Goal: Task Accomplishment & Management: Manage account settings

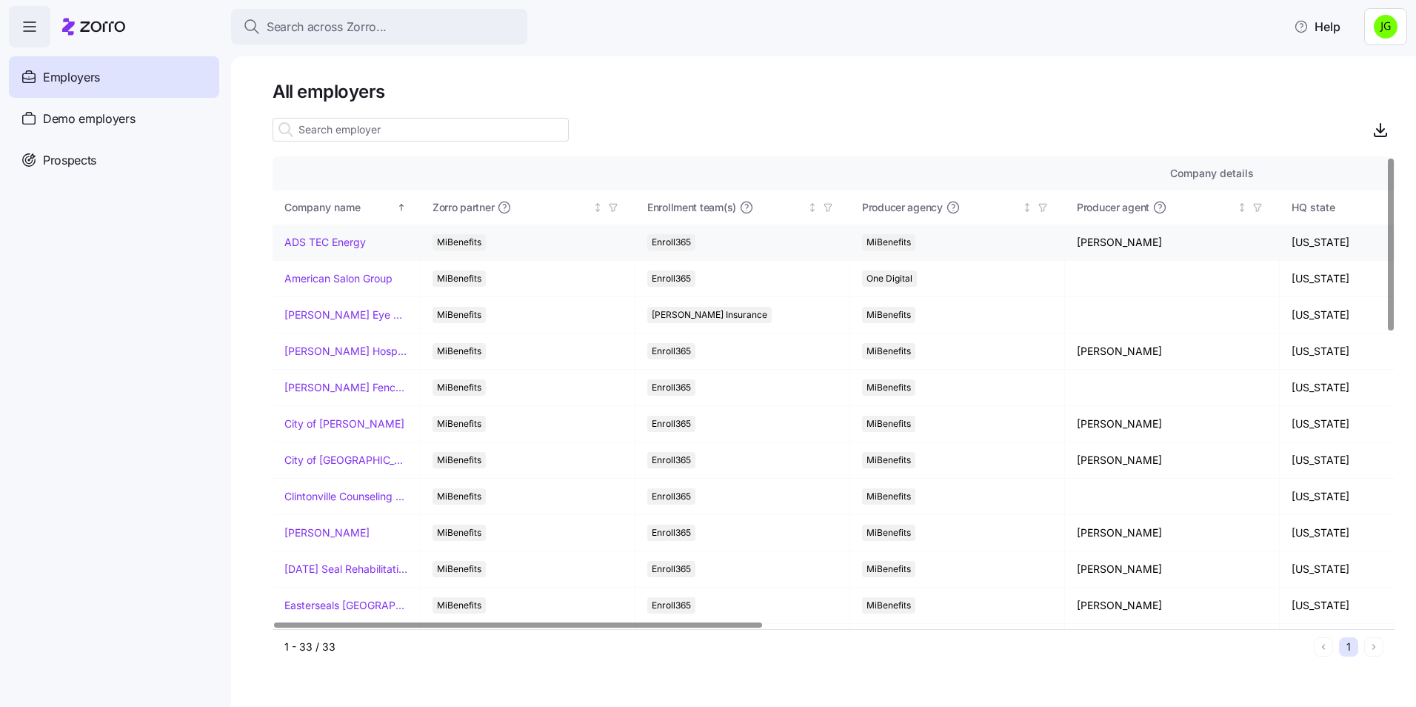
click at [357, 238] on link "ADS TEC Energy" at bounding box center [324, 242] width 81 height 15
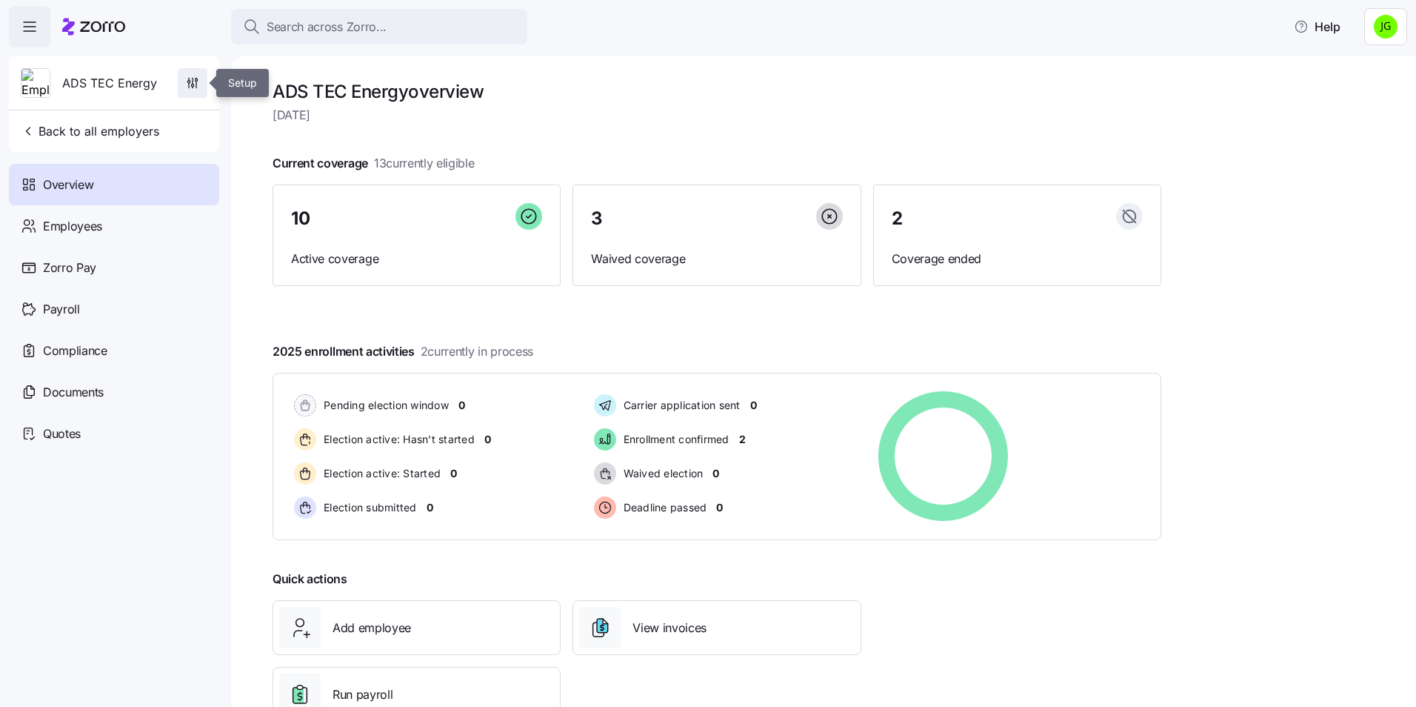
click at [184, 93] on span "button" at bounding box center [192, 83] width 28 height 28
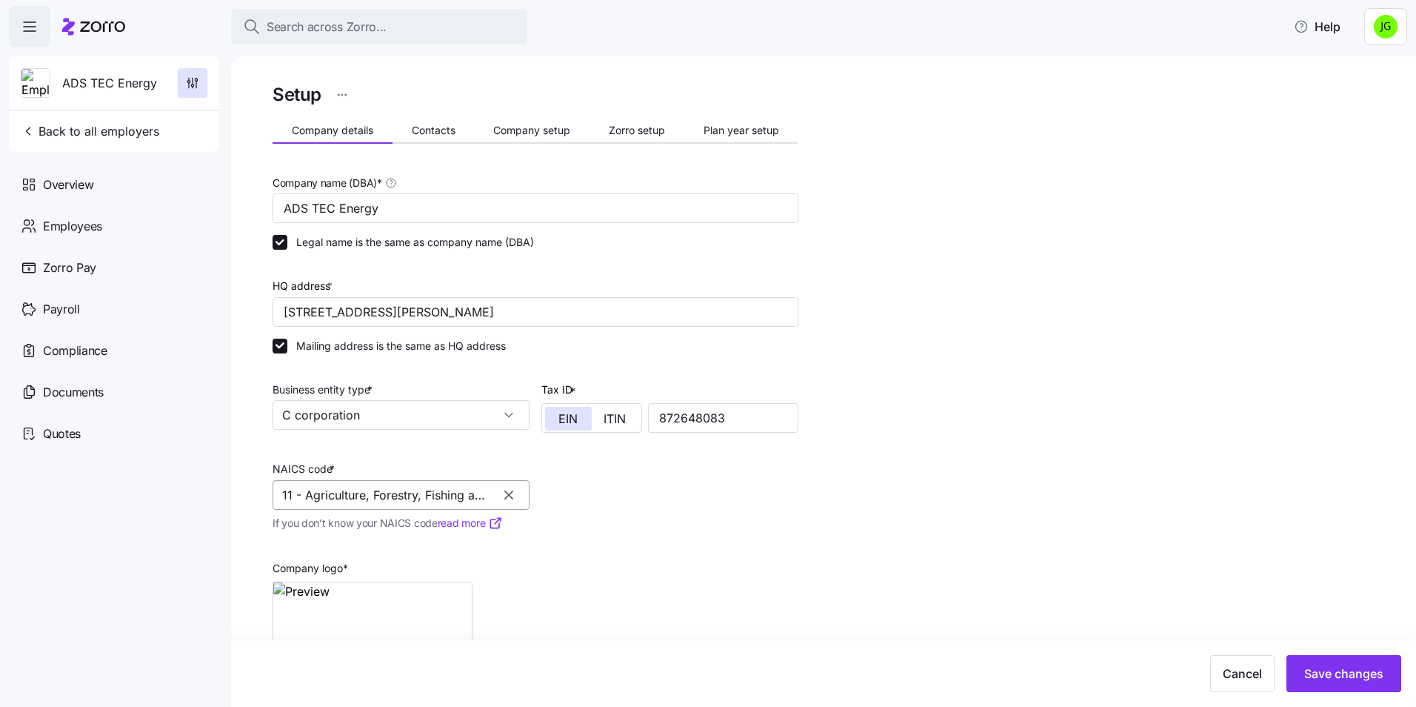
click at [395, 499] on input "11 - Agriculture, Forestry, Fishing and Hunting" at bounding box center [401, 495] width 257 height 30
type input "11 - Agriculture, Fore333stry, Fishing and Hunting"
click at [507, 498] on icon "button" at bounding box center [508, 494] width 15 height 15
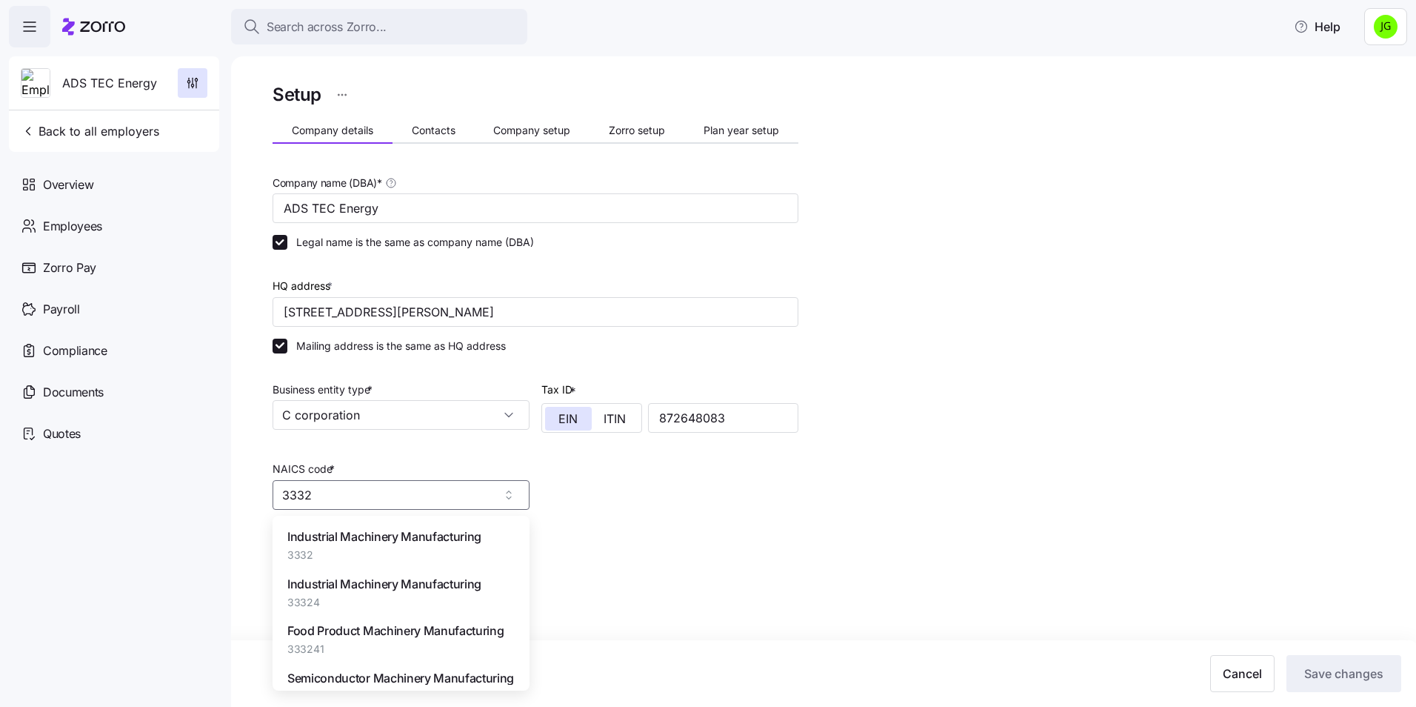
click at [385, 561] on span "3332" at bounding box center [384, 554] width 194 height 15
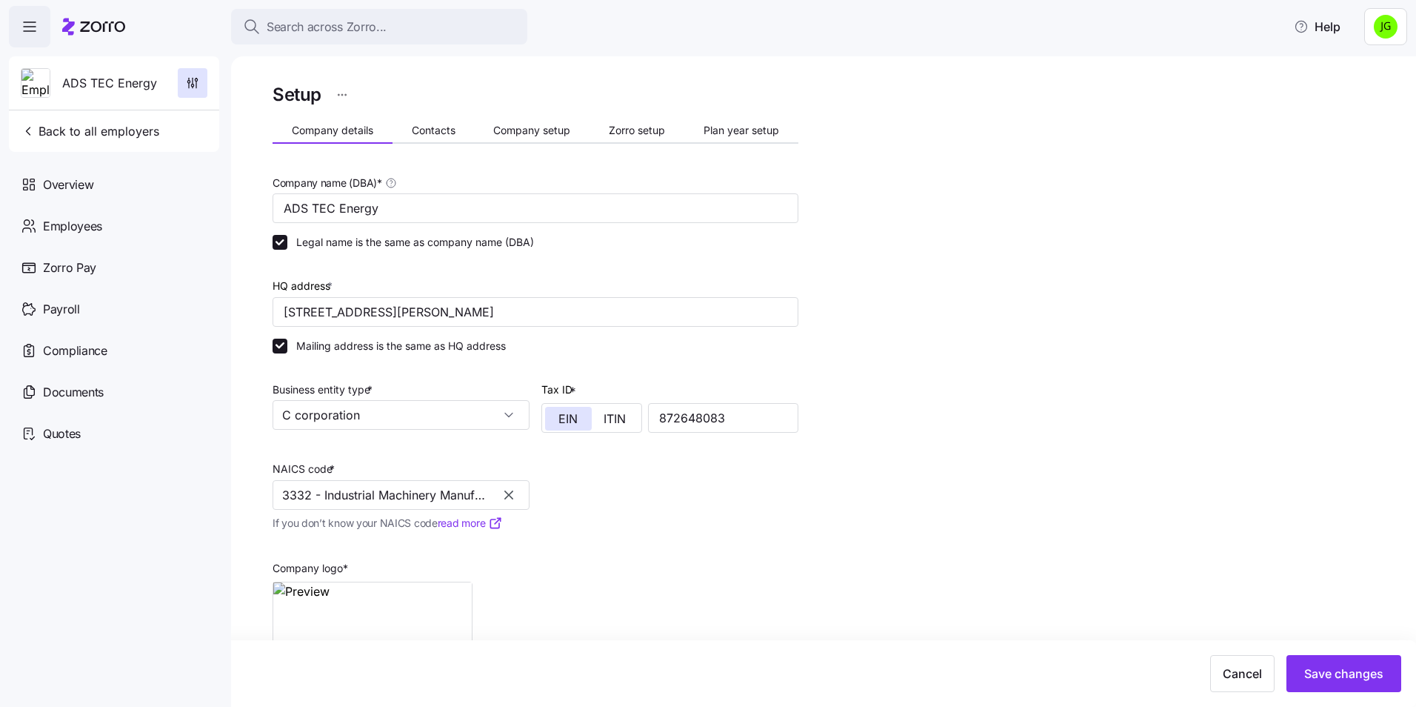
type input "3332 - Industrial Machinery Manufacturing"
click at [740, 529] on div "Company name (DBA) * ADS TEC Energy Legal name is the same as company name (DBA…" at bounding box center [536, 433] width 538 height 533
click at [1344, 664] on button "Save changes" at bounding box center [1343, 673] width 115 height 37
click at [431, 132] on span "Contacts" at bounding box center [434, 130] width 44 height 10
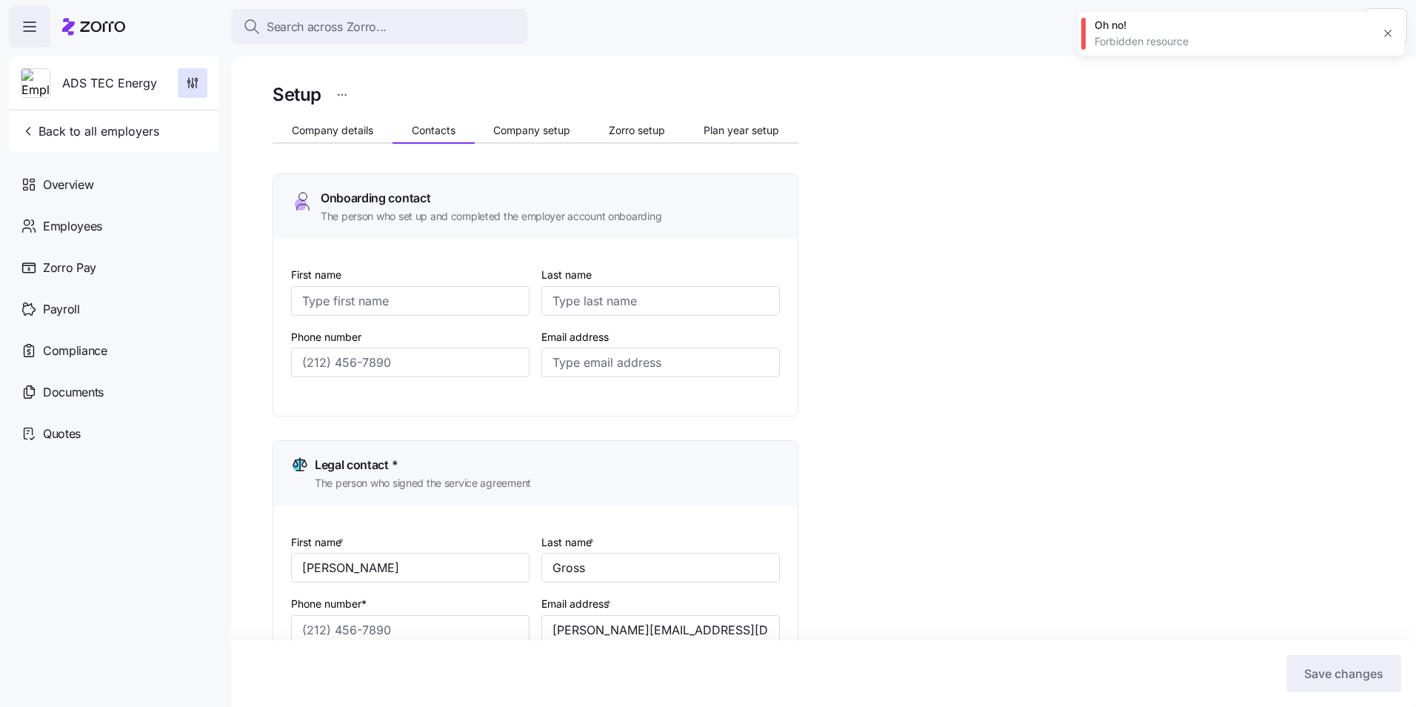
type input "Renato"
type input "Gross"
type input "r.gross@ads-tec-energy.com"
type input "Crystal"
type input "Robinson"
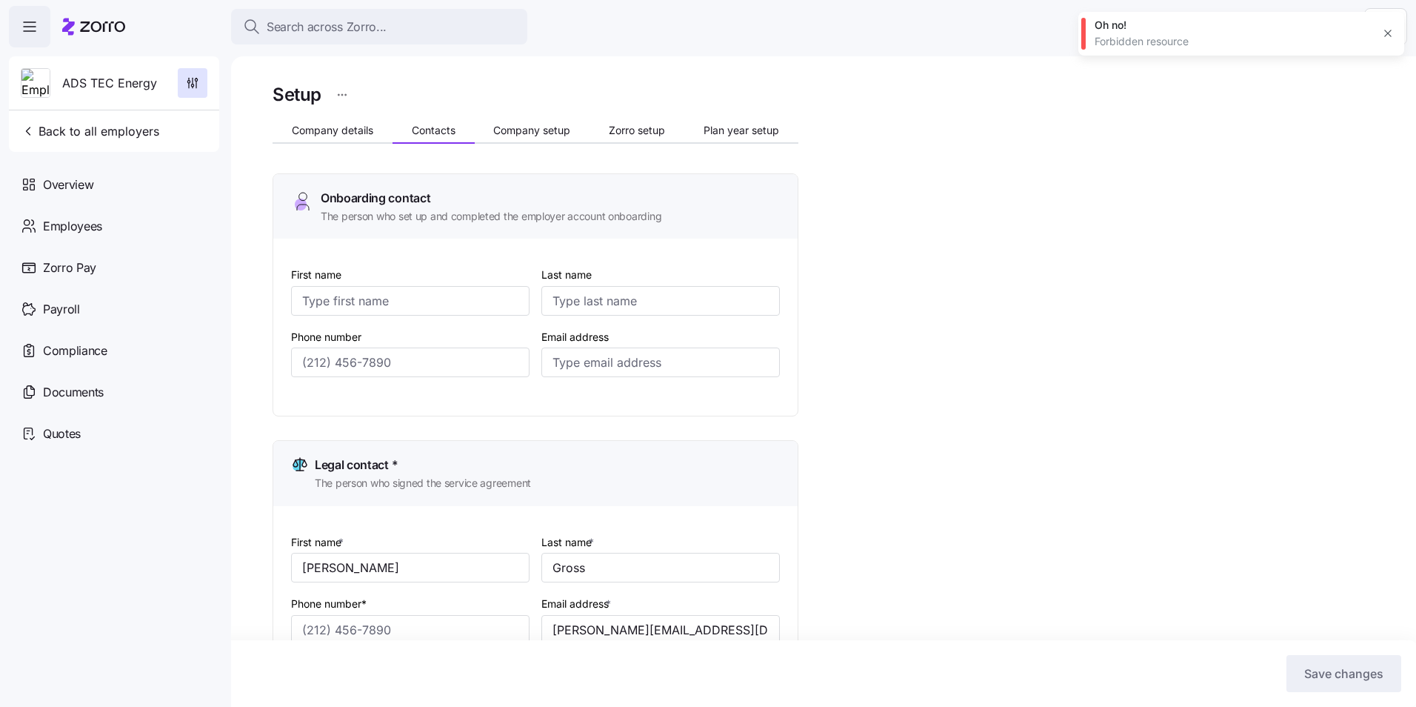
type input "c.robinson@ads-tec-energy.com"
type input "Alicia"
type input "Tielking"
type input "a.tielking@ads-tec-energy.com"
type input "(214) 284-3170"
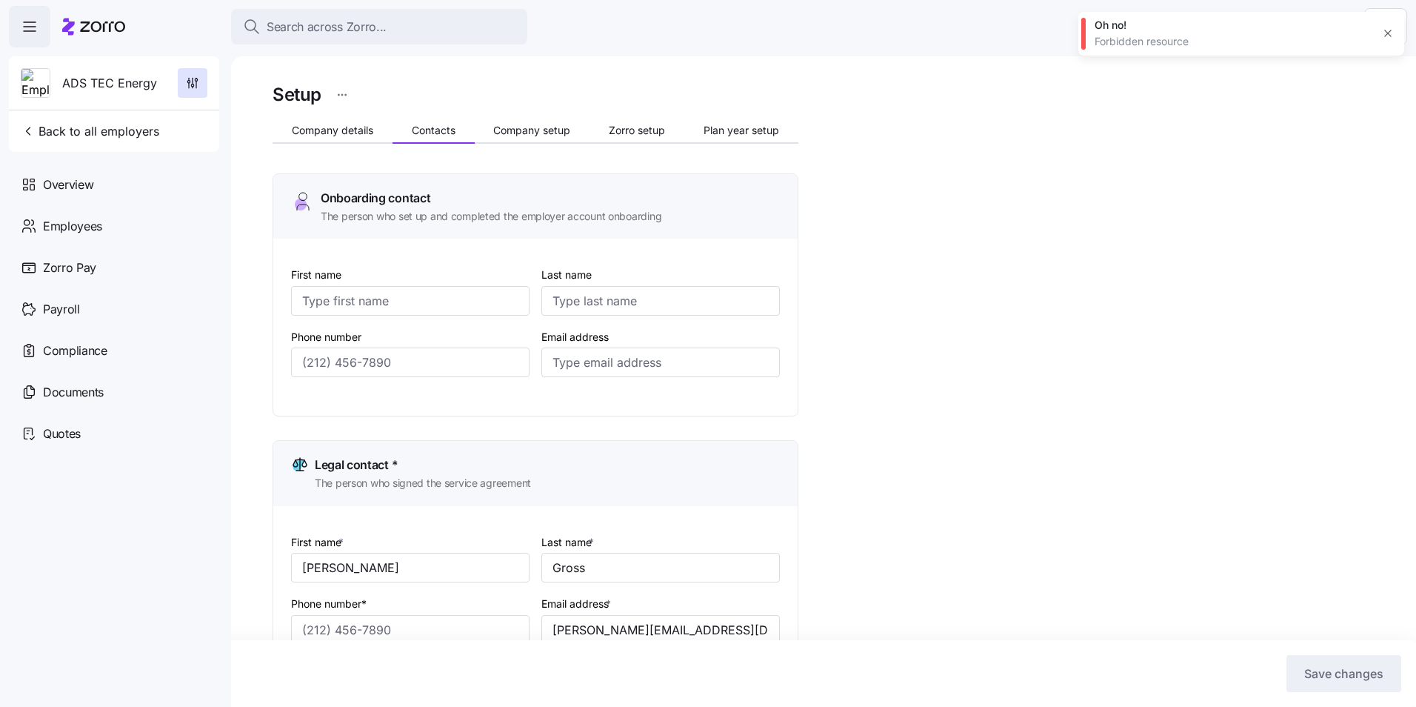
type input "(214) 284-3170"
type input "(334) 444-4494"
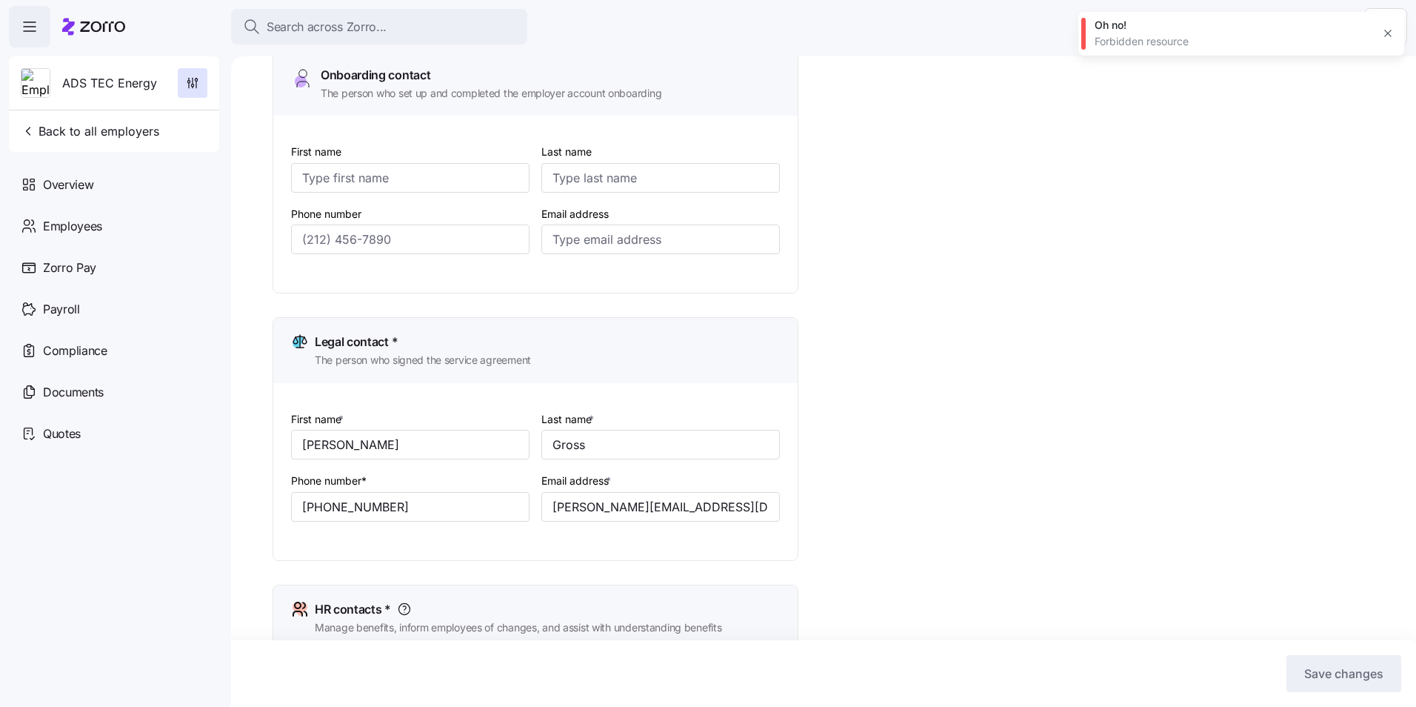
scroll to position [148, 0]
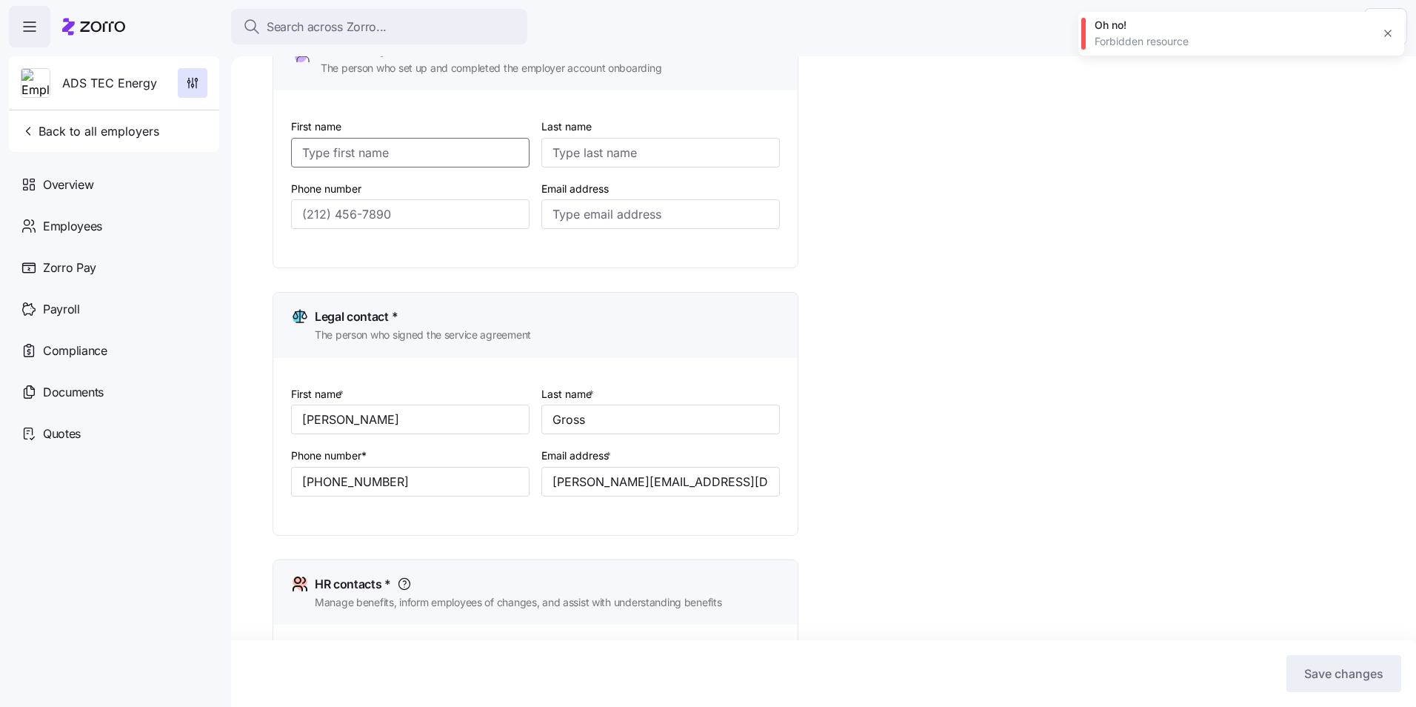
click at [386, 143] on input "First name" at bounding box center [410, 153] width 238 height 30
type input "Crystal"
type input "Robinson"
click at [567, 223] on input "Email address" at bounding box center [660, 214] width 238 height 30
paste input "A.Tielking@ads-tec-energy.com"
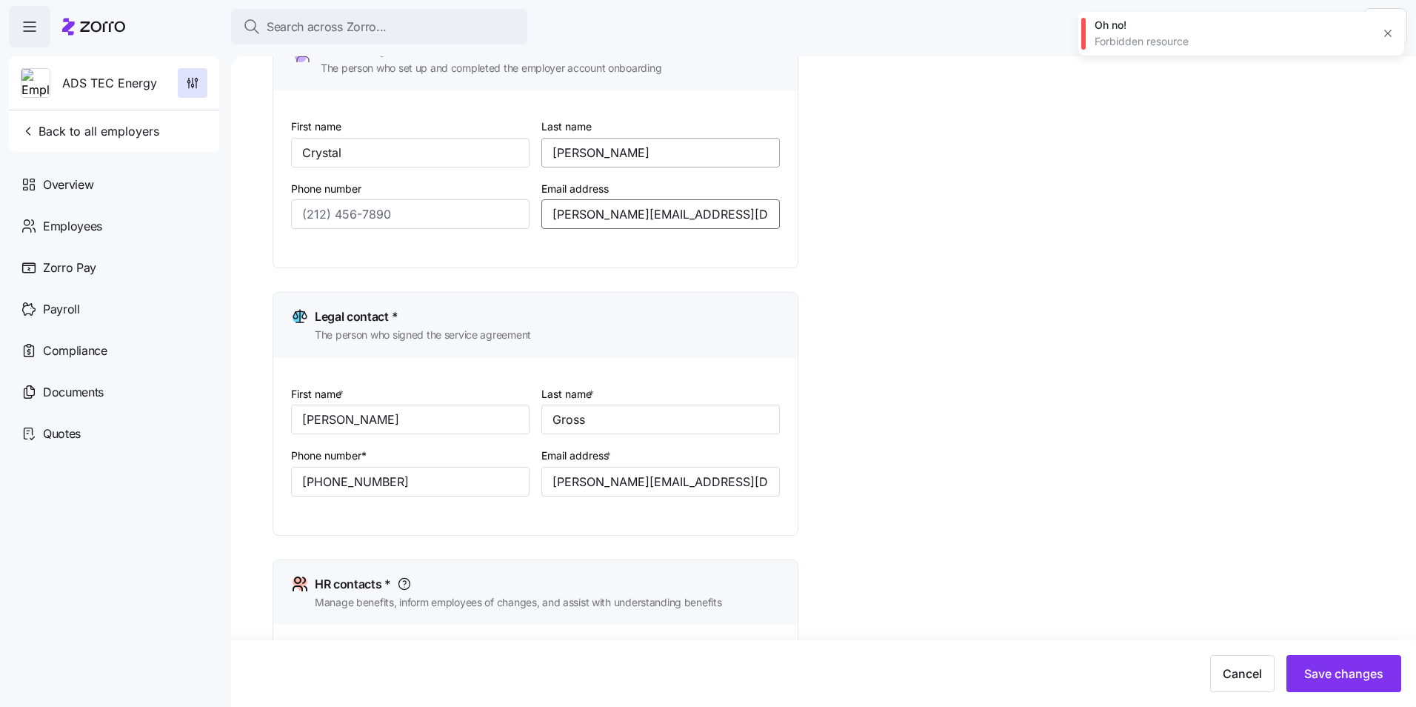
type input "A.Tielking@ads-tec-energy.com"
drag, startPoint x: 613, startPoint y: 148, endPoint x: 498, endPoint y: 150, distance: 115.6
click at [498, 150] on div "First name Crystal Last name Robinson Phone number Email address A.Tielking@ads…" at bounding box center [535, 184] width 501 height 147
type input "Tielking"
drag, startPoint x: 356, startPoint y: 159, endPoint x: 109, endPoint y: 154, distance: 247.4
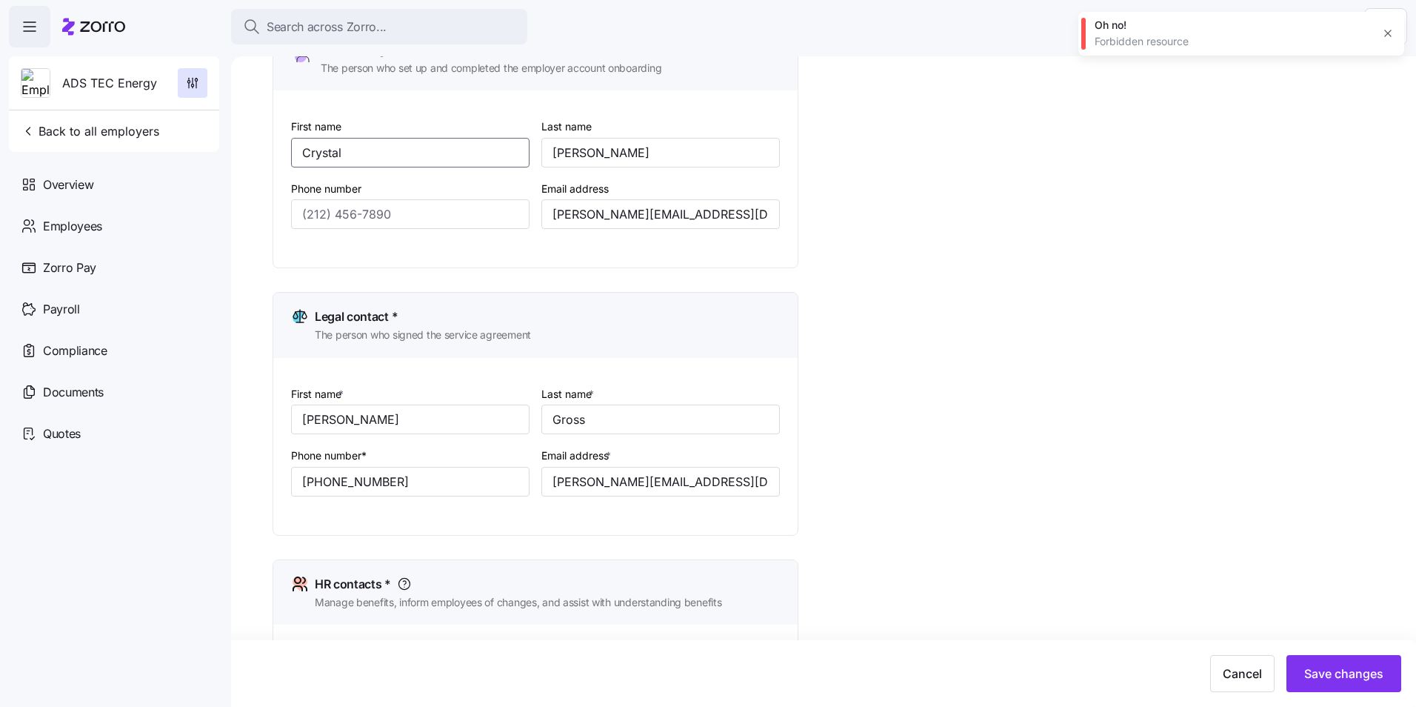
click at [109, 157] on div "Search across Zorro... Help ADS TEC Energy Back to all employers Overview Emplo…" at bounding box center [708, 349] width 1416 height 698
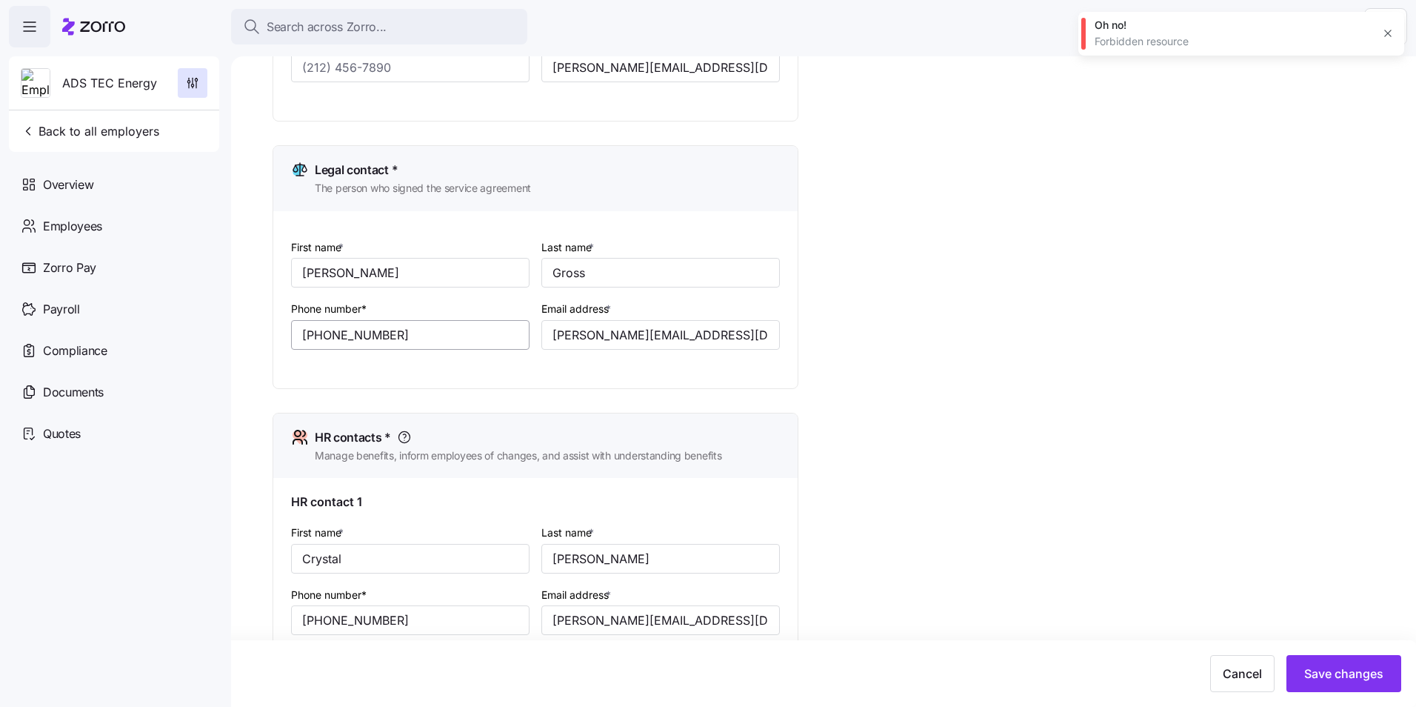
scroll to position [296, 0]
type input "Alicia"
drag, startPoint x: 375, startPoint y: 269, endPoint x: 207, endPoint y: 270, distance: 167.4
click at [207, 270] on div "Search across Zorro... Help ADS TEC Energy Back to all employers Overview Emplo…" at bounding box center [708, 349] width 1416 height 698
type input "a"
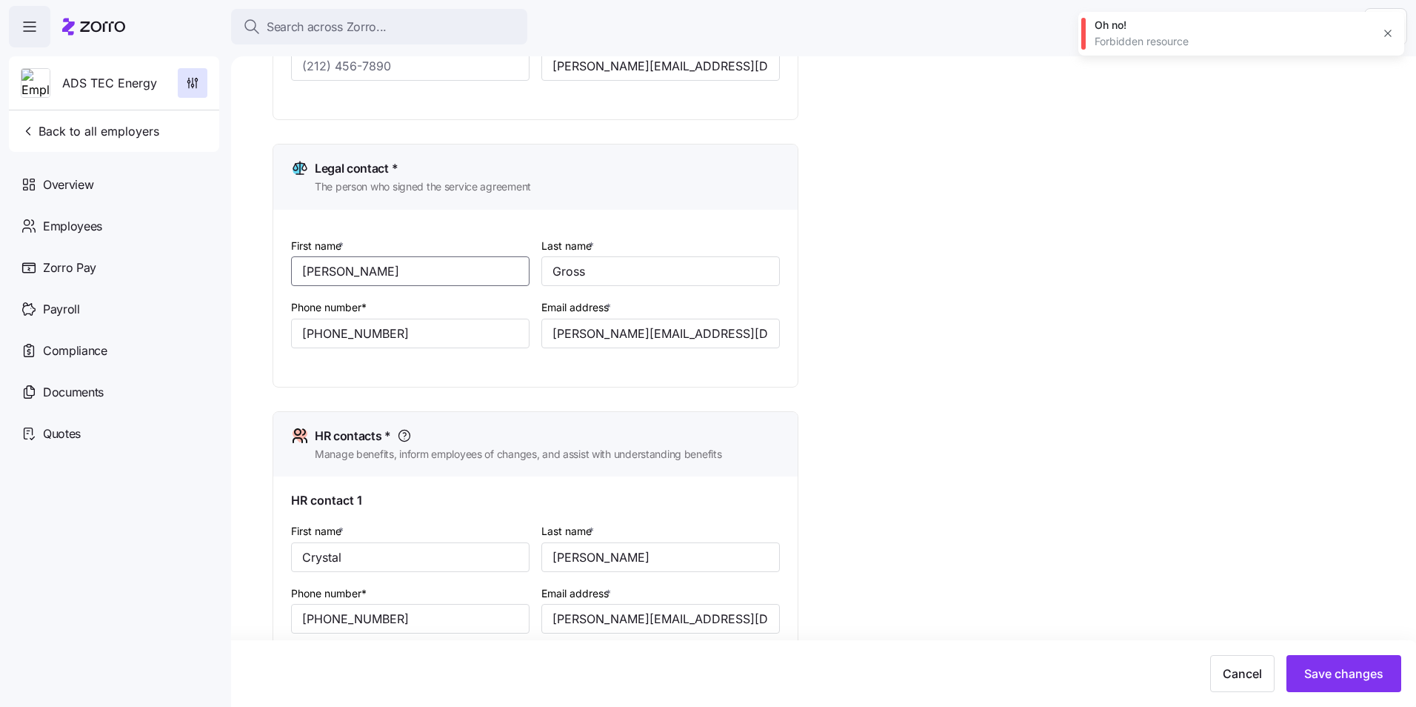
type input "Alicia"
type input "Tielking"
drag, startPoint x: 719, startPoint y: 334, endPoint x: 441, endPoint y: 328, distance: 277.8
click at [441, 328] on div "First name * Alicia Last name * Tielking Phone number* (214) 284-3170 Email add…" at bounding box center [535, 303] width 501 height 147
paste input "A.Tielking"
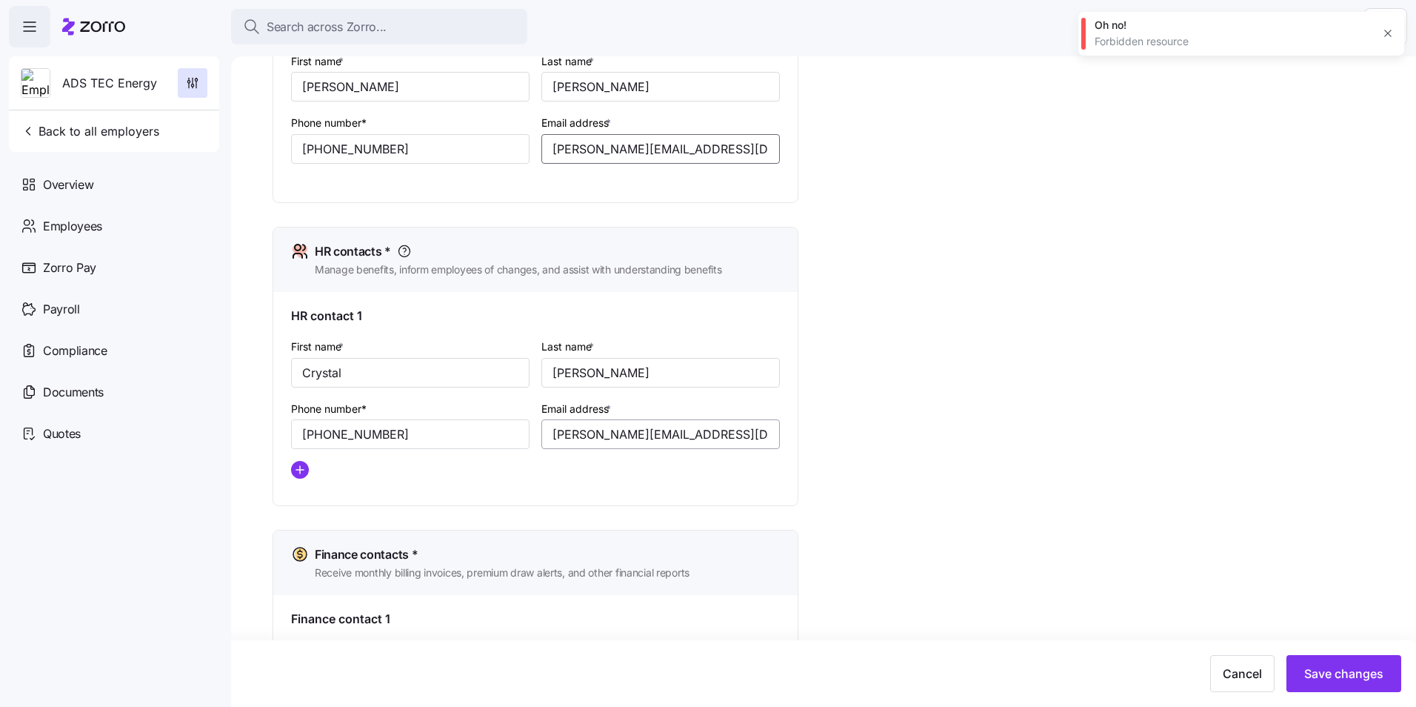
scroll to position [518, 0]
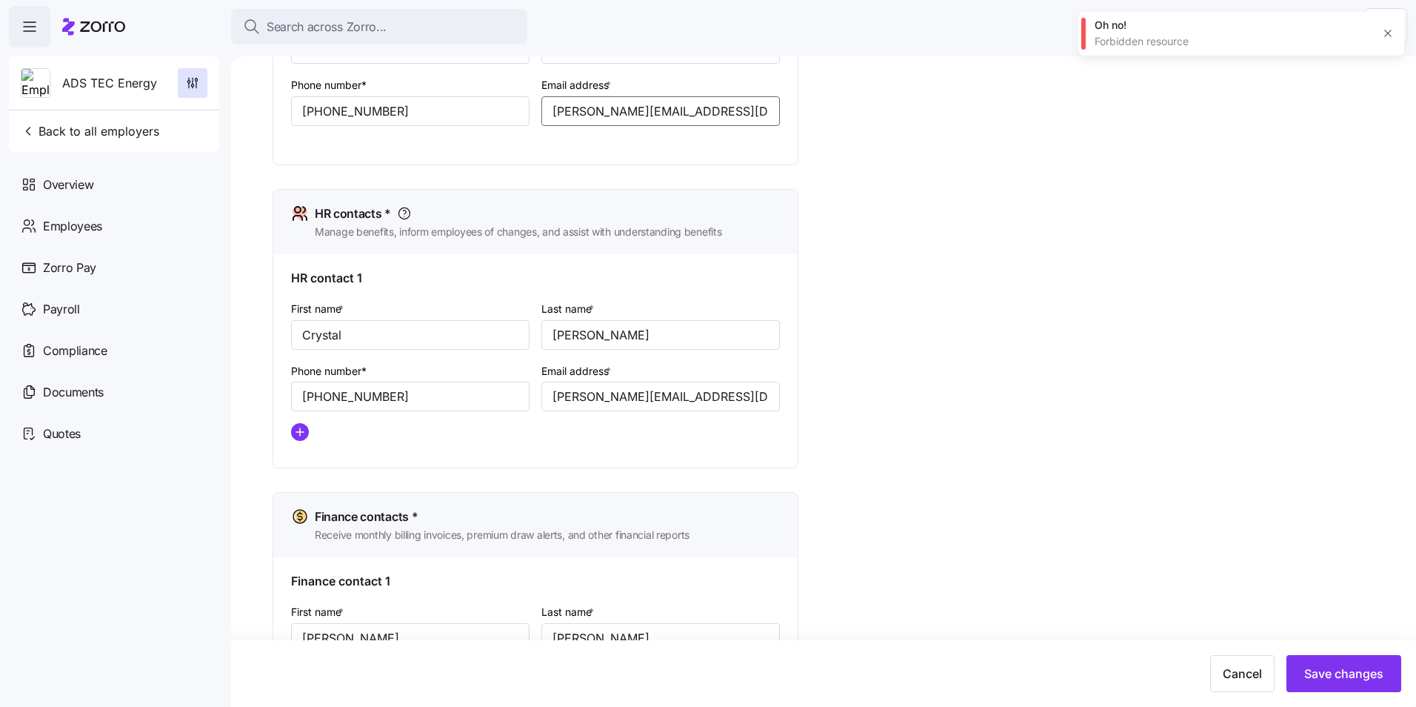
type input "A.Tielking@ads-tec-energy.com"
drag, startPoint x: 373, startPoint y: 333, endPoint x: 40, endPoint y: 335, distance: 332.6
click at [40, 335] on div "Search across Zorro... Help ADS TEC Energy Back to all employers Overview Emplo…" at bounding box center [708, 349] width 1416 height 698
type input "Alicia"
type input "Tielking"
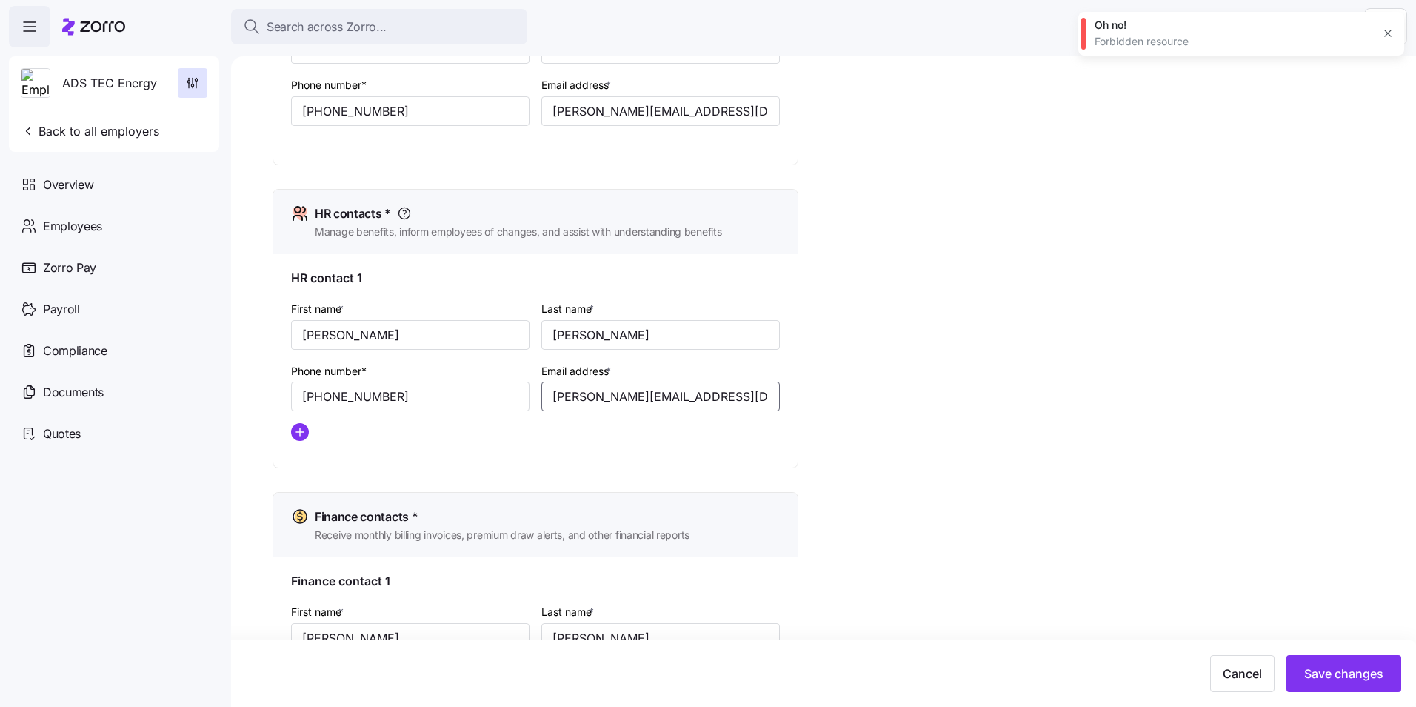
drag, startPoint x: 753, startPoint y: 391, endPoint x: 289, endPoint y: 386, distance: 464.4
click at [289, 386] on div "HR contact 1 First name * Alicia Last name * Tielking Phone number* (214) 284-3…" at bounding box center [535, 360] width 524 height 213
paste input "A.Tielking"
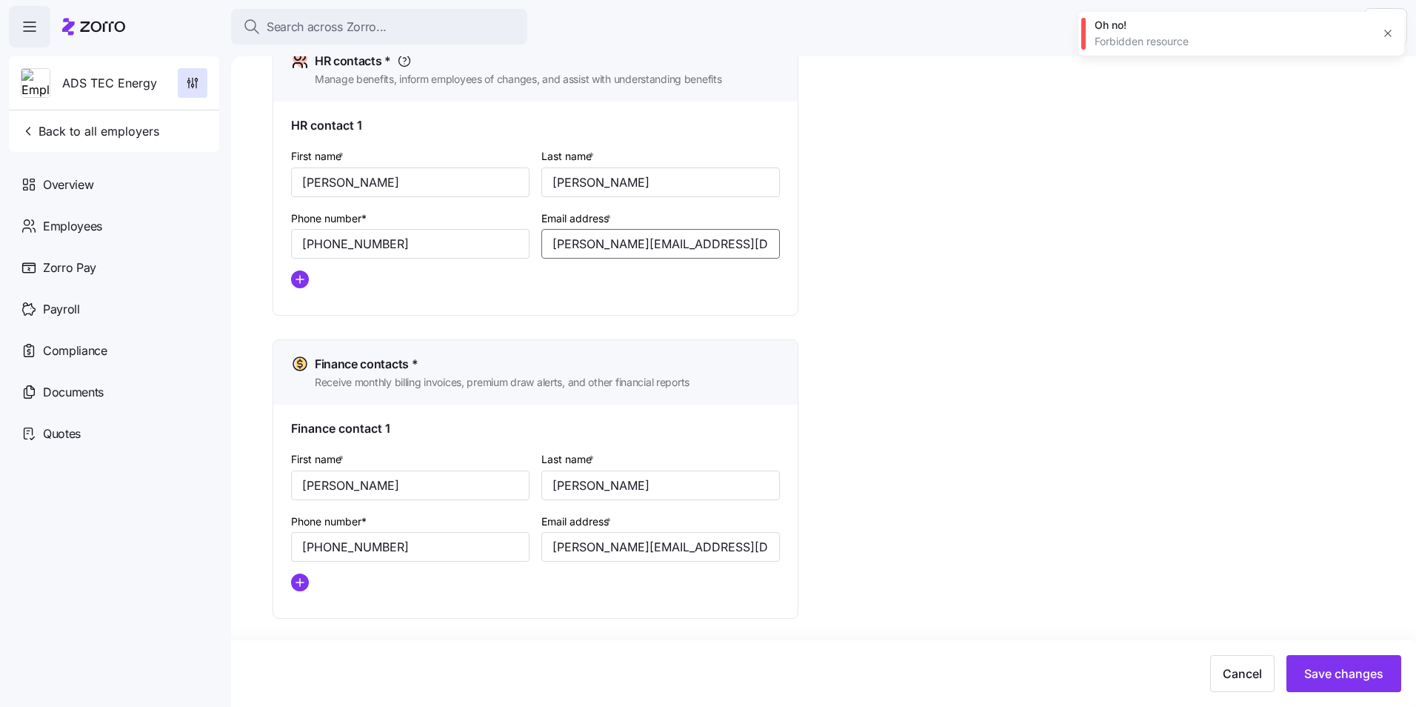
scroll to position [672, 0]
type input "A.Tielking@ads-tec-energy.com"
click at [1332, 669] on span "Save changes" at bounding box center [1343, 673] width 79 height 18
type input "a.tielking@ads-tec-energy.com"
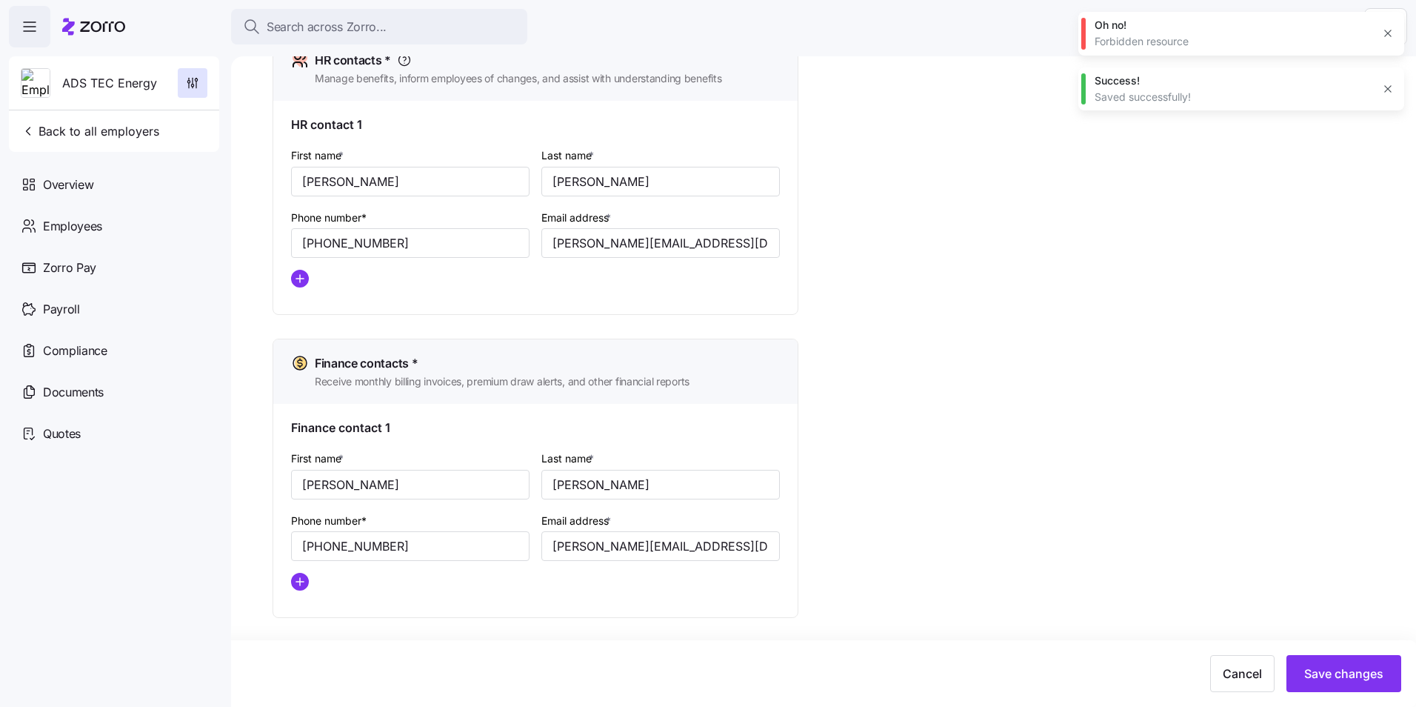
type input "a.tielking@ads-tec-energy.com"
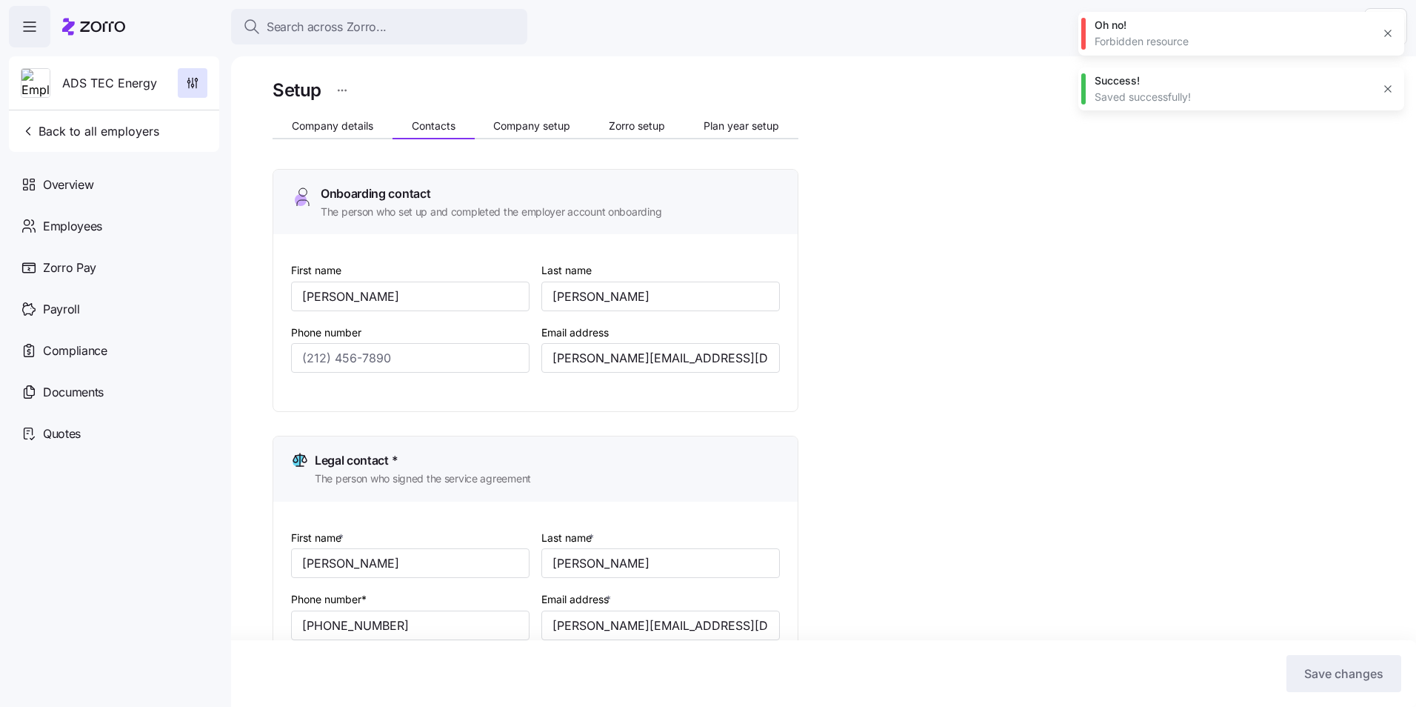
scroll to position [0, 0]
click at [541, 127] on span "Company setup" at bounding box center [531, 130] width 77 height 10
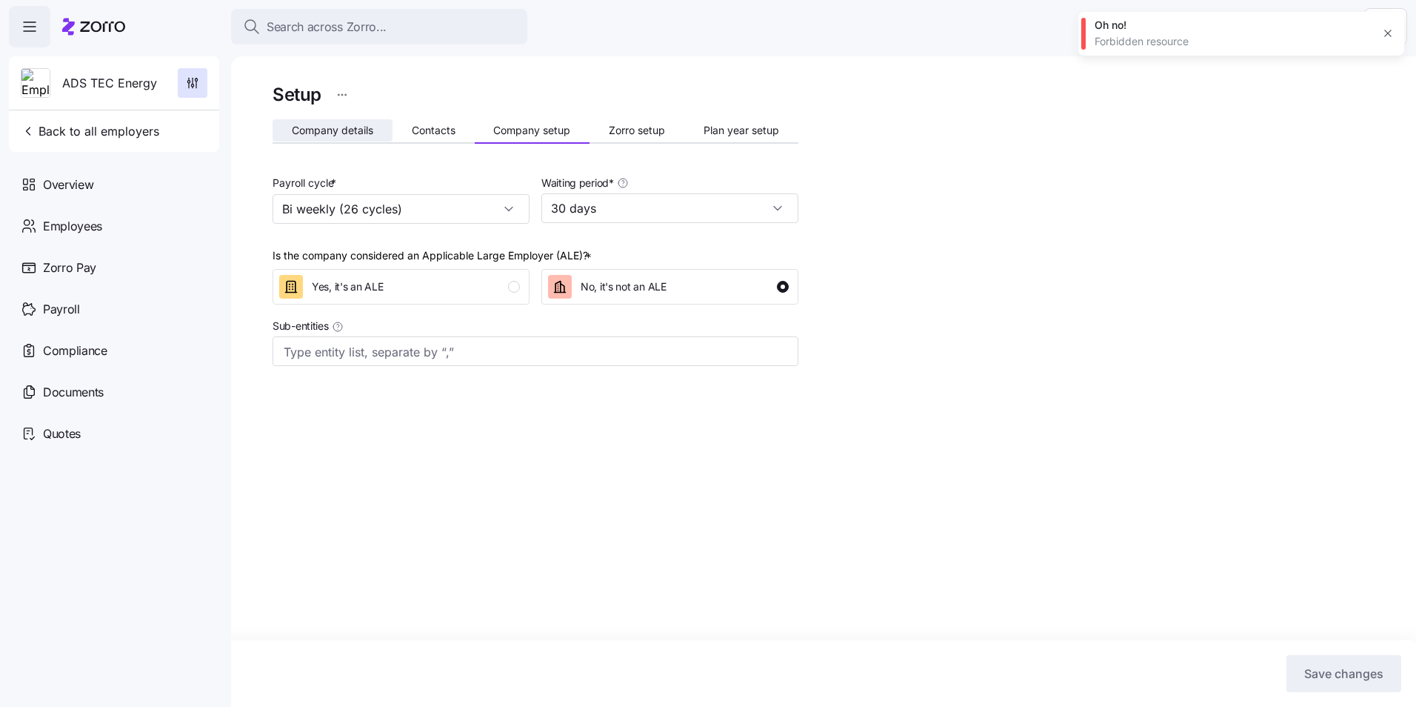
click at [334, 130] on span "Company details" at bounding box center [332, 130] width 81 height 10
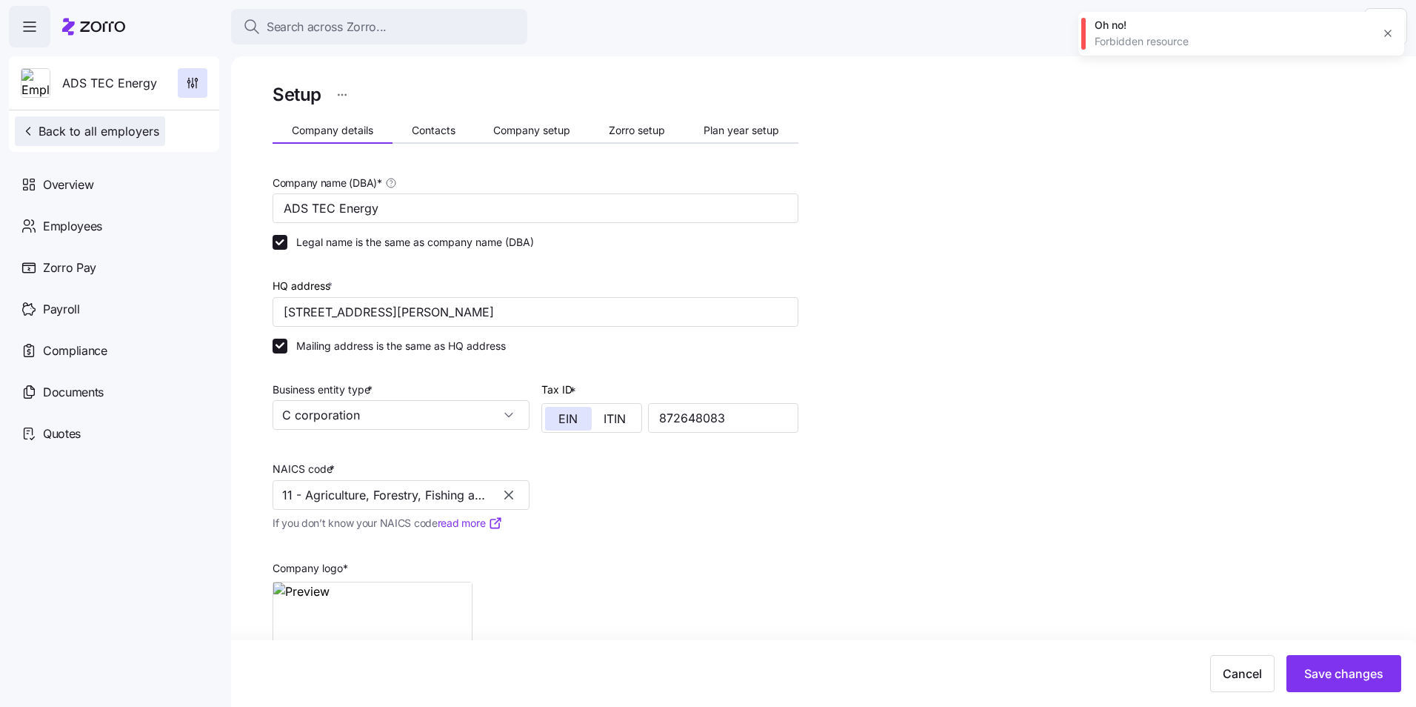
click at [111, 133] on span "Back to all employers" at bounding box center [90, 131] width 139 height 18
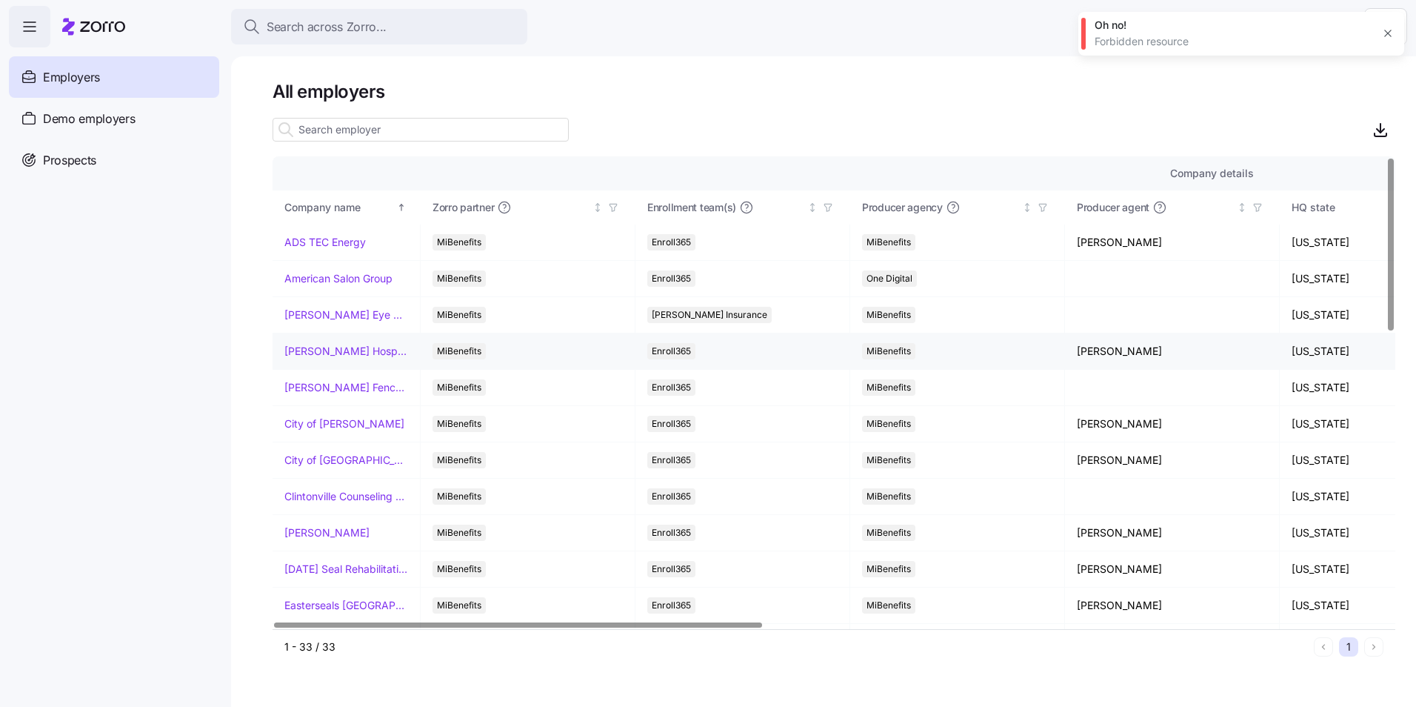
click at [299, 353] on link "[PERSON_NAME] Hospitality" at bounding box center [346, 351] width 124 height 15
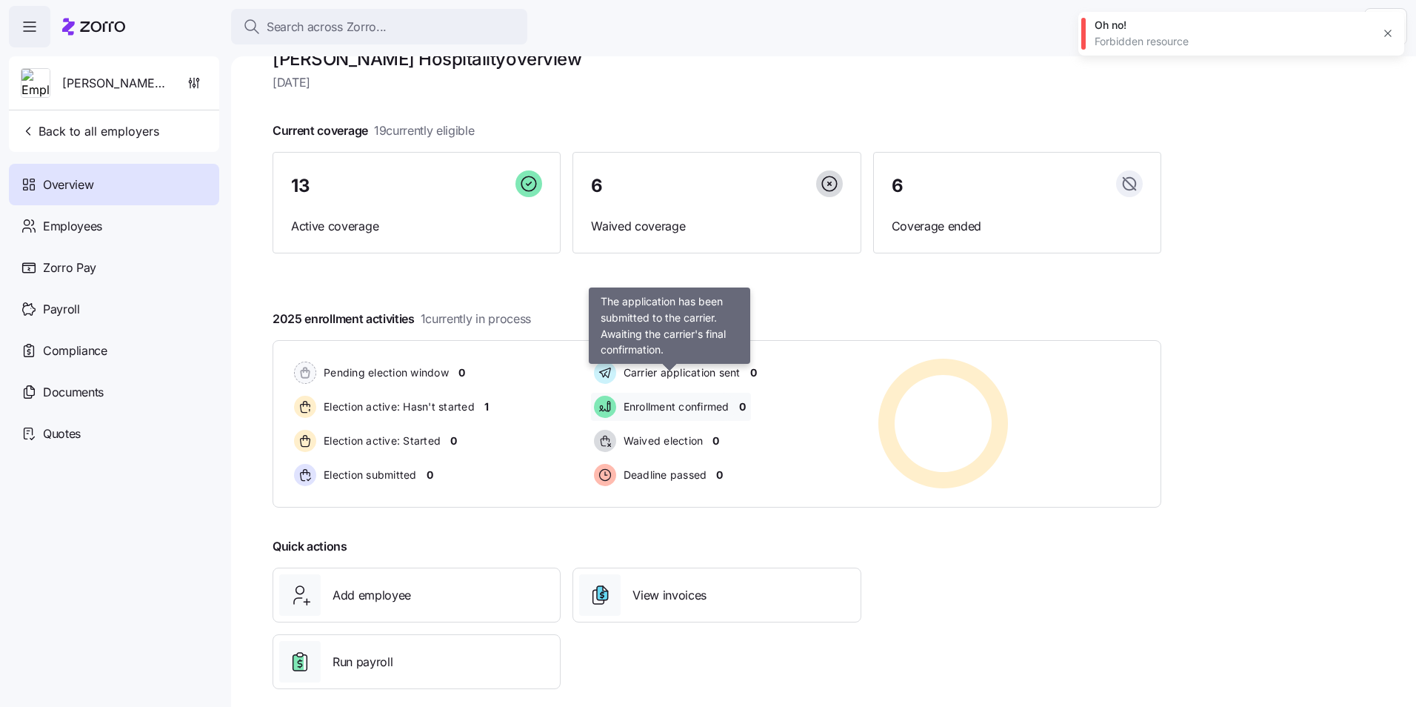
scroll to position [50, 0]
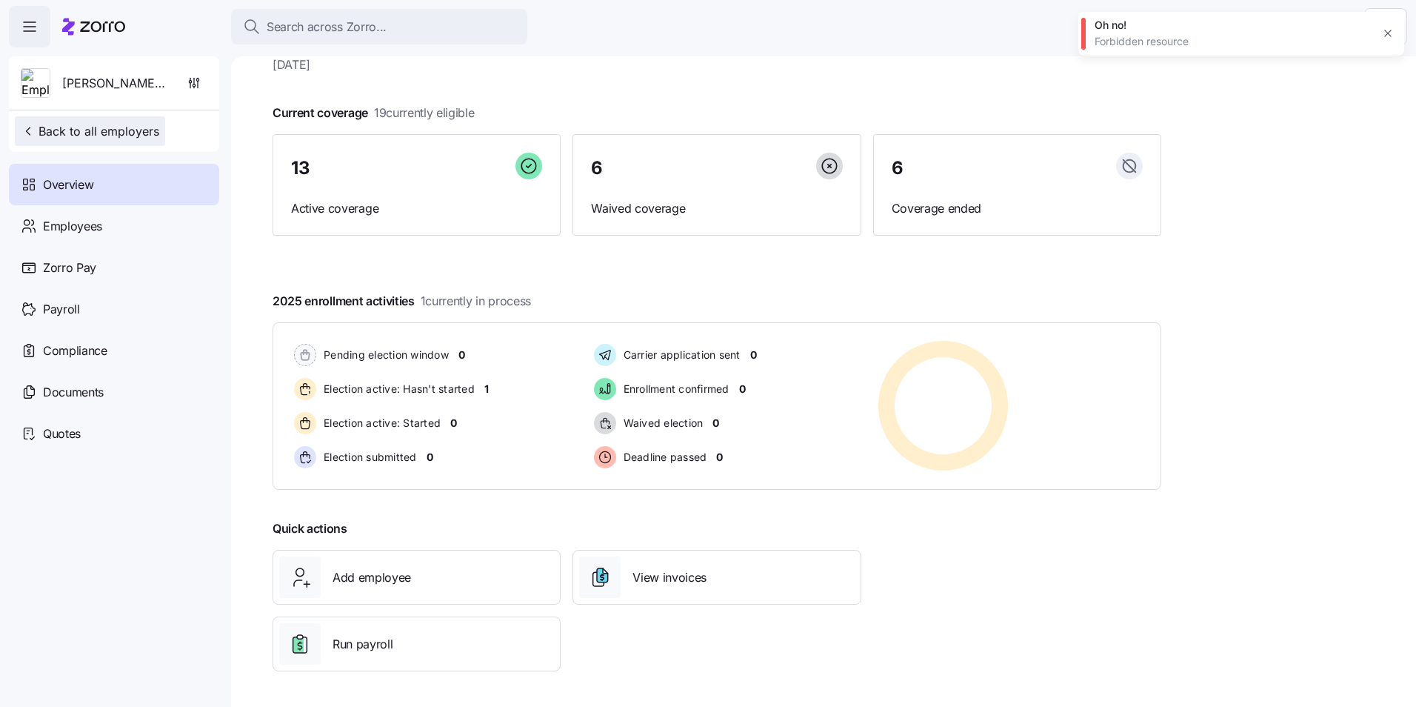
click at [73, 135] on span "Back to all employers" at bounding box center [90, 131] width 139 height 18
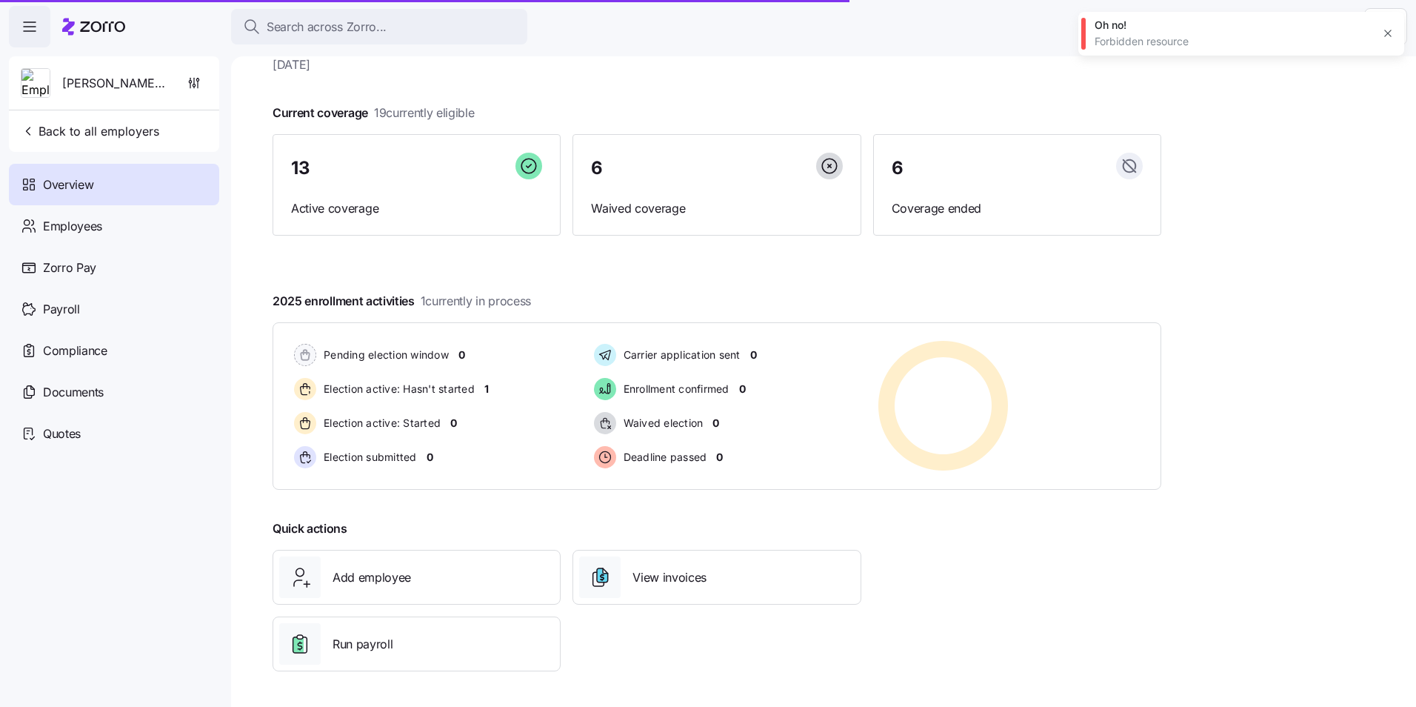
scroll to position [0, 0]
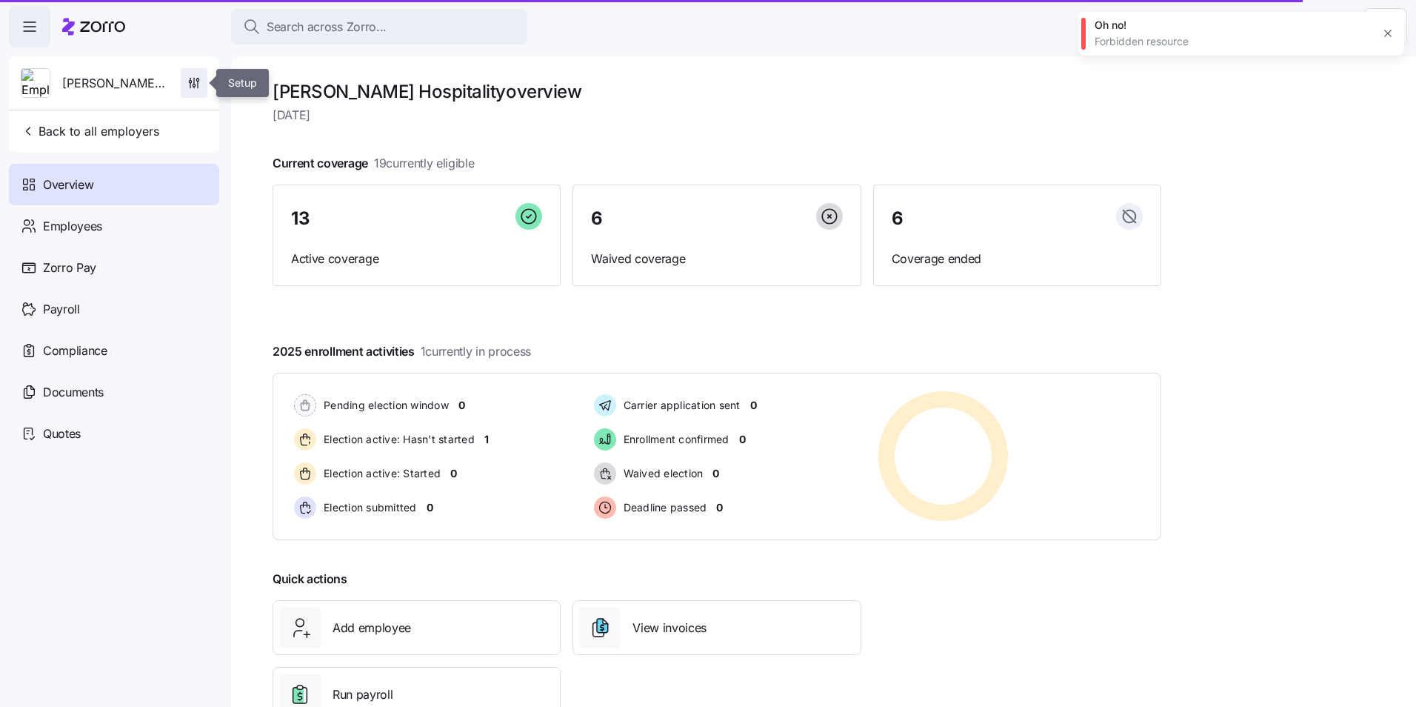
click at [191, 80] on icon "button" at bounding box center [194, 83] width 15 height 15
click at [1388, 33] on icon "button" at bounding box center [1388, 33] width 12 height 12
click at [500, 59] on div "Burke Hospitality overview Tuesday, August 19 Current coverage 19 currently eli…" at bounding box center [823, 381] width 1185 height 650
click at [556, 90] on h1 "Burke Hospitality overview" at bounding box center [717, 91] width 889 height 23
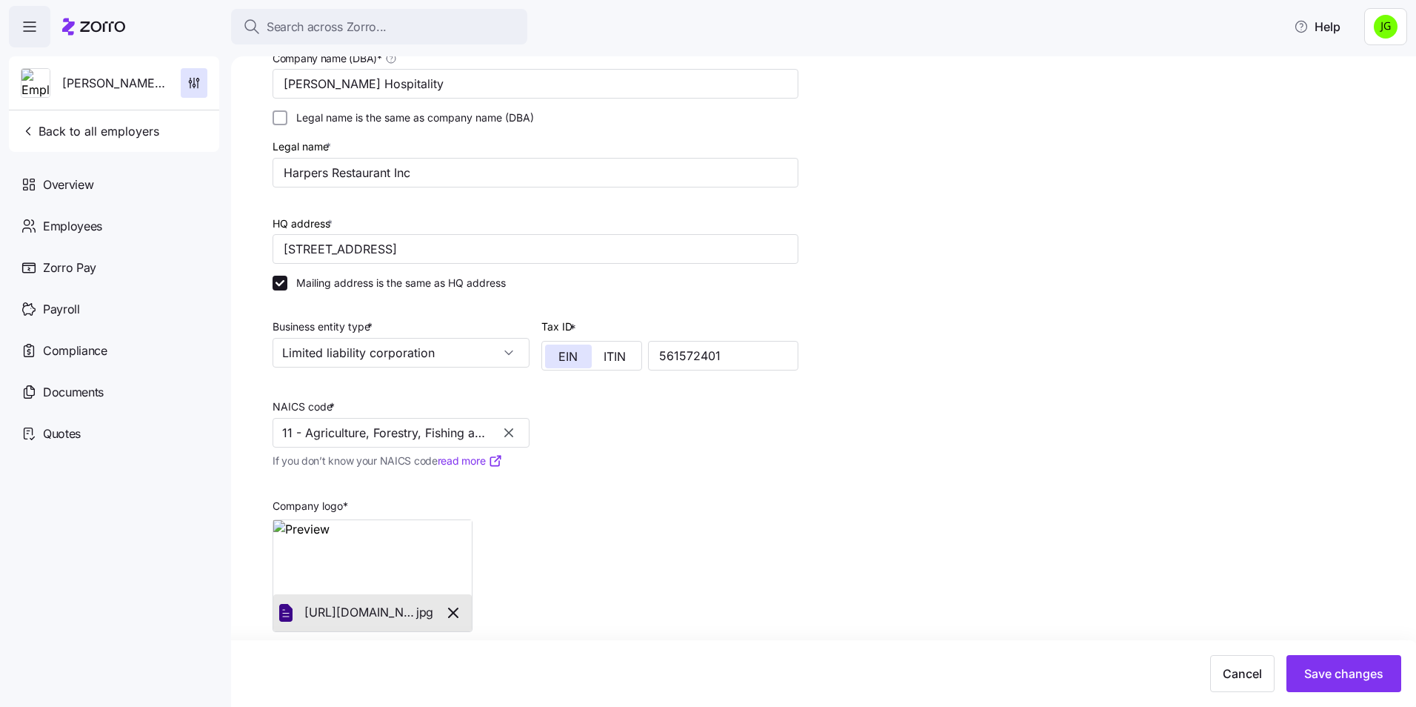
scroll to position [139, 0]
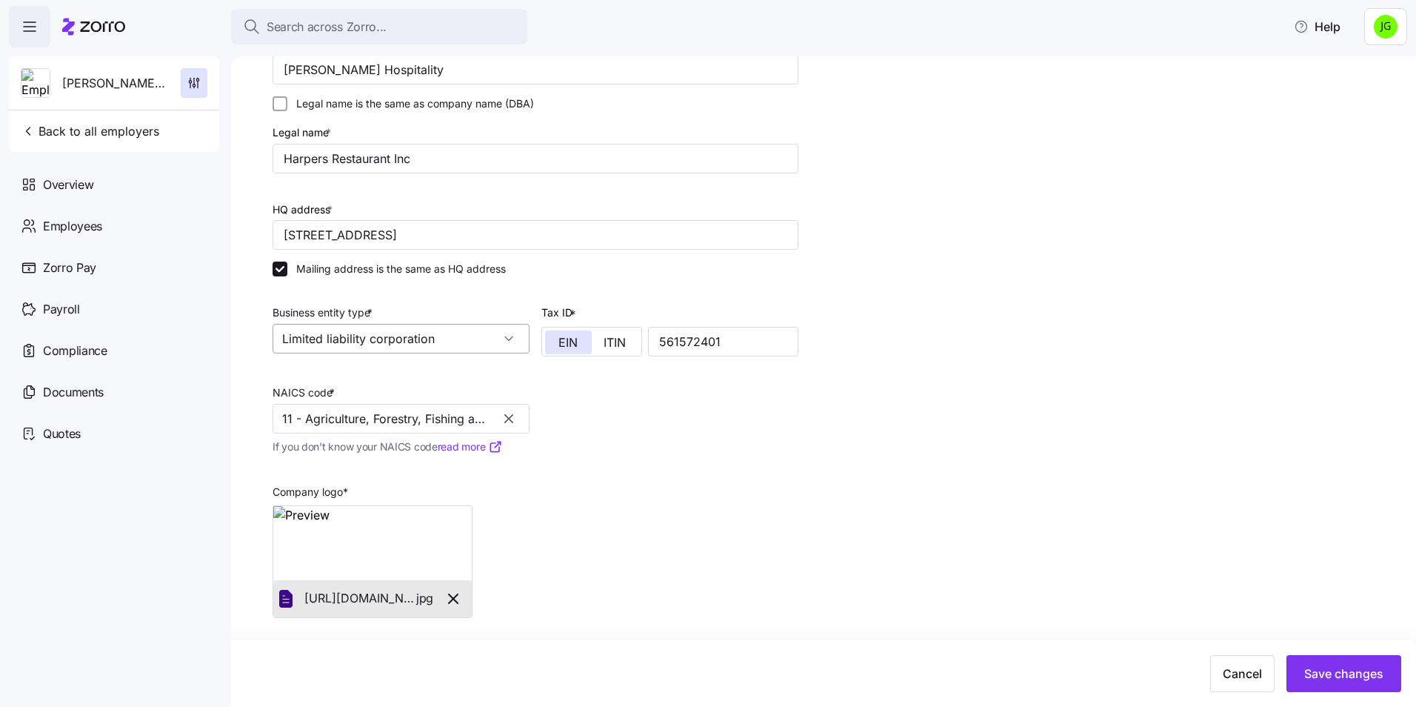
click at [464, 340] on input "Limited liability corporation" at bounding box center [401, 339] width 257 height 30
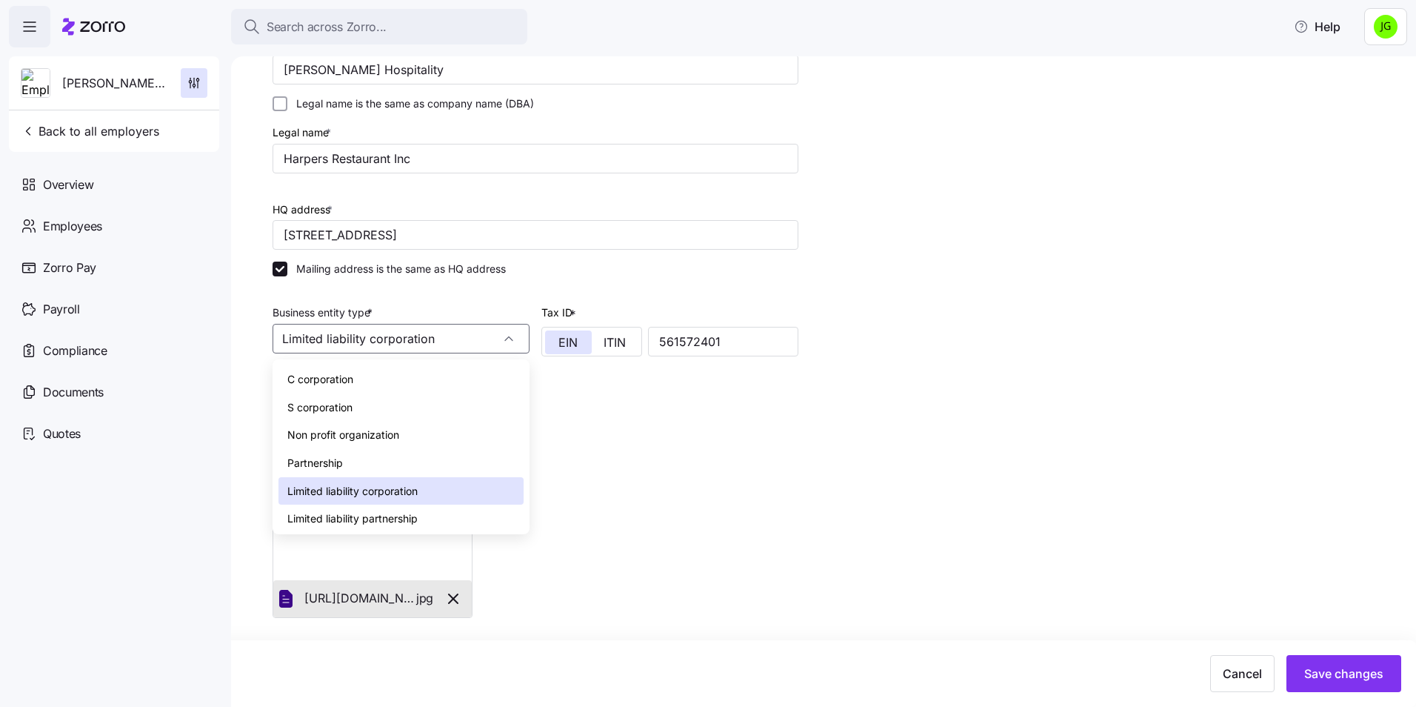
click at [306, 399] on span "S corporation" at bounding box center [319, 407] width 65 height 16
type input "S corporation"
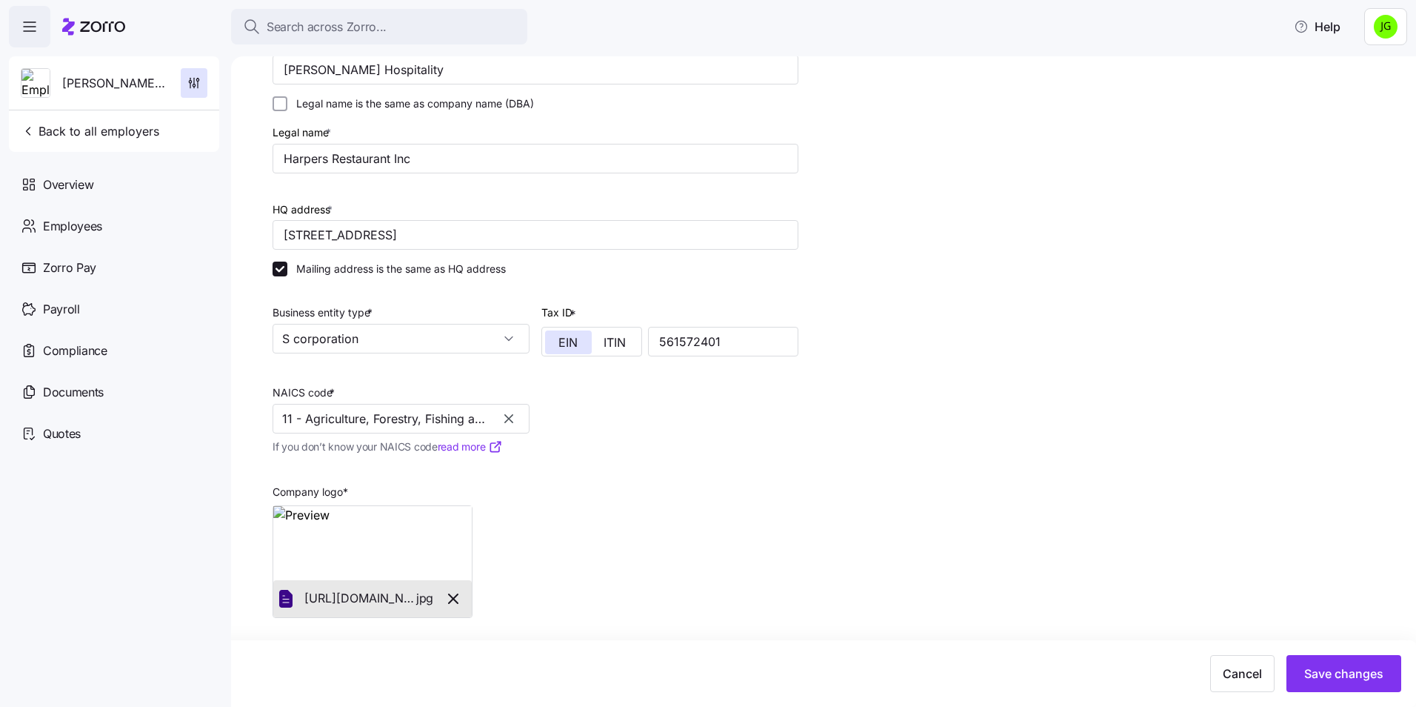
click at [684, 407] on div "Company name (DBA) * Burke Hospitality Legal name is the same as company name (…" at bounding box center [536, 326] width 538 height 595
click at [403, 422] on input "11 - Agriculture, Forestry, Fishing and Hunting" at bounding box center [401, 419] width 257 height 30
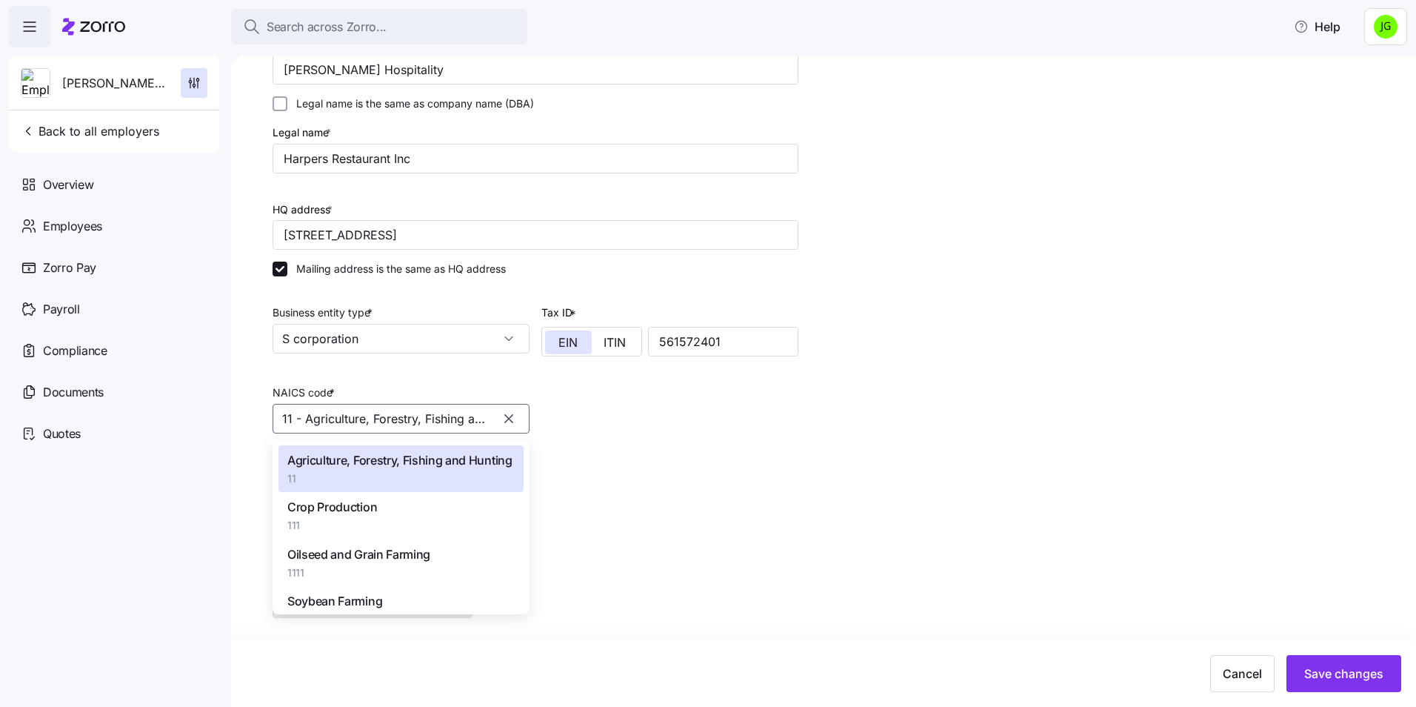
click at [502, 418] on button "button" at bounding box center [508, 418] width 21 height 21
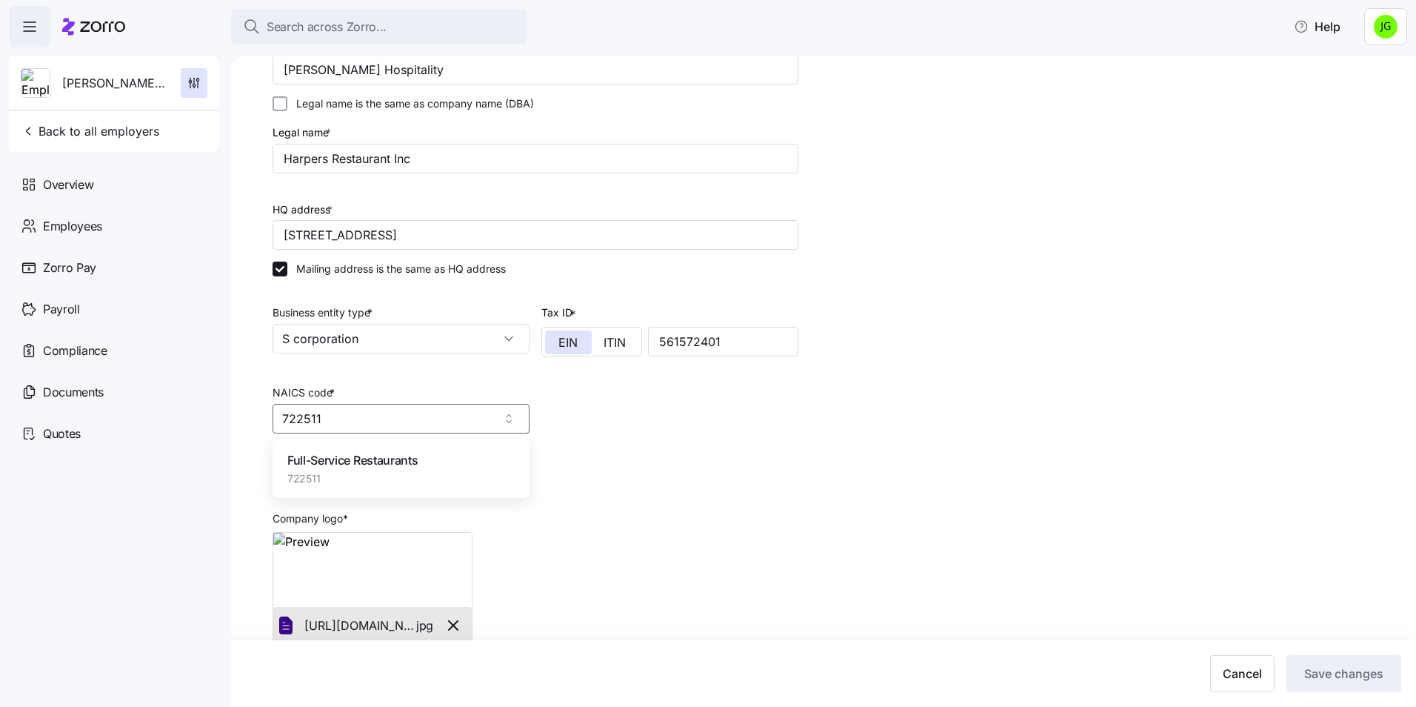
click at [341, 455] on span "Full-Service Restaurants" at bounding box center [352, 460] width 130 height 19
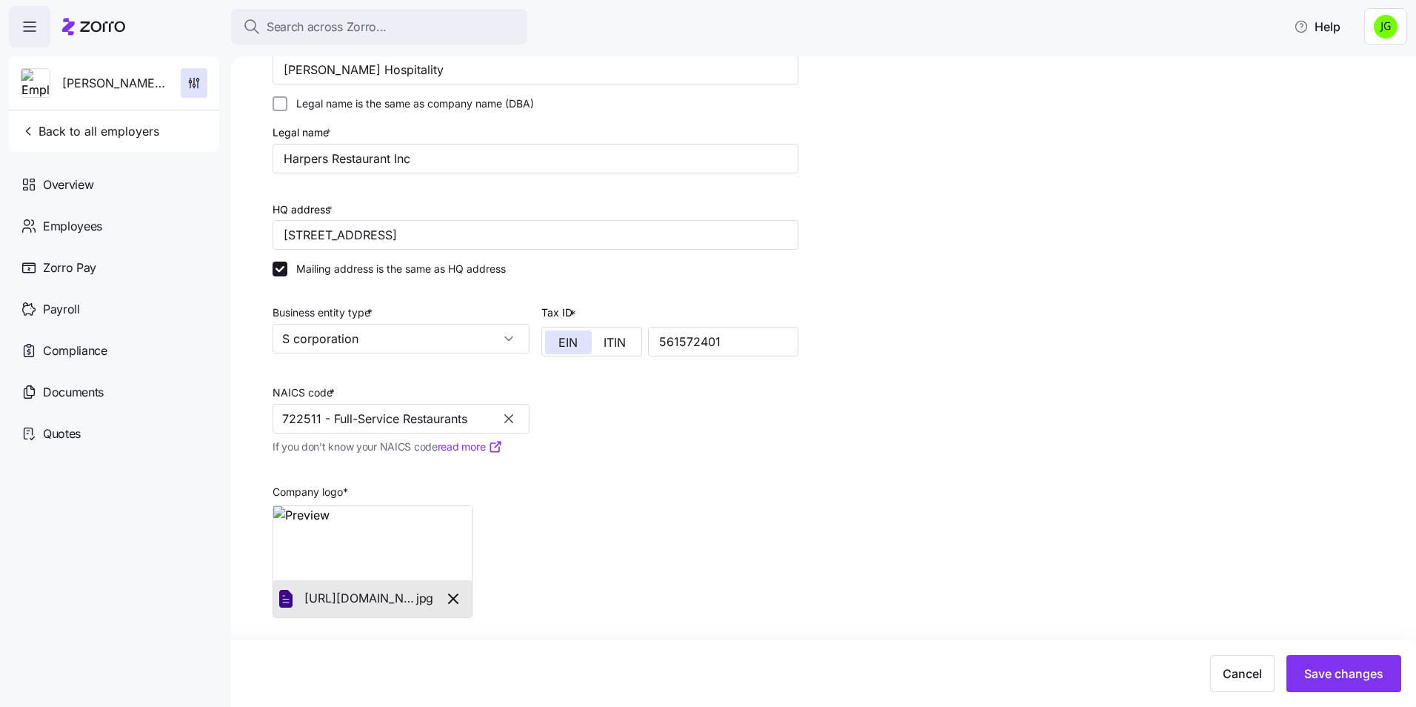
type input "722511 - Full-Service Restaurants"
click at [767, 490] on div "Company logo * https://zorro-employer-images-prod.s3.us-east-1.amazonaws.com/3c…" at bounding box center [536, 542] width 538 height 162
click at [1321, 670] on span "Save changes" at bounding box center [1343, 673] width 79 height 18
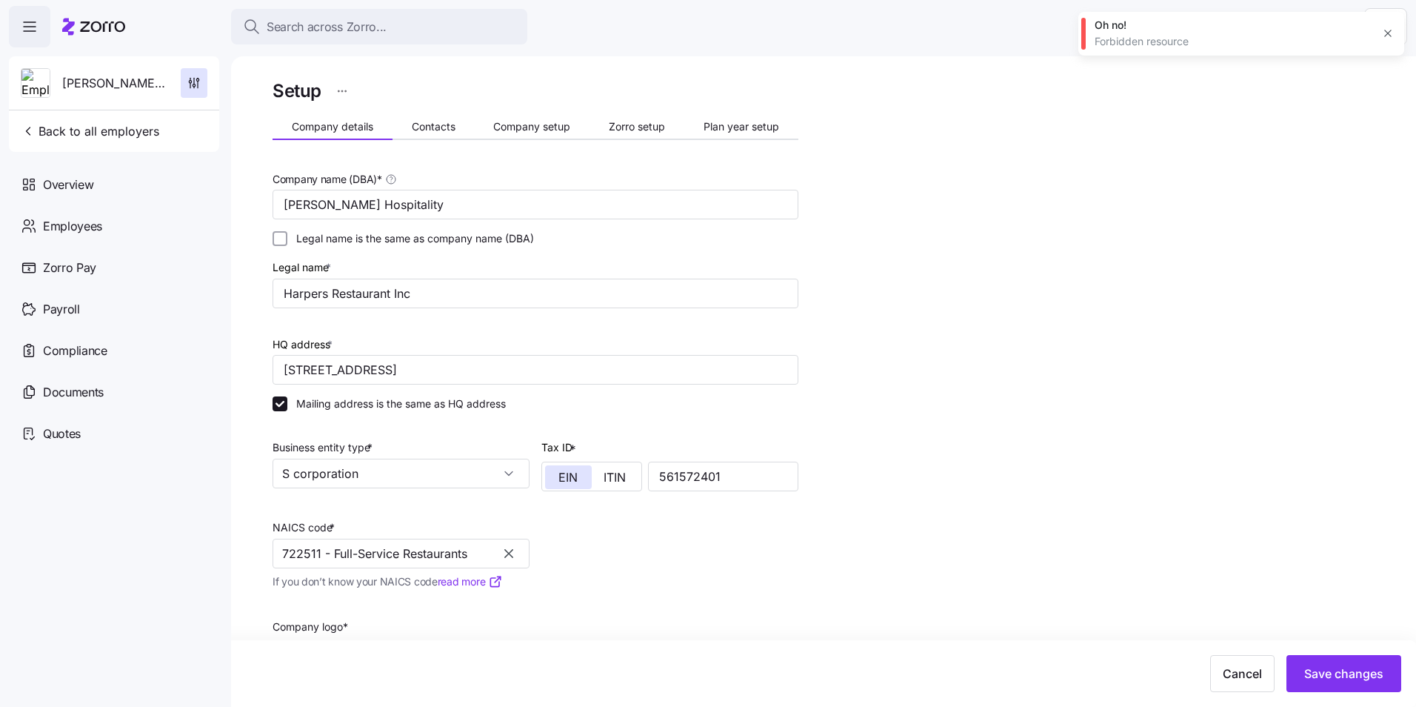
scroll to position [0, 0]
click at [428, 131] on span "Contacts" at bounding box center [434, 130] width 44 height 10
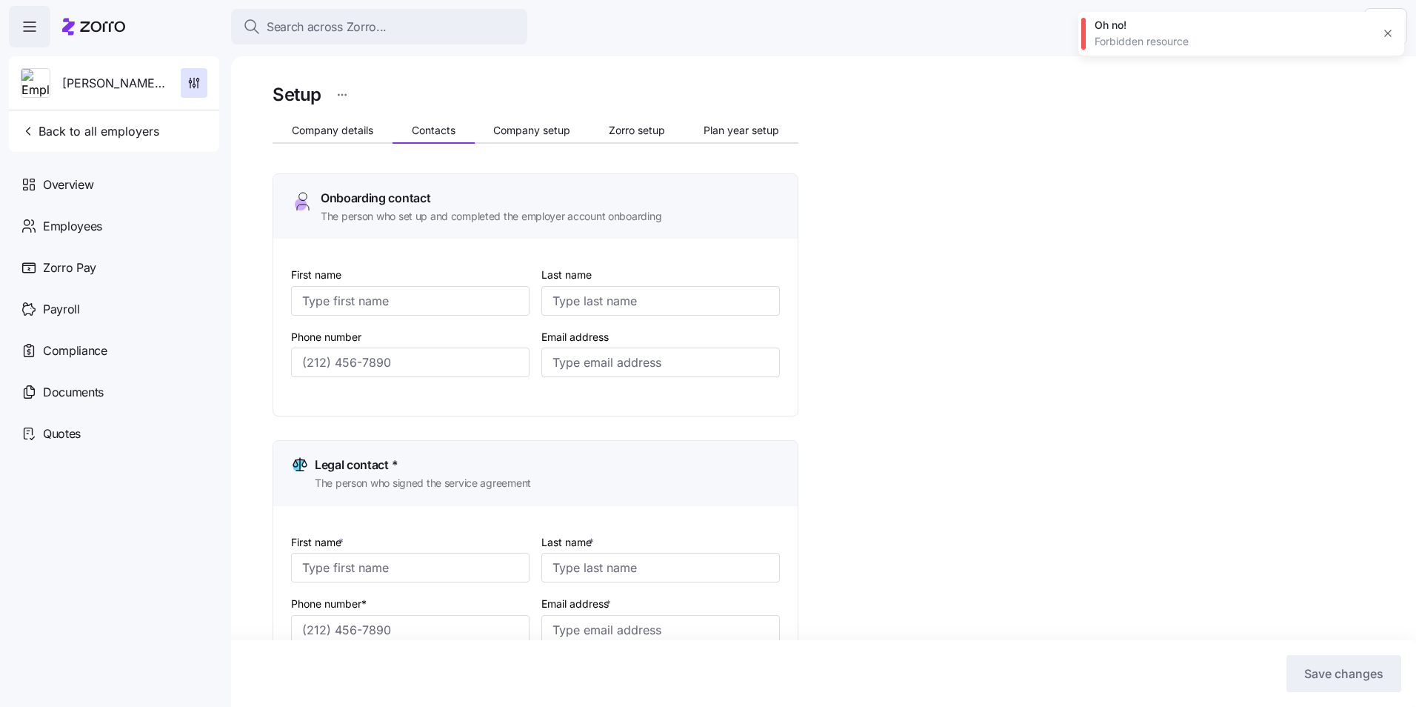
type input "[PERSON_NAME]"
type input "[EMAIL_ADDRESS][DOMAIN_NAME]"
type input "[PERSON_NAME]"
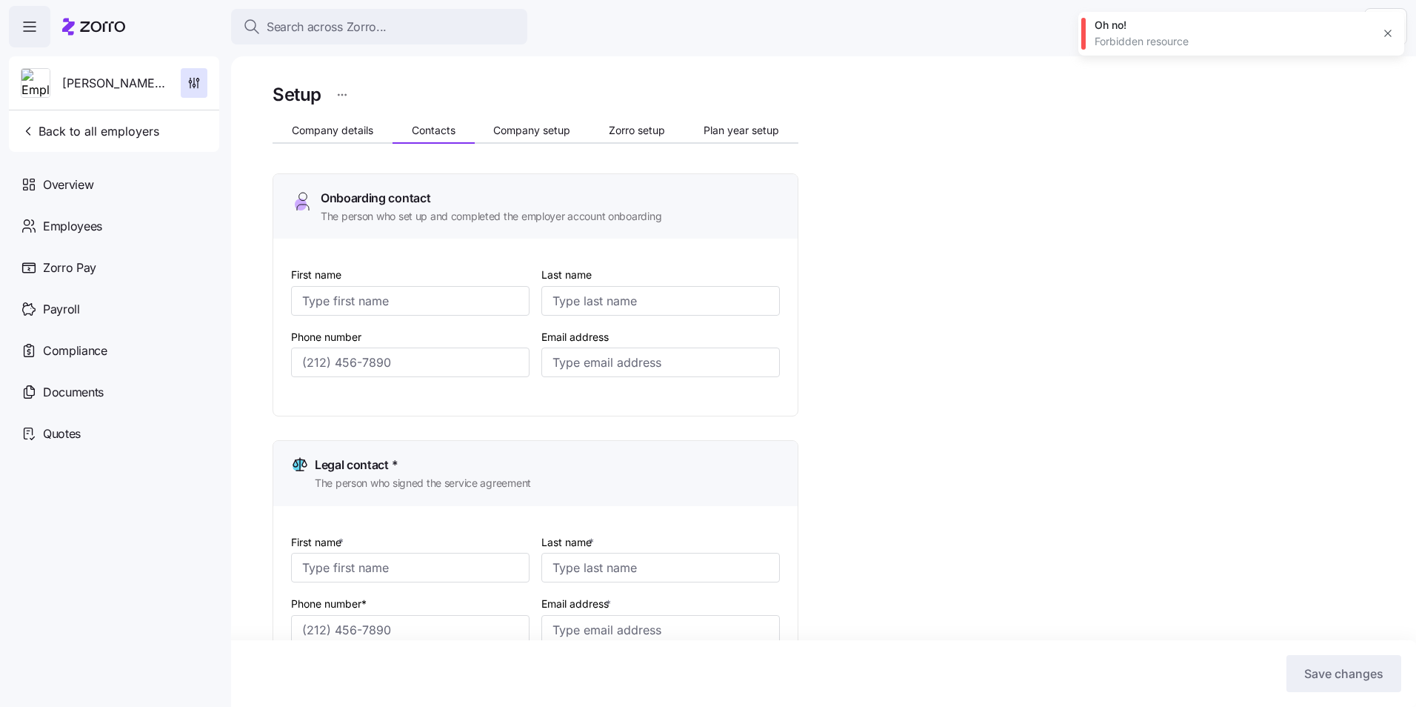
type input "[EMAIL_ADDRESS][DOMAIN_NAME]"
type input "April"
type input "[PERSON_NAME]"
type input "[PERSON_NAME][EMAIL_ADDRESS][DOMAIN_NAME]"
type input "[PHONE_NUMBER]"
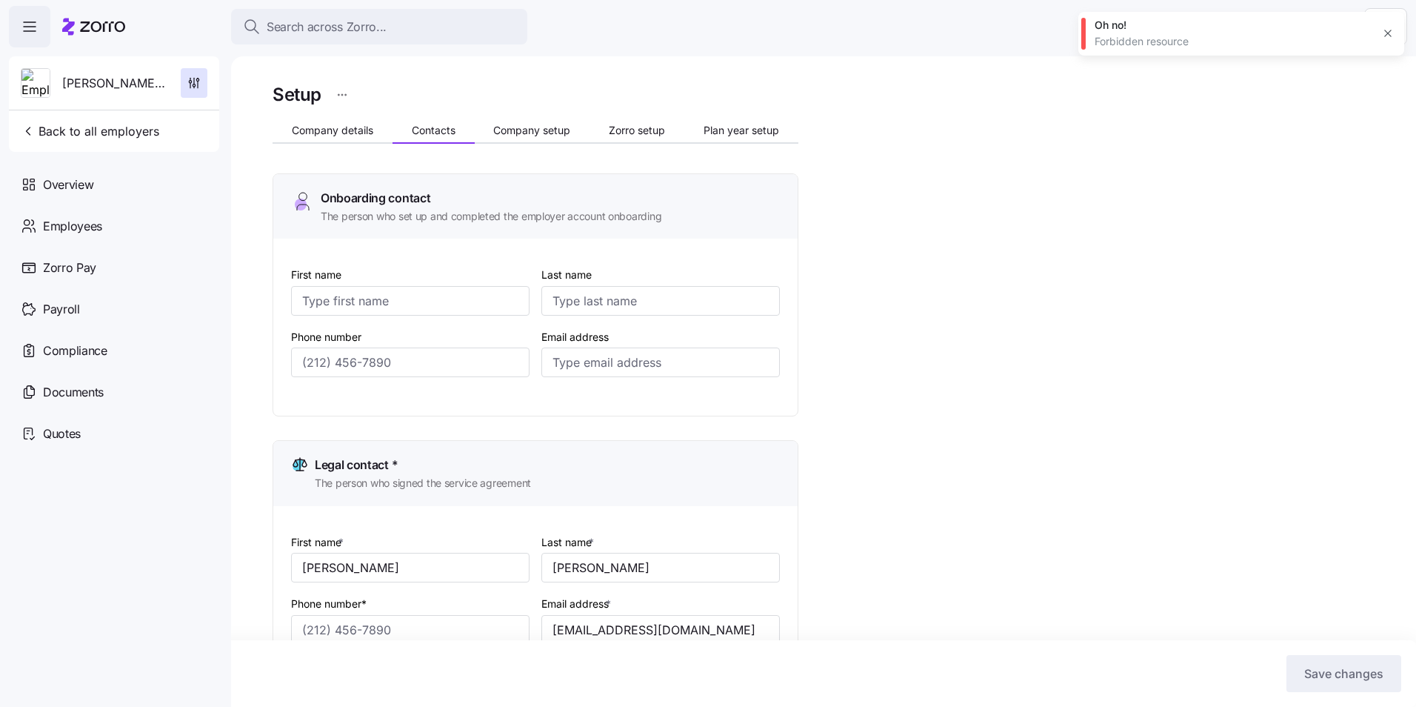
type input "[PHONE_NUMBER]"
drag, startPoint x: 1389, startPoint y: 29, endPoint x: 1389, endPoint y: 38, distance: 8.9
click at [1389, 32] on icon "button" at bounding box center [1388, 33] width 12 height 12
drag, startPoint x: 989, startPoint y: 333, endPoint x: 912, endPoint y: 318, distance: 78.6
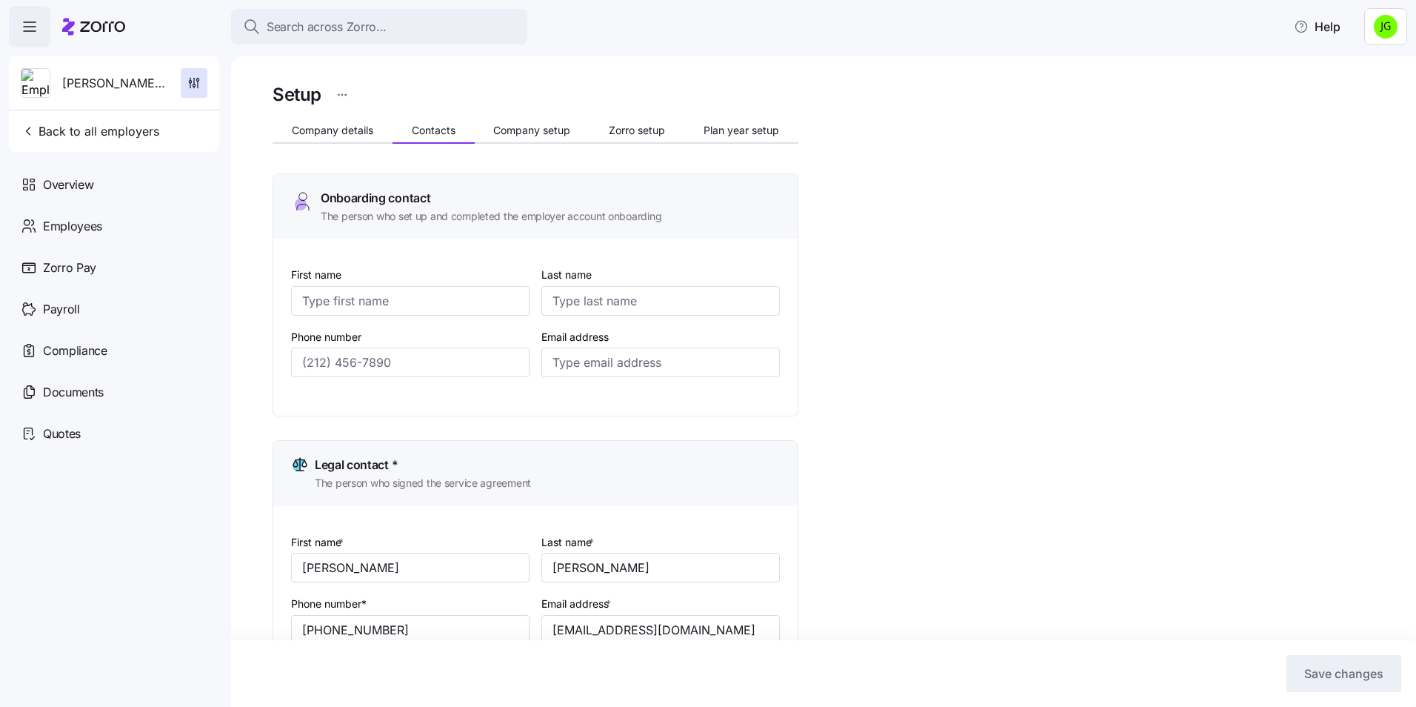
click at [991, 333] on div "Setup Company details Contacts Company setup Zorro setup Plan year setup Onboar…" at bounding box center [834, 720] width 1123 height 1281
click at [358, 293] on input "First name" at bounding box center [410, 301] width 238 height 30
type input "[PERSON_NAME]"
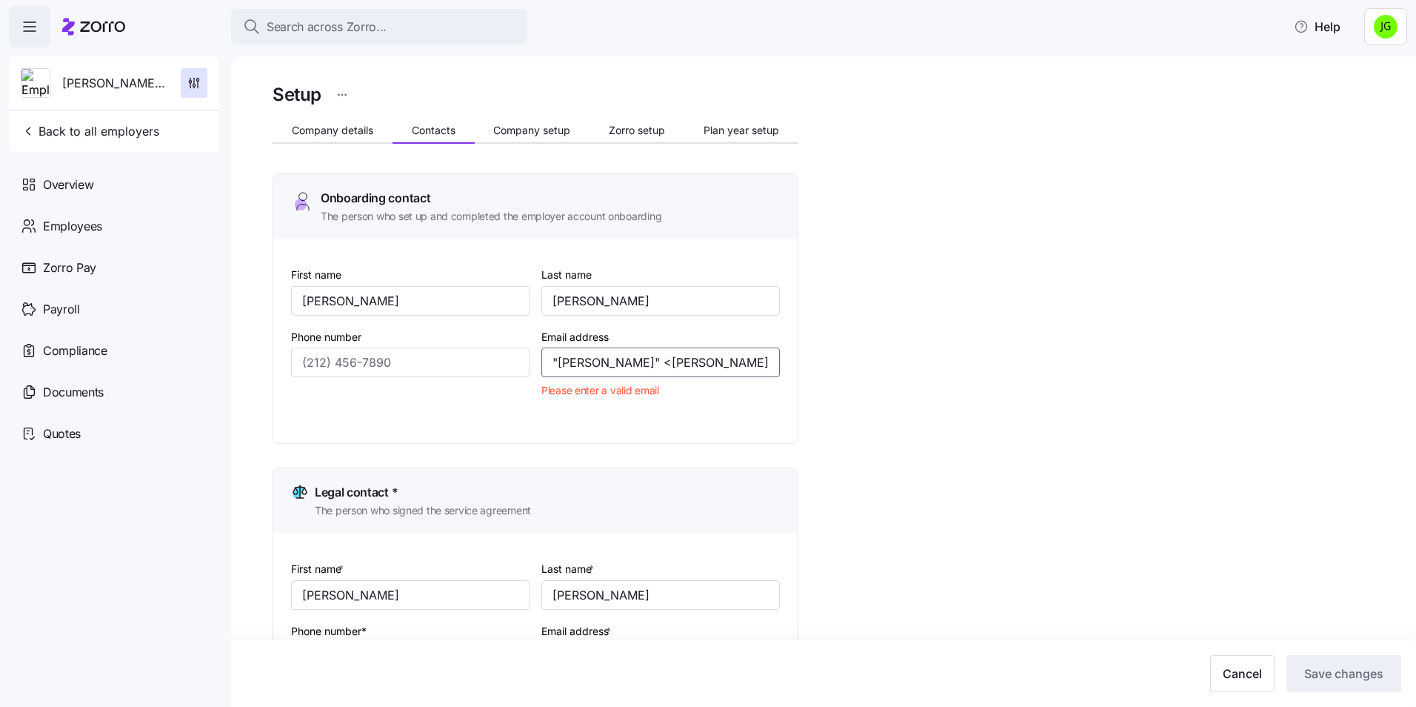
click at [589, 362] on input ""Rob Larsen" <rob@burkehospitality.com>" at bounding box center [660, 362] width 238 height 30
click at [634, 363] on input ""Rob Larsen" <rob@burkehospitality.com>" at bounding box center [660, 362] width 238 height 30
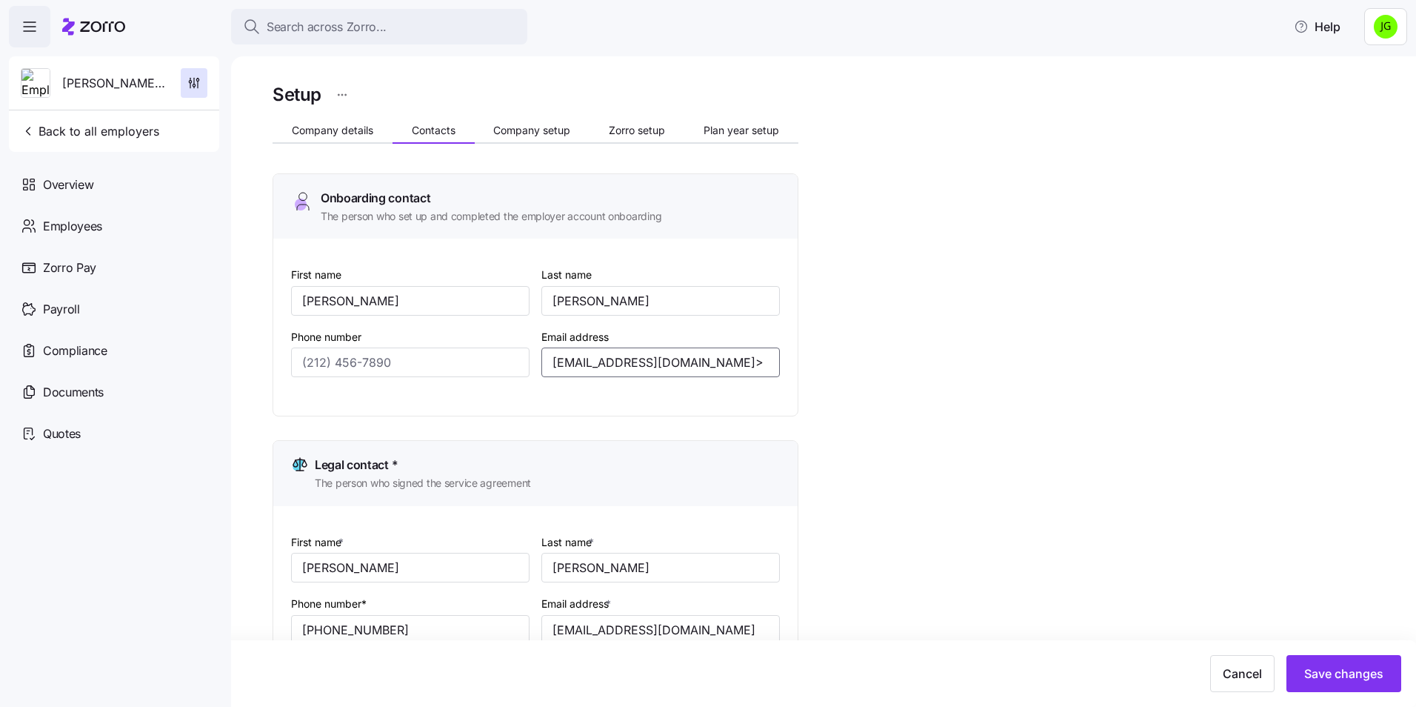
click at [712, 362] on input "rob@burkehospitality.com>" at bounding box center [660, 362] width 238 height 30
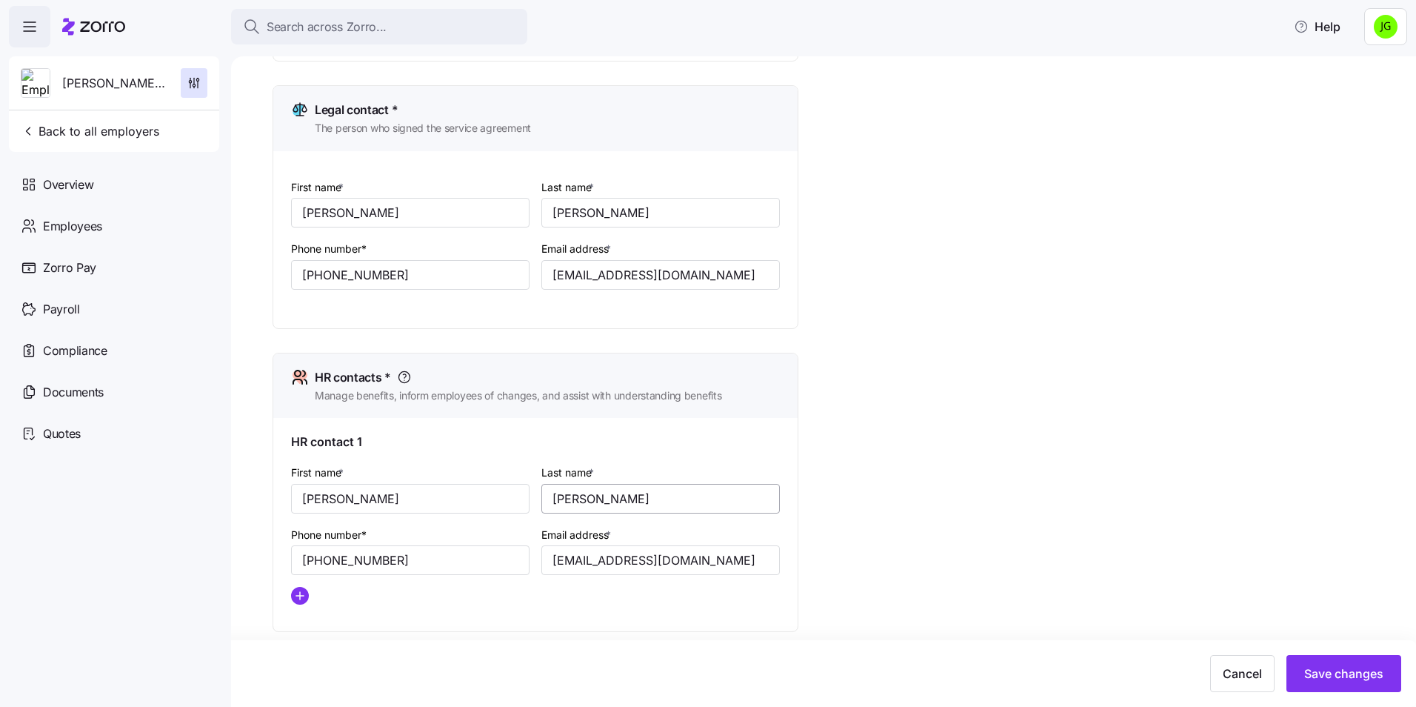
scroll to position [370, 0]
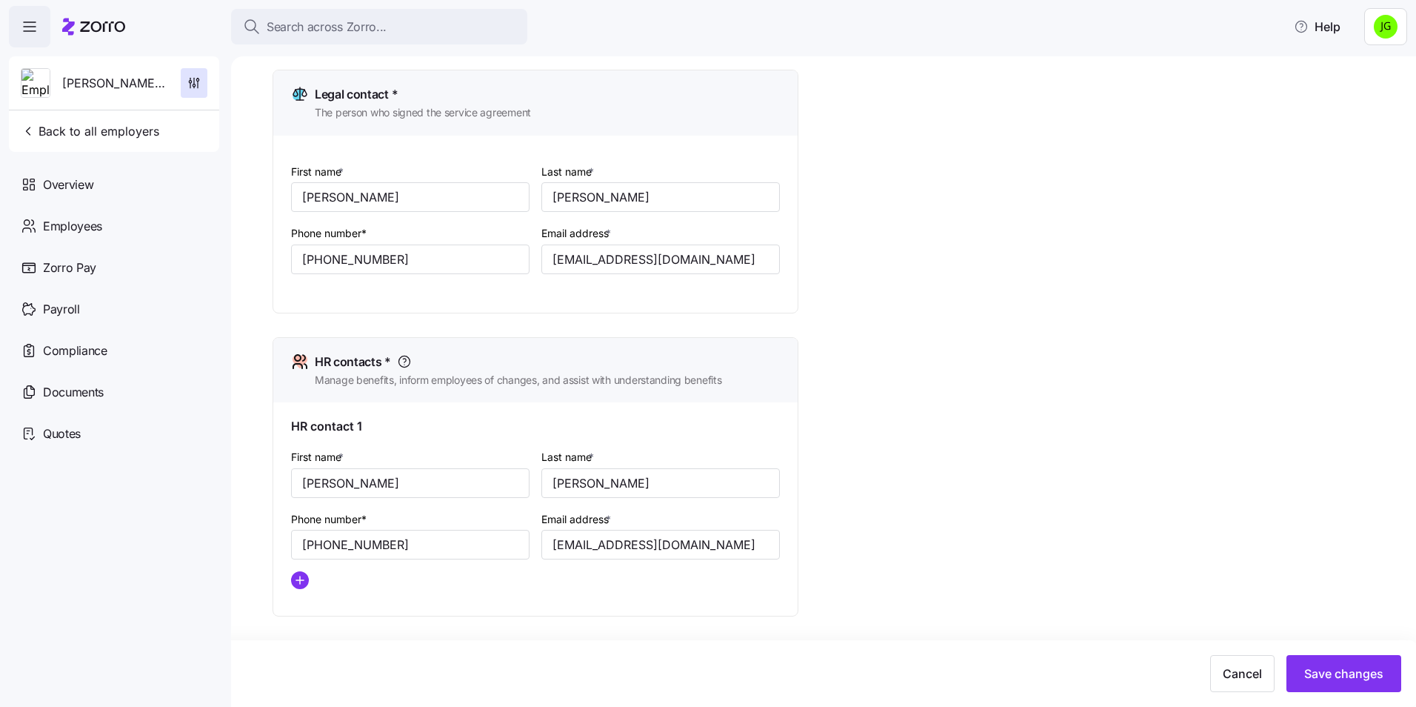
type input "[EMAIL_ADDRESS][DOMAIN_NAME]"
drag, startPoint x: 818, startPoint y: 328, endPoint x: 895, endPoint y: 339, distance: 78.6
click at [821, 339] on div "Setup Company details Contacts Company setup Zorro setup Plan year setup Onboar…" at bounding box center [834, 350] width 1123 height 1281
click at [1323, 674] on span "Save changes" at bounding box center [1343, 673] width 79 height 18
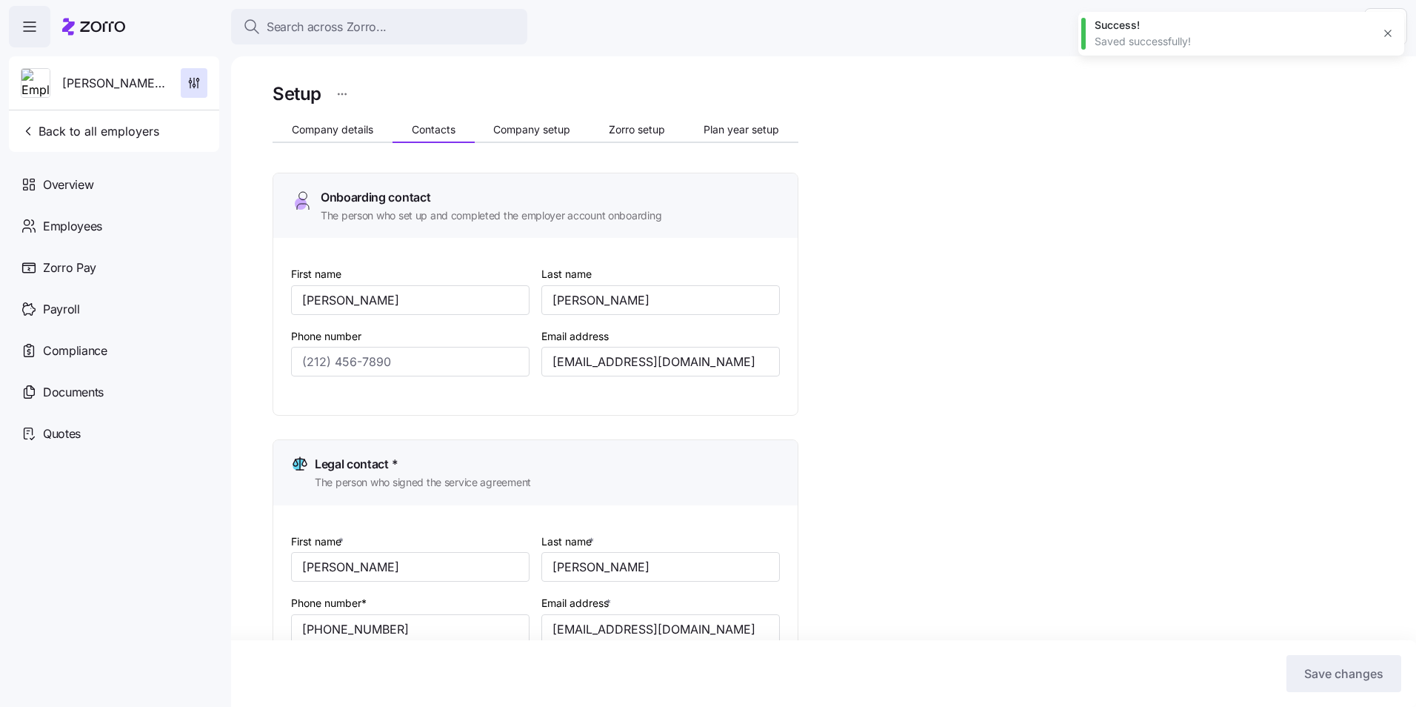
scroll to position [0, 0]
click at [67, 128] on span "Back to all employers" at bounding box center [90, 131] width 139 height 18
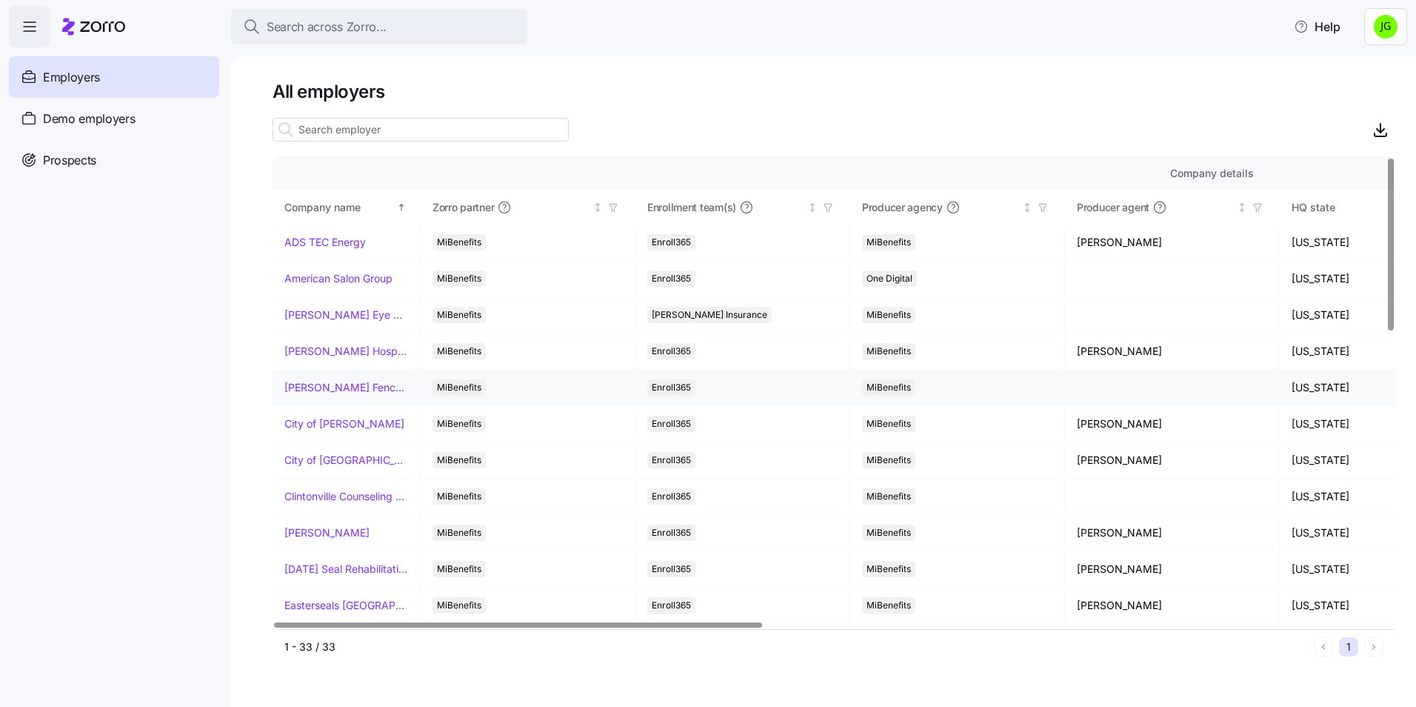
click at [353, 385] on link "[PERSON_NAME] Fence Company" at bounding box center [346, 387] width 124 height 15
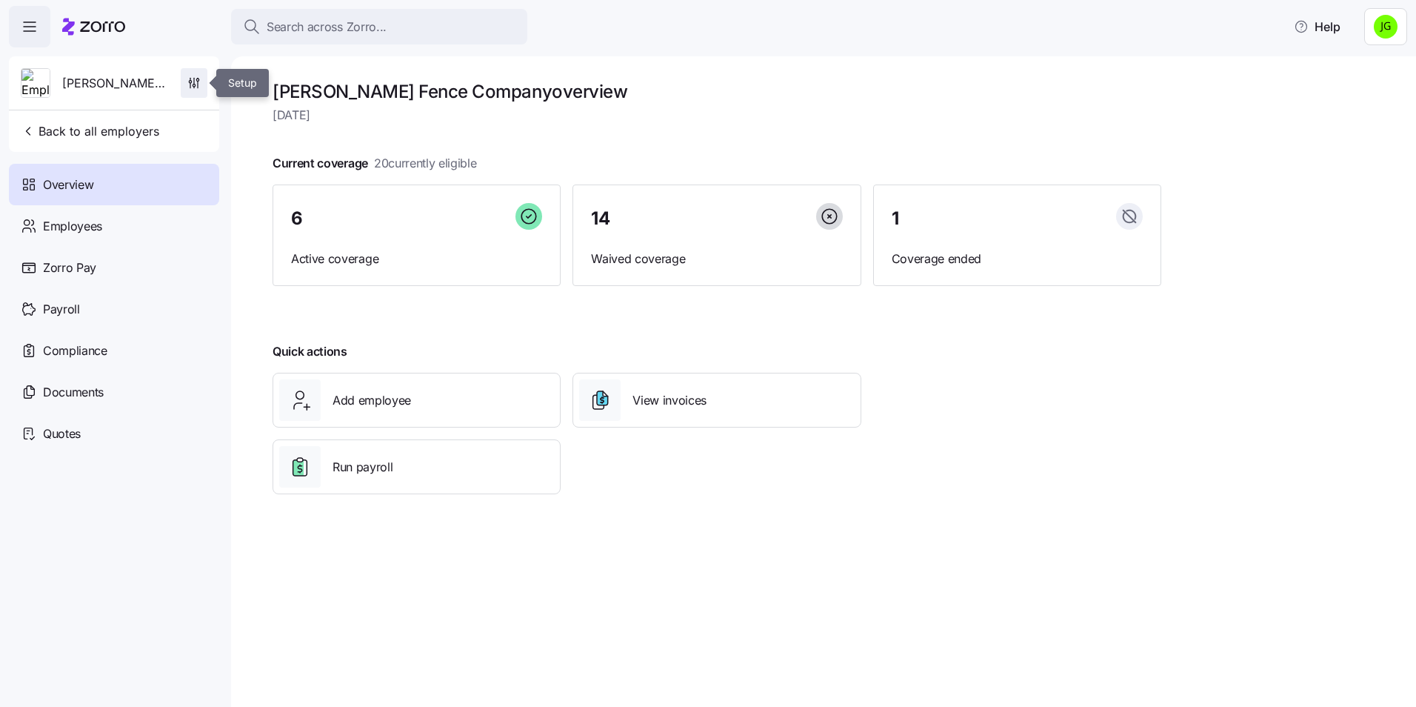
click at [198, 80] on icon "button" at bounding box center [194, 83] width 15 height 15
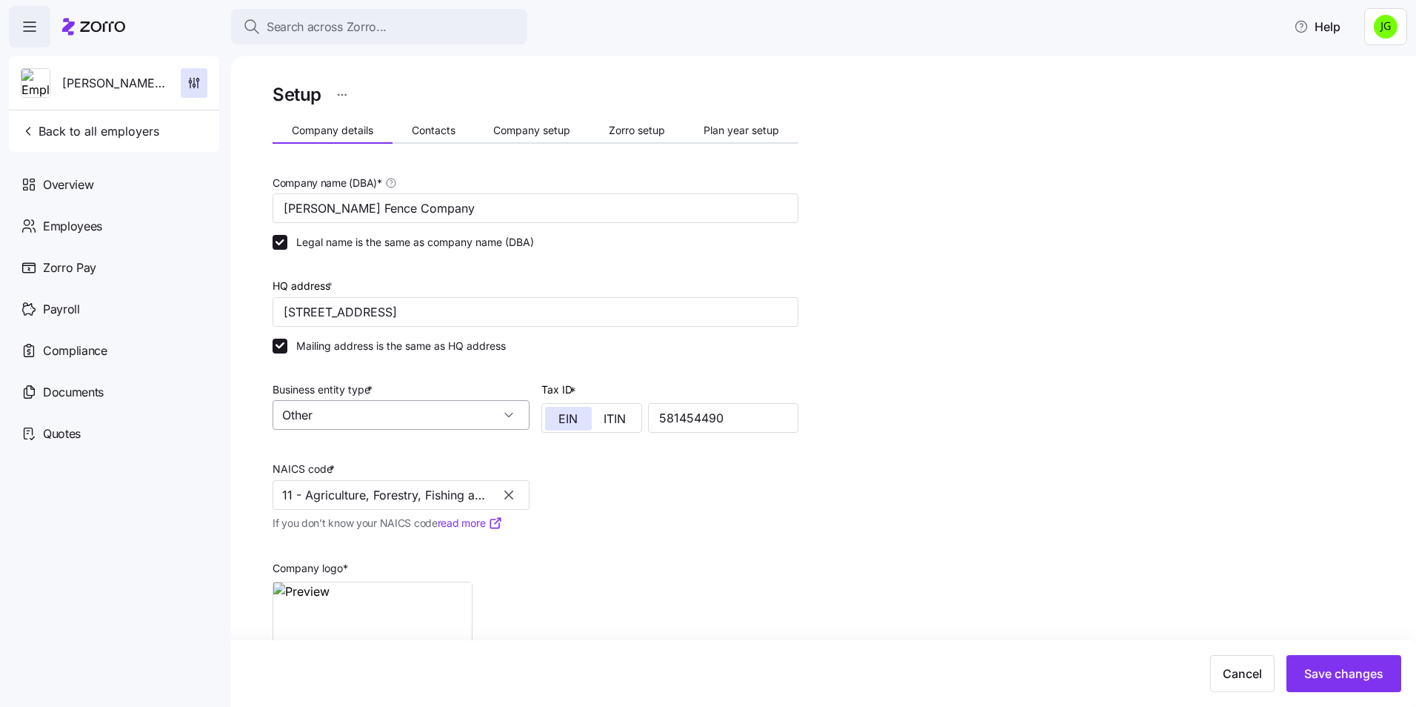
click at [419, 425] on input "Other" at bounding box center [401, 415] width 257 height 30
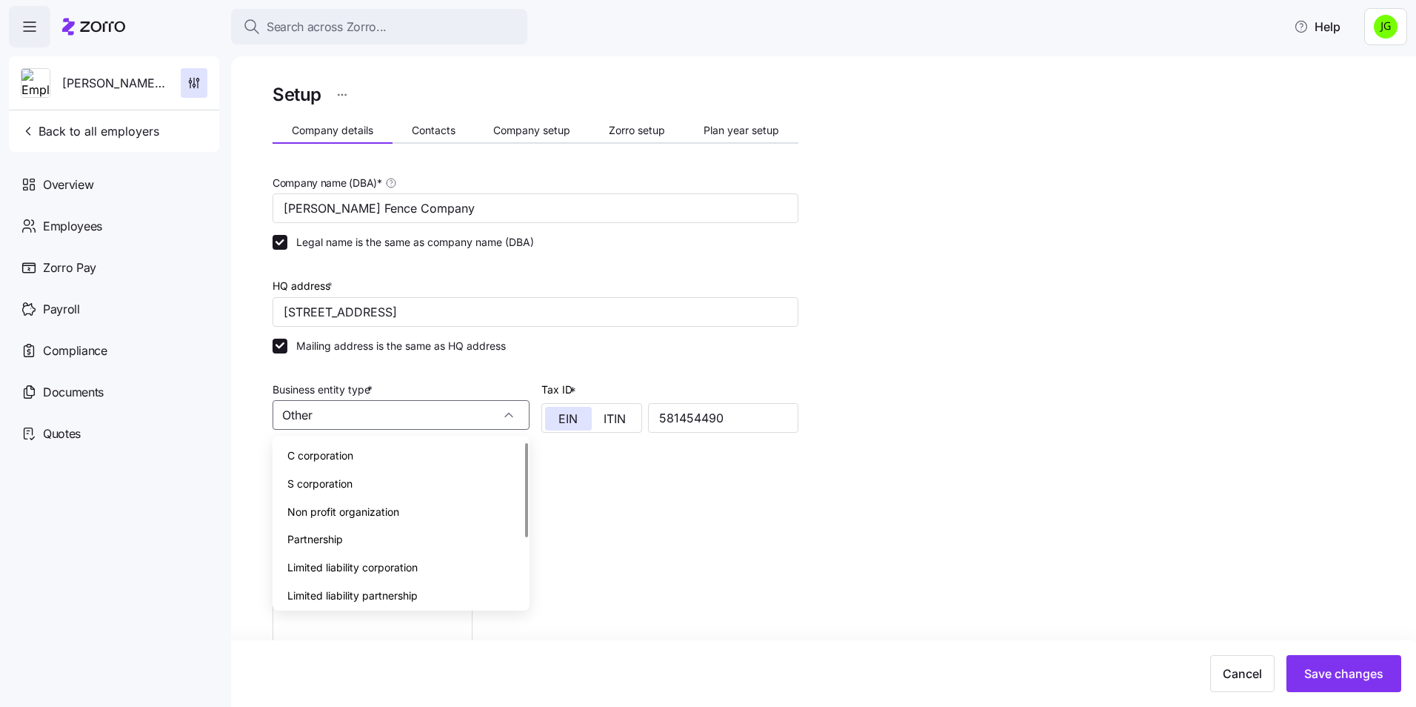
click at [378, 450] on div "C corporation" at bounding box center [400, 455] width 245 height 28
type input "C corporation"
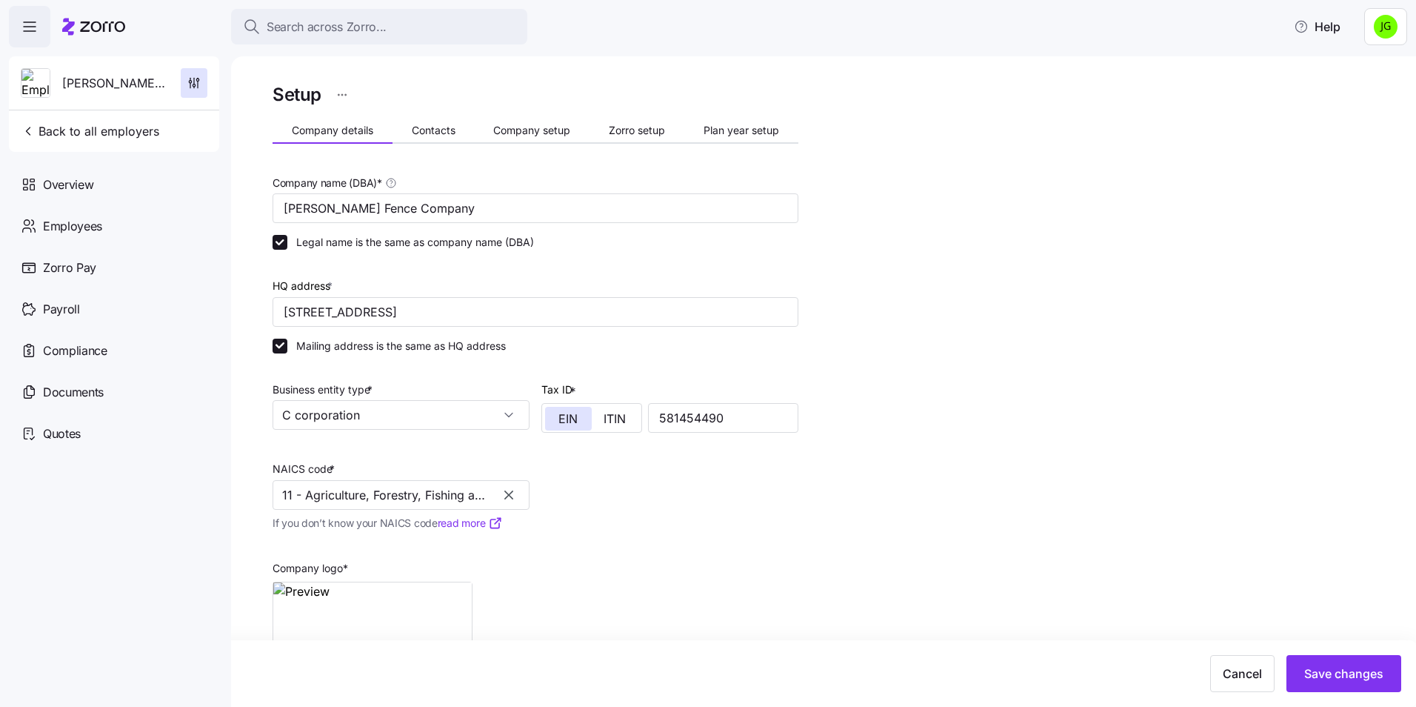
click at [721, 505] on div "Company name (DBA) * Chamblee Fence Company Legal name is the same as company n…" at bounding box center [536, 433] width 538 height 533
drag, startPoint x: 386, startPoint y: 483, endPoint x: 425, endPoint y: 493, distance: 40.4
click at [386, 483] on input "11 - Agriculture, Forestry, Fishing and Hunting" at bounding box center [401, 495] width 257 height 30
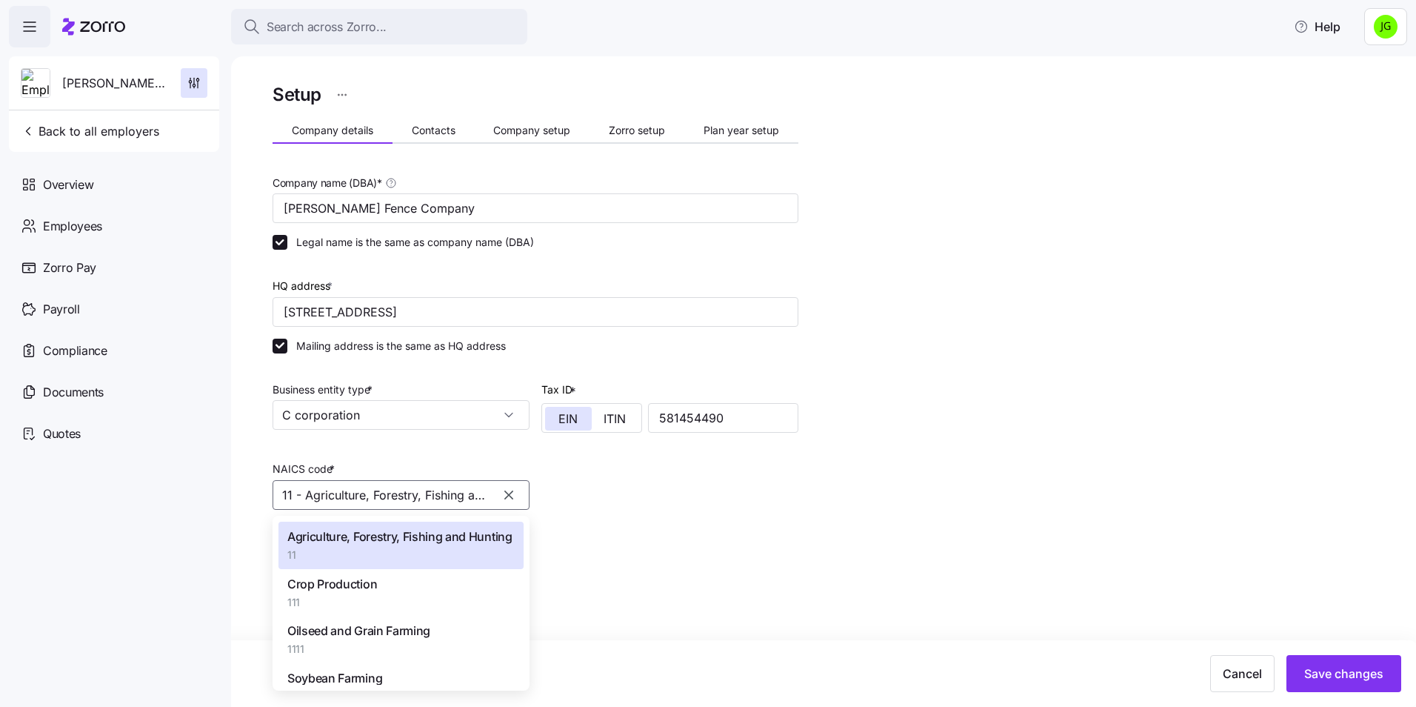
click at [515, 490] on icon "button" at bounding box center [508, 494] width 15 height 15
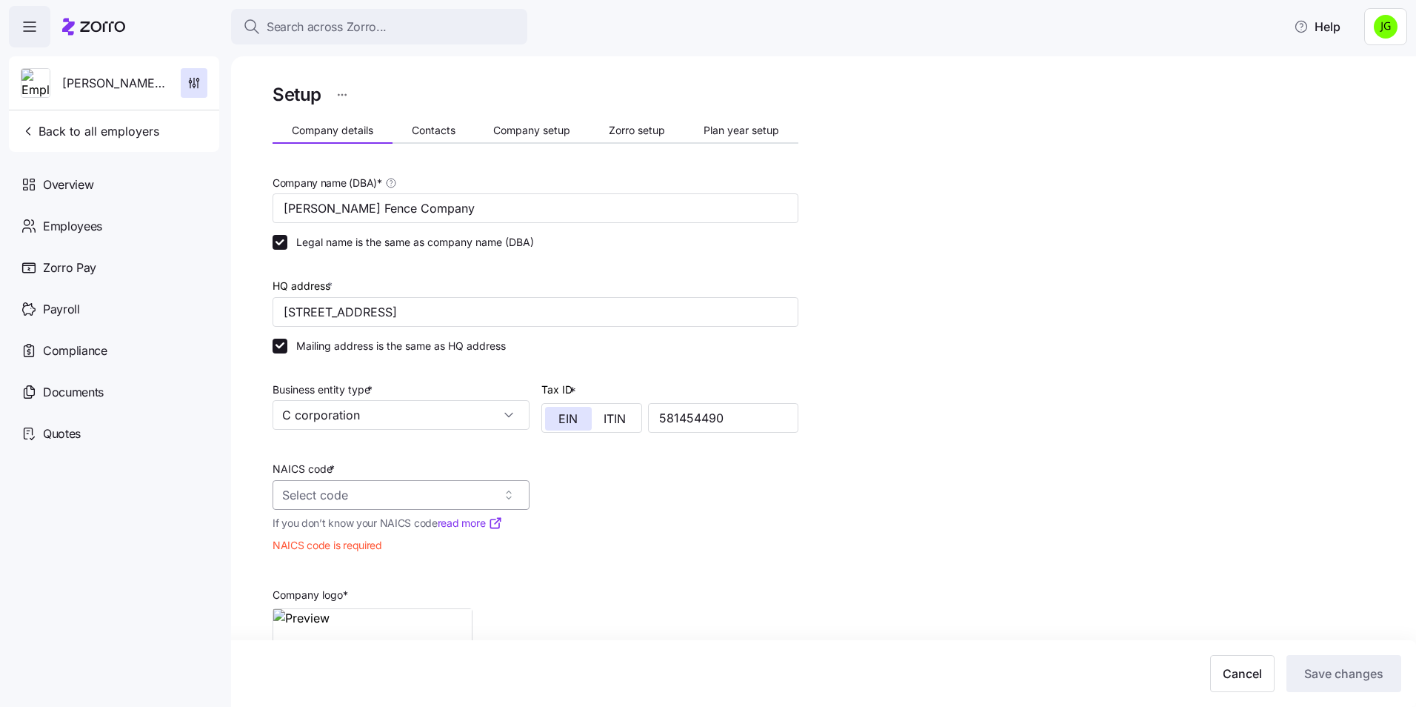
click at [323, 490] on input "NAICS code *" at bounding box center [401, 495] width 257 height 30
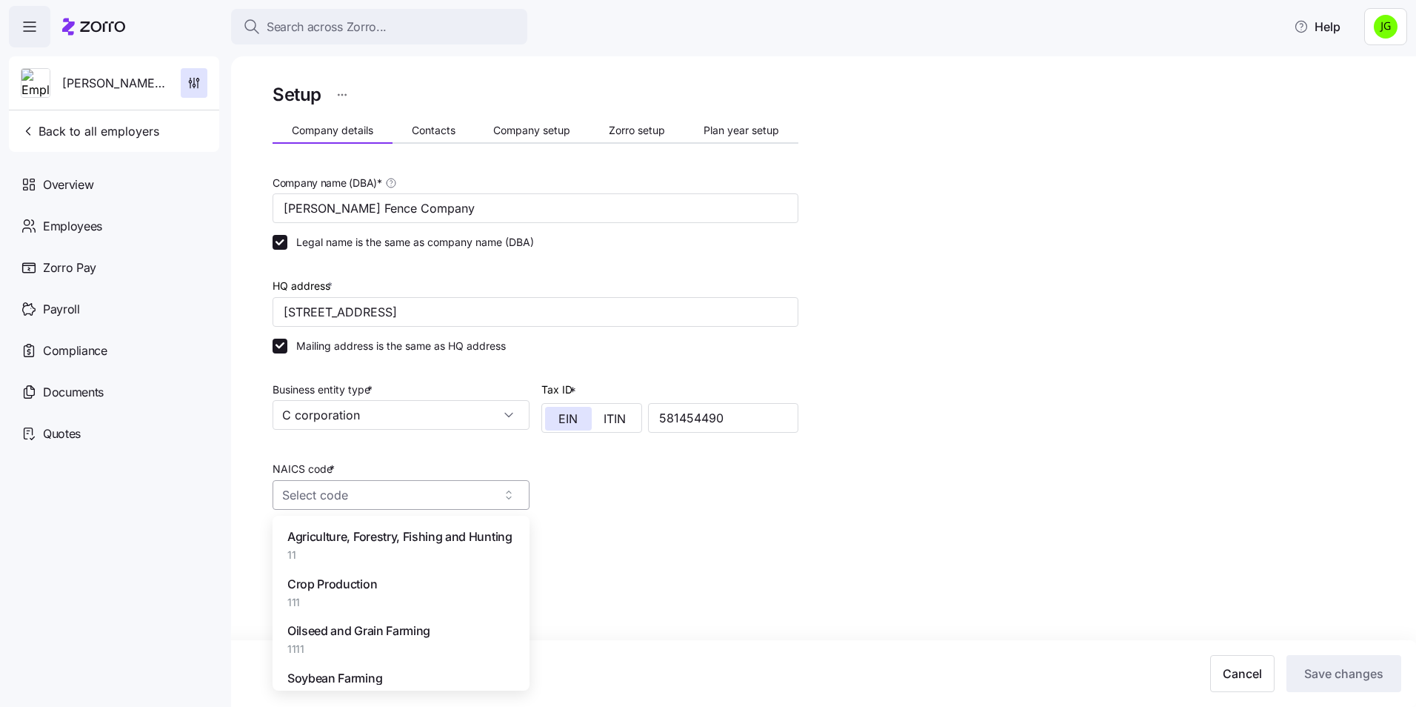
paste input "238990"
click at [359, 550] on span "238990" at bounding box center [386, 554] width 198 height 15
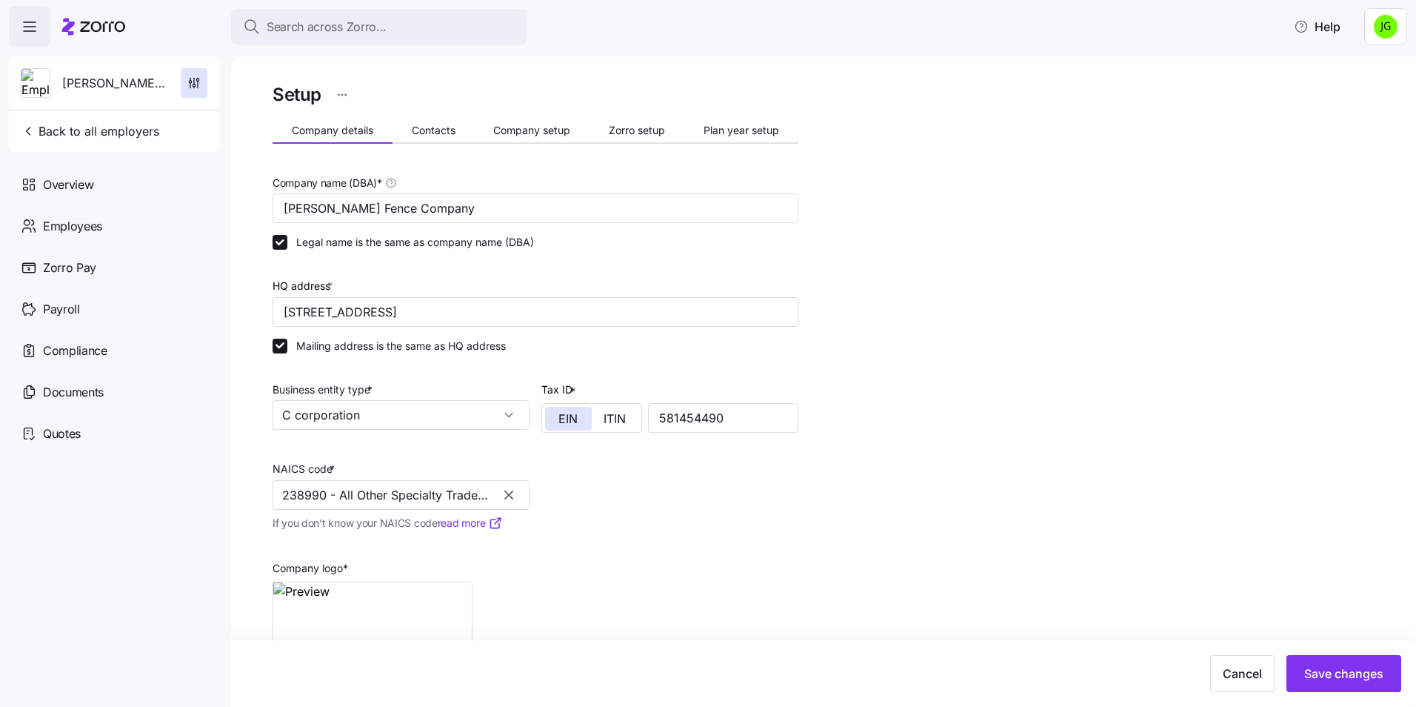
type input "238990 - All Other Specialty Trade Contractors"
click at [667, 573] on div "Company logo * https://zorro-employer-images-prod.s3.us-east-1.amazonaws.com/68…" at bounding box center [536, 619] width 538 height 162
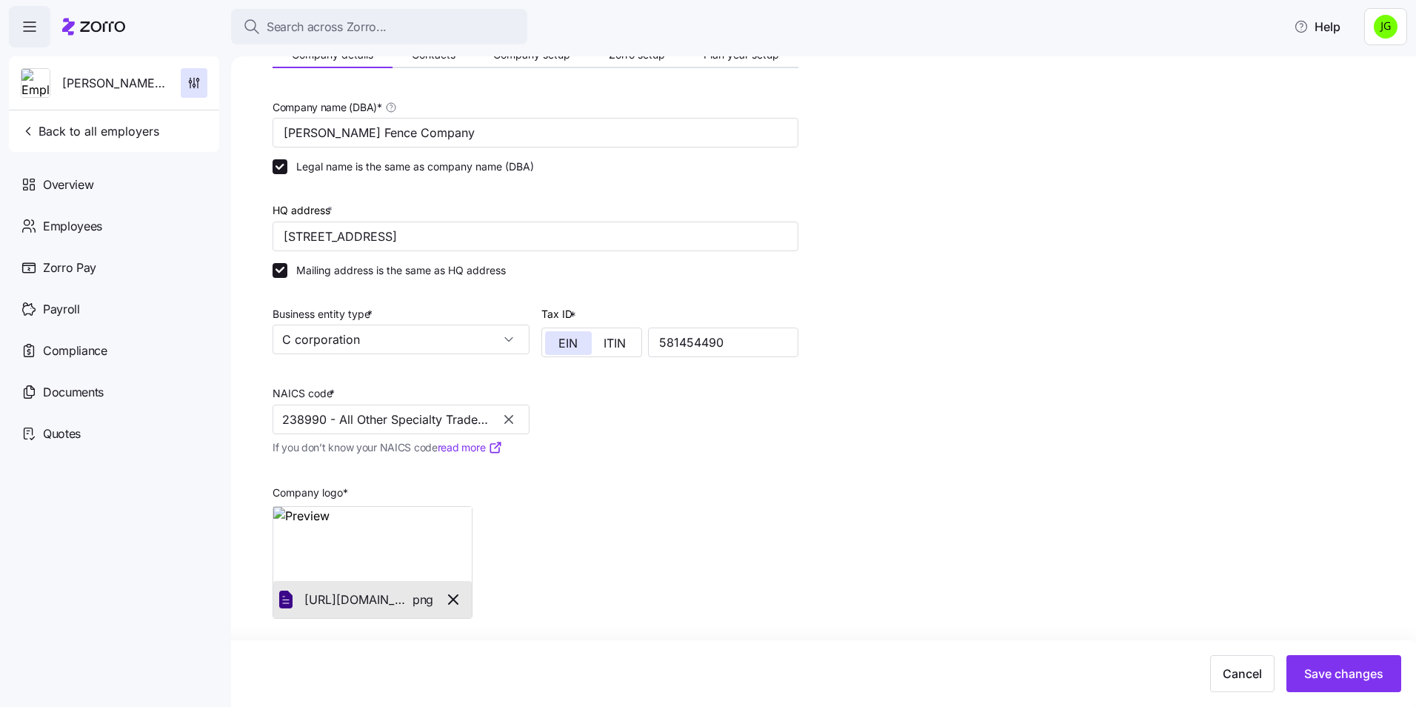
scroll to position [76, 0]
click at [1321, 670] on span "Save changes" at bounding box center [1343, 673] width 79 height 18
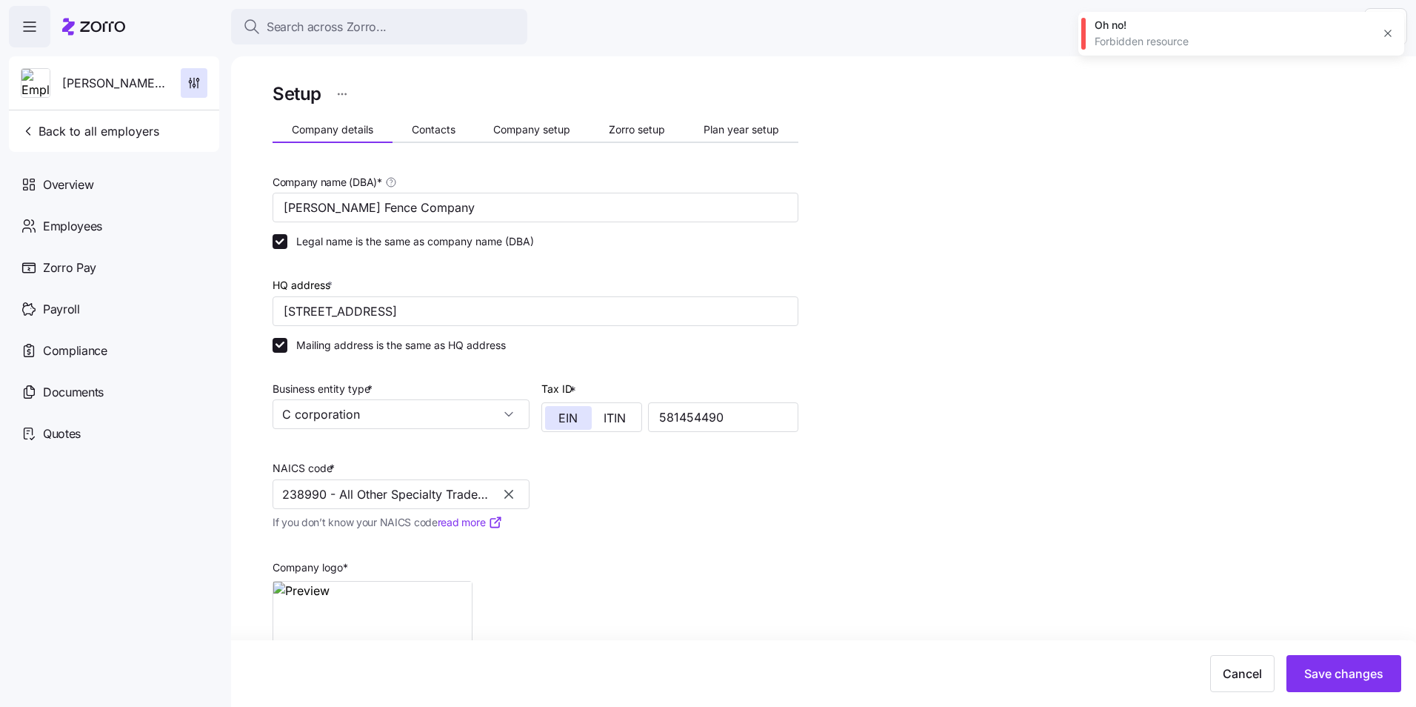
scroll to position [0, 0]
click at [437, 118] on div "Setup Company details Contacts Company setup Zorro setup Plan year setup Compan…" at bounding box center [536, 422] width 526 height 685
click at [442, 127] on span "Contacts" at bounding box center [434, 130] width 44 height 10
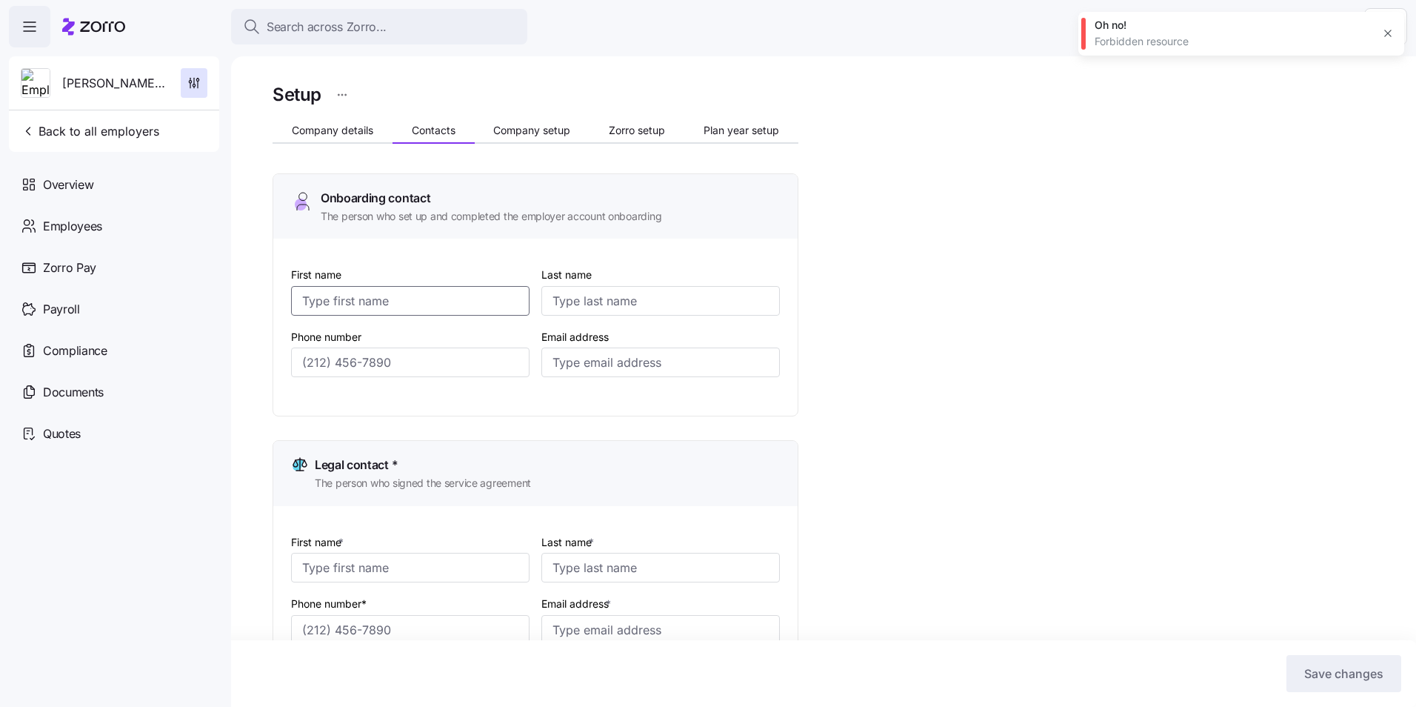
click at [438, 299] on input "First name" at bounding box center [410, 301] width 238 height 30
type input "[PERSON_NAME]"
type input "[PERSON_NAME][EMAIL_ADDRESS][DOMAIN_NAME]"
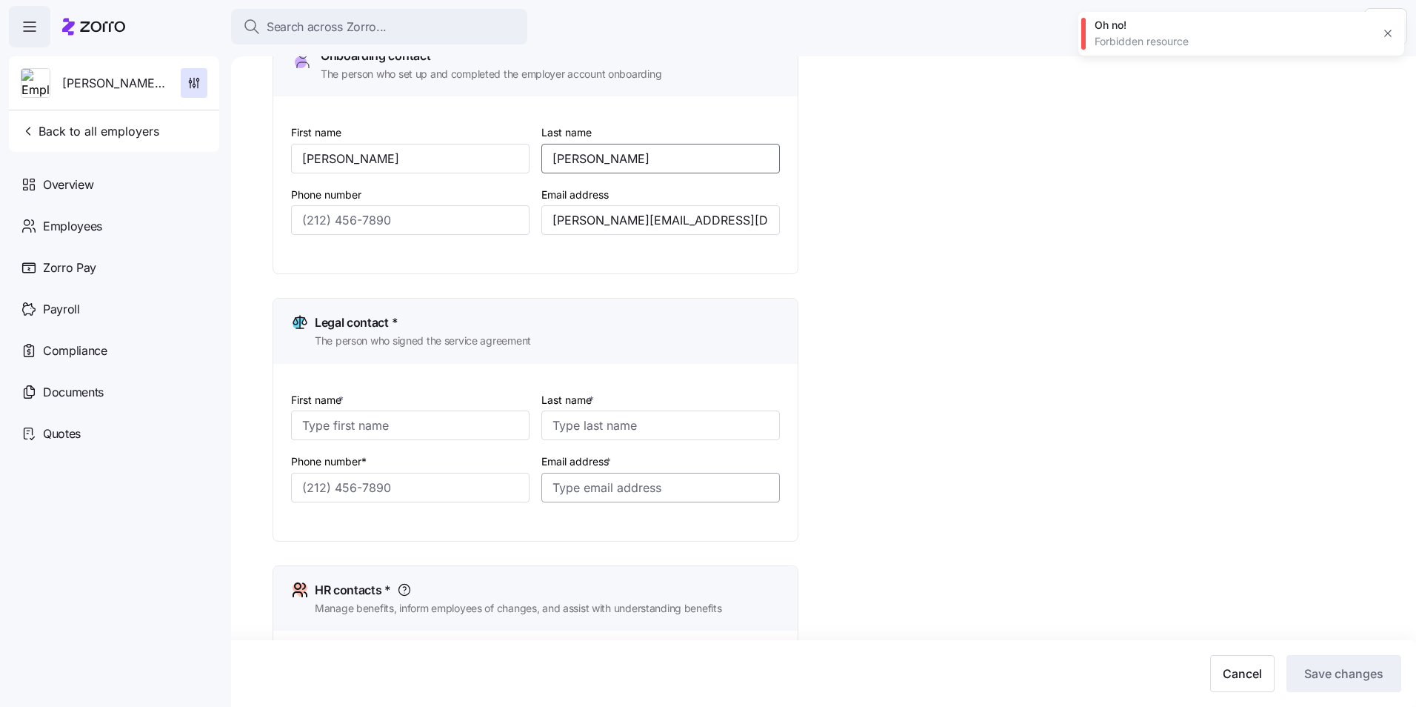
scroll to position [148, 0]
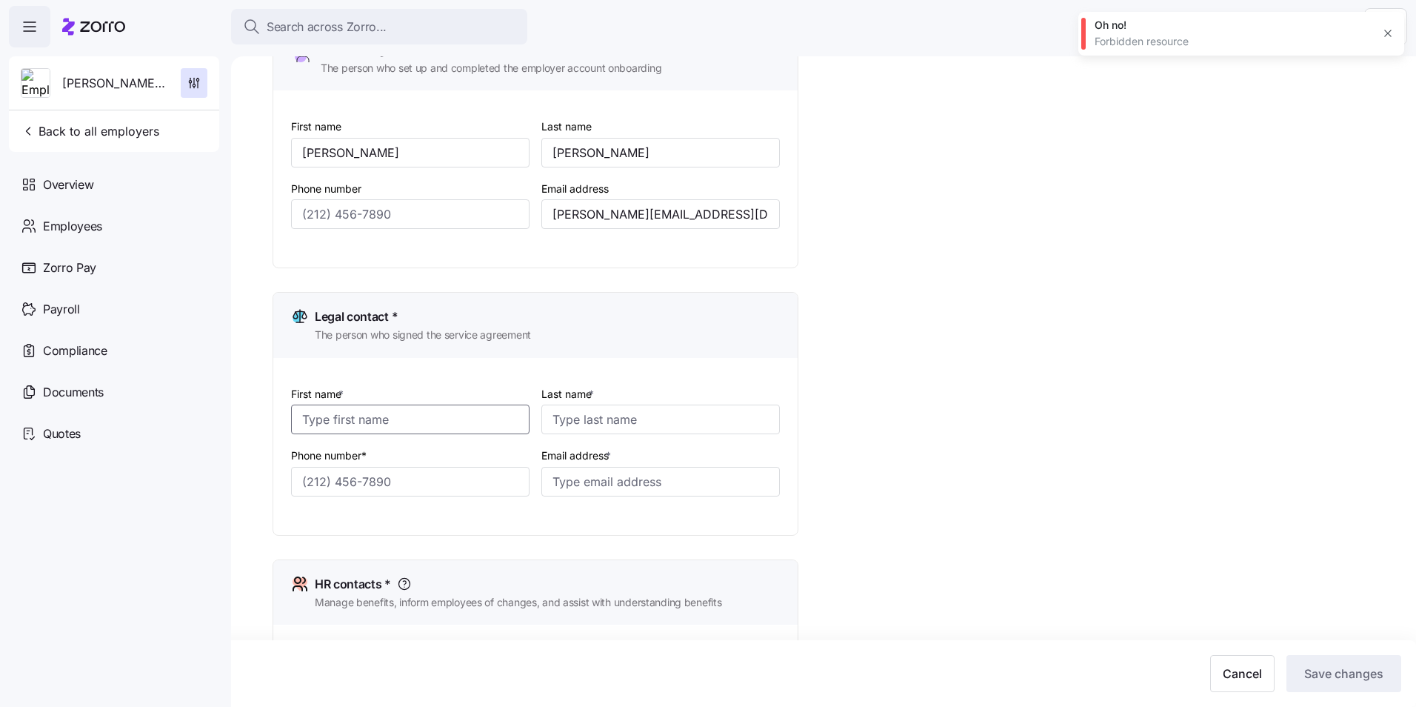
click at [383, 424] on input "First name *" at bounding box center [410, 419] width 238 height 30
type input "[PERSON_NAME]"
type input "[PERSON_NAME][EMAIL_ADDRESS][DOMAIN_NAME]"
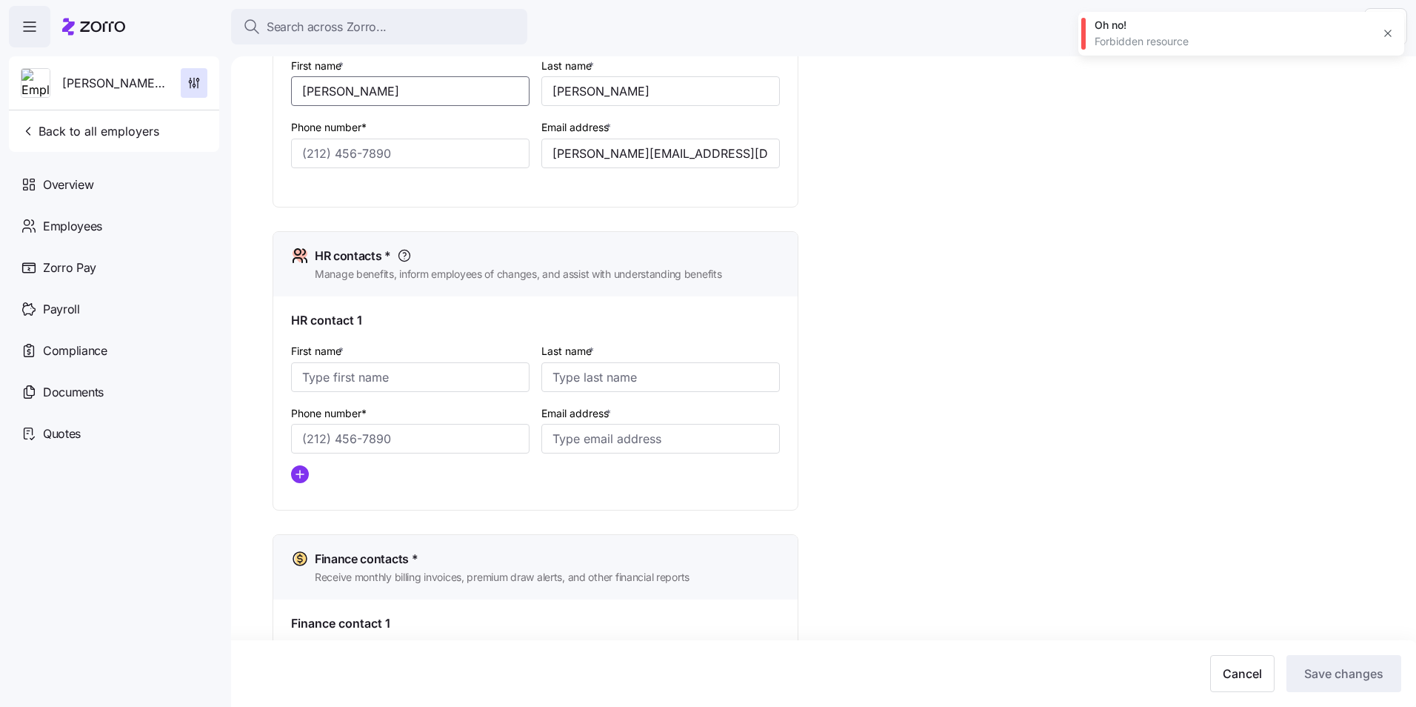
scroll to position [518, 0]
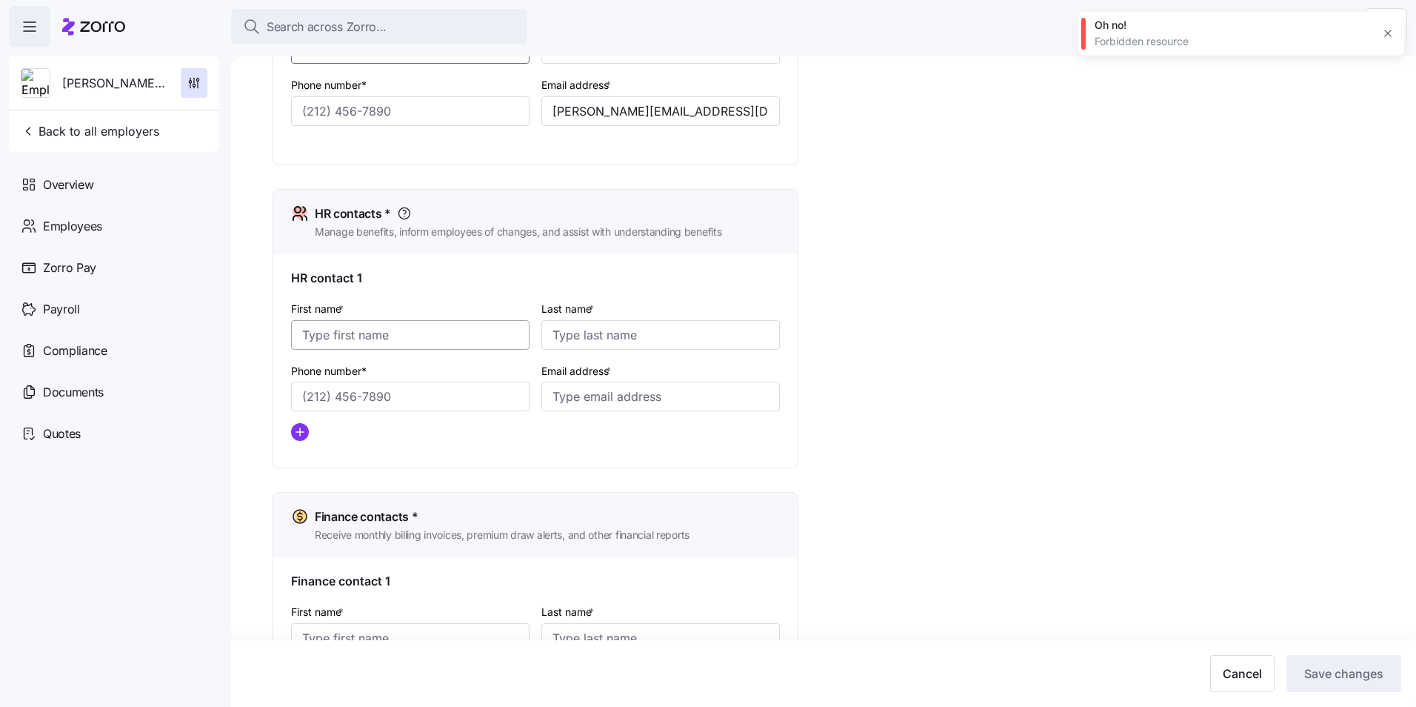
type input "[PERSON_NAME]"
click at [390, 332] on input "First name *" at bounding box center [410, 335] width 238 height 30
type input "[PERSON_NAME]"
type input "[PERSON_NAME][EMAIL_ADDRESS][DOMAIN_NAME]"
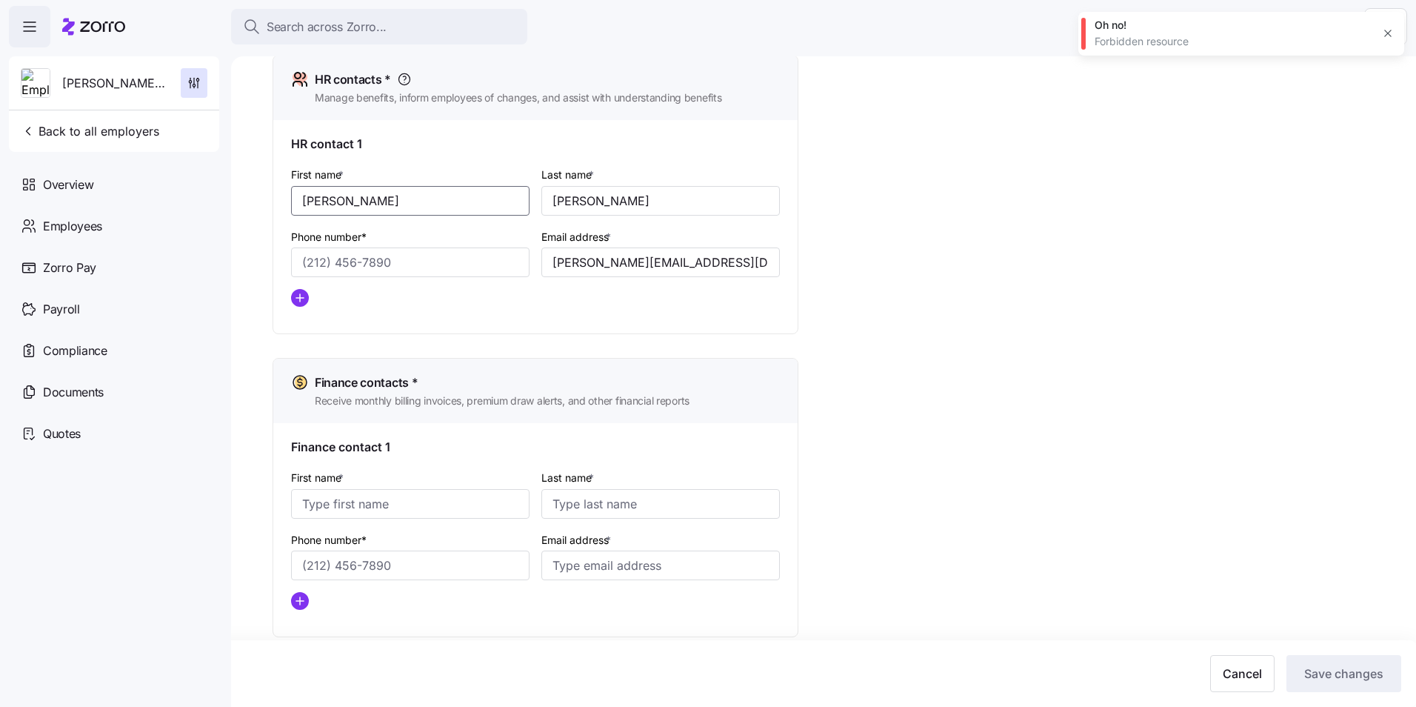
scroll to position [672, 0]
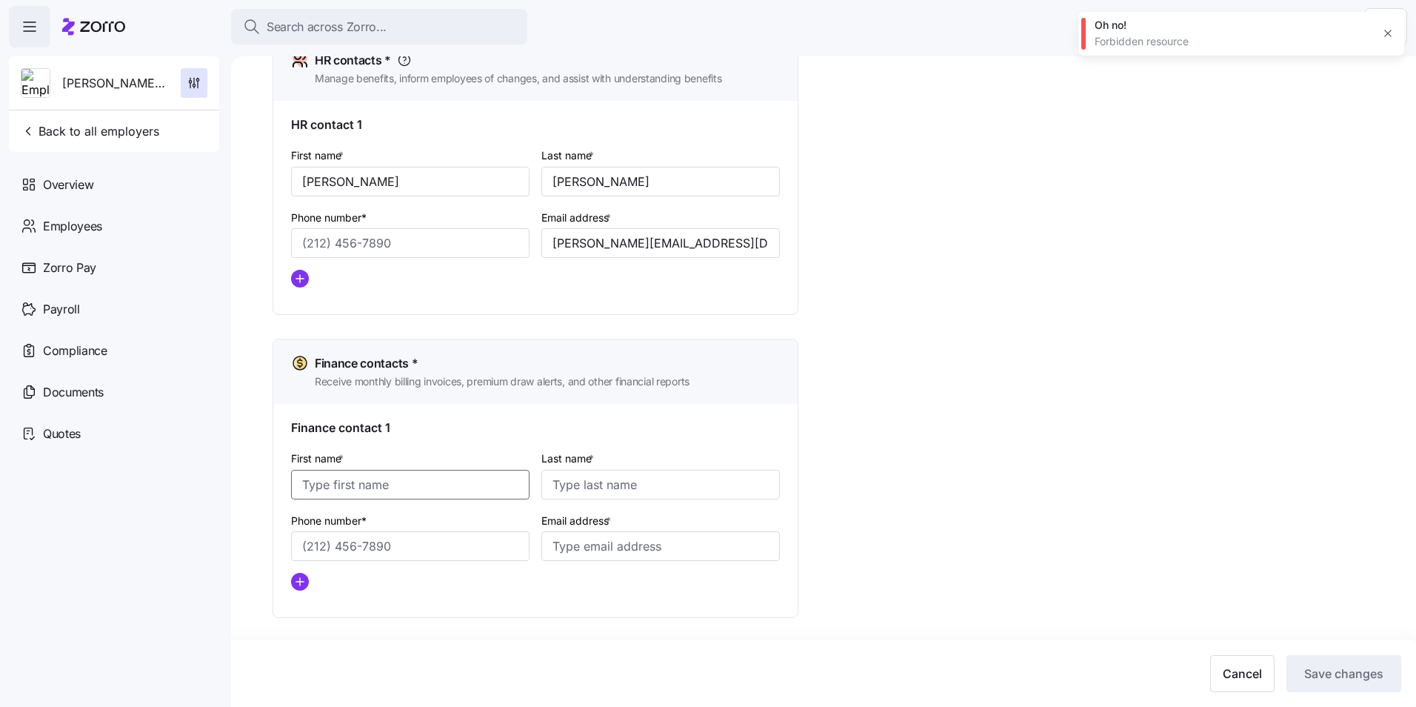
drag, startPoint x: 324, startPoint y: 485, endPoint x: 438, endPoint y: 475, distance: 113.7
click at [324, 485] on input "First name *" at bounding box center [410, 485] width 238 height 30
type input "[PERSON_NAME]"
type input "[PERSON_NAME][EMAIL_ADDRESS][DOMAIN_NAME]"
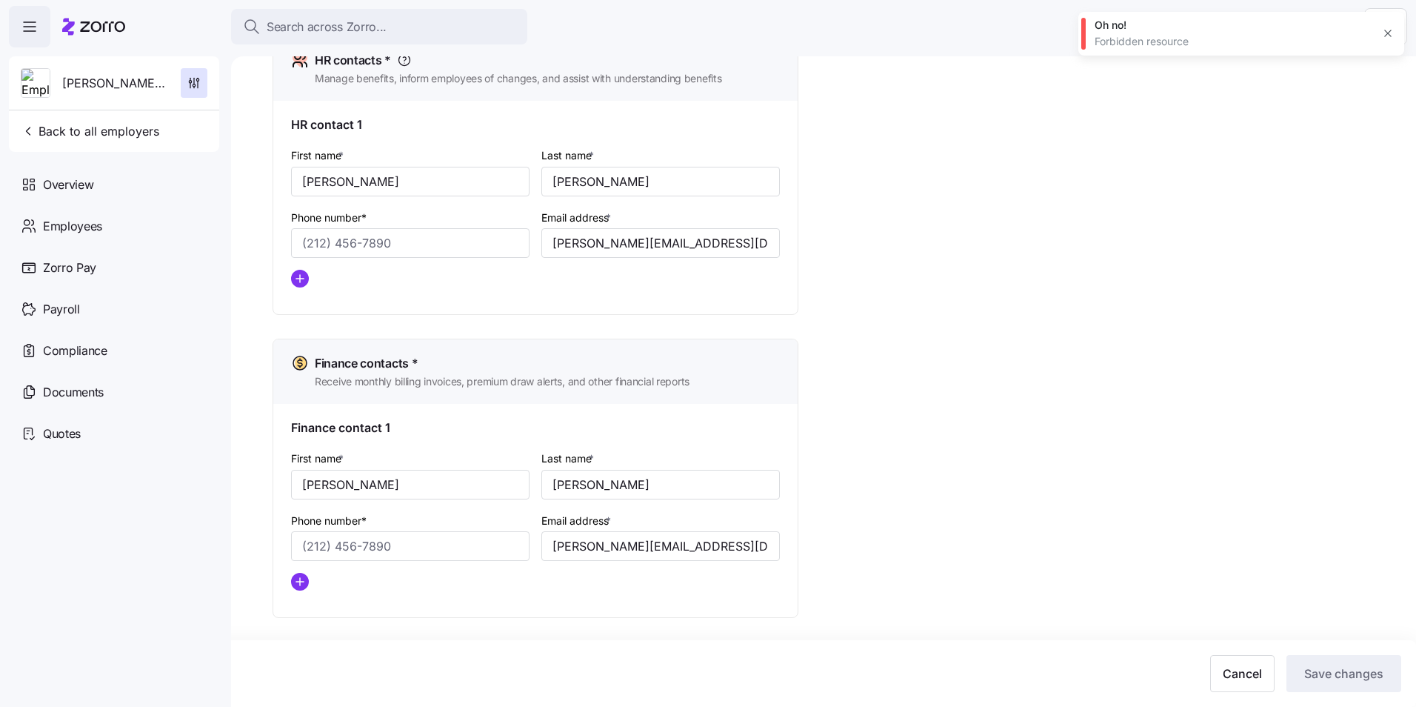
click at [964, 495] on div "Setup Company details Contacts Company setup Zorro setup Plan year setup Onboar…" at bounding box center [834, 48] width 1123 height 1281
click at [1287, 504] on div "Setup Company details Contacts Company setup Zorro setup Plan year setup Onboar…" at bounding box center [834, 48] width 1123 height 1281
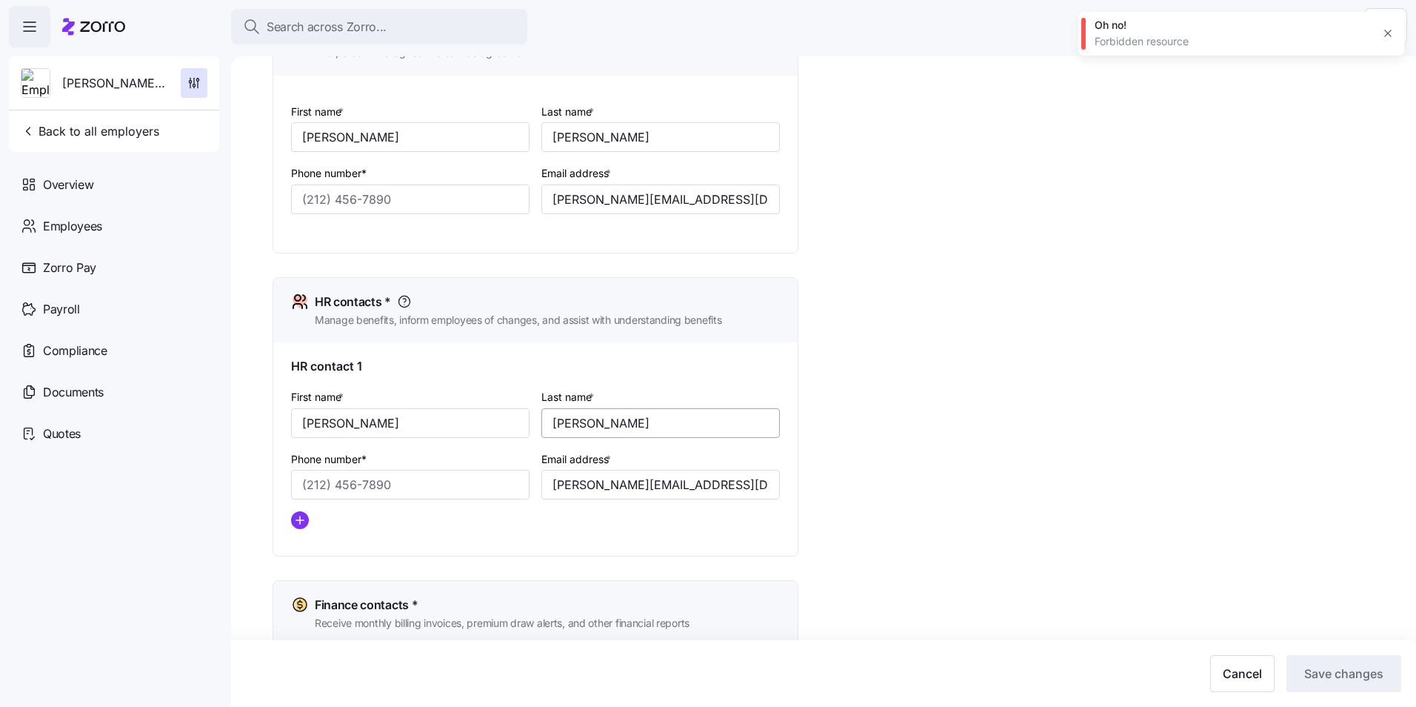
scroll to position [593, 0]
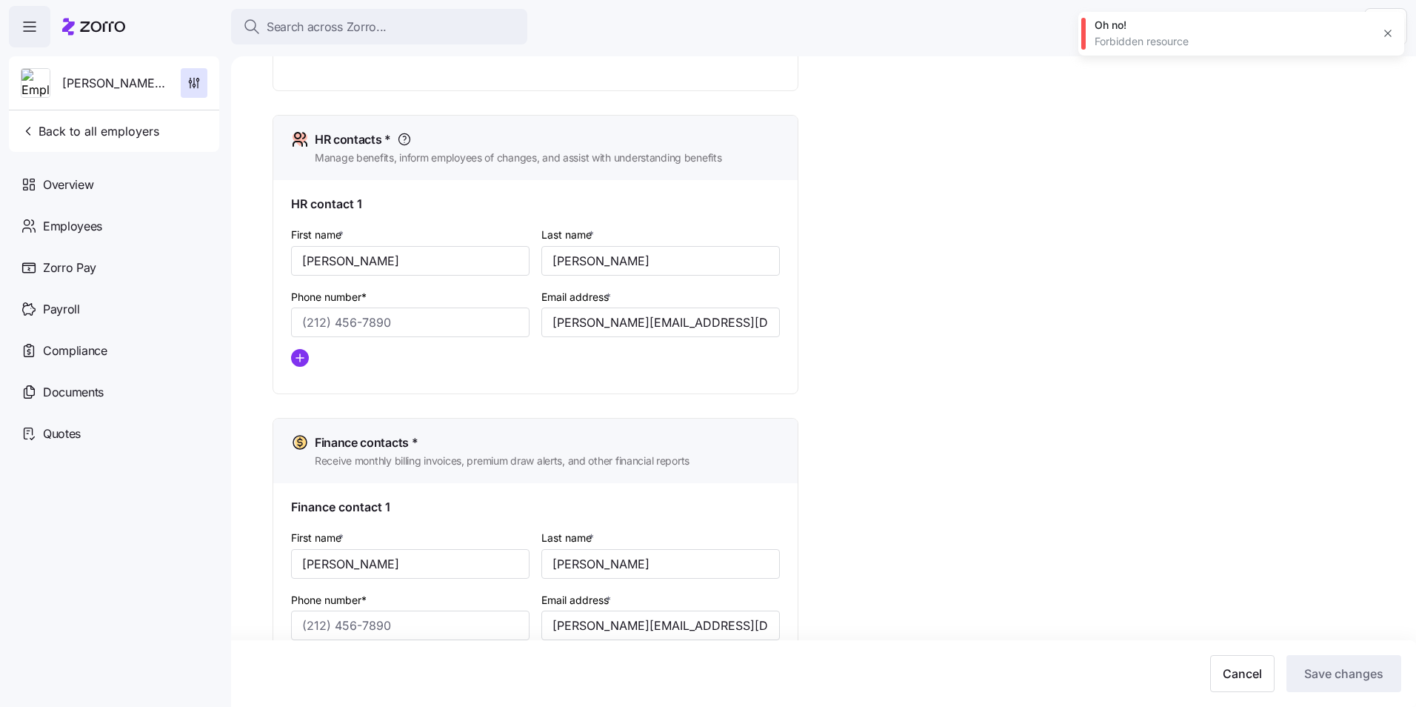
click at [605, 368] on div at bounding box center [535, 358] width 501 height 30
click at [739, 318] on input "[PERSON_NAME][EMAIL_ADDRESS][DOMAIN_NAME]" at bounding box center [660, 322] width 238 height 30
click at [1103, 330] on div "Setup Company details Contacts Company setup Zorro setup Plan year setup Onboar…" at bounding box center [834, 127] width 1123 height 1281
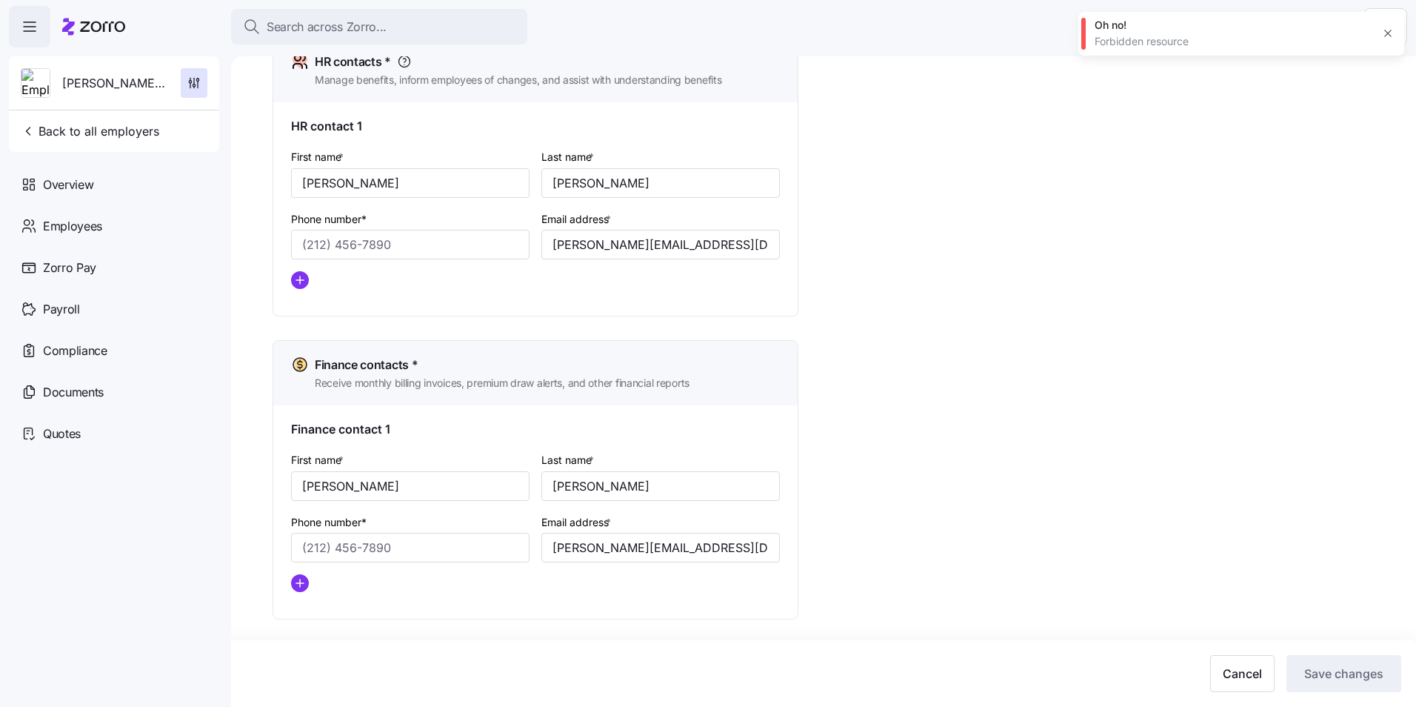
scroll to position [672, 0]
drag, startPoint x: 1205, startPoint y: 566, endPoint x: 1204, endPoint y: 555, distance: 10.4
click at [1204, 565] on div "Setup Company details Contacts Company setup Zorro setup Plan year setup Onboar…" at bounding box center [834, 48] width 1123 height 1281
click at [1204, 555] on div "Setup Company details Contacts Company setup Zorro setup Plan year setup Onboar…" at bounding box center [834, 48] width 1123 height 1281
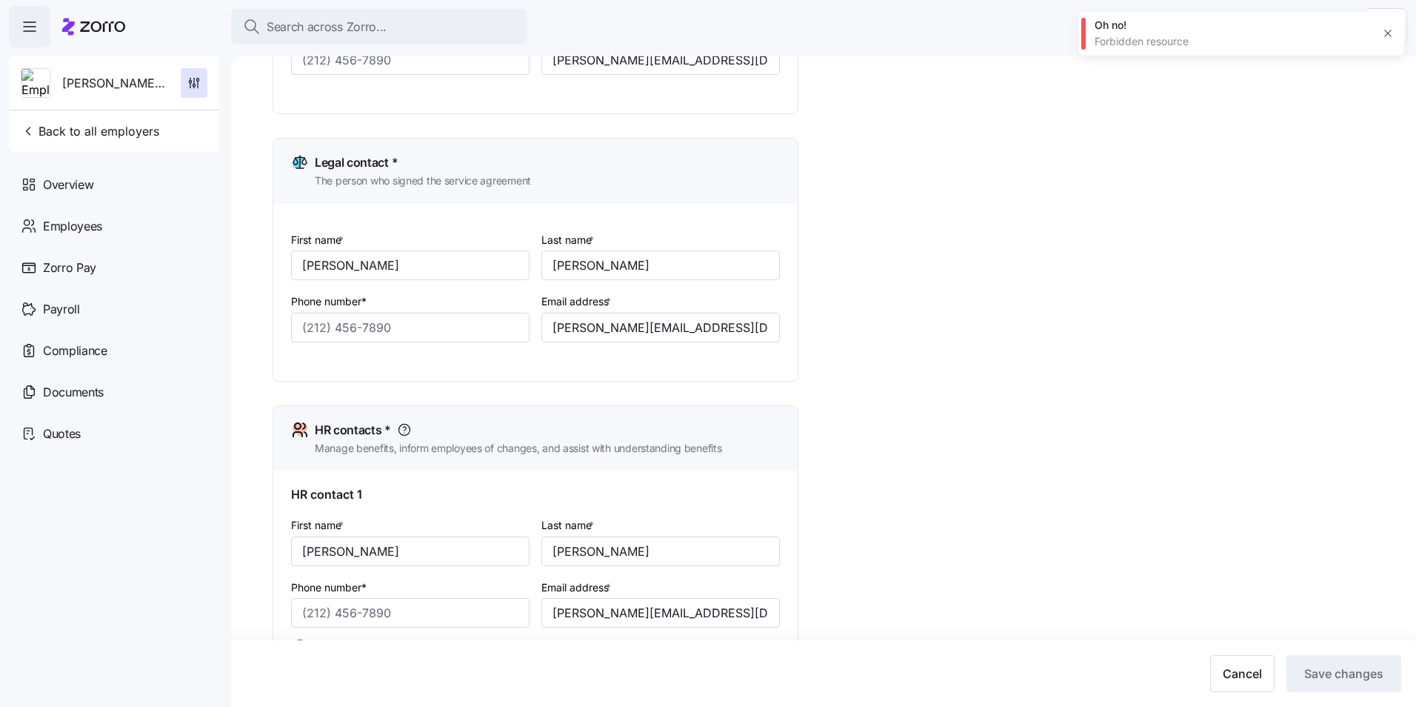
scroll to position [301, 0]
click at [1389, 33] on icon "button" at bounding box center [1388, 33] width 12 height 12
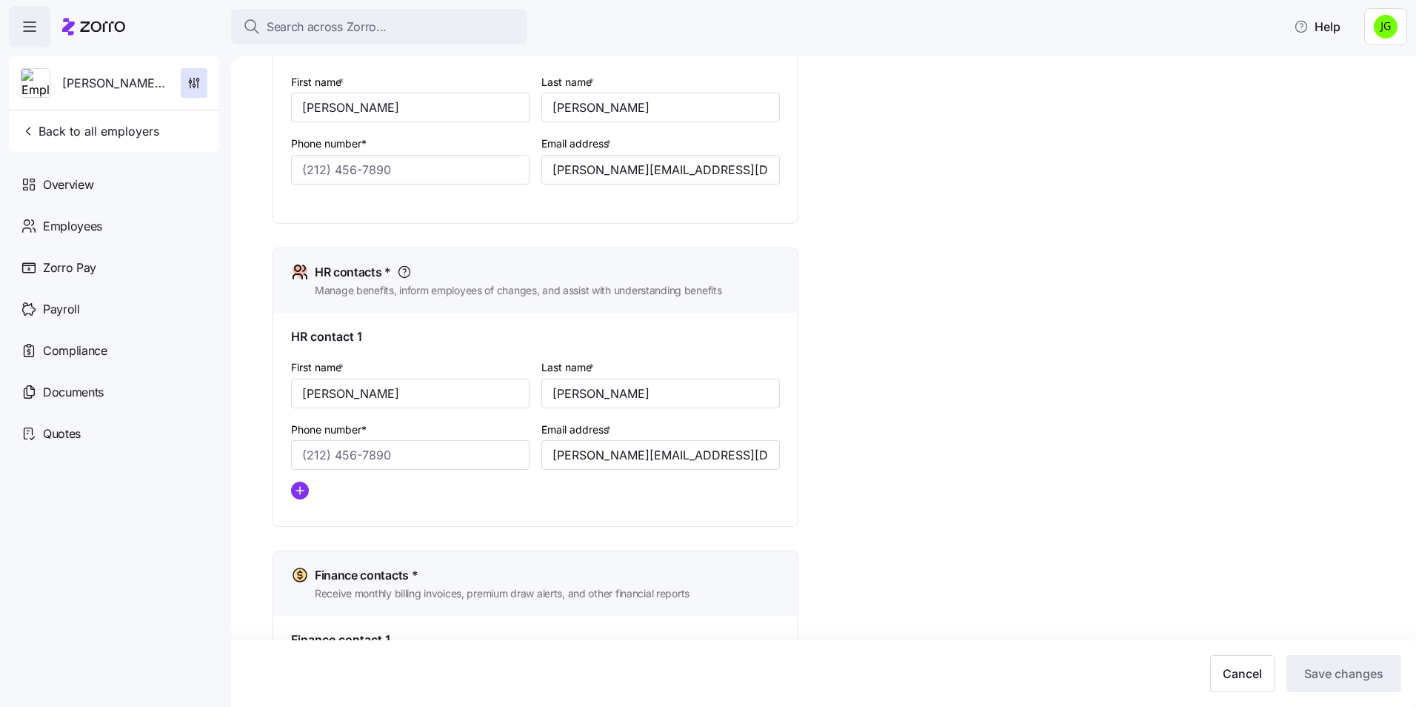
scroll to position [672, 0]
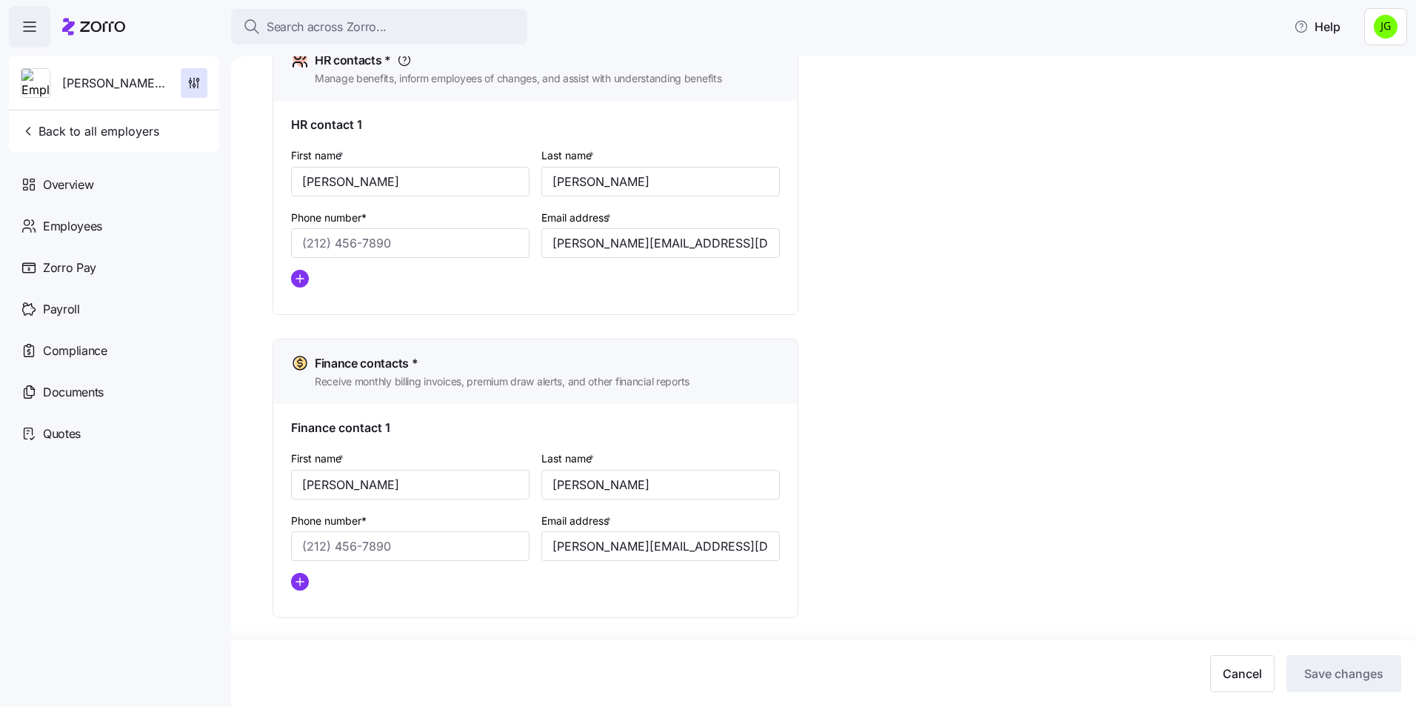
click at [889, 375] on div "Setup Company details Contacts Company setup Zorro setup Plan year setup Onboar…" at bounding box center [834, 48] width 1123 height 1281
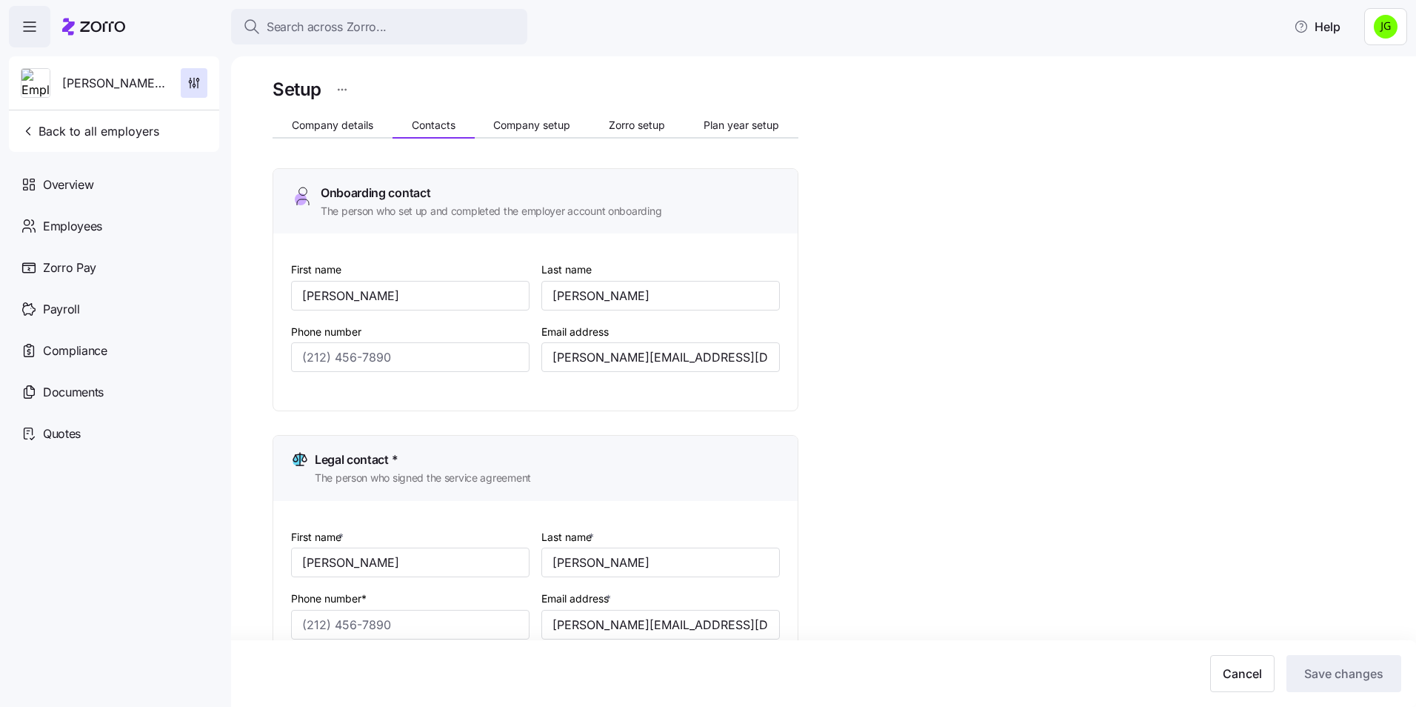
scroll to position [0, 0]
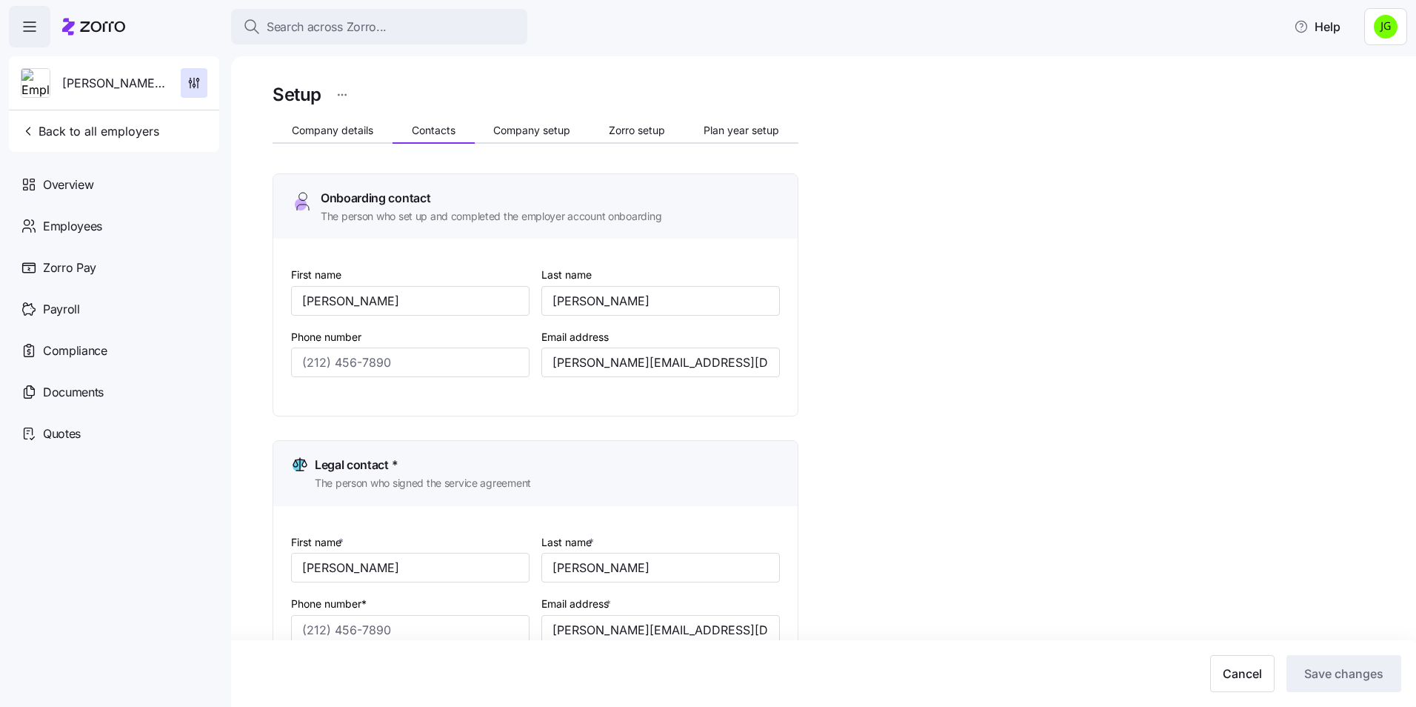
click at [1031, 270] on div "Setup Company details Contacts Company setup Zorro setup Plan year setup Onboar…" at bounding box center [834, 720] width 1123 height 1281
click at [697, 301] on input "[PERSON_NAME]" at bounding box center [660, 301] width 238 height 30
click at [384, 236] on div "Onboarding contact The person who set up and completed the employer account onb…" at bounding box center [535, 206] width 524 height 64
click at [390, 310] on input "[PERSON_NAME]" at bounding box center [410, 301] width 238 height 30
click at [678, 296] on input "[PERSON_NAME]" at bounding box center [660, 301] width 238 height 30
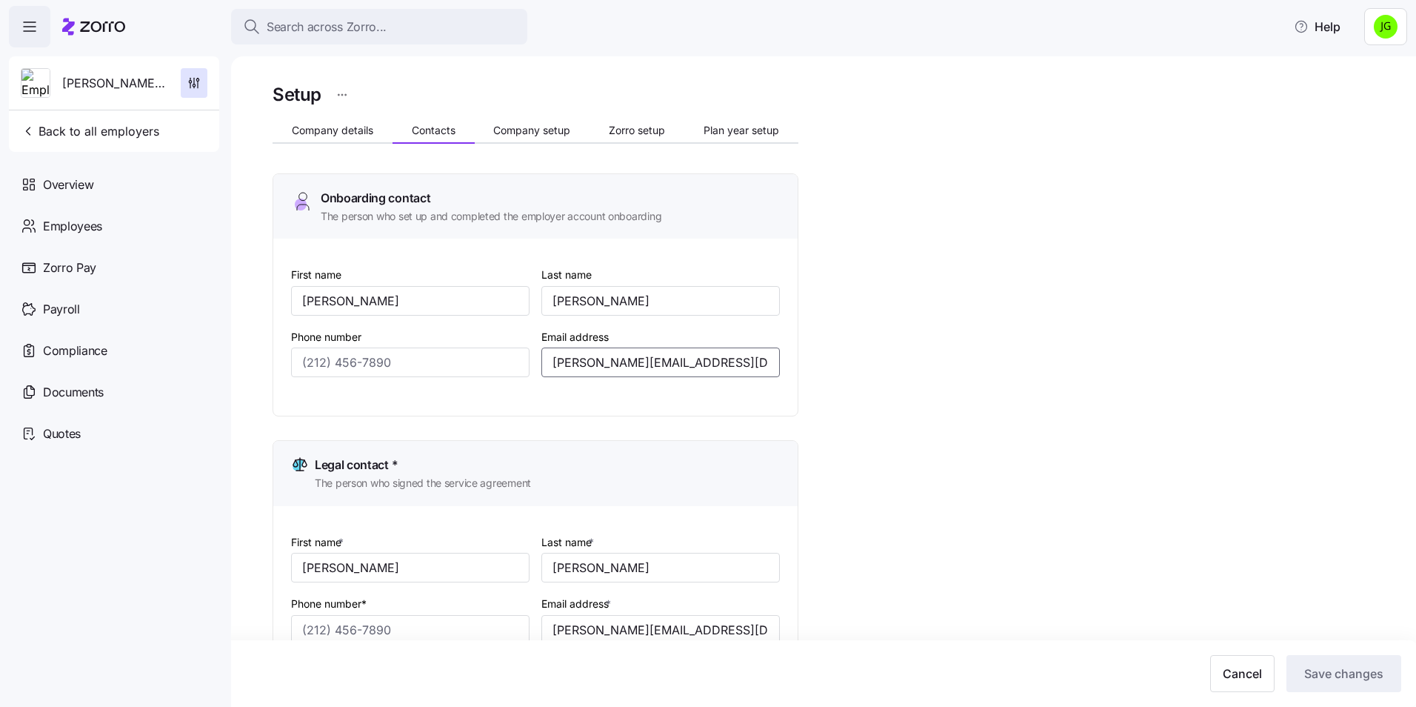
click at [618, 368] on input "[PERSON_NAME][EMAIL_ADDRESS][DOMAIN_NAME]" at bounding box center [660, 362] width 238 height 30
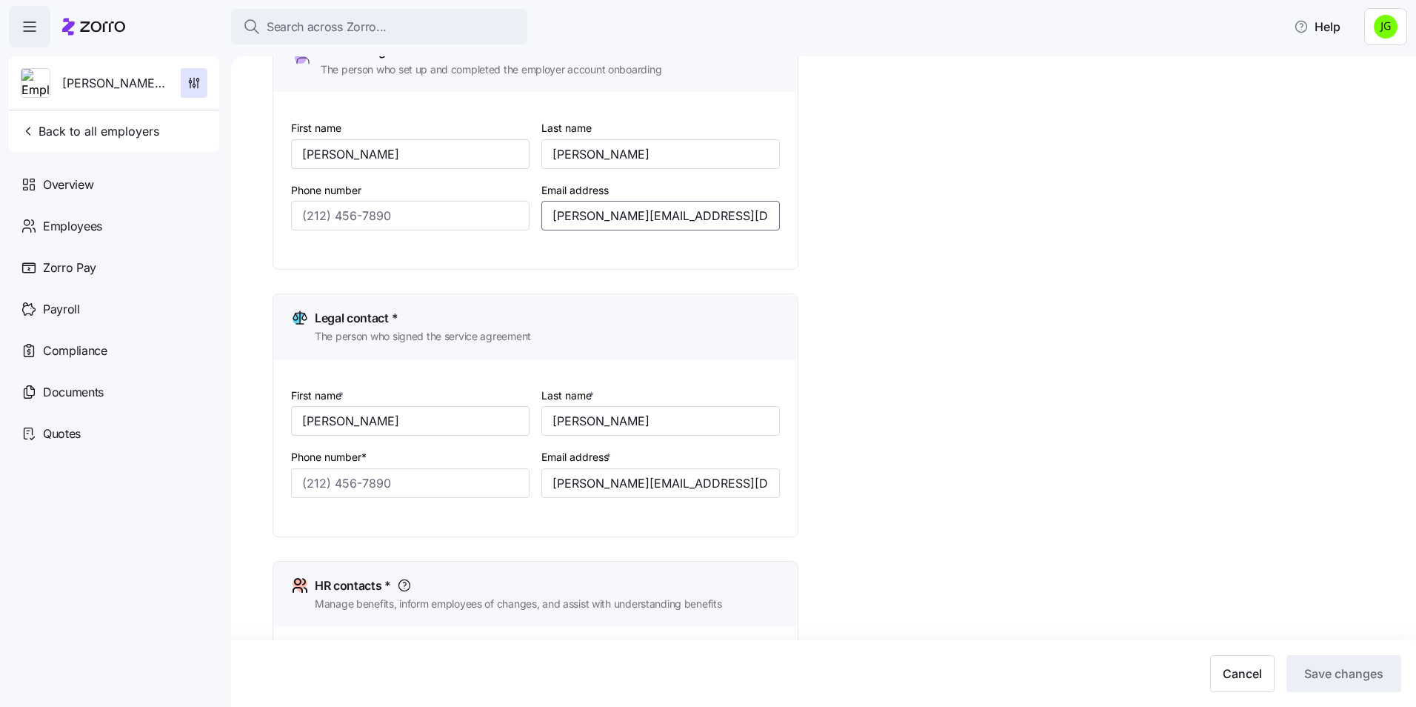
scroll to position [148, 0]
click at [484, 551] on div "Onboarding contact The person who set up and completed the employer account onb…" at bounding box center [536, 583] width 526 height 1116
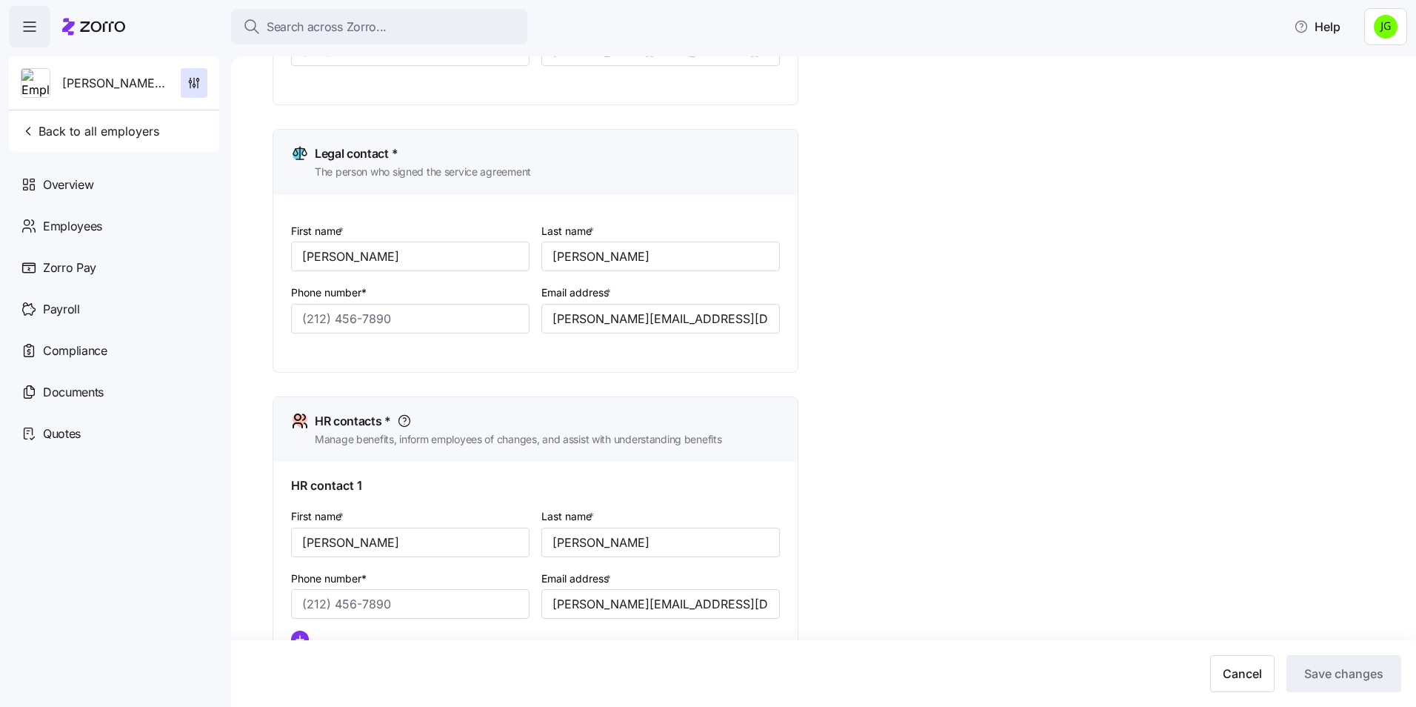
scroll to position [370, 0]
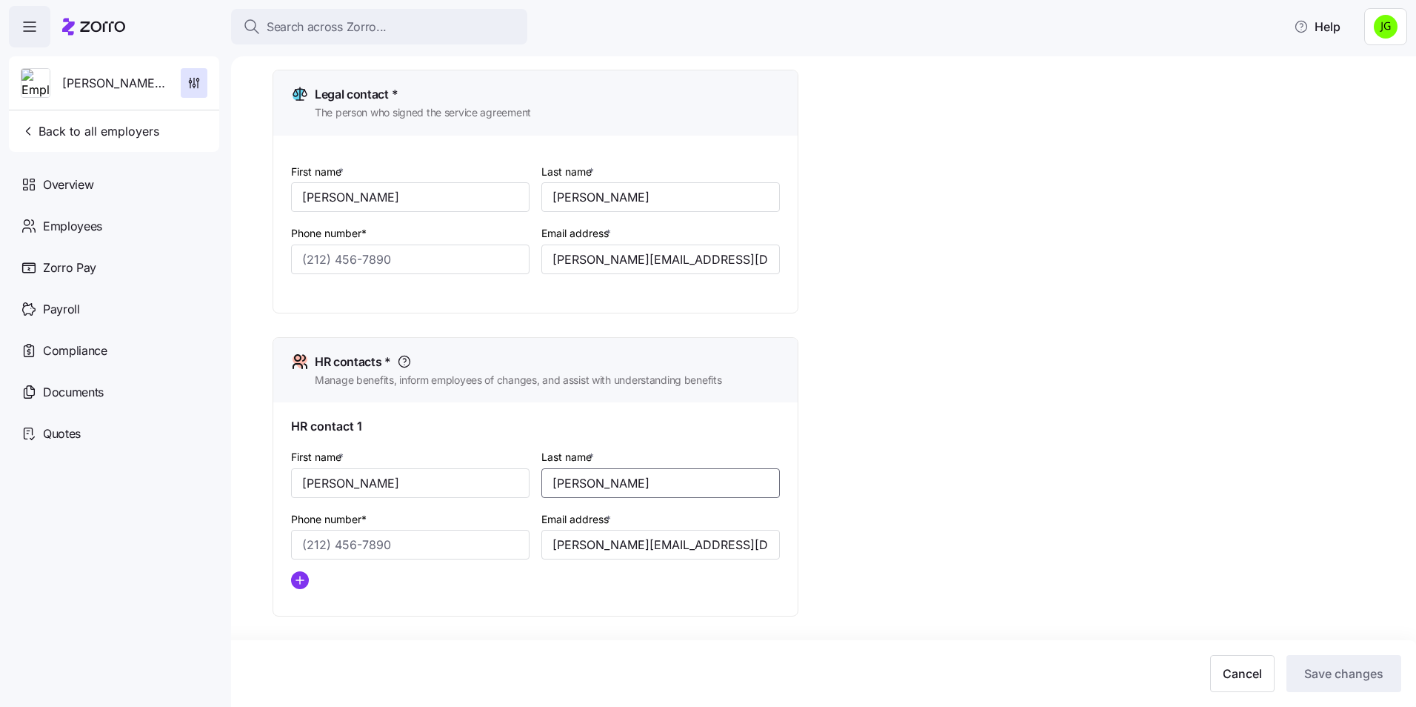
click at [684, 490] on input "[PERSON_NAME]" at bounding box center [660, 483] width 238 height 30
click at [599, 547] on input "[PERSON_NAME][EMAIL_ADDRESS][DOMAIN_NAME]" at bounding box center [660, 545] width 238 height 30
click at [385, 485] on input "[PERSON_NAME]" at bounding box center [410, 483] width 238 height 30
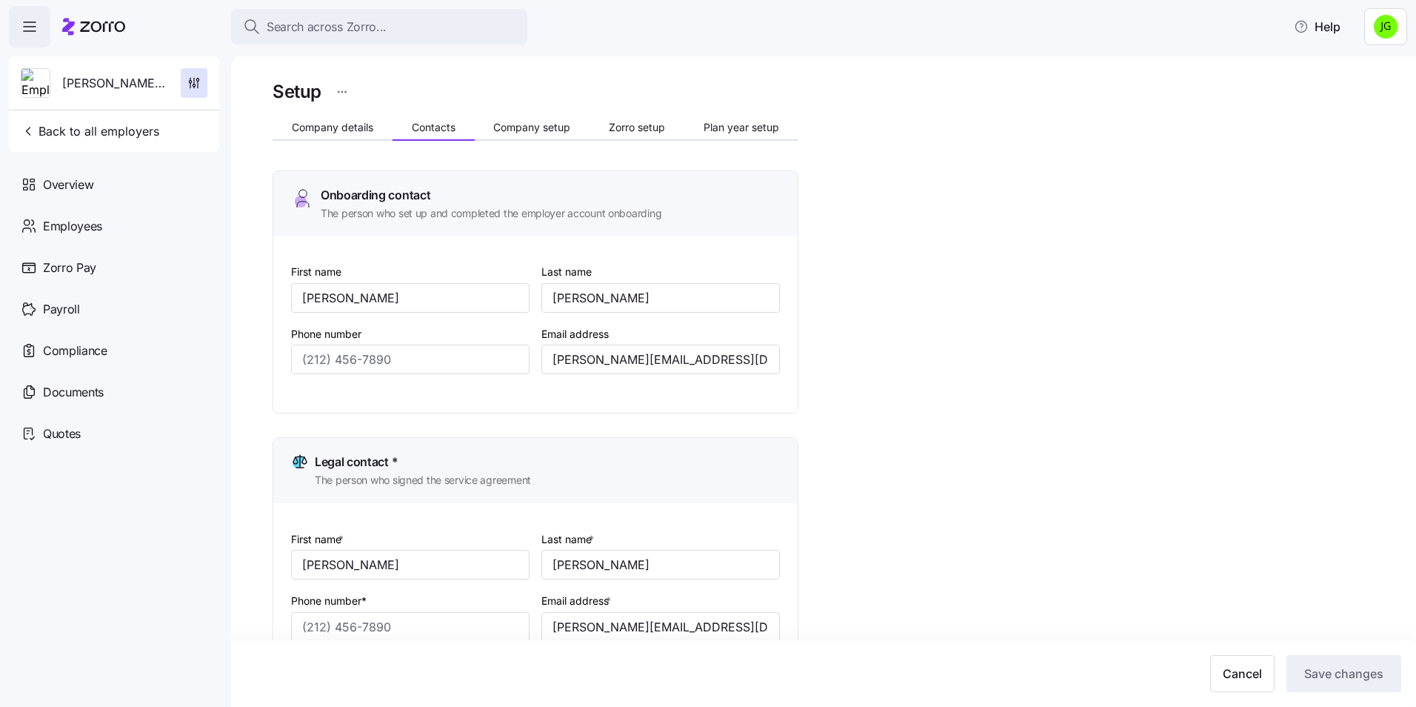
scroll to position [0, 0]
click at [361, 129] on span "Company details" at bounding box center [332, 130] width 81 height 10
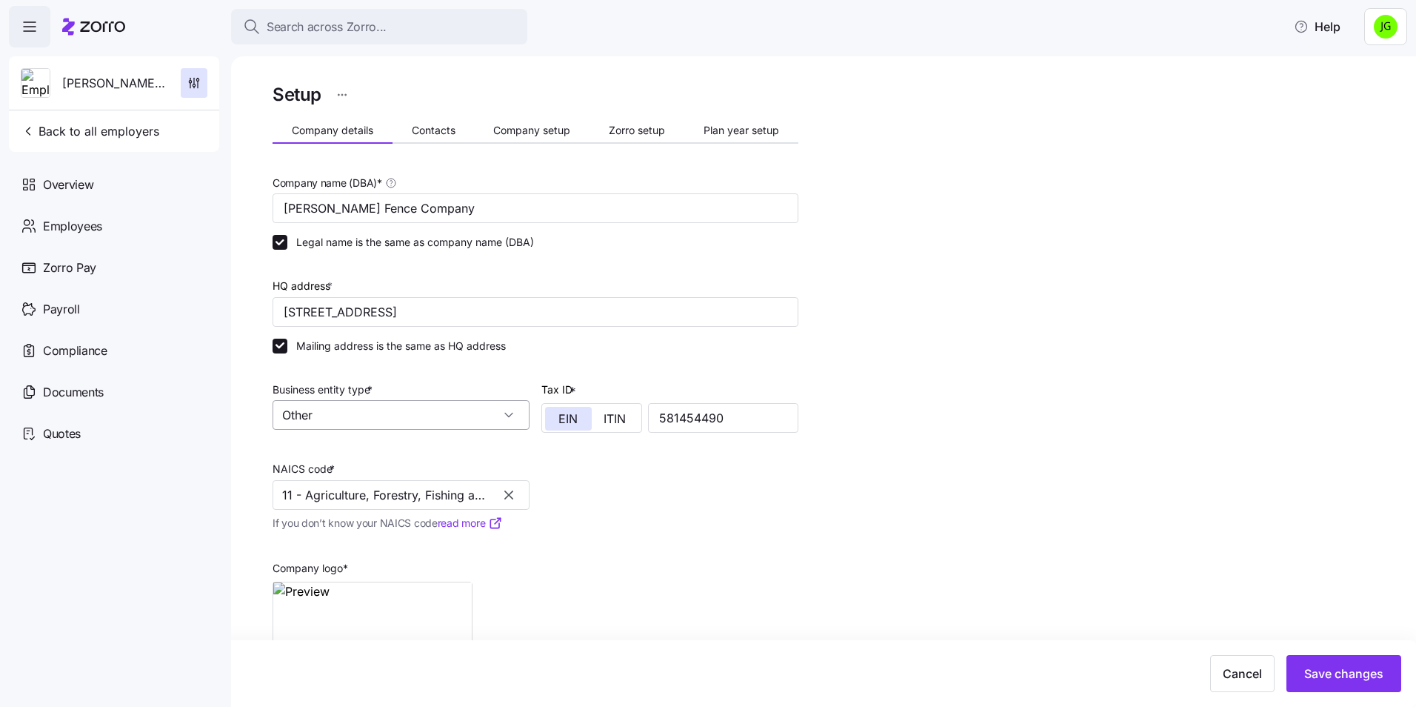
click at [321, 416] on input "Other" at bounding box center [401, 415] width 257 height 30
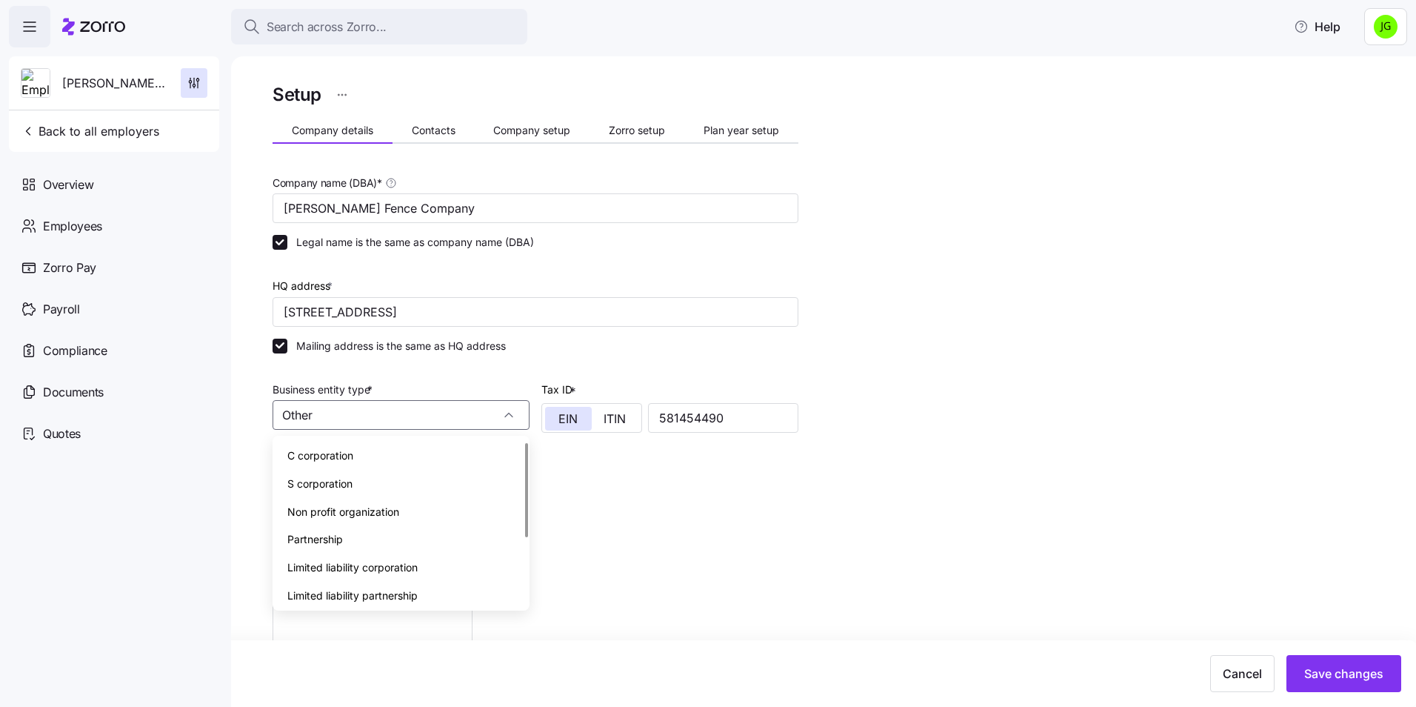
click at [334, 458] on span "C corporation" at bounding box center [320, 455] width 66 height 16
type input "C corporation"
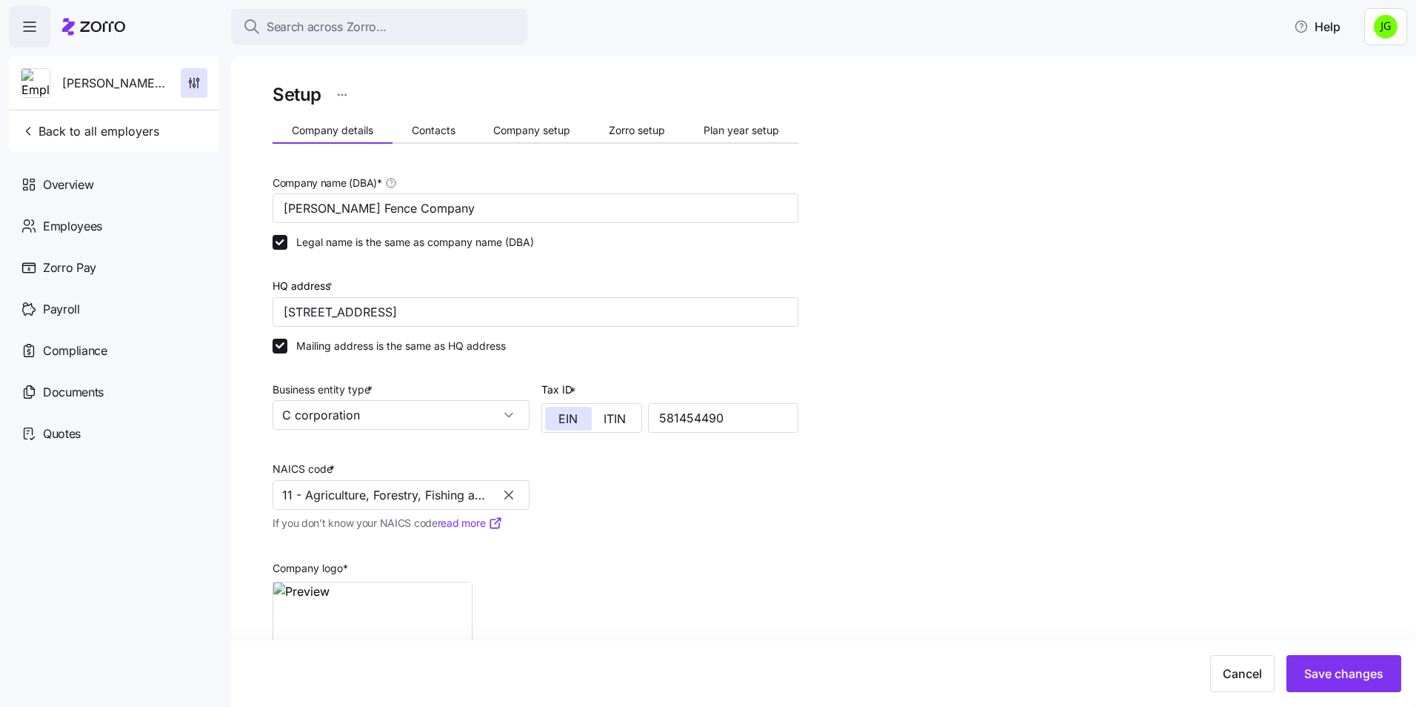
click at [740, 457] on div "Company name (DBA) * Chamblee Fence Company Legal name is the same as company n…" at bounding box center [536, 433] width 538 height 533
click at [508, 498] on icon "button" at bounding box center [508, 494] width 15 height 15
click at [322, 499] on input "NAICS code *" at bounding box center [401, 495] width 257 height 30
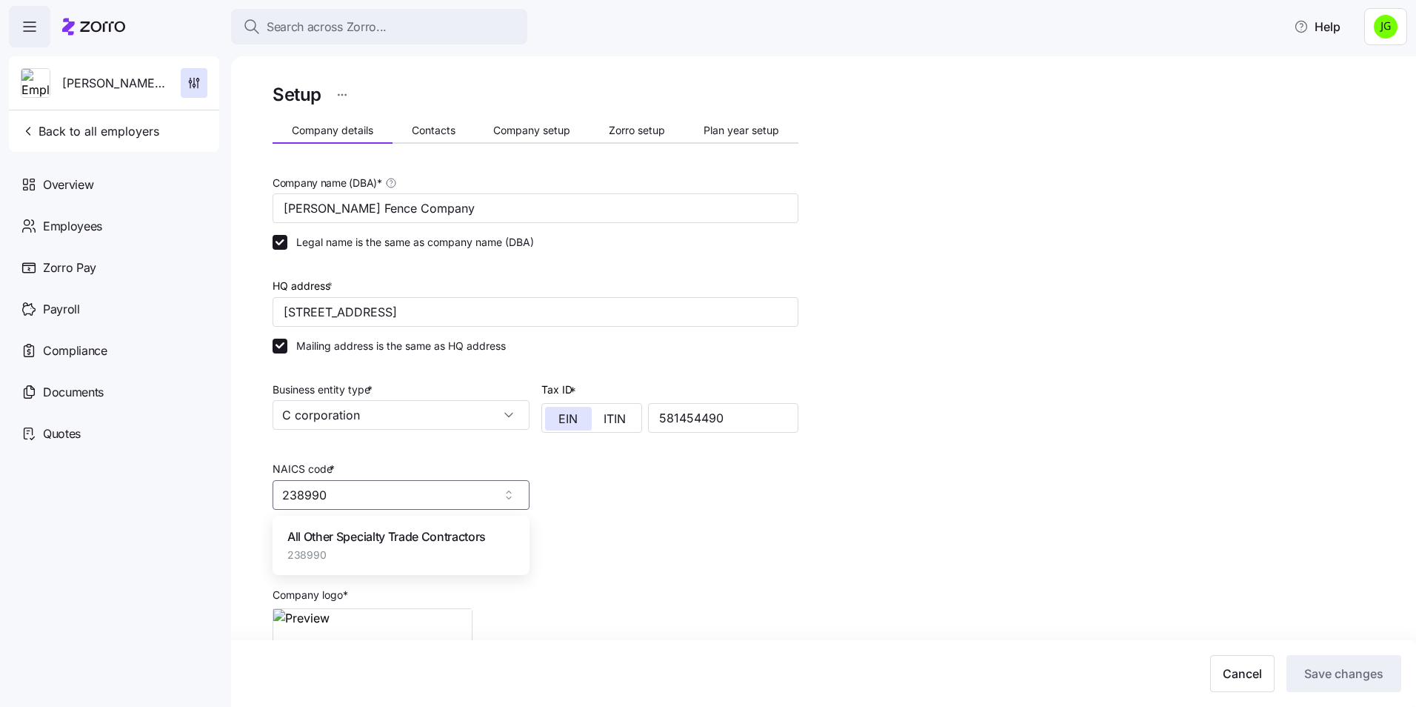
click at [315, 549] on span "238990" at bounding box center [386, 554] width 198 height 15
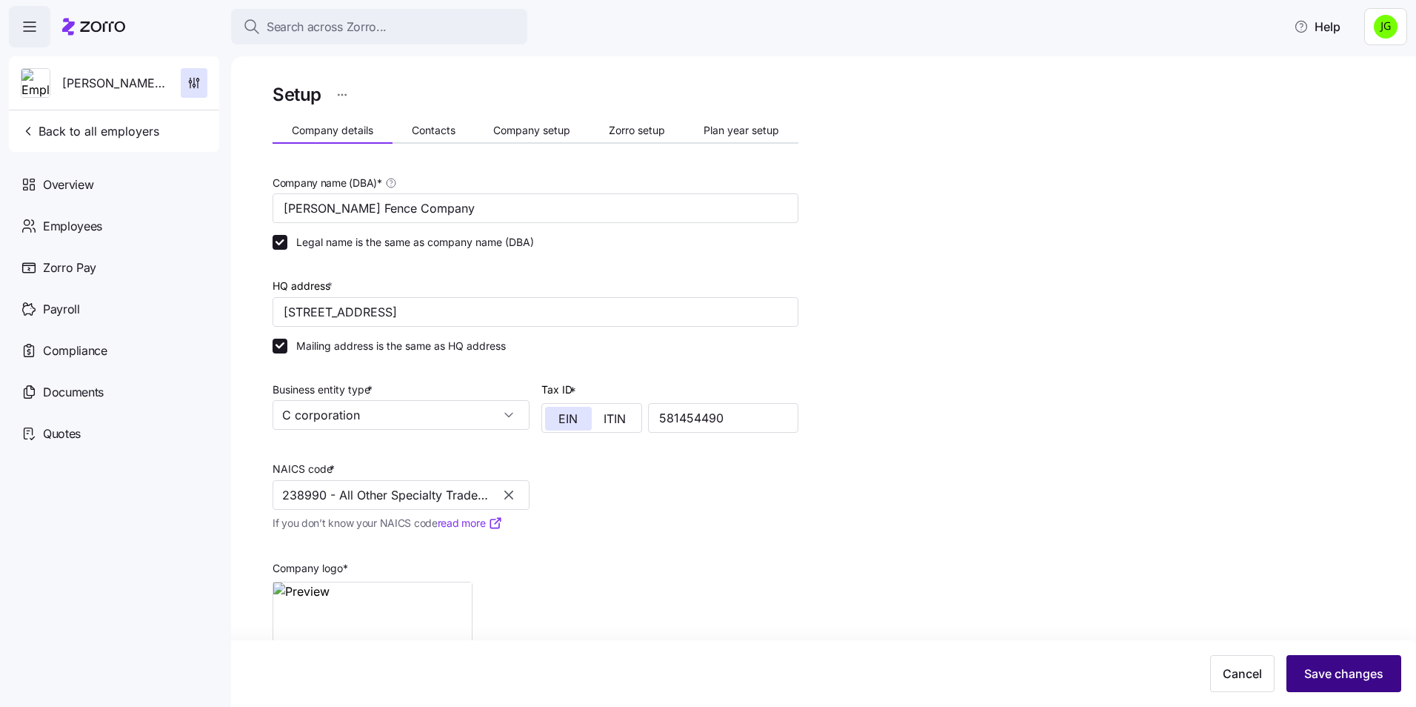
type input "238990 - All Other Specialty Trade Contractors"
click at [1350, 678] on span "Save changes" at bounding box center [1343, 673] width 79 height 18
click at [910, 310] on div "Setup Company details Contacts Company setup Zorro setup Plan year setup Compan…" at bounding box center [834, 422] width 1123 height 685
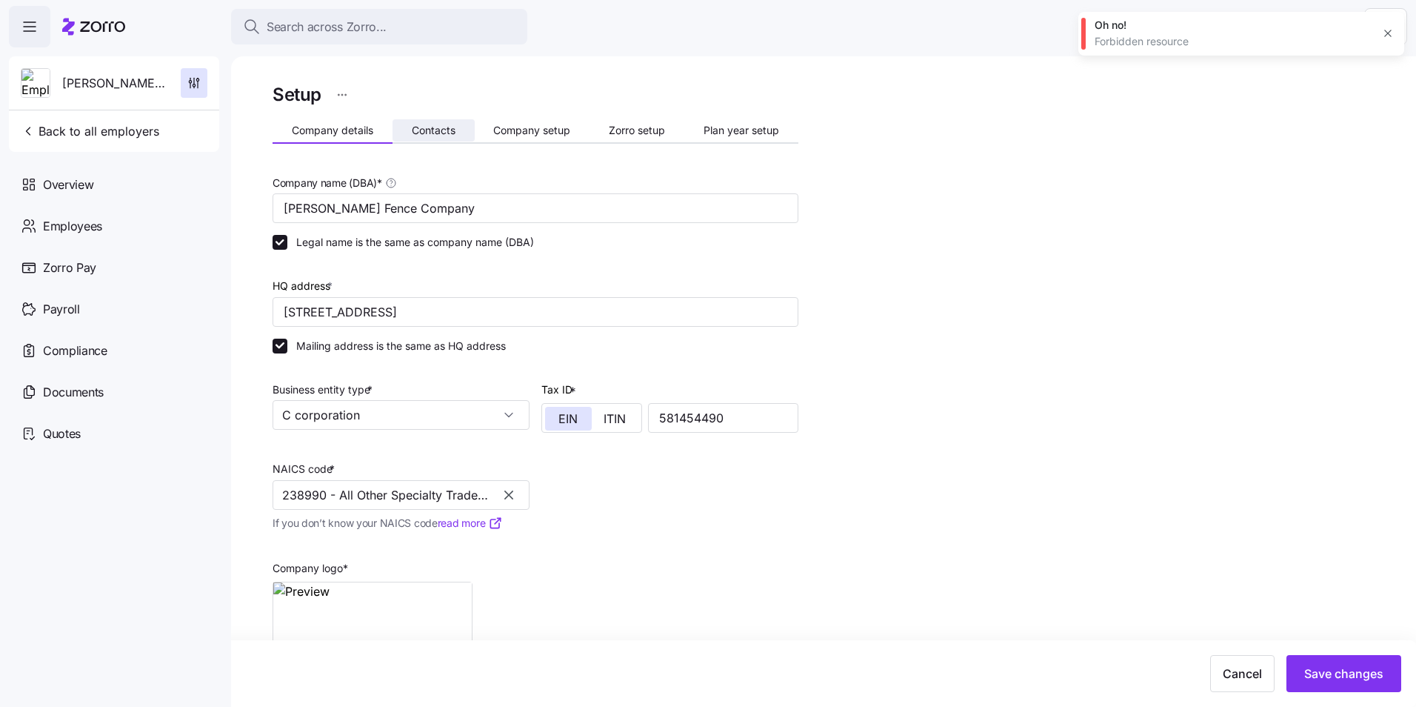
click at [433, 133] on span "Contacts" at bounding box center [434, 130] width 44 height 10
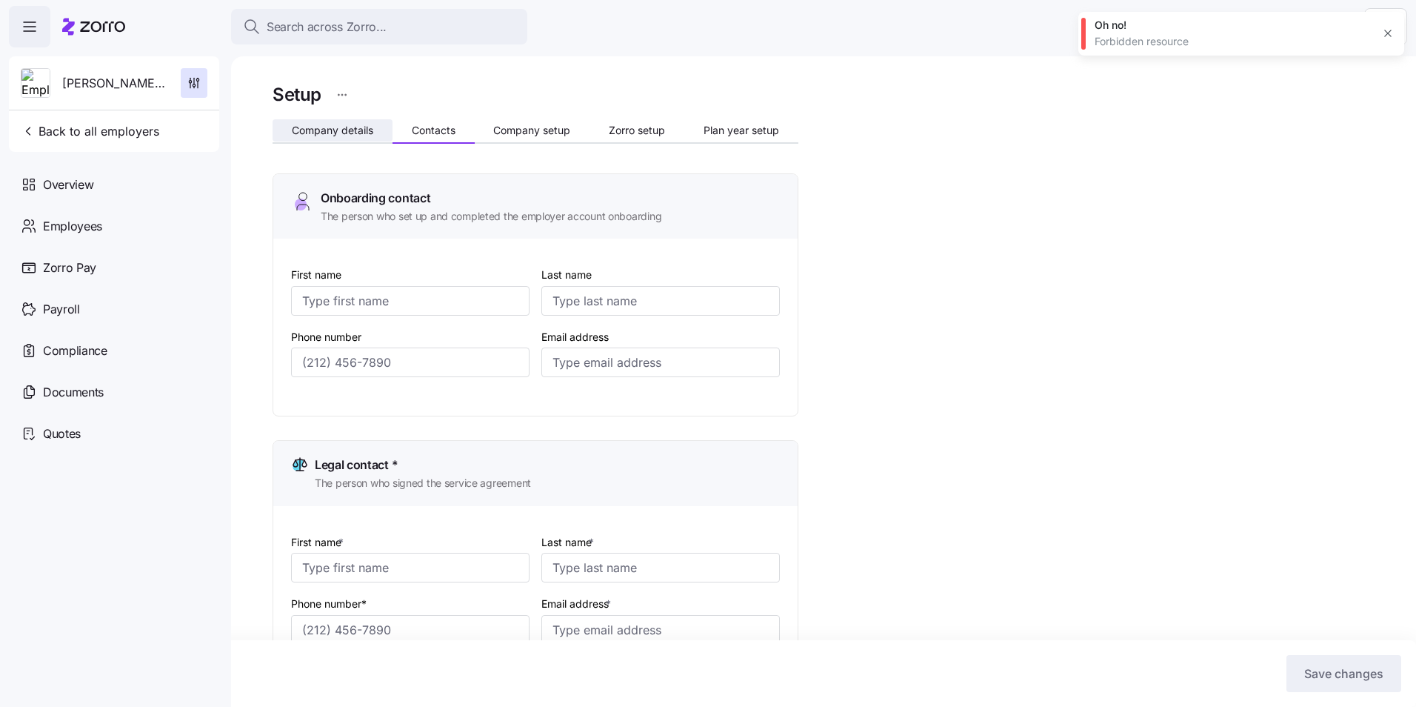
click at [347, 136] on span "Company details" at bounding box center [332, 130] width 81 height 10
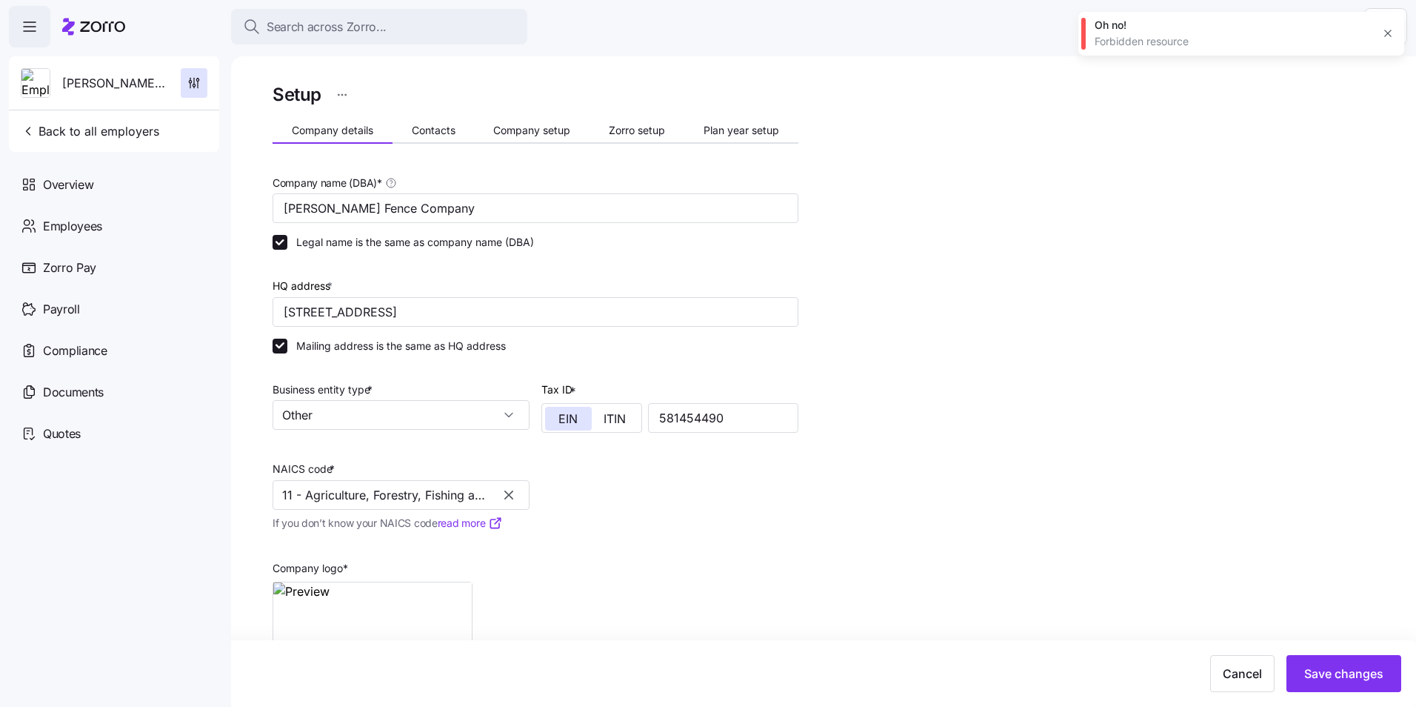
drag, startPoint x: 1049, startPoint y: 543, endPoint x: 804, endPoint y: 431, distance: 269.5
click at [1049, 533] on div "Setup Company details Contacts Company setup Zorro setup Plan year setup Compan…" at bounding box center [834, 422] width 1123 height 685
click at [410, 416] on input "Other" at bounding box center [401, 415] width 257 height 30
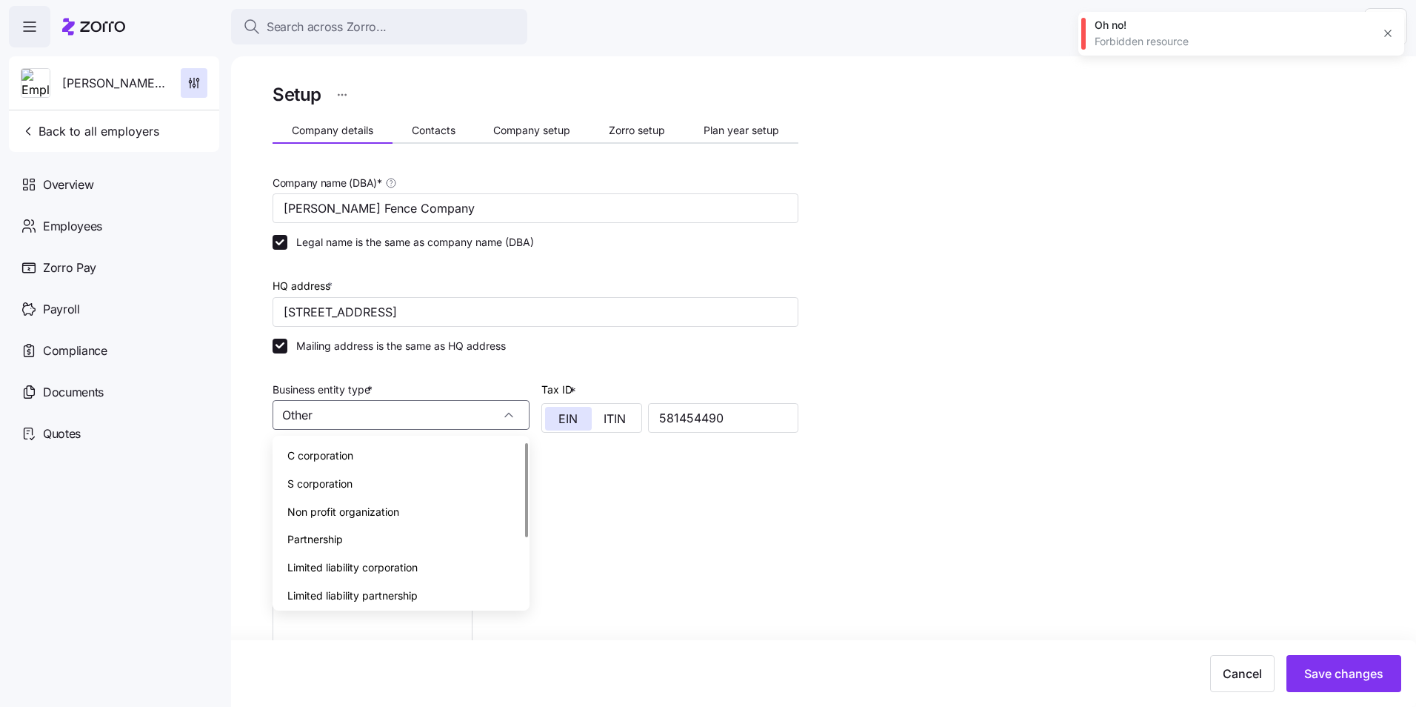
click at [318, 454] on span "C corporation" at bounding box center [320, 455] width 66 height 16
type input "C corporation"
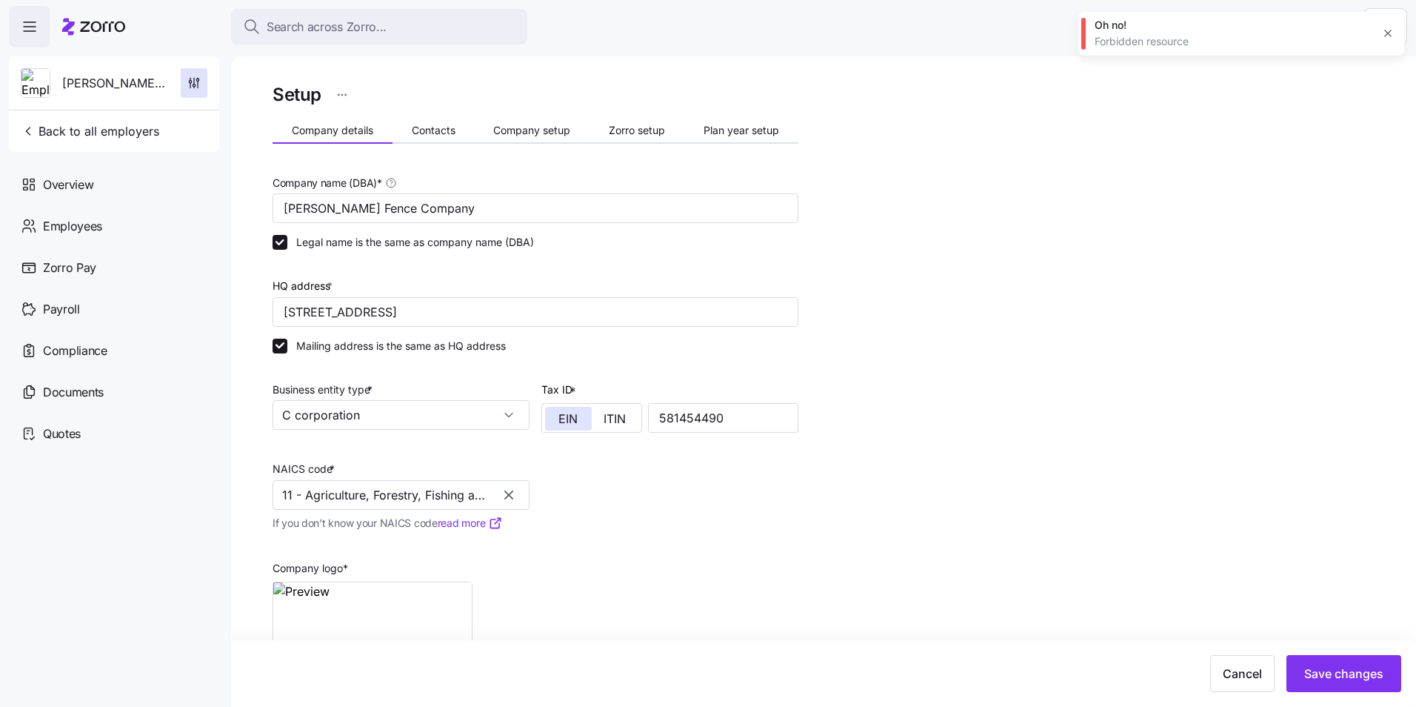
click at [766, 513] on div "Company name (DBA) * Chamblee Fence Company Legal name is the same as company n…" at bounding box center [536, 433] width 538 height 533
click at [393, 502] on input "11 - Agriculture, Forestry, Fishing and Hunting" at bounding box center [401, 495] width 257 height 30
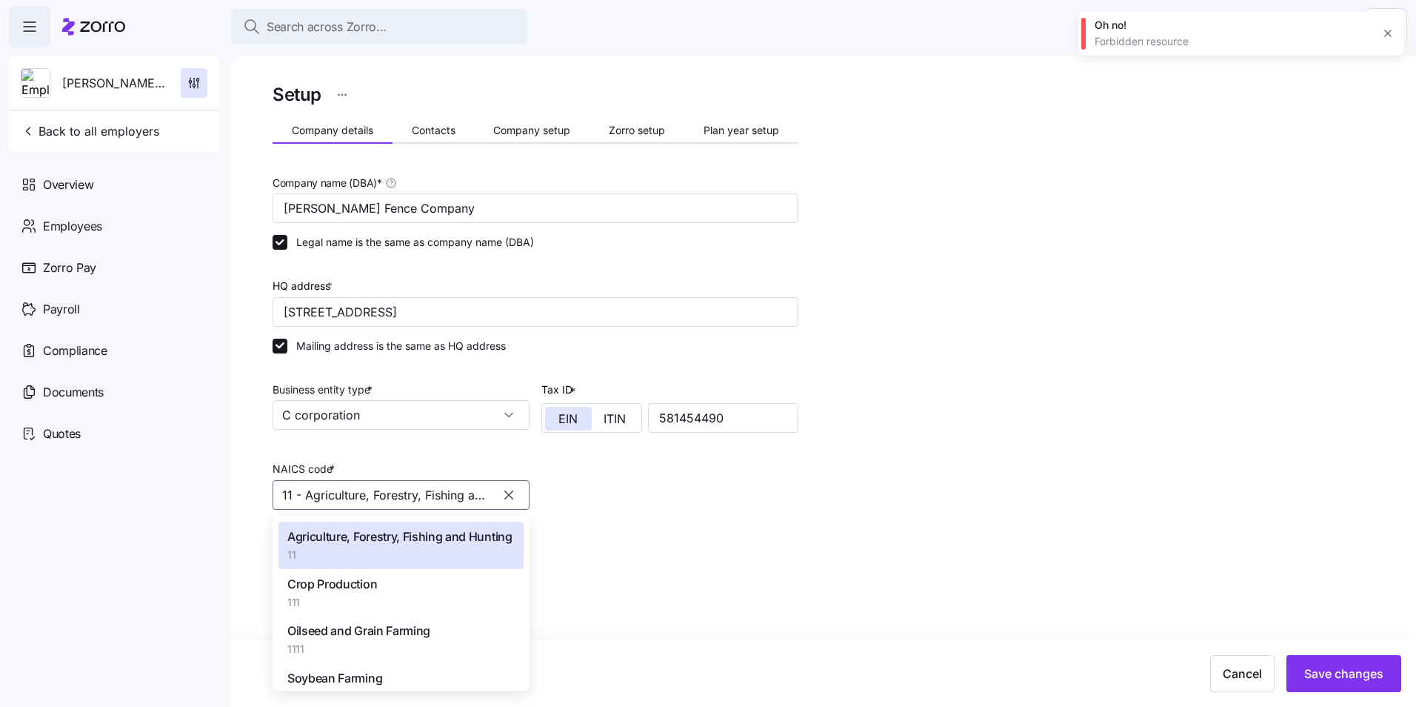
click at [501, 496] on icon "button" at bounding box center [508, 494] width 15 height 15
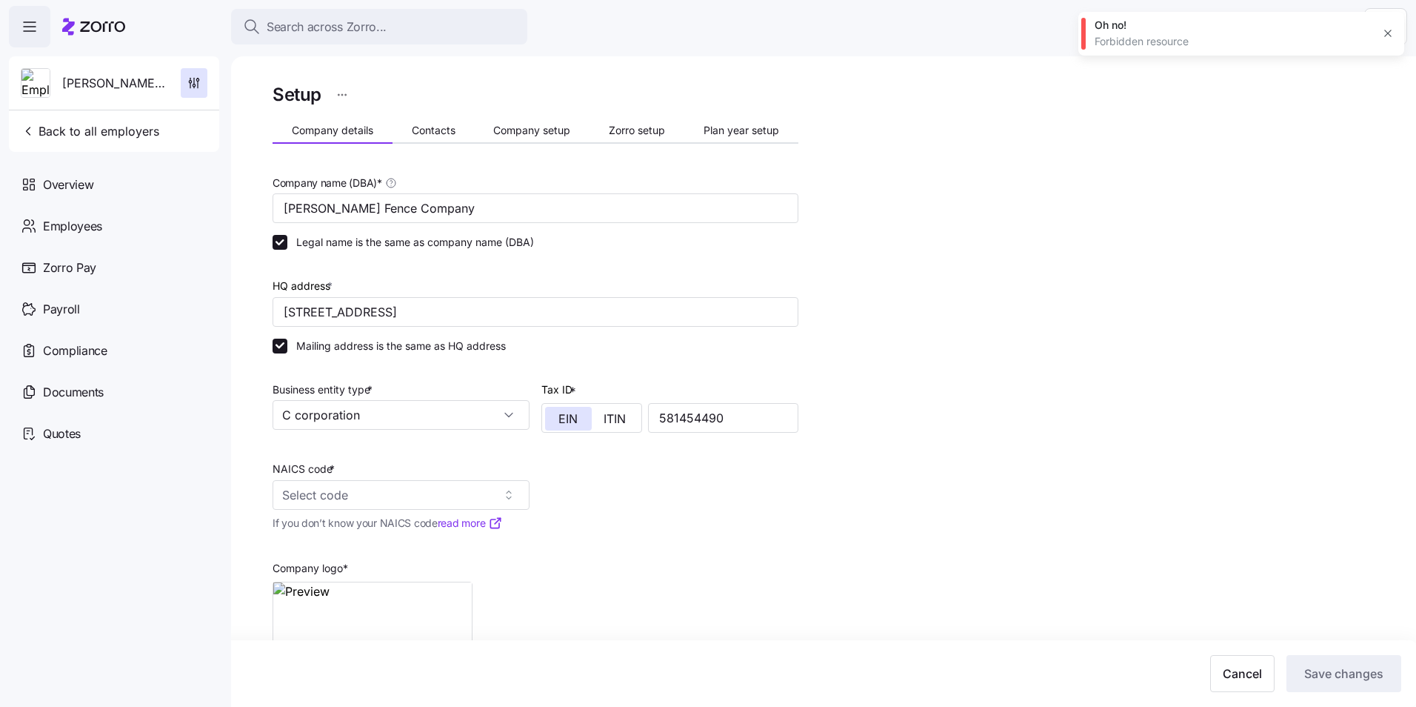
drag, startPoint x: 283, startPoint y: 495, endPoint x: 770, endPoint y: 490, distance: 487.4
click at [284, 493] on input "NAICS code *" at bounding box center [401, 495] width 257 height 30
click at [320, 552] on span "238990" at bounding box center [386, 554] width 198 height 15
type input "238990 - All Other Specialty Trade Contractors"
click at [905, 590] on div "Setup Company details Contacts Company setup Zorro setup Plan year setup Compan…" at bounding box center [834, 422] width 1123 height 685
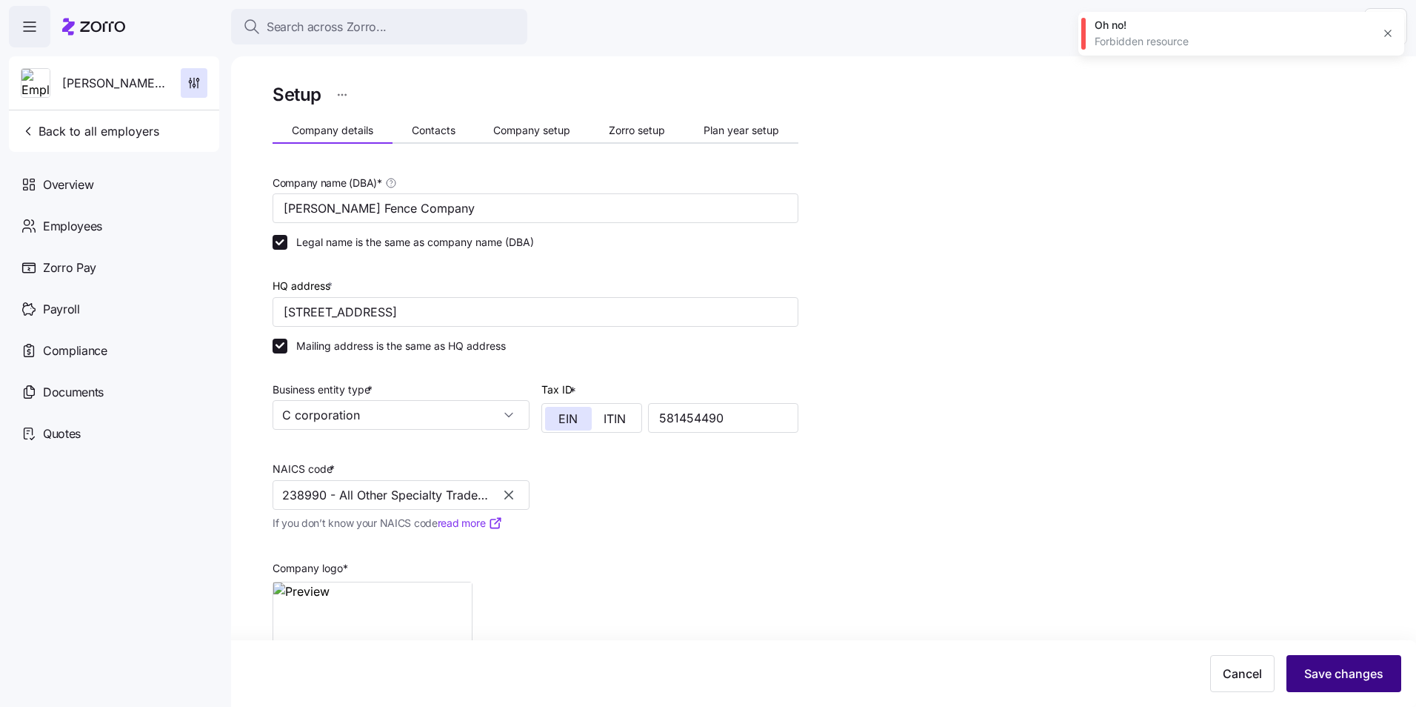
click at [1345, 675] on span "Save changes" at bounding box center [1343, 673] width 79 height 18
click at [598, 528] on div "Company name (DBA) * [PERSON_NAME] Fence Company Legal name is the same as comp…" at bounding box center [536, 433] width 538 height 533
click at [1326, 673] on span "Save changes" at bounding box center [1343, 673] width 79 height 18
click at [1008, 329] on div "Setup Company details Contacts Company setup Zorro setup Plan year setup Compan…" at bounding box center [834, 422] width 1123 height 685
click at [1366, 404] on div "Setup Company details Contacts Company setup Zorro setup Plan year setup Compan…" at bounding box center [834, 422] width 1123 height 685
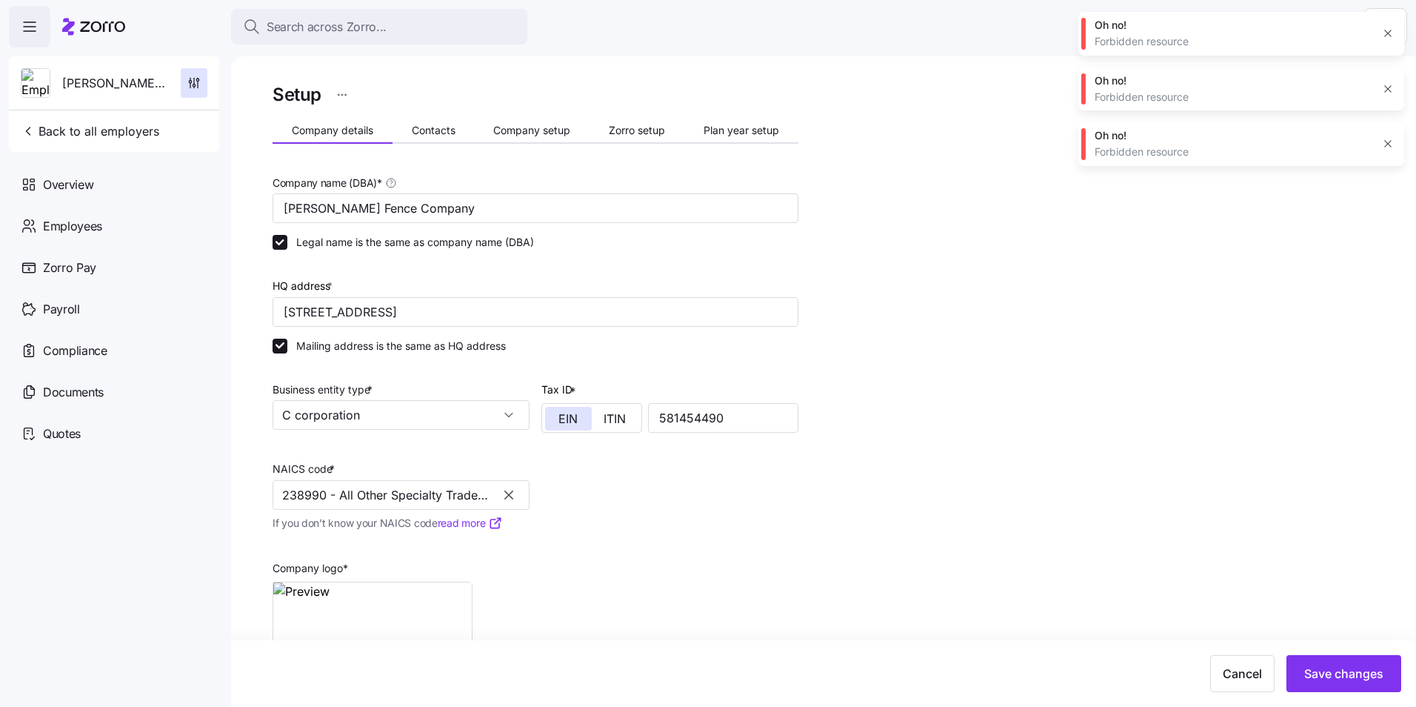
click at [1391, 30] on icon "button" at bounding box center [1388, 33] width 12 height 12
click at [1391, 31] on icon "button" at bounding box center [1387, 33] width 7 height 7
drag, startPoint x: 1391, startPoint y: 31, endPoint x: 1075, endPoint y: 104, distance: 324.5
click at [1066, 116] on div "Setup Company details Contacts Company setup Zorro setup Plan year setup Compan…" at bounding box center [834, 422] width 1123 height 685
click at [1391, 33] on icon "button" at bounding box center [1388, 33] width 12 height 12
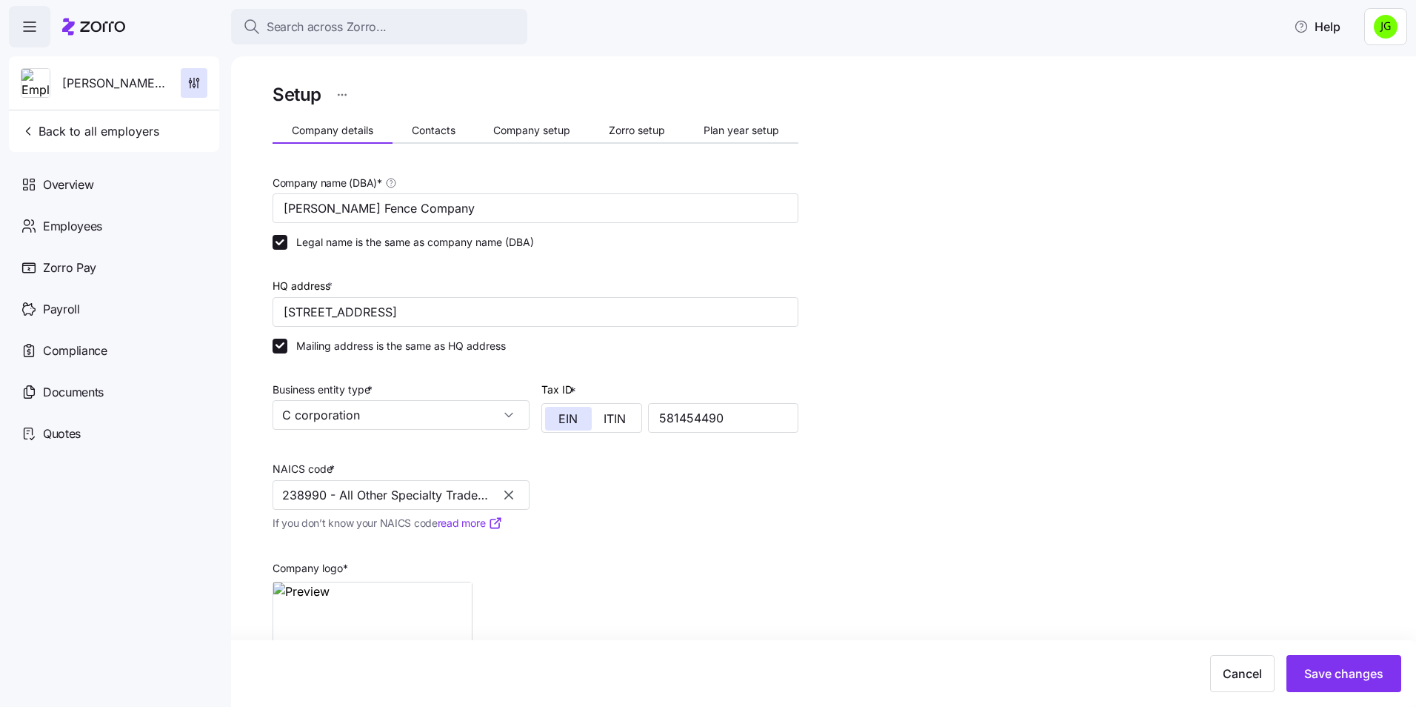
click at [1104, 227] on div "Setup Company details Contacts Company setup Zorro setup Plan year setup Compan…" at bounding box center [834, 422] width 1123 height 685
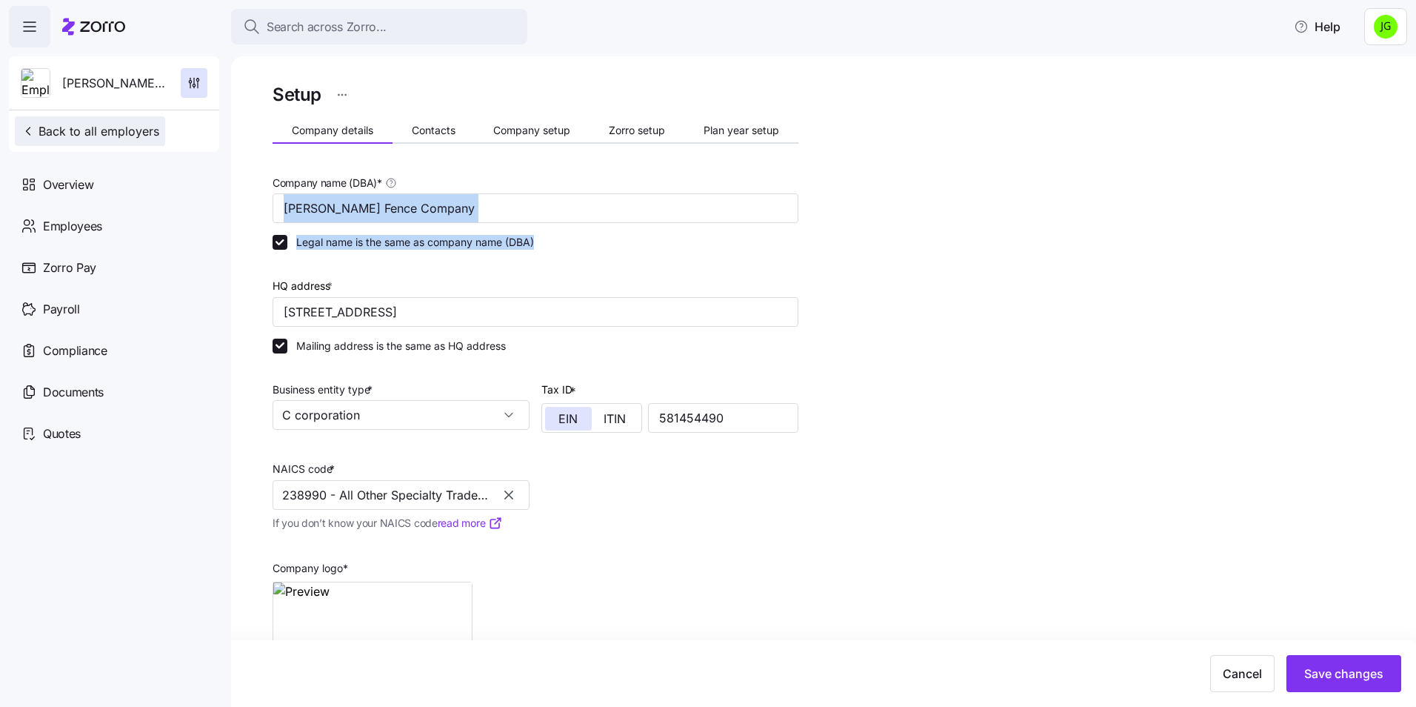
click at [65, 140] on button "Back to all employers" at bounding box center [90, 131] width 150 height 30
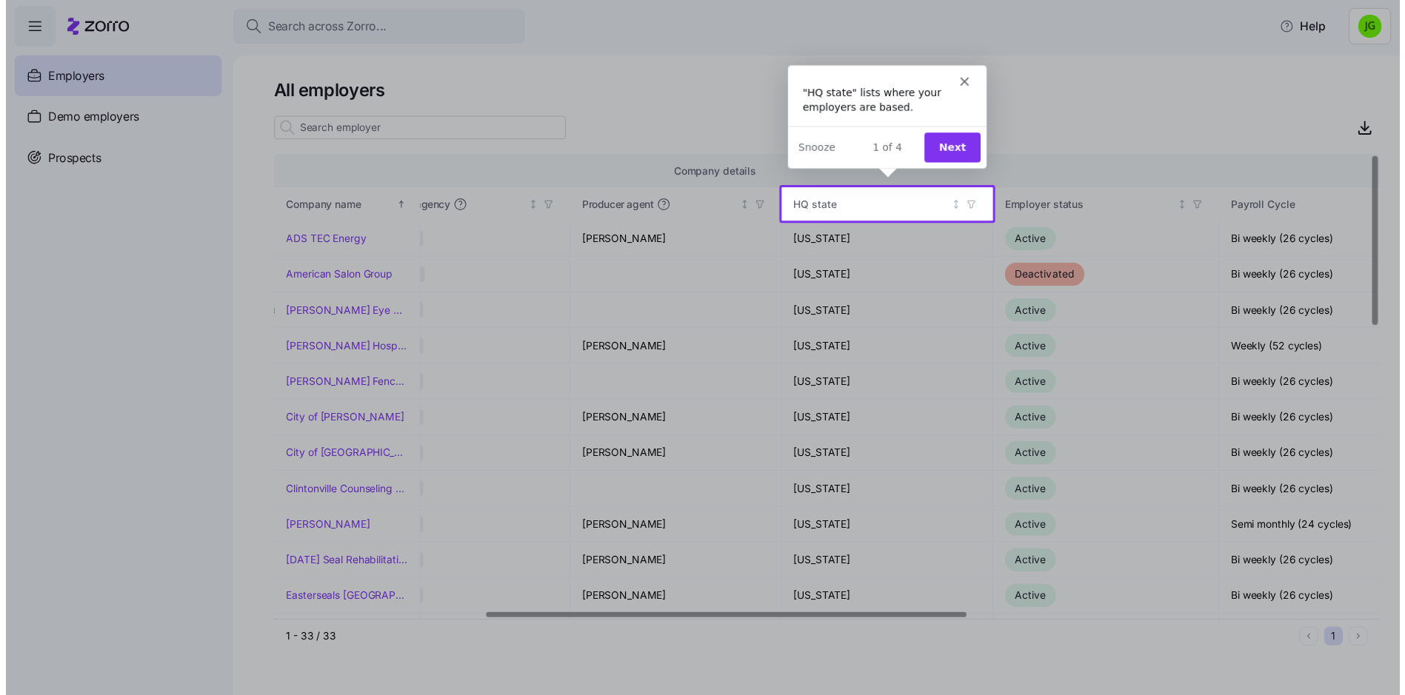
scroll to position [0, 553]
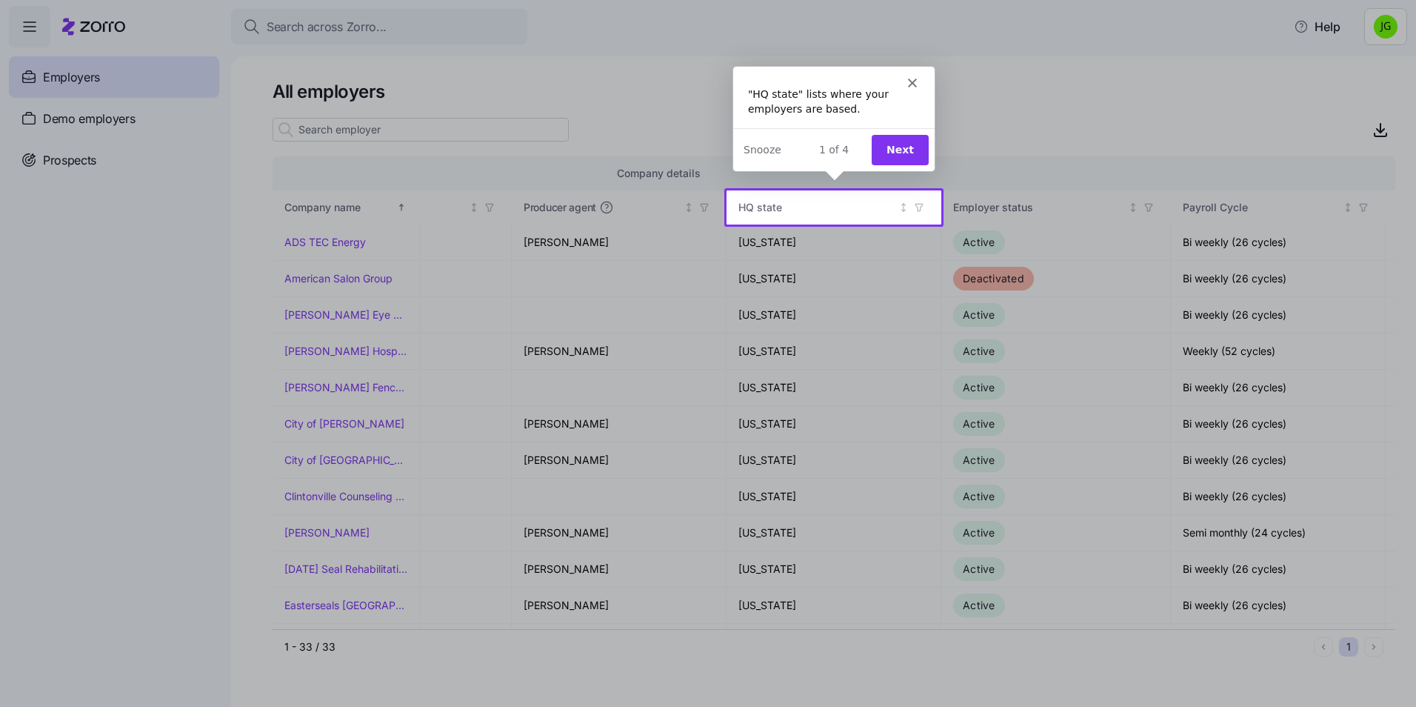
click at [911, 83] on polygon "Close" at bounding box center [911, 81] width 9 height 9
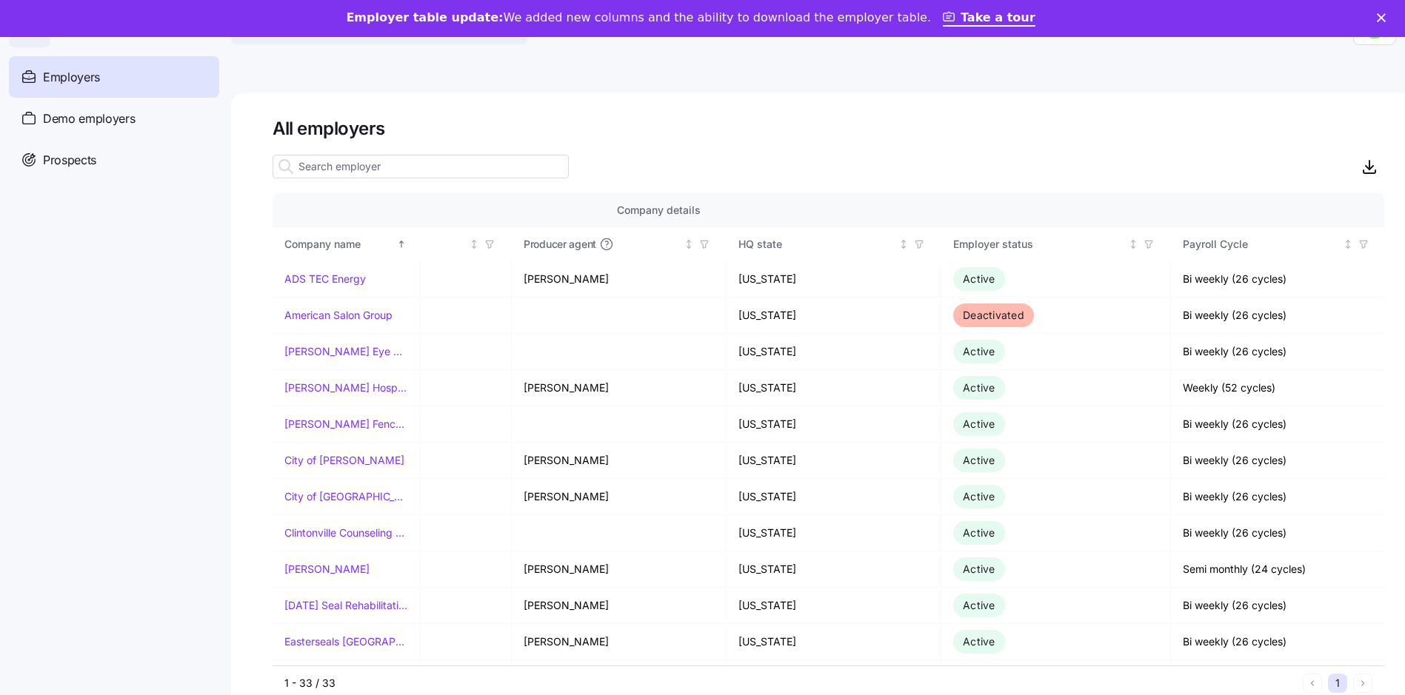
scroll to position [0, 0]
click at [1082, 104] on div "All employers Company details Benefit status Company name Zorro partner Enrollm…" at bounding box center [818, 412] width 1174 height 639
click at [976, 18] on link "Take a tour" at bounding box center [989, 18] width 93 height 16
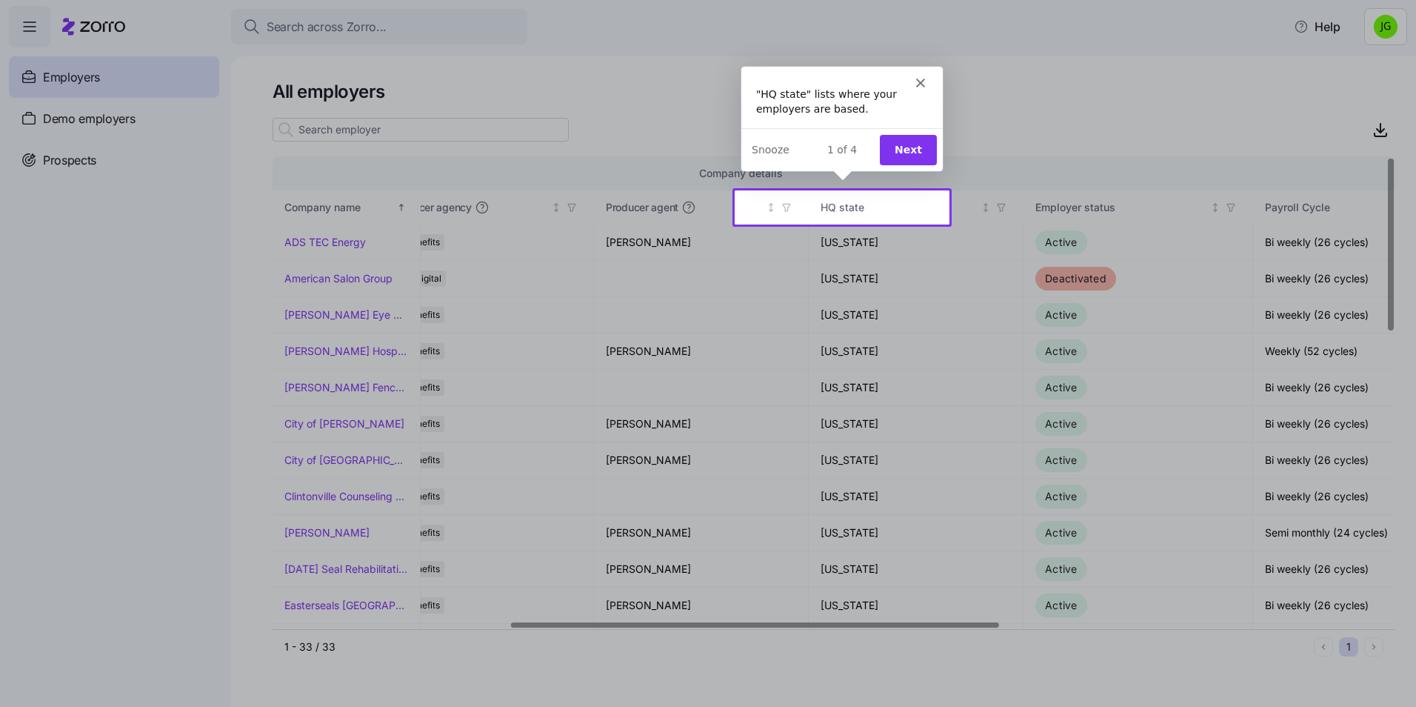
scroll to position [0, 553]
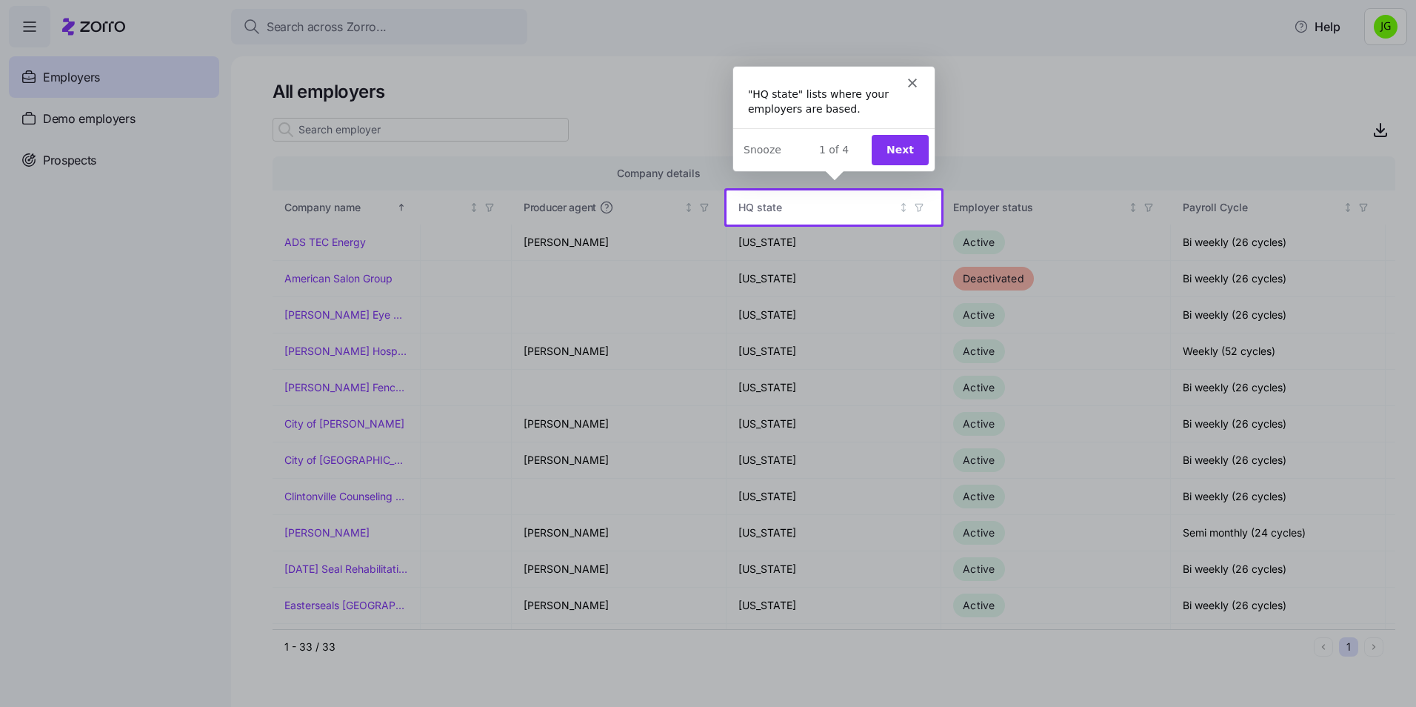
click at [904, 154] on button "Next" at bounding box center [899, 148] width 57 height 30
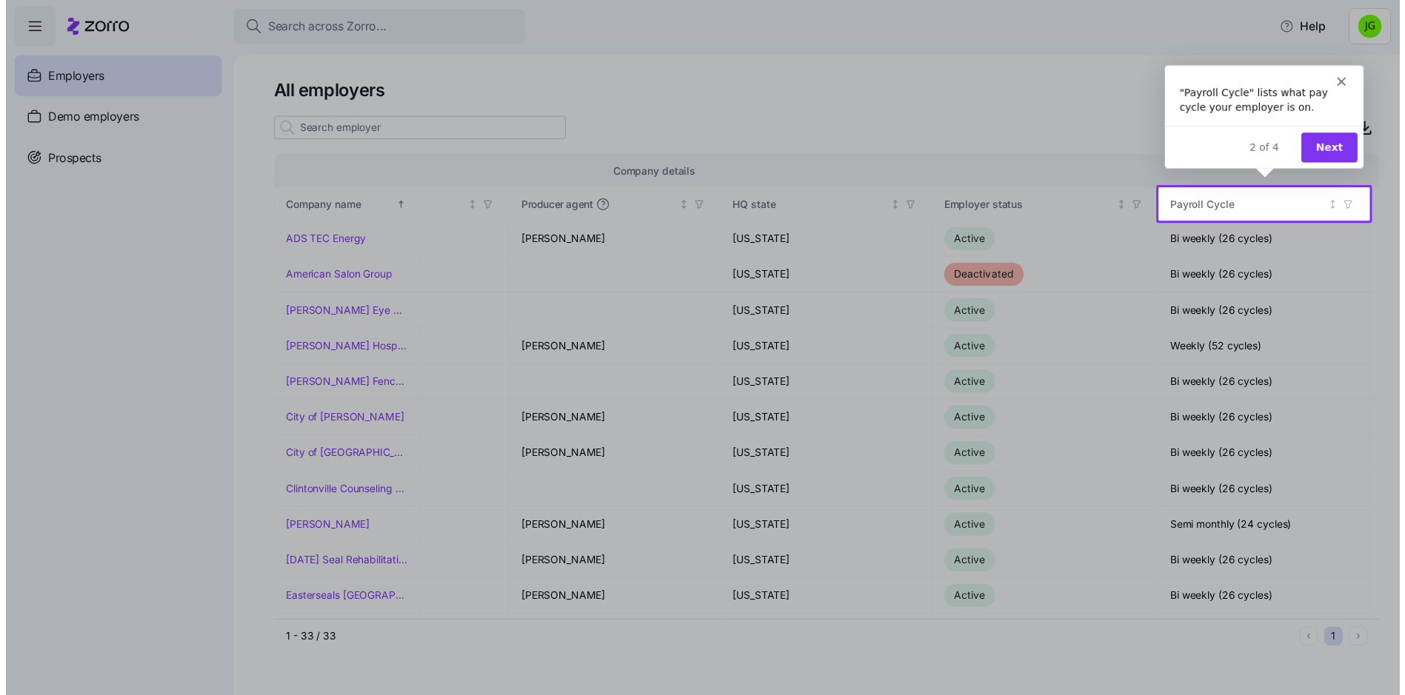
scroll to position [0, 0]
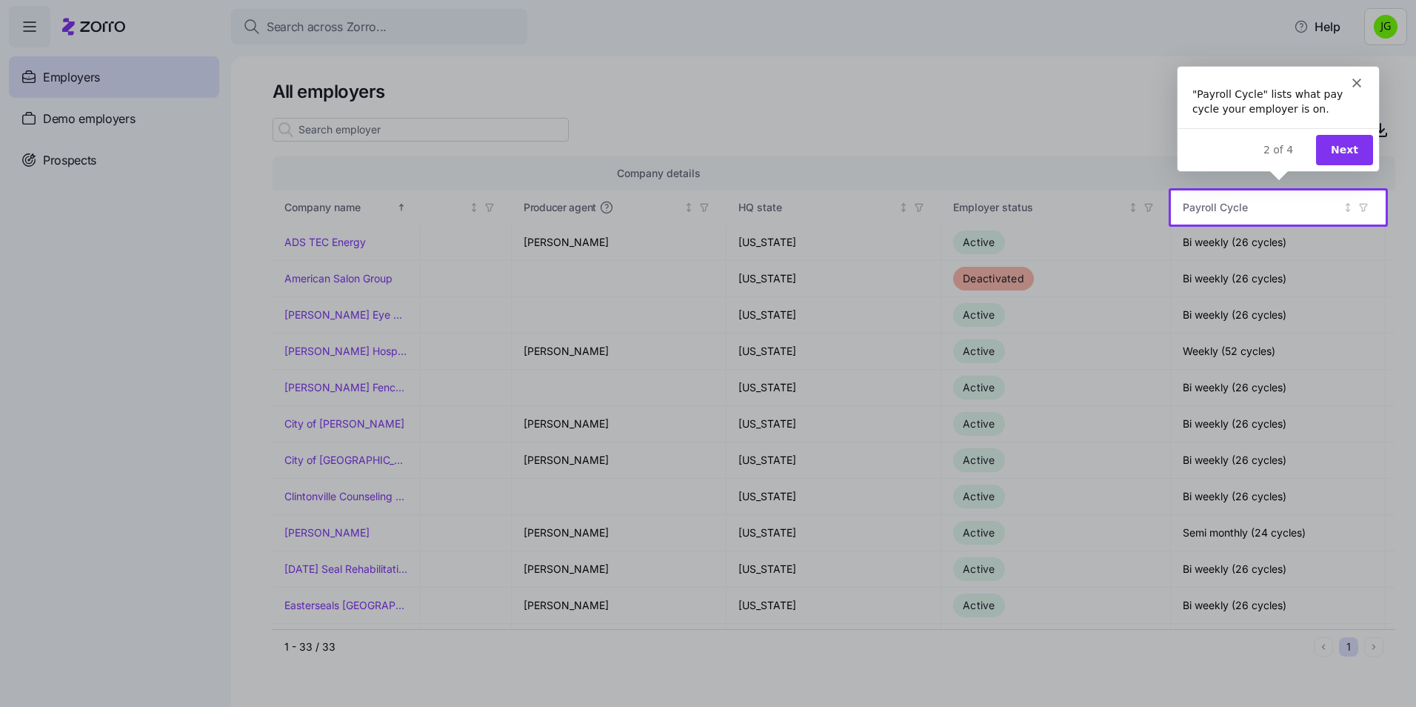
click at [1344, 146] on button "Next" at bounding box center [1343, 148] width 57 height 30
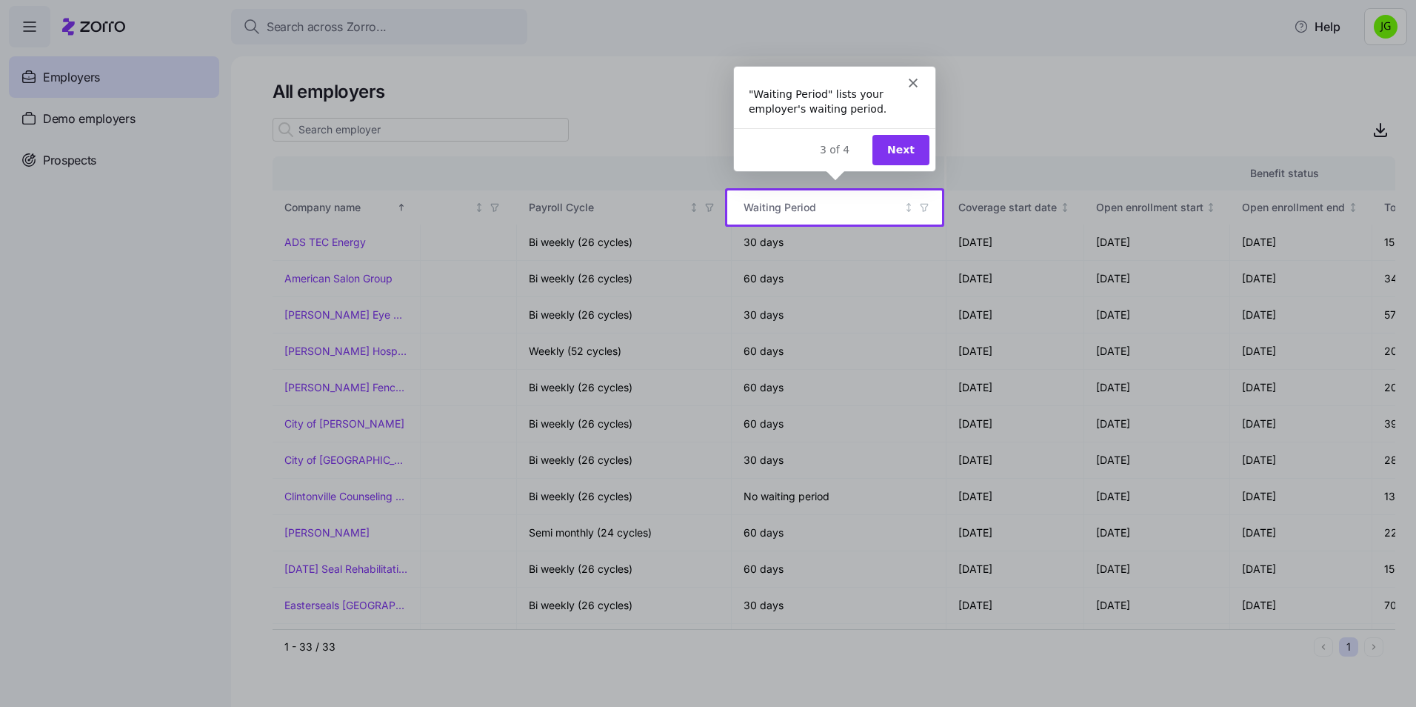
scroll to position [0, 1212]
click at [906, 145] on button "Next" at bounding box center [899, 148] width 57 height 30
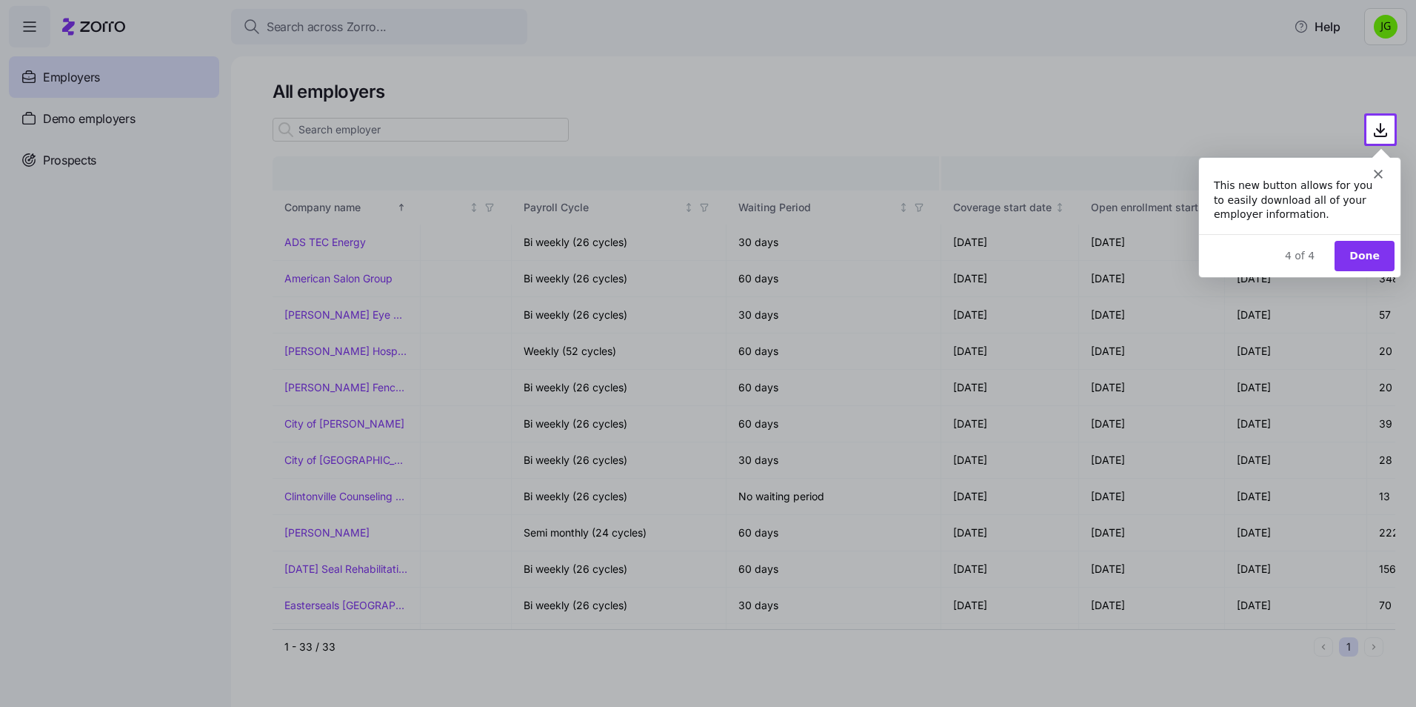
scroll to position [0, 0]
click at [1373, 247] on button "Done" at bounding box center [1364, 255] width 60 height 30
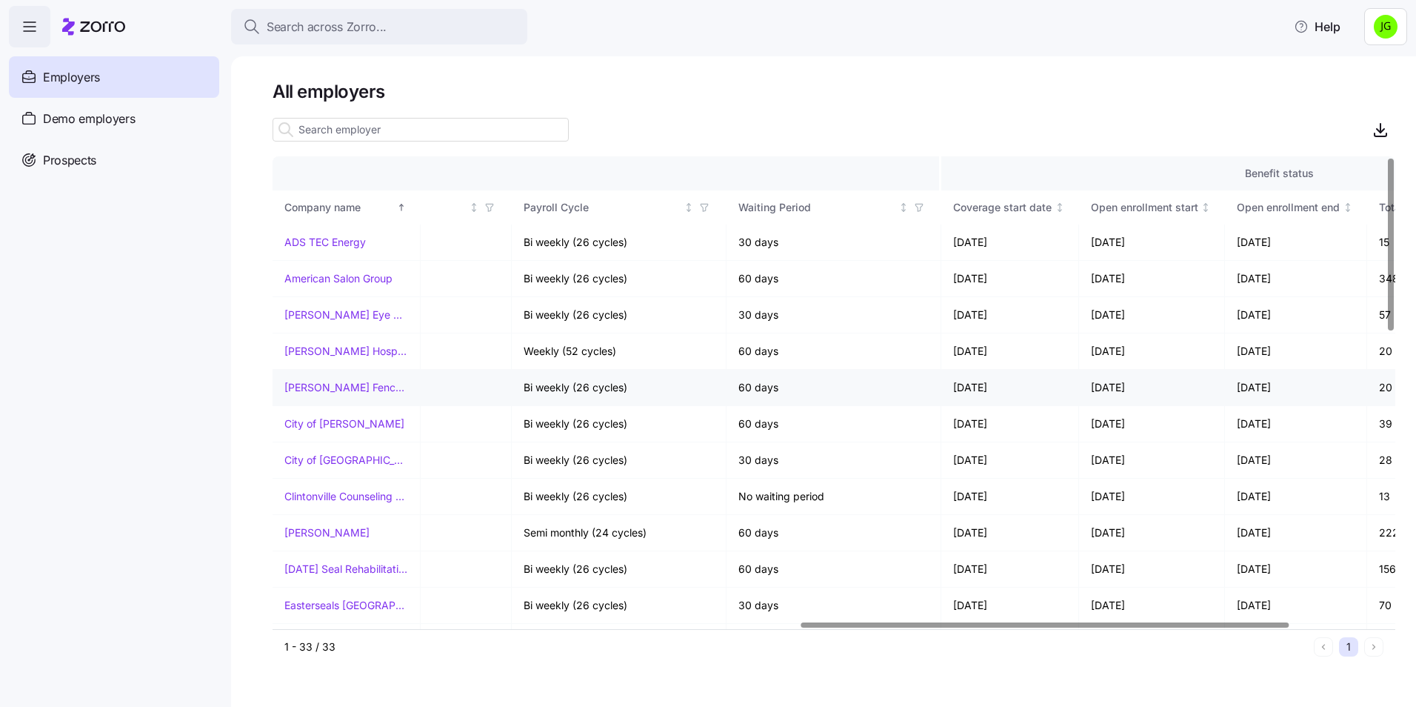
click at [342, 386] on link "[PERSON_NAME] Fence Company" at bounding box center [346, 387] width 124 height 15
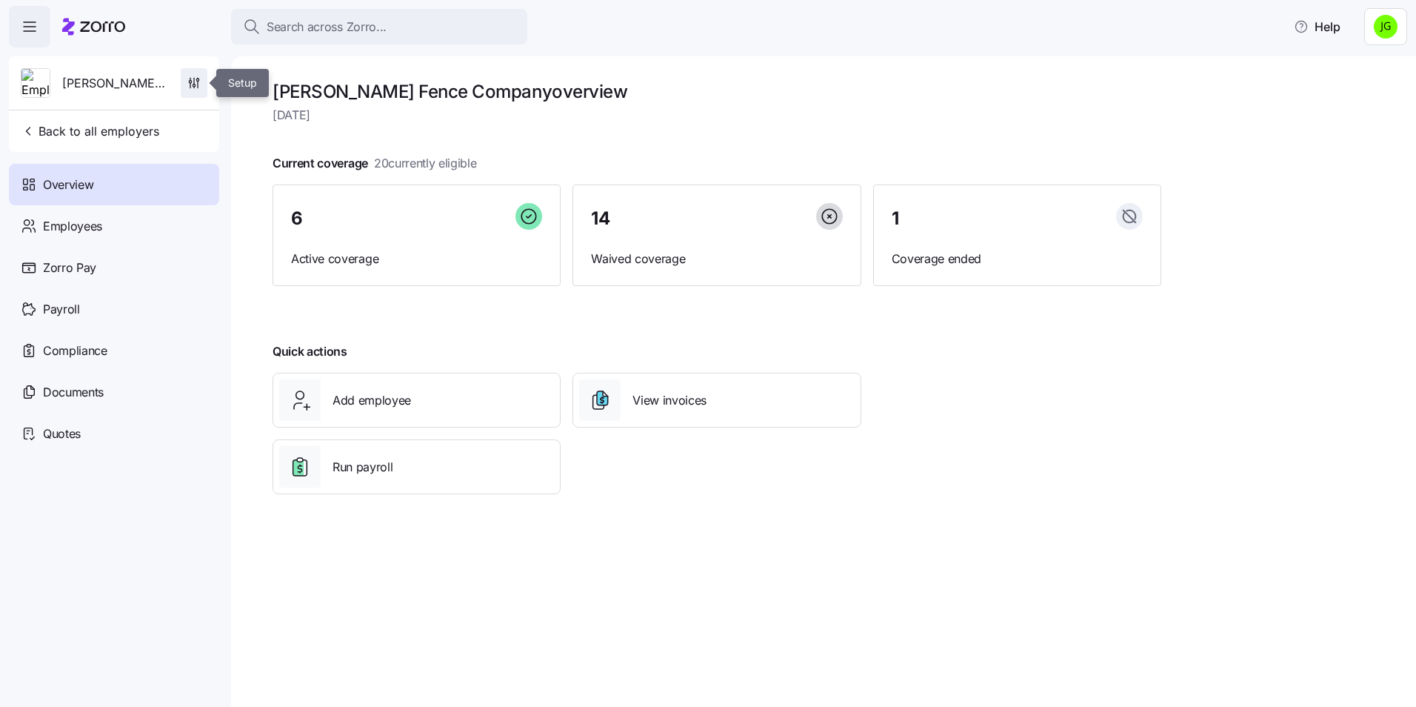
click at [195, 87] on icon "button" at bounding box center [194, 83] width 15 height 15
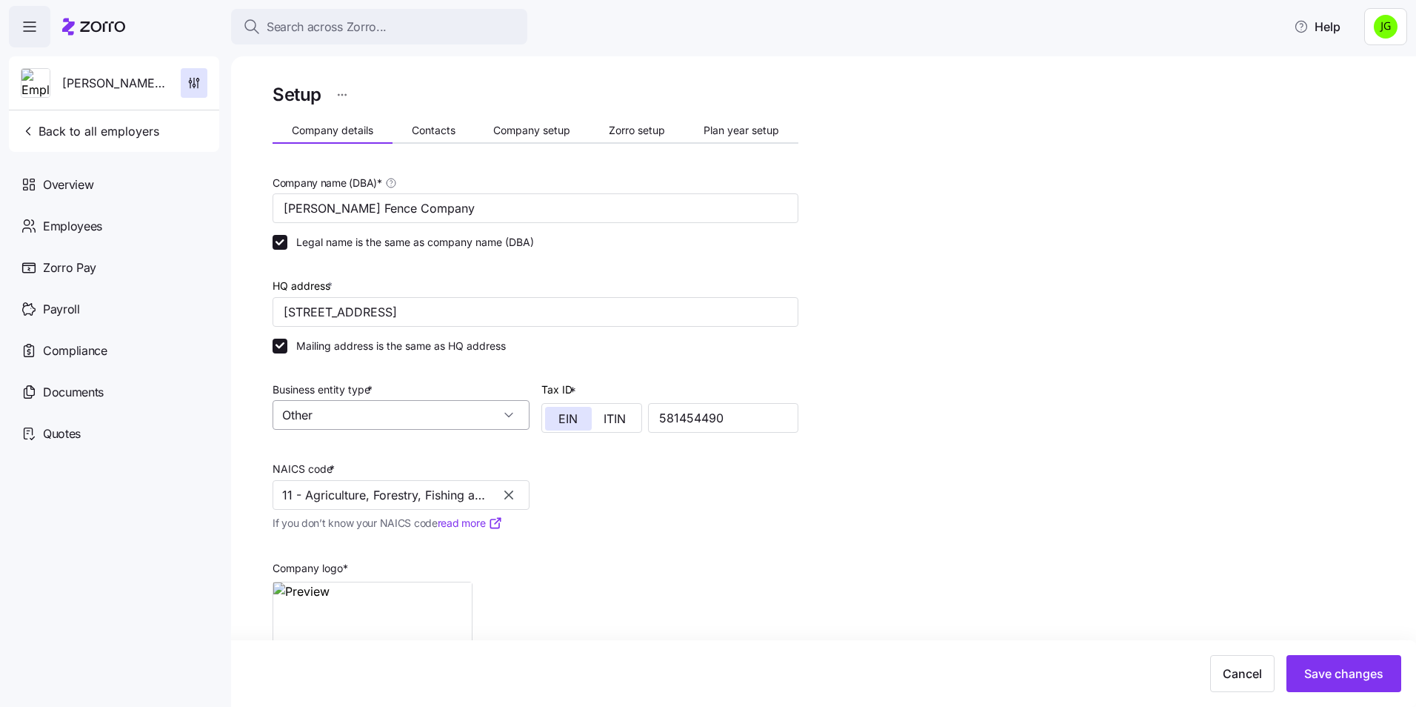
click at [383, 420] on input "Other" at bounding box center [401, 415] width 257 height 30
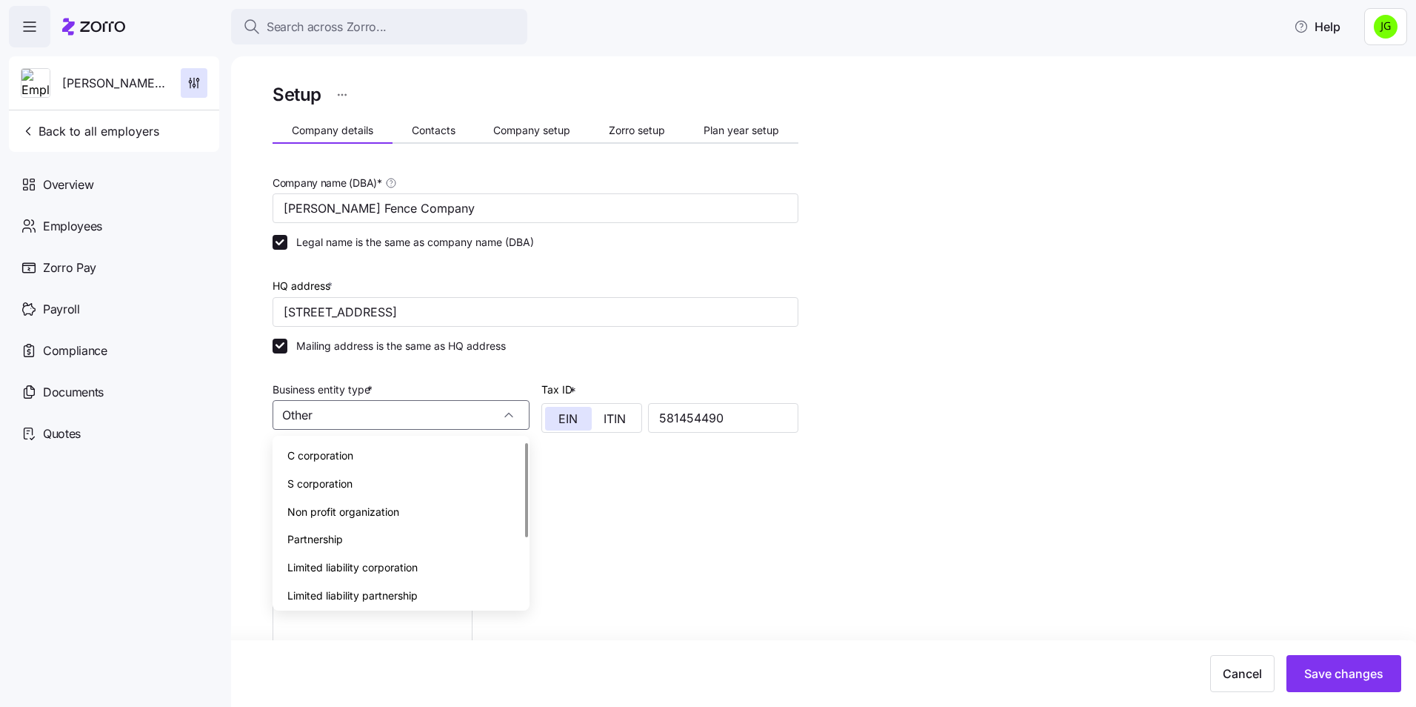
click at [341, 452] on span "C corporation" at bounding box center [320, 455] width 66 height 16
type input "C corporation"
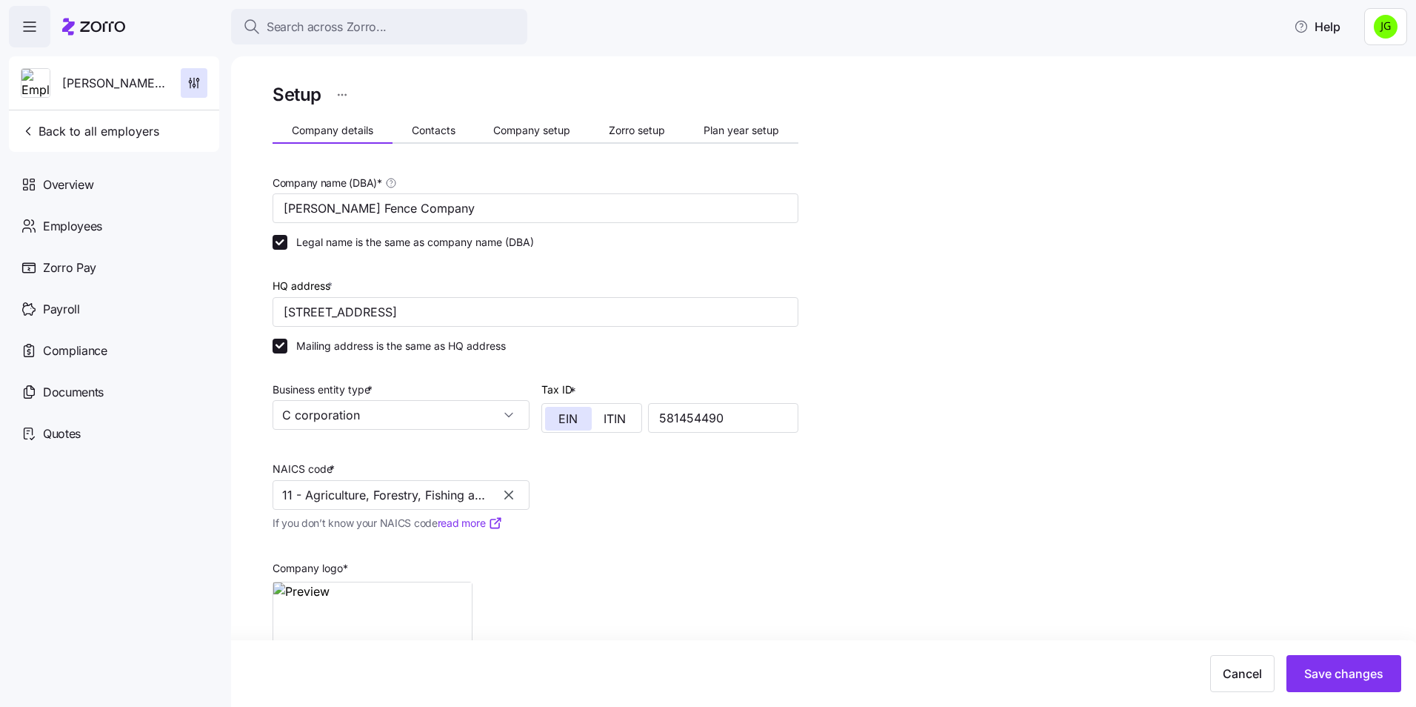
click at [513, 497] on icon "button" at bounding box center [508, 494] width 15 height 15
click at [361, 510] on input "NAICS code *" at bounding box center [401, 495] width 257 height 30
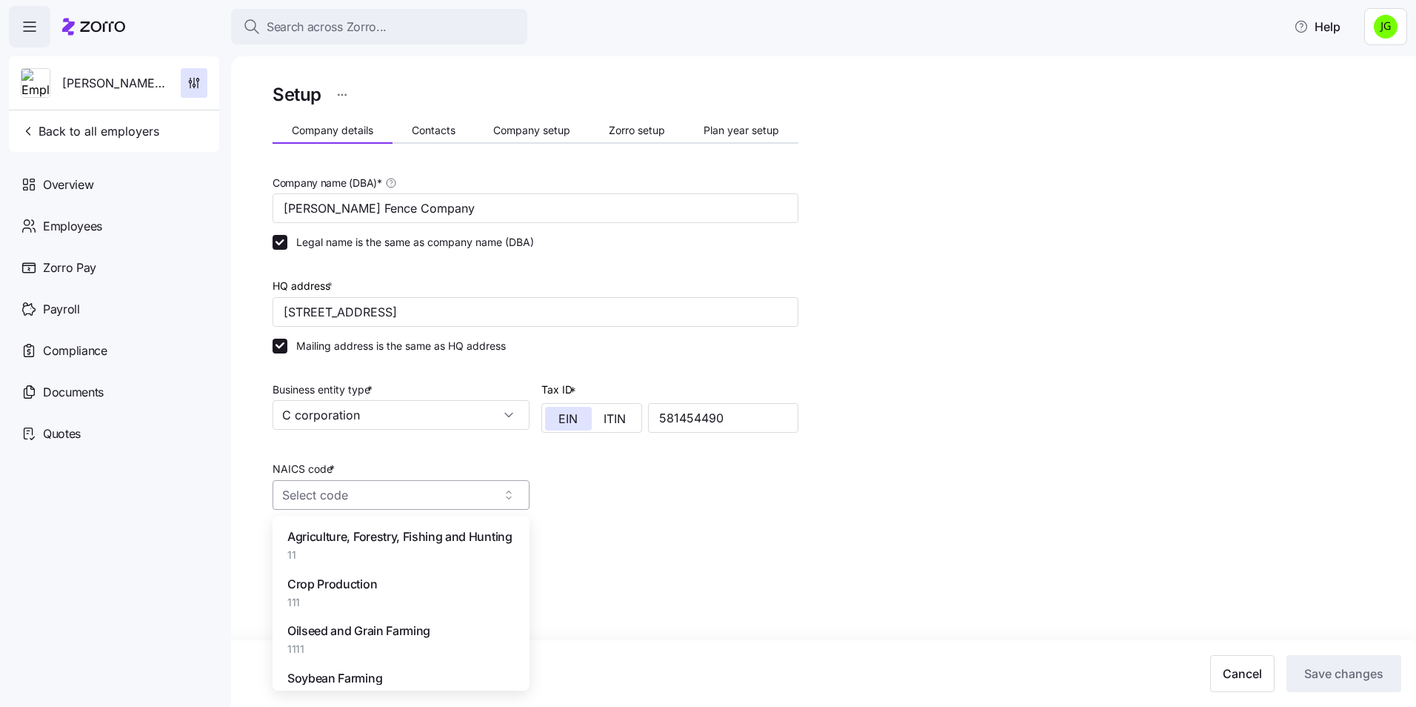
click at [353, 497] on input "NAICS code *" at bounding box center [401, 495] width 257 height 30
click at [338, 549] on span "238990" at bounding box center [386, 554] width 198 height 15
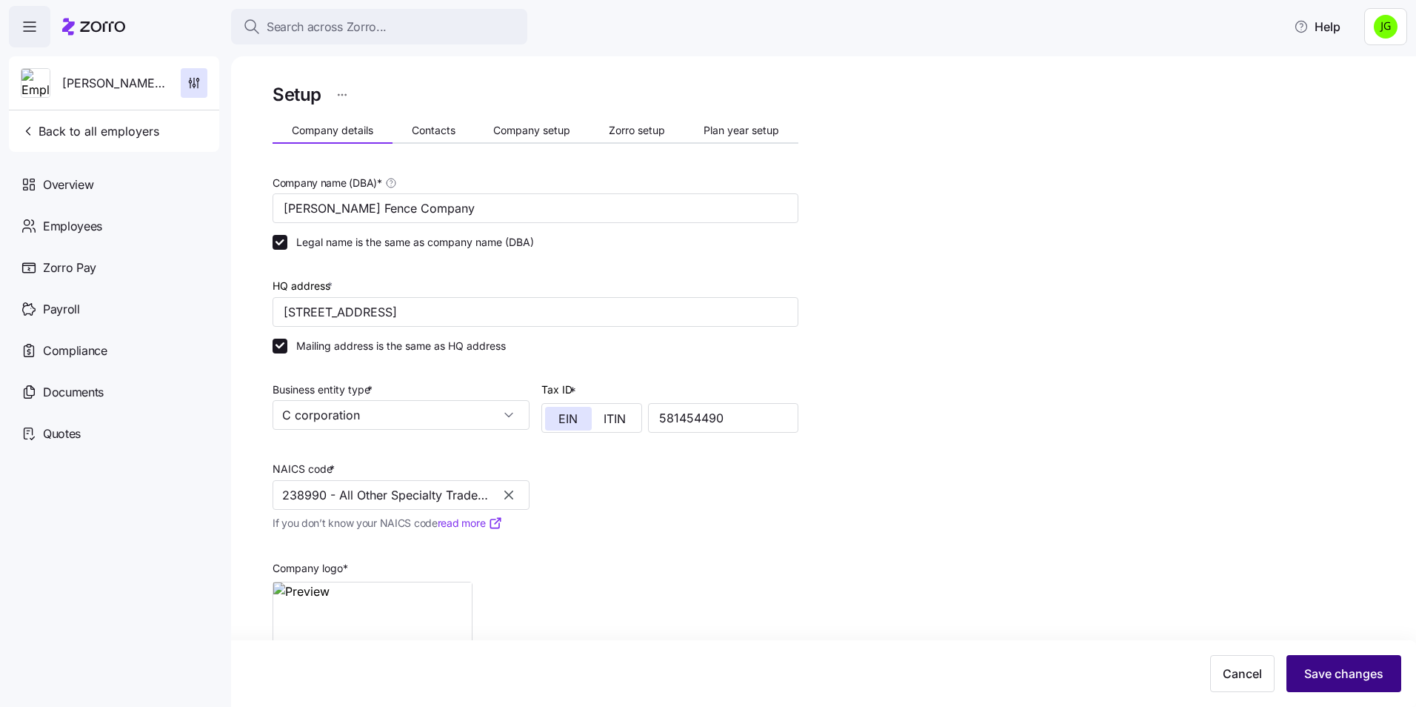
type input "238990 - All Other Specialty Trade Contractors"
click at [1361, 667] on span "Save changes" at bounding box center [1343, 673] width 79 height 18
click at [27, 27] on icon "button" at bounding box center [30, 27] width 18 height 18
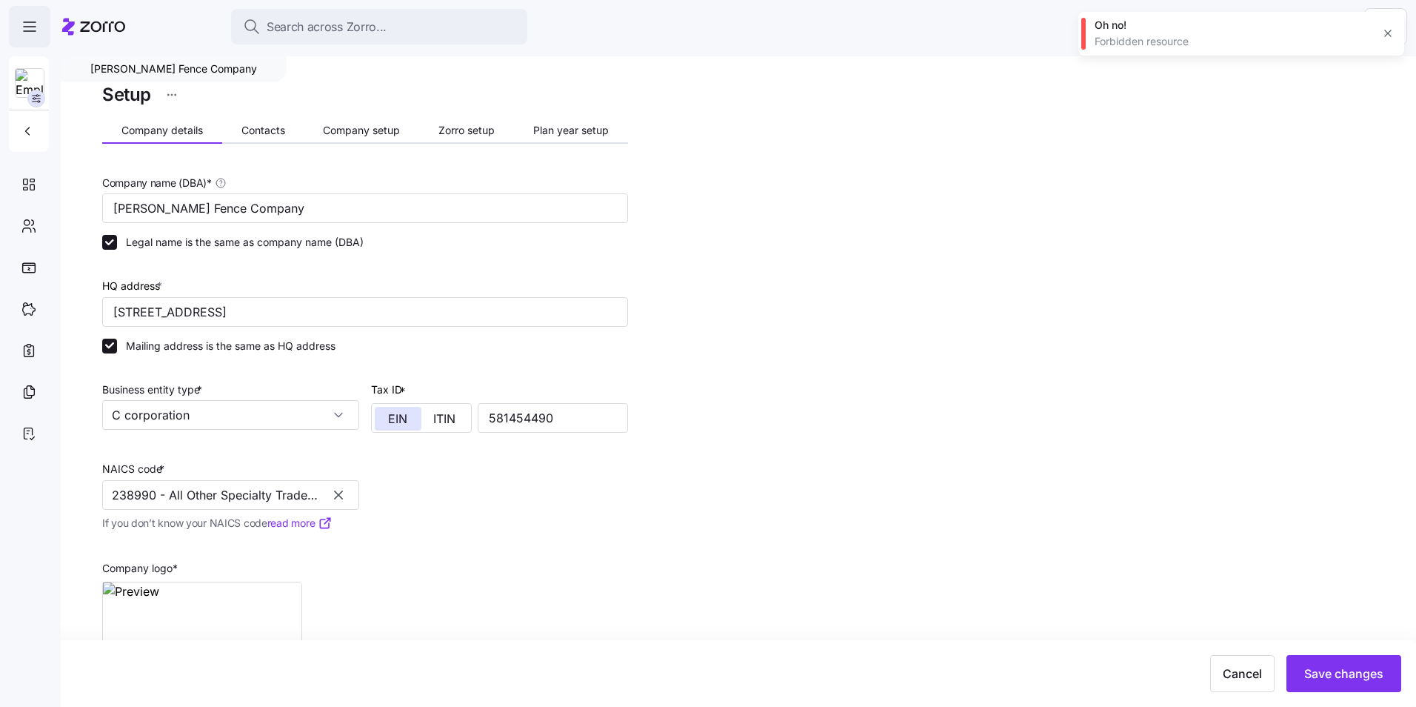
click at [33, 29] on icon "button" at bounding box center [30, 27] width 18 height 18
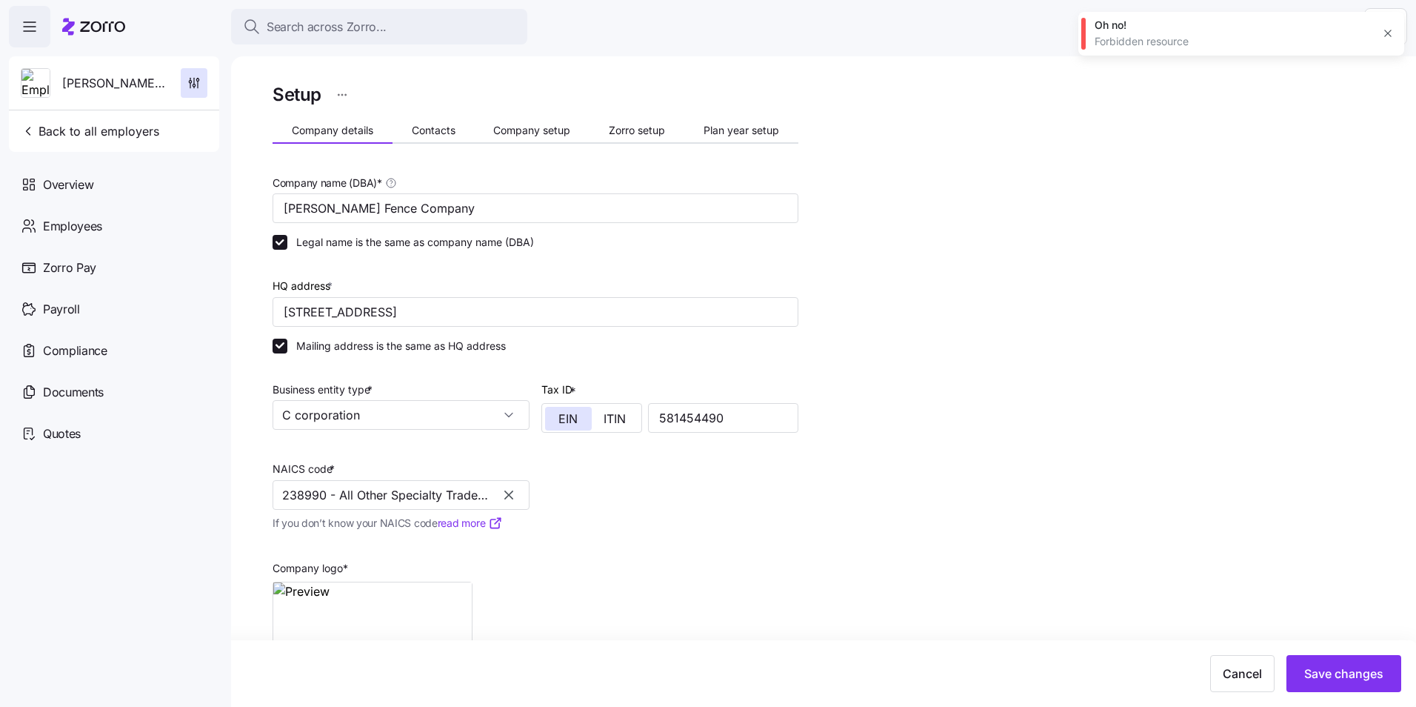
click at [1394, 34] on button "button" at bounding box center [1388, 33] width 21 height 21
click at [1381, 24] on html "Search across Zorro... Help Chamblee Fence Company Back to all employers Overvi…" at bounding box center [708, 349] width 1416 height 698
click at [1346, 92] on div "Log out" at bounding box center [1347, 90] width 58 height 16
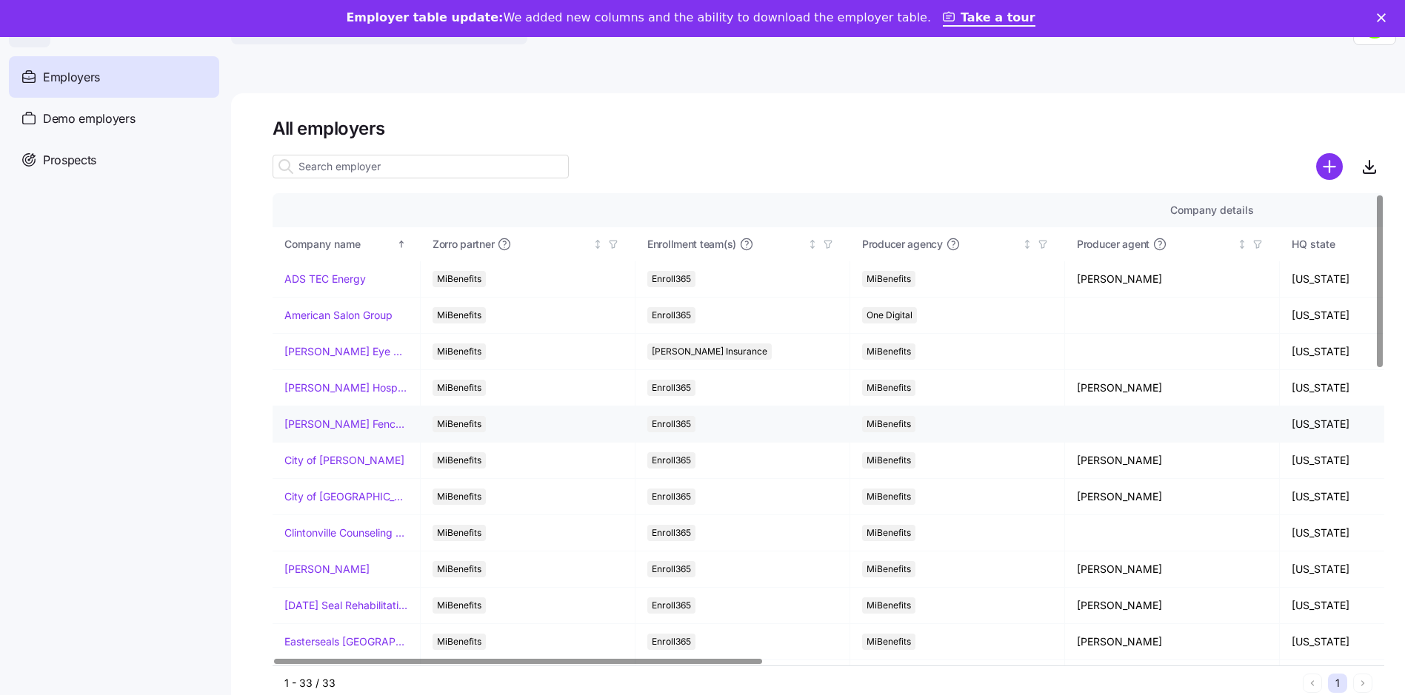
click at [318, 422] on link "[PERSON_NAME] Fence Company" at bounding box center [346, 424] width 124 height 15
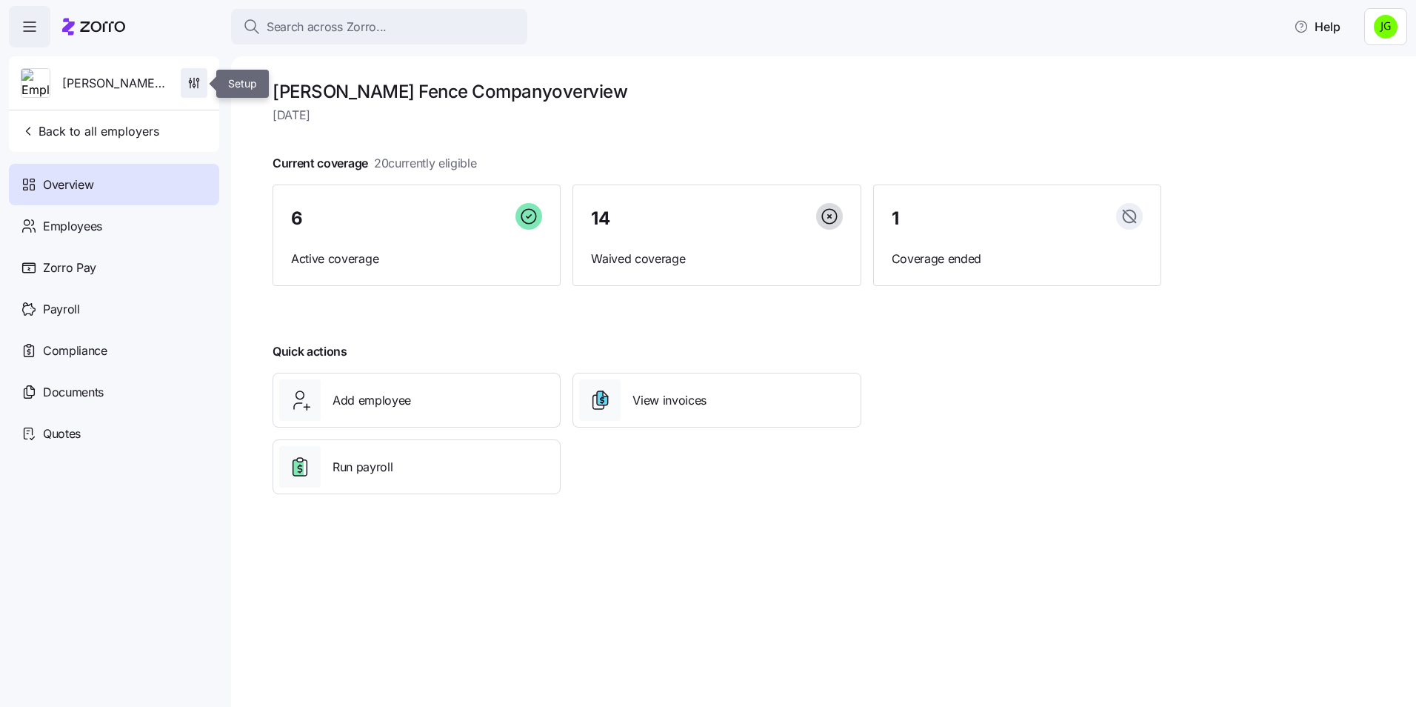
click at [193, 77] on icon "button" at bounding box center [194, 83] width 15 height 15
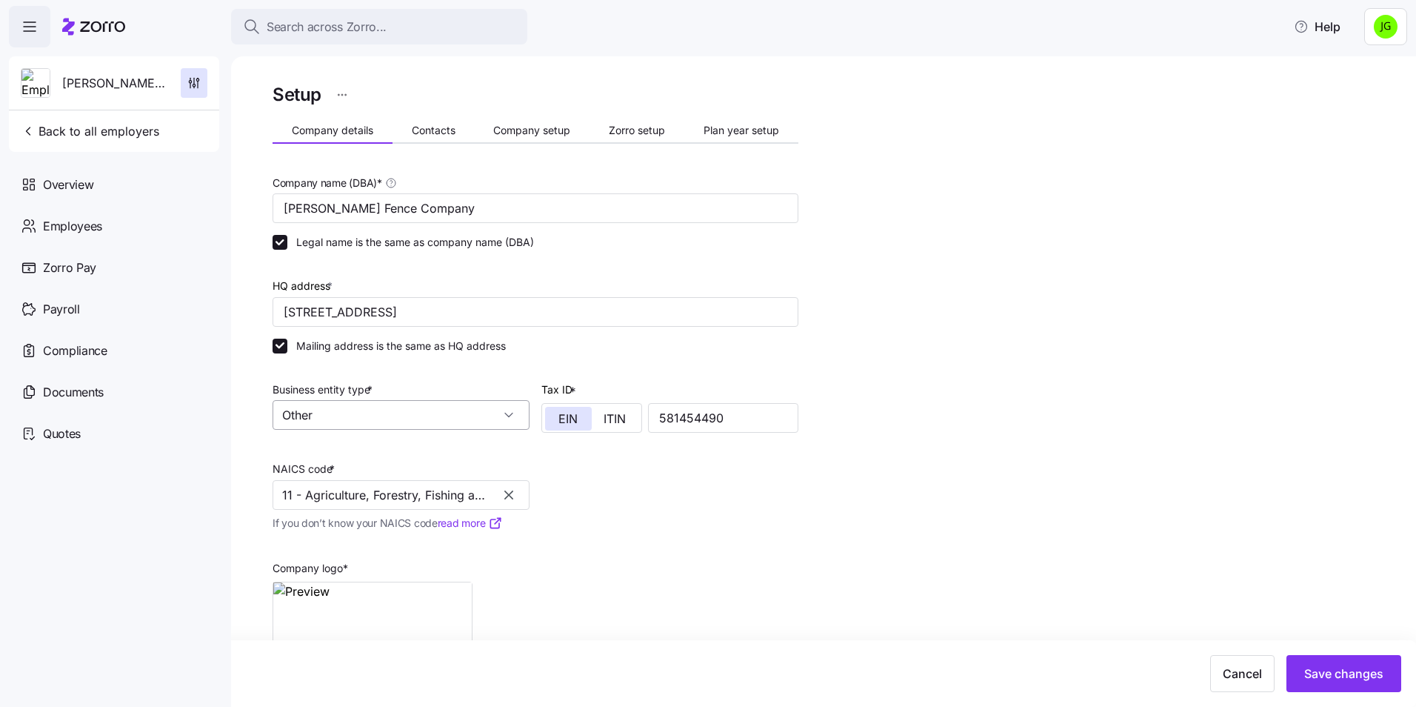
click at [384, 418] on input "Other" at bounding box center [401, 415] width 257 height 30
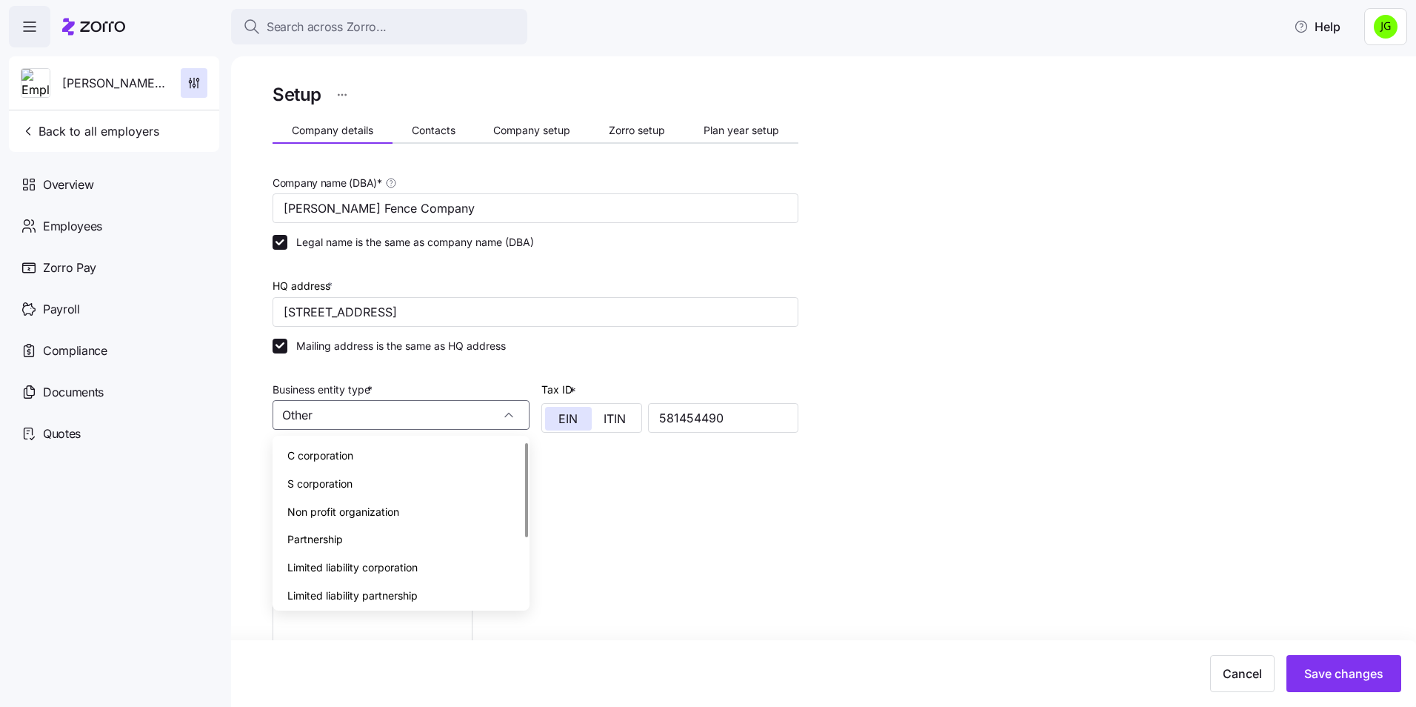
click at [352, 458] on span "C corporation" at bounding box center [320, 455] width 66 height 16
type input "C corporation"
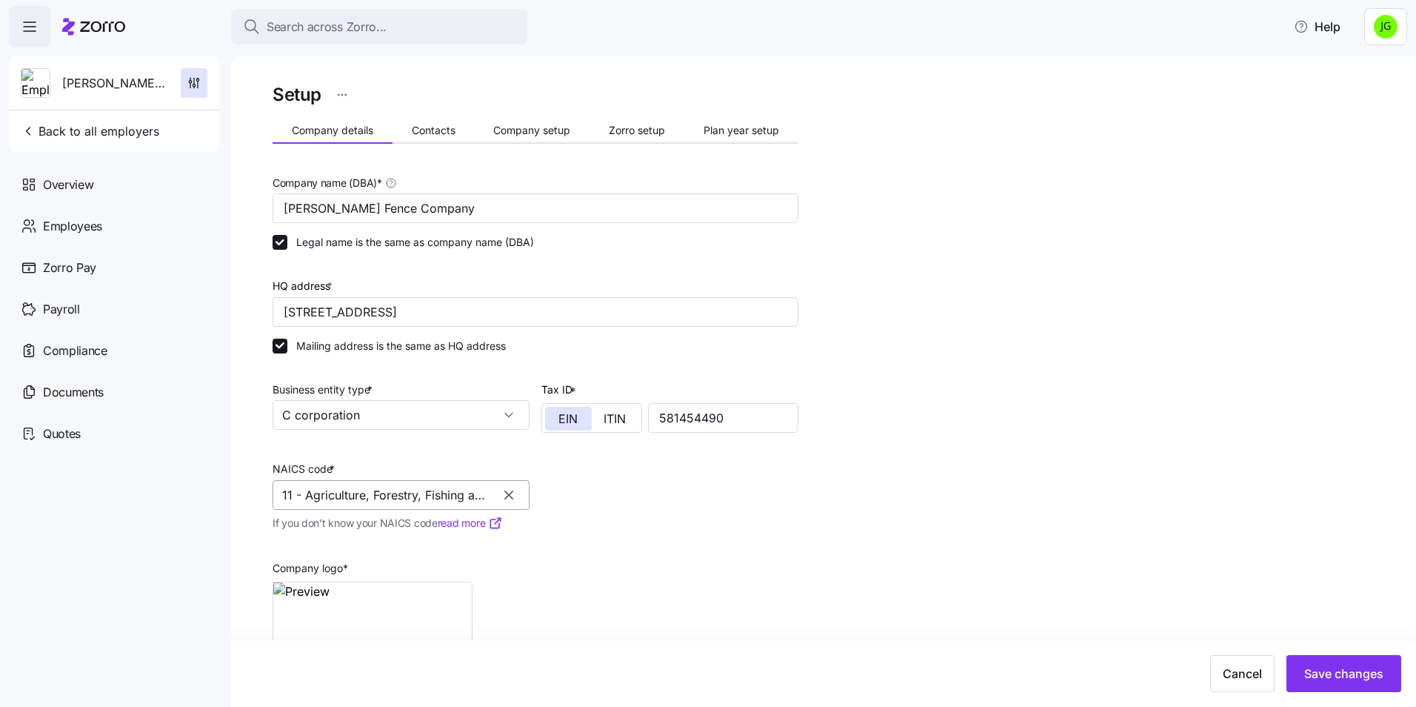
click at [352, 497] on input "11 - Agriculture, Forestry, Fishing and Hunting" at bounding box center [401, 495] width 257 height 30
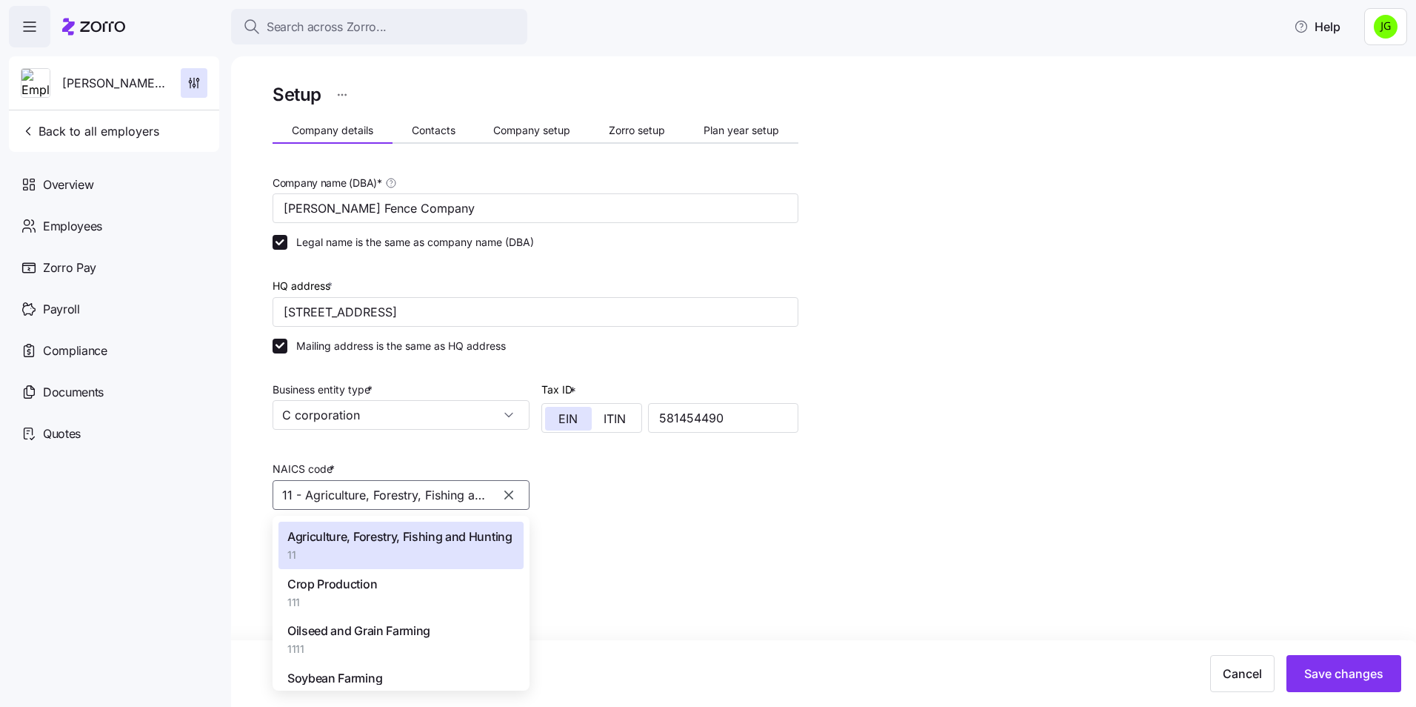
click at [509, 496] on icon "button" at bounding box center [508, 494] width 15 height 15
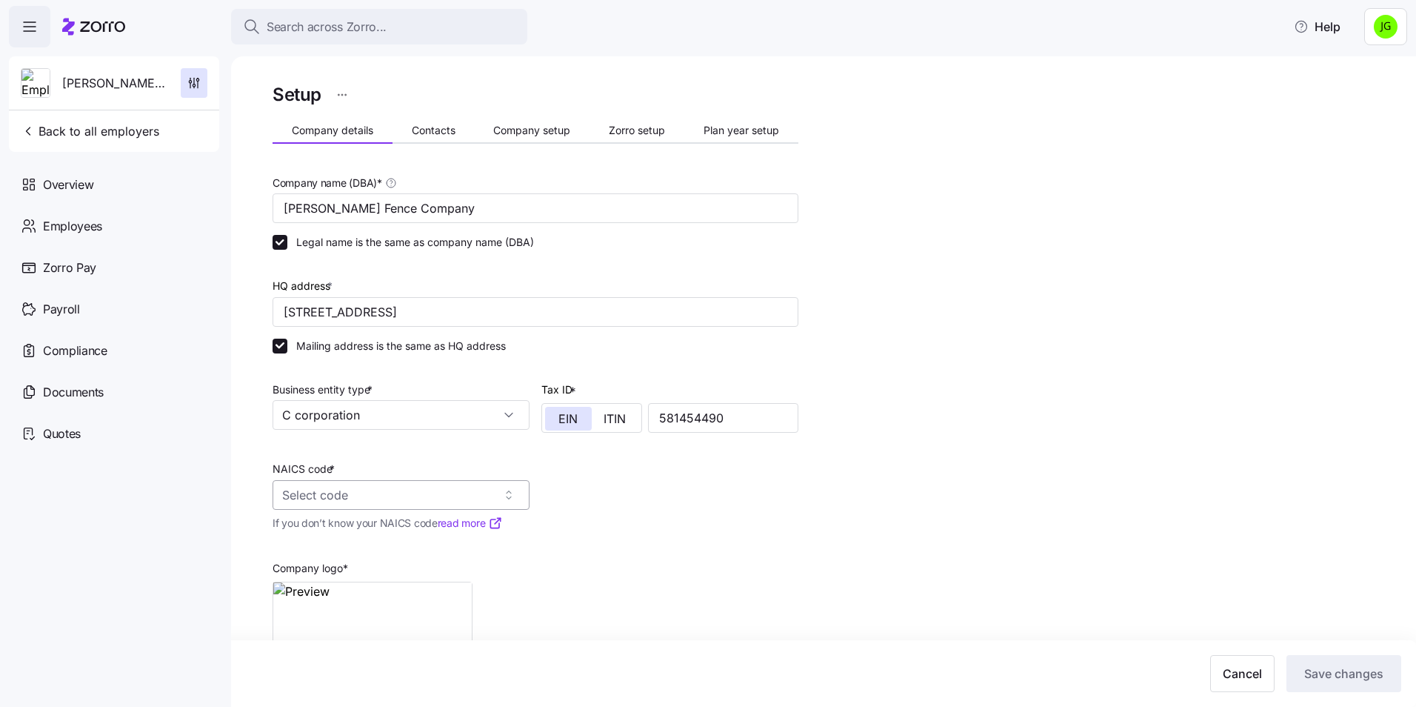
click at [344, 496] on input "NAICS code *" at bounding box center [401, 495] width 257 height 30
click at [298, 536] on span "All Other Specialty Trade Contractors" at bounding box center [386, 536] width 198 height 19
type input "238990 - All Other Specialty Trade Contractors"
click at [692, 534] on div "Company name (DBA) * [PERSON_NAME] Fence Company Legal name is the same as comp…" at bounding box center [536, 433] width 538 height 533
click at [1341, 677] on span "Save changes" at bounding box center [1343, 673] width 79 height 18
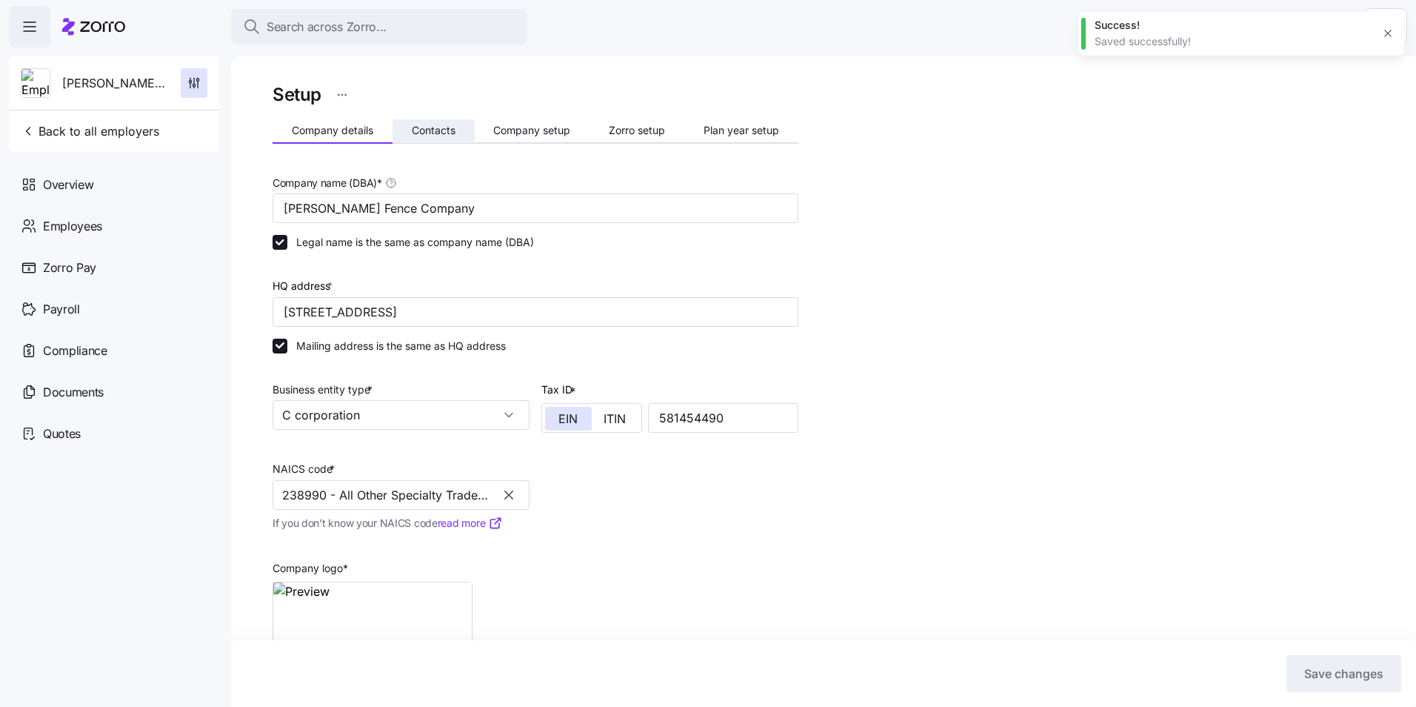
click at [447, 131] on span "Contacts" at bounding box center [434, 130] width 44 height 10
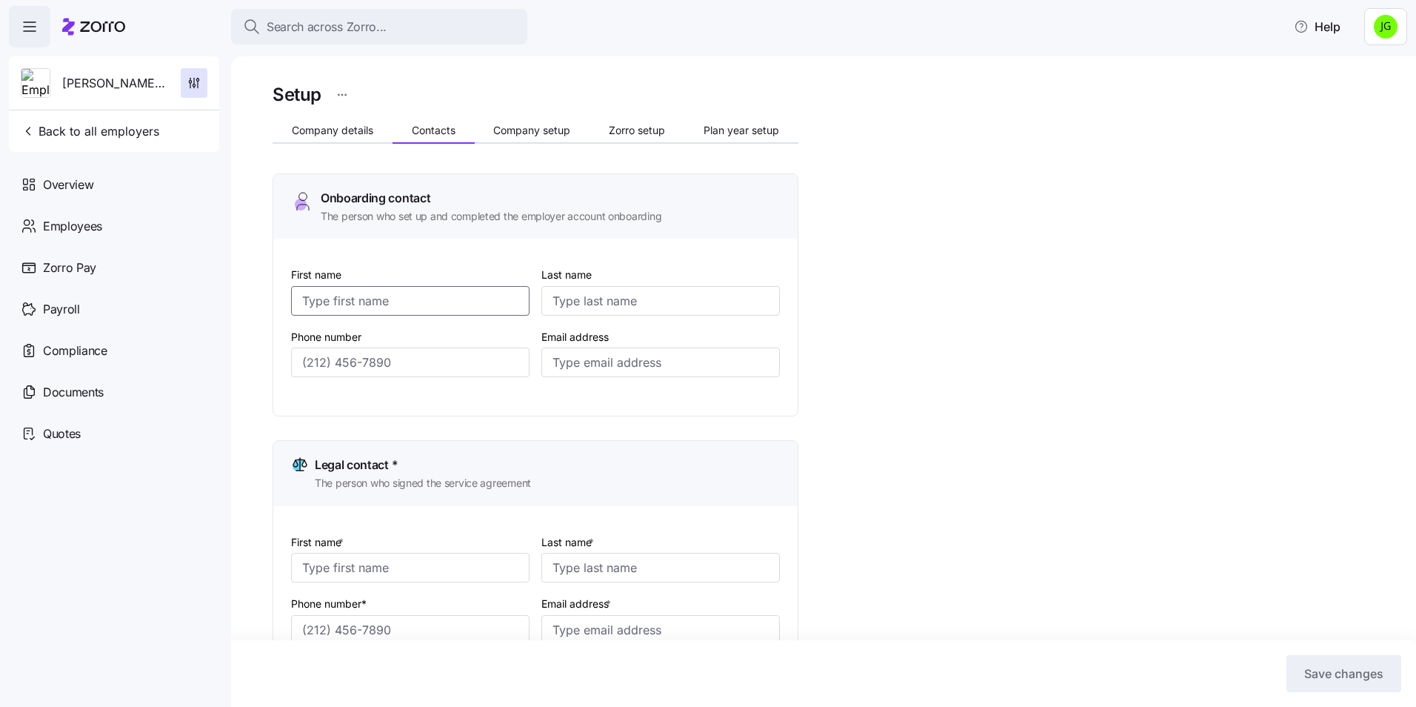
click at [410, 303] on input "First name" at bounding box center [410, 301] width 238 height 30
type input "[PERSON_NAME]"
type input "[EMAIL_ADDRESS][DOMAIN_NAME]"
type input "[PERSON_NAME]"
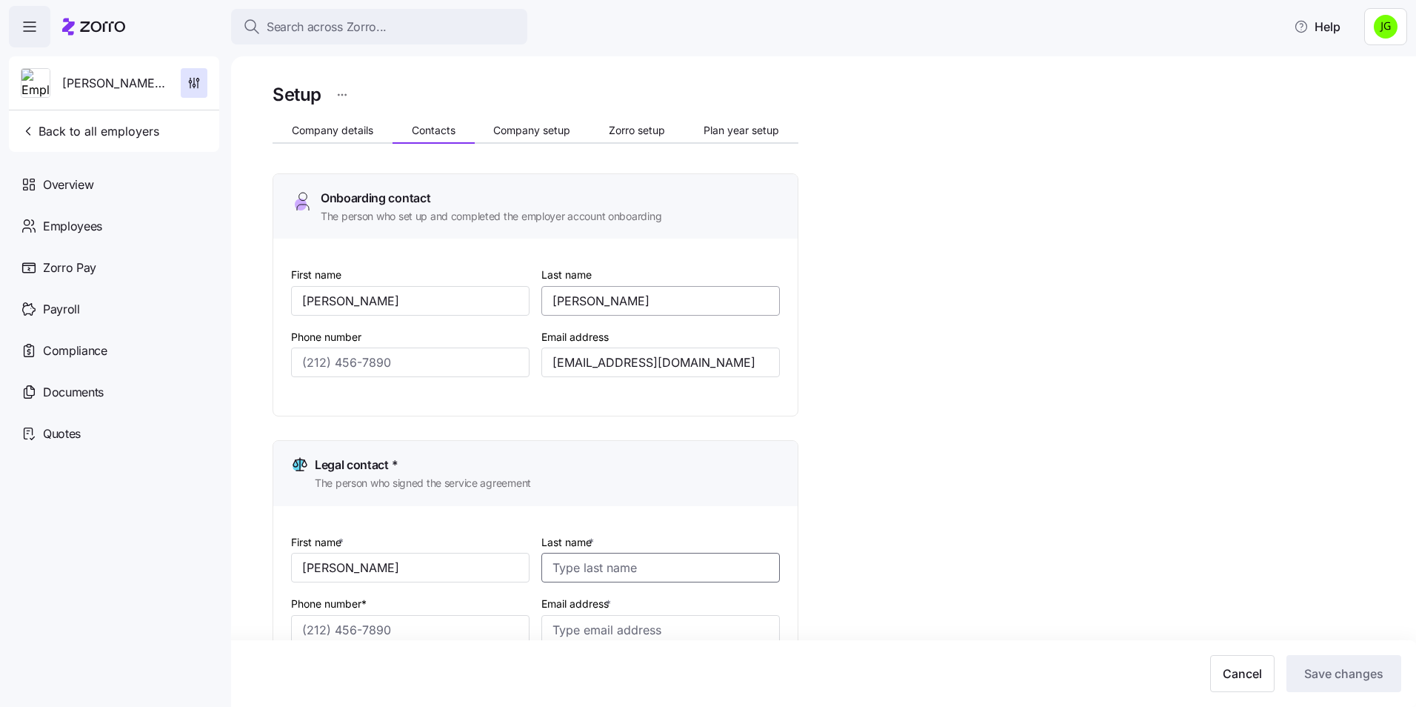
type input "[PERSON_NAME]"
type input "[PHONE_NUMBER]"
type input "[EMAIL_ADDRESS][DOMAIN_NAME]"
type input "[PERSON_NAME]"
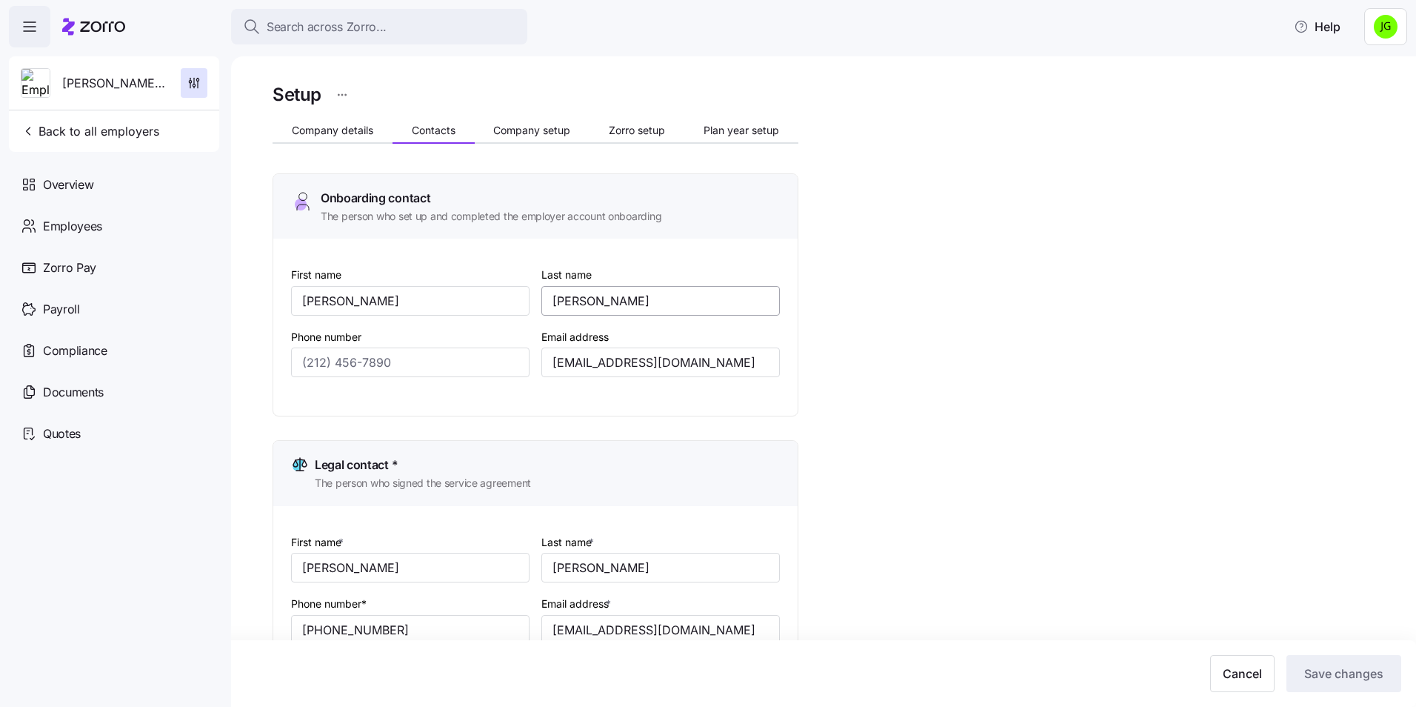
type input "[PHONE_NUMBER]"
type input "[EMAIL_ADDRESS][DOMAIN_NAME]"
type input "April"
type input "[PERSON_NAME]"
type input "[PHONE_NUMBER]"
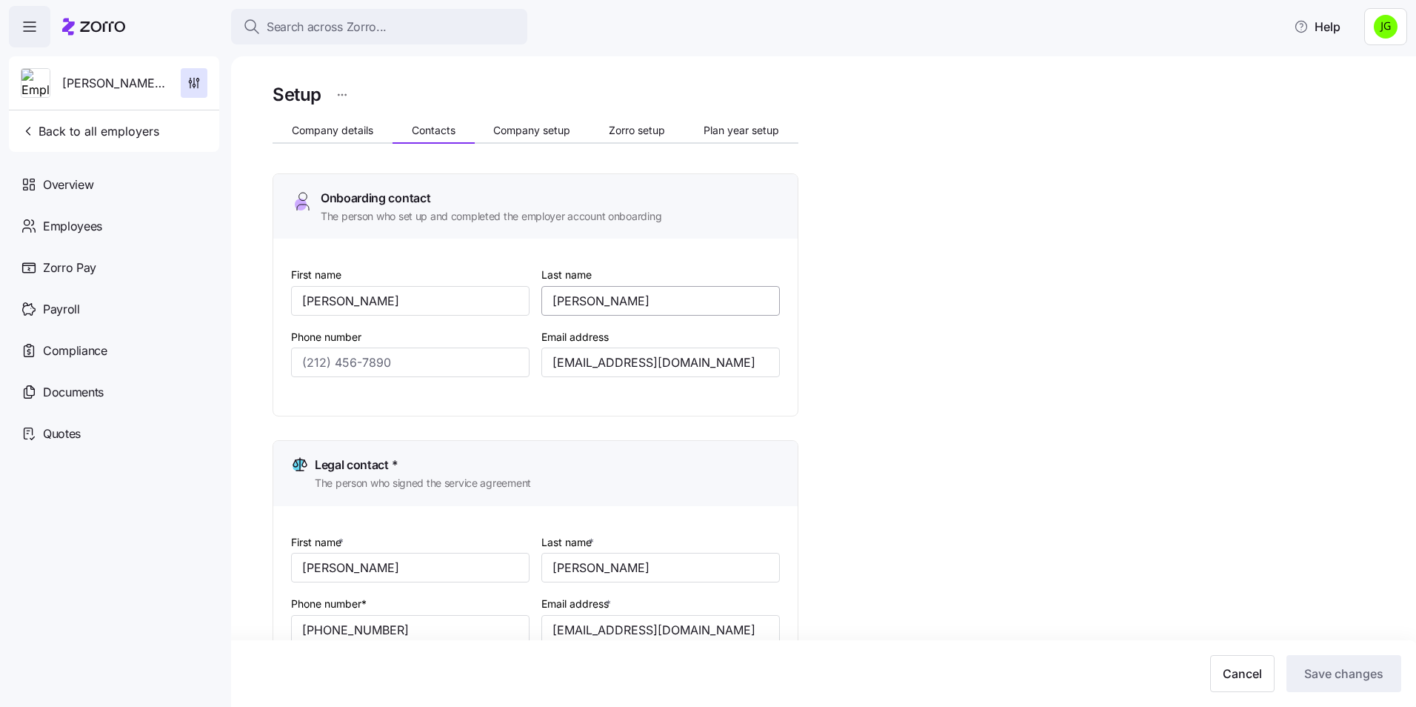
type input "[PERSON_NAME][EMAIL_ADDRESS][DOMAIN_NAME]"
drag, startPoint x: 367, startPoint y: 306, endPoint x: 204, endPoint y: 306, distance: 163.7
click at [204, 306] on div "Search across Zorro... Help [PERSON_NAME] Fence Company Back to all employers O…" at bounding box center [708, 349] width 1416 height 698
type input "[PERSON_NAME]"
click at [609, 305] on input "[PERSON_NAME]" at bounding box center [660, 301] width 238 height 30
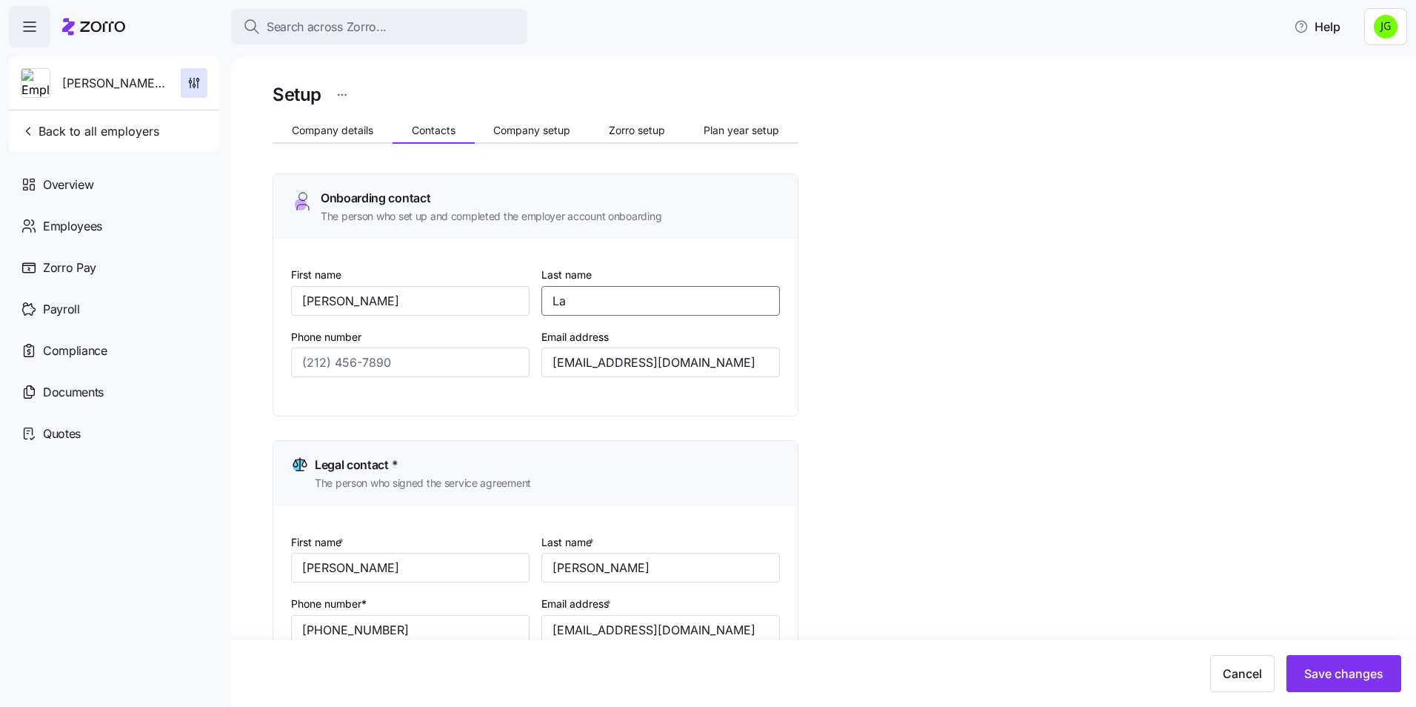
type input "L"
type input "[PERSON_NAME]"
drag, startPoint x: 704, startPoint y: 364, endPoint x: 410, endPoint y: 371, distance: 294.1
click at [406, 365] on div "First name [PERSON_NAME] Last name [PERSON_NAME] Phone number Email address [PE…" at bounding box center [535, 332] width 501 height 147
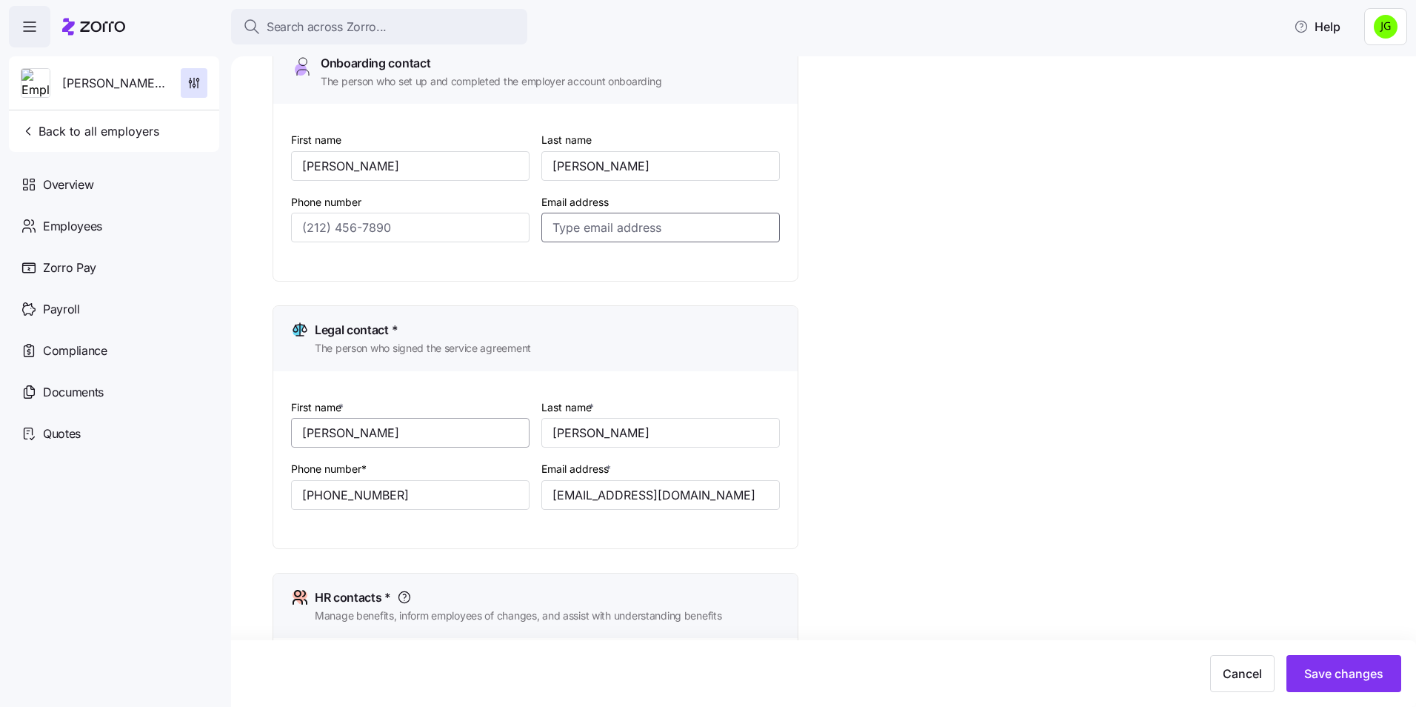
scroll to position [148, 0]
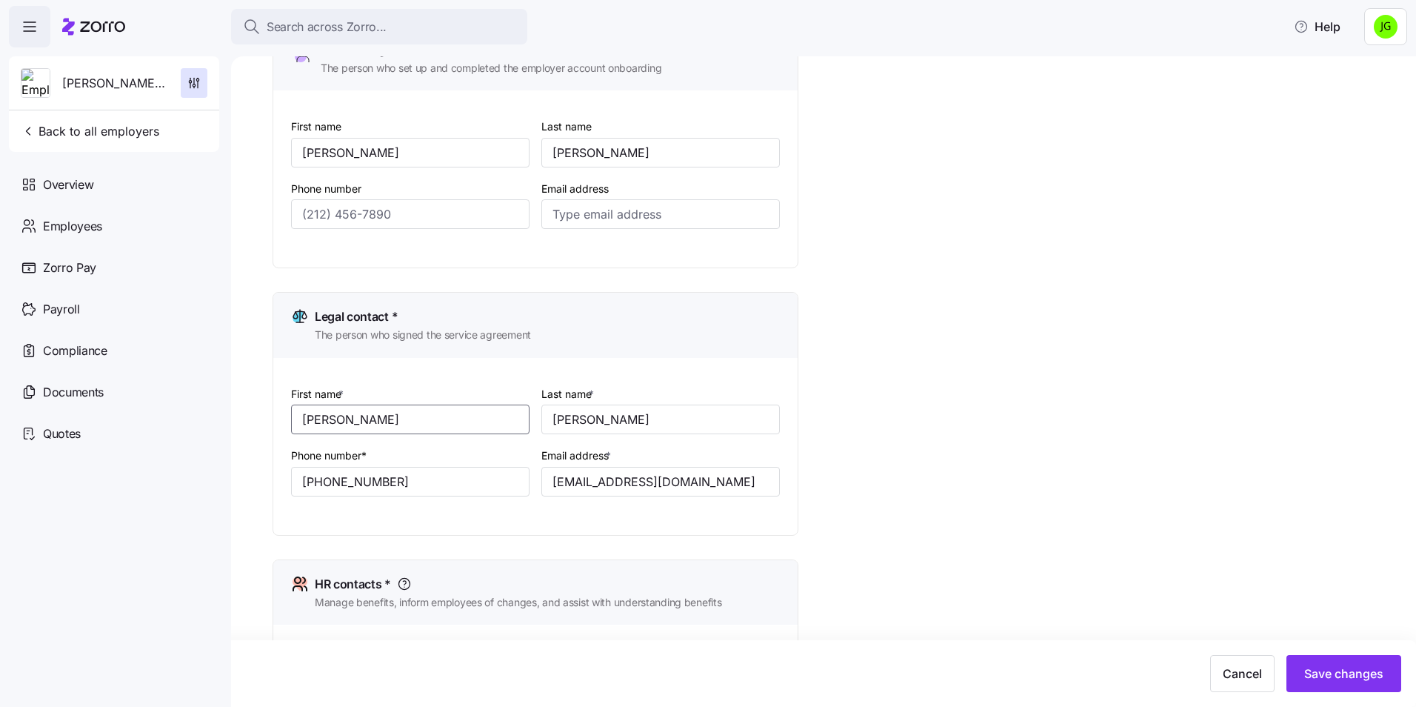
click at [356, 416] on input "[PERSON_NAME]" at bounding box center [410, 419] width 238 height 30
type input "R"
drag, startPoint x: 356, startPoint y: 416, endPoint x: 341, endPoint y: 422, distance: 16.0
click at [341, 422] on input "deb" at bounding box center [410, 419] width 238 height 30
type input "[PERSON_NAME]"
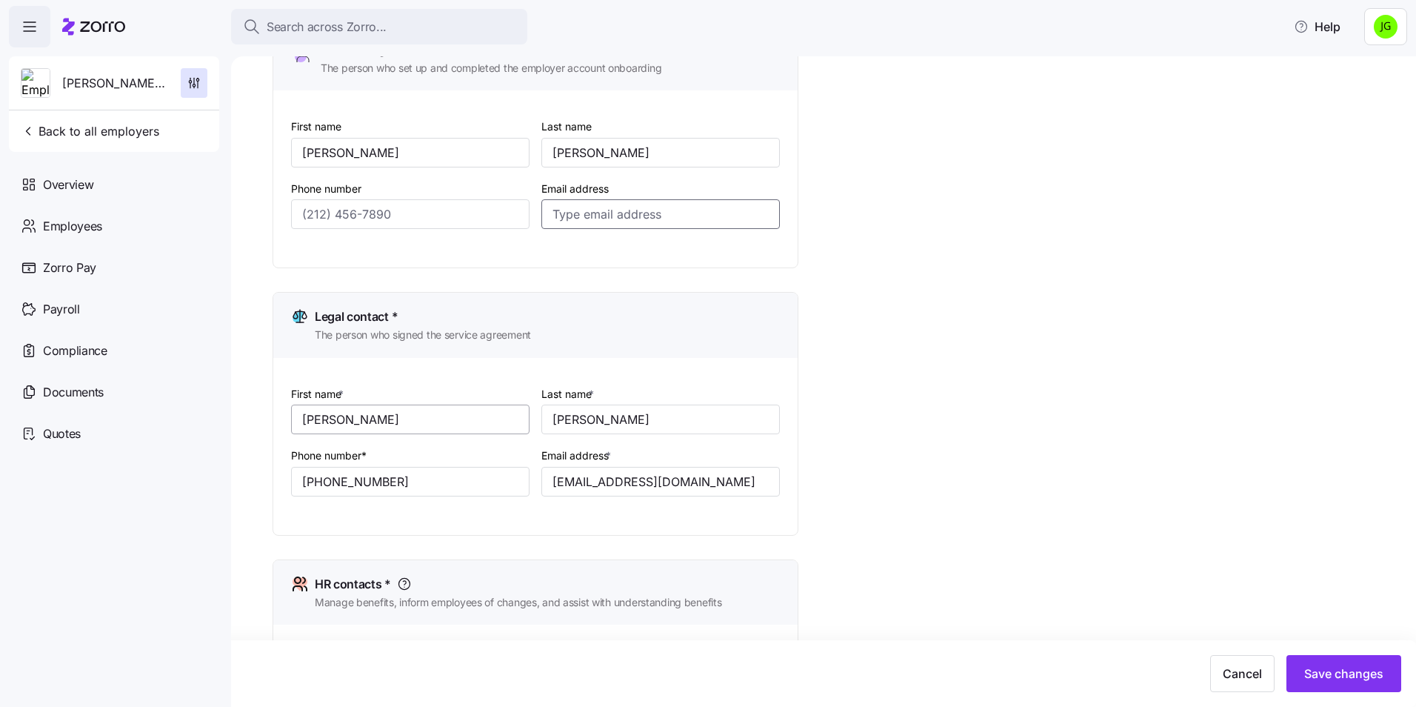
type input "[PERSON_NAME][EMAIL_ADDRESS][DOMAIN_NAME]"
drag, startPoint x: 613, startPoint y: 419, endPoint x: 515, endPoint y: 424, distance: 97.9
click at [515, 424] on div "First name * [PERSON_NAME] Last name * [PERSON_NAME] Phone number* [PHONE_NUMBE…" at bounding box center [535, 451] width 501 height 147
type input "[PERSON_NAME]"
drag, startPoint x: 638, startPoint y: 490, endPoint x: 515, endPoint y: 496, distance: 123.1
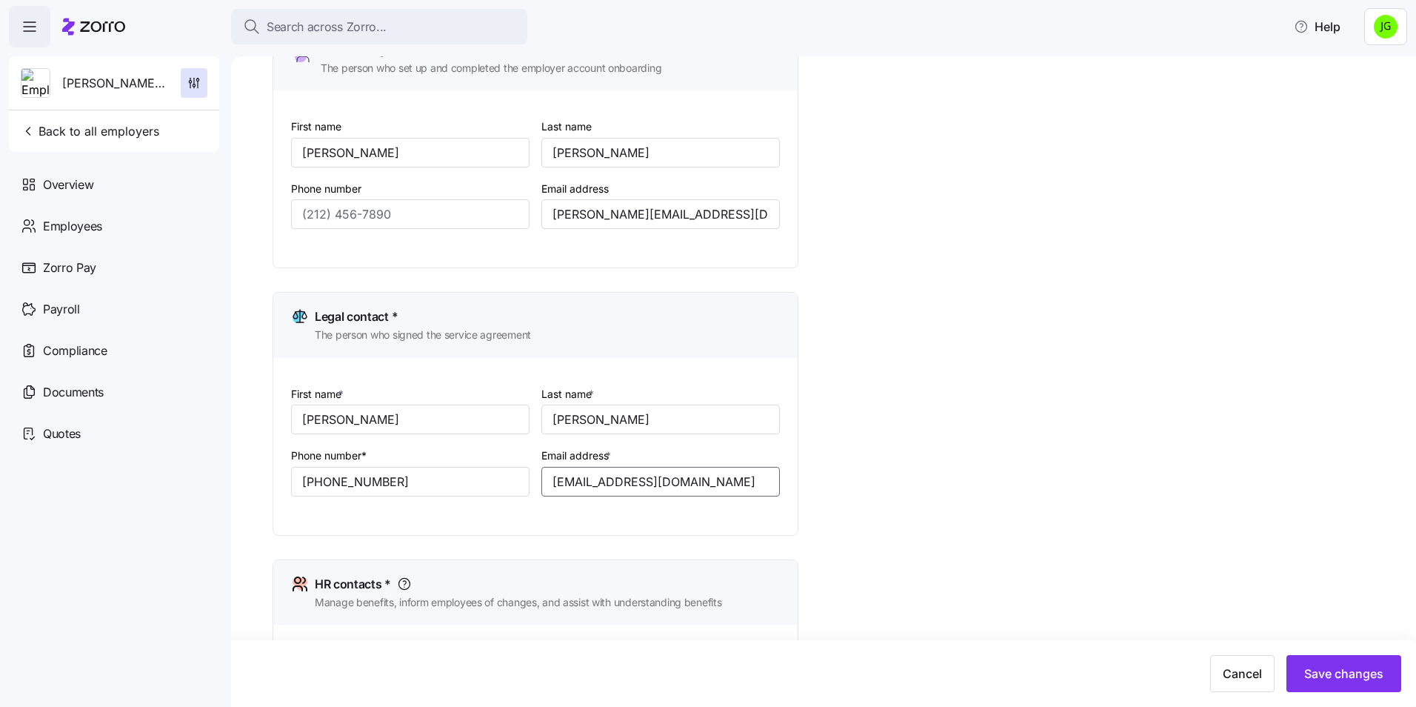
click at [515, 496] on div "First name * [PERSON_NAME] Last name * [PERSON_NAME] Phone number* [PHONE_NUMBE…" at bounding box center [535, 451] width 501 height 147
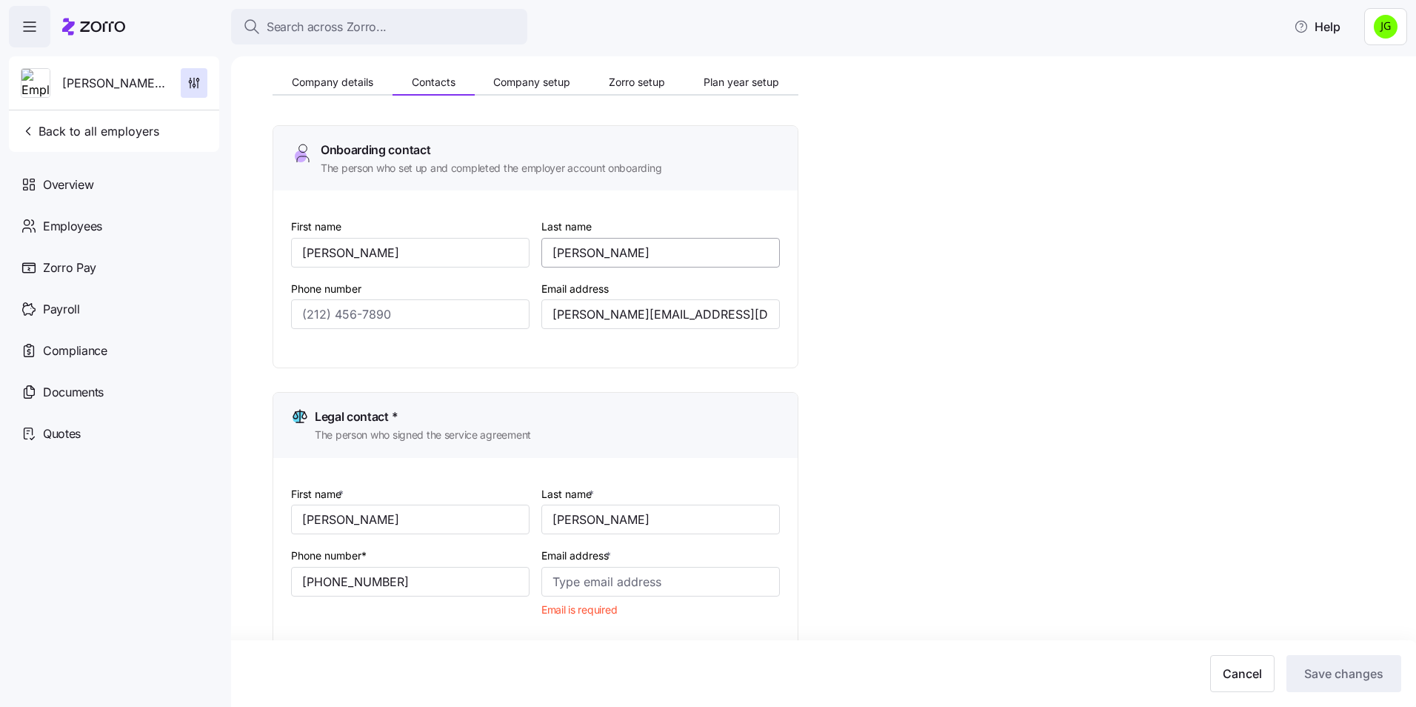
scroll to position [74, 0]
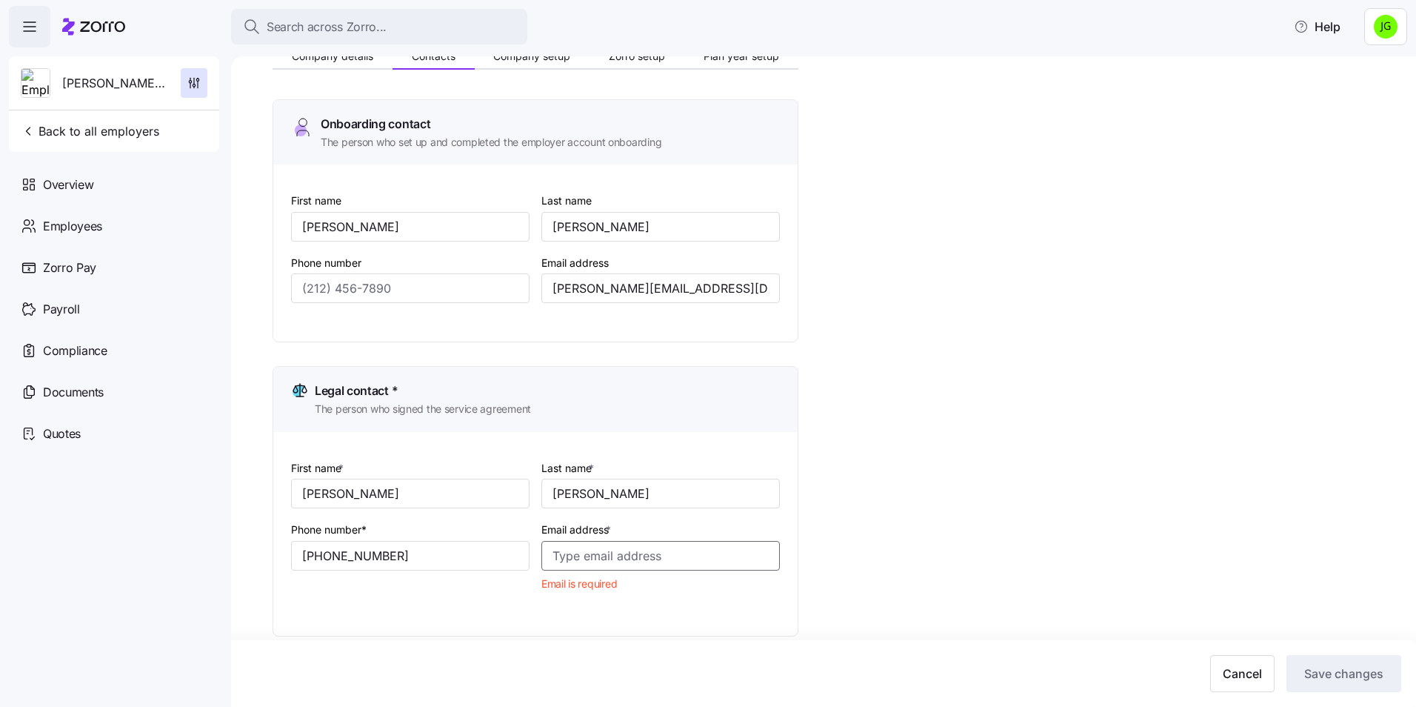
click at [627, 547] on input "Email address *" at bounding box center [660, 556] width 238 height 30
paste input "[PERSON_NAME][EMAIL_ADDRESS][DOMAIN_NAME]"
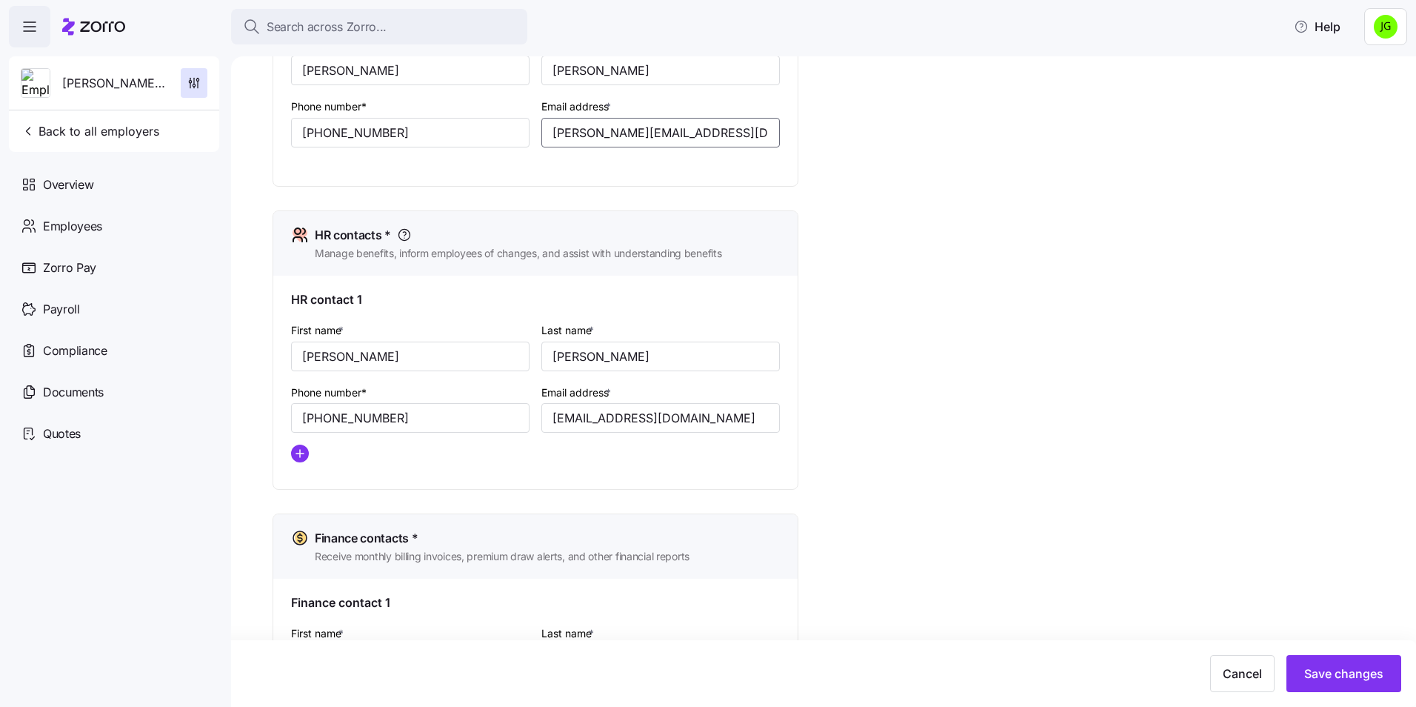
scroll to position [518, 0]
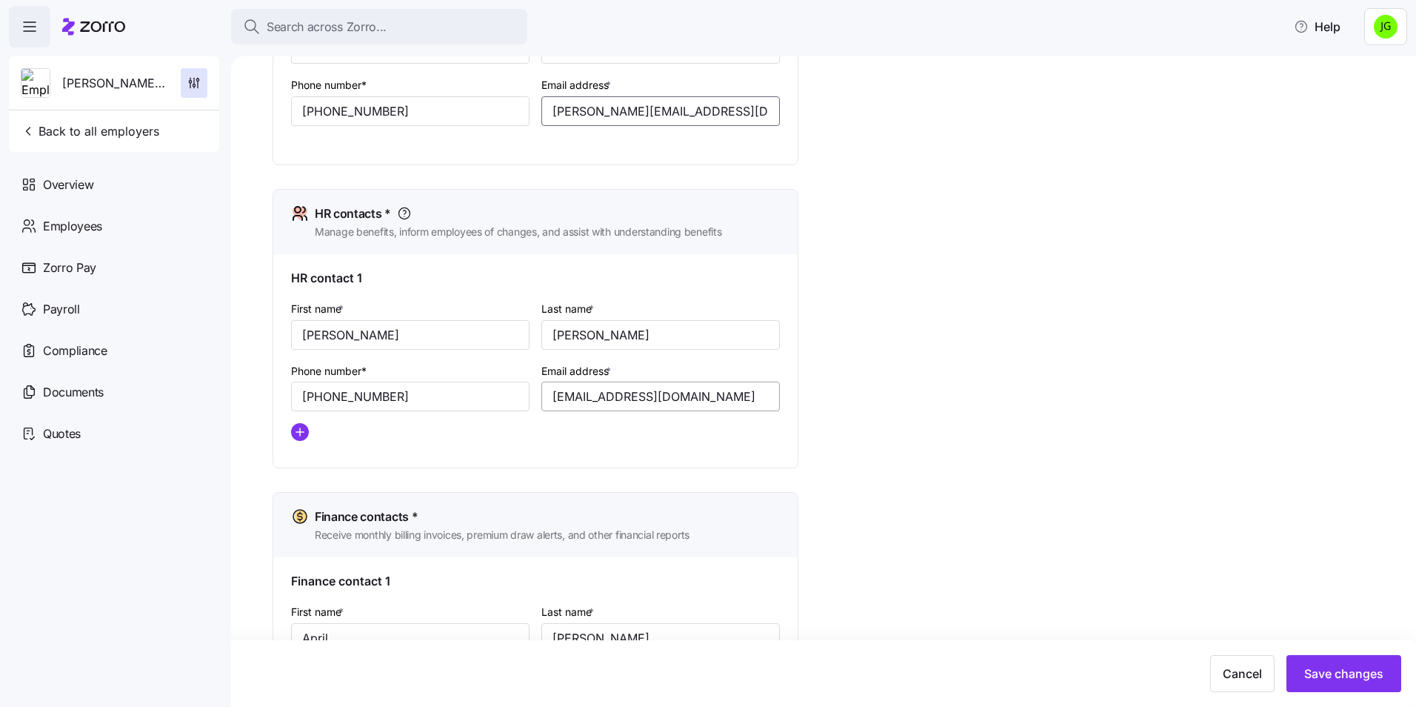
type input "[PERSON_NAME][EMAIL_ADDRESS][DOMAIN_NAME]"
click at [708, 393] on input "[EMAIL_ADDRESS][DOMAIN_NAME]" at bounding box center [660, 396] width 238 height 30
click at [438, 333] on input "[PERSON_NAME]" at bounding box center [410, 335] width 238 height 30
drag, startPoint x: 219, startPoint y: 326, endPoint x: 162, endPoint y: 326, distance: 57.0
click at [162, 326] on div "Search across Zorro... Help [PERSON_NAME] Fence Company Back to all employers O…" at bounding box center [708, 349] width 1416 height 698
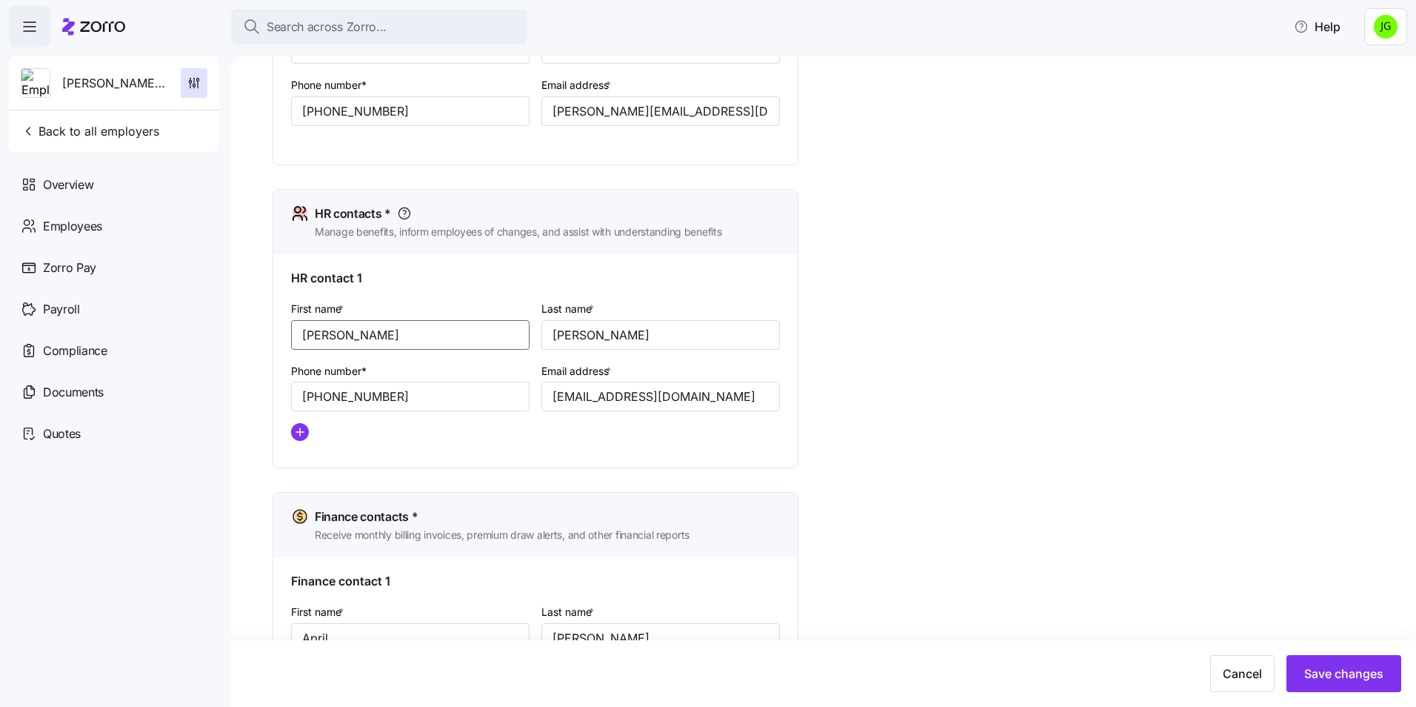
type input "[PERSON_NAME]"
click at [715, 399] on input "[EMAIL_ADDRESS][DOMAIN_NAME]" at bounding box center [660, 396] width 238 height 30
drag, startPoint x: 648, startPoint y: 396, endPoint x: 334, endPoint y: 387, distance: 314.2
click at [334, 387] on div "First name * [PERSON_NAME] Last name * [PERSON_NAME] Phone number* [PHONE_NUMBE…" at bounding box center [535, 375] width 501 height 165
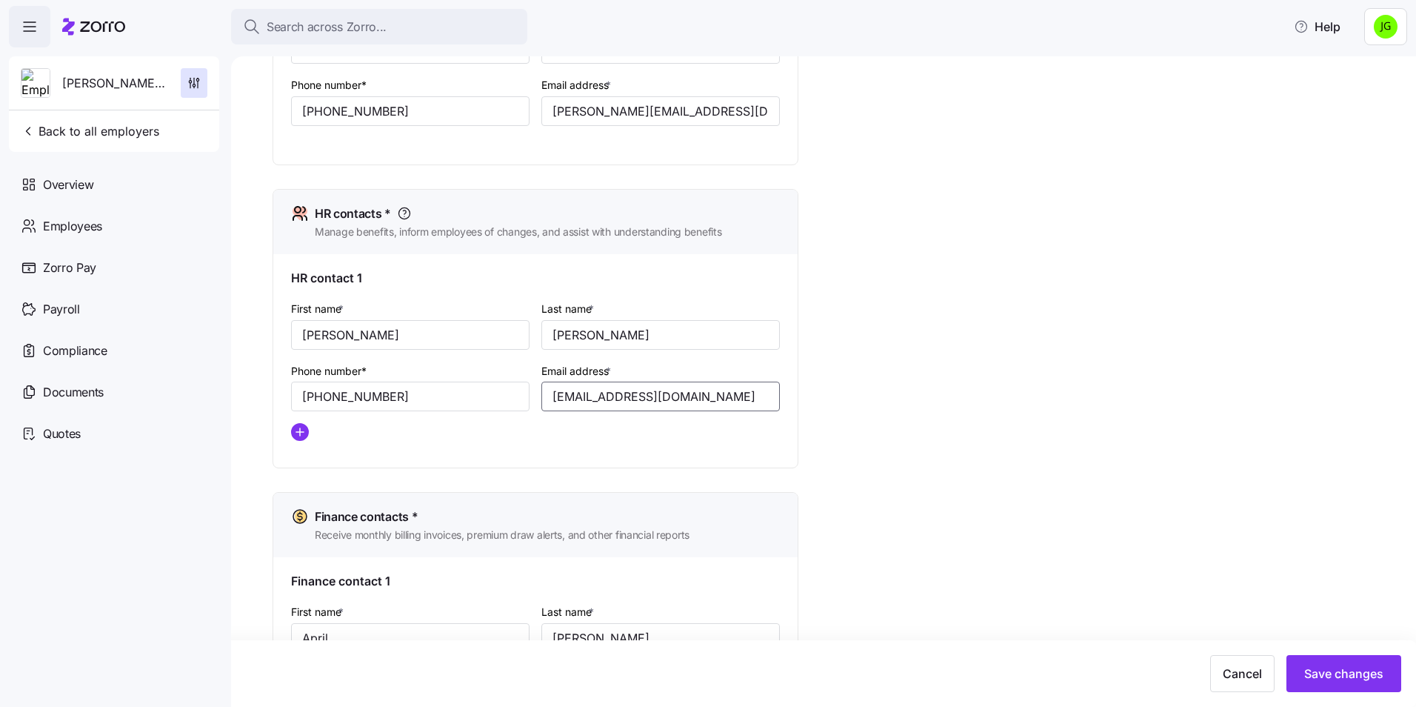
paste input "[PERSON_NAME]@chambleefence"
type input "[PERSON_NAME][EMAIL_ADDRESS][DOMAIN_NAME]"
click at [778, 366] on div "Email address * [PERSON_NAME][EMAIL_ADDRESS][DOMAIN_NAME]" at bounding box center [660, 386] width 238 height 50
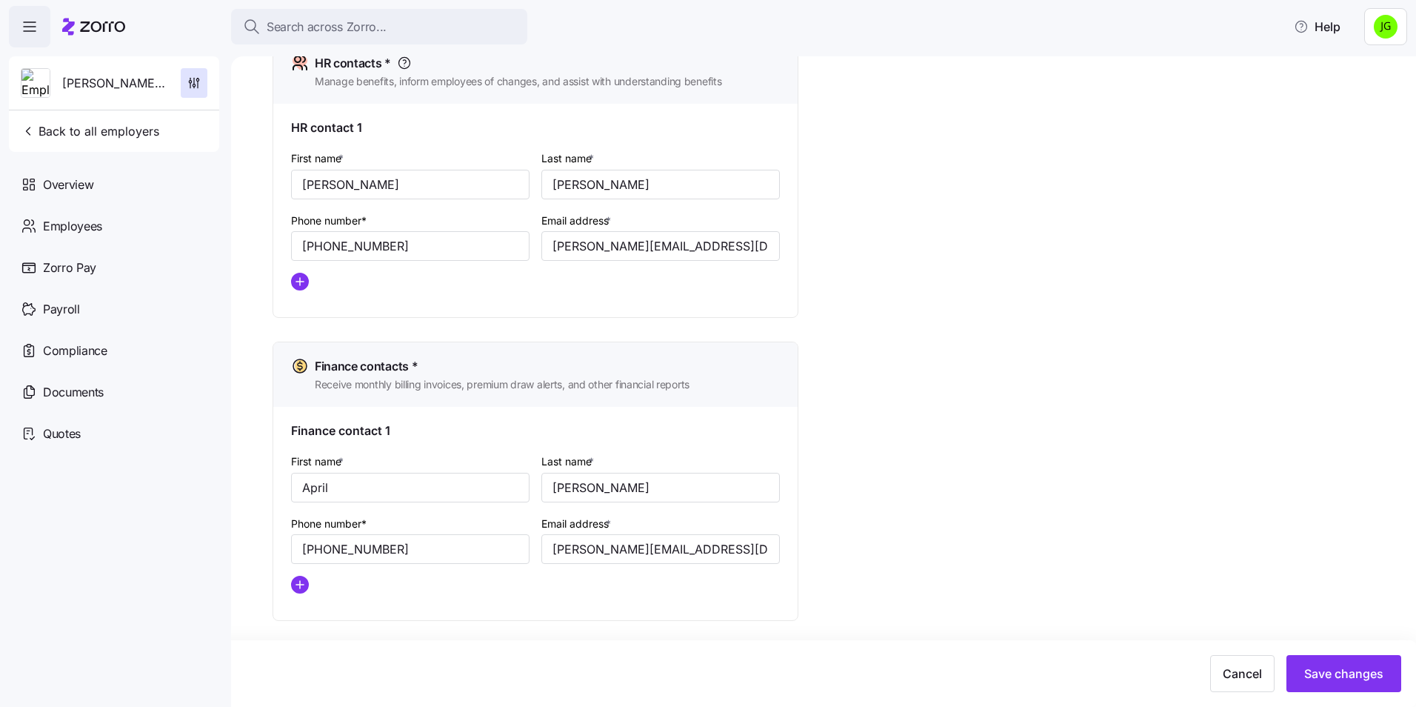
scroll to position [672, 0]
drag, startPoint x: 355, startPoint y: 478, endPoint x: 238, endPoint y: 472, distance: 117.2
click at [238, 472] on div "Setup Company details Contacts Company setup Zorro setup Plan year setup Onboar…" at bounding box center [823, 381] width 1185 height 650
type input "[PERSON_NAME]"
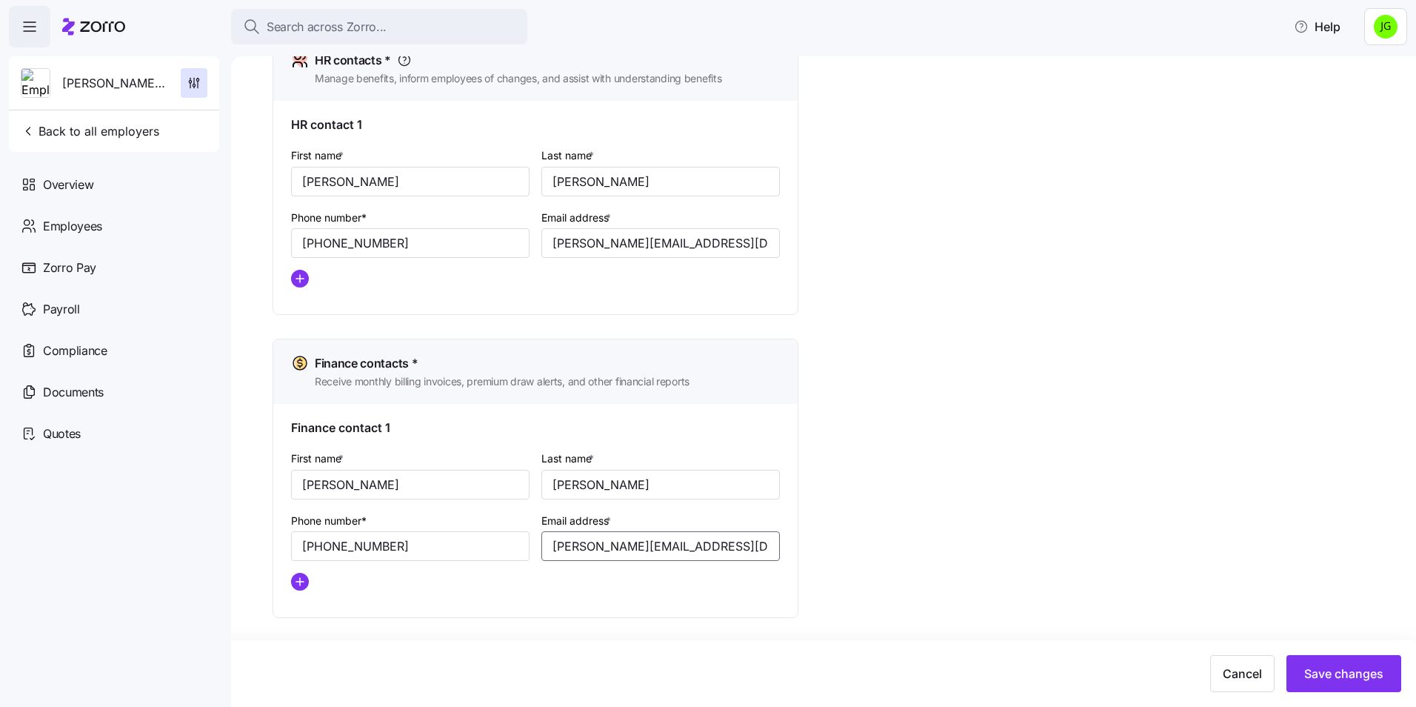
drag, startPoint x: 590, startPoint y: 544, endPoint x: 490, endPoint y: 530, distance: 101.7
click at [490, 530] on div "First name * [PERSON_NAME] Last name * [PERSON_NAME] Phone number* [PHONE_NUMBE…" at bounding box center [535, 525] width 501 height 165
paste input "[PERSON_NAME]@chambleefence"
type input "[PERSON_NAME][EMAIL_ADDRESS][DOMAIN_NAME]"
click at [1020, 492] on div "Setup Company details Contacts Company setup Zorro setup Plan year setup Onboar…" at bounding box center [834, 48] width 1123 height 1281
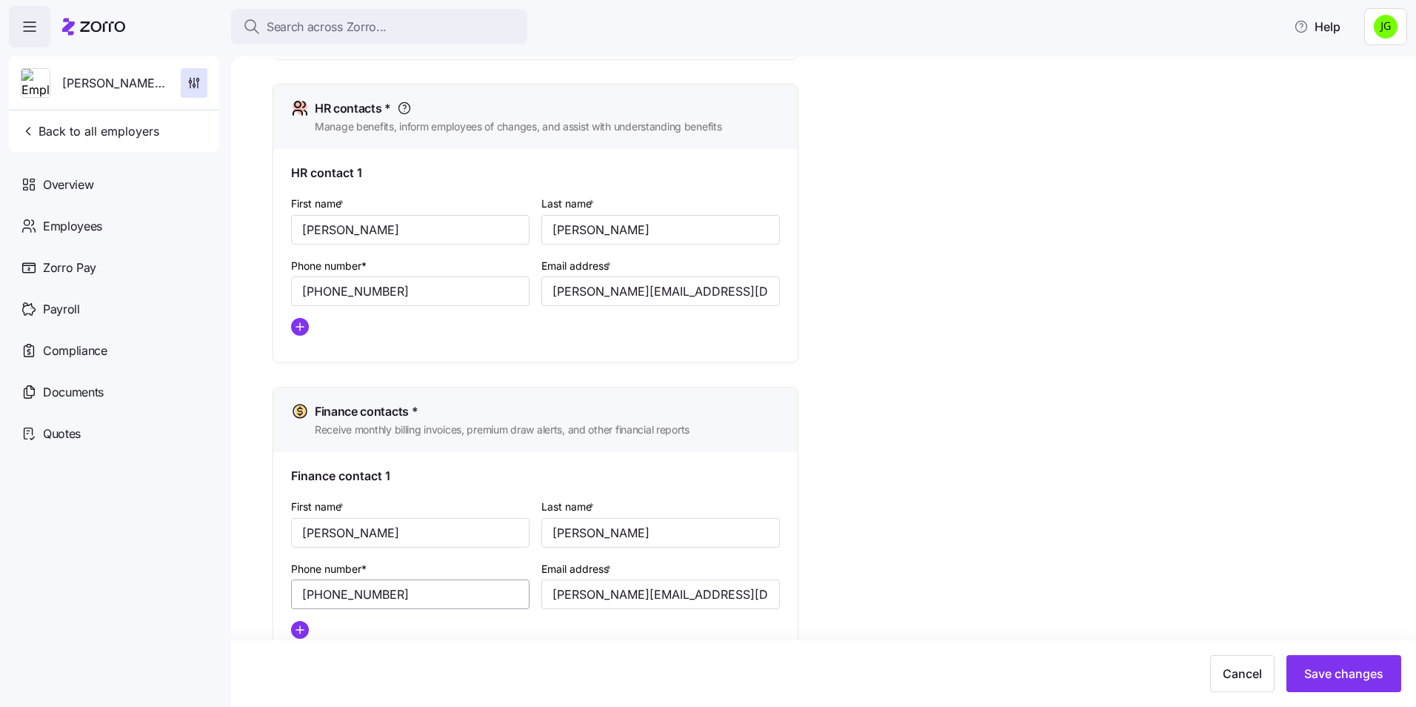
scroll to position [598, 0]
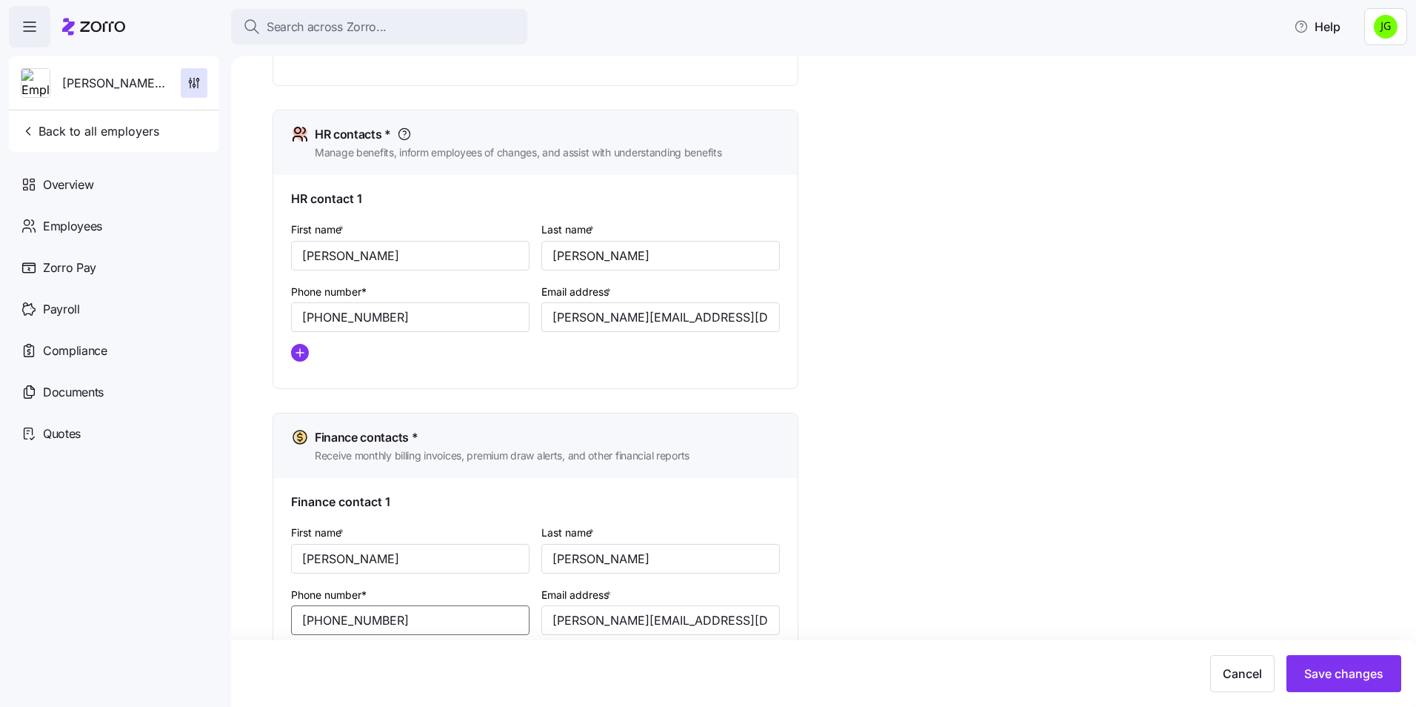
drag, startPoint x: 424, startPoint y: 618, endPoint x: 179, endPoint y: 613, distance: 244.5
click at [179, 613] on div "Search across Zorro... Help [PERSON_NAME] Fence Company Back to all employers O…" at bounding box center [708, 349] width 1416 height 698
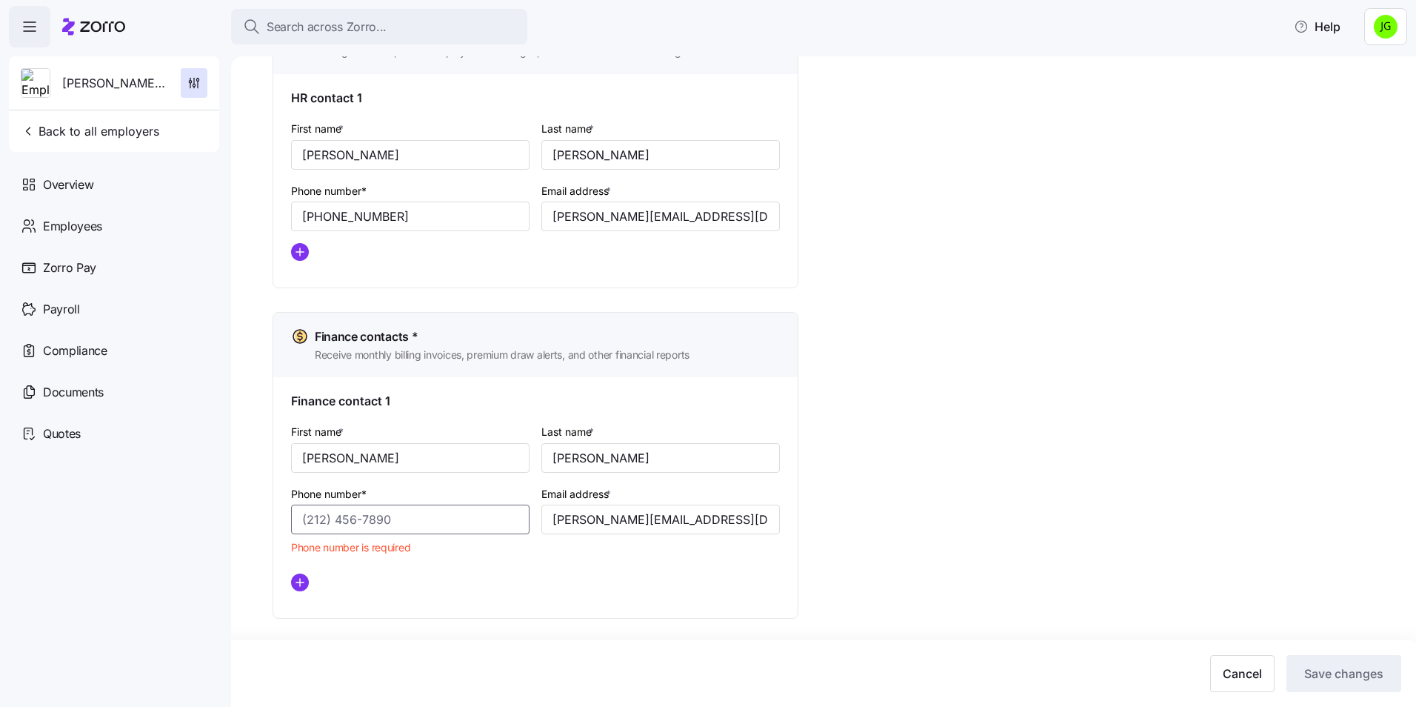
scroll to position [699, 0]
drag, startPoint x: 412, startPoint y: 217, endPoint x: 238, endPoint y: 198, distance: 174.4
click at [238, 198] on div "Setup Company details Contacts Company setup Zorro setup Plan year setup Onboar…" at bounding box center [823, 381] width 1185 height 650
click at [335, 510] on input "Phone number*" at bounding box center [410, 519] width 238 height 30
paste input "[PHONE_NUMBER]"
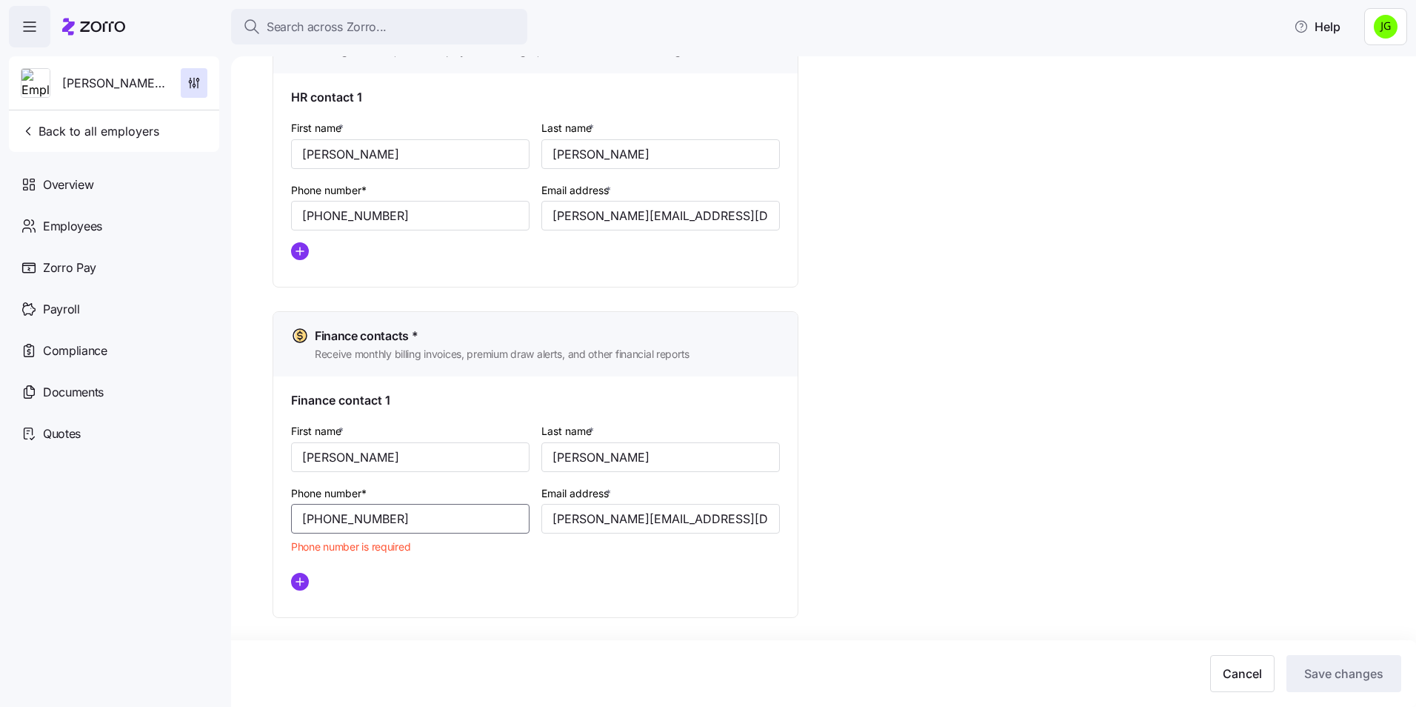
scroll to position [672, 0]
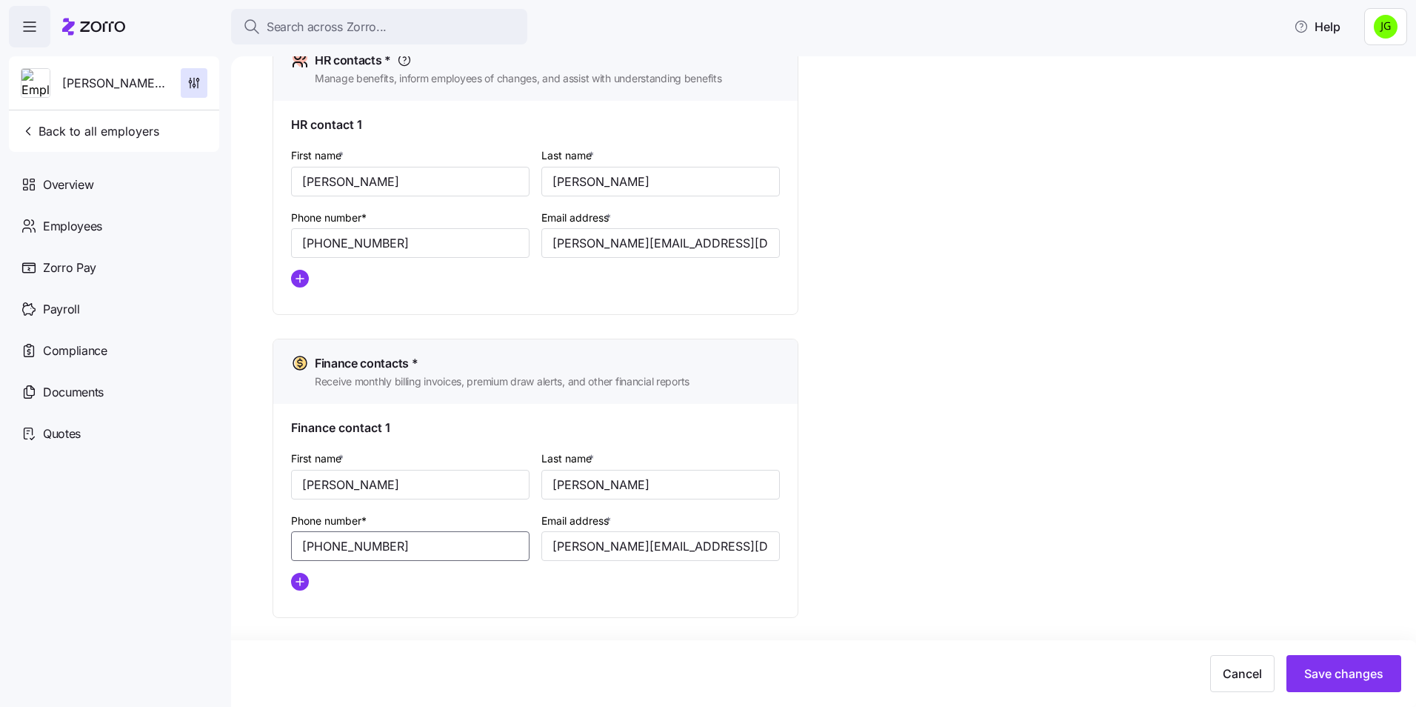
type input "[PHONE_NUMBER]"
click at [880, 395] on div "Setup Company details Contacts Company setup Zorro setup Plan year setup Onboar…" at bounding box center [834, 48] width 1123 height 1281
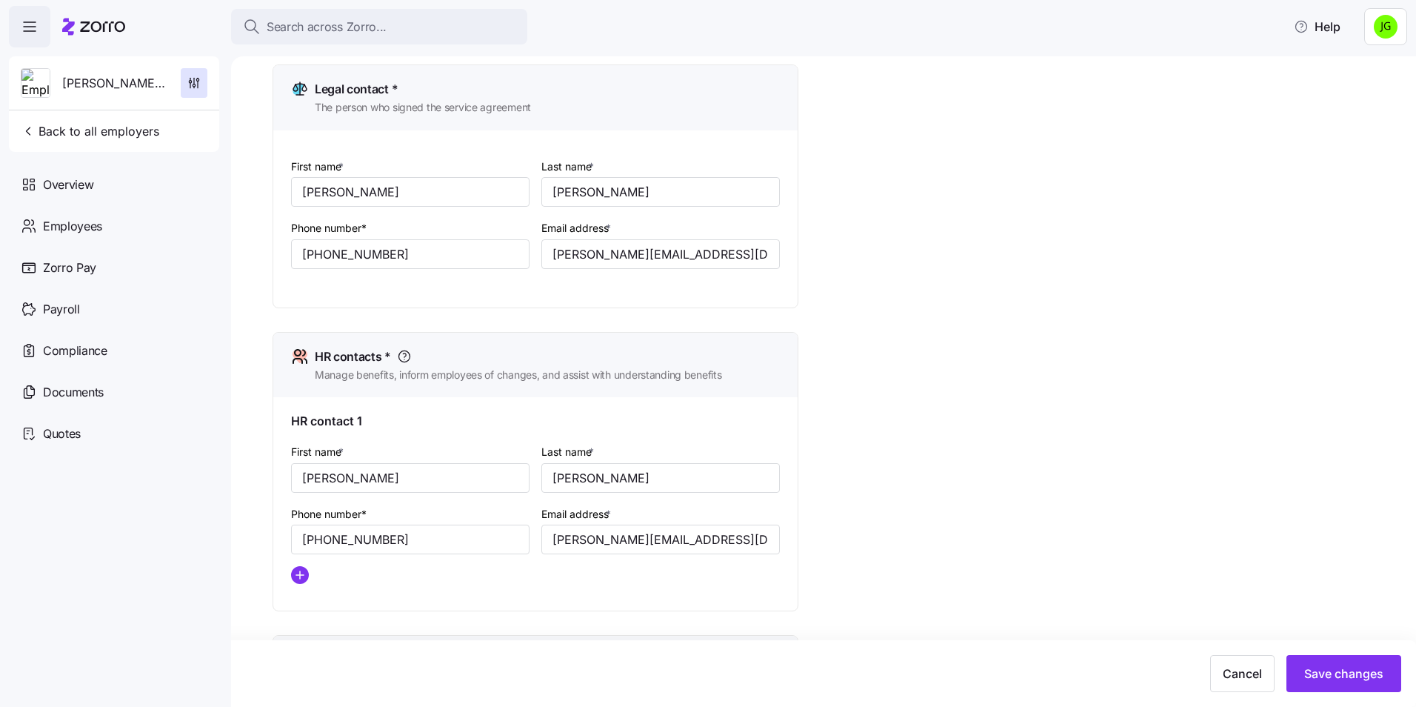
scroll to position [301, 0]
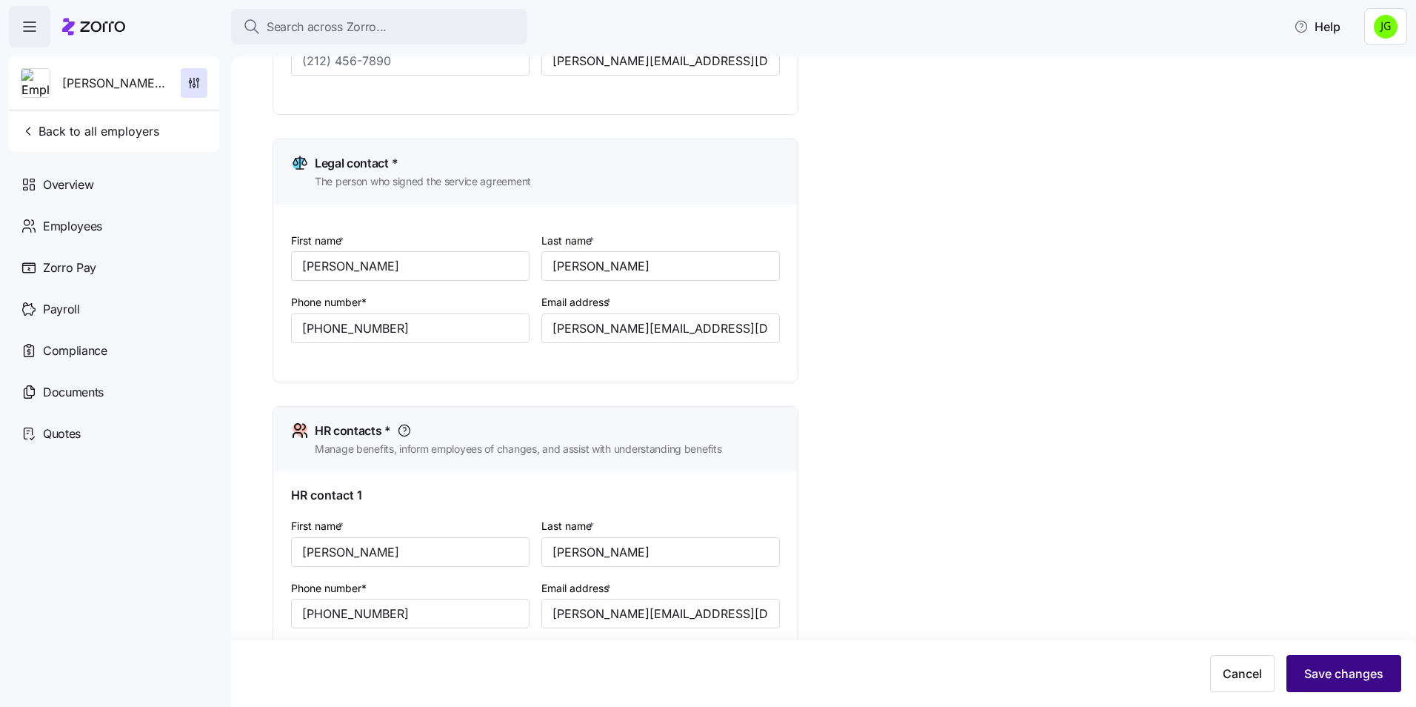
click at [1343, 677] on span "Save changes" at bounding box center [1343, 673] width 79 height 18
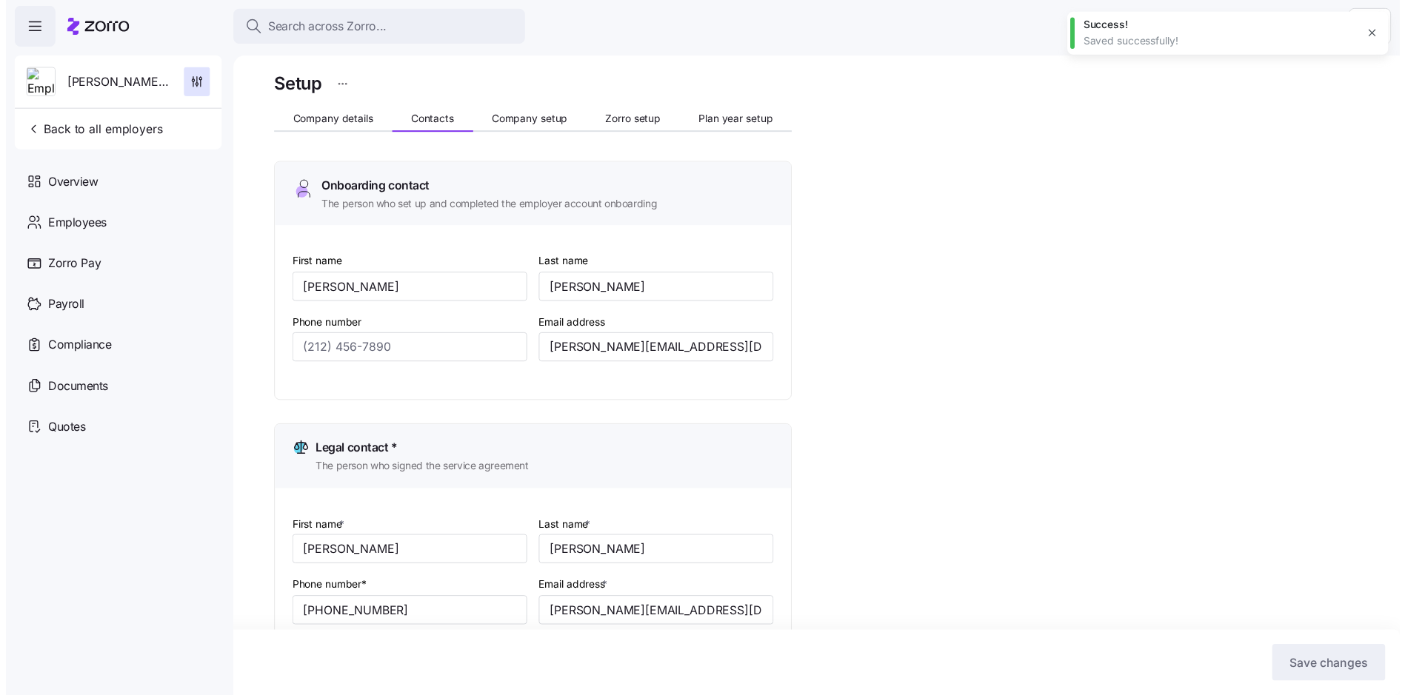
scroll to position [0, 0]
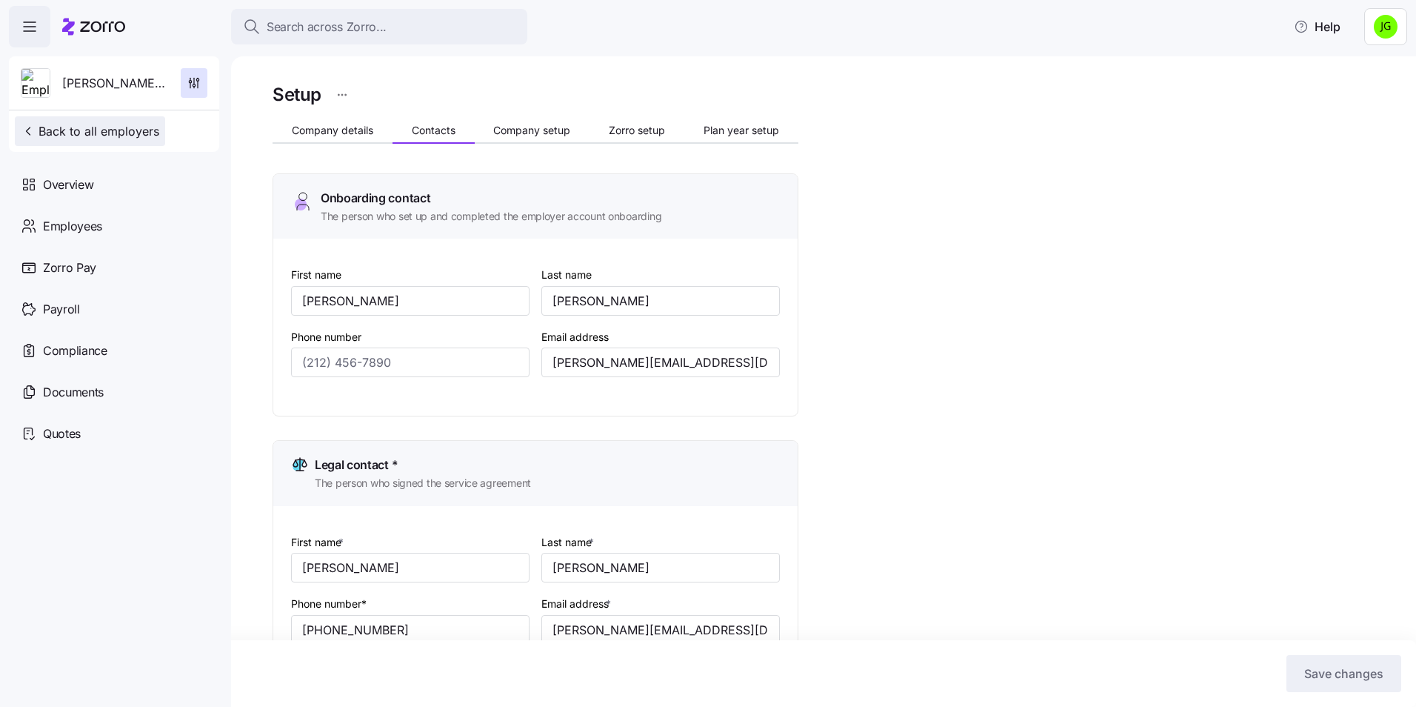
click at [79, 133] on span "Back to all employers" at bounding box center [90, 131] width 139 height 18
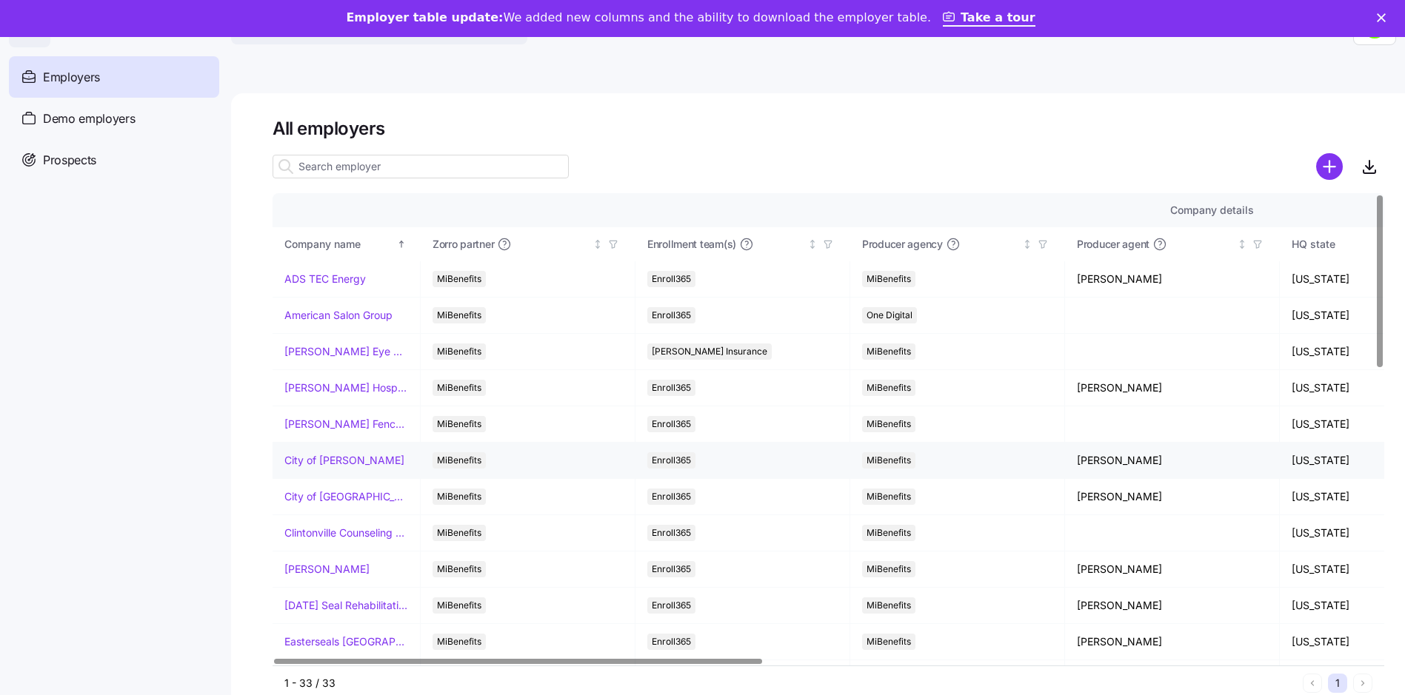
click at [341, 462] on link "City of [PERSON_NAME]" at bounding box center [344, 460] width 120 height 15
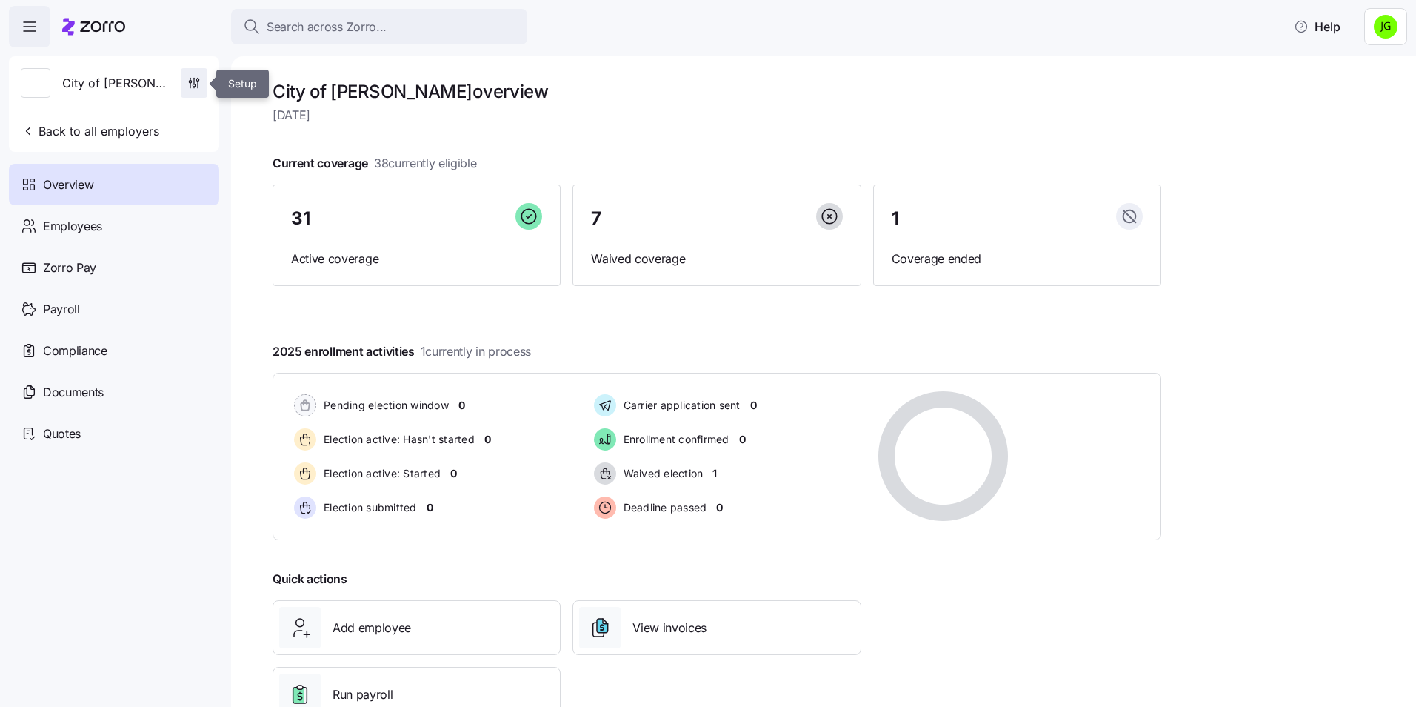
click at [196, 82] on icon "button" at bounding box center [194, 83] width 15 height 15
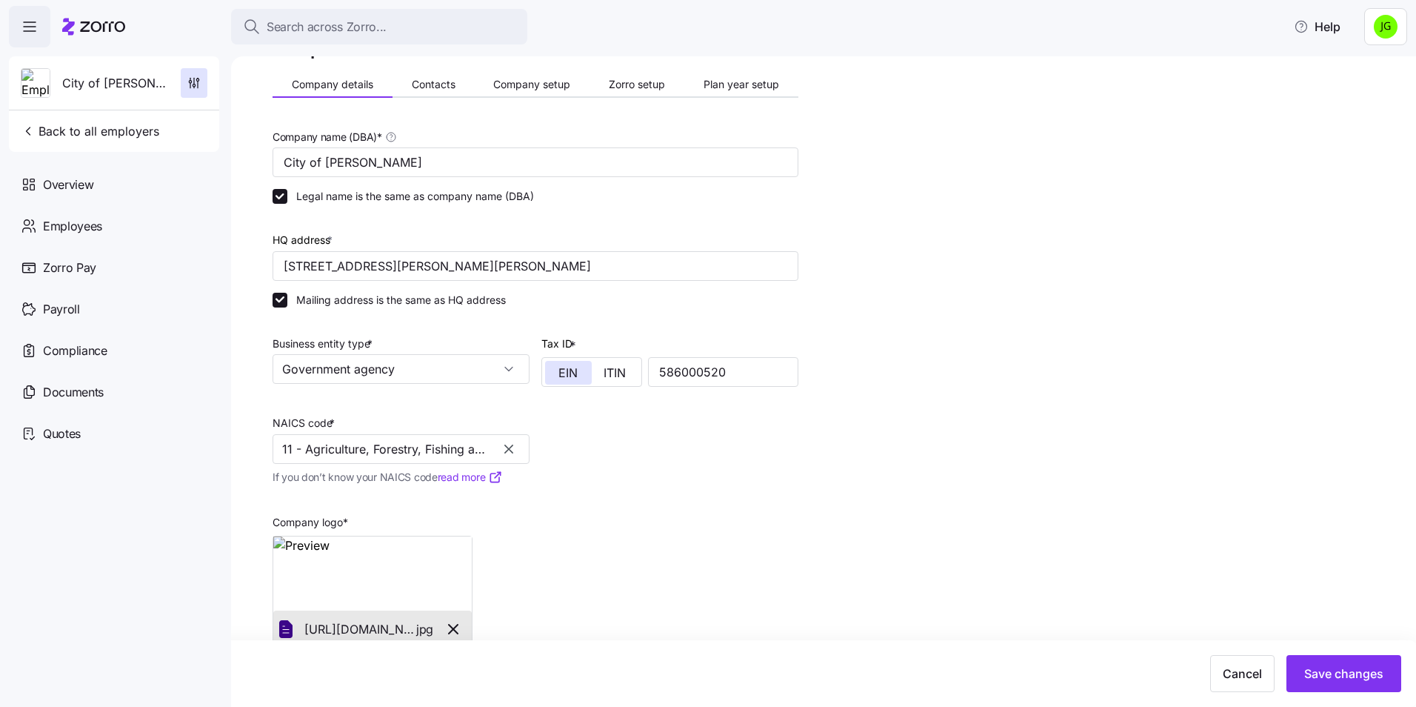
scroll to position [76, 0]
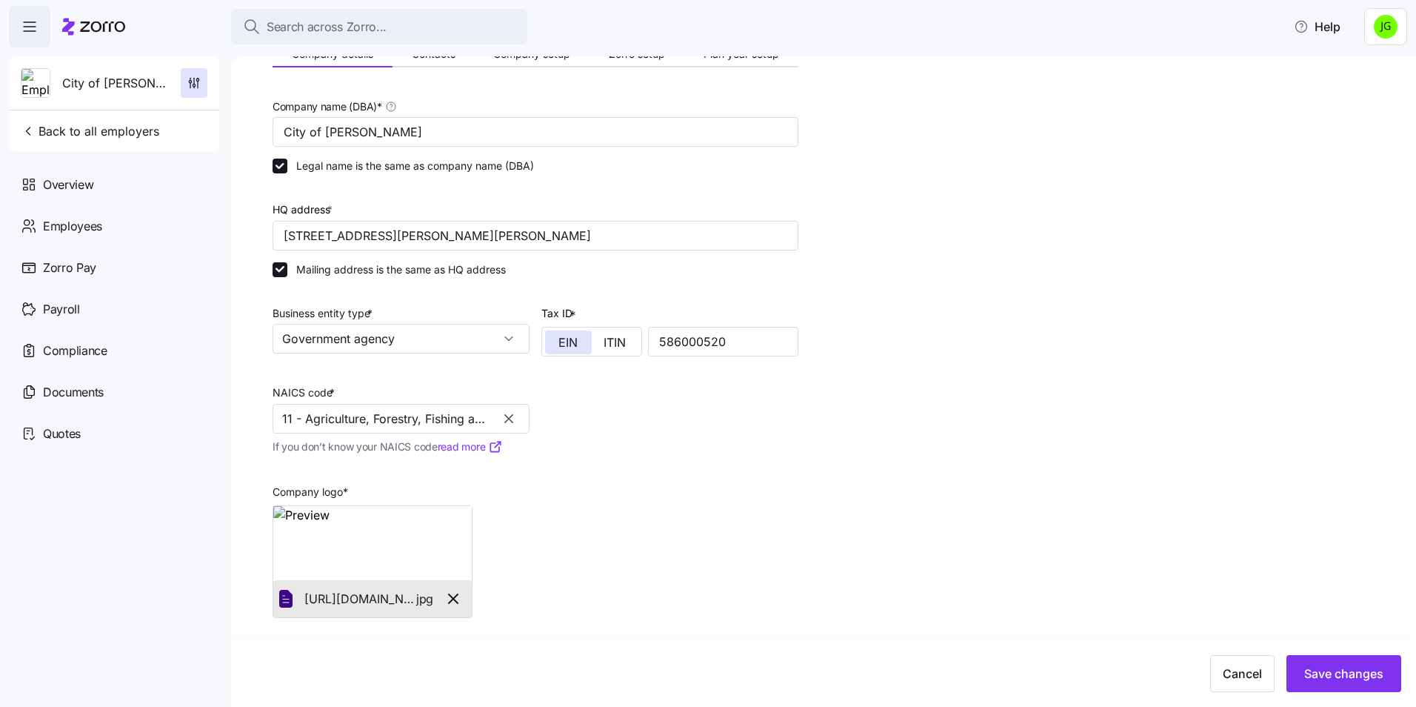
click at [505, 417] on icon "button" at bounding box center [508, 418] width 15 height 15
click at [347, 421] on input "NAICS code *" at bounding box center [401, 419] width 257 height 30
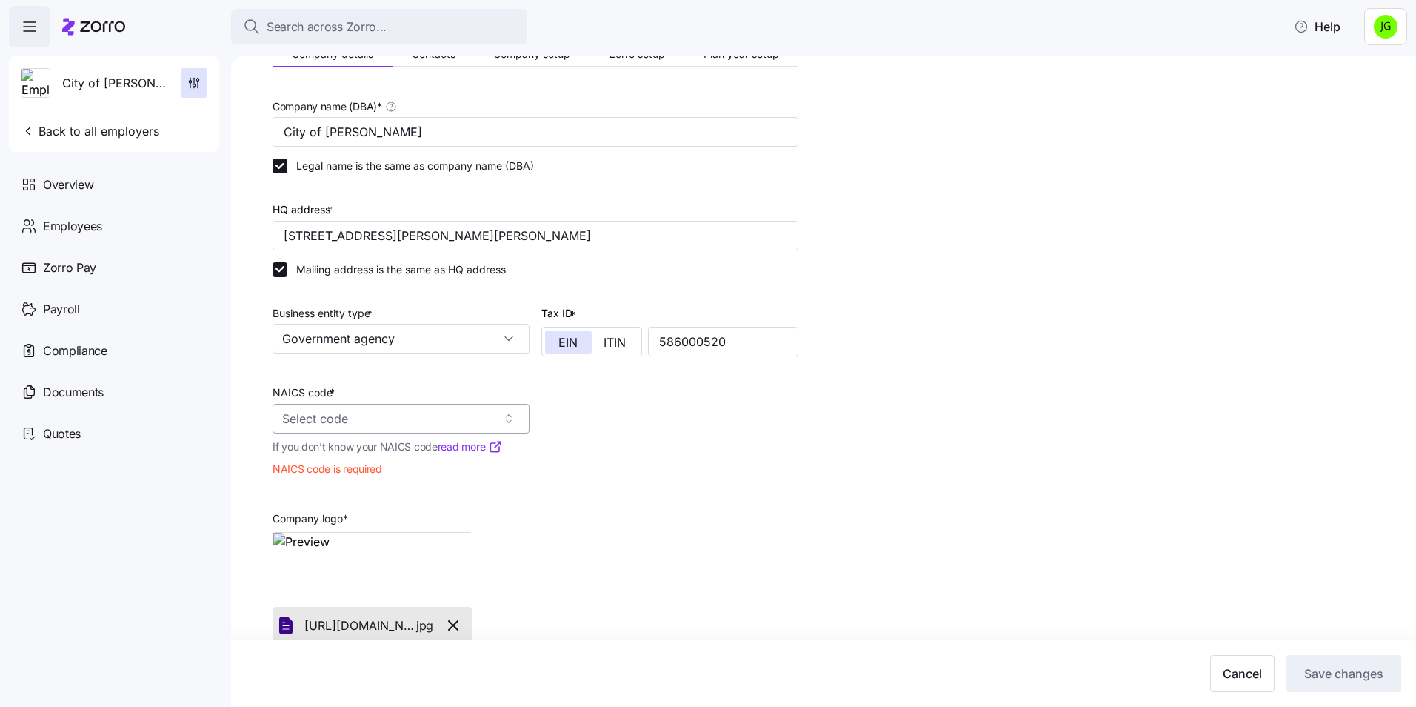
drag, startPoint x: 341, startPoint y: 427, endPoint x: 363, endPoint y: 427, distance: 21.5
click at [341, 427] on input "NAICS code *" at bounding box center [401, 419] width 257 height 30
click at [339, 458] on span "Executive Offices" at bounding box center [334, 460] width 94 height 19
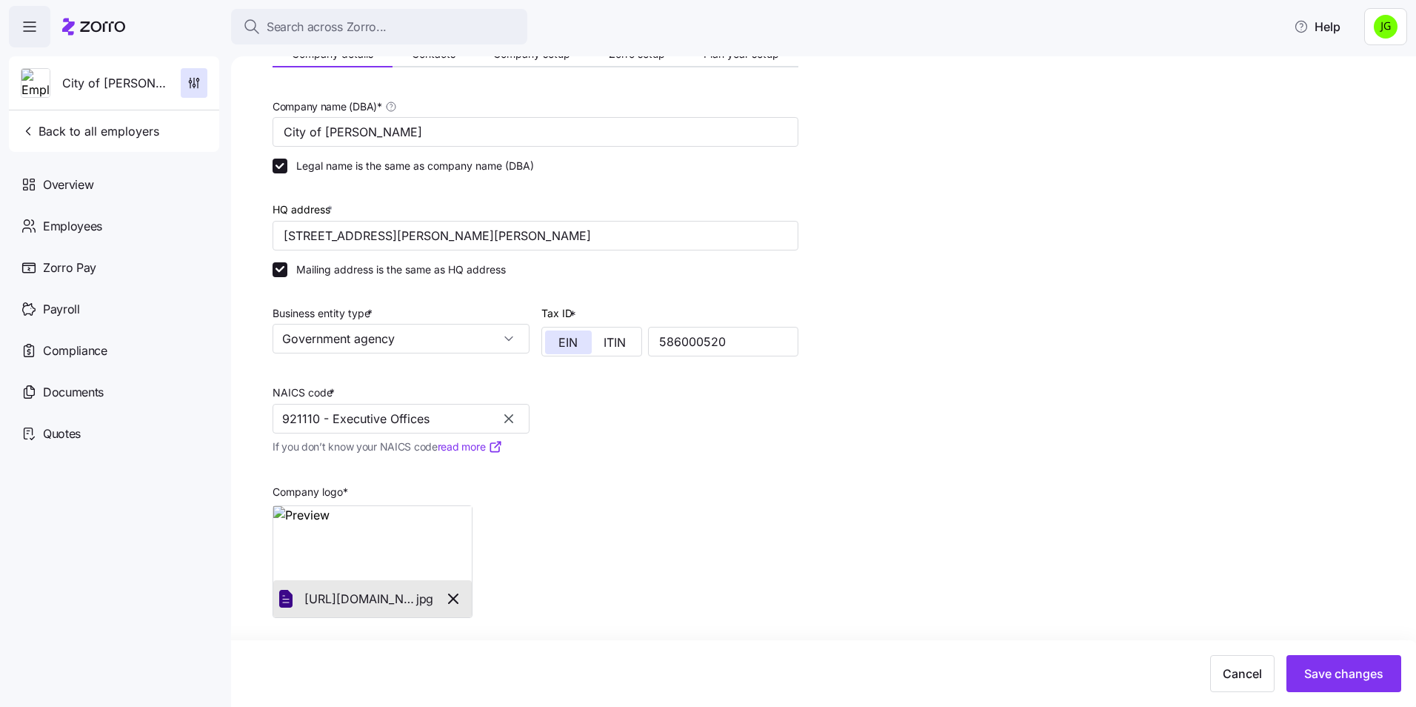
type input "921110 - Executive Offices"
click at [875, 457] on div "Setup Company details Contacts Company setup Zorro setup Plan year setup Compan…" at bounding box center [834, 346] width 1123 height 685
click at [1325, 662] on button "Save changes" at bounding box center [1343, 673] width 115 height 37
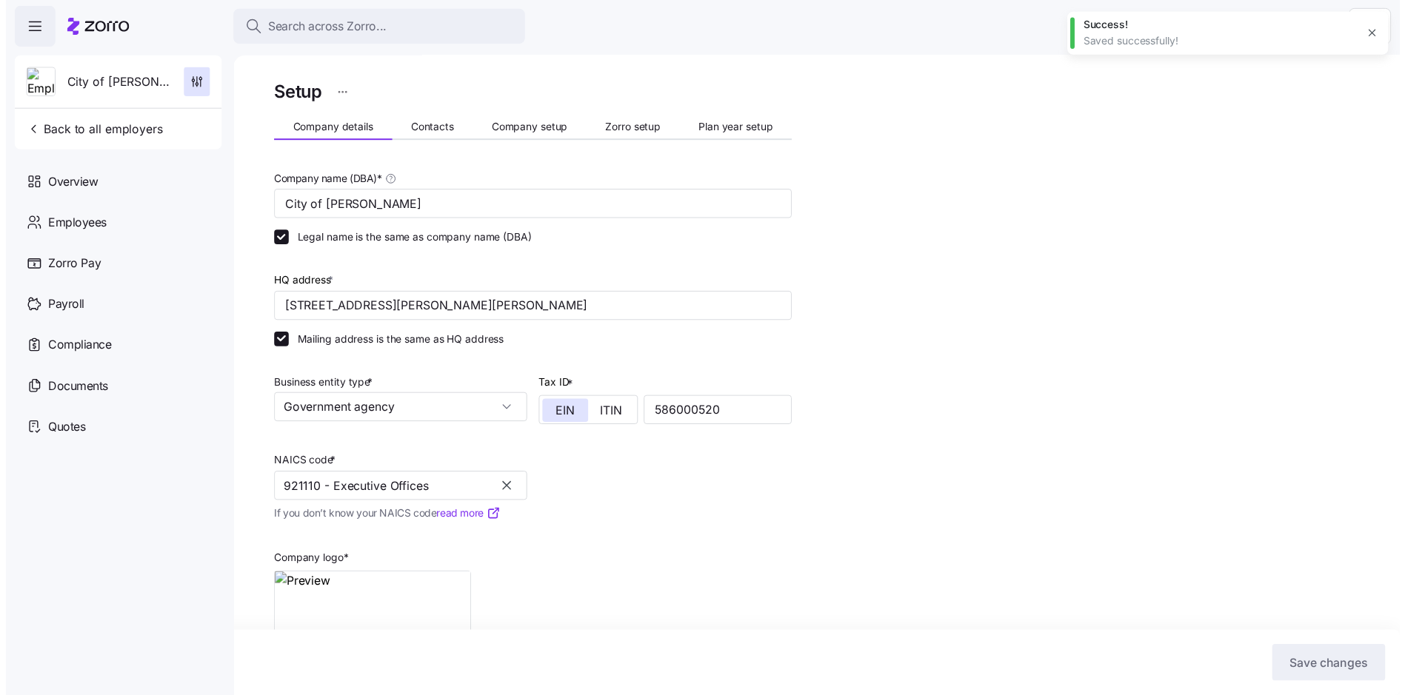
scroll to position [0, 0]
click at [434, 131] on span "Contacts" at bounding box center [434, 130] width 44 height 10
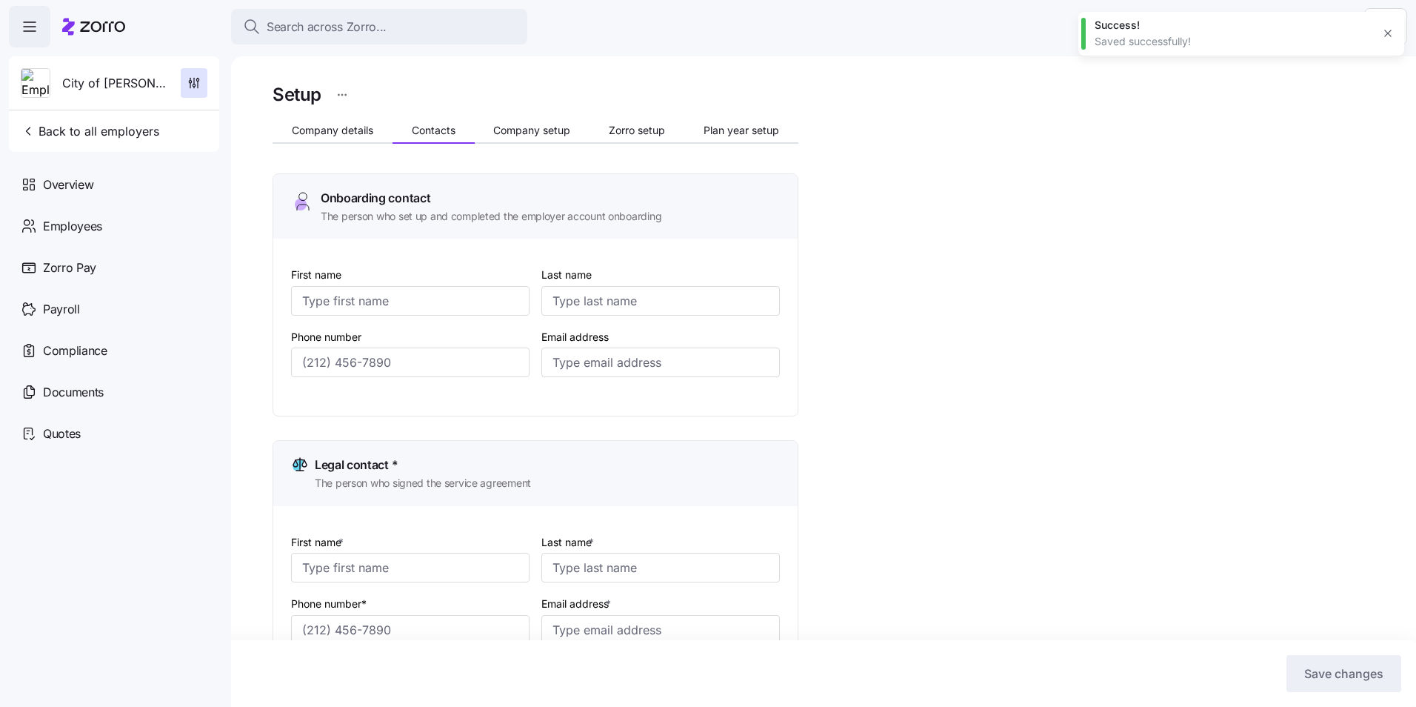
type input "[PERSON_NAME]"
type input "[EMAIL_ADDRESS][DOMAIN_NAME]"
type input "Angel"
type input "[PERSON_NAME]"
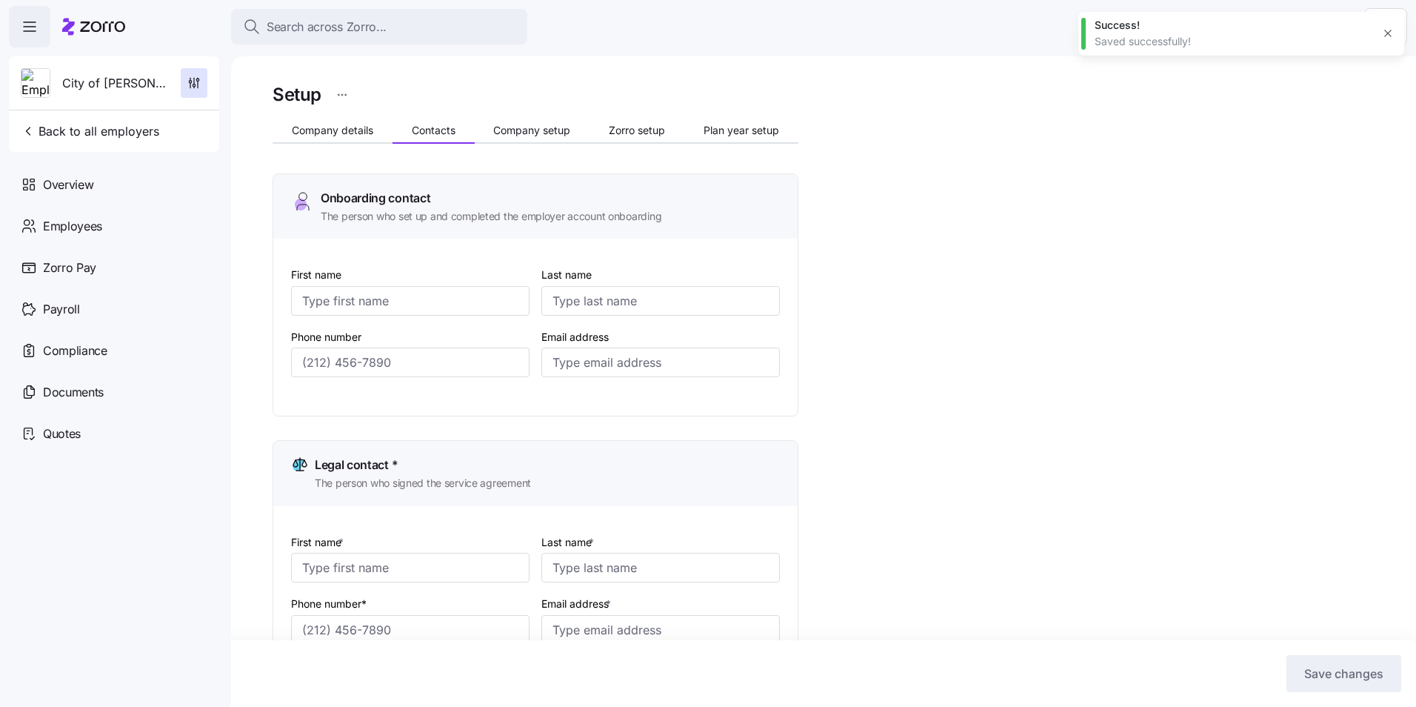
type input "[EMAIL_ADDRESS][DOMAIN_NAME]"
type input "Angel"
type input "[PERSON_NAME]"
type input "[EMAIL_ADDRESS][DOMAIN_NAME]"
type input "[PHONE_NUMBER]"
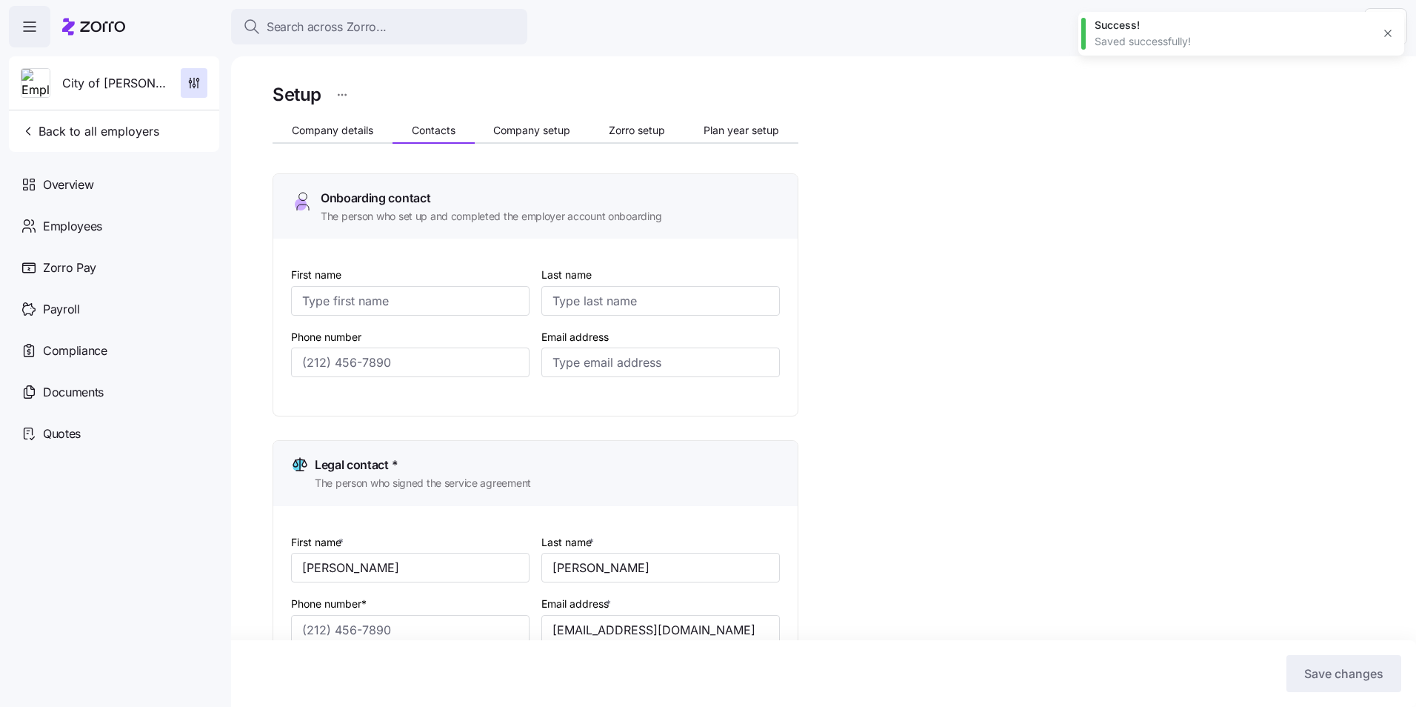
type input "[PHONE_NUMBER]"
click at [67, 130] on span "Back to all employers" at bounding box center [90, 131] width 139 height 18
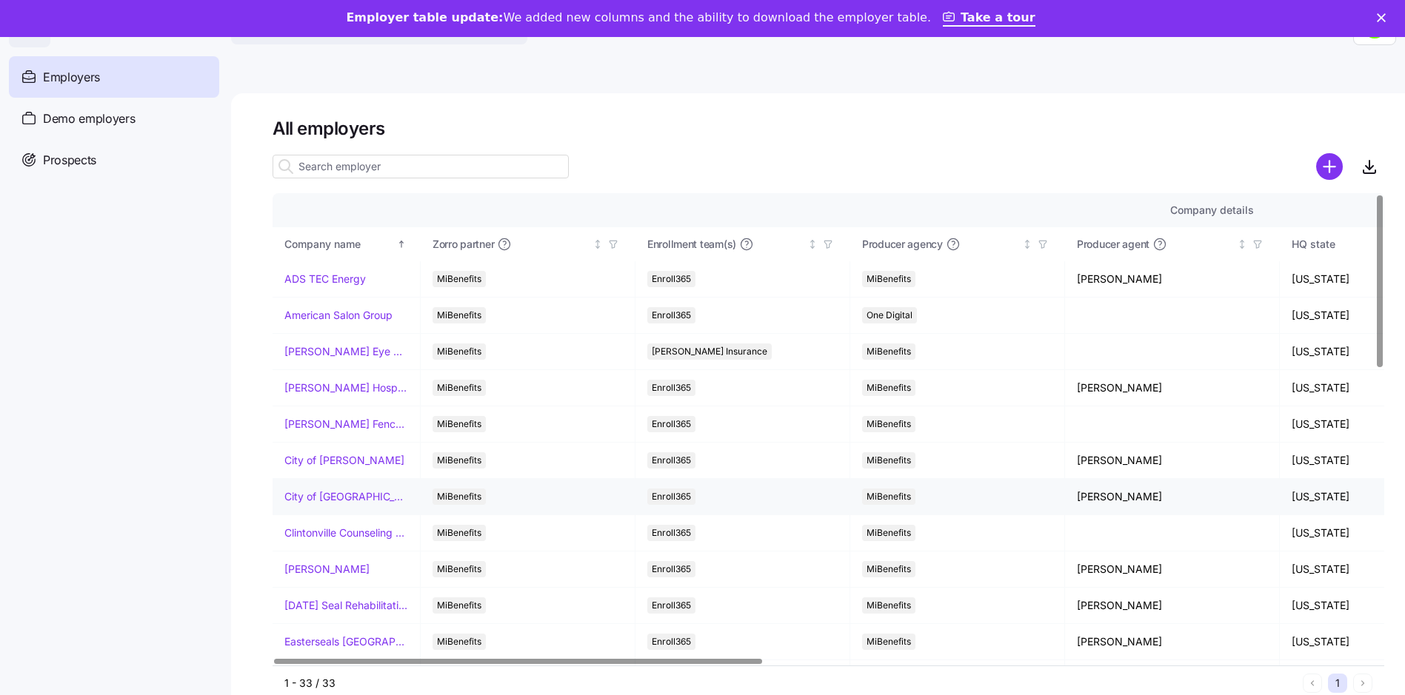
click at [320, 498] on link "City of [GEOGRAPHIC_DATA]" at bounding box center [346, 497] width 124 height 15
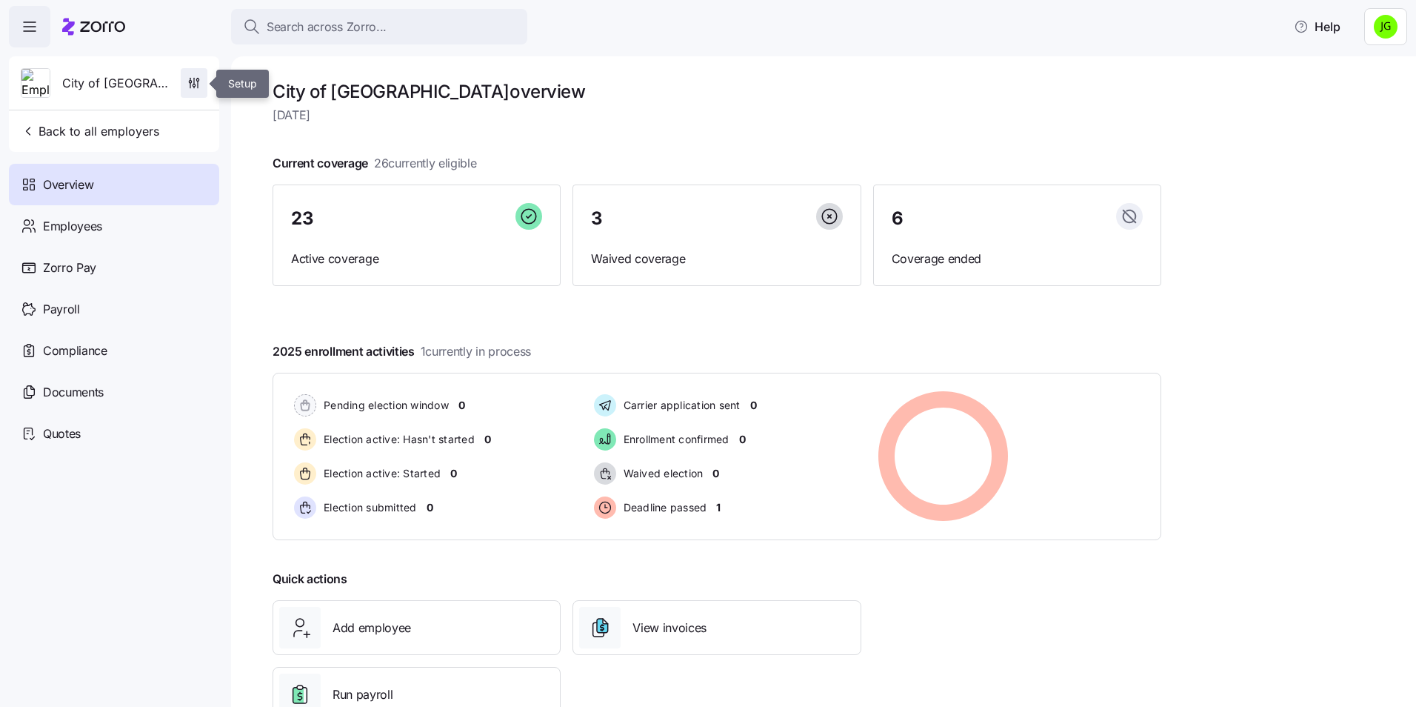
click at [187, 81] on icon "button" at bounding box center [194, 83] width 15 height 15
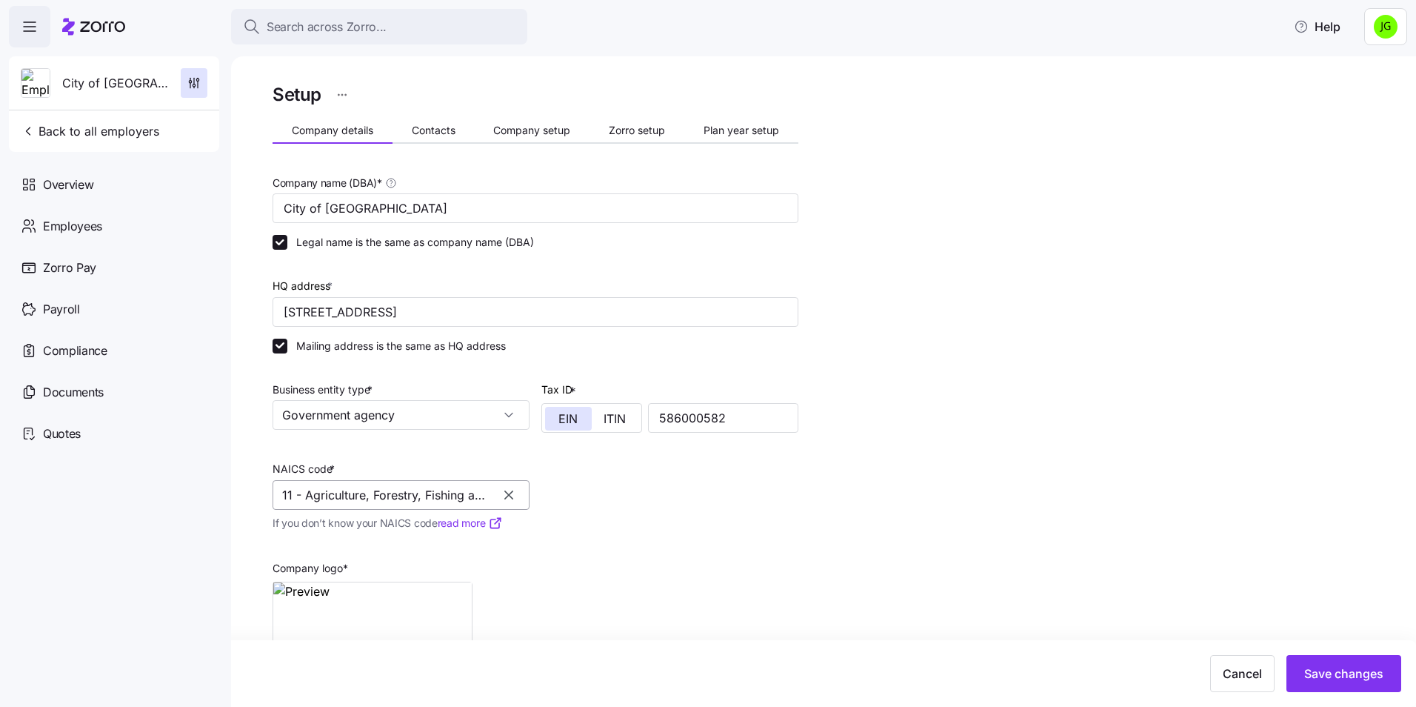
click at [396, 498] on input "11 - Agriculture, Forestry, Fishing and Hunting" at bounding box center [401, 495] width 257 height 30
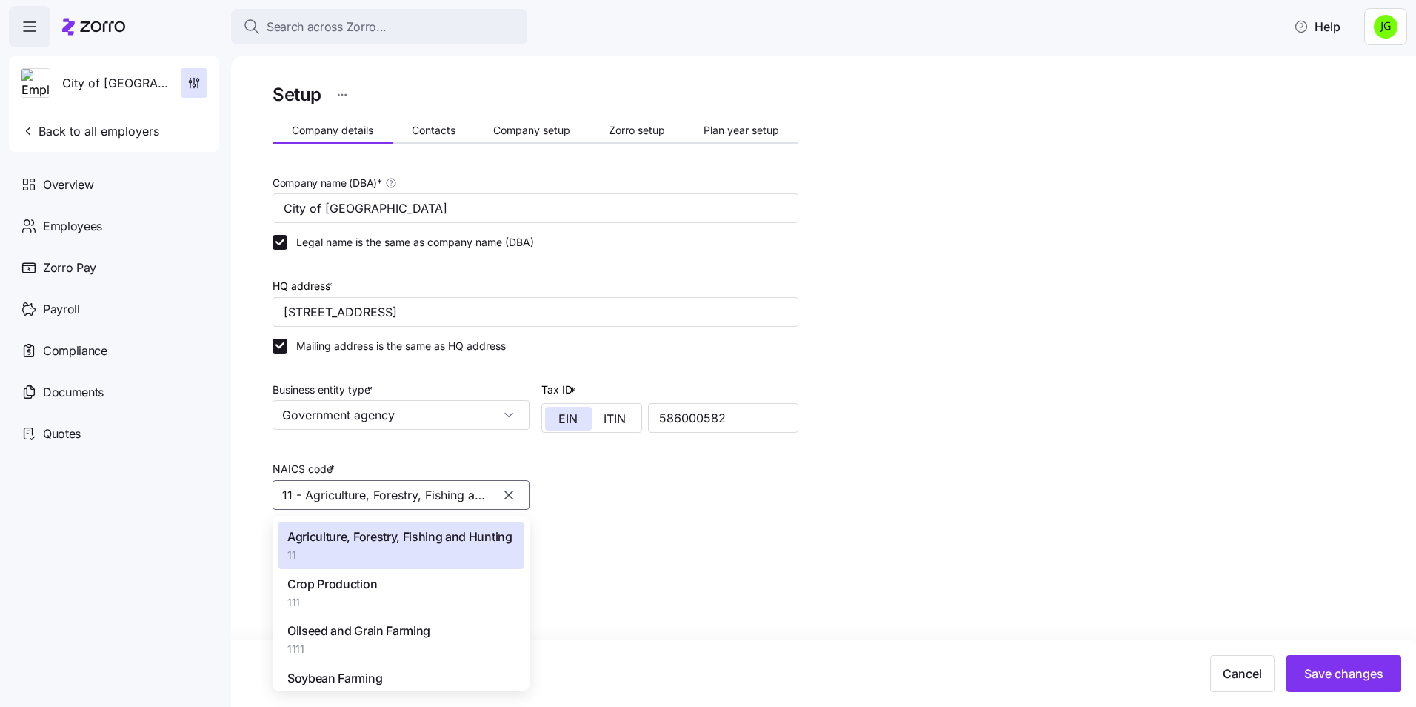
click at [510, 491] on icon "button" at bounding box center [508, 494] width 15 height 15
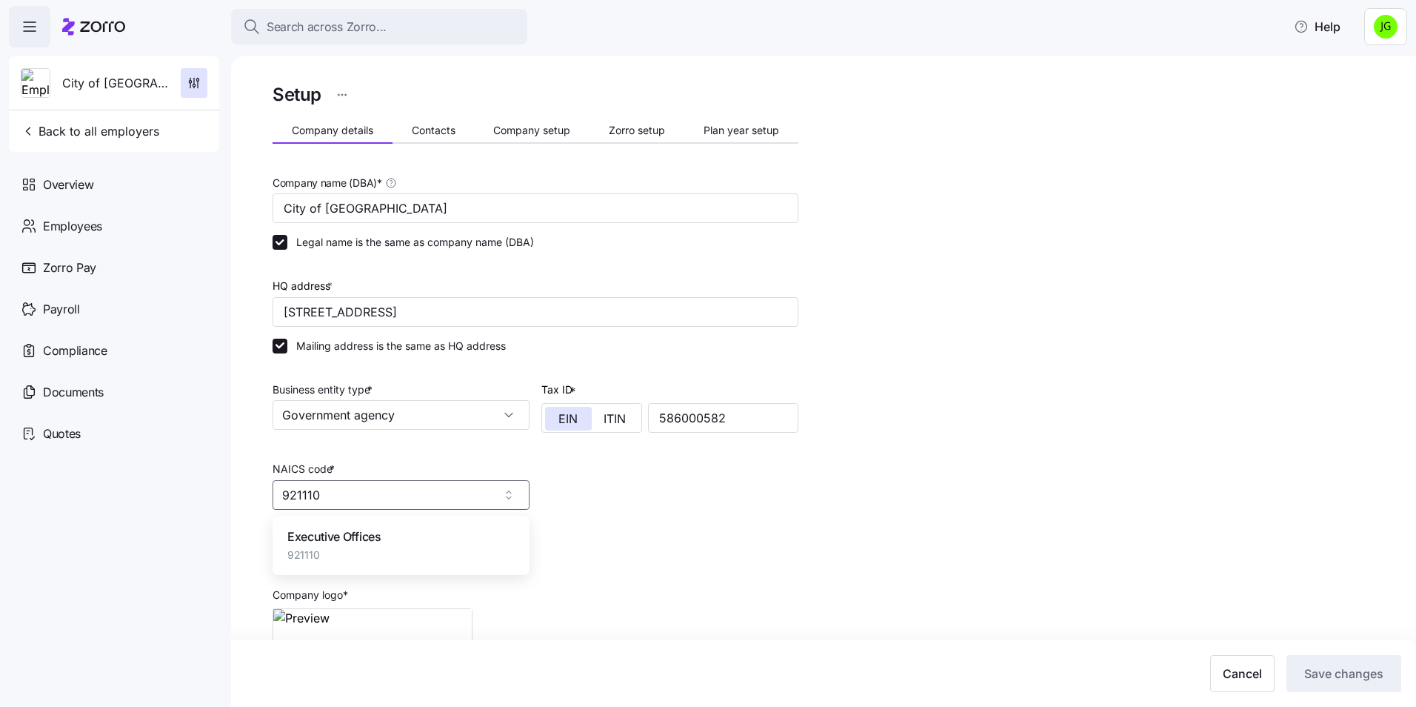
click at [324, 557] on span "921110" at bounding box center [334, 554] width 94 height 15
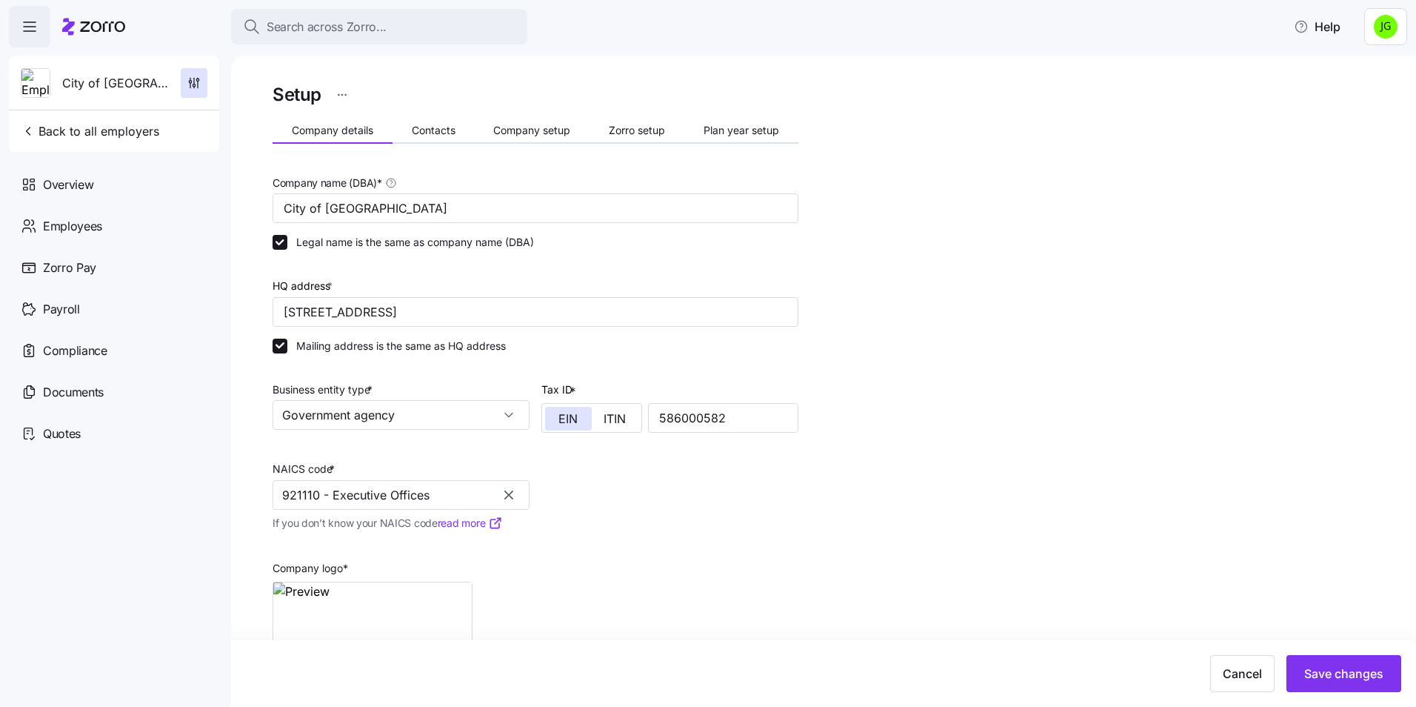
type input "921110 - Executive Offices"
click at [695, 539] on div "Company logo * [URL][DOMAIN_NAME]. jpg" at bounding box center [536, 619] width 538 height 162
click at [1363, 671] on span "Save changes" at bounding box center [1343, 673] width 79 height 18
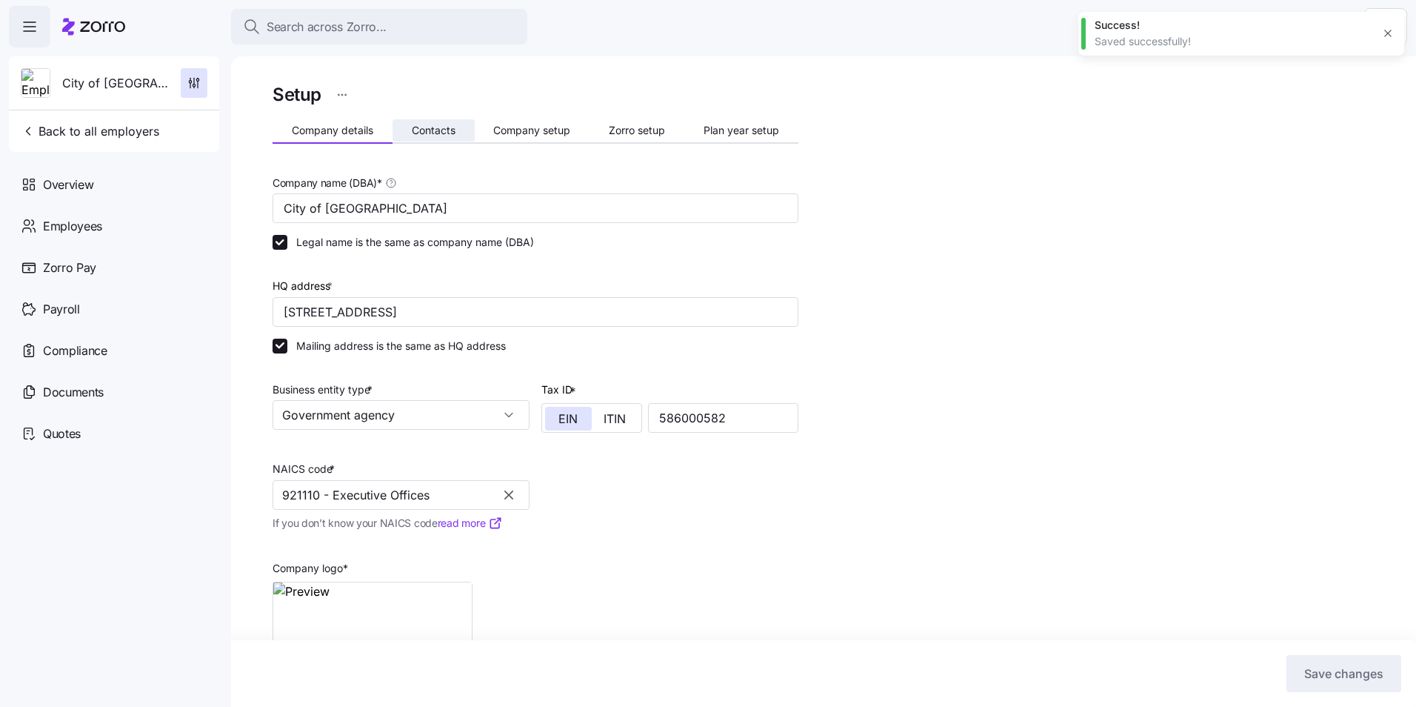
click at [430, 127] on span "Contacts" at bounding box center [434, 130] width 44 height 10
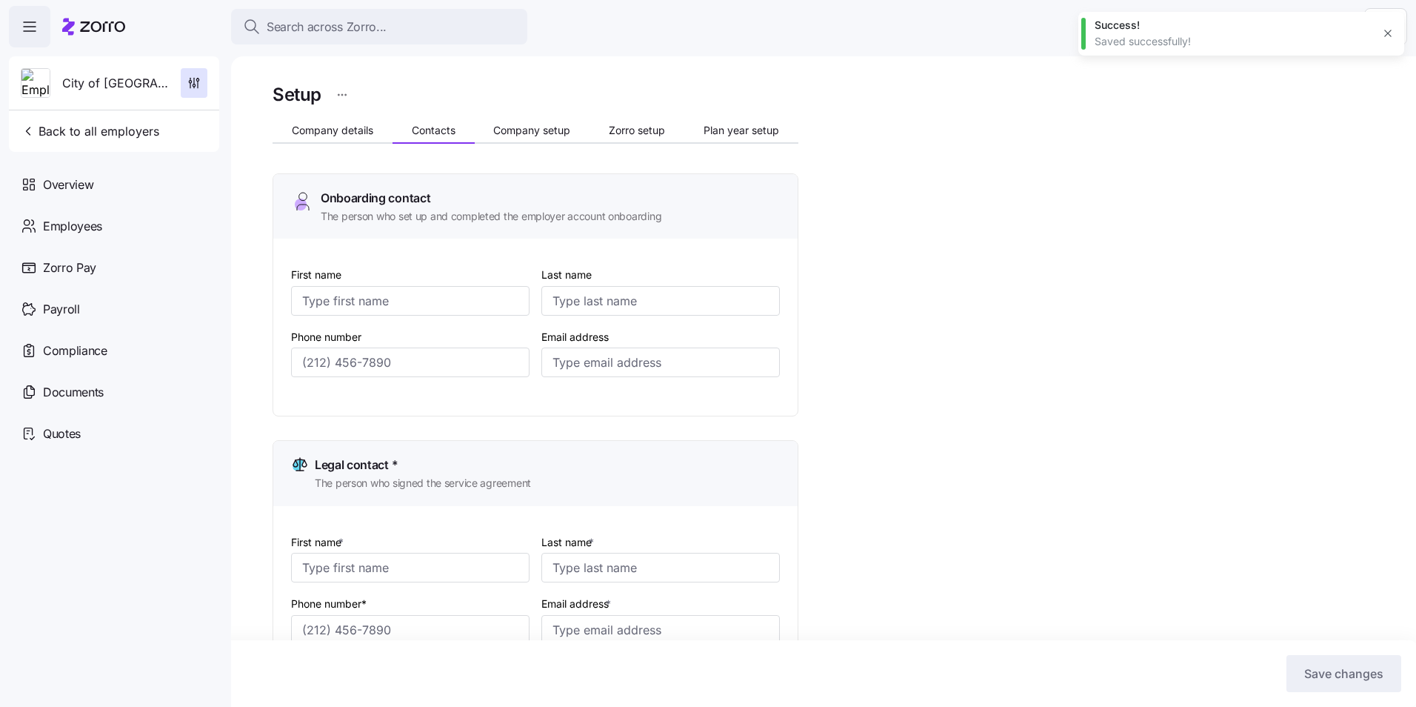
type input "[PERSON_NAME]"
type input "[EMAIL_ADDRESS][DOMAIN_NAME]"
type input "Delilah"
type input "[PERSON_NAME]"
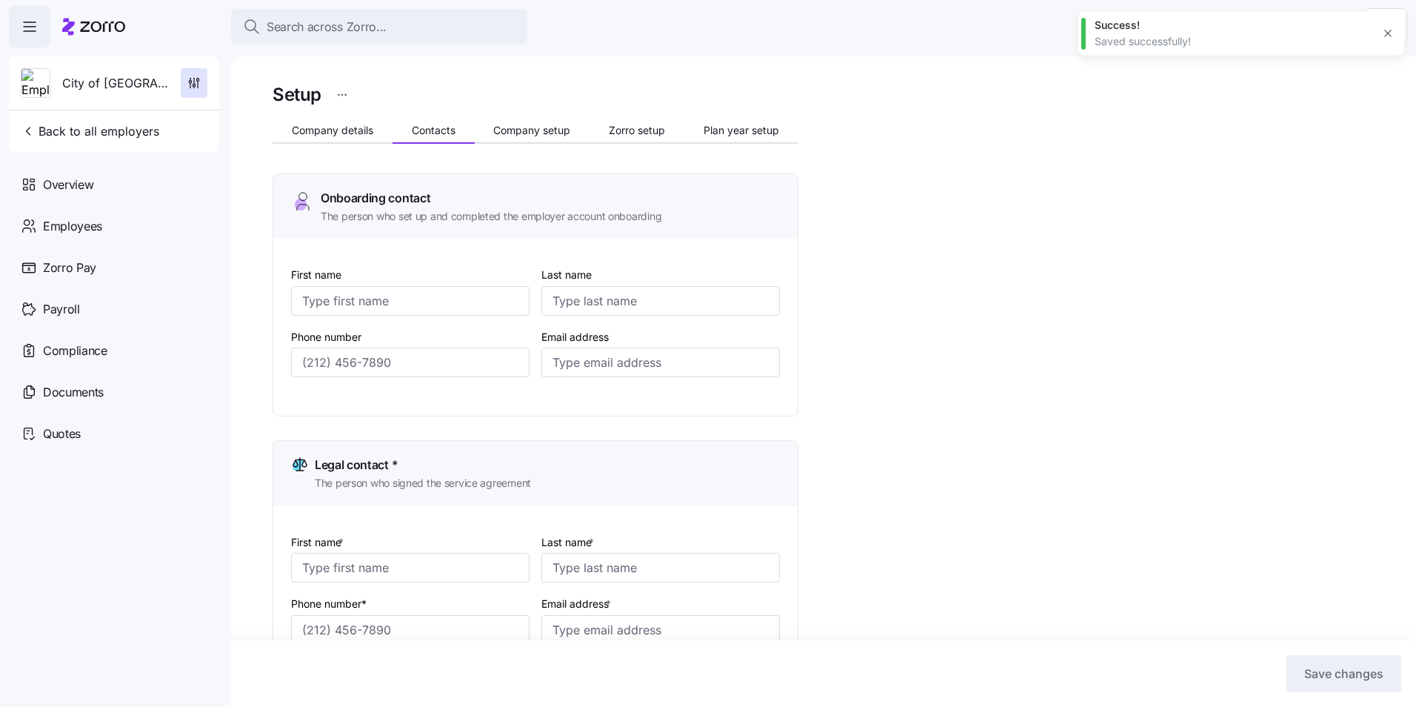
type input "[EMAIL_ADDRESS][DOMAIN_NAME]"
type input "[PERSON_NAME]"
type input "[EMAIL_ADDRESS][DOMAIN_NAME]"
type input "[PHONE_NUMBER]"
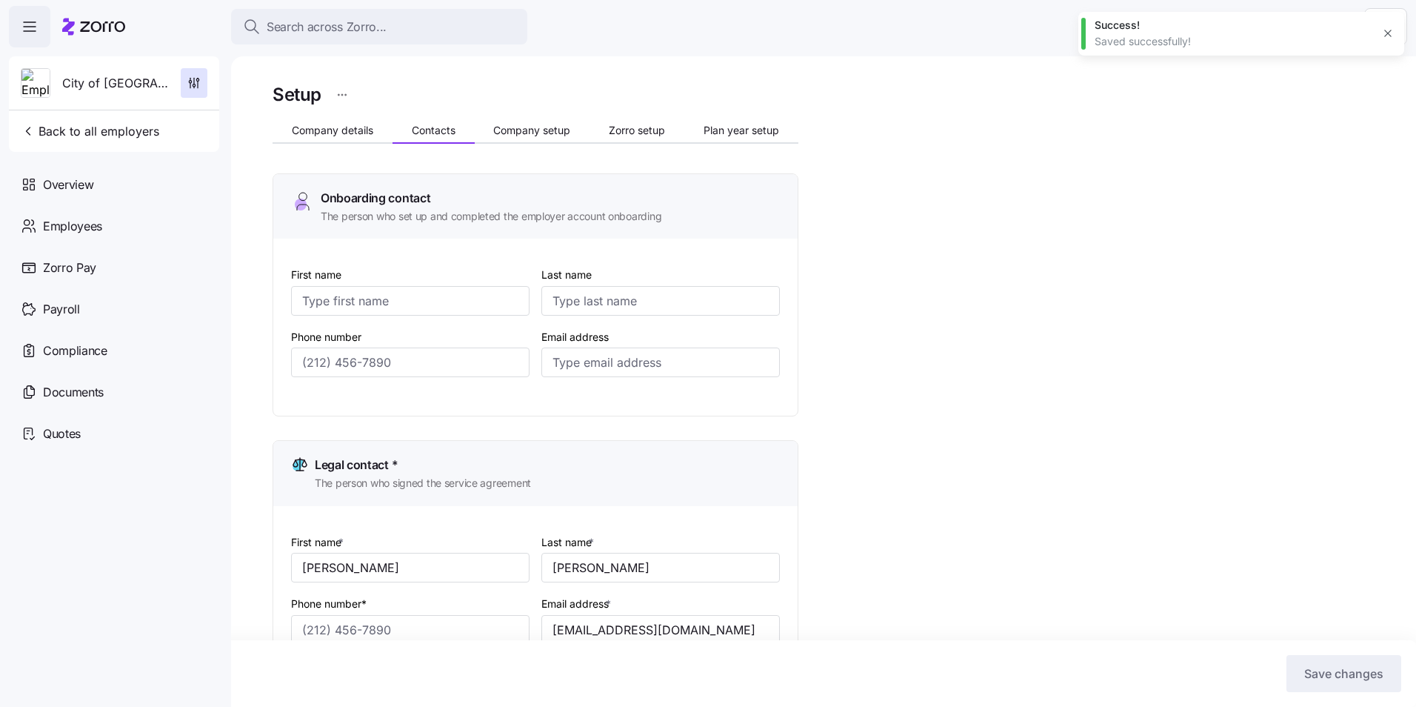
type input "[PHONE_NUMBER]"
click at [423, 310] on input "First name" at bounding box center [410, 301] width 238 height 30
drag, startPoint x: 319, startPoint y: 302, endPoint x: 341, endPoint y: 302, distance: 21.5
click at [319, 302] on input "First name" at bounding box center [410, 301] width 238 height 30
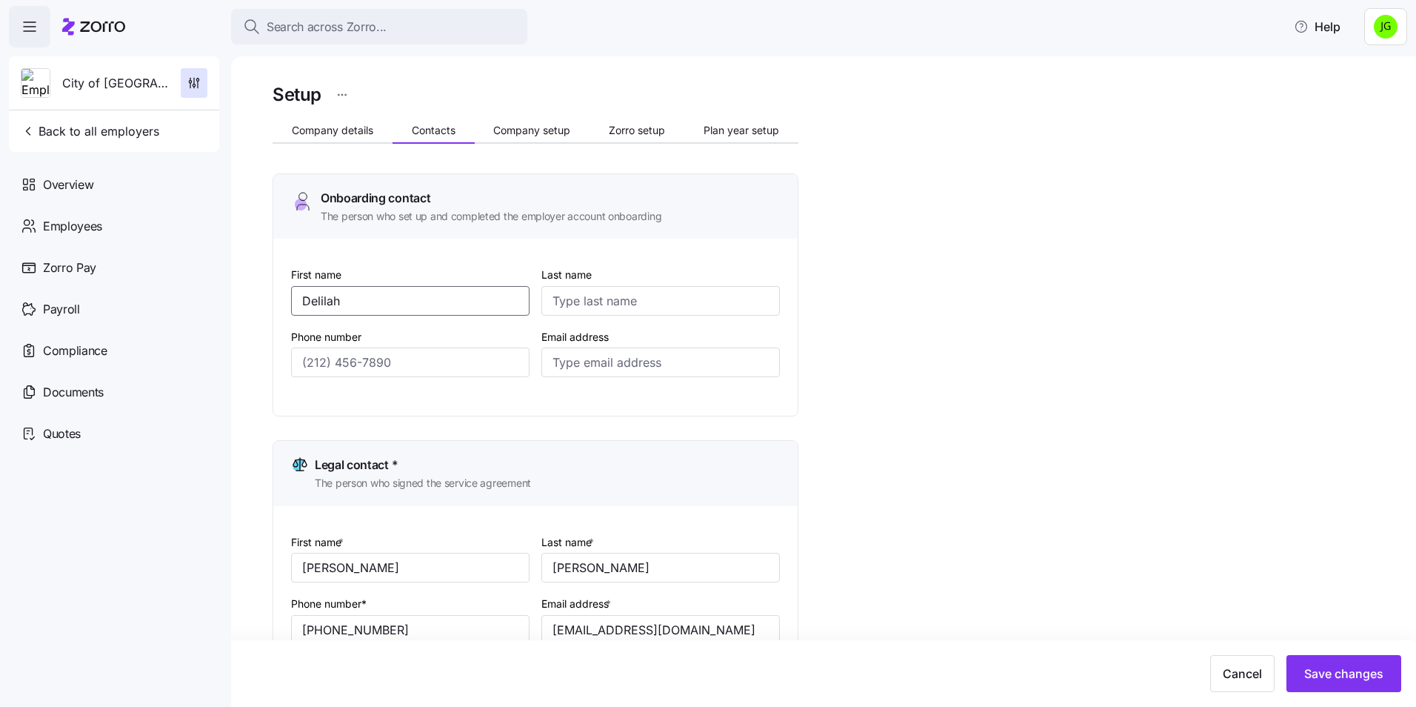
type input "Delilah"
type input "[PERSON_NAME]"
click at [586, 368] on input "Email address" at bounding box center [660, 362] width 238 height 30
drag, startPoint x: 671, startPoint y: 355, endPoint x: 460, endPoint y: 361, distance: 211.2
click at [460, 361] on div "First name [PERSON_NAME] Last name [PERSON_NAME] Phone number Email address [EM…" at bounding box center [535, 332] width 501 height 147
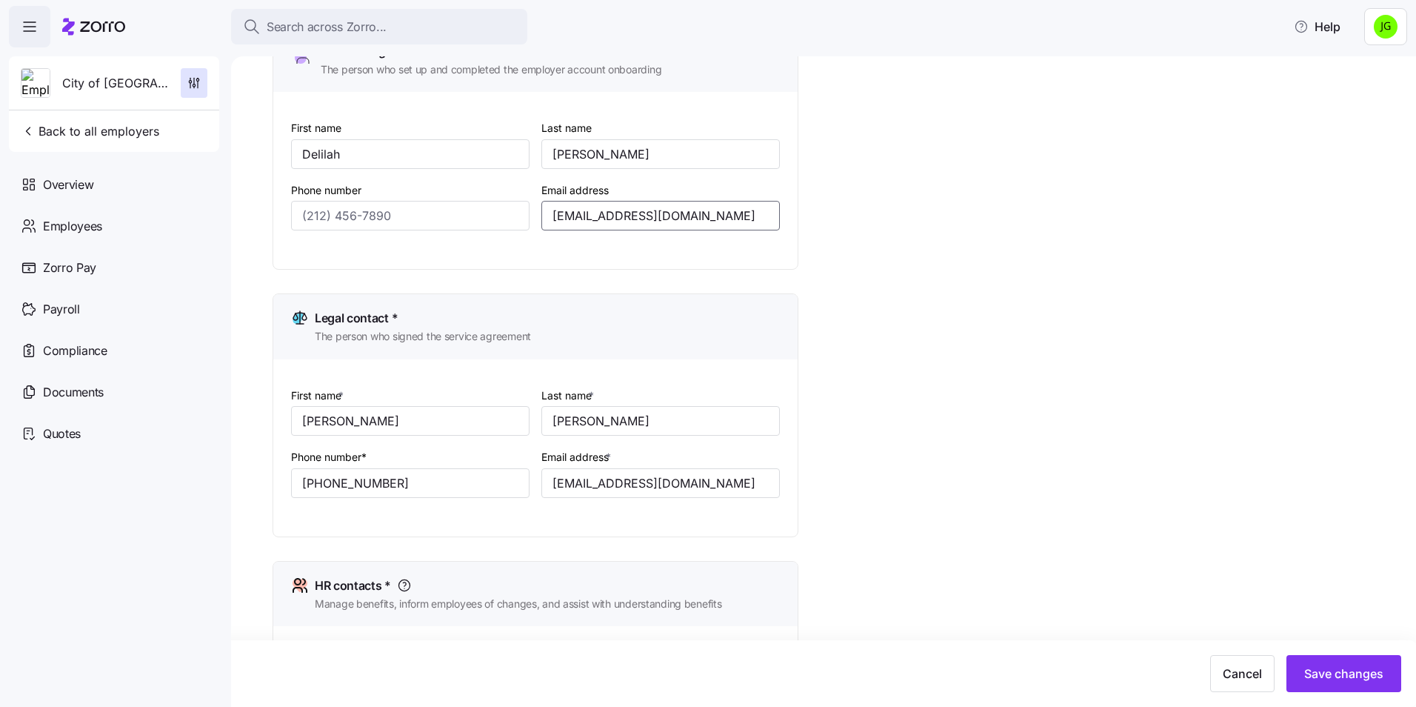
scroll to position [148, 0]
type input "[EMAIL_ADDRESS][DOMAIN_NAME]"
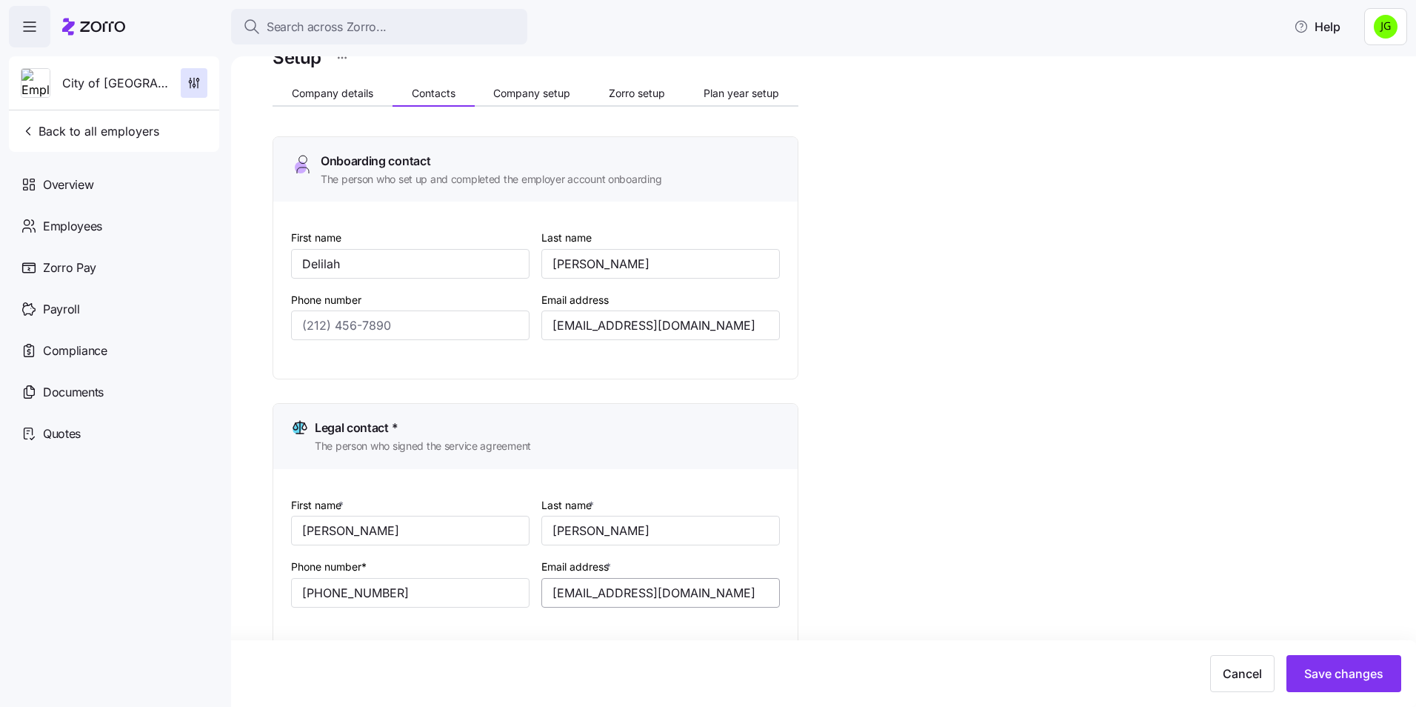
scroll to position [0, 0]
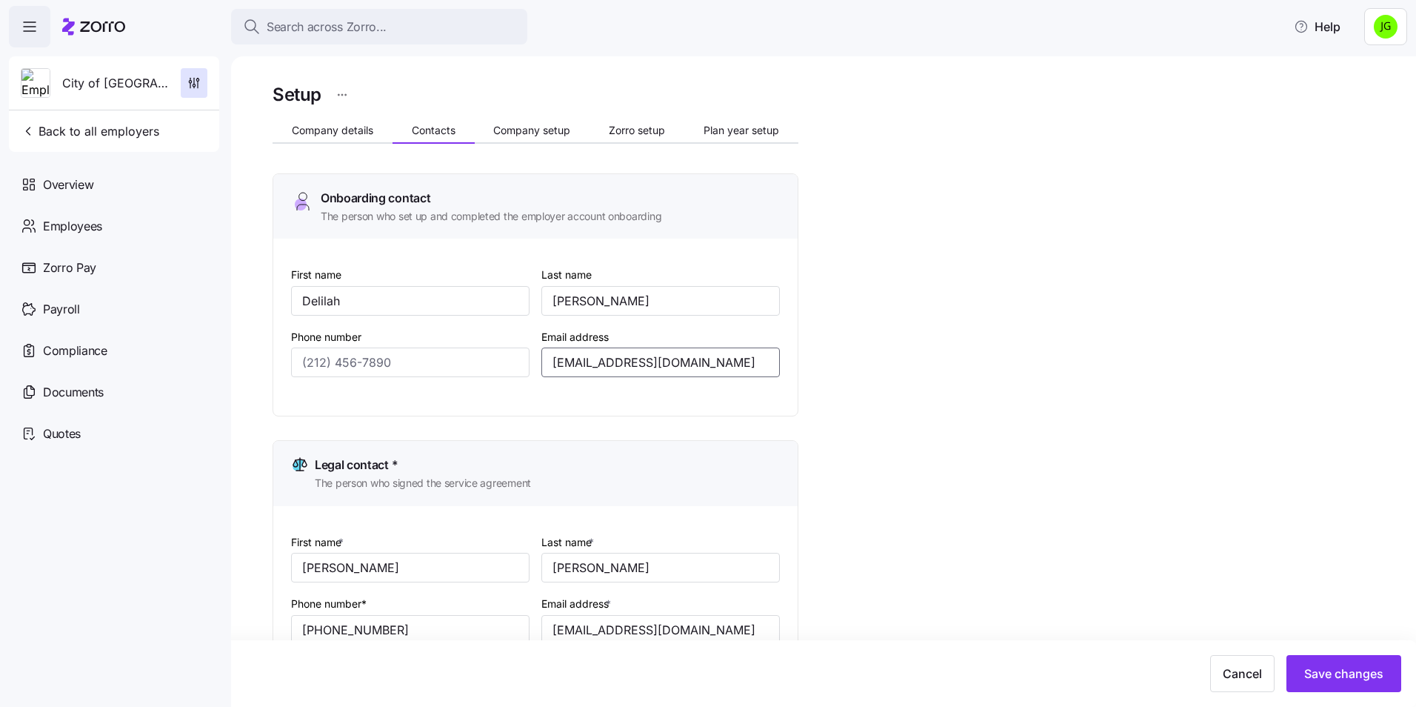
click at [730, 359] on input "[EMAIL_ADDRESS][DOMAIN_NAME]" at bounding box center [660, 362] width 238 height 30
click at [1132, 473] on div "Setup Company details Contacts Company setup Zorro setup Plan year setup Onboar…" at bounding box center [834, 720] width 1123 height 1281
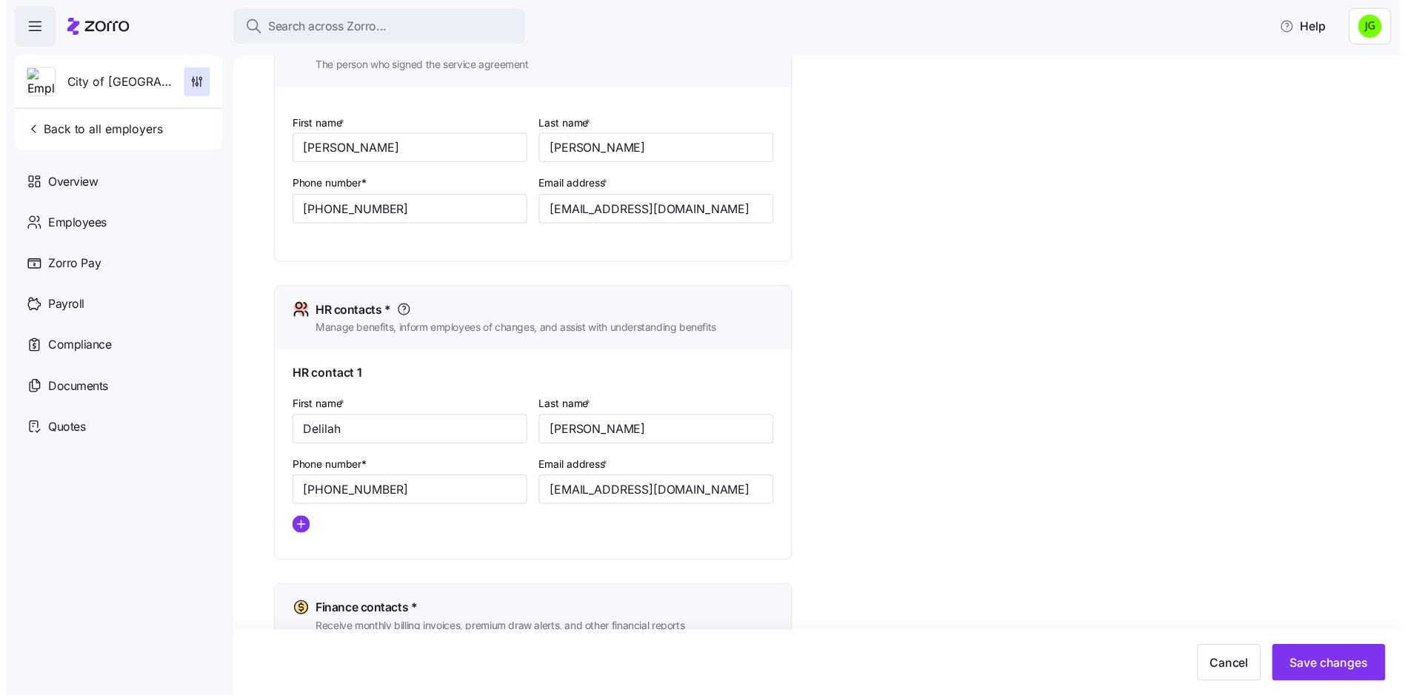
scroll to position [672, 0]
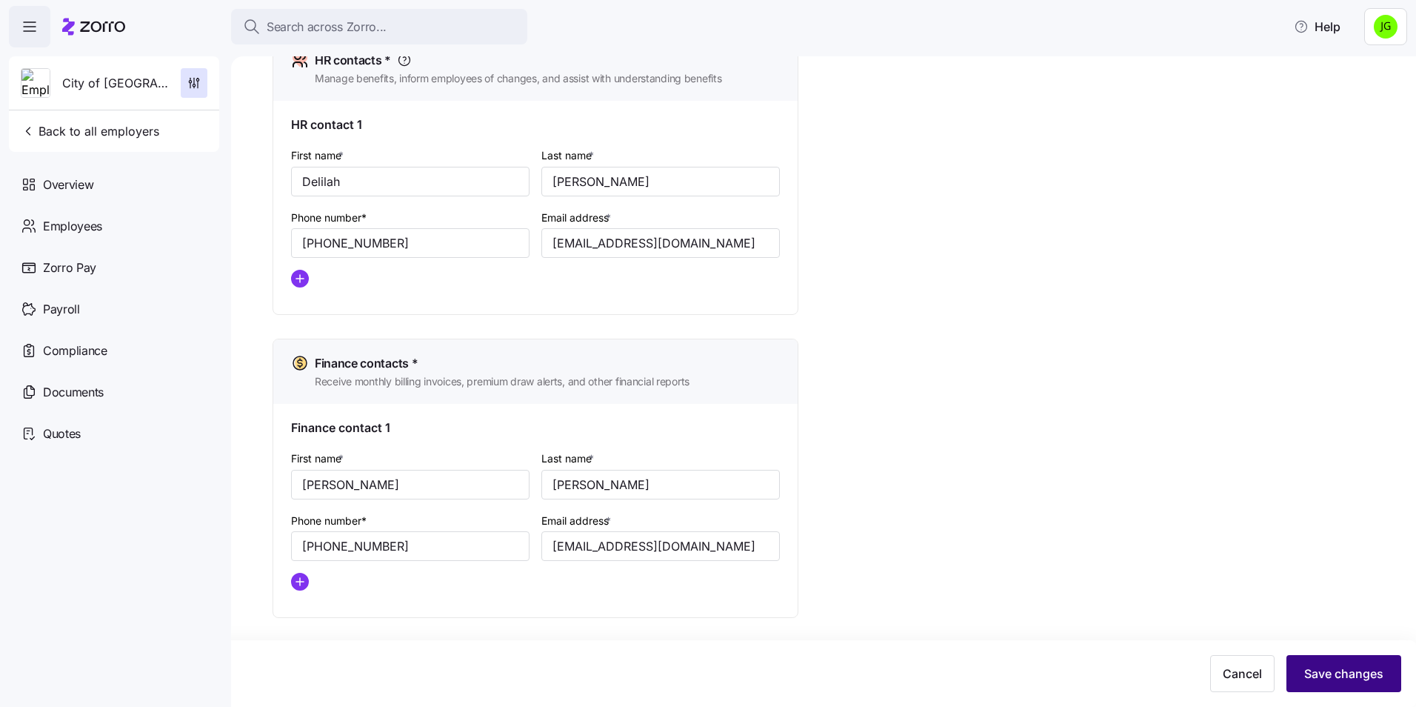
click at [1342, 672] on span "Save changes" at bounding box center [1343, 673] width 79 height 18
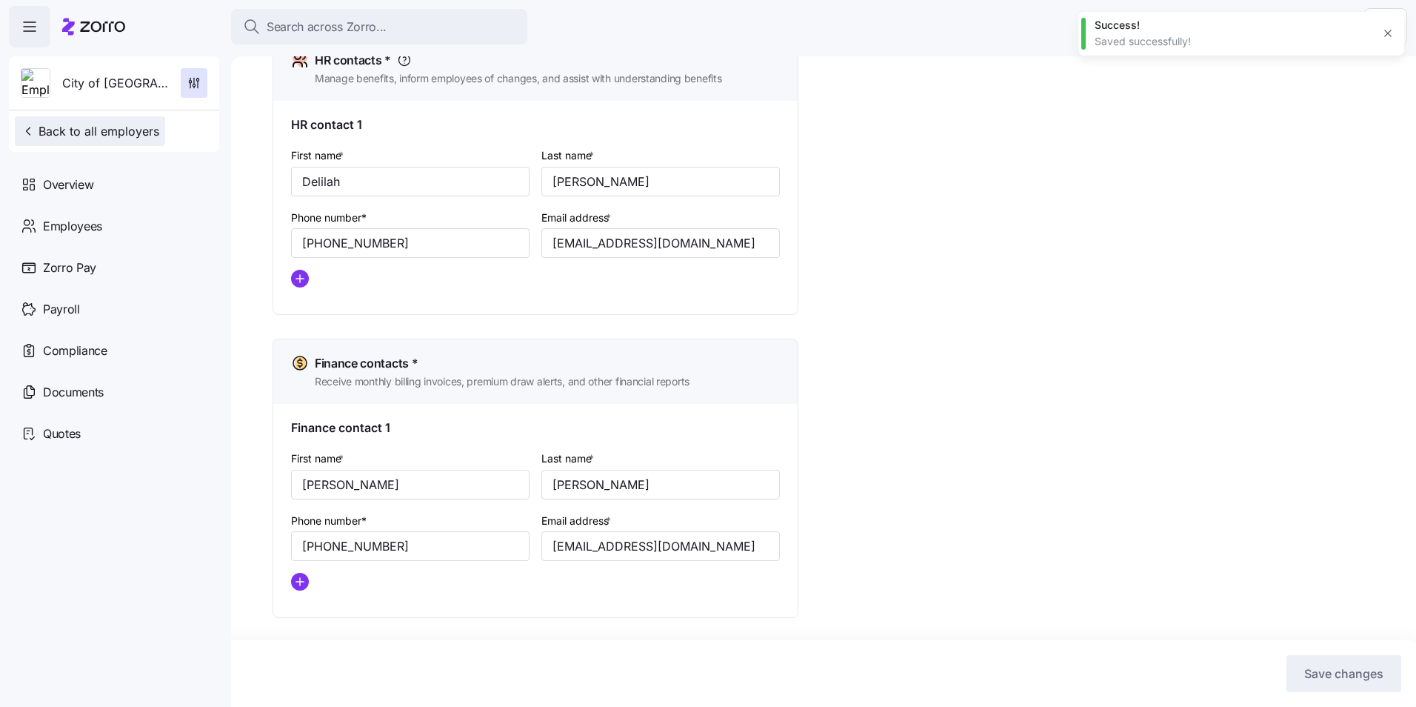
click at [67, 130] on span "Back to all employers" at bounding box center [90, 131] width 139 height 18
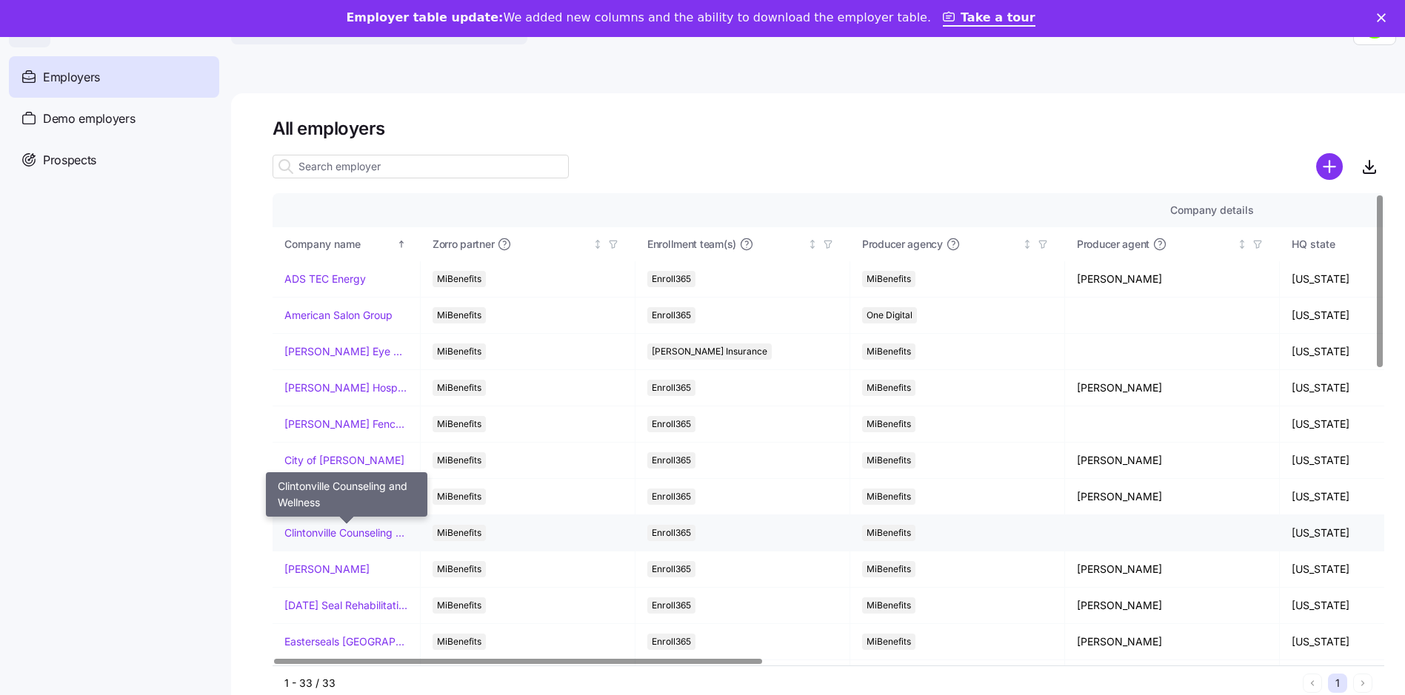
click at [338, 536] on link "Clintonville Counseling and Wellness" at bounding box center [346, 533] width 124 height 15
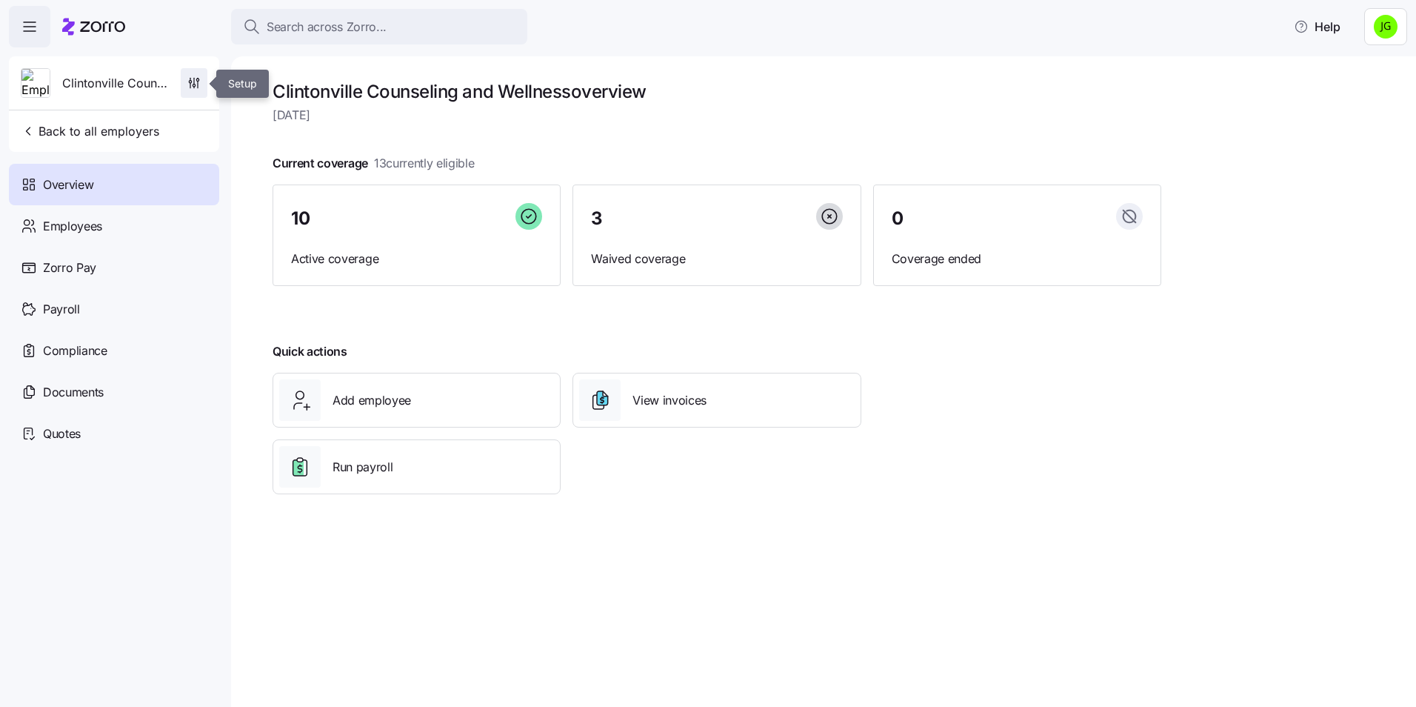
click at [188, 81] on icon "button" at bounding box center [194, 83] width 15 height 15
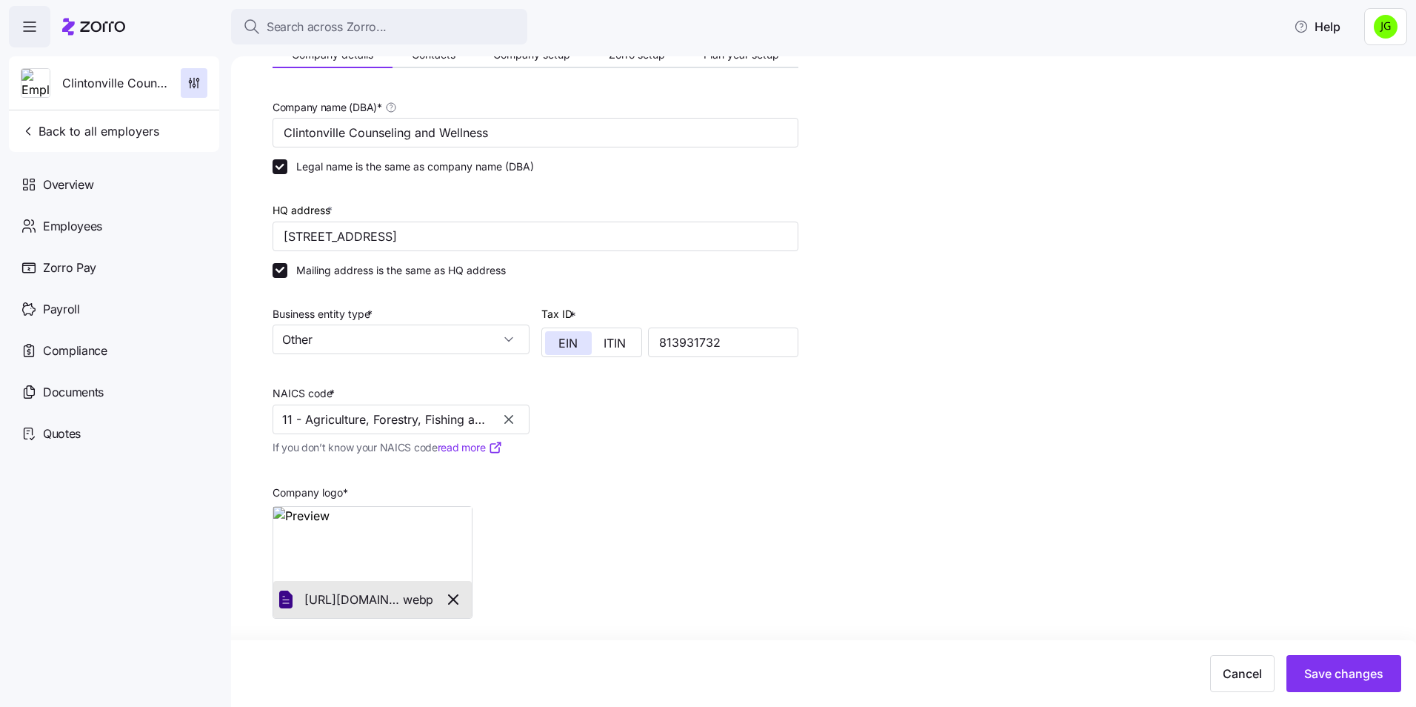
scroll to position [76, 0]
click at [486, 333] on input "Other" at bounding box center [401, 339] width 257 height 30
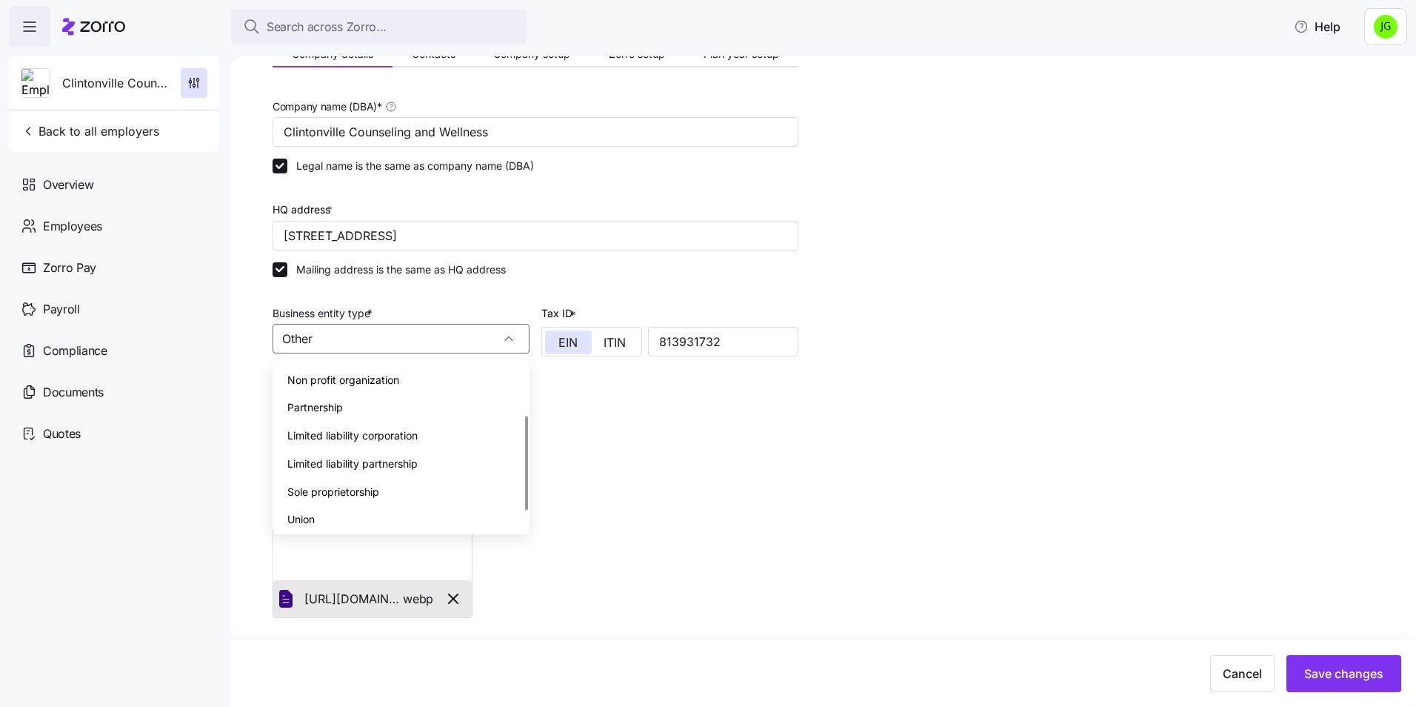
scroll to position [0, 0]
click at [341, 403] on span "S corporation" at bounding box center [319, 407] width 65 height 16
type input "S corporation"
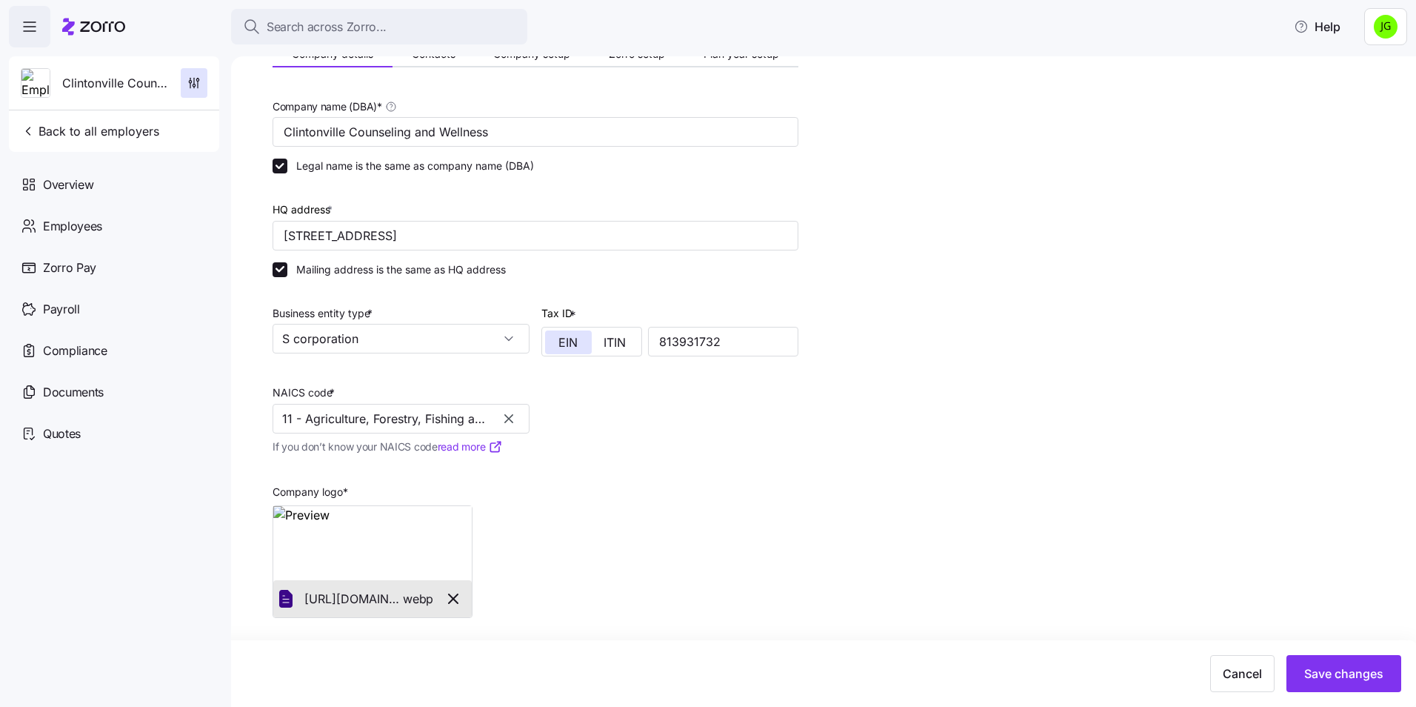
click at [698, 416] on div "Company name (DBA) * Clintonville Counseling and Wellness Legal name is the sam…" at bounding box center [536, 357] width 538 height 533
click at [511, 420] on icon "button" at bounding box center [508, 418] width 15 height 15
click at [327, 420] on input "NAICS code *" at bounding box center [401, 419] width 257 height 30
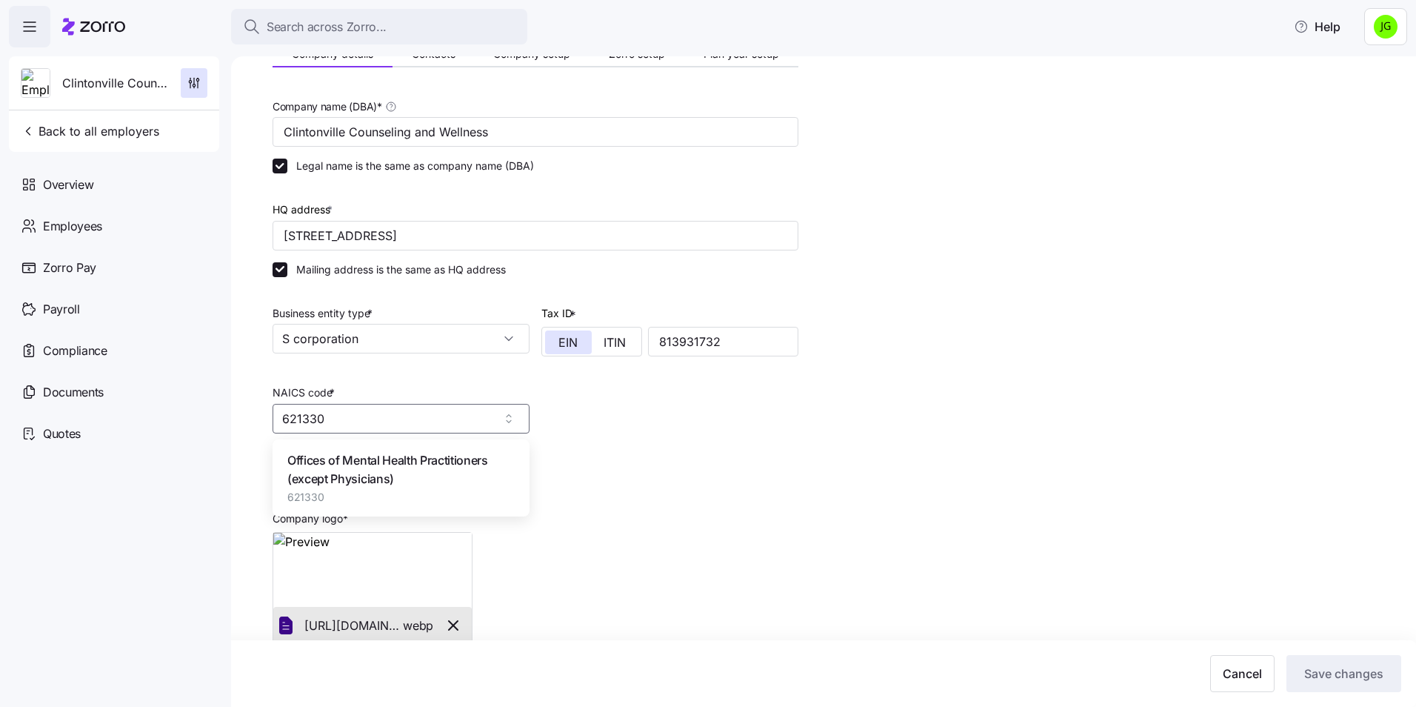
click at [353, 467] on span "Offices of Mental Health Practitioners (except Physicians)" at bounding box center [400, 469] width 227 height 37
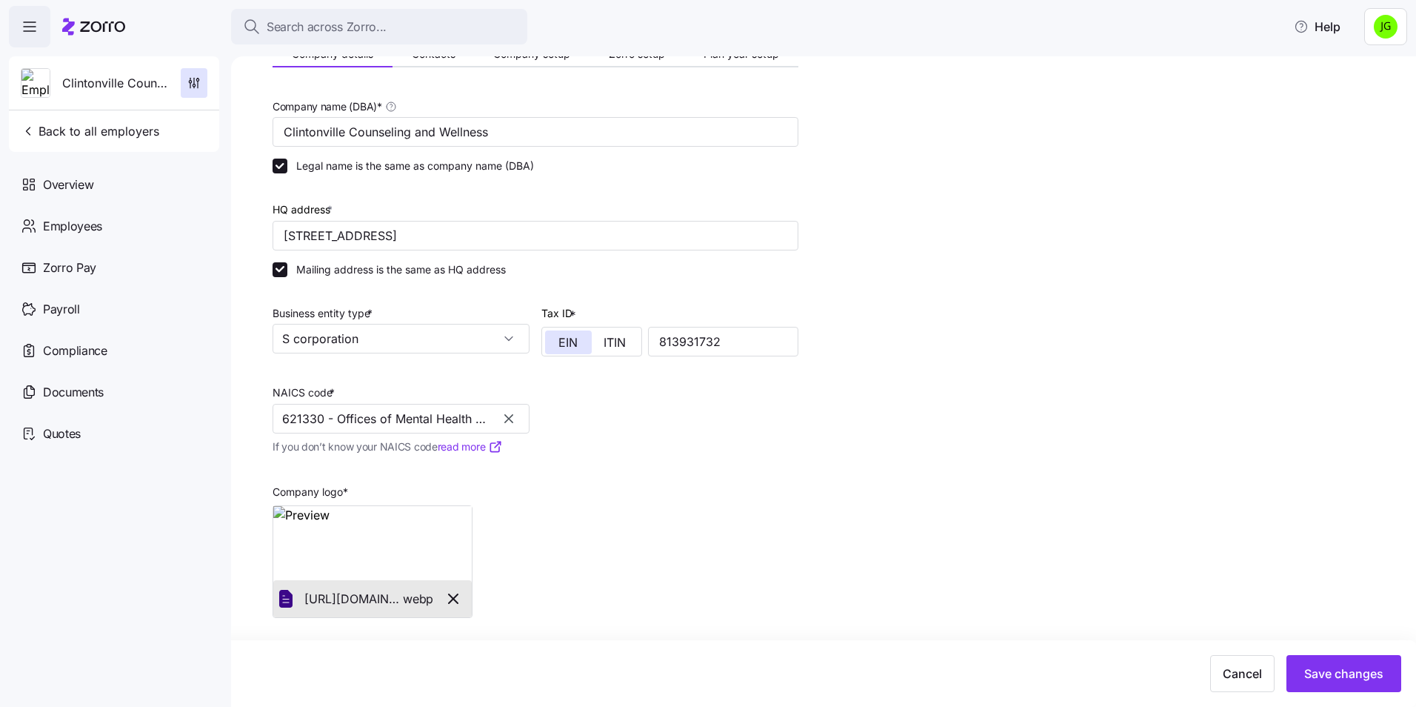
type input "621330 - Offices of Mental Health Practitioners (except Physicians)"
click at [1345, 674] on span "Save changes" at bounding box center [1343, 673] width 79 height 18
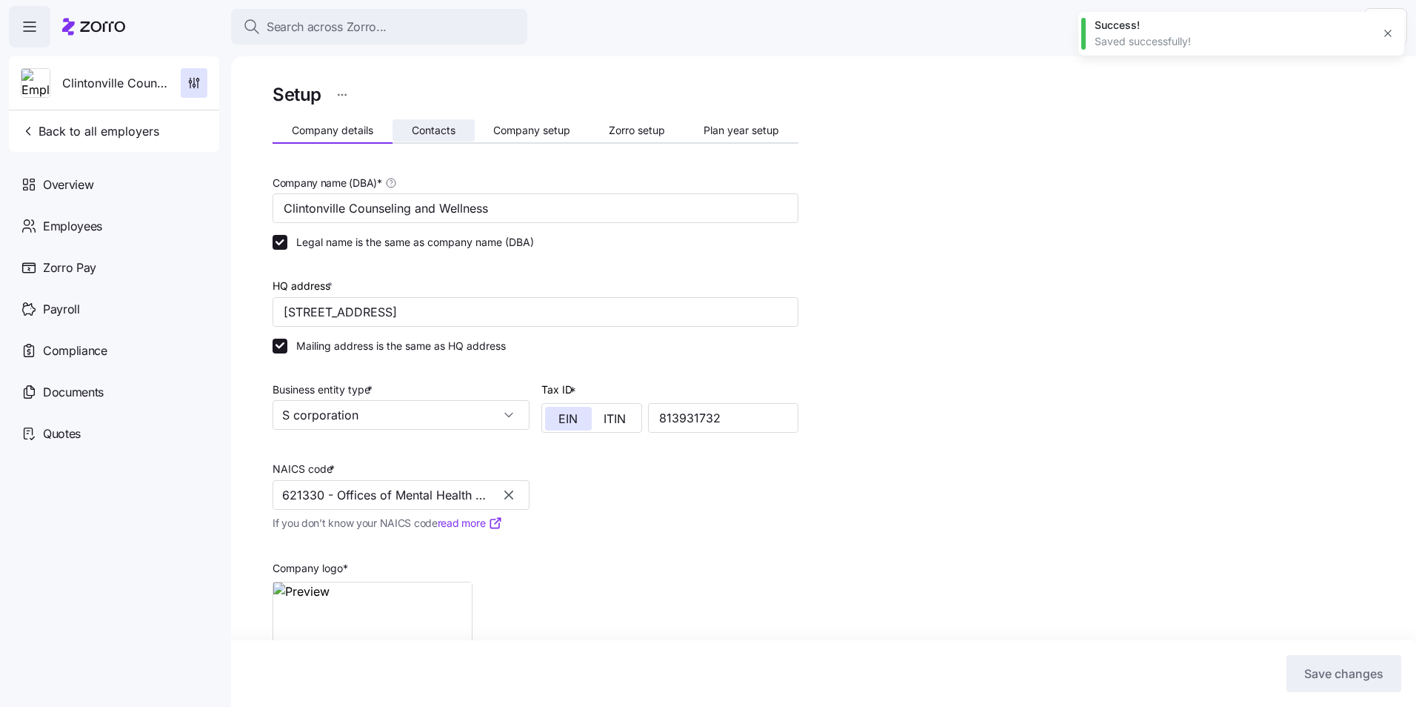
click at [429, 130] on span "Contacts" at bounding box center [434, 130] width 44 height 10
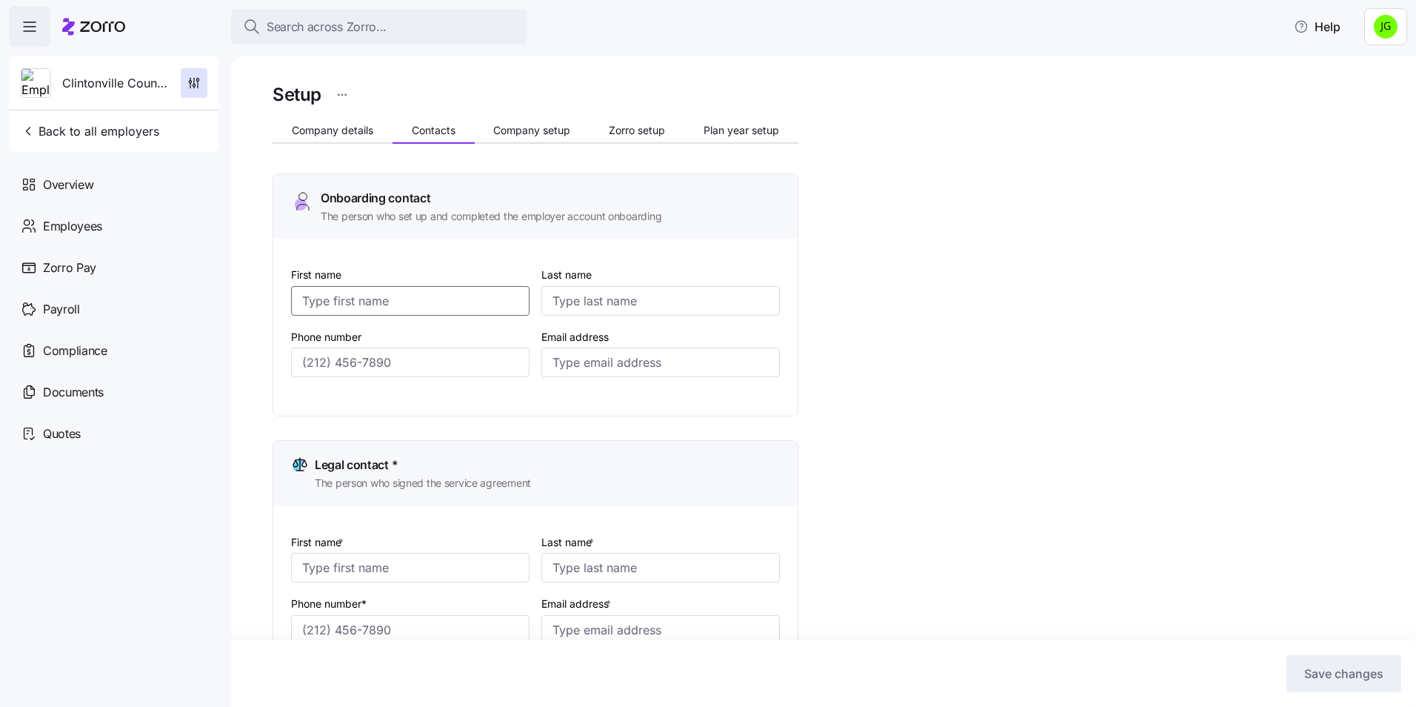
click at [418, 306] on input "First name" at bounding box center [410, 301] width 238 height 30
click at [350, 563] on input "First name *" at bounding box center [410, 568] width 238 height 30
type input "[PERSON_NAME]"
click at [378, 303] on input "First name" at bounding box center [410, 301] width 238 height 30
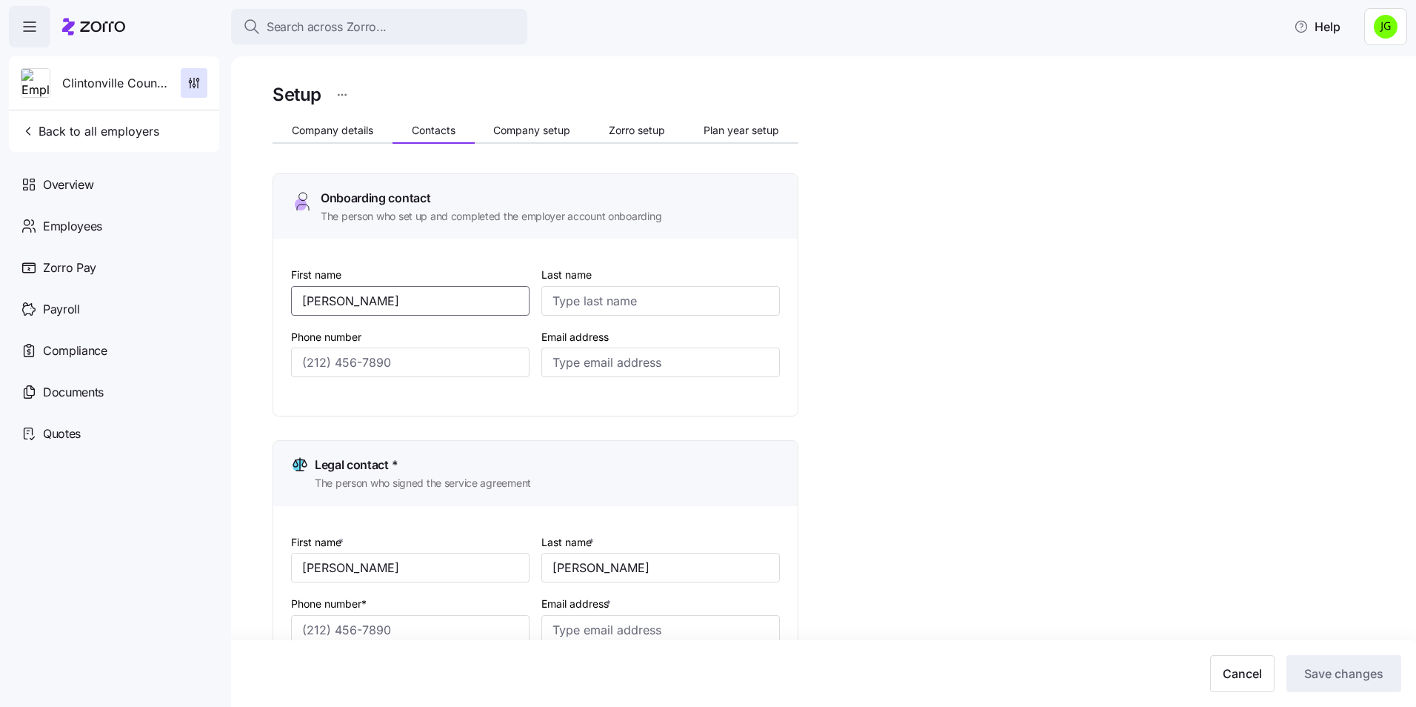
type input "[PERSON_NAME]"
click at [582, 367] on input "Email address" at bounding box center [660, 362] width 238 height 30
paste input "[PERSON_NAME][EMAIL_ADDRESS][DOMAIN_NAME]"
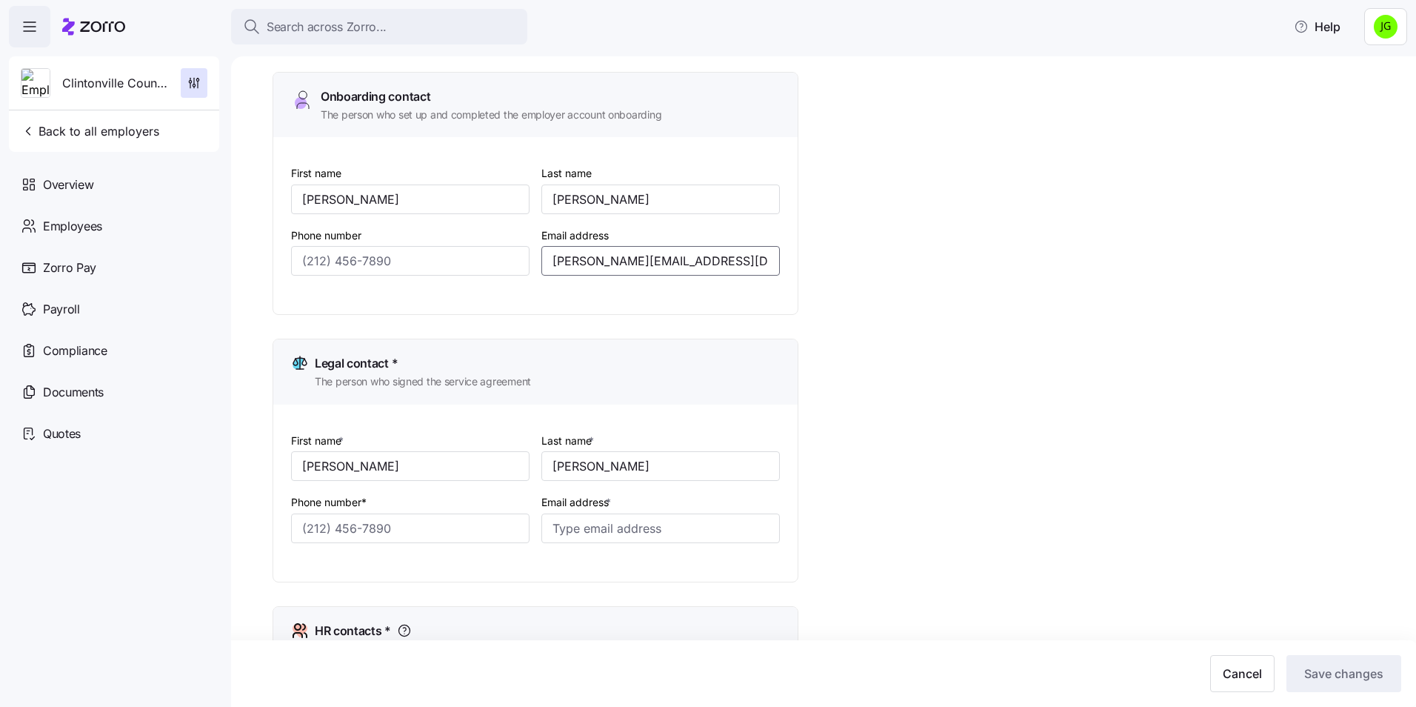
scroll to position [148, 0]
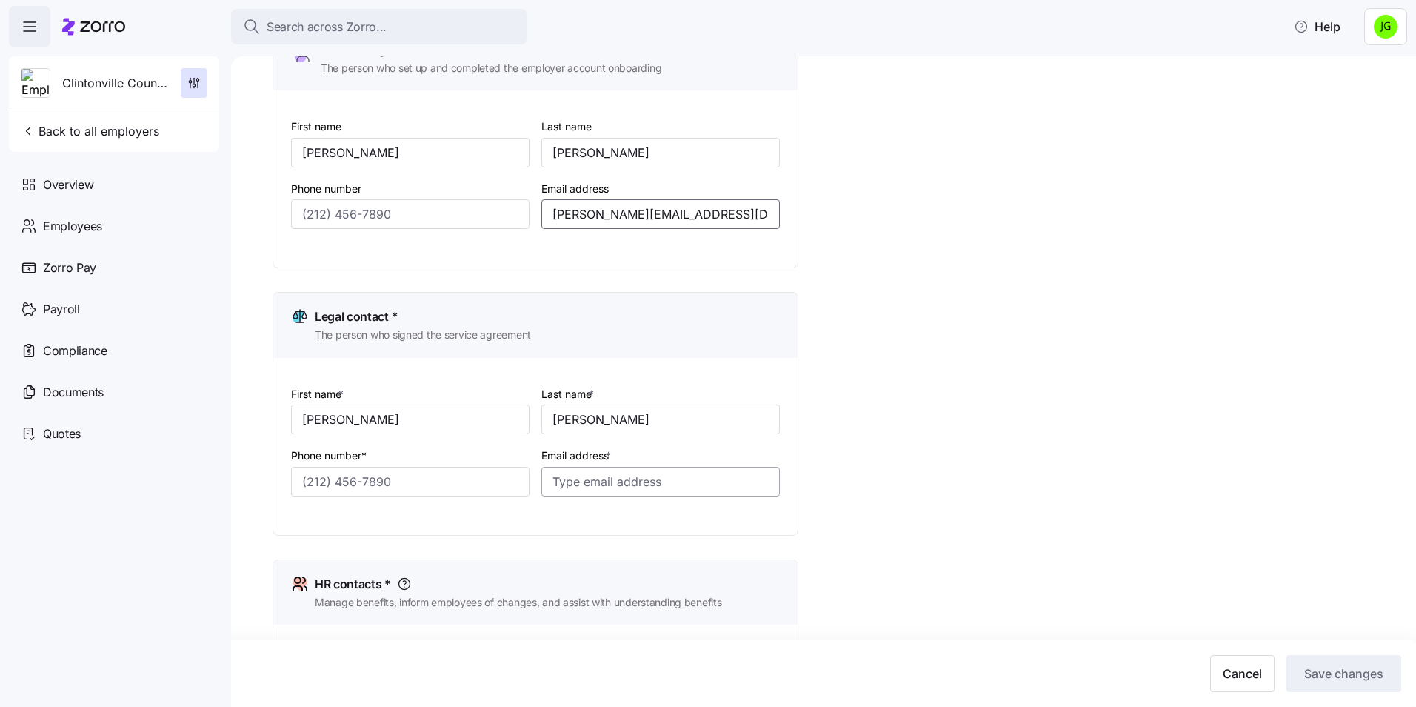
type input "[PERSON_NAME][EMAIL_ADDRESS][DOMAIN_NAME]"
click at [600, 478] on input "Email address *" at bounding box center [660, 482] width 238 height 30
paste input "[PERSON_NAME][EMAIL_ADDRESS][DOMAIN_NAME]"
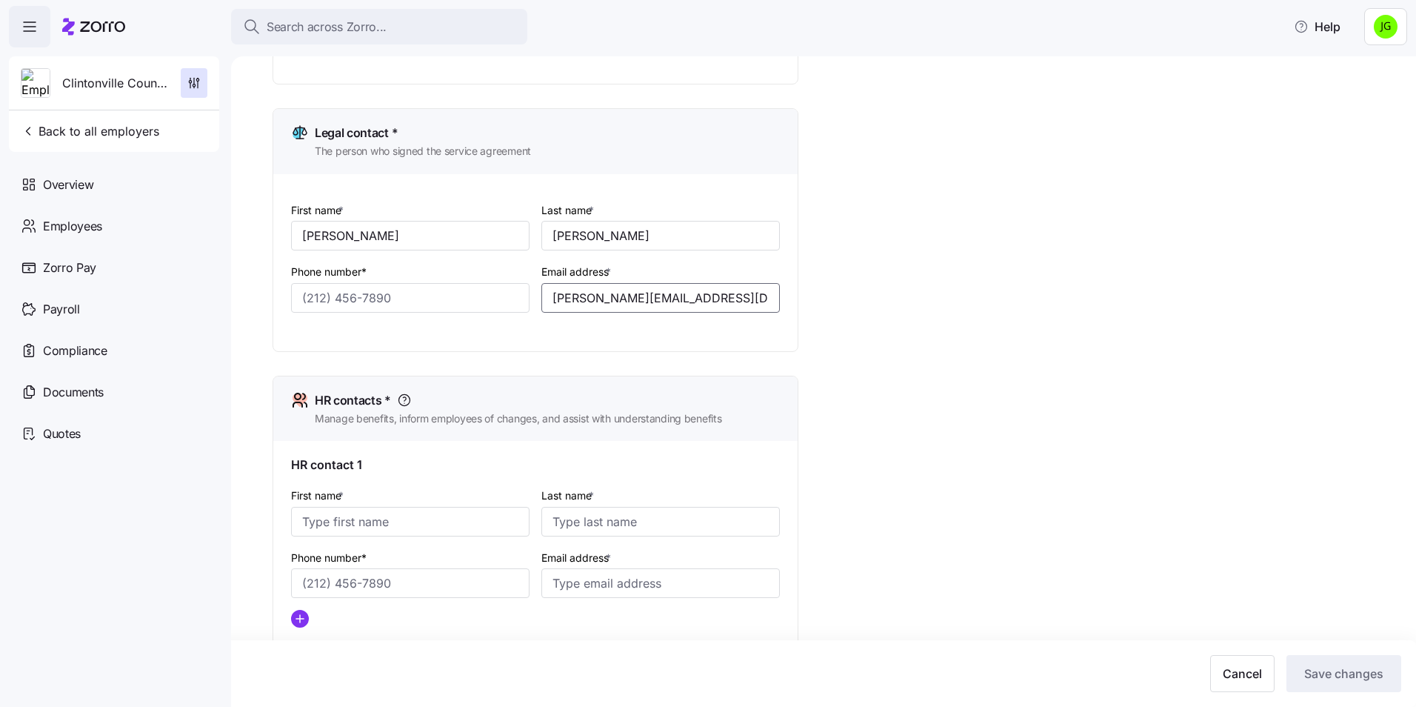
scroll to position [444, 0]
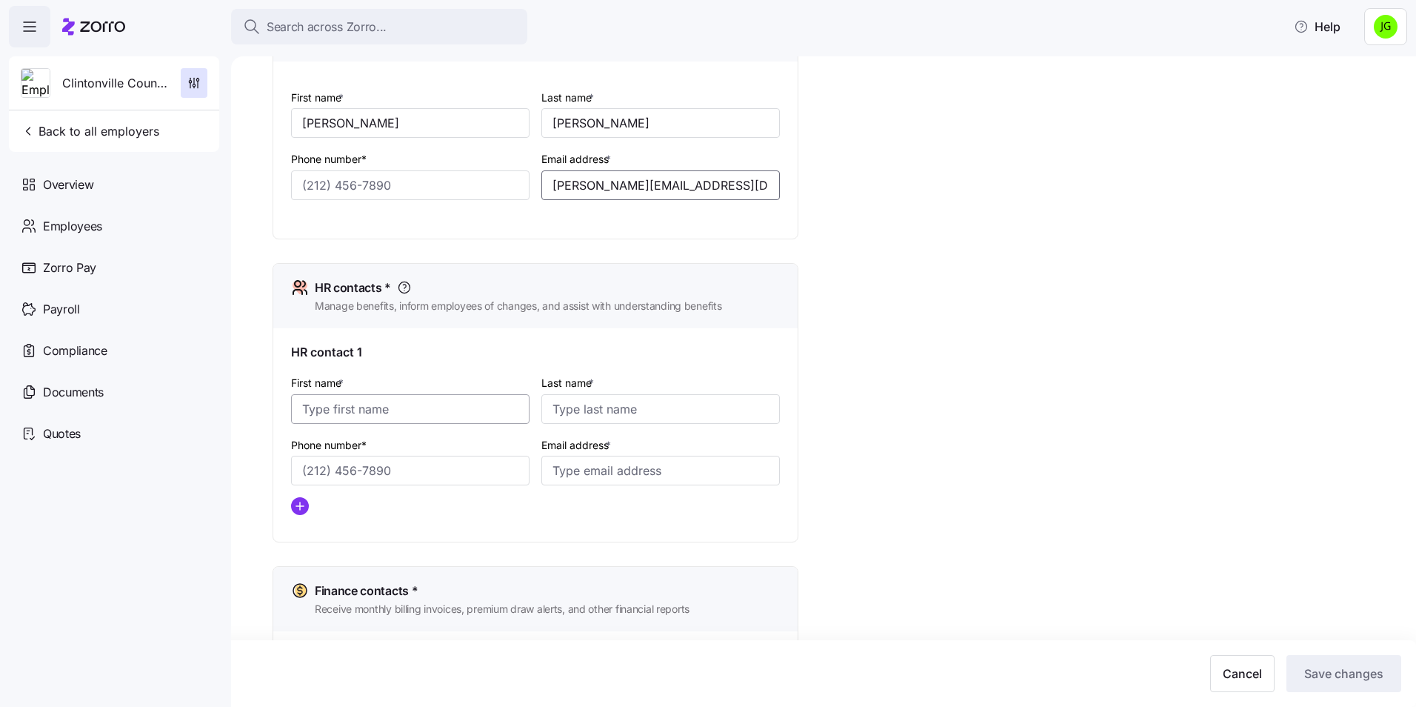
type input "[PERSON_NAME][EMAIL_ADDRESS][DOMAIN_NAME]"
click at [434, 412] on input "First name *" at bounding box center [410, 409] width 238 height 30
type input "[PERSON_NAME]"
type input "c"
type input "[PERSON_NAME]"
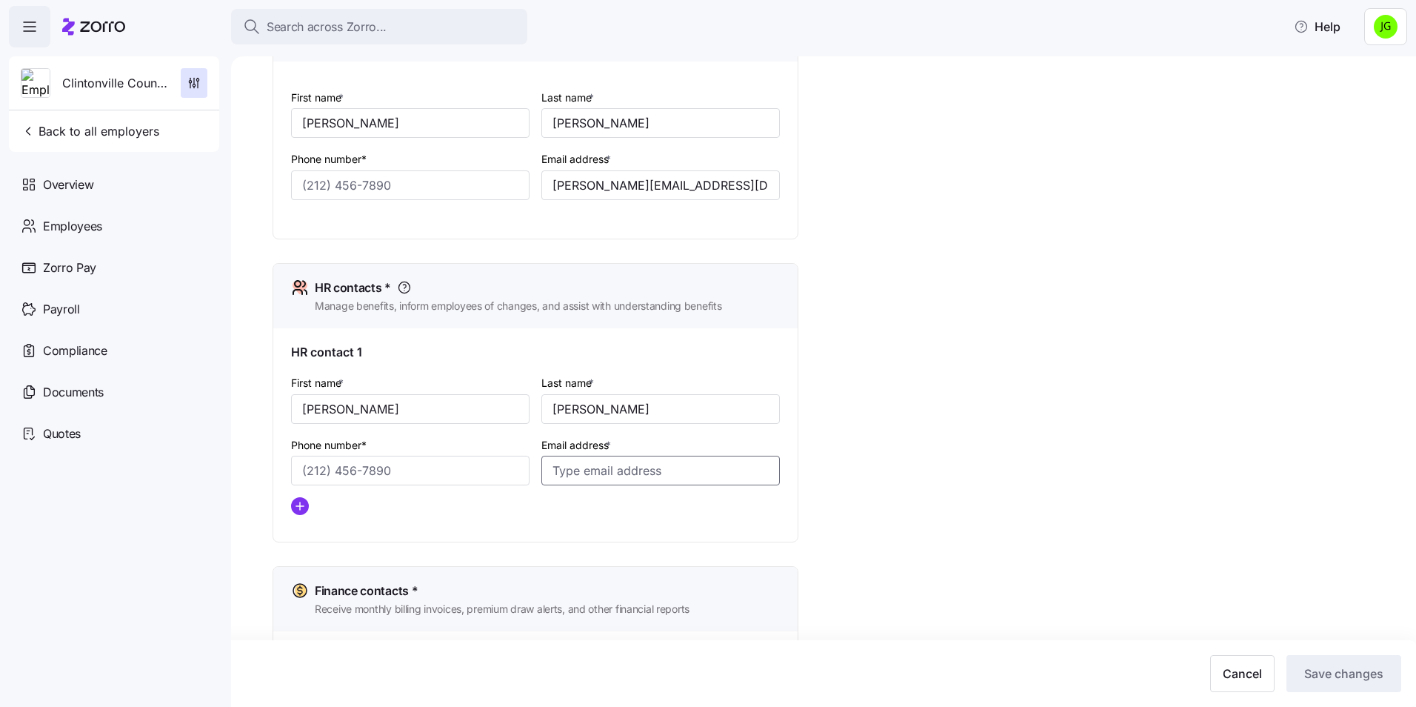
click at [591, 469] on input "Email address *" at bounding box center [660, 470] width 238 height 30
paste input "[PERSON_NAME][EMAIL_ADDRESS][DOMAIN_NAME]"
type input "[PERSON_NAME][EMAIL_ADDRESS][DOMAIN_NAME]"
click at [910, 508] on div "Setup Company details Contacts Company setup Zorro setup Plan year setup Onboar…" at bounding box center [834, 276] width 1123 height 1281
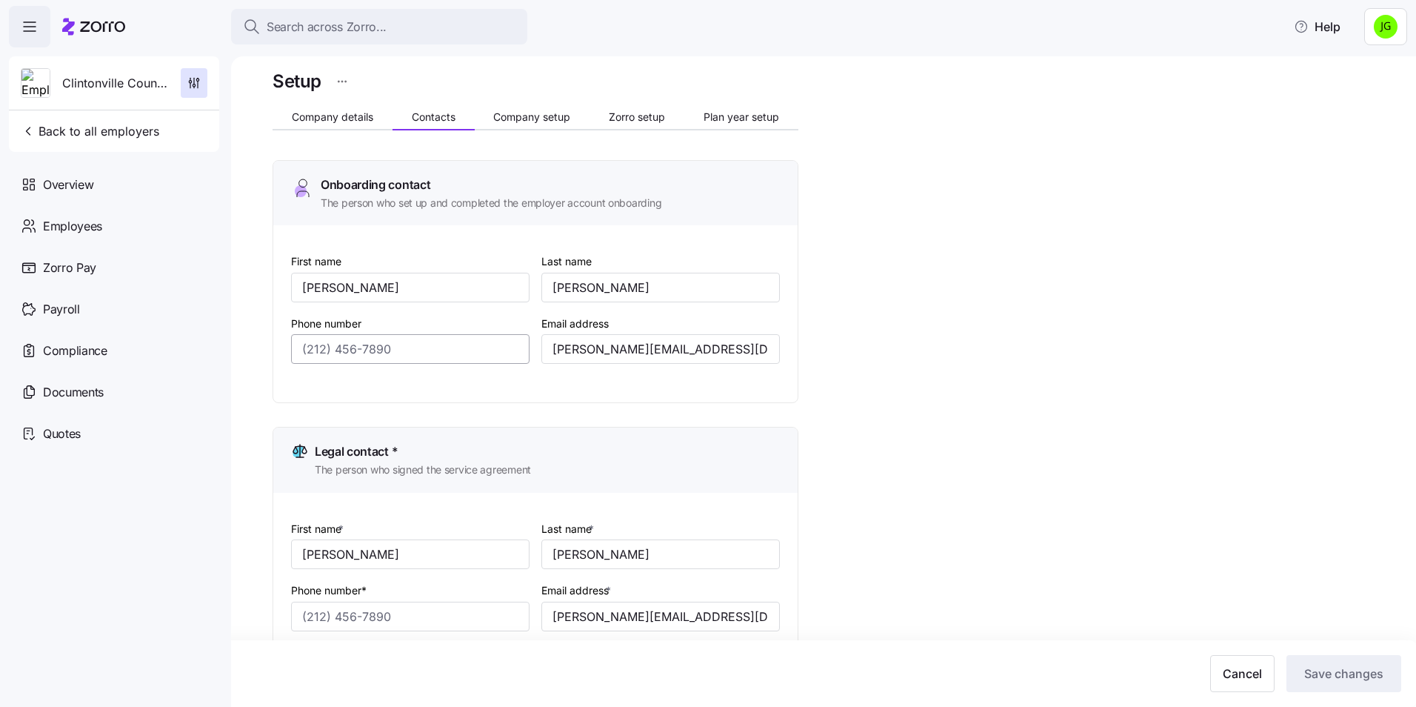
scroll to position [0, 0]
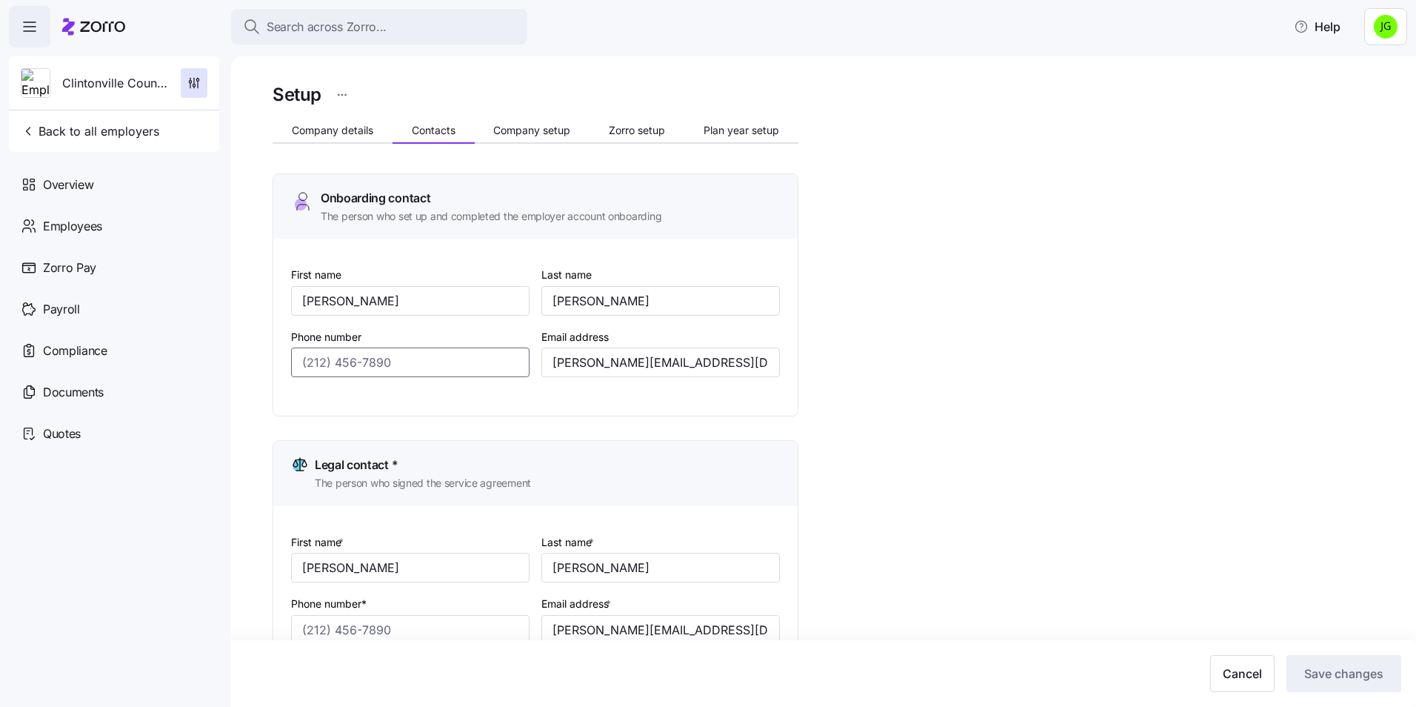
drag, startPoint x: 404, startPoint y: 359, endPoint x: 278, endPoint y: 353, distance: 126.8
click at [278, 353] on div "First name [PERSON_NAME] Last name [PERSON_NAME] Phone number Email address [PE…" at bounding box center [535, 326] width 524 height 177
drag, startPoint x: 400, startPoint y: 364, endPoint x: 291, endPoint y: 365, distance: 108.9
click at [291, 365] on input "Phone number" at bounding box center [410, 362] width 238 height 30
paste input "[PHONE_NUMBER]"
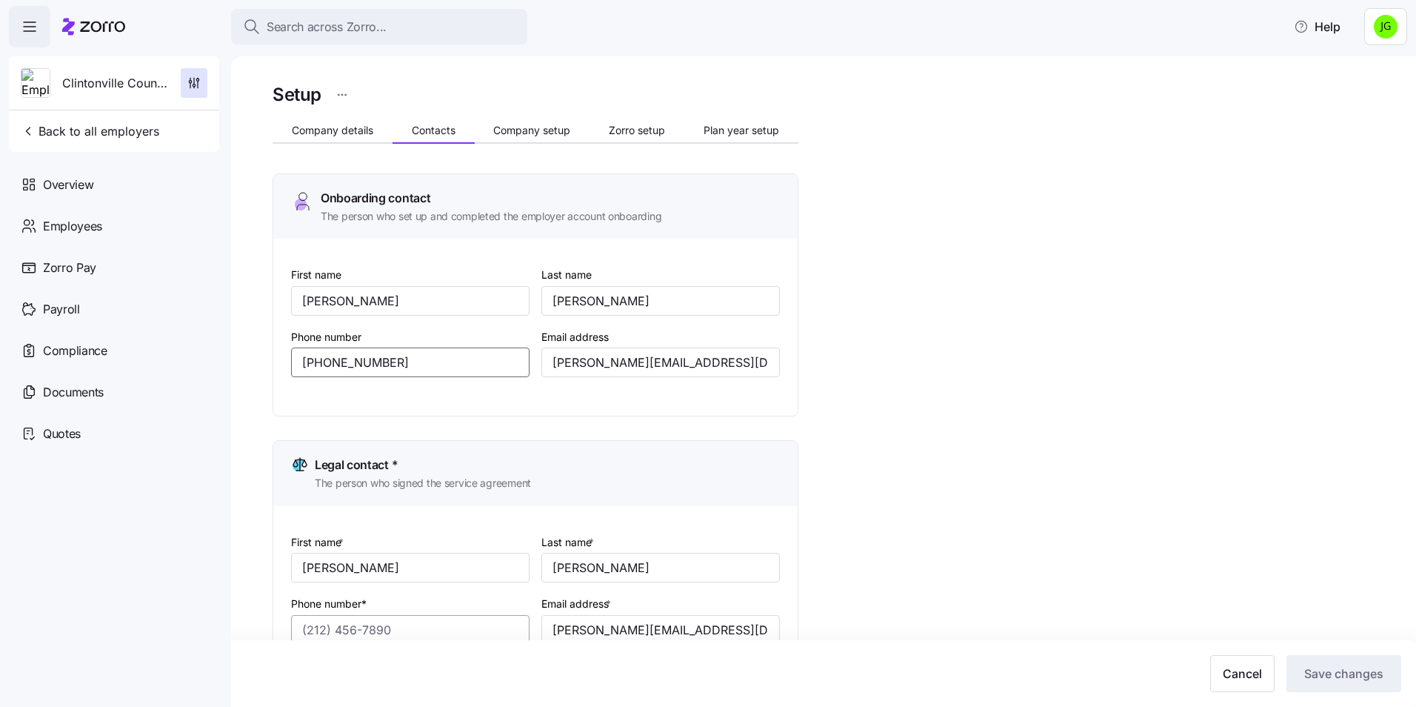
type input "[PHONE_NUMBER]"
click at [320, 624] on input "Phone number*" at bounding box center [410, 630] width 238 height 30
paste input "[PHONE_NUMBER]"
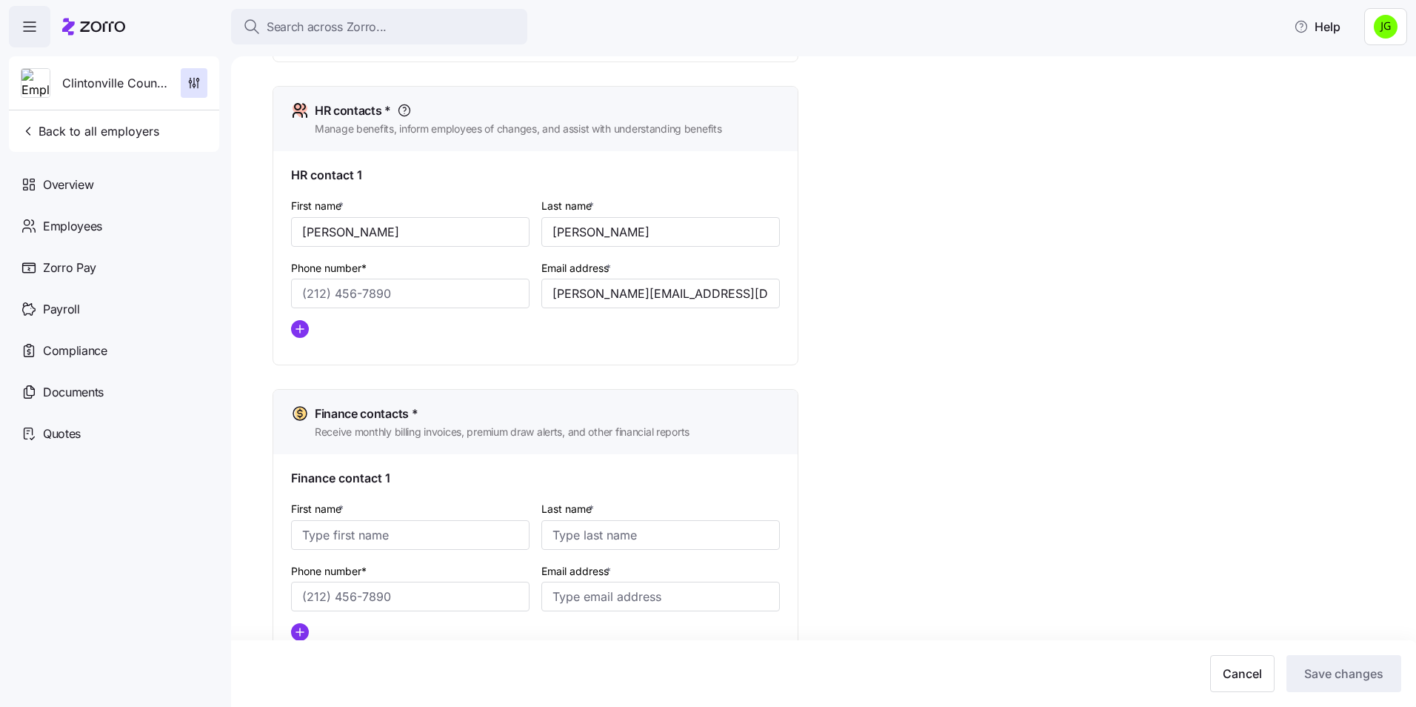
scroll to position [667, 0]
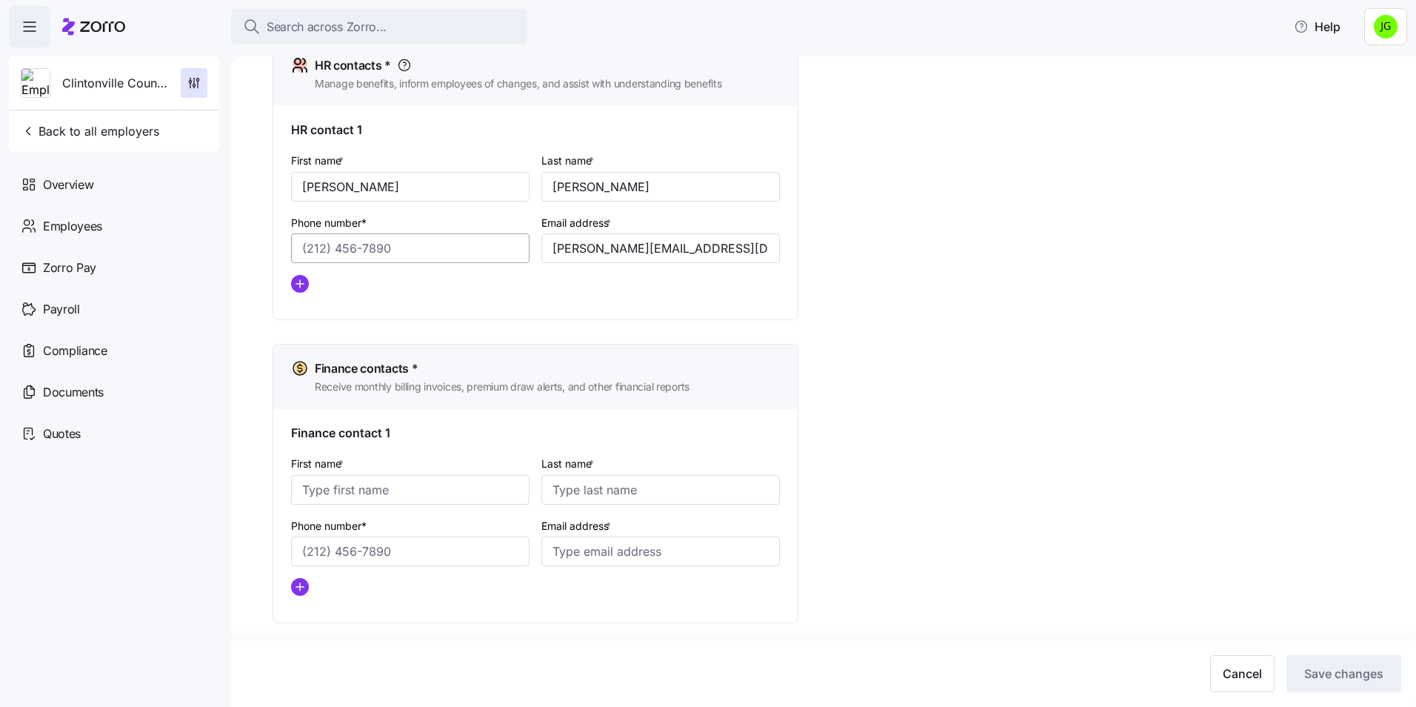
type input "[PHONE_NUMBER]"
drag, startPoint x: 395, startPoint y: 248, endPoint x: 295, endPoint y: 241, distance: 100.2
click at [295, 241] on input "Phone number*" at bounding box center [410, 248] width 238 height 30
paste input "[PHONE_NUMBER]"
type input "[PHONE_NUMBER]"
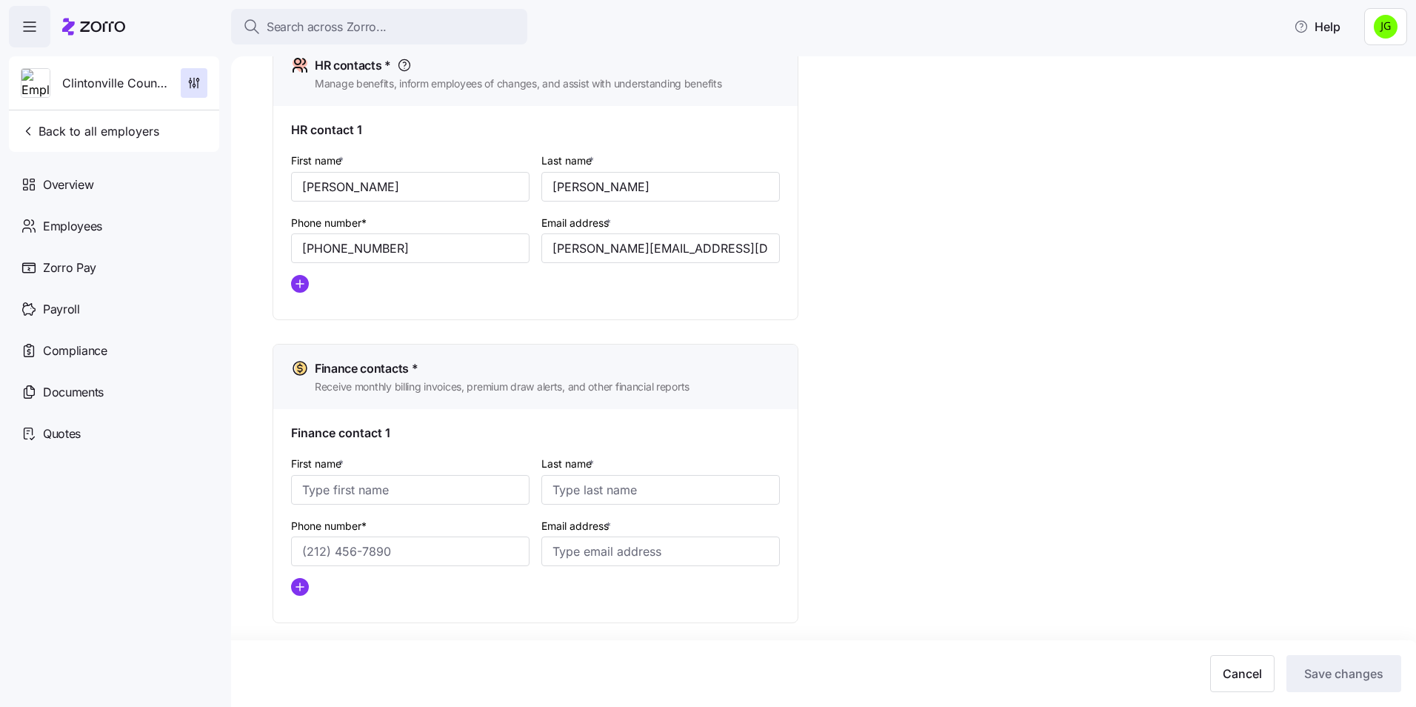
click at [915, 338] on div "Setup Company details Contacts Company setup Zorro setup Plan year setup Onboar…" at bounding box center [834, 53] width 1123 height 1281
click at [329, 563] on input "Phone number*" at bounding box center [410, 551] width 238 height 30
paste input "[PHONE_NUMBER]"
type input "[PHONE_NUMBER]"
drag, startPoint x: 363, startPoint y: 484, endPoint x: 438, endPoint y: 482, distance: 74.8
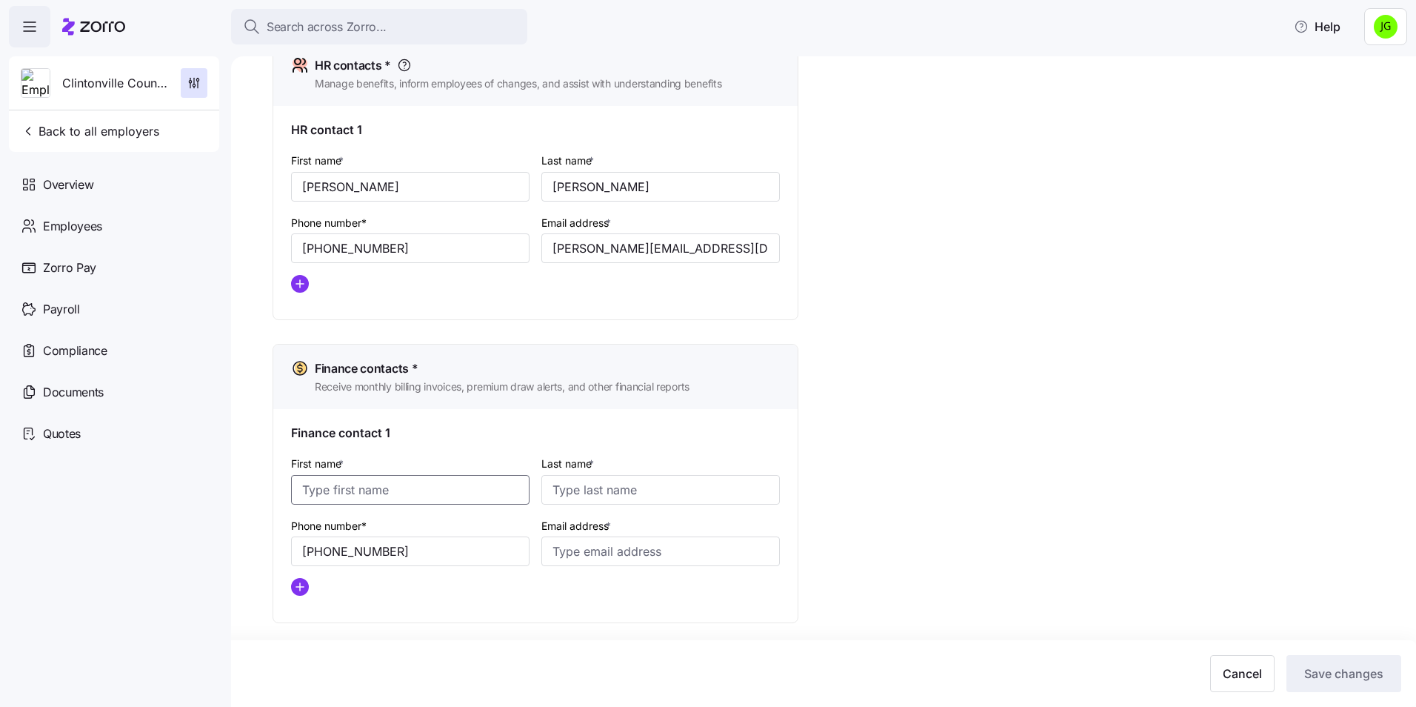
click at [363, 484] on input "First name *" at bounding box center [410, 490] width 238 height 30
type input "[PERSON_NAME]"
click at [575, 545] on input "Email address *" at bounding box center [660, 551] width 238 height 30
paste input "[PERSON_NAME][EMAIL_ADDRESS][DOMAIN_NAME]"
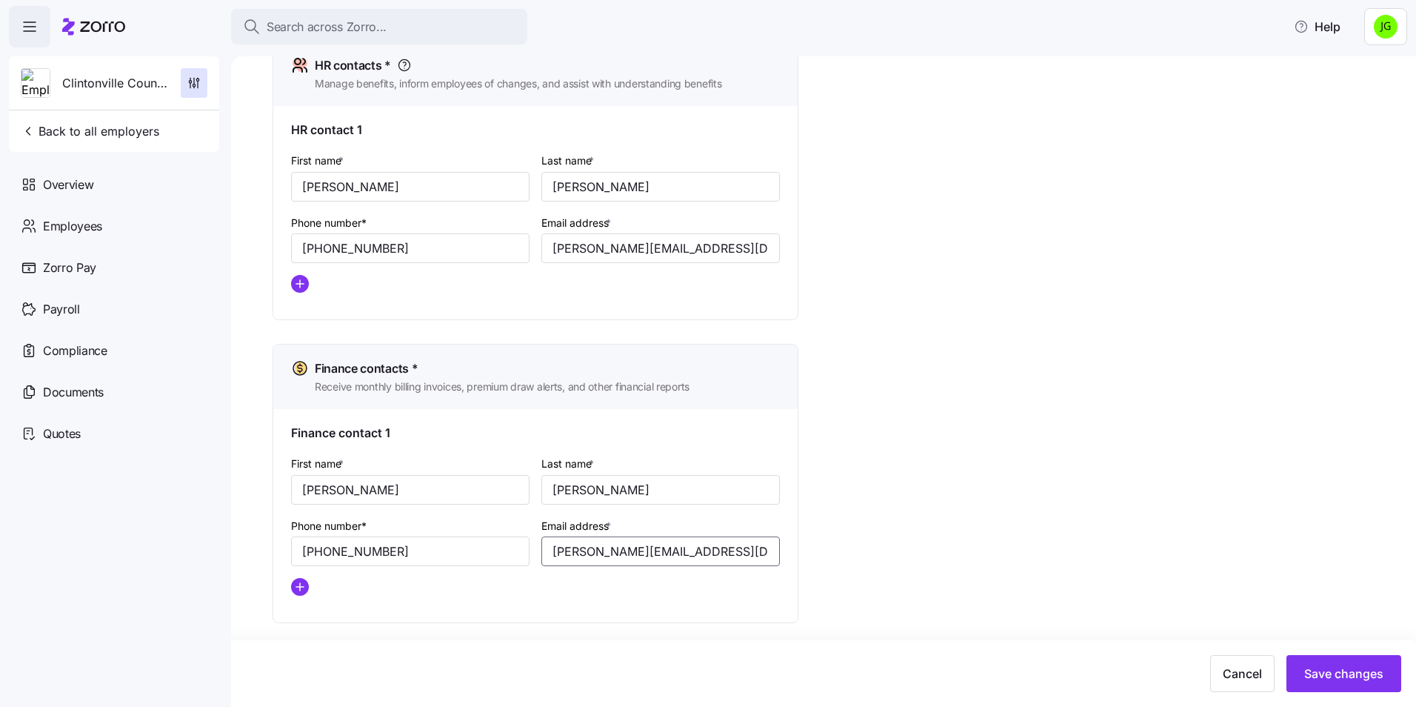
type input "[PERSON_NAME][EMAIL_ADDRESS][DOMAIN_NAME]"
click at [957, 454] on div "Setup Company details Contacts Company setup Zorro setup Plan year setup Onboar…" at bounding box center [834, 53] width 1123 height 1281
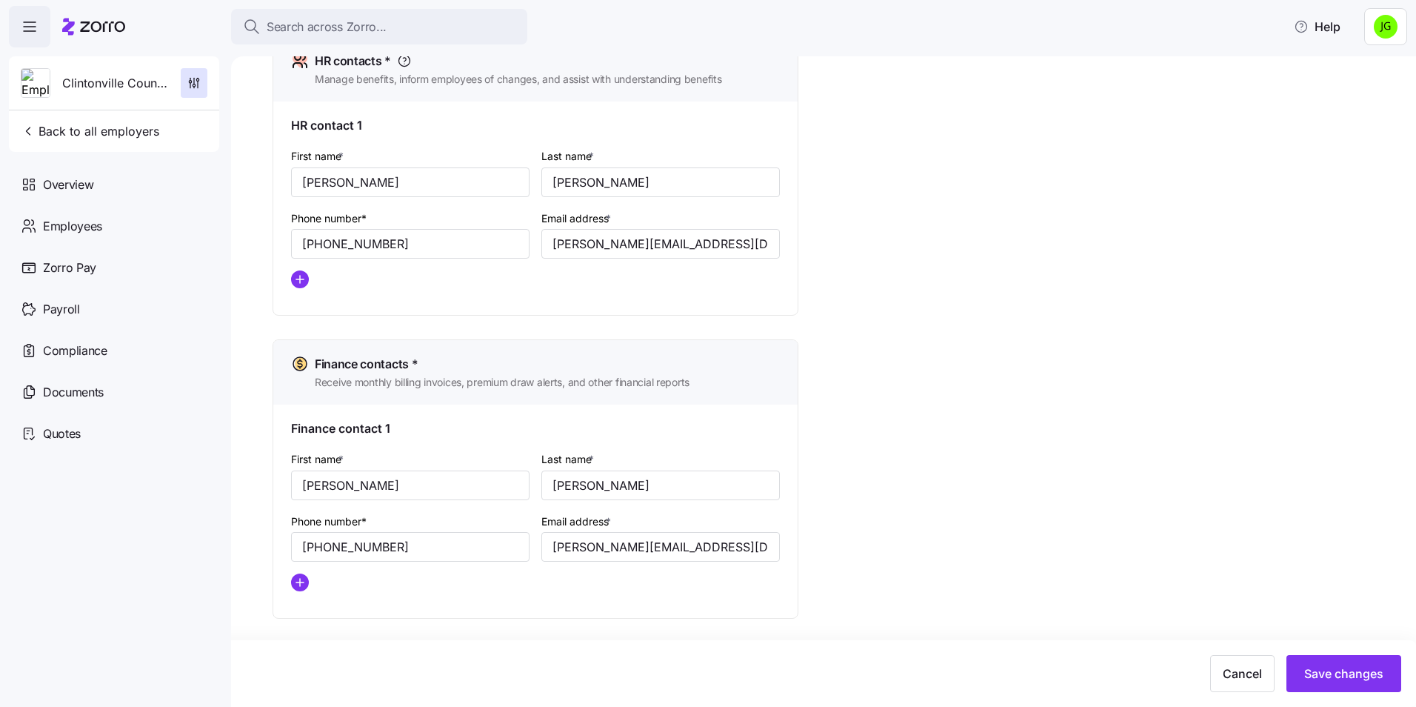
scroll to position [672, 0]
click at [1350, 673] on span "Save changes" at bounding box center [1343, 673] width 79 height 18
click at [1222, 578] on div "Setup Company details Contacts Company setup Zorro setup Plan year setup Onboar…" at bounding box center [834, 48] width 1123 height 1281
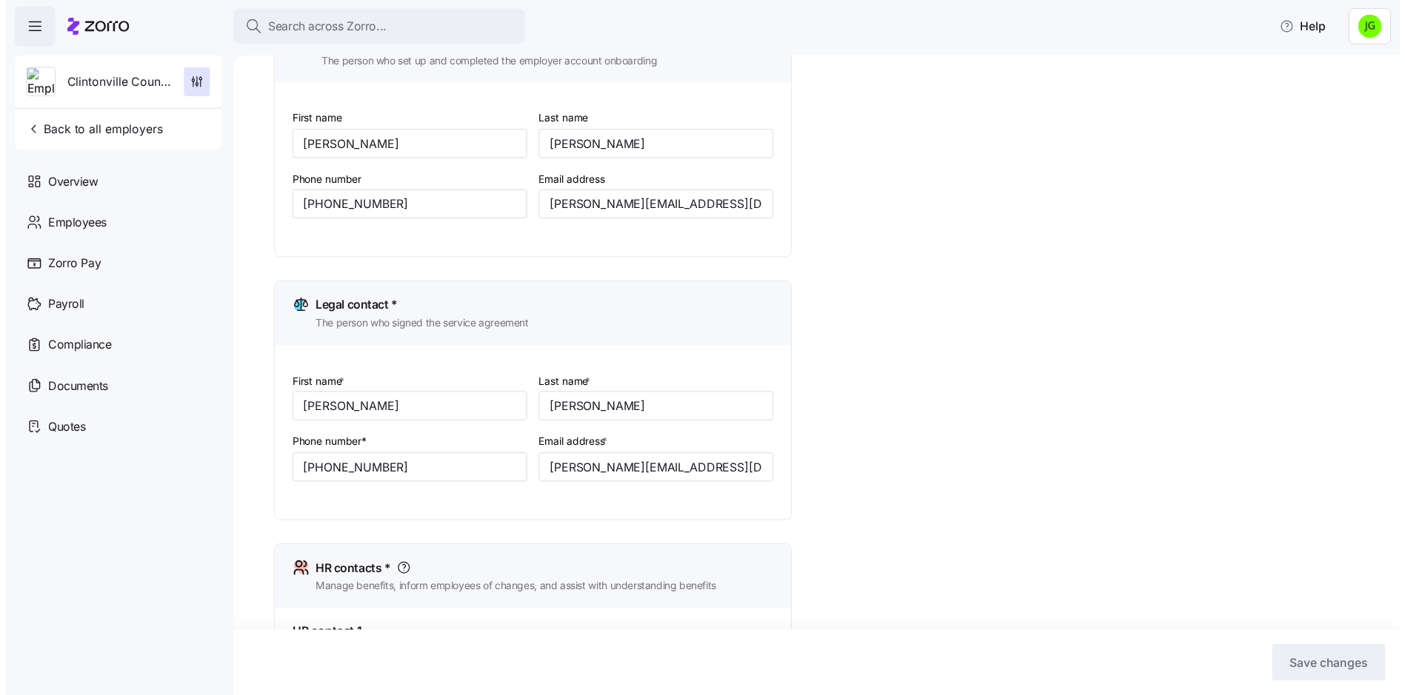
scroll to position [79, 0]
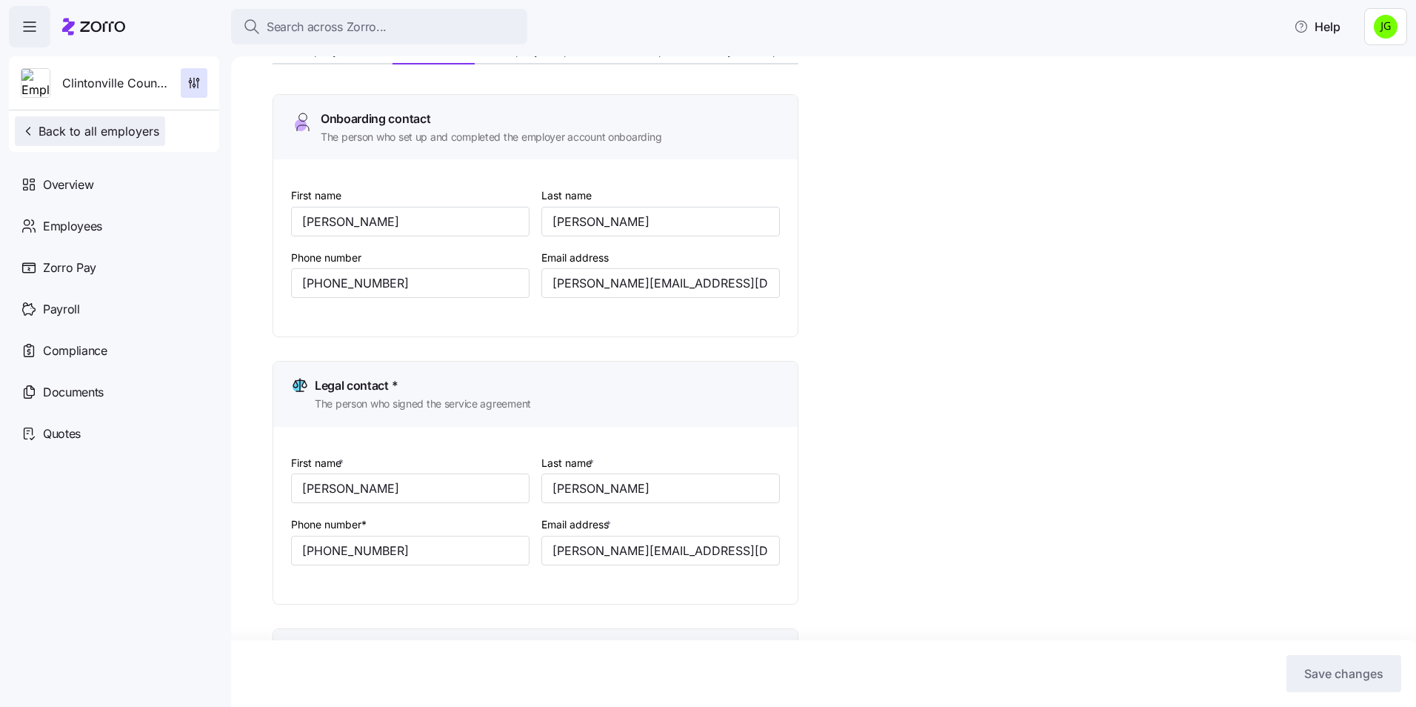
click at [113, 128] on span "Back to all employers" at bounding box center [90, 131] width 139 height 18
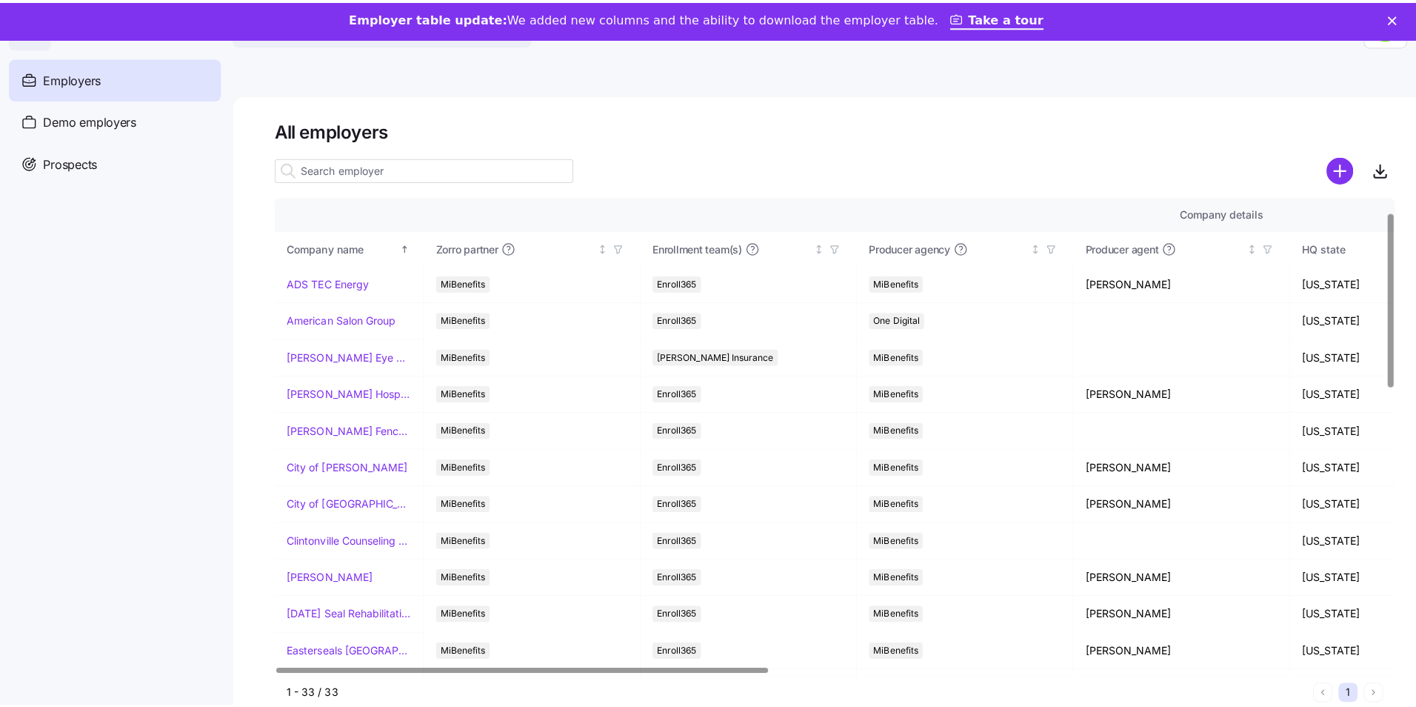
scroll to position [74, 0]
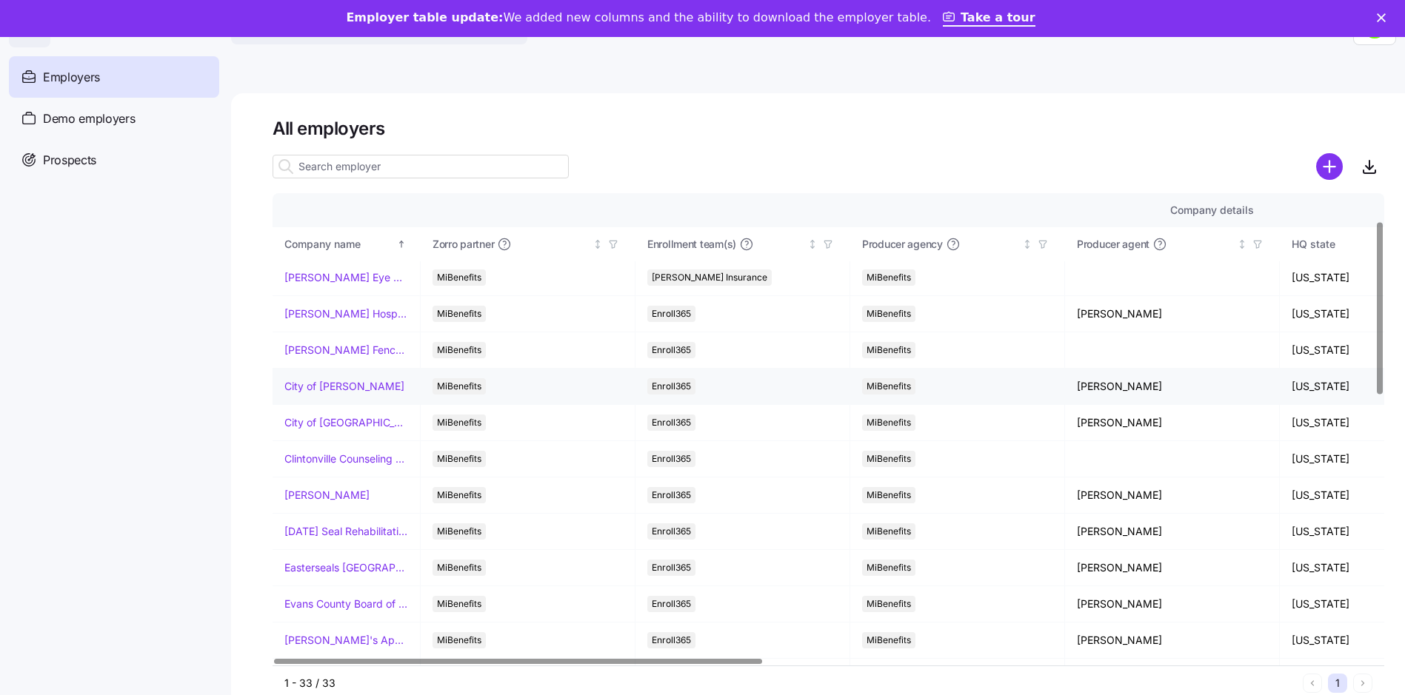
click at [348, 384] on link "City of [PERSON_NAME]" at bounding box center [344, 386] width 120 height 15
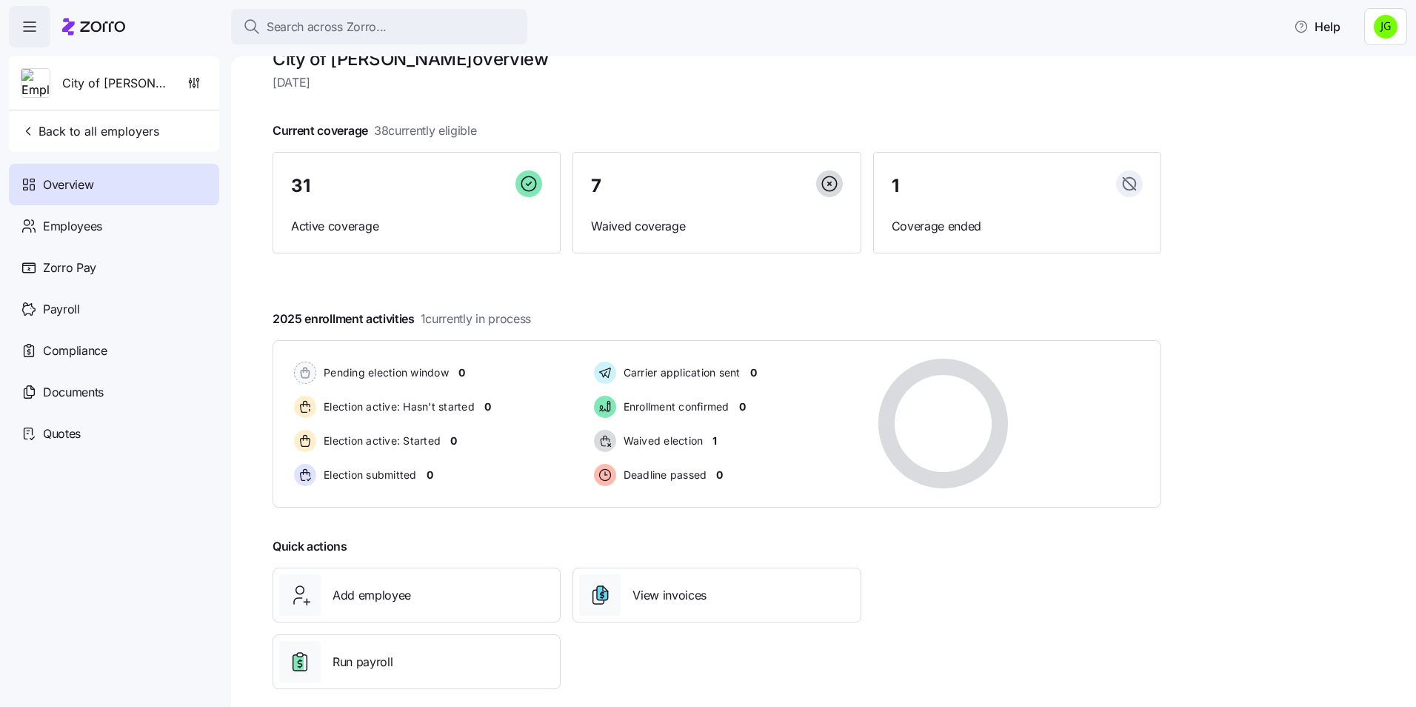
scroll to position [50, 0]
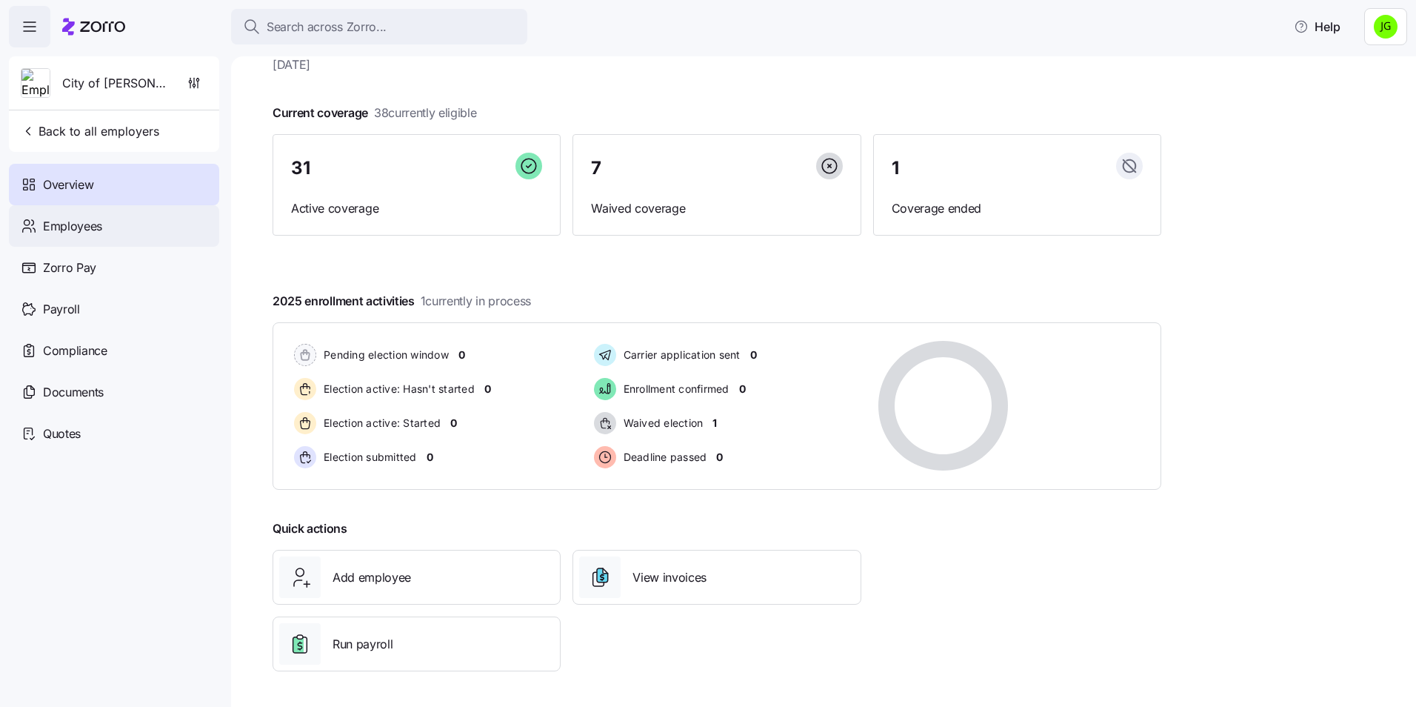
click at [101, 227] on span "Employees" at bounding box center [72, 226] width 59 height 19
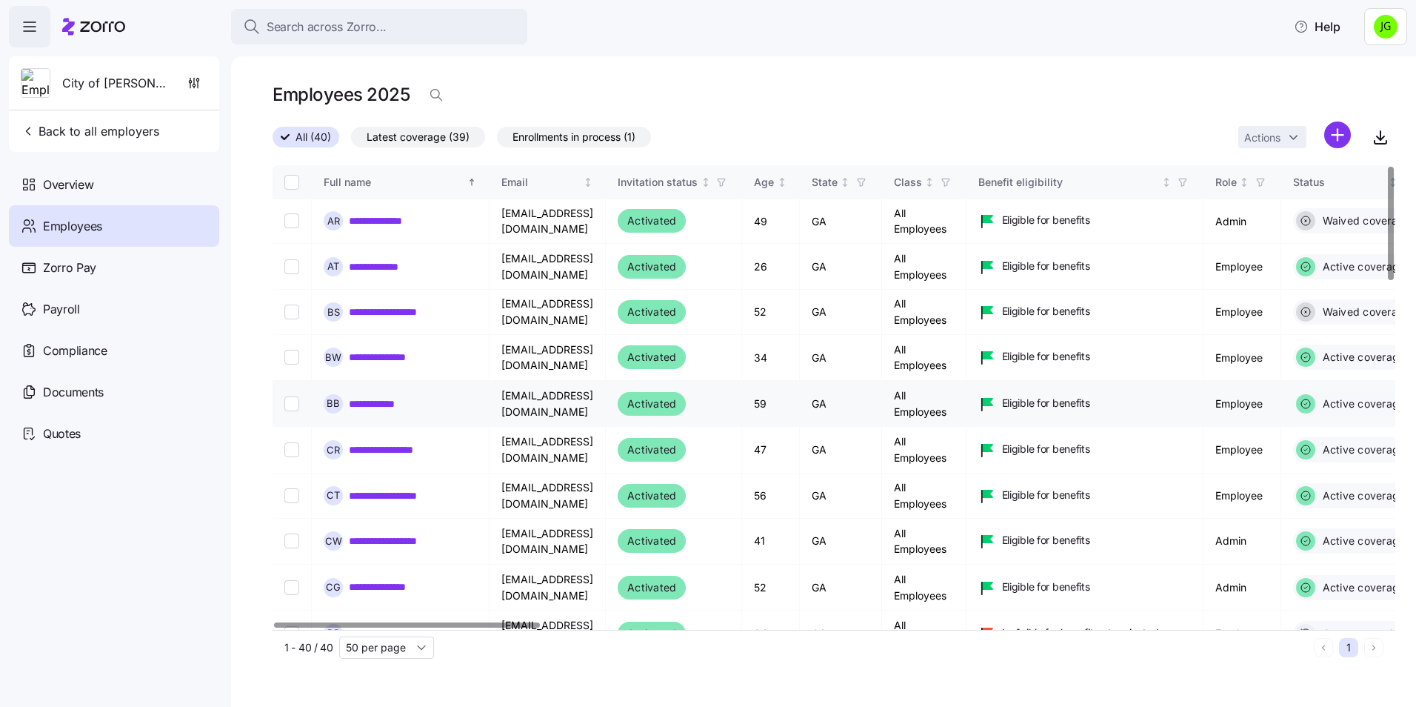
click at [400, 408] on link "**********" at bounding box center [383, 403] width 68 height 15
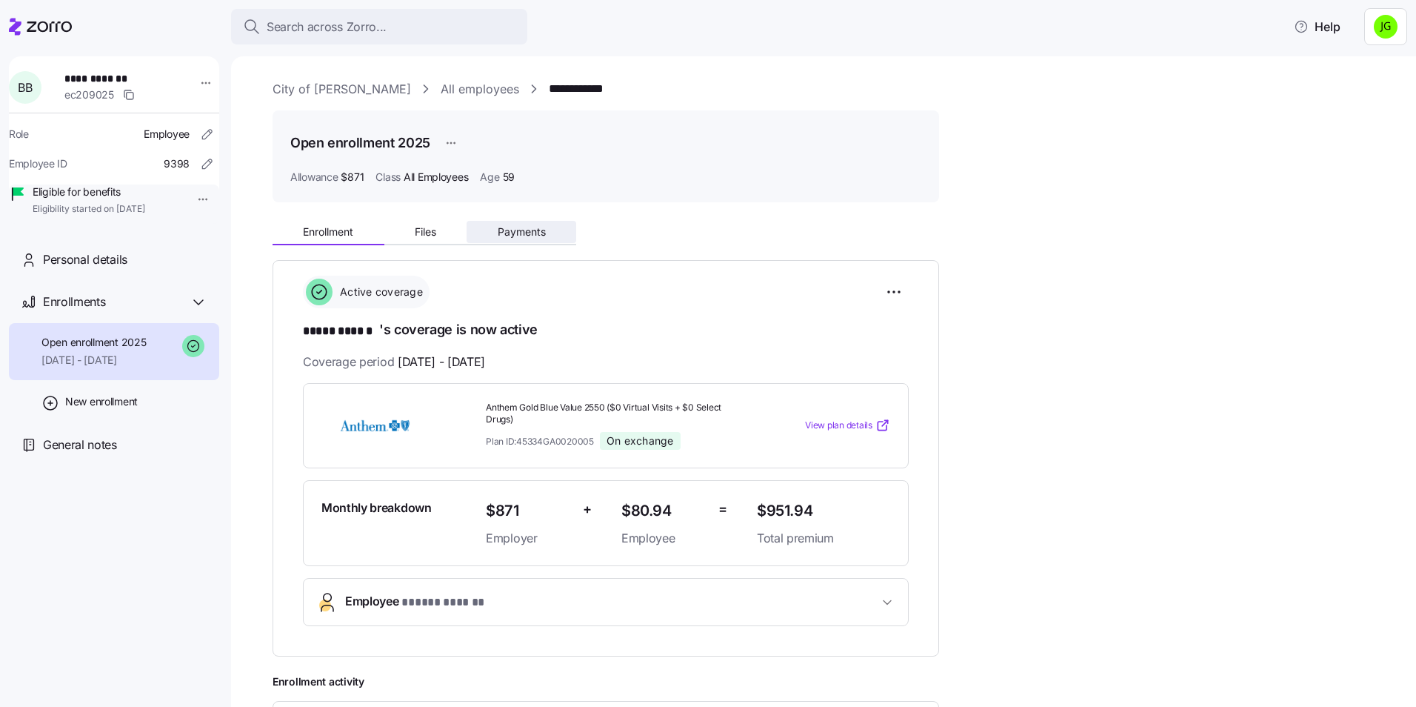
click at [522, 236] on span "Payments" at bounding box center [522, 232] width 48 height 10
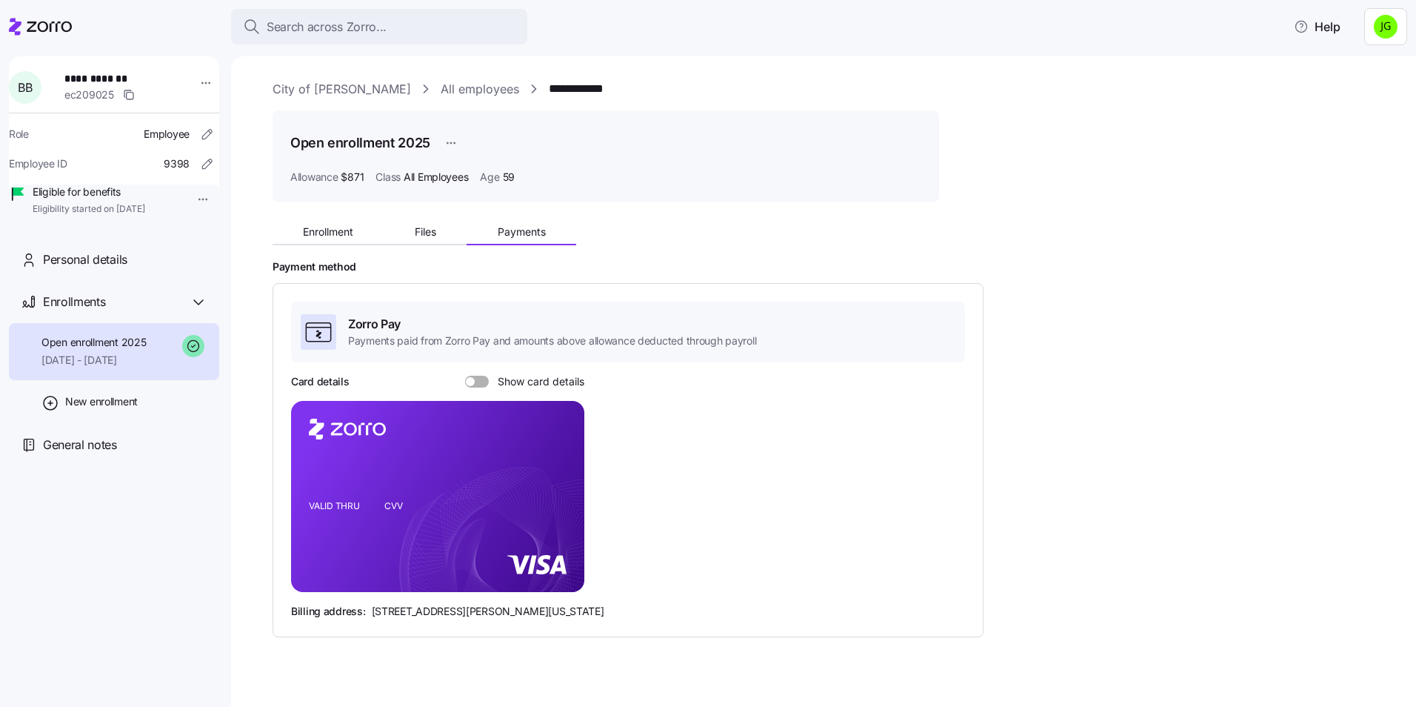
click at [478, 383] on span at bounding box center [482, 382] width 15 height 12
click at [465, 376] on input "Show card details" at bounding box center [465, 376] width 0 height 0
click at [755, 384] on div "Card details Show card details VALID THRU CVV Billing address: [STREET_ADDRESS]…" at bounding box center [628, 496] width 674 height 244
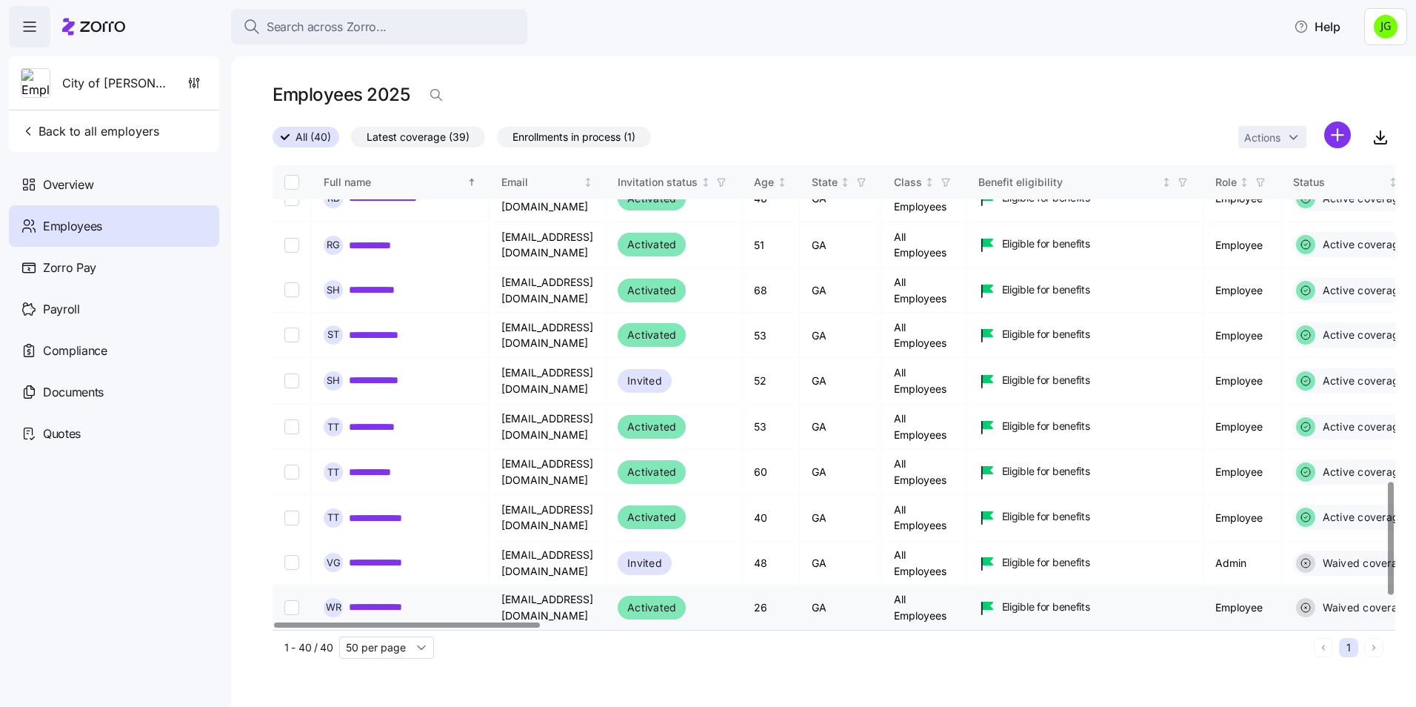
scroll to position [1244, 0]
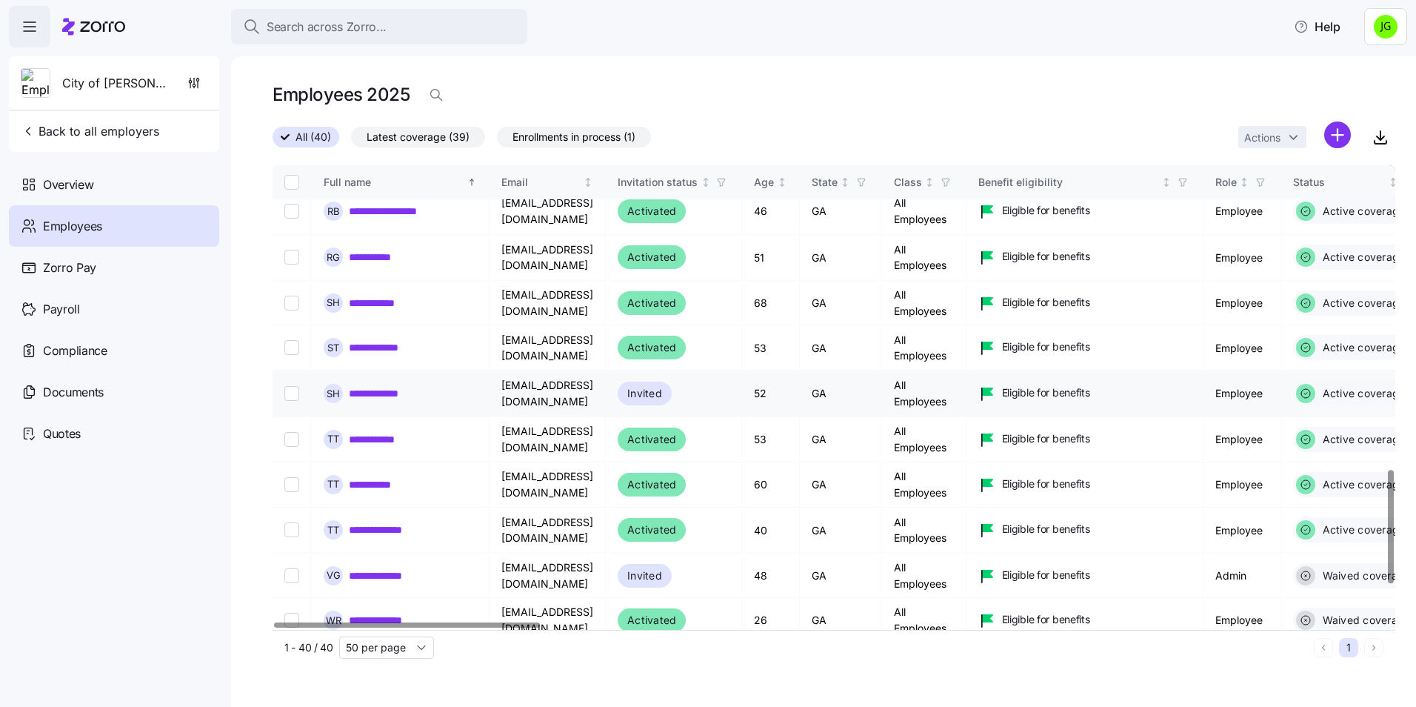
click at [426, 395] on link "**********" at bounding box center [392, 393] width 87 height 15
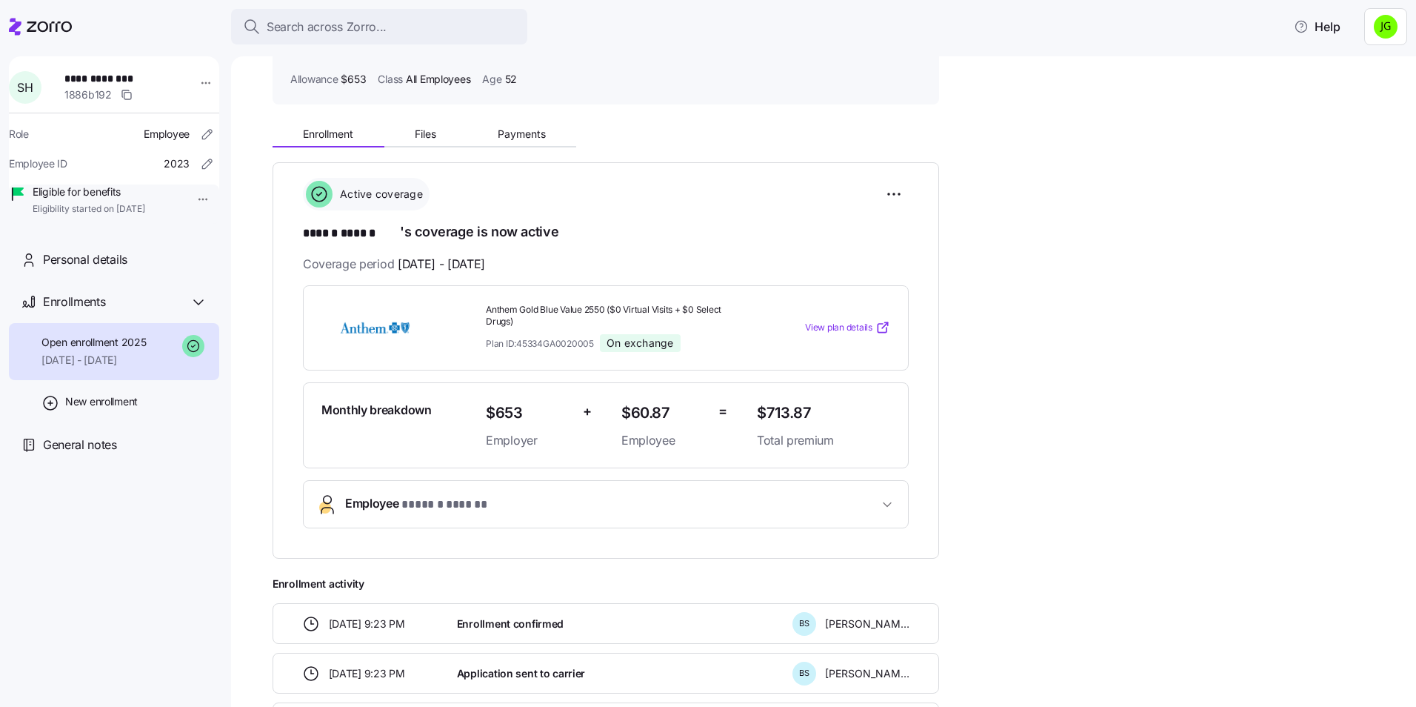
scroll to position [148, 0]
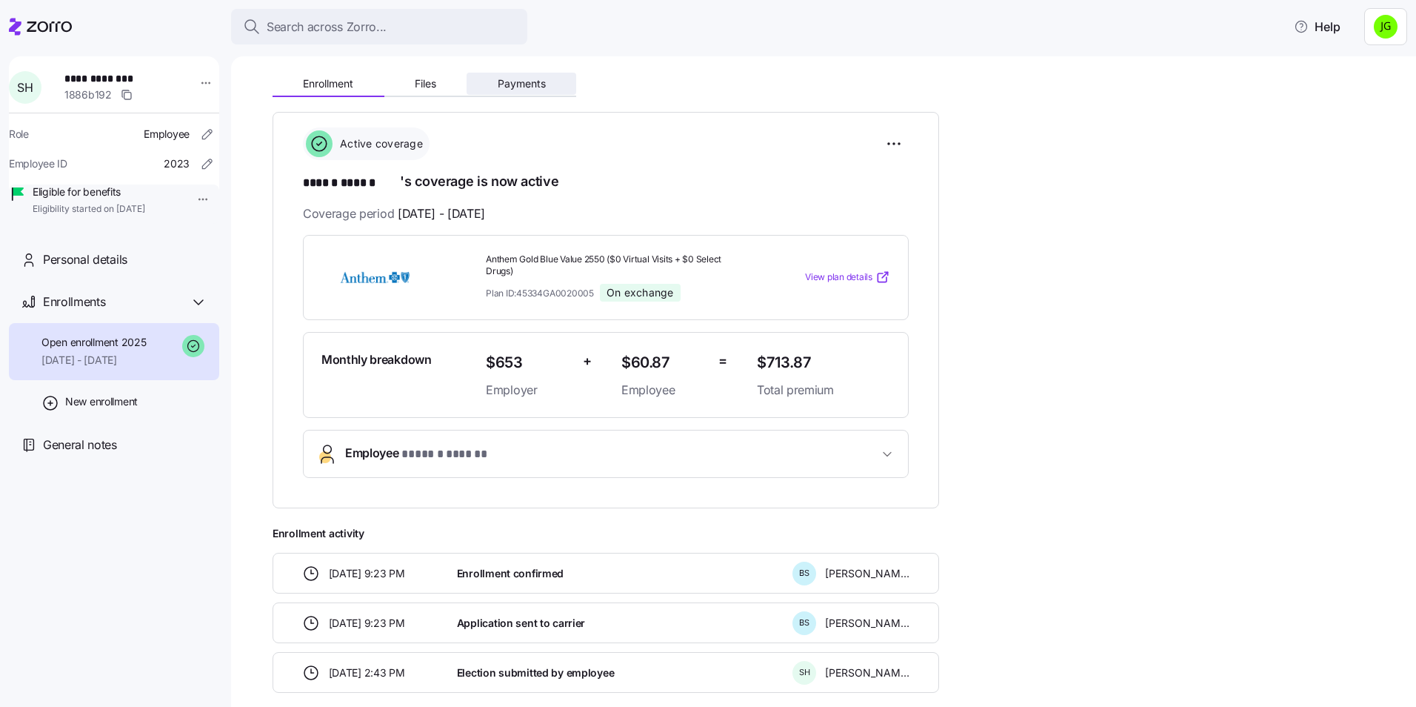
click at [526, 86] on span "Payments" at bounding box center [522, 84] width 48 height 10
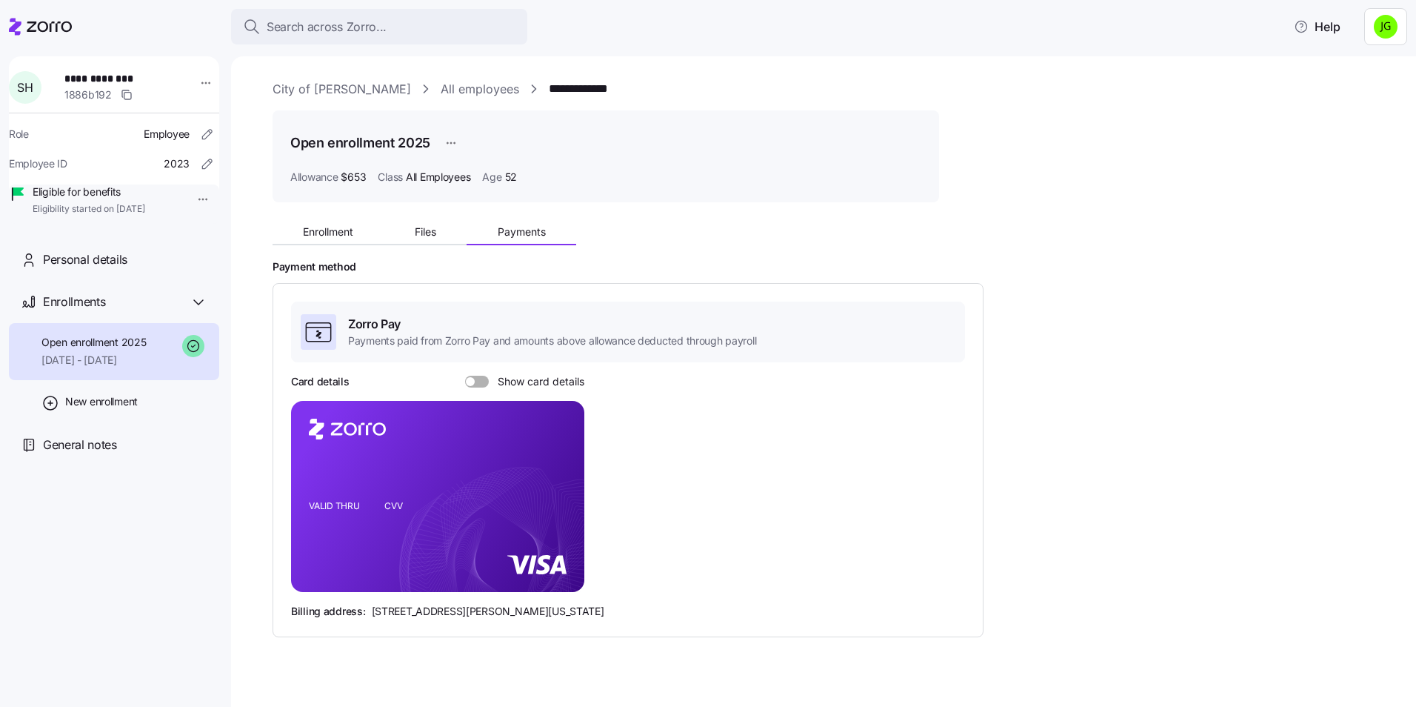
click at [475, 382] on span at bounding box center [482, 382] width 15 height 12
click at [465, 376] on input "Show card details" at bounding box center [465, 376] width 0 height 0
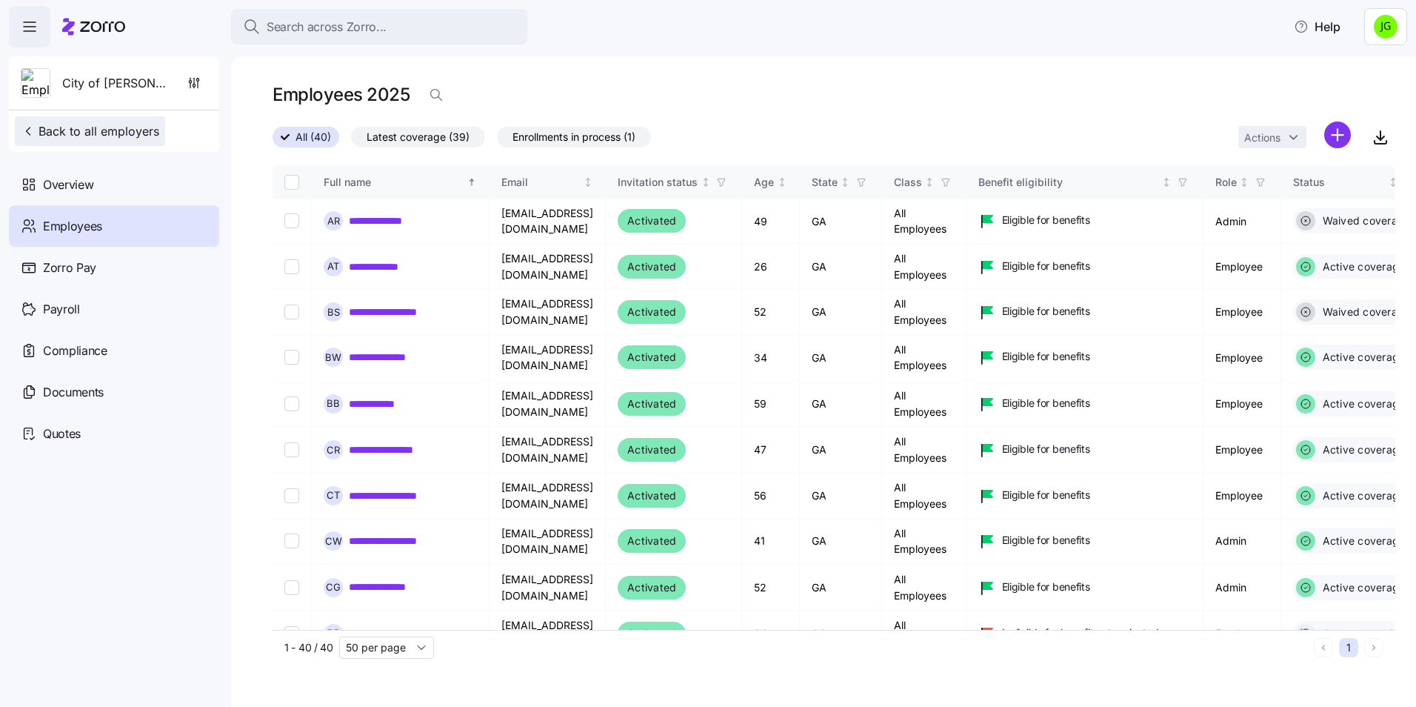
click at [103, 124] on span "Back to all employers" at bounding box center [90, 131] width 139 height 18
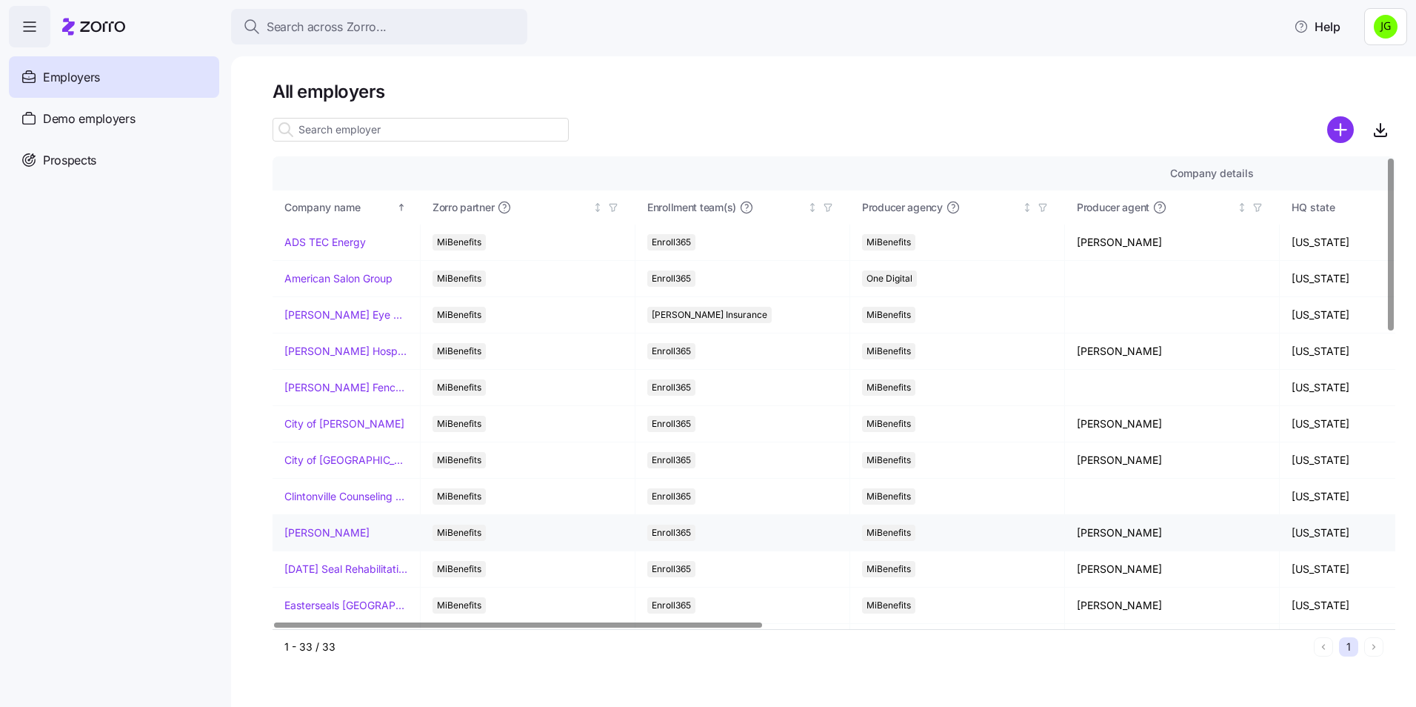
click at [345, 528] on link "[PERSON_NAME]" at bounding box center [326, 532] width 85 height 15
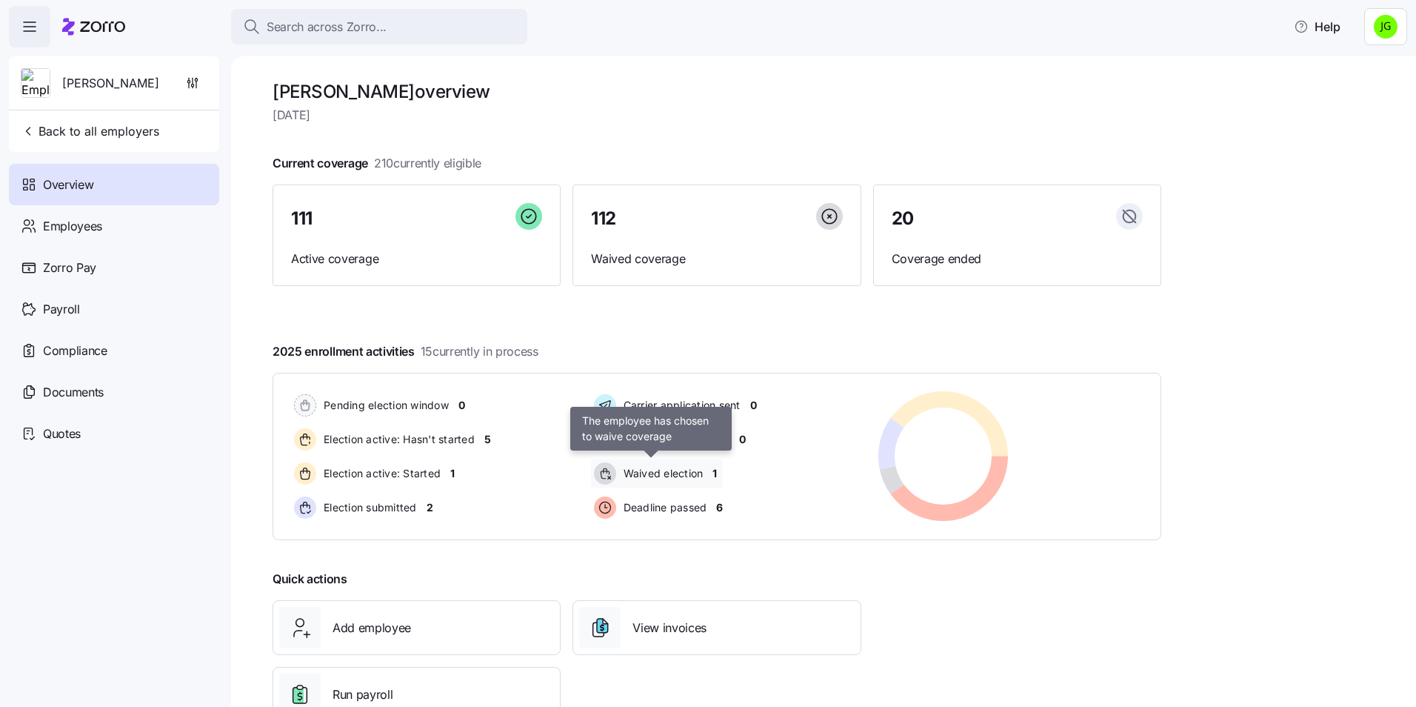
scroll to position [50, 0]
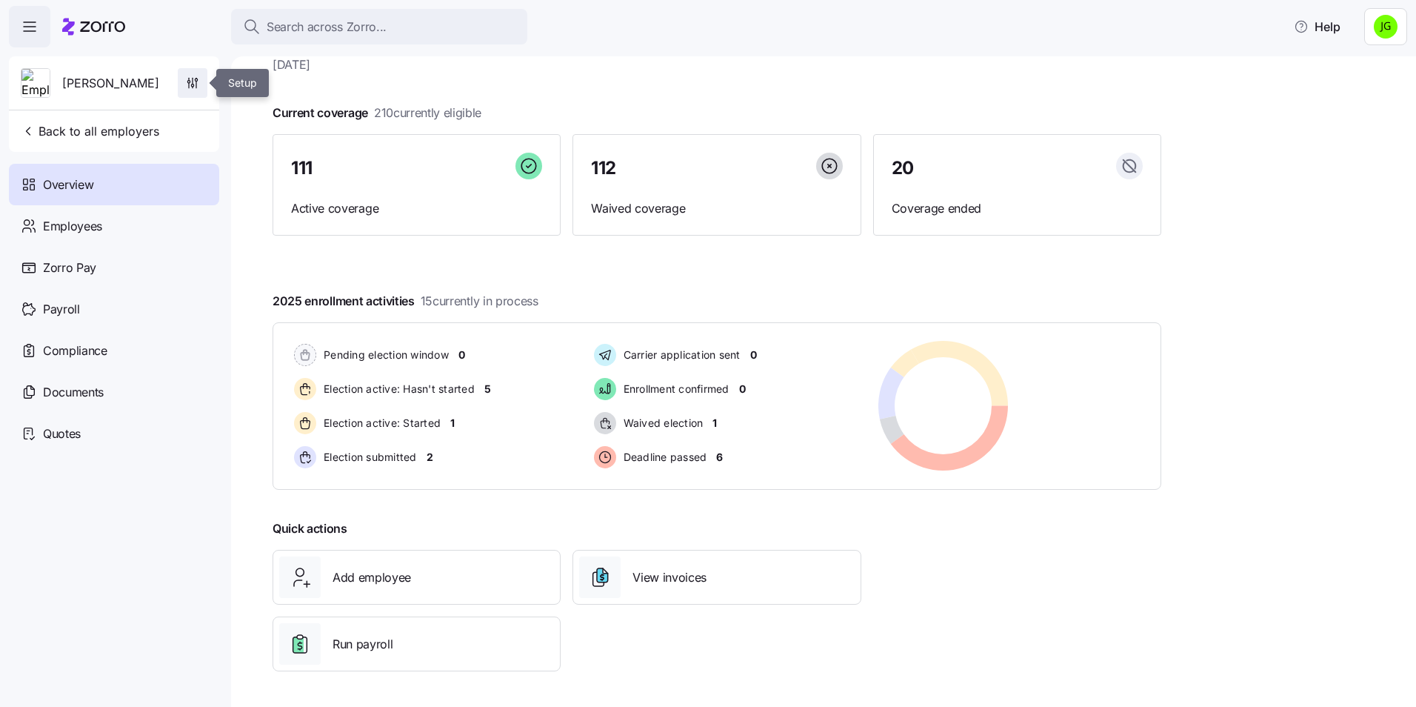
click at [199, 80] on icon "button" at bounding box center [192, 83] width 15 height 15
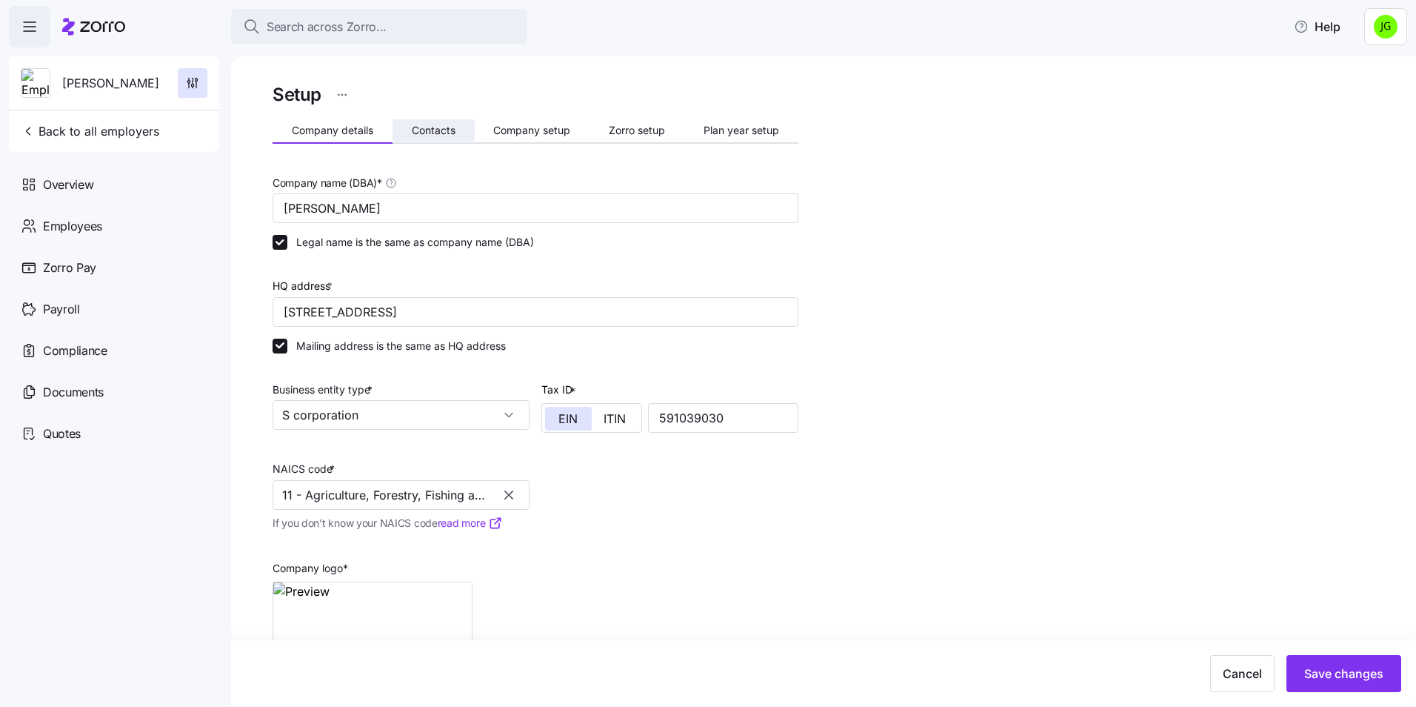
click at [436, 136] on span "Contacts" at bounding box center [434, 130] width 44 height 10
click at [110, 124] on span "Back to all employers" at bounding box center [90, 131] width 139 height 18
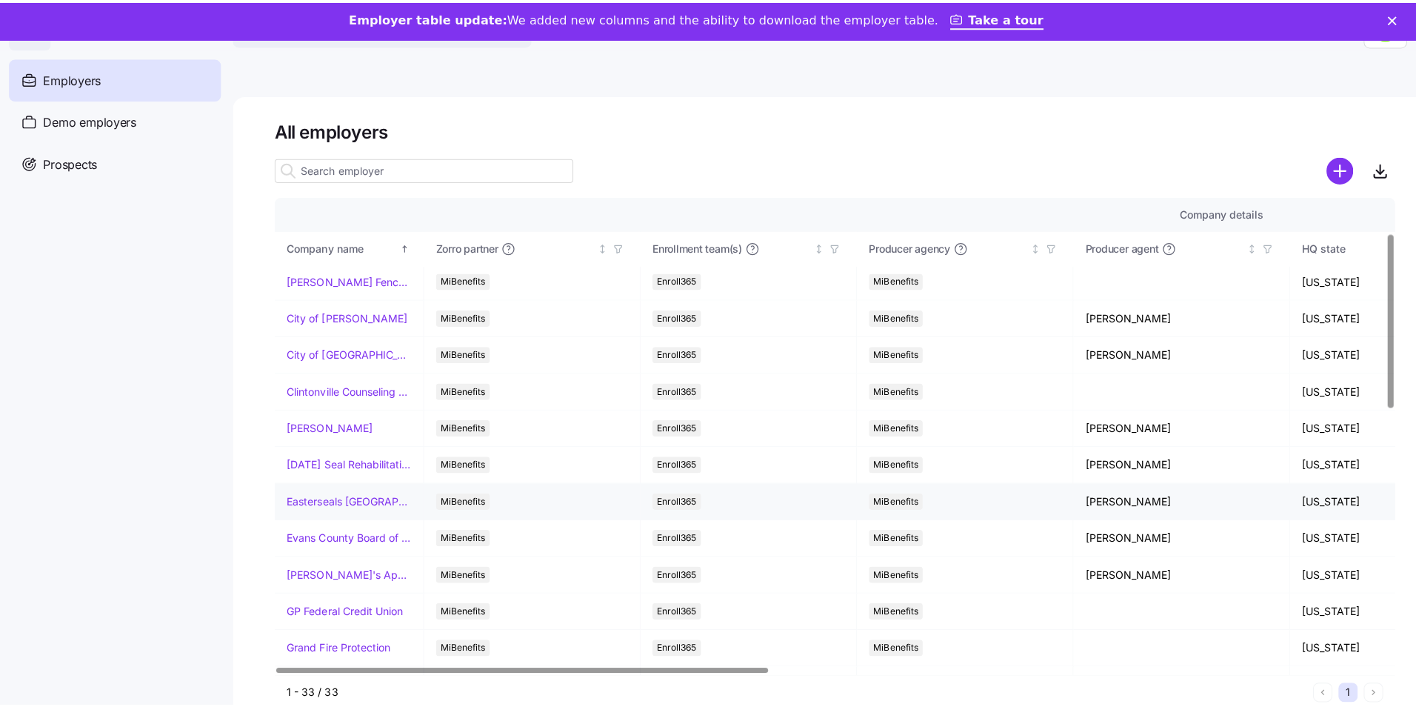
scroll to position [148, 0]
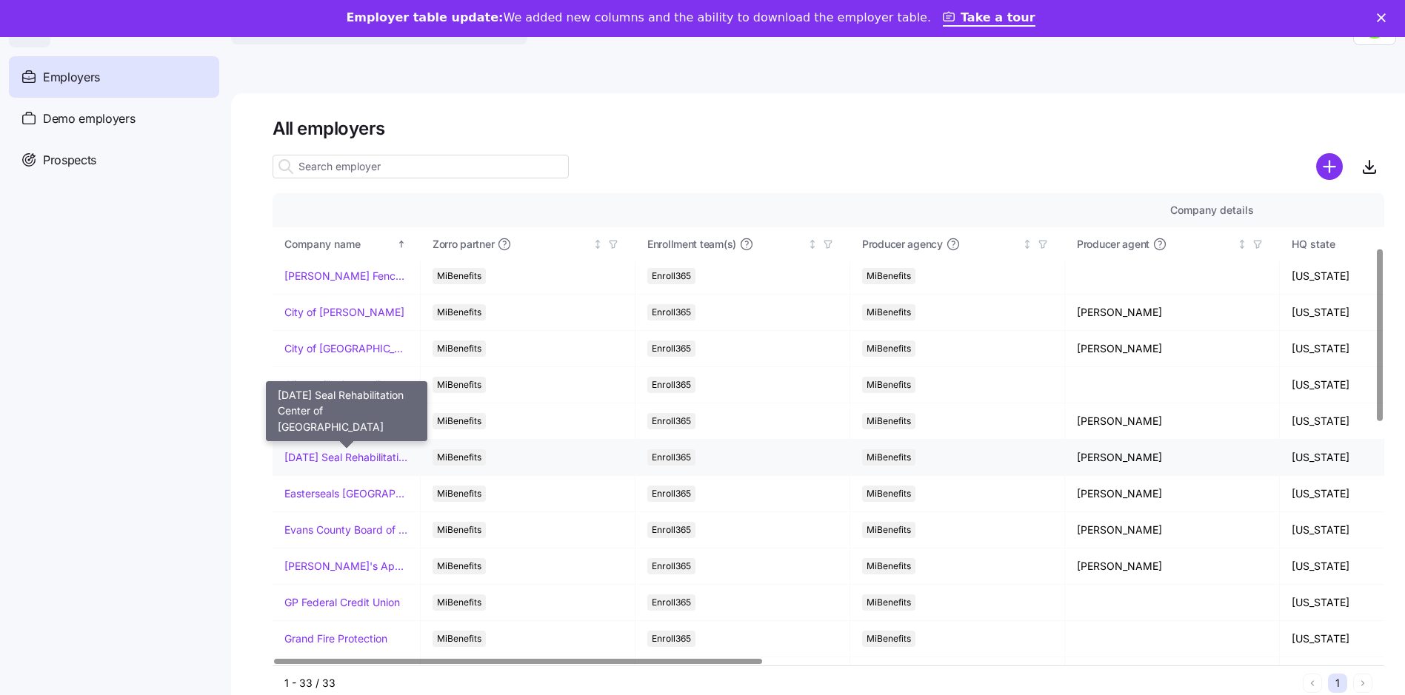
click at [355, 453] on link "[DATE] Seal Rehabilitation Center of [GEOGRAPHIC_DATA]" at bounding box center [346, 457] width 124 height 15
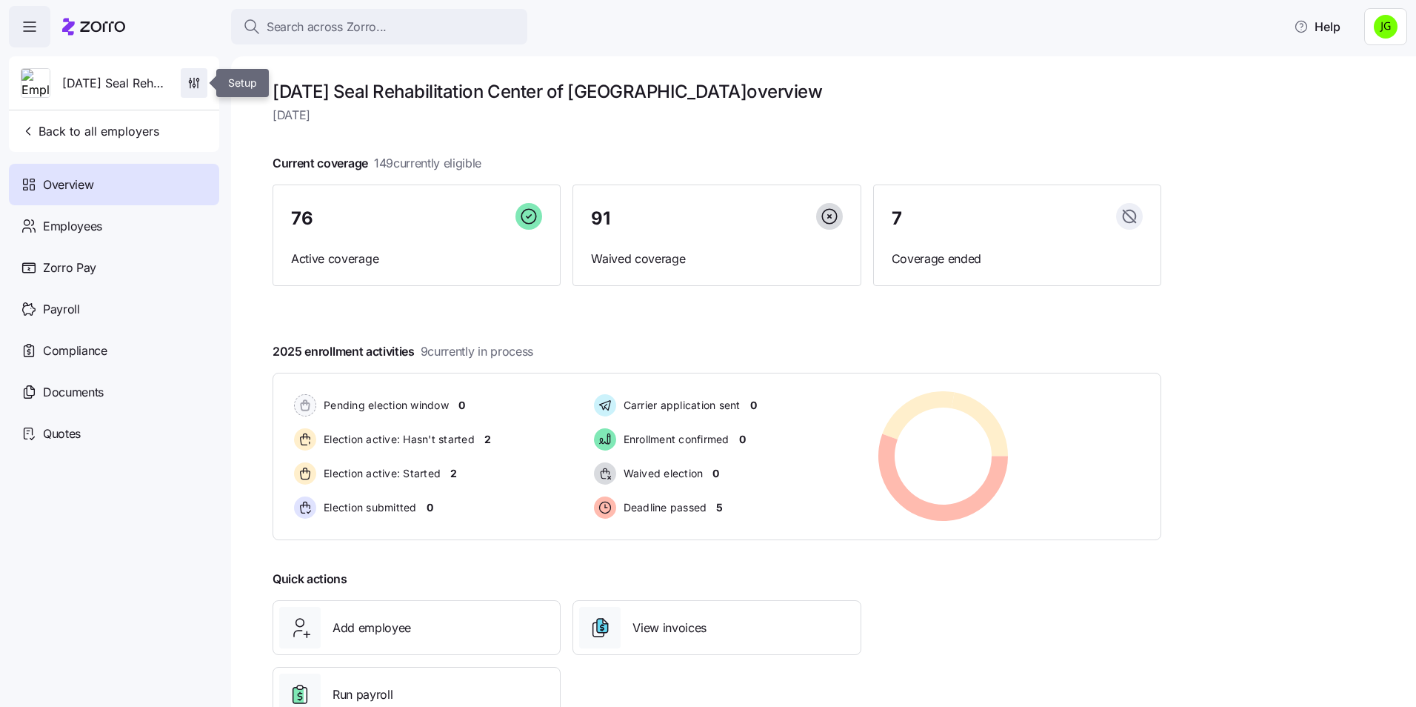
click at [193, 85] on icon "button" at bounding box center [194, 83] width 15 height 15
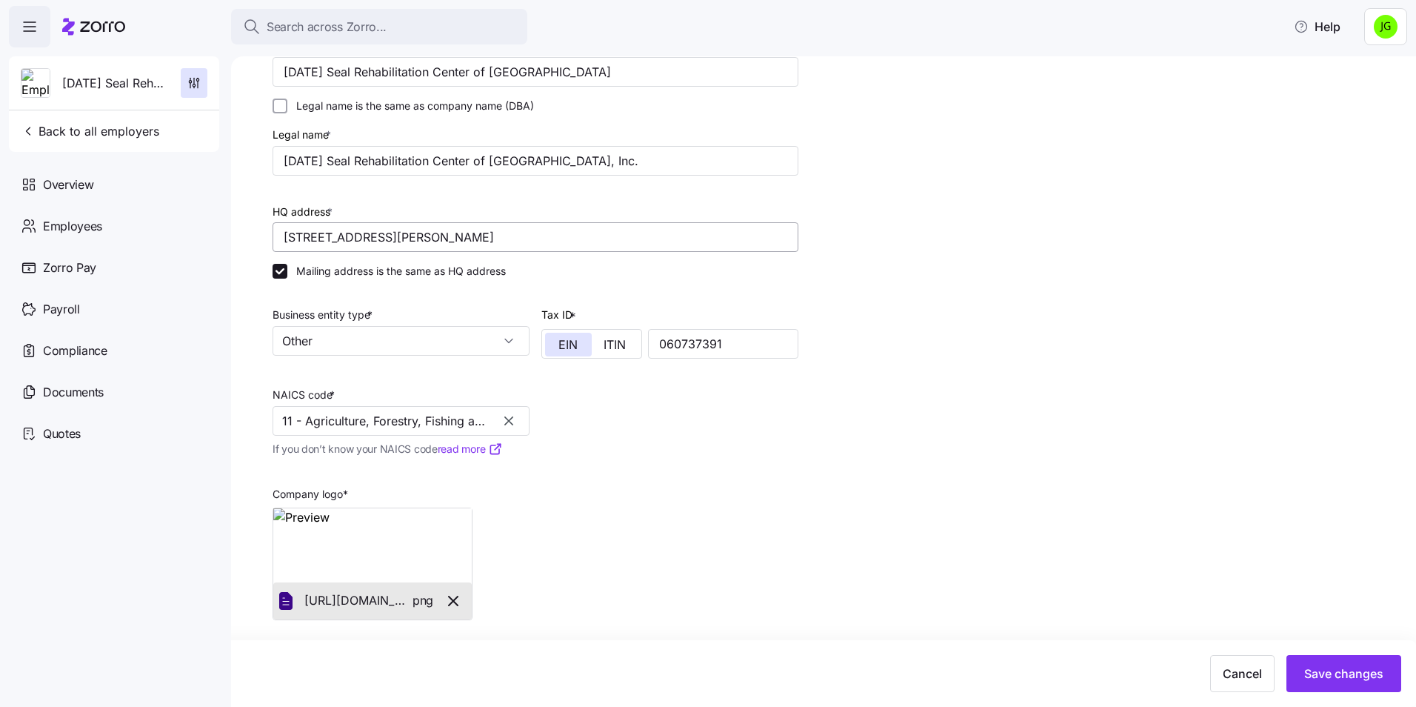
scroll to position [139, 0]
click at [393, 345] on input "Other" at bounding box center [401, 339] width 257 height 30
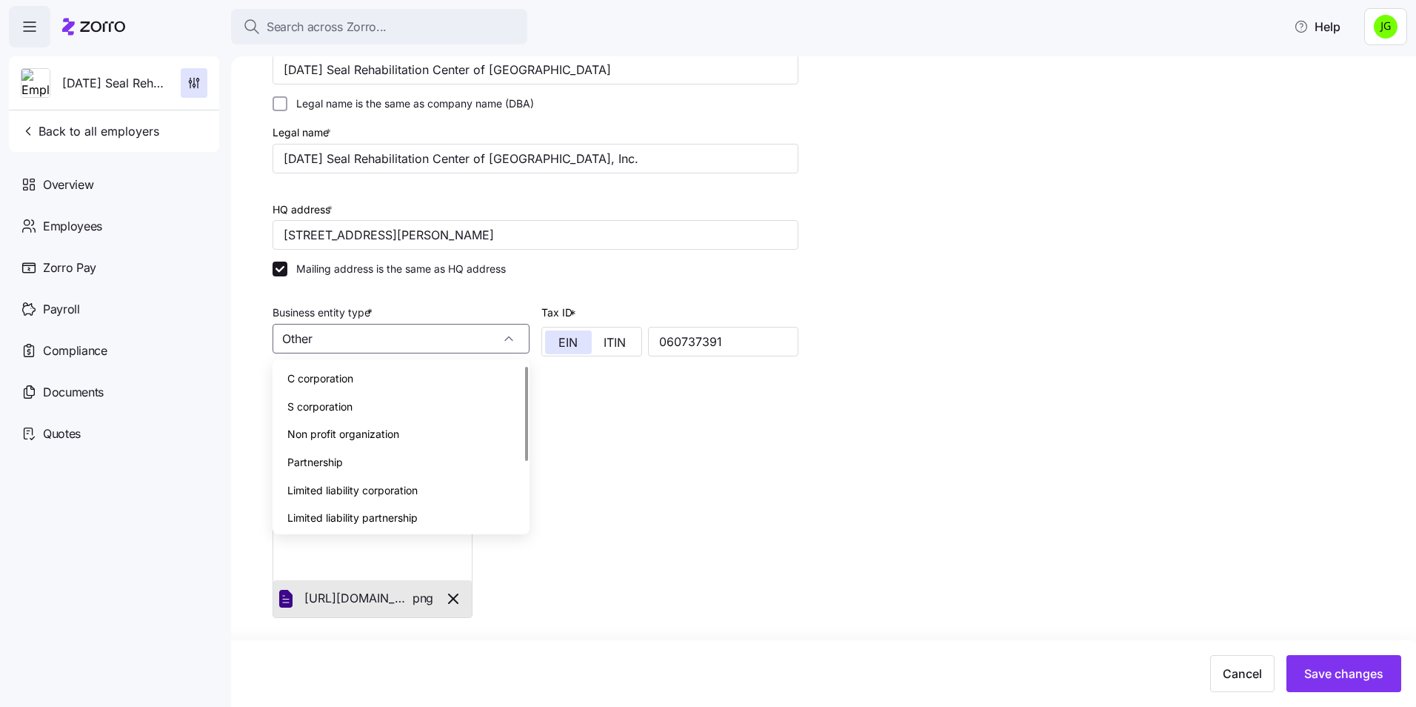
scroll to position [0, 0]
click at [373, 426] on div "Non profit organization" at bounding box center [400, 435] width 245 height 28
type input "Non profit organization"
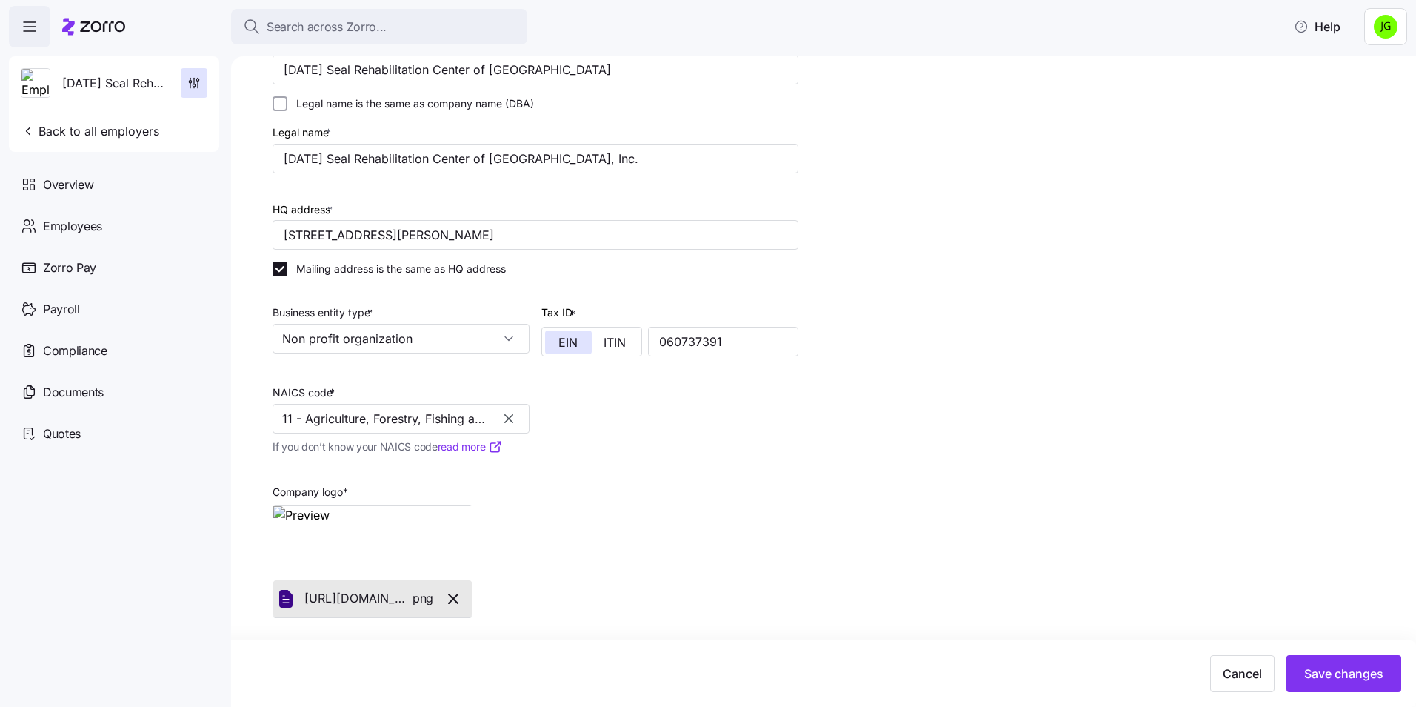
click at [764, 416] on div "Company name (DBA) * [DATE] Seal Rehabilitation Center of Greater Waterbury Leg…" at bounding box center [536, 326] width 538 height 595
click at [510, 412] on icon "button" at bounding box center [508, 418] width 15 height 15
click at [304, 421] on input "NAICS code *" at bounding box center [401, 419] width 257 height 30
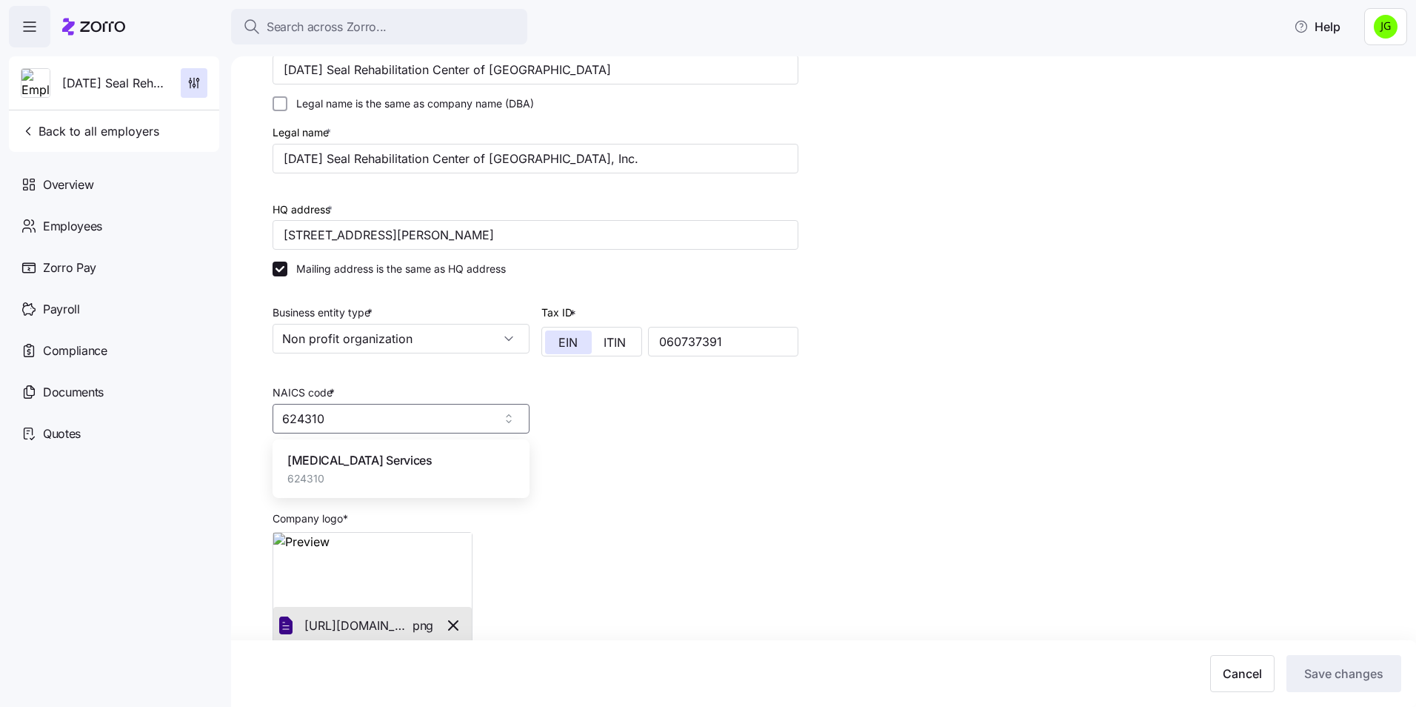
click at [397, 463] on span "[MEDICAL_DATA] Services" at bounding box center [359, 460] width 145 height 19
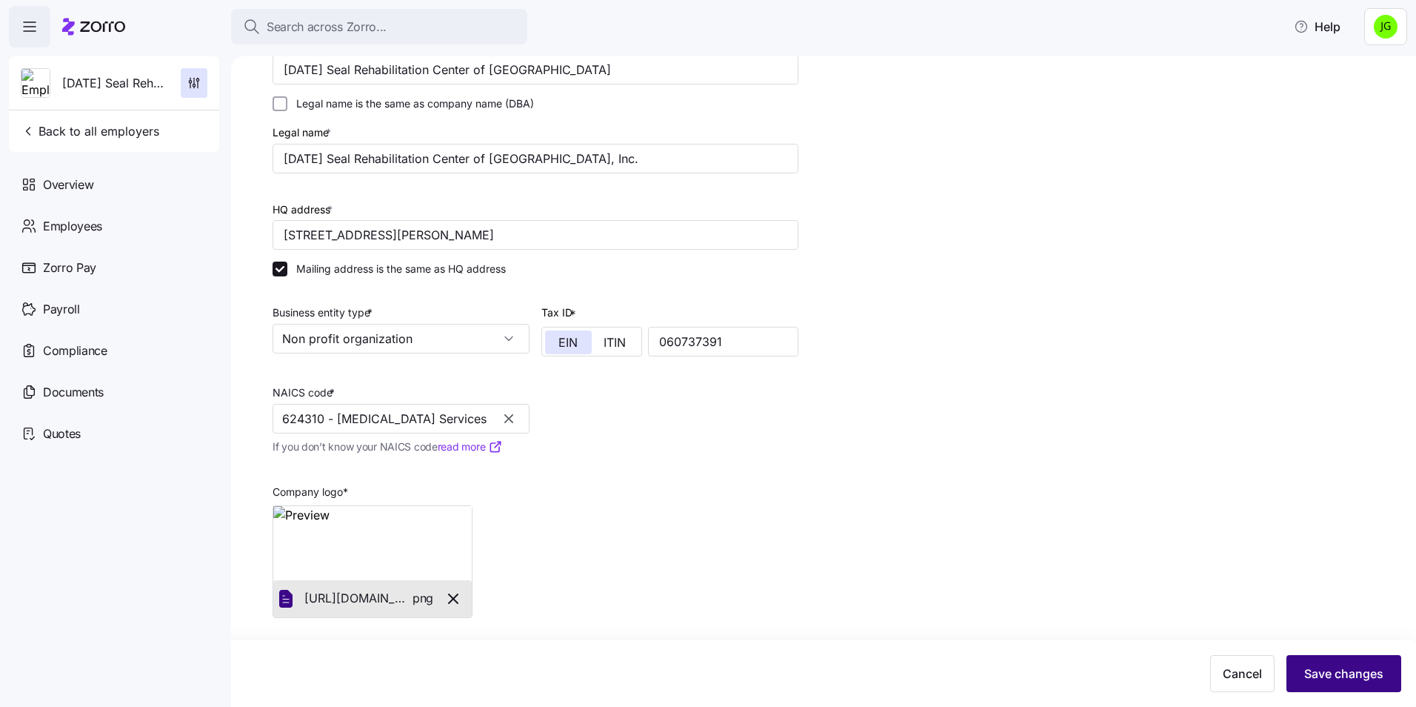
type input "624310 - [MEDICAL_DATA] Services"
click at [1344, 679] on span "Save changes" at bounding box center [1343, 673] width 79 height 18
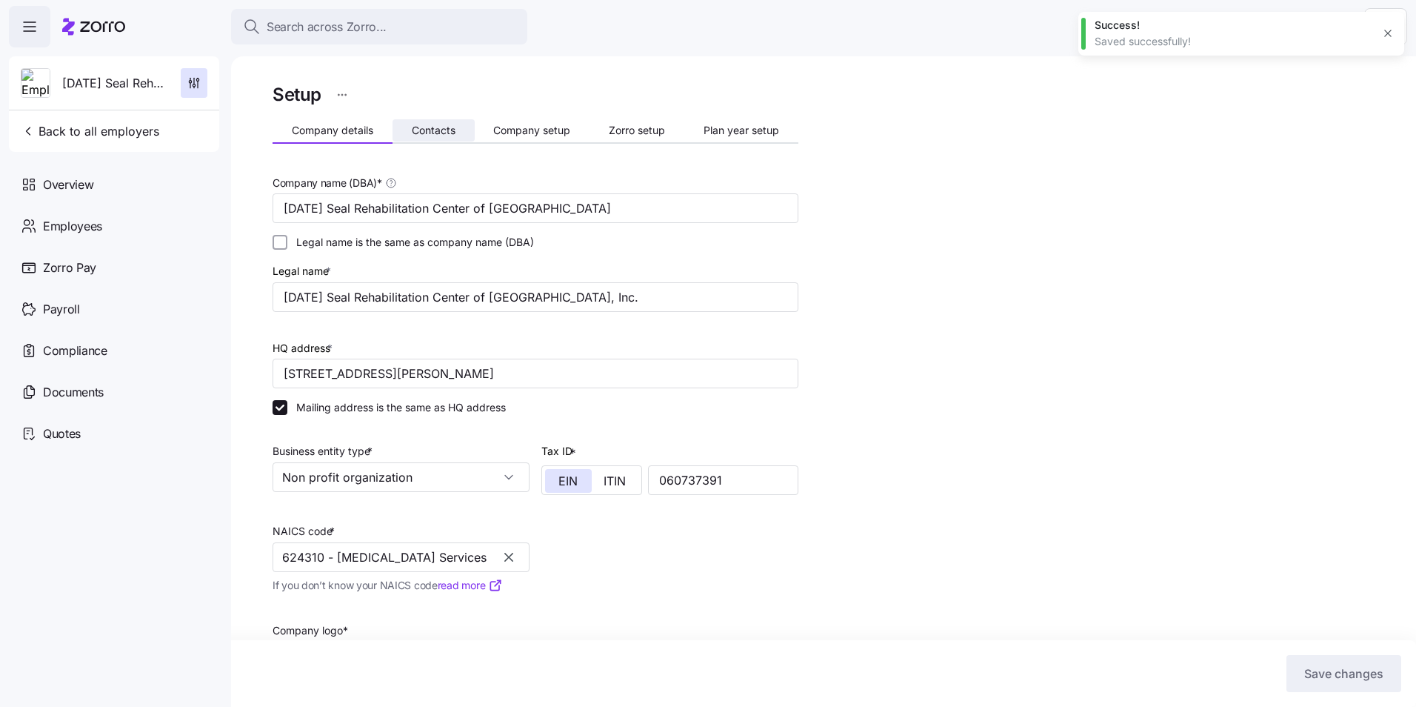
click at [438, 125] on span "Contacts" at bounding box center [434, 130] width 44 height 10
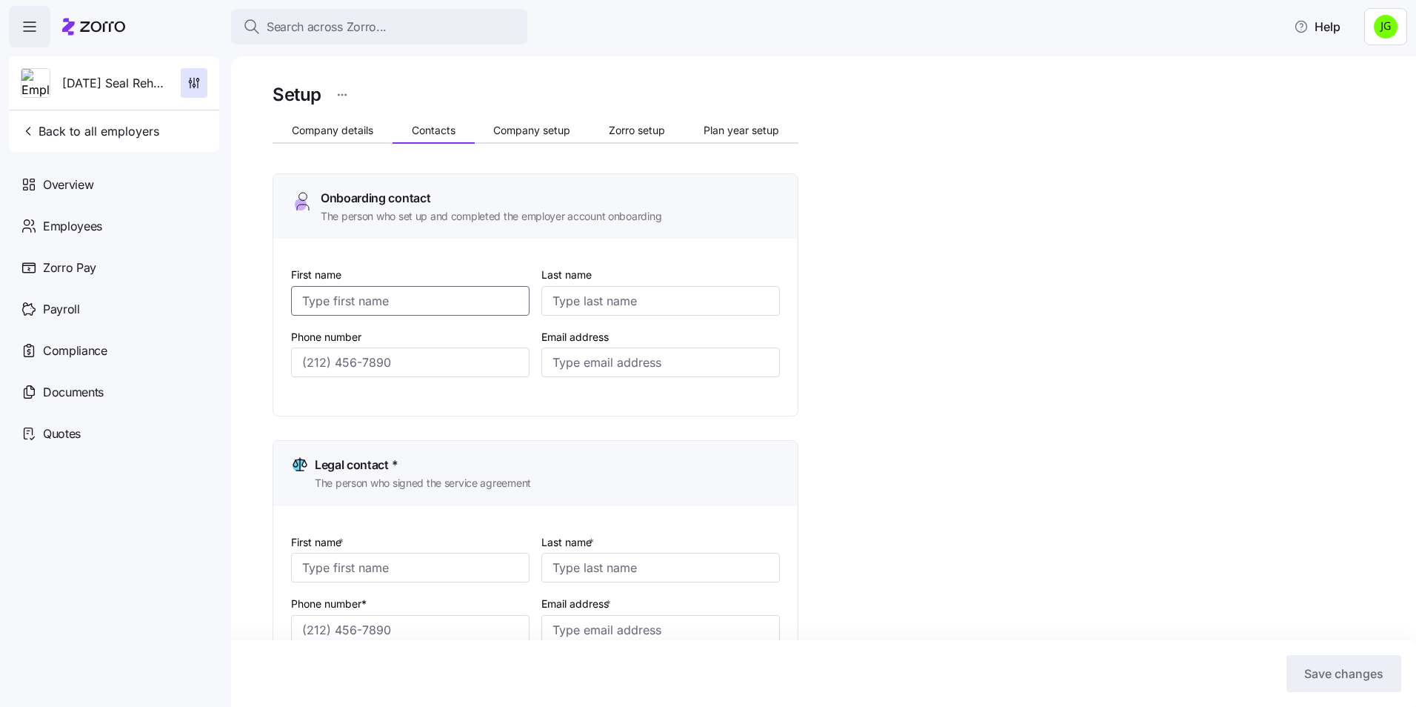
click at [379, 294] on input "First name" at bounding box center [410, 301] width 238 height 30
type input "Lauren"
type input "[PERSON_NAME]"
click at [586, 626] on input "Email address *" at bounding box center [660, 630] width 238 height 30
paste input "[EMAIL_ADDRESS][DOMAIN_NAME]"
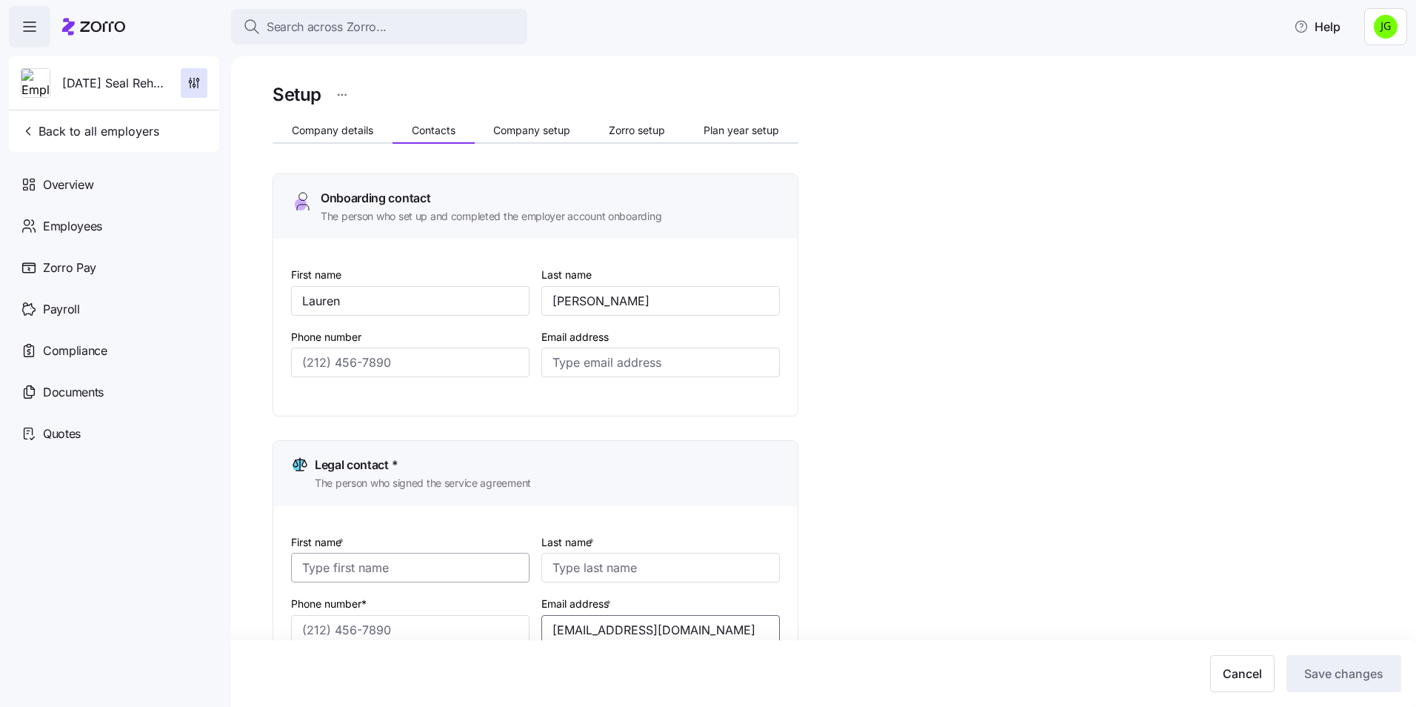
type input "[EMAIL_ADDRESS][DOMAIN_NAME]"
click at [370, 572] on input "First name *" at bounding box center [410, 568] width 238 height 30
type input "[PERSON_NAME]"
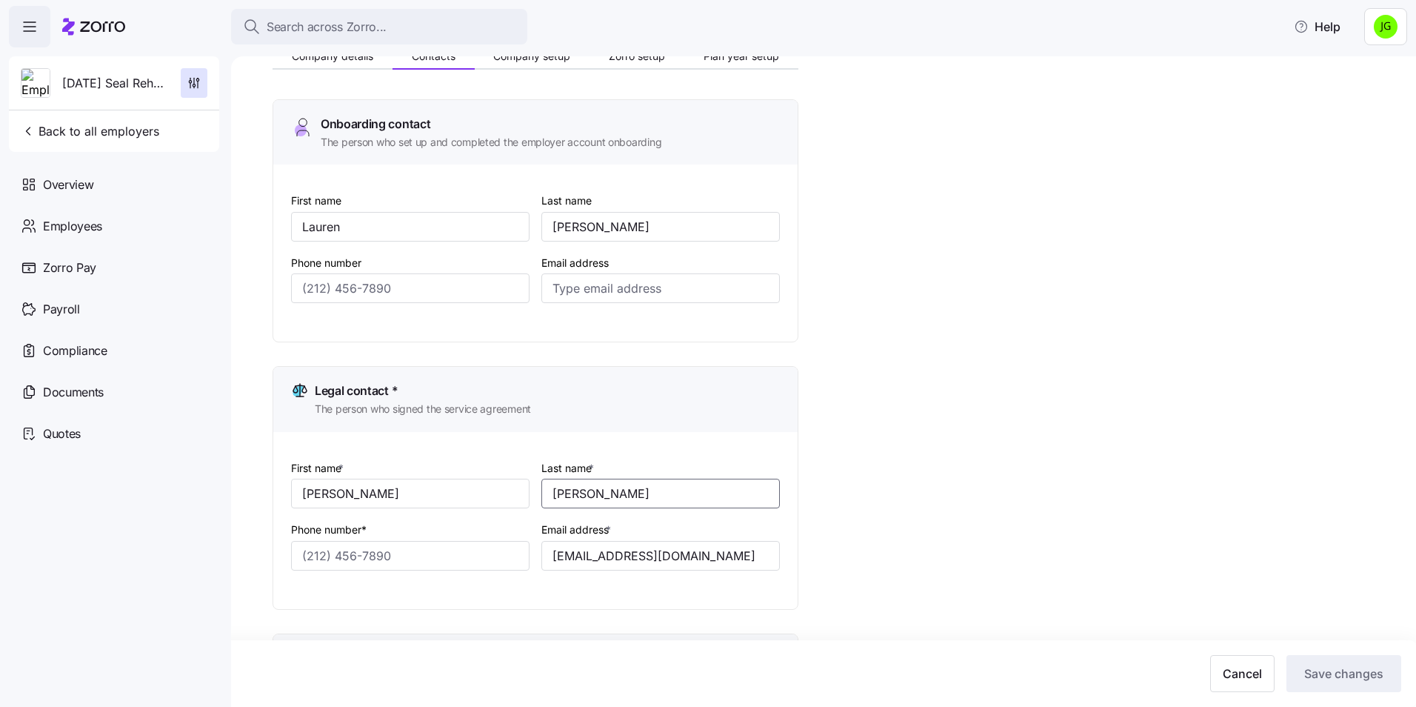
type input "[PERSON_NAME]"
click at [860, 575] on div "Setup Company details Contacts Company setup Zorro setup Plan year setup Onboar…" at bounding box center [834, 646] width 1123 height 1281
click at [621, 288] on input "Email address" at bounding box center [660, 288] width 238 height 30
click at [593, 280] on input "Email address" at bounding box center [660, 288] width 238 height 30
paste input "[EMAIL_ADDRESS][DOMAIN_NAME]"
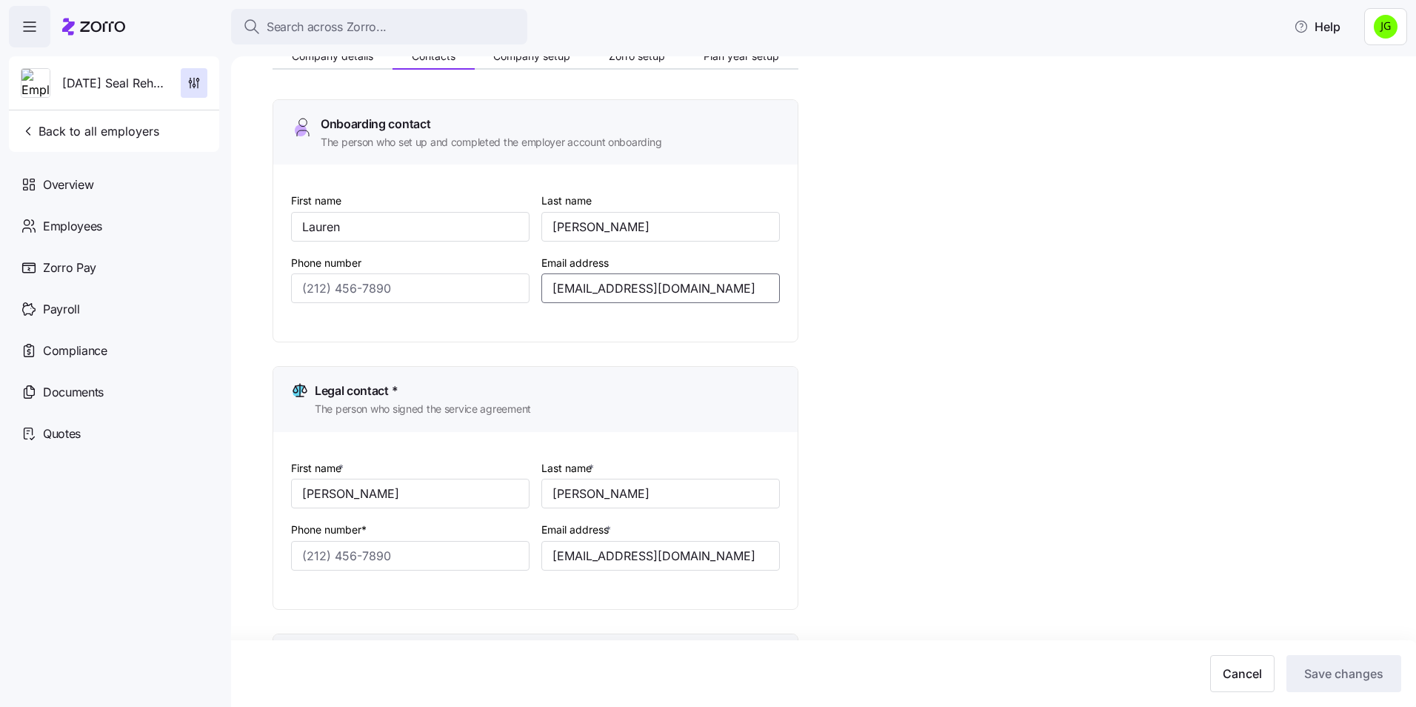
type input "[EMAIL_ADDRESS][DOMAIN_NAME]"
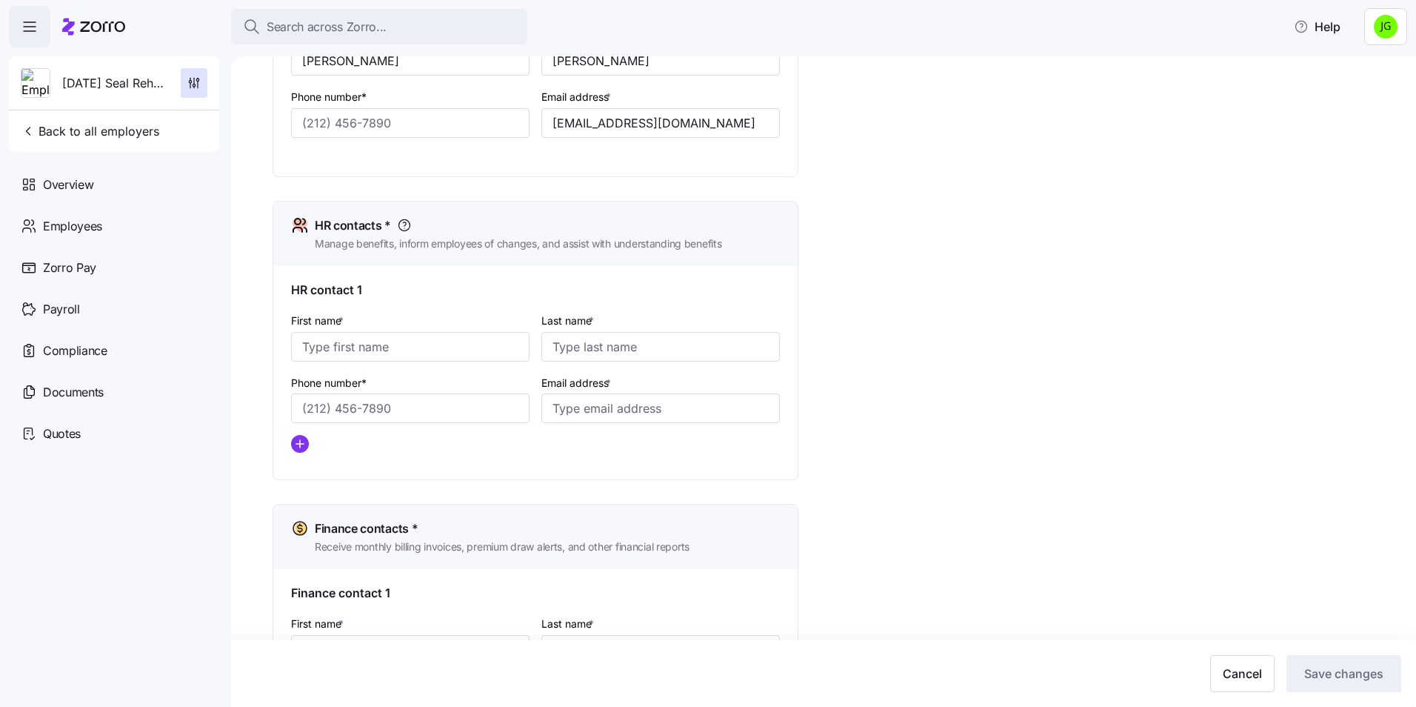
scroll to position [518, 0]
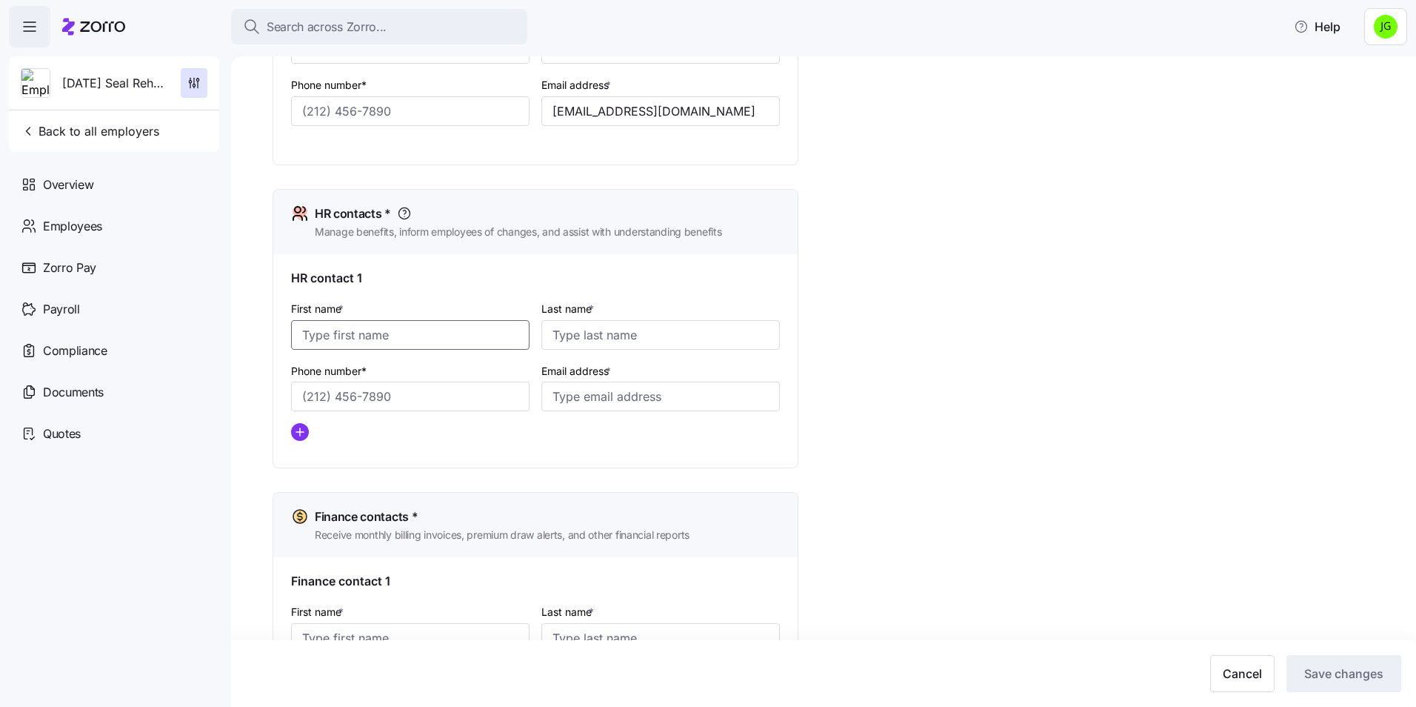
click at [368, 338] on input "First name *" at bounding box center [410, 335] width 238 height 30
type input "Lauren"
type input "[PERSON_NAME]"
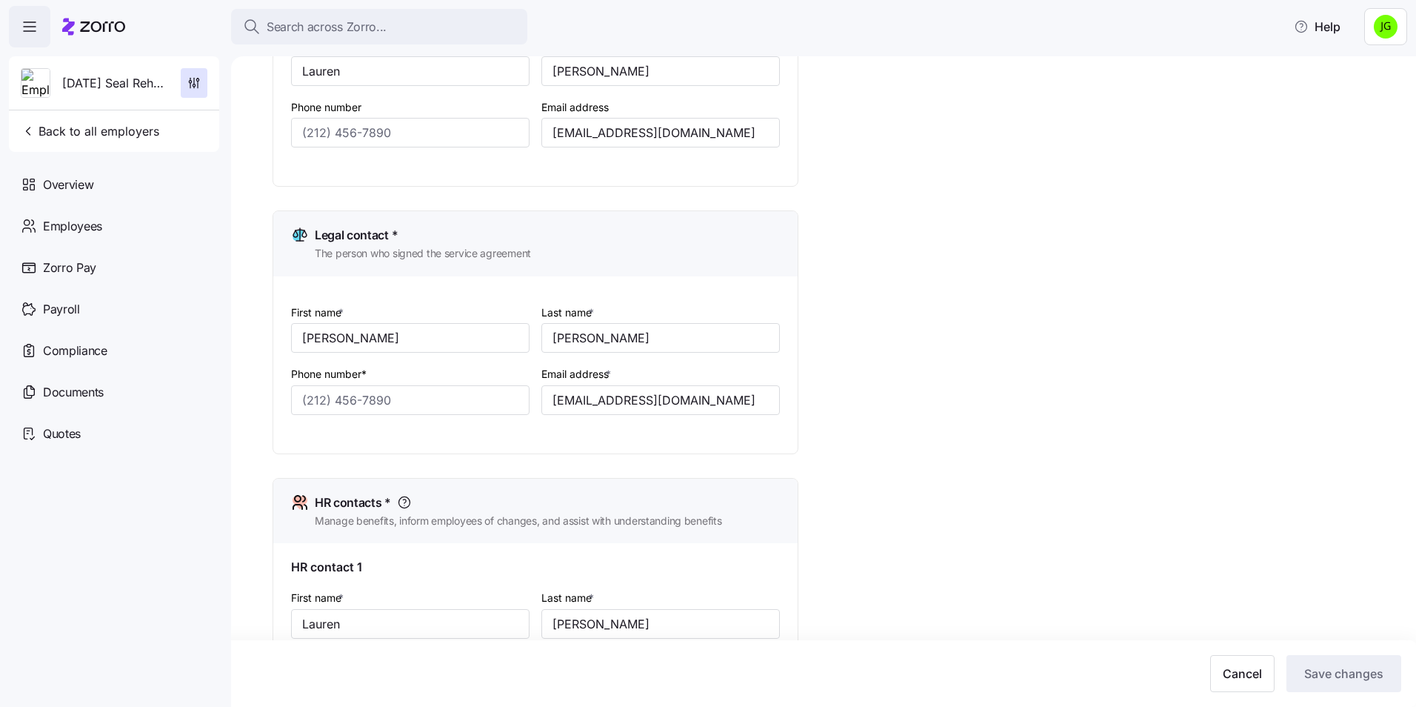
scroll to position [222, 0]
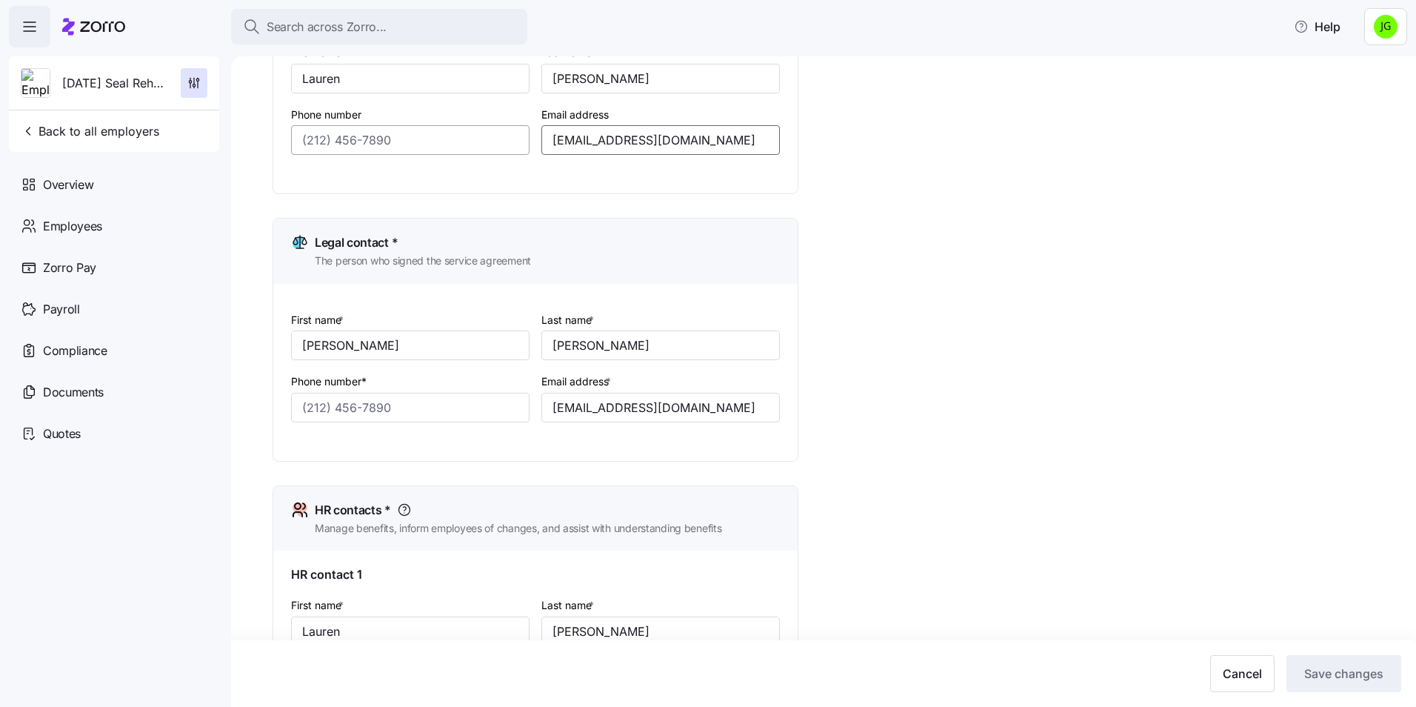
drag, startPoint x: 722, startPoint y: 136, endPoint x: 490, endPoint y: 136, distance: 232.6
click at [490, 136] on div "First name [PERSON_NAME] Last name [PERSON_NAME] Phone number Email address [EM…" at bounding box center [535, 110] width 501 height 147
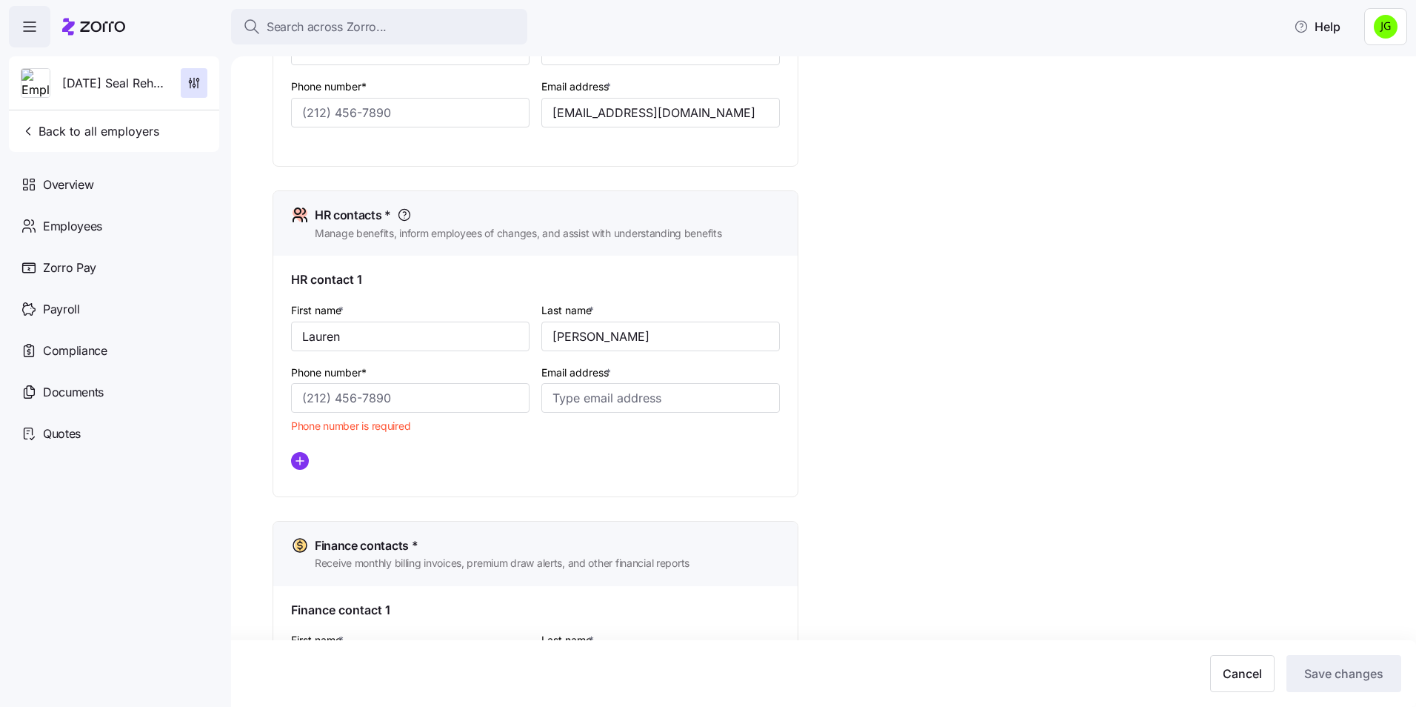
scroll to position [518, 0]
click at [602, 400] on input "Email address *" at bounding box center [660, 396] width 238 height 30
paste input "[EMAIL_ADDRESS][DOMAIN_NAME]"
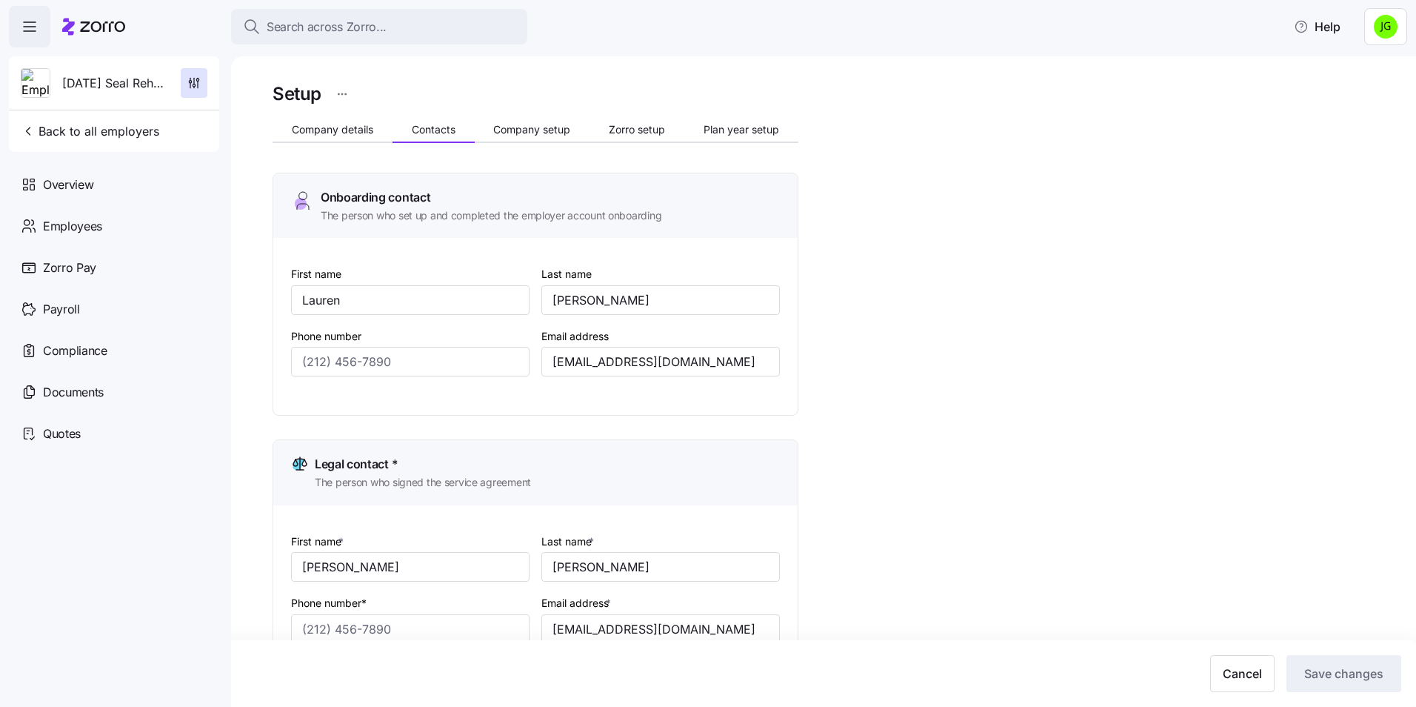
scroll to position [0, 0]
type input "[EMAIL_ADDRESS][DOMAIN_NAME]"
drag, startPoint x: 431, startPoint y: 367, endPoint x: 319, endPoint y: 365, distance: 111.9
click at [319, 365] on input "Phone number" at bounding box center [410, 362] width 238 height 30
paste input "[PHONE_NUMBER]"
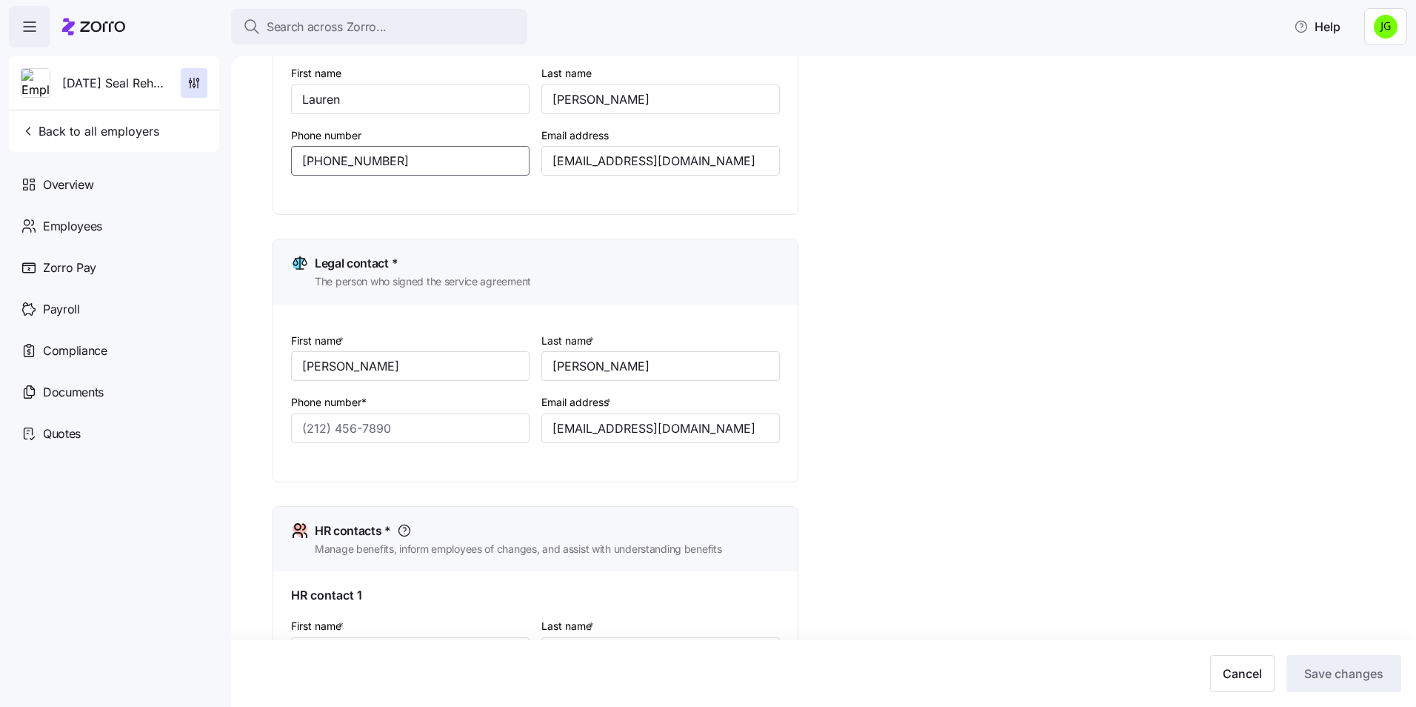
scroll to position [222, 0]
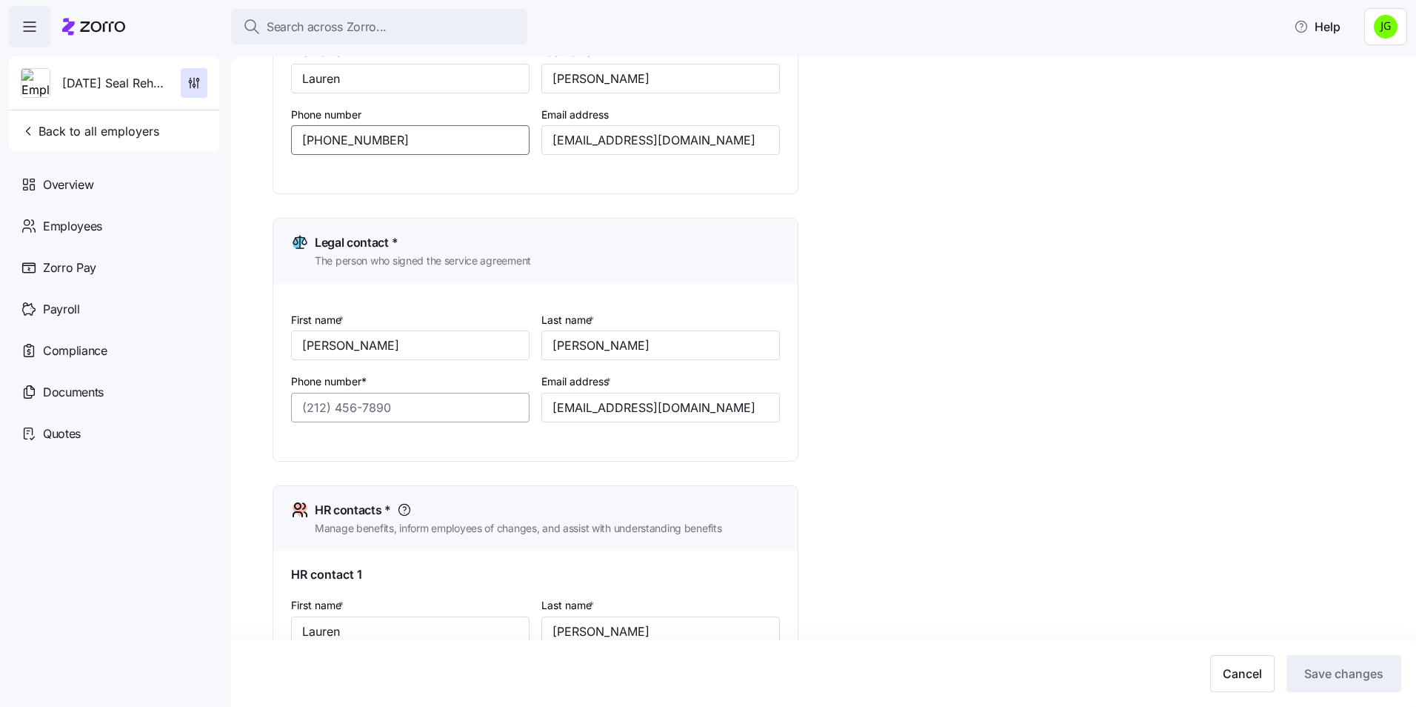
type input "[PHONE_NUMBER]"
click at [335, 410] on input "Phone number*" at bounding box center [410, 408] width 238 height 30
paste input "[PHONE_NUMBER]"
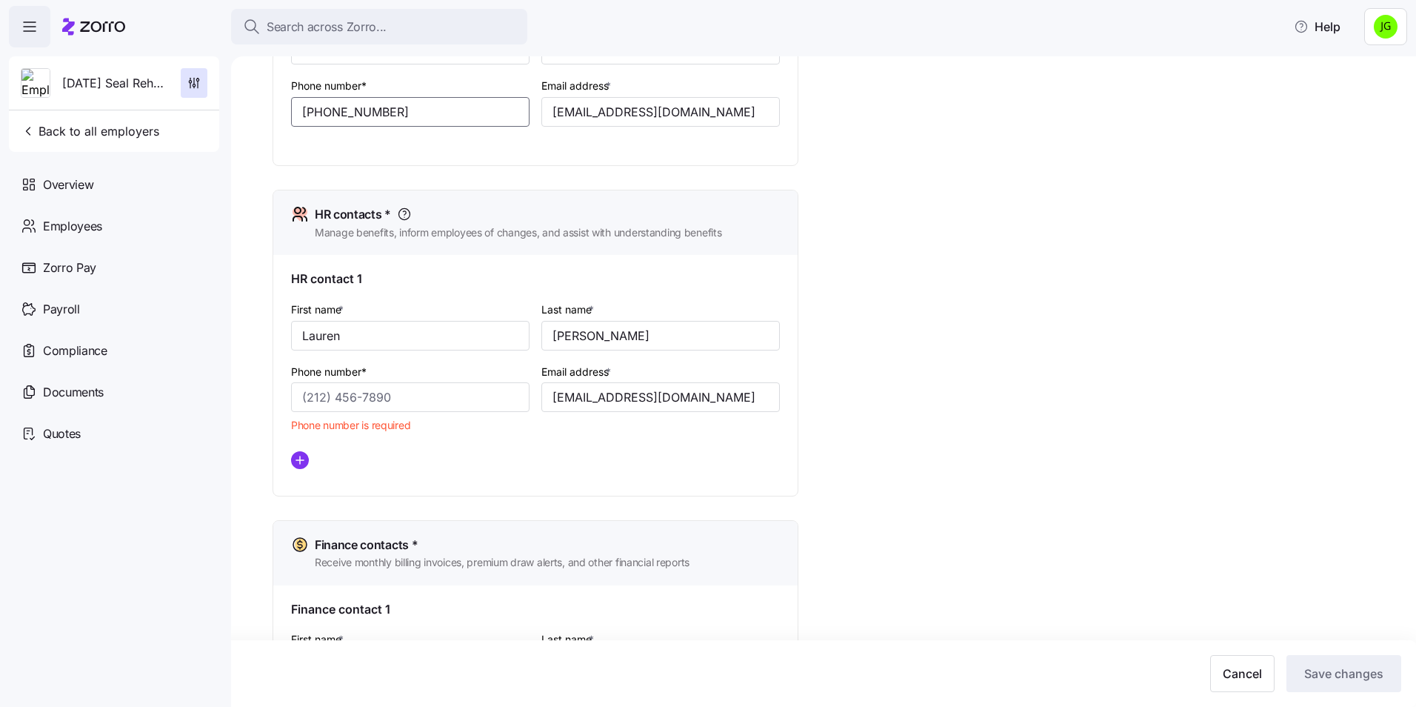
scroll to position [518, 0]
type input "[PHONE_NUMBER]"
click at [310, 393] on input "Phone number*" at bounding box center [410, 396] width 238 height 30
paste input "[PHONE_NUMBER]"
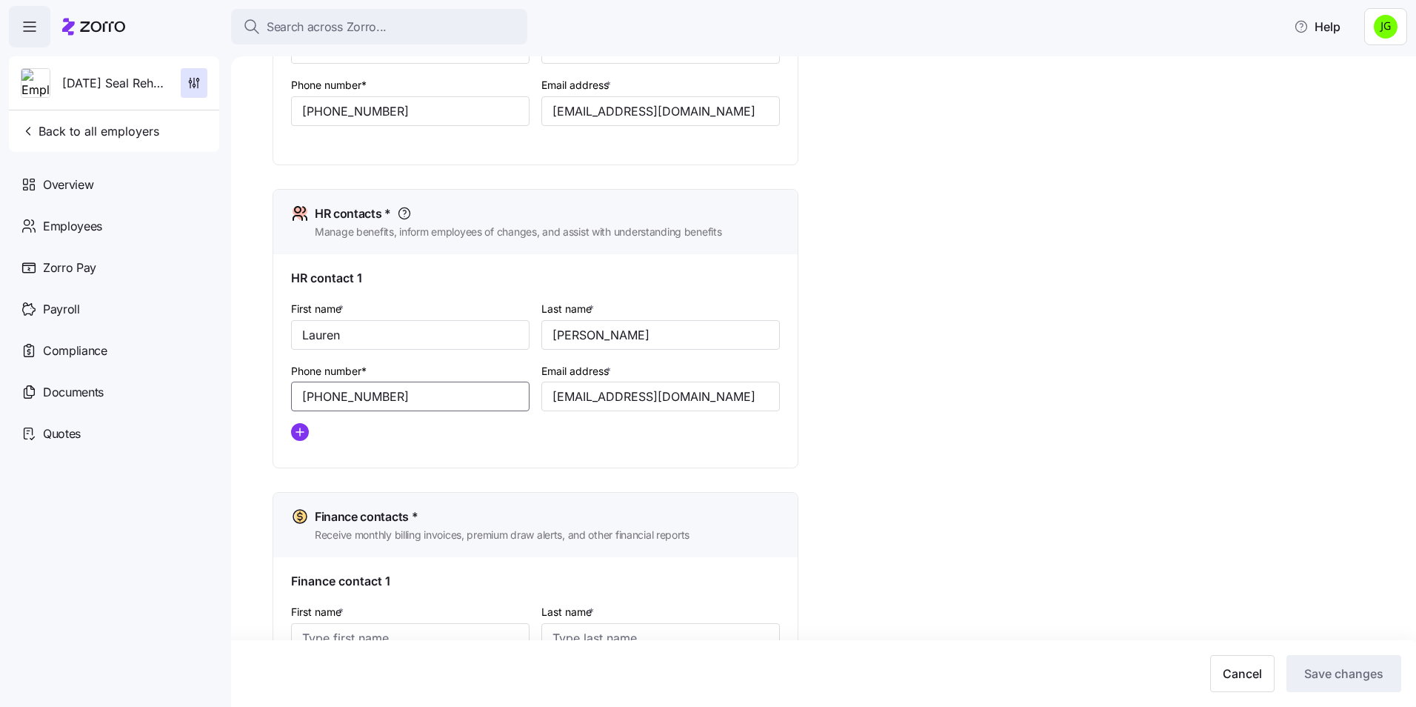
type input "[PHONE_NUMBER]"
click at [915, 406] on div "Setup Company details Contacts Company setup Zorro setup Plan year setup Onboar…" at bounding box center [834, 202] width 1123 height 1281
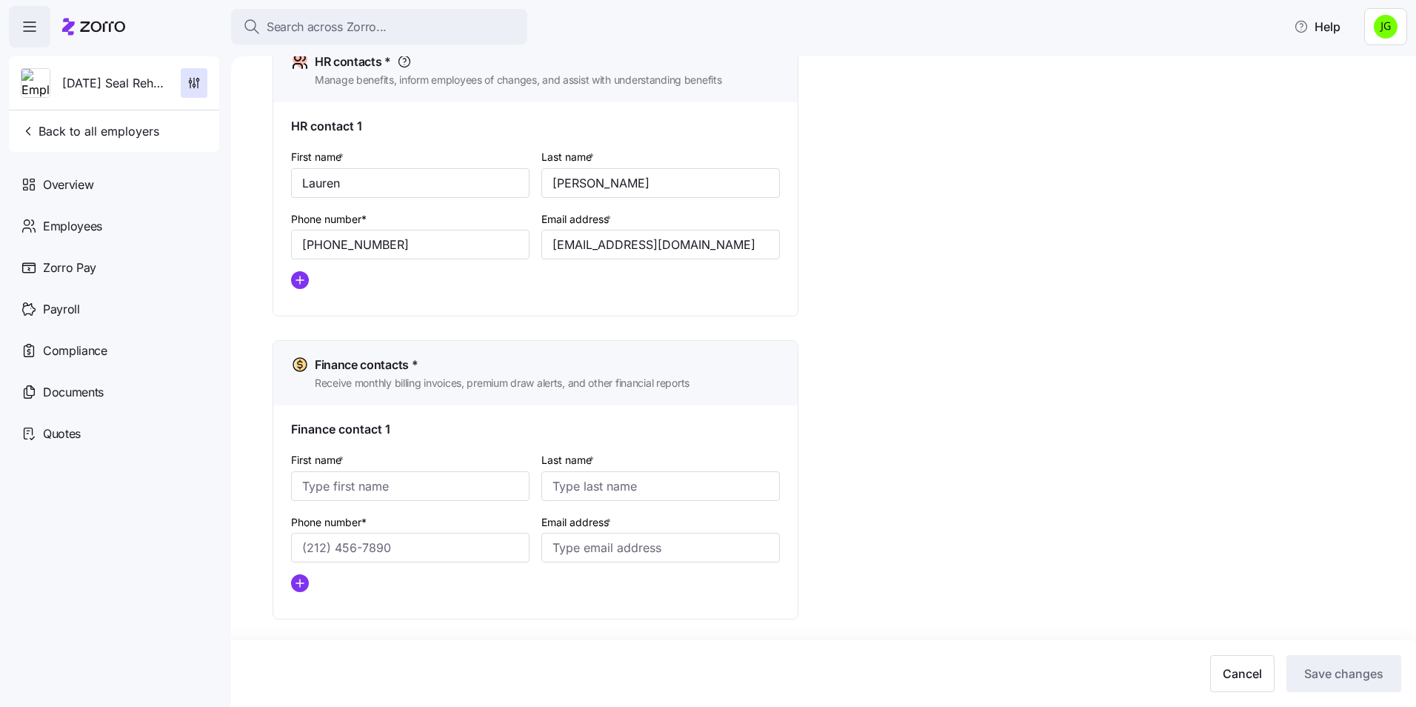
scroll to position [672, 0]
click at [316, 484] on input "First name *" at bounding box center [410, 485] width 238 height 30
type input "Lauren"
type input "[PERSON_NAME]"
click at [575, 551] on input "Email address *" at bounding box center [660, 546] width 238 height 30
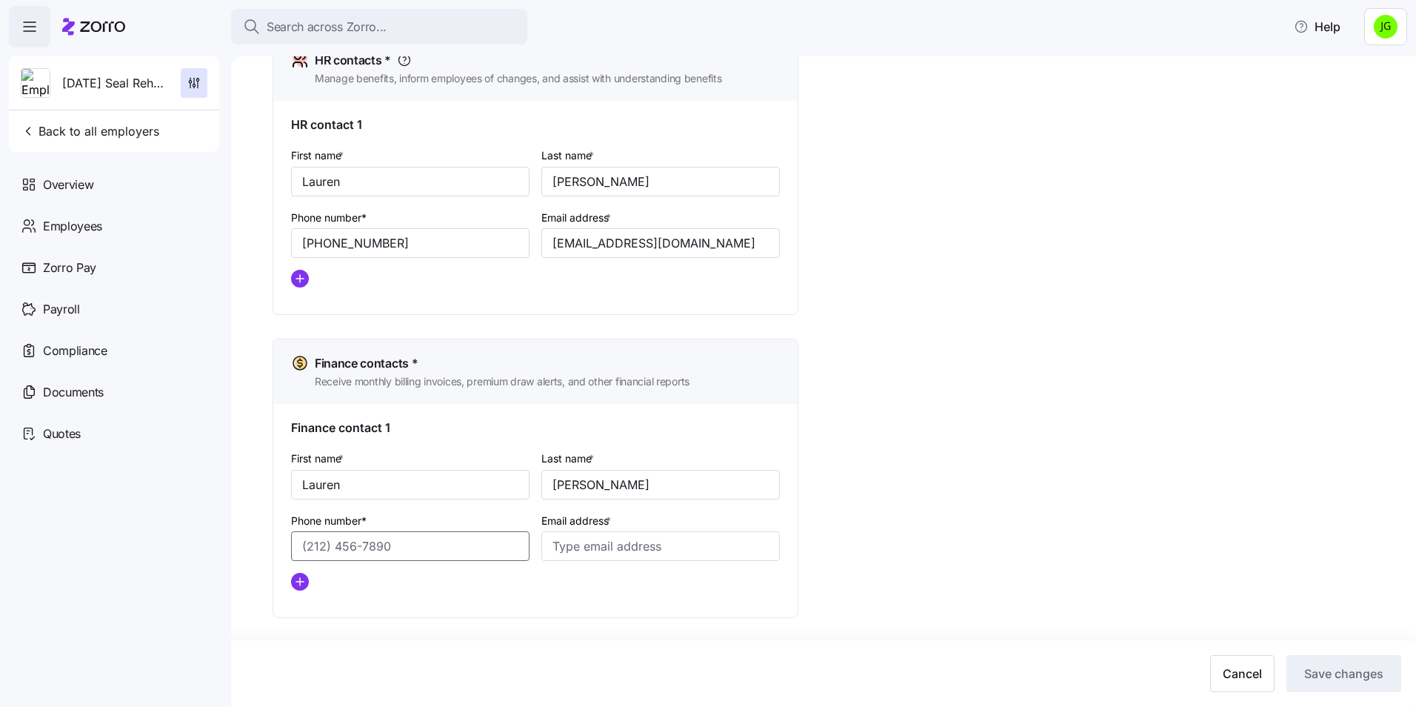
drag, startPoint x: 574, startPoint y: 549, endPoint x: 404, endPoint y: 547, distance: 169.6
click at [404, 547] on input "Phone number*" at bounding box center [410, 546] width 238 height 30
paste input "[PHONE_NUMBER]"
type input "[PHONE_NUMBER]"
drag, startPoint x: 718, startPoint y: 250, endPoint x: 484, endPoint y: 250, distance: 234.0
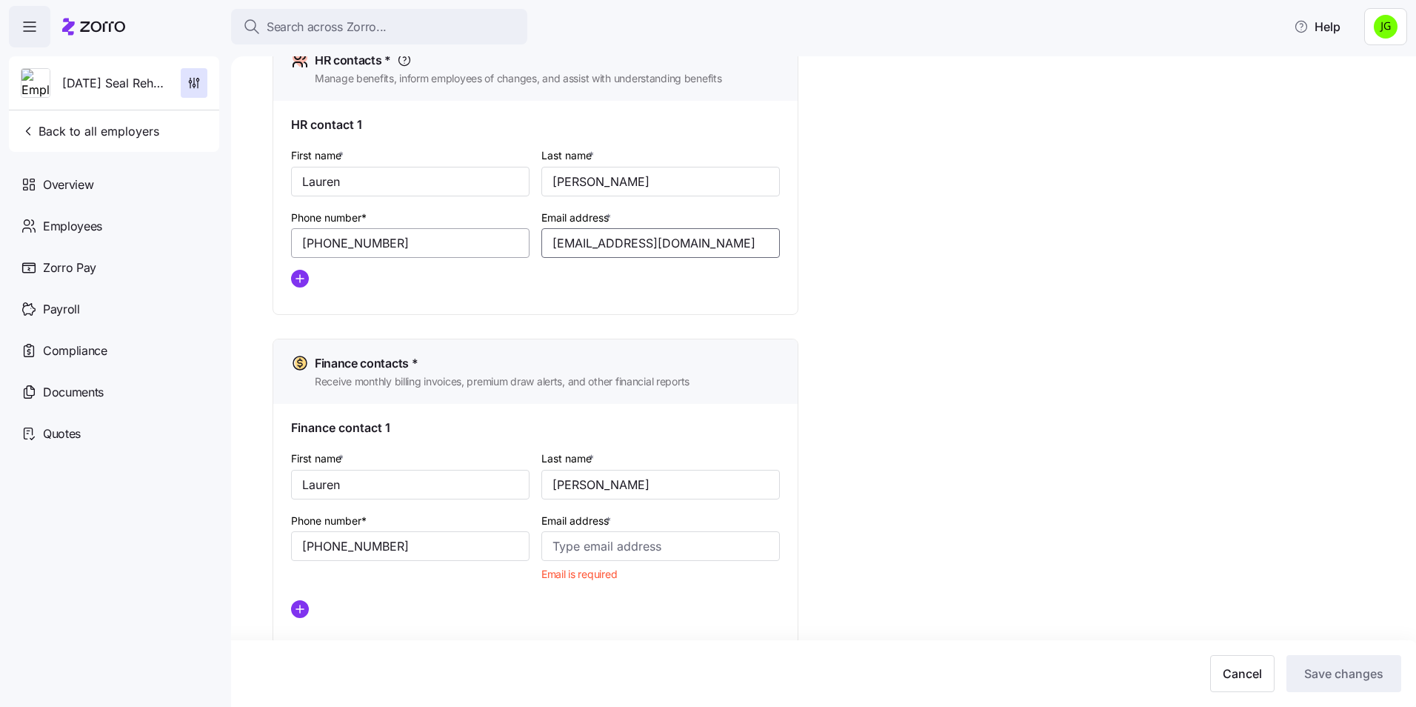
click at [484, 250] on div "First name * [PERSON_NAME] Last name * [PERSON_NAME] Phone number* [PHONE_NUMBE…" at bounding box center [535, 222] width 501 height 165
click at [568, 544] on input "Email address *" at bounding box center [660, 546] width 238 height 30
paste input "[EMAIL_ADDRESS][DOMAIN_NAME]"
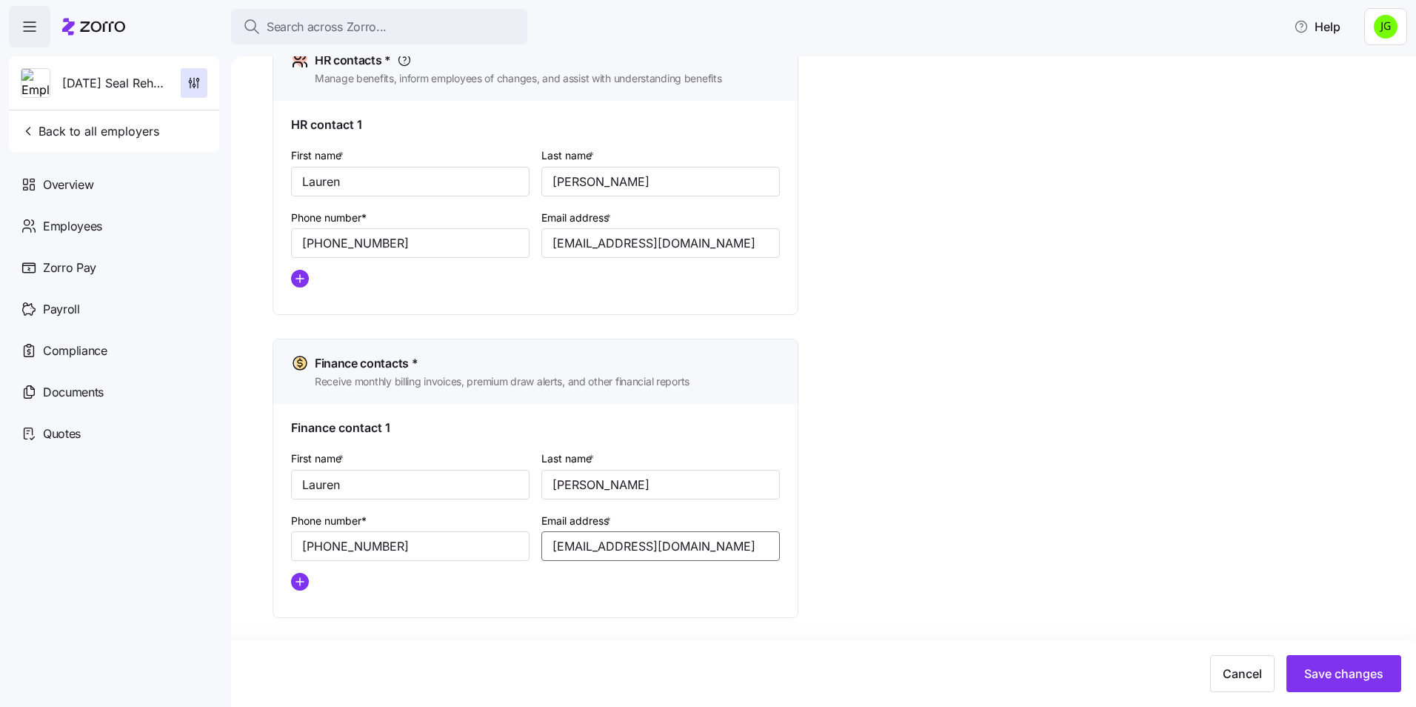
type input "[EMAIL_ADDRESS][DOMAIN_NAME]"
click at [895, 512] on div "Setup Company details Contacts Company setup Zorro setup Plan year setup Onboar…" at bounding box center [834, 48] width 1123 height 1281
click at [1355, 680] on span "Save changes" at bounding box center [1343, 673] width 79 height 18
type input "[EMAIL_ADDRESS][DOMAIN_NAME]"
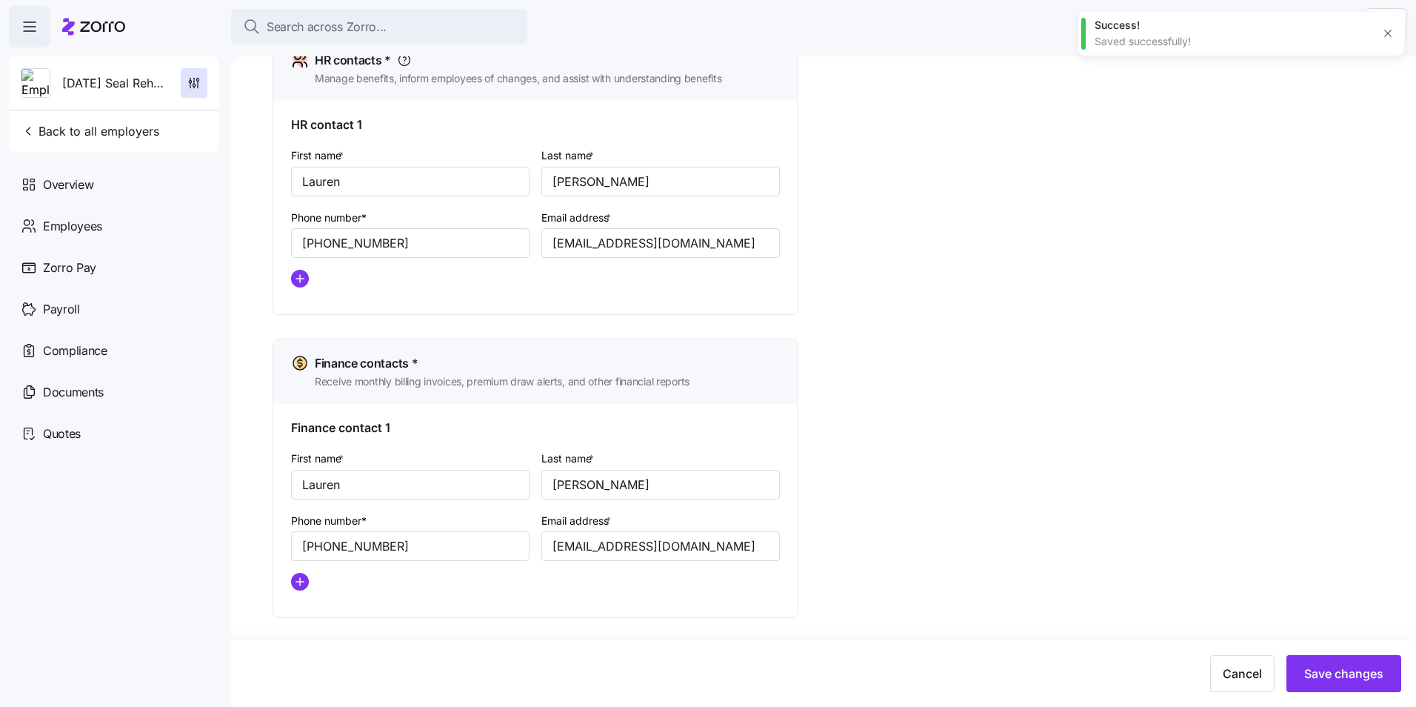
type input "[EMAIL_ADDRESS][DOMAIN_NAME]"
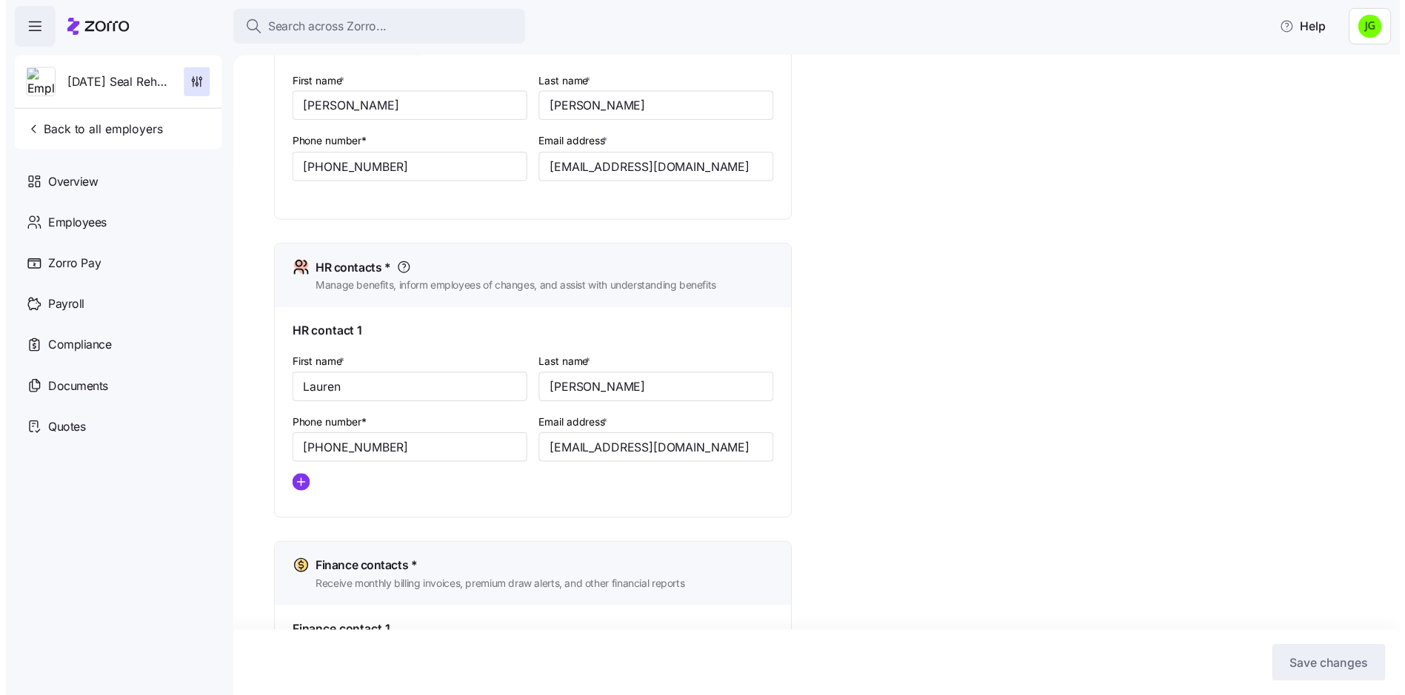
scroll to position [227, 0]
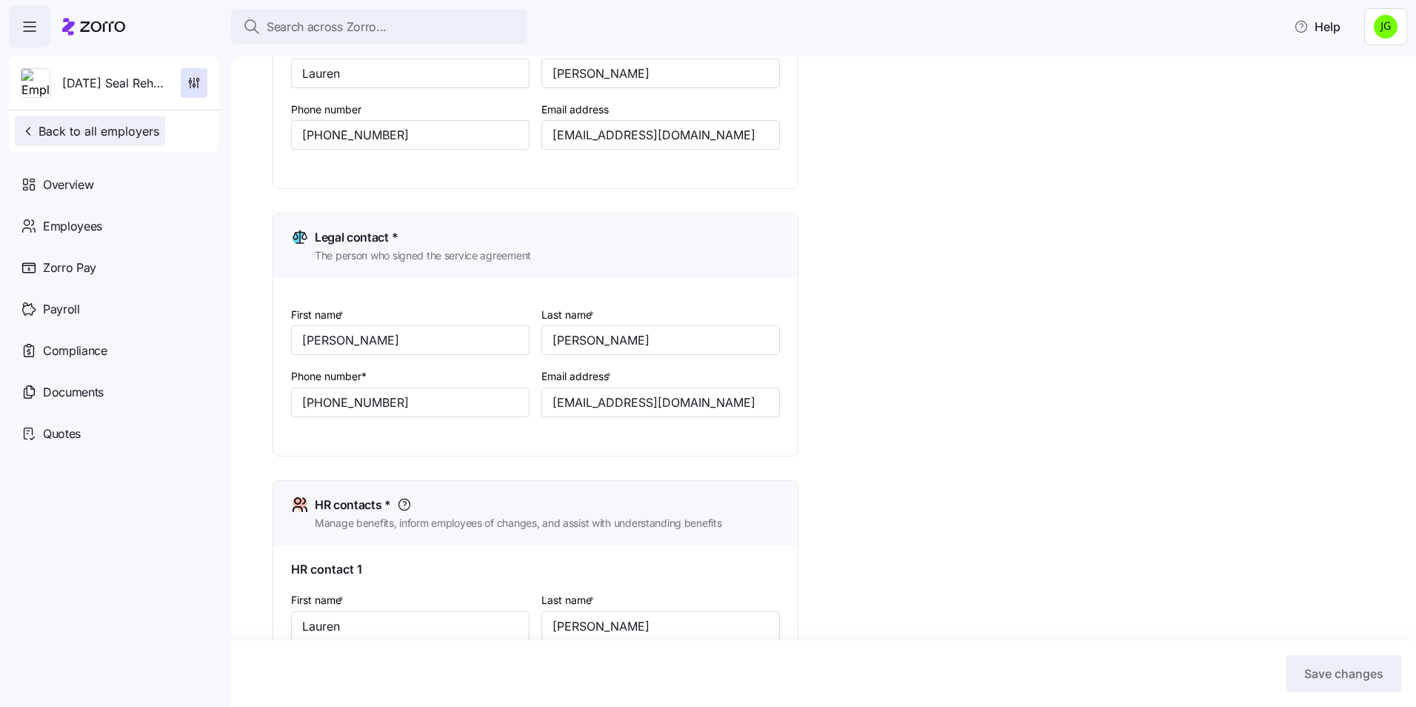
click at [92, 133] on span "Back to all employers" at bounding box center [90, 131] width 139 height 18
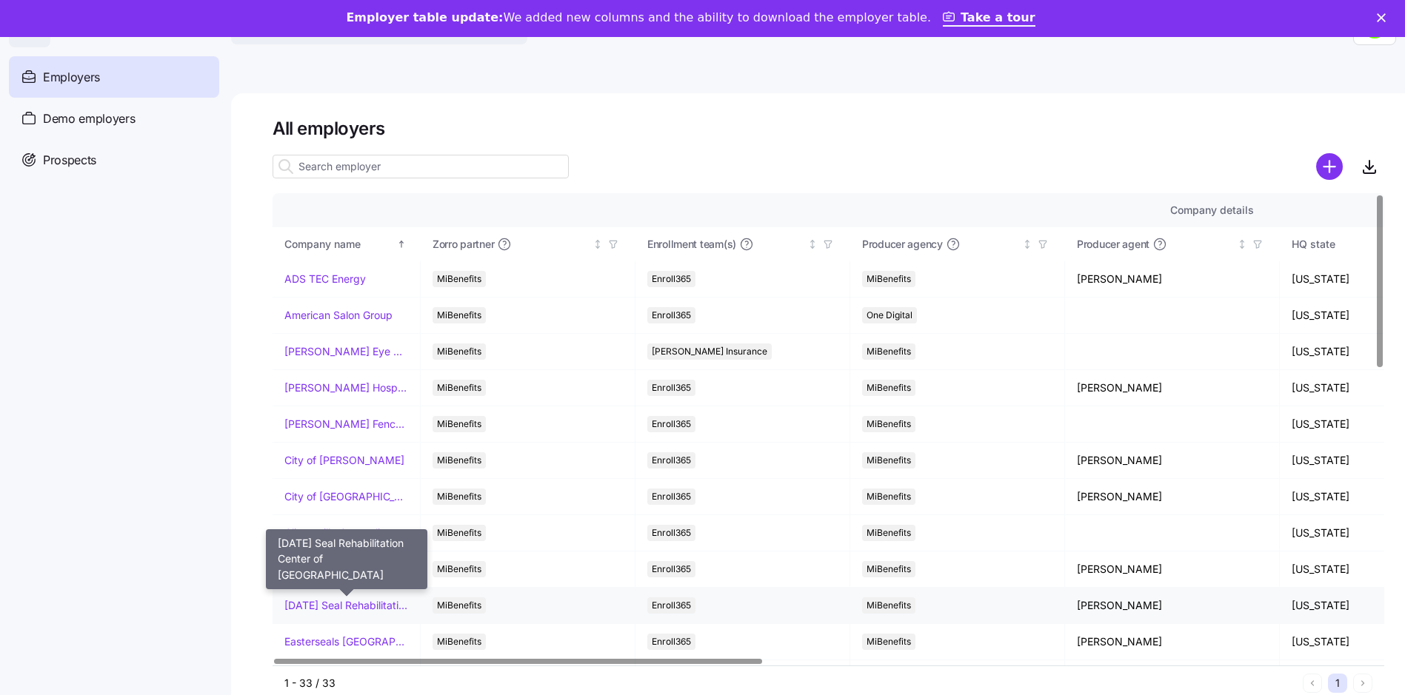
click at [375, 606] on link "[DATE] Seal Rehabilitation Center of [GEOGRAPHIC_DATA]" at bounding box center [346, 605] width 124 height 15
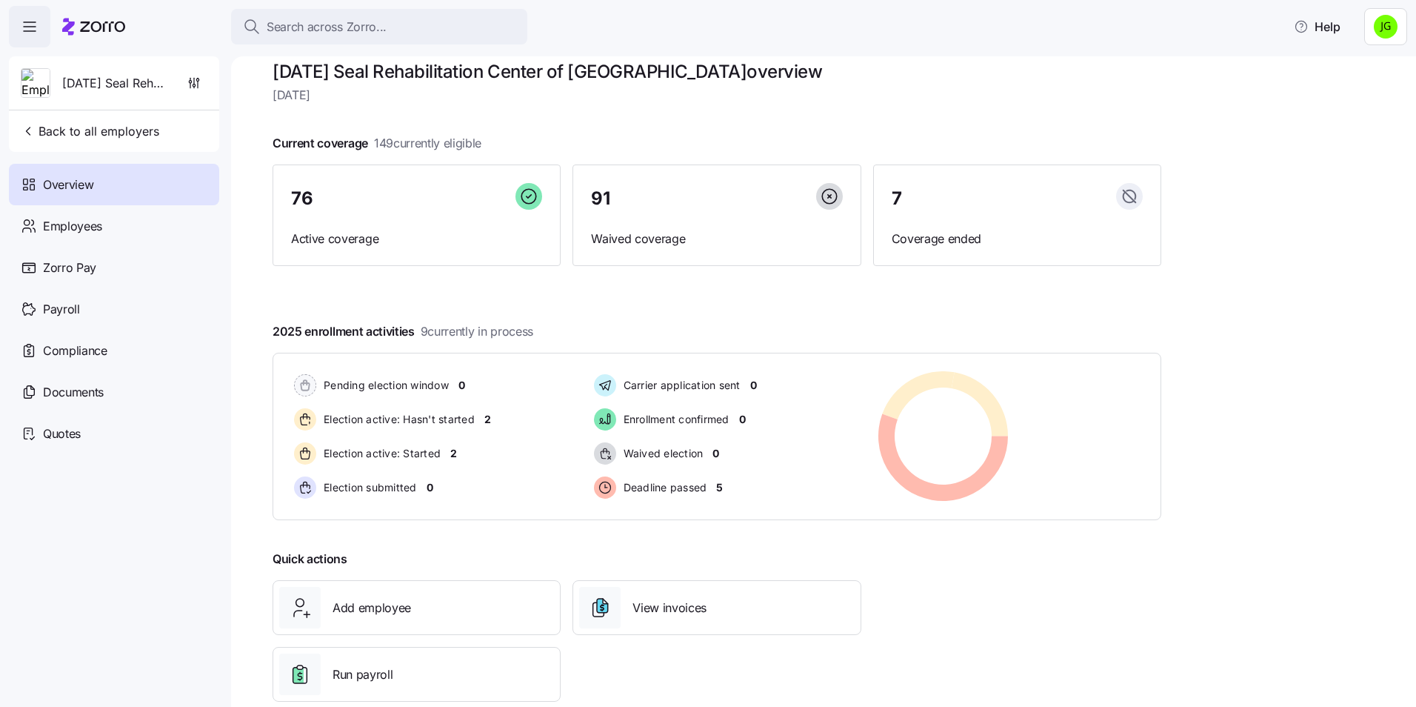
scroll to position [50, 0]
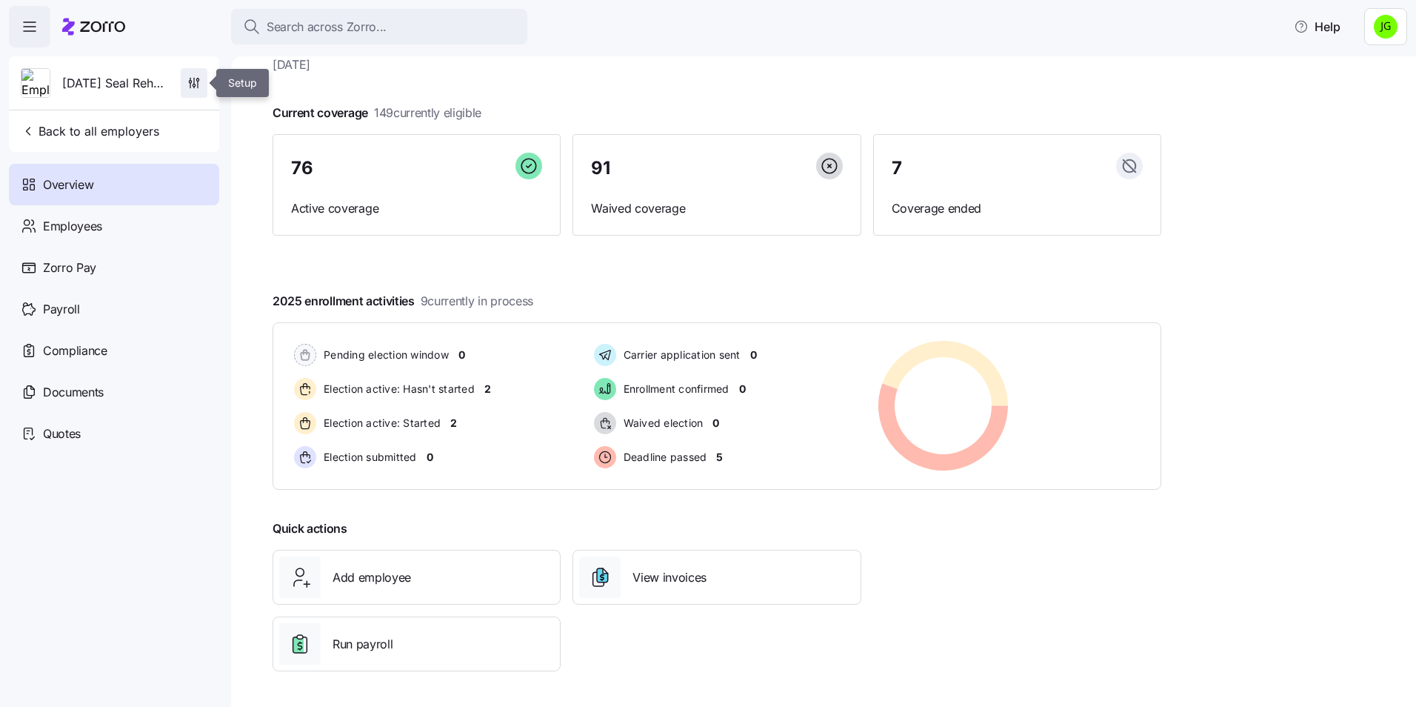
click at [196, 81] on icon "button" at bounding box center [194, 83] width 15 height 15
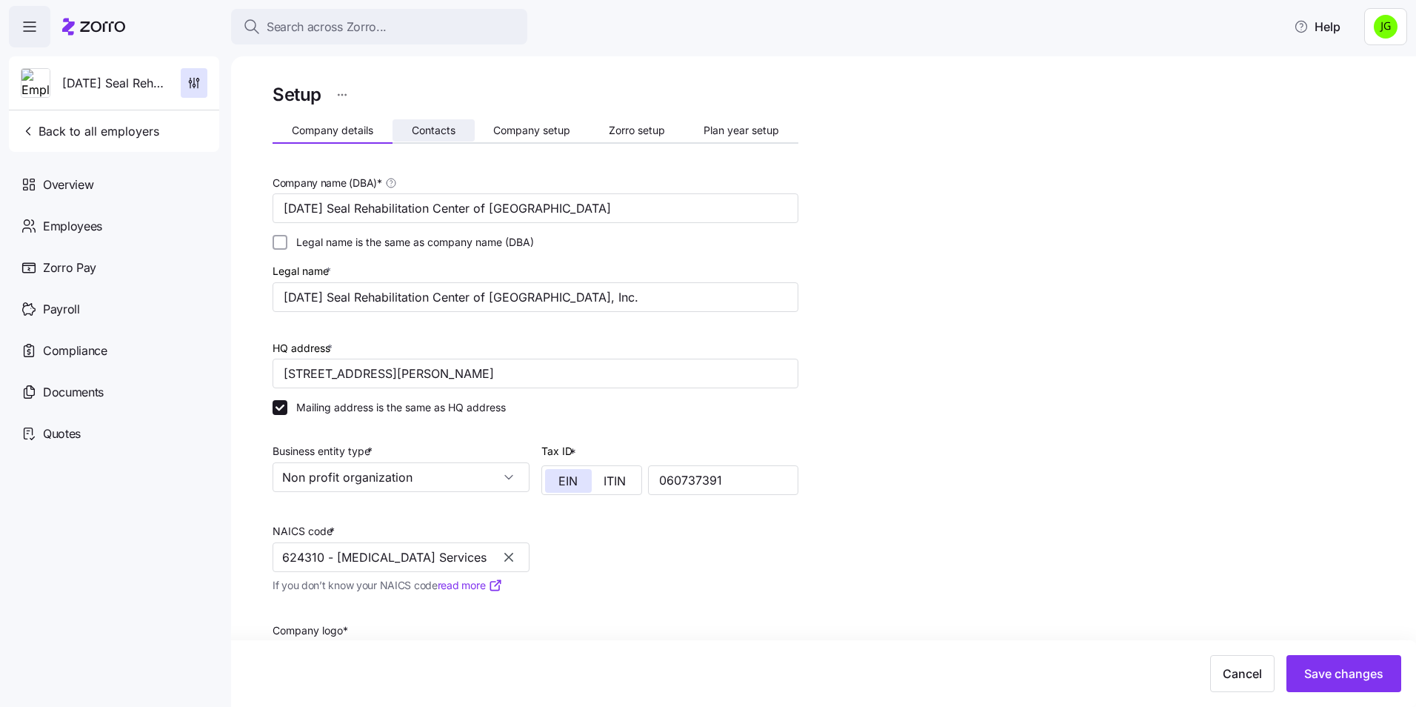
click at [454, 127] on span "Contacts" at bounding box center [434, 130] width 44 height 10
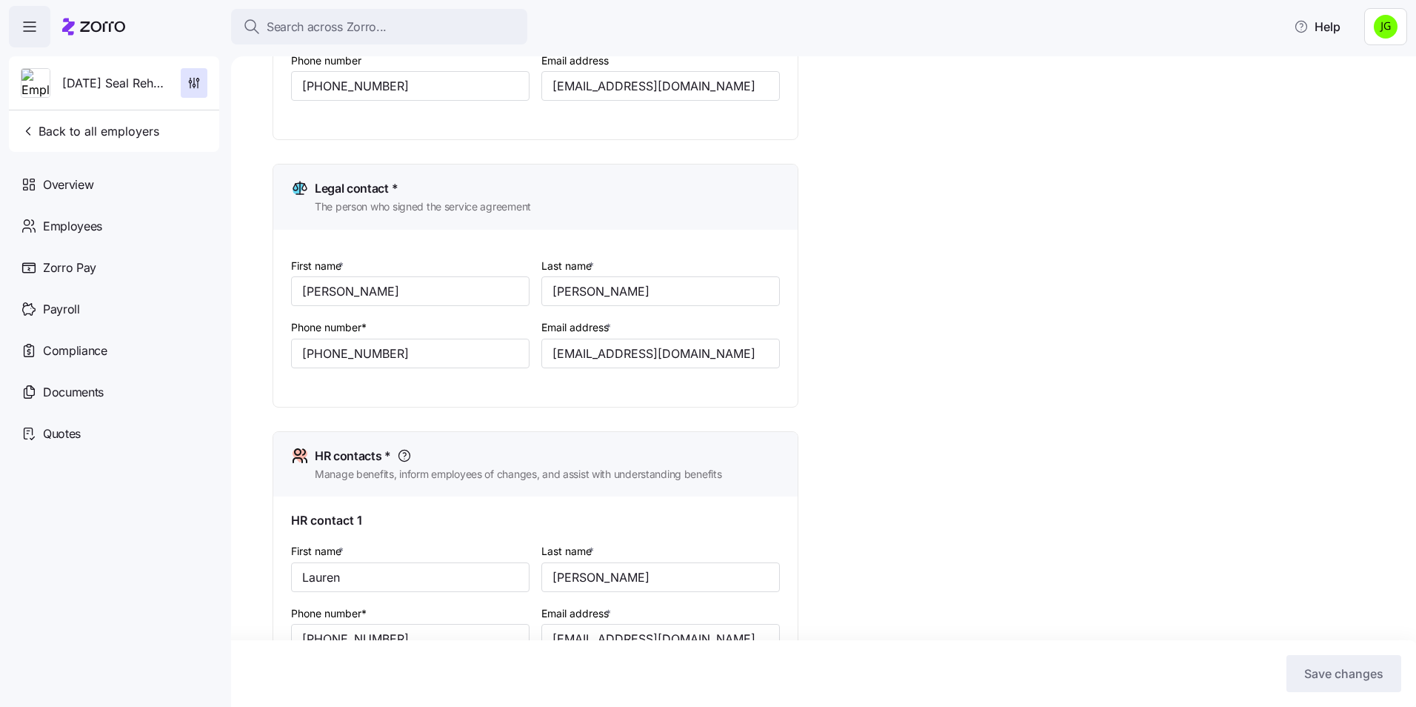
scroll to position [296, 0]
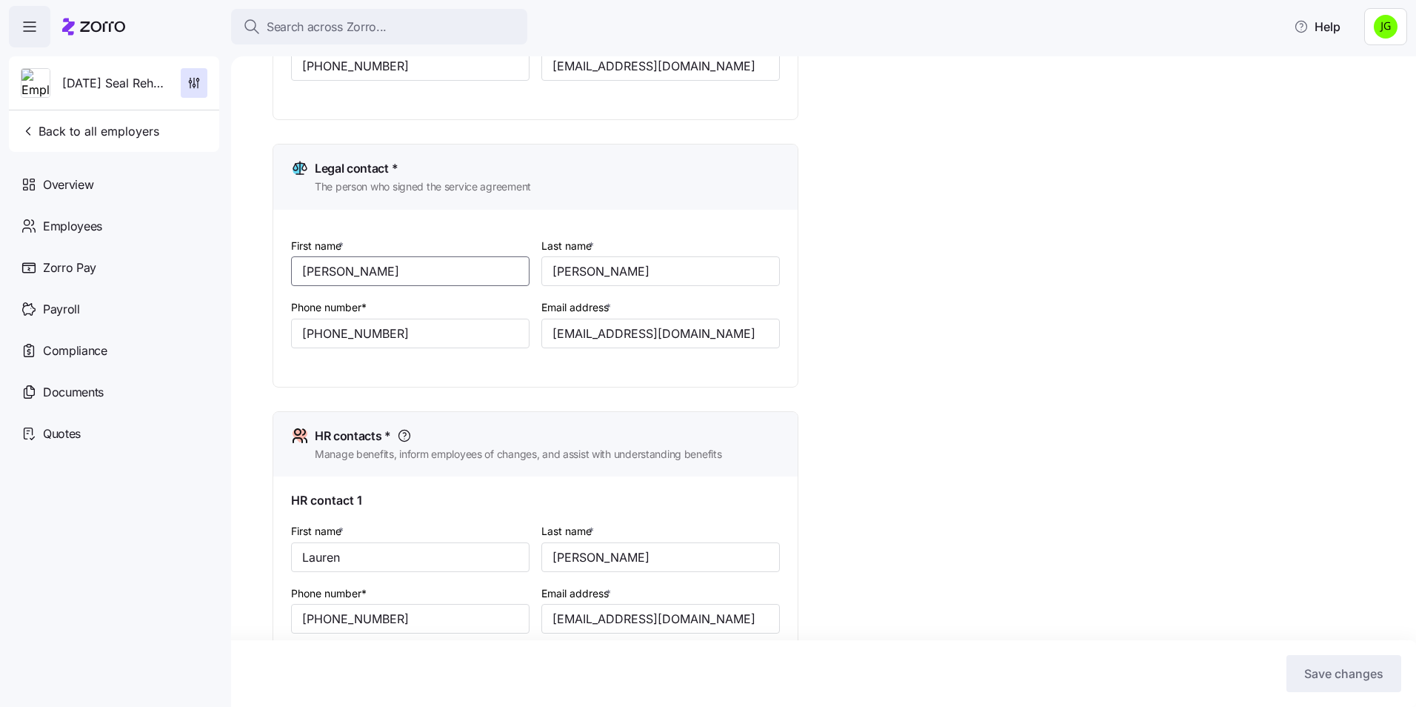
drag, startPoint x: 396, startPoint y: 264, endPoint x: 235, endPoint y: 278, distance: 162.0
click at [235, 278] on div "Setup Company details Contacts Company setup Zorro setup Plan year setup Onboar…" at bounding box center [823, 381] width 1185 height 650
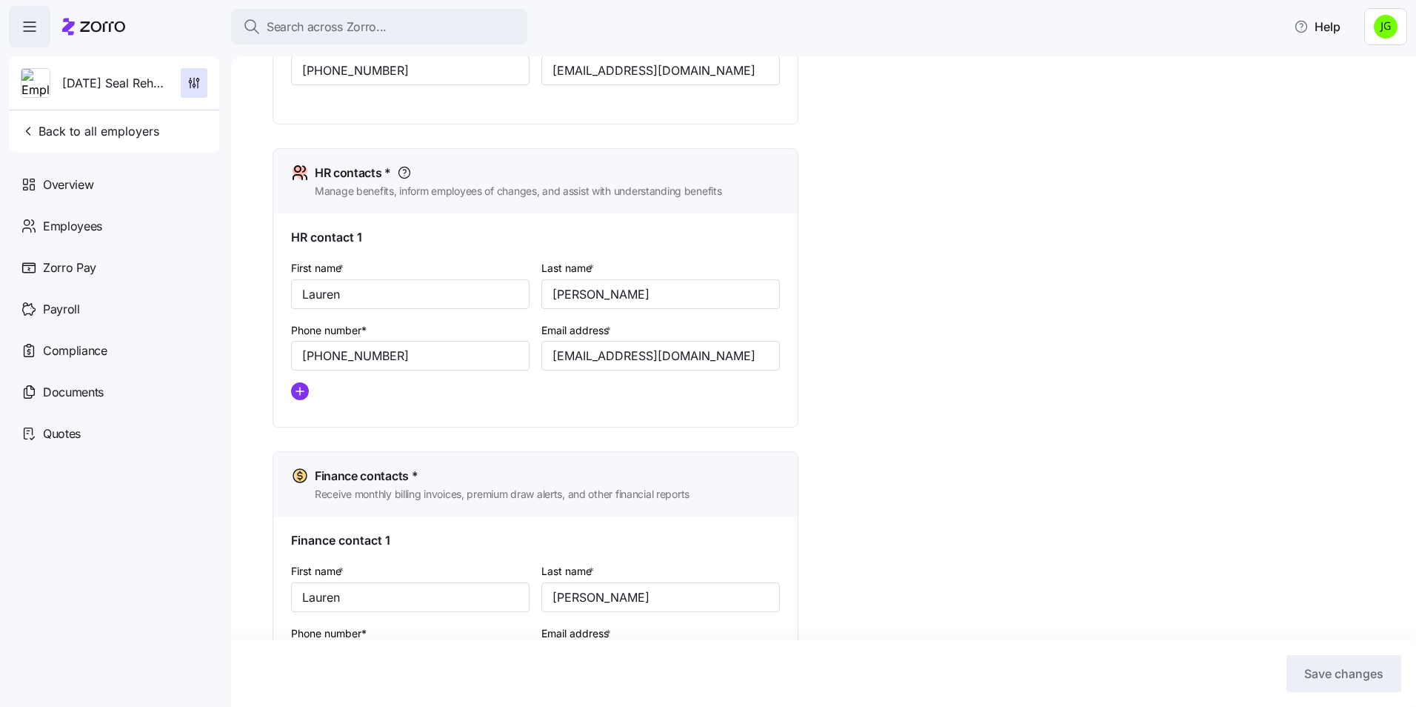
scroll to position [593, 0]
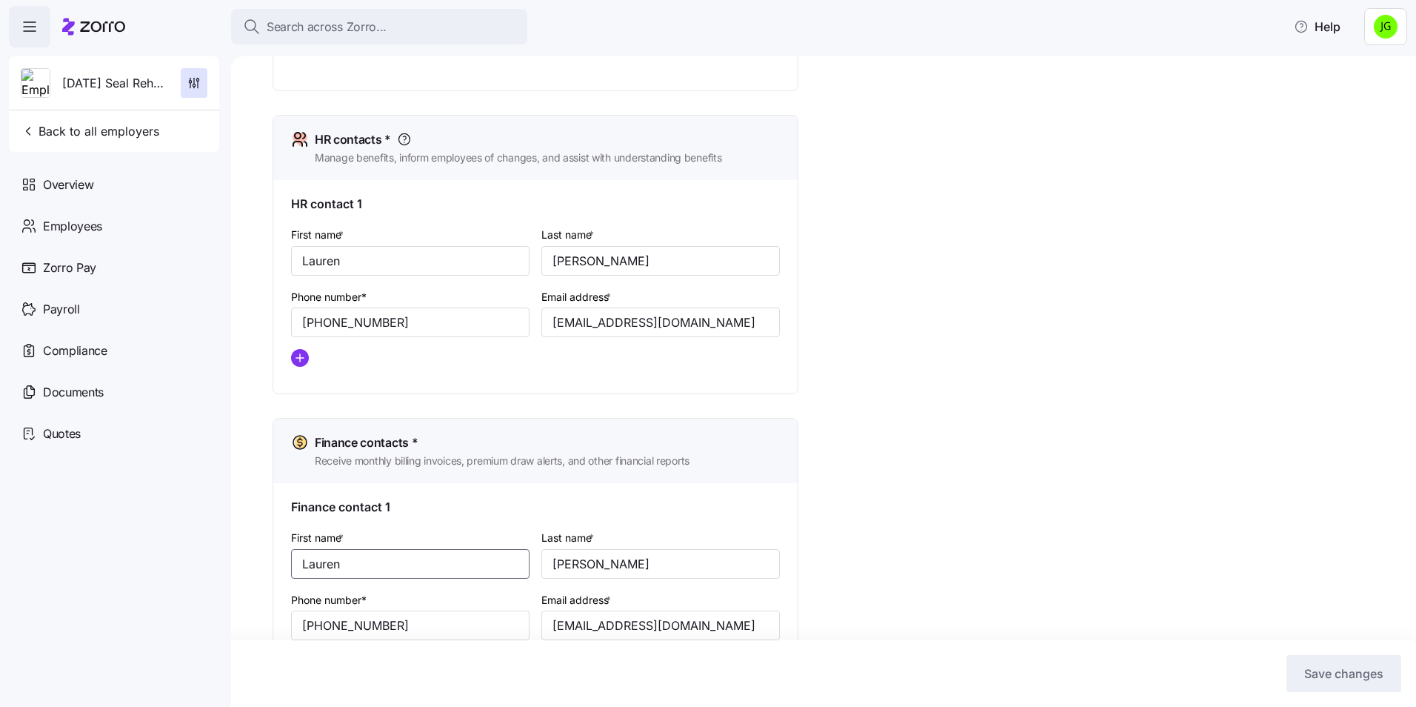
drag, startPoint x: 367, startPoint y: 553, endPoint x: 283, endPoint y: 567, distance: 85.6
click at [279, 565] on div "Finance contact 1 First name * [PERSON_NAME] Last name * [PERSON_NAME] Phone nu…" at bounding box center [535, 589] width 524 height 213
paste input "eonard"
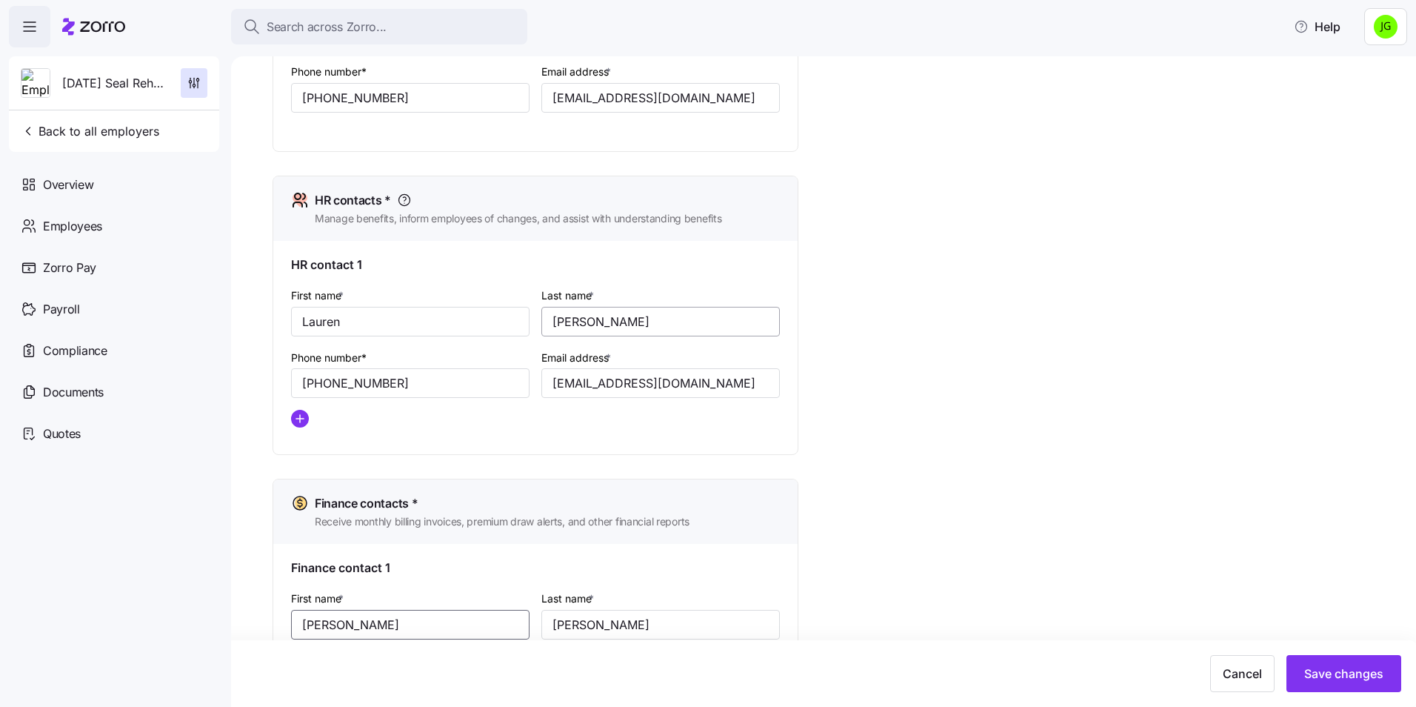
scroll to position [444, 0]
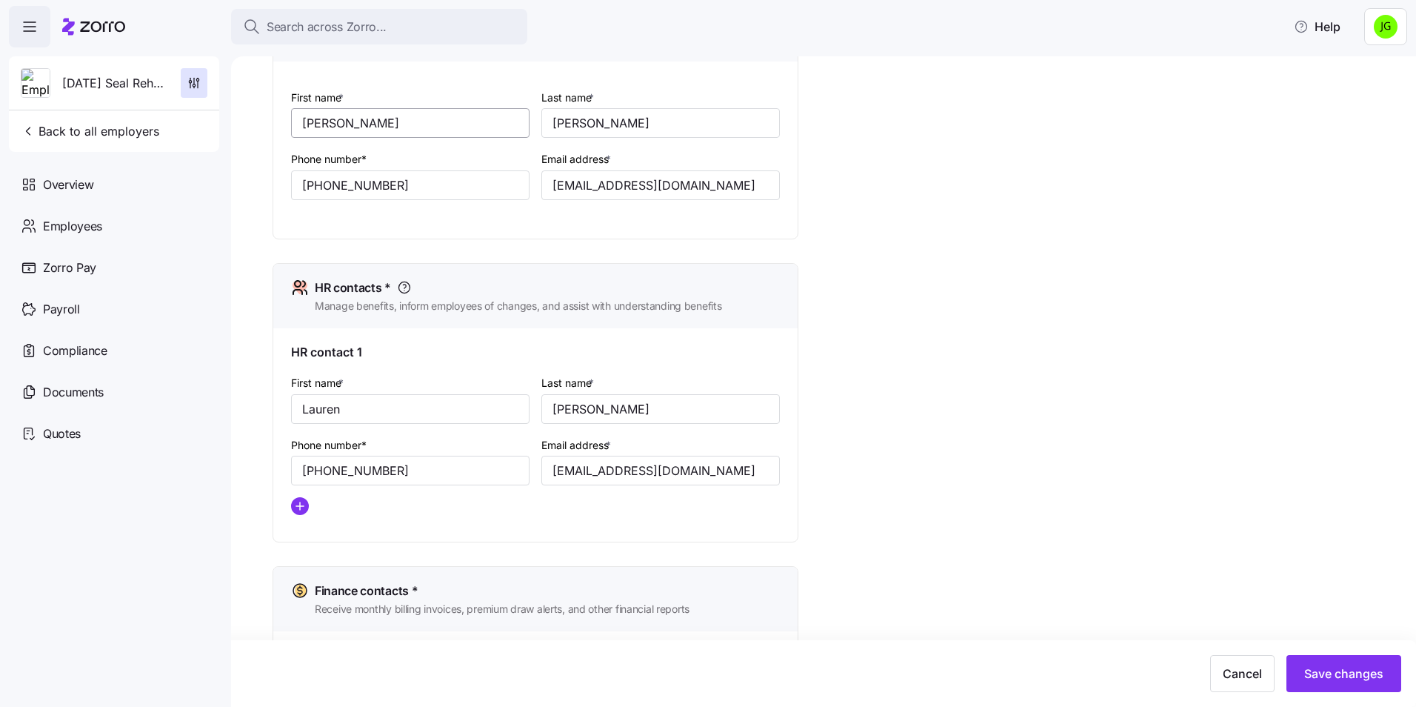
type input "[PERSON_NAME]"
click at [511, 121] on div "First name * [PERSON_NAME] Last name * [PERSON_NAME] Phone number* [PHONE_NUMBE…" at bounding box center [535, 155] width 501 height 147
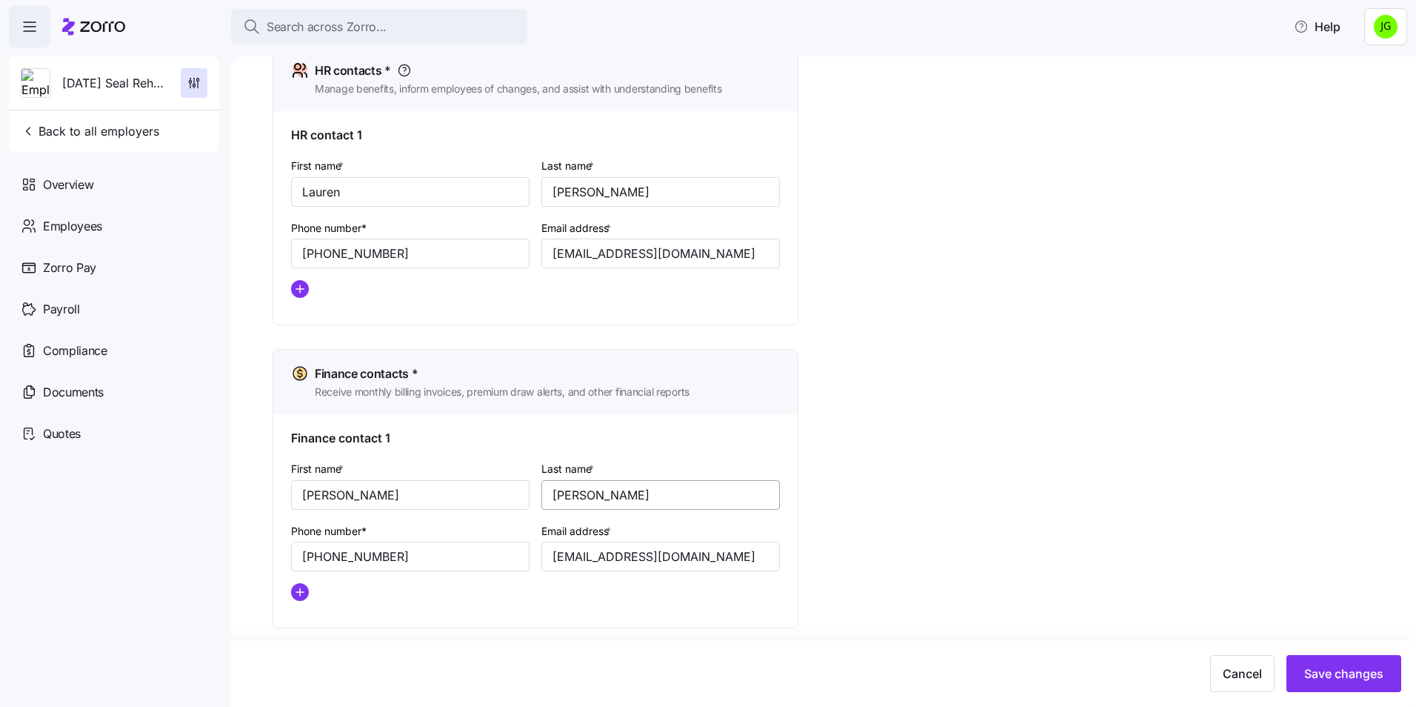
scroll to position [672, 0]
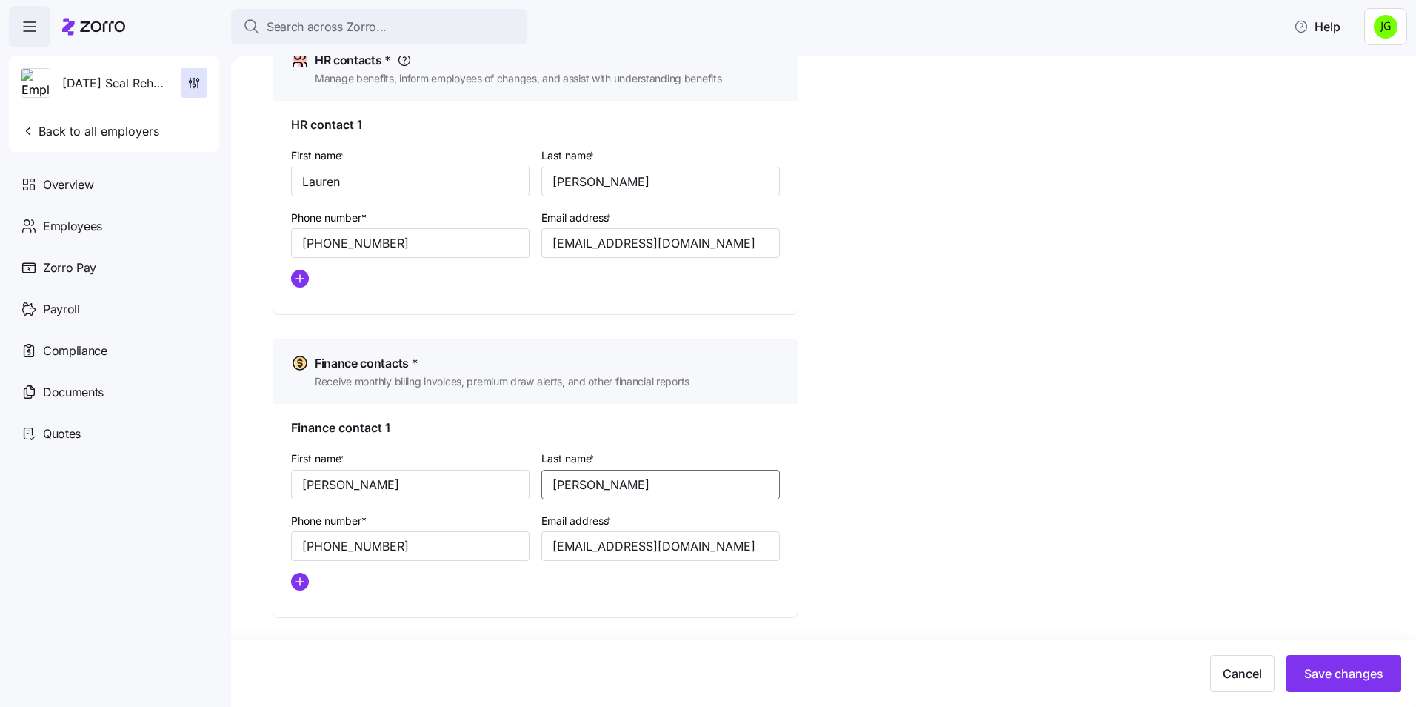
click at [587, 480] on input "[PERSON_NAME]" at bounding box center [660, 485] width 238 height 30
drag, startPoint x: 599, startPoint y: 478, endPoint x: 543, endPoint y: 478, distance: 56.3
click at [543, 478] on input "[PERSON_NAME]" at bounding box center [660, 485] width 238 height 30
paste input "[PERSON_NAME]"
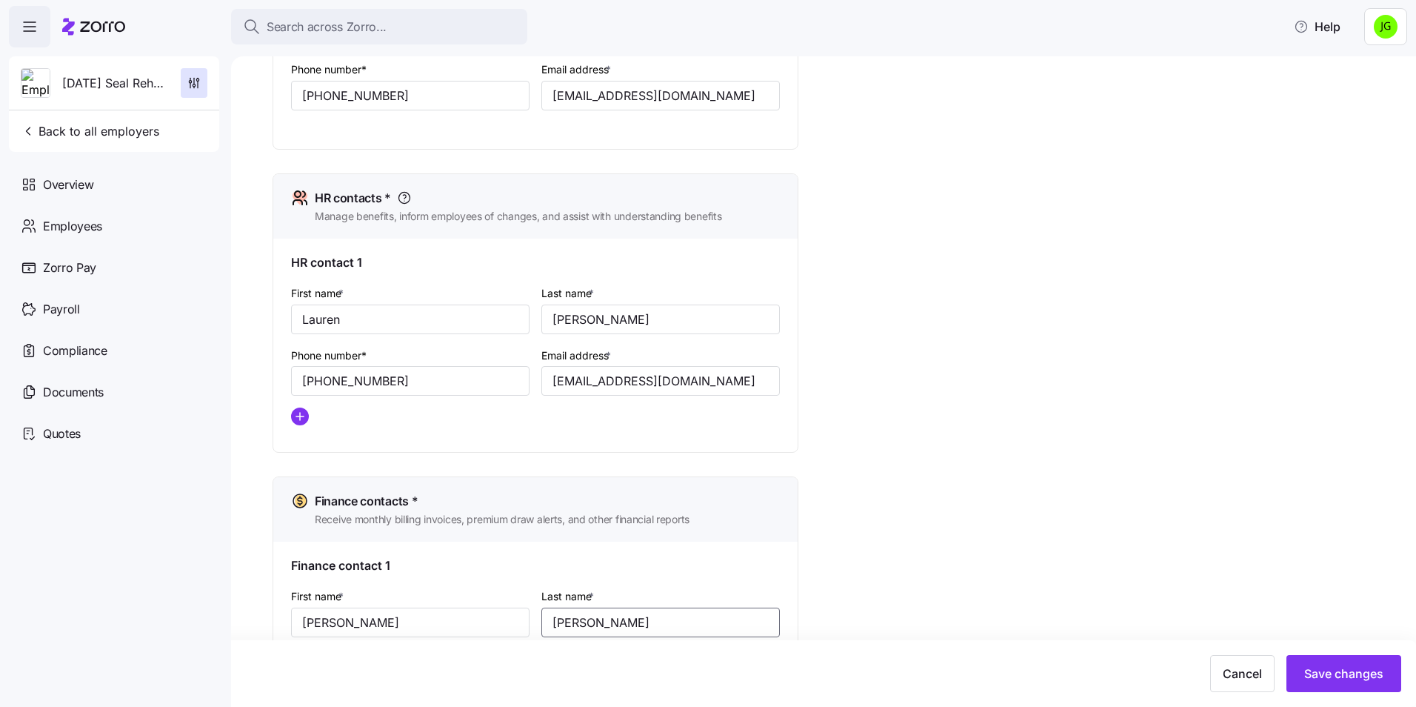
scroll to position [524, 0]
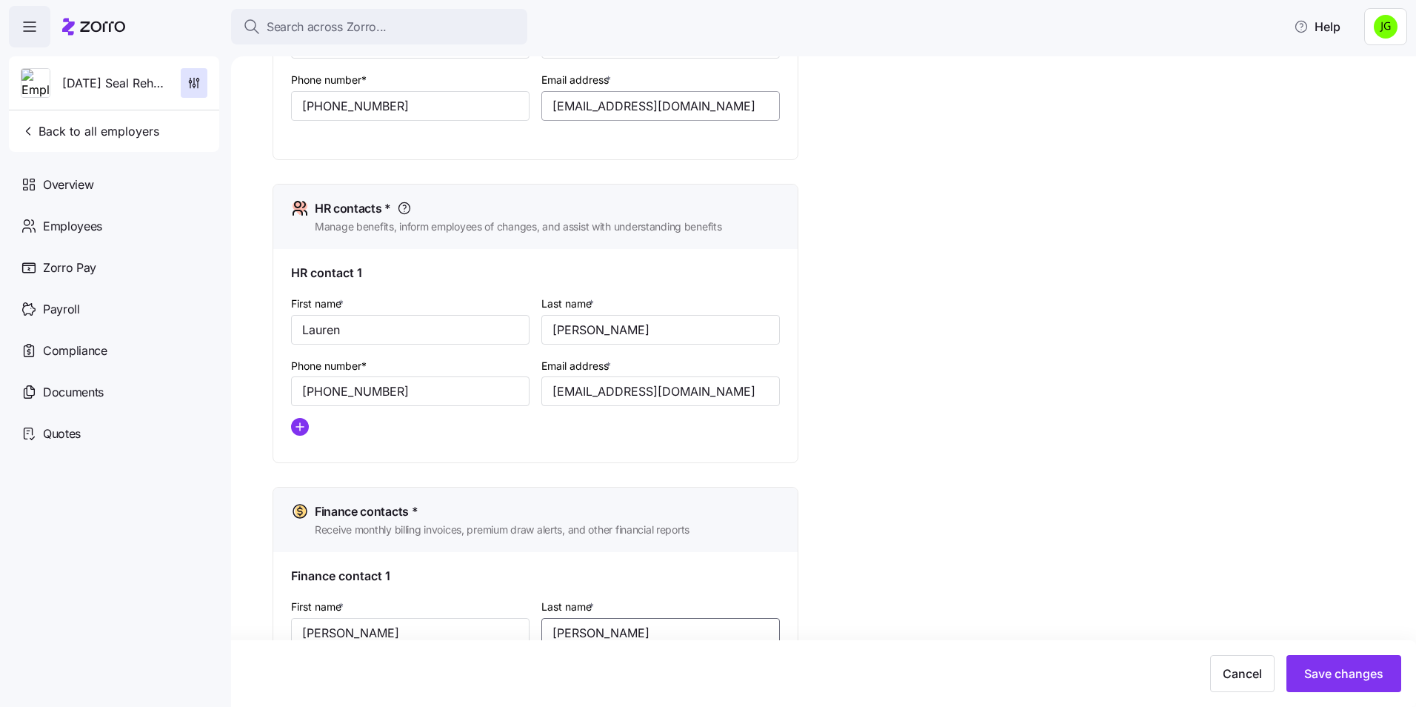
type input "[PERSON_NAME]"
drag, startPoint x: 712, startPoint y: 100, endPoint x: 467, endPoint y: 94, distance: 244.5
click at [467, 94] on div "First name * [PERSON_NAME] Last name * [PERSON_NAME] Phone number* [PHONE_NUMBE…" at bounding box center [535, 76] width 501 height 147
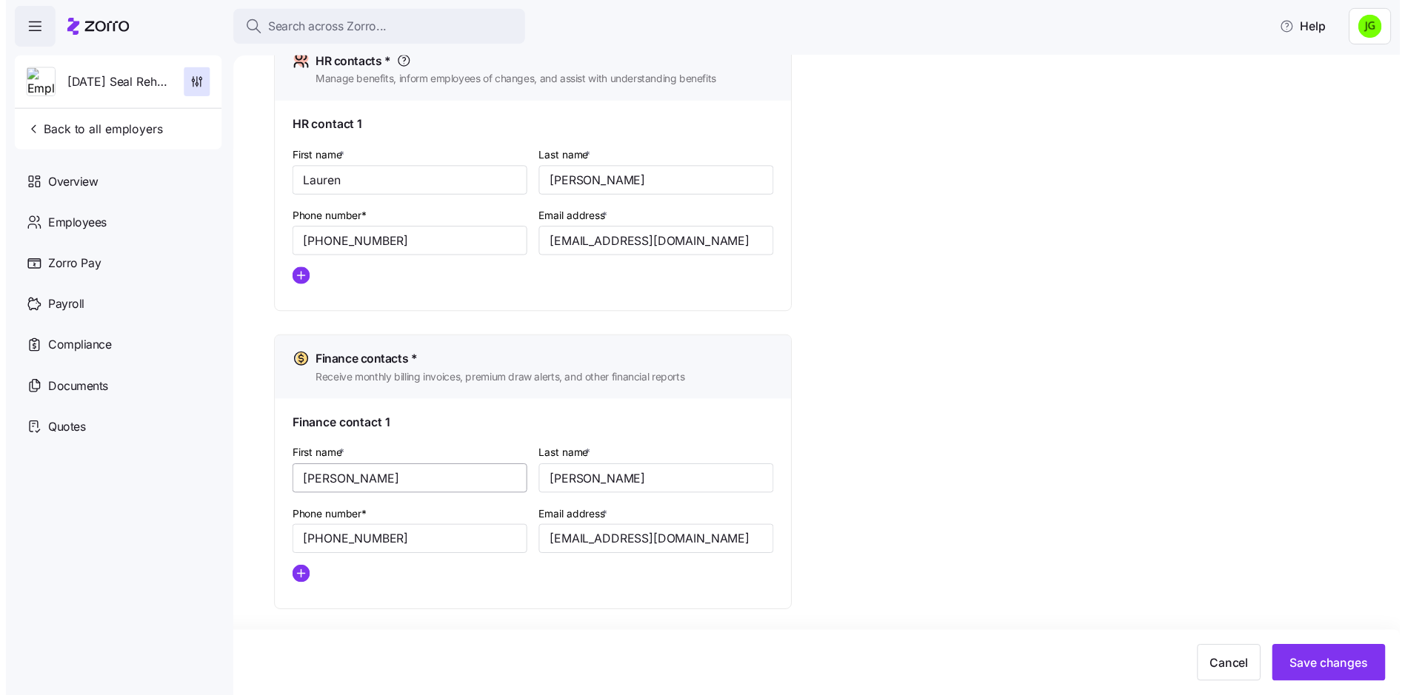
scroll to position [672, 0]
drag, startPoint x: 681, startPoint y: 547, endPoint x: 512, endPoint y: 538, distance: 169.1
click at [512, 538] on div "First name * [PERSON_NAME] Last name * [PERSON_NAME] Phone number* [PHONE_NUMBE…" at bounding box center [535, 525] width 501 height 165
paste input "[PERSON_NAME]"
type input "[EMAIL_ADDRESS][DOMAIN_NAME]"
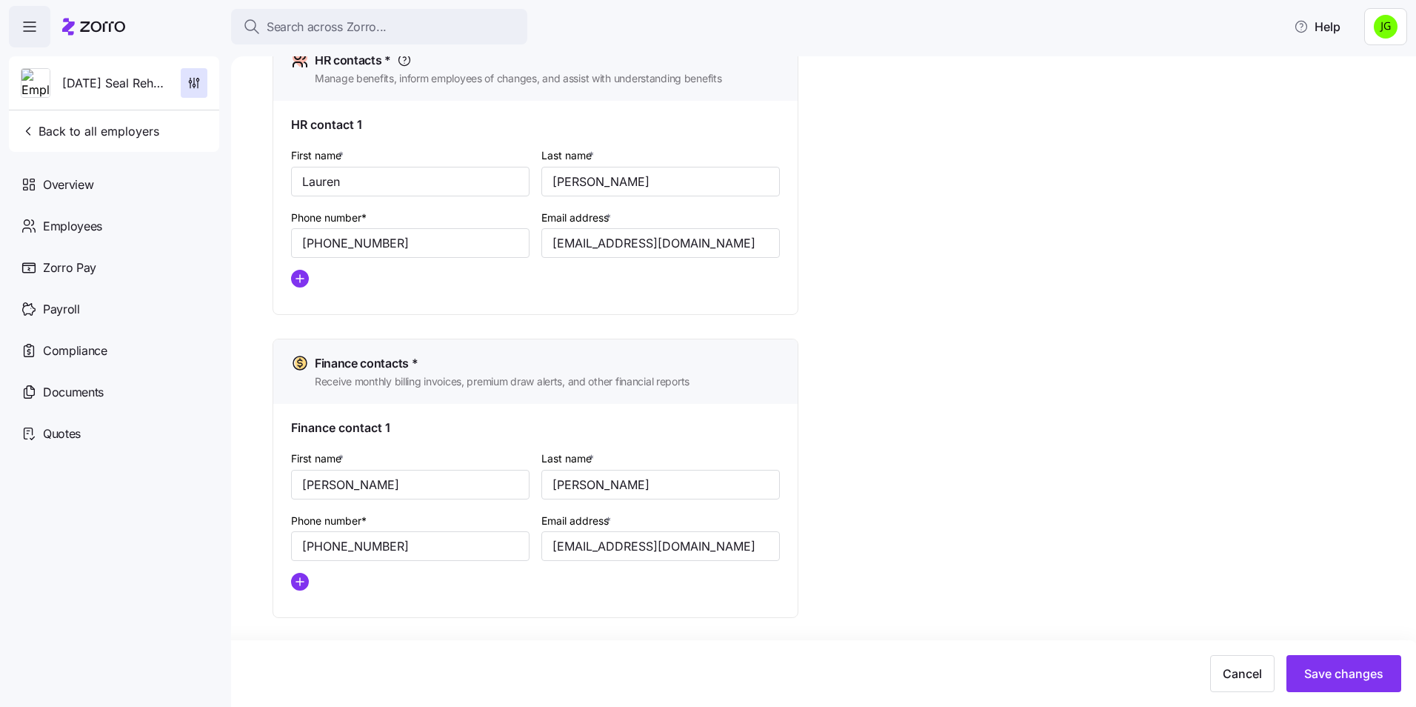
click at [831, 452] on div "Setup Company details Contacts Company setup Zorro setup Plan year setup Onboar…" at bounding box center [834, 48] width 1123 height 1281
click at [1329, 674] on span "Save changes" at bounding box center [1343, 673] width 79 height 18
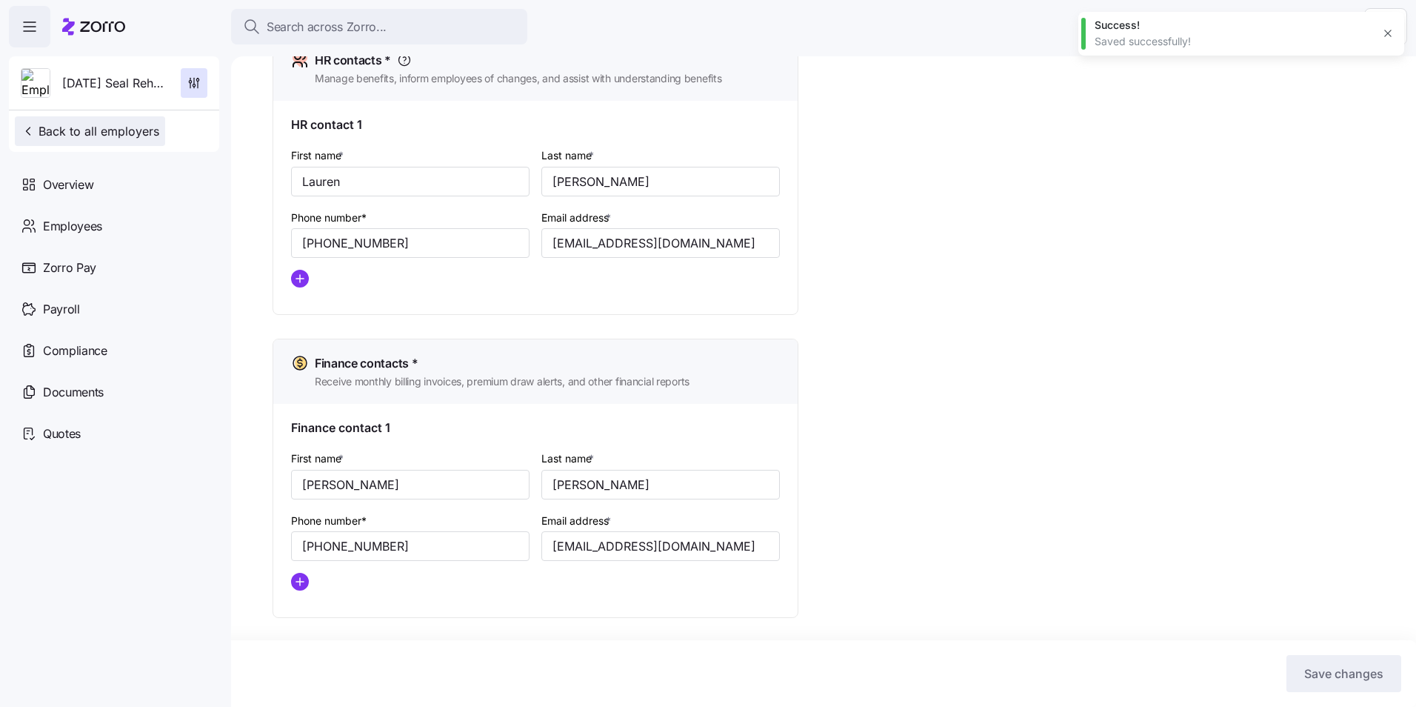
click at [91, 133] on span "Back to all employers" at bounding box center [90, 131] width 139 height 18
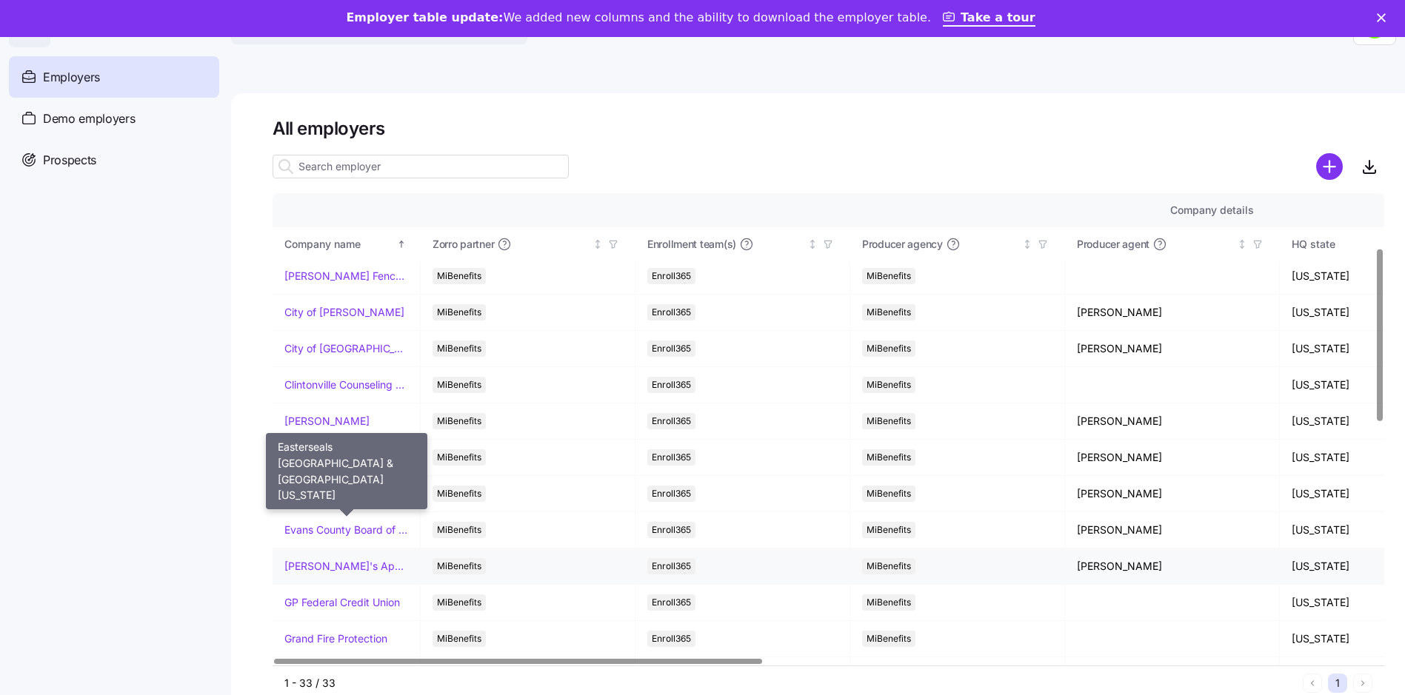
scroll to position [222, 0]
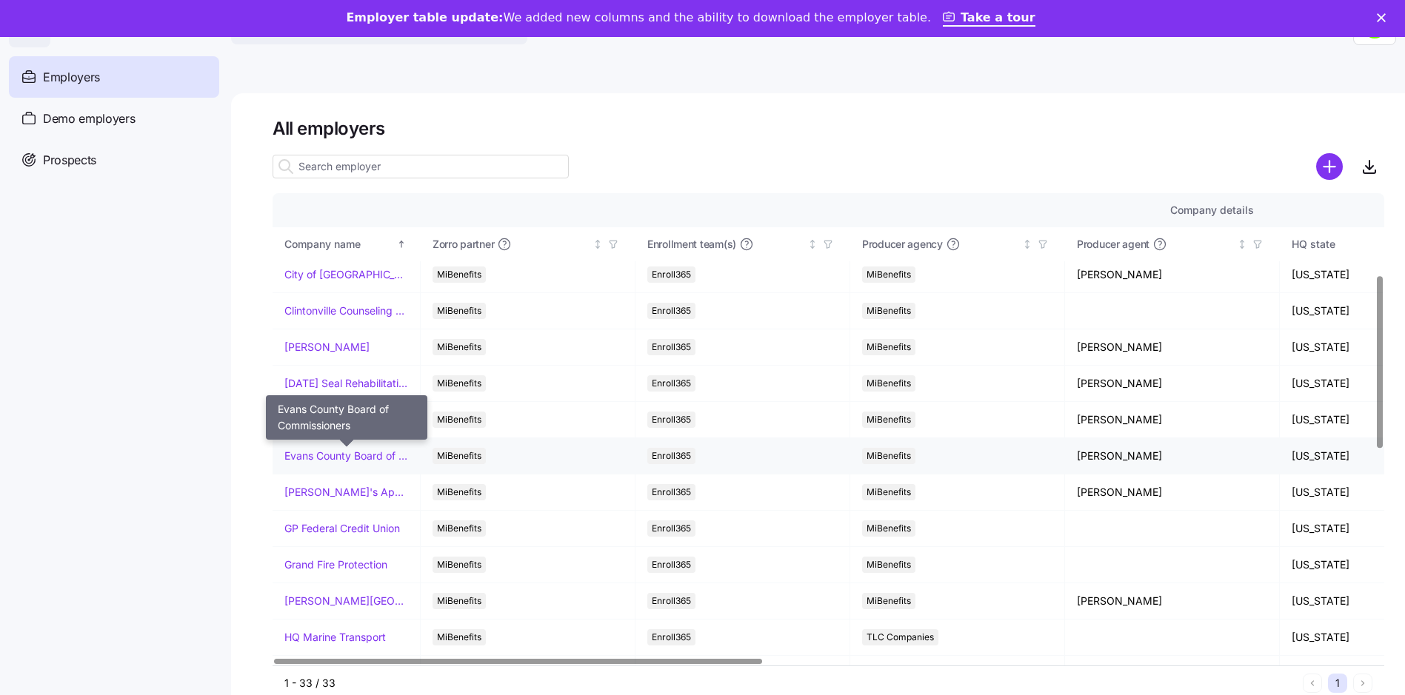
click at [372, 453] on link "Evans County Board of Commissioners" at bounding box center [346, 456] width 124 height 15
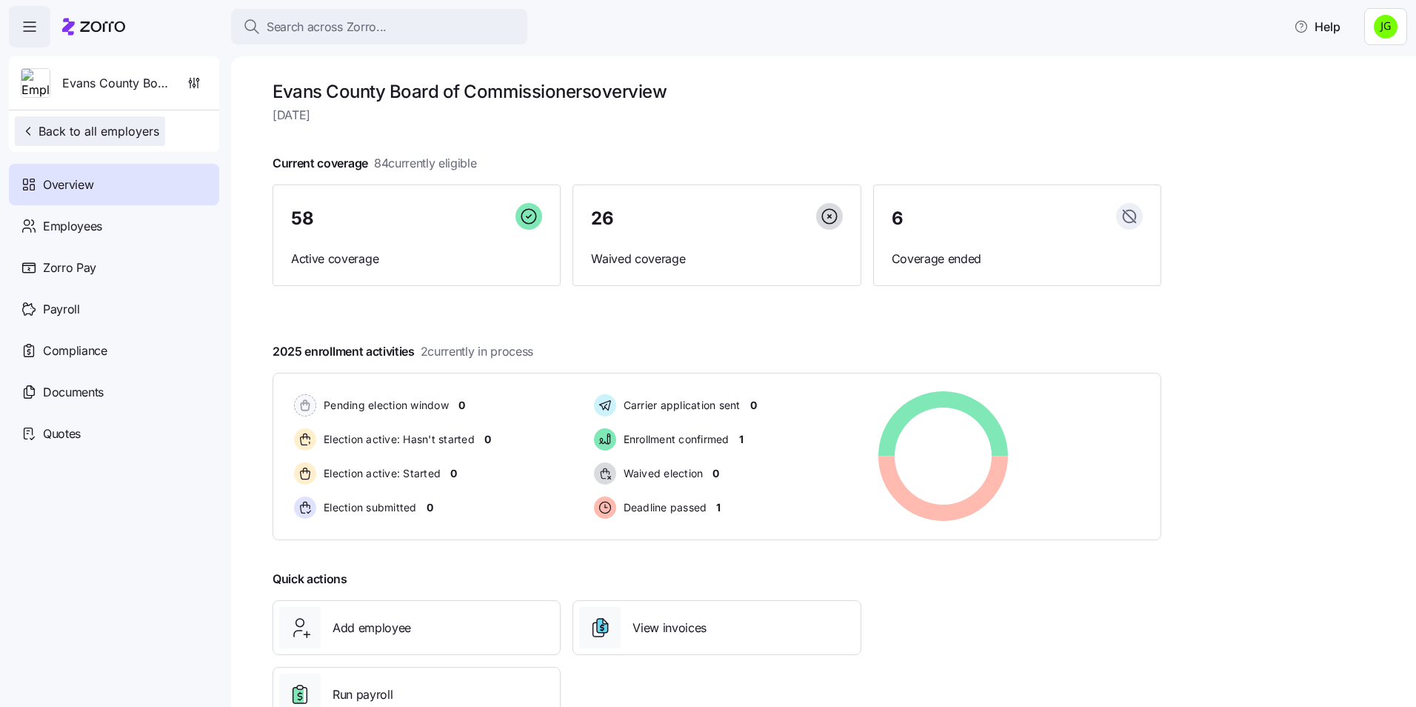
click at [57, 137] on span "Back to all employers" at bounding box center [90, 131] width 139 height 18
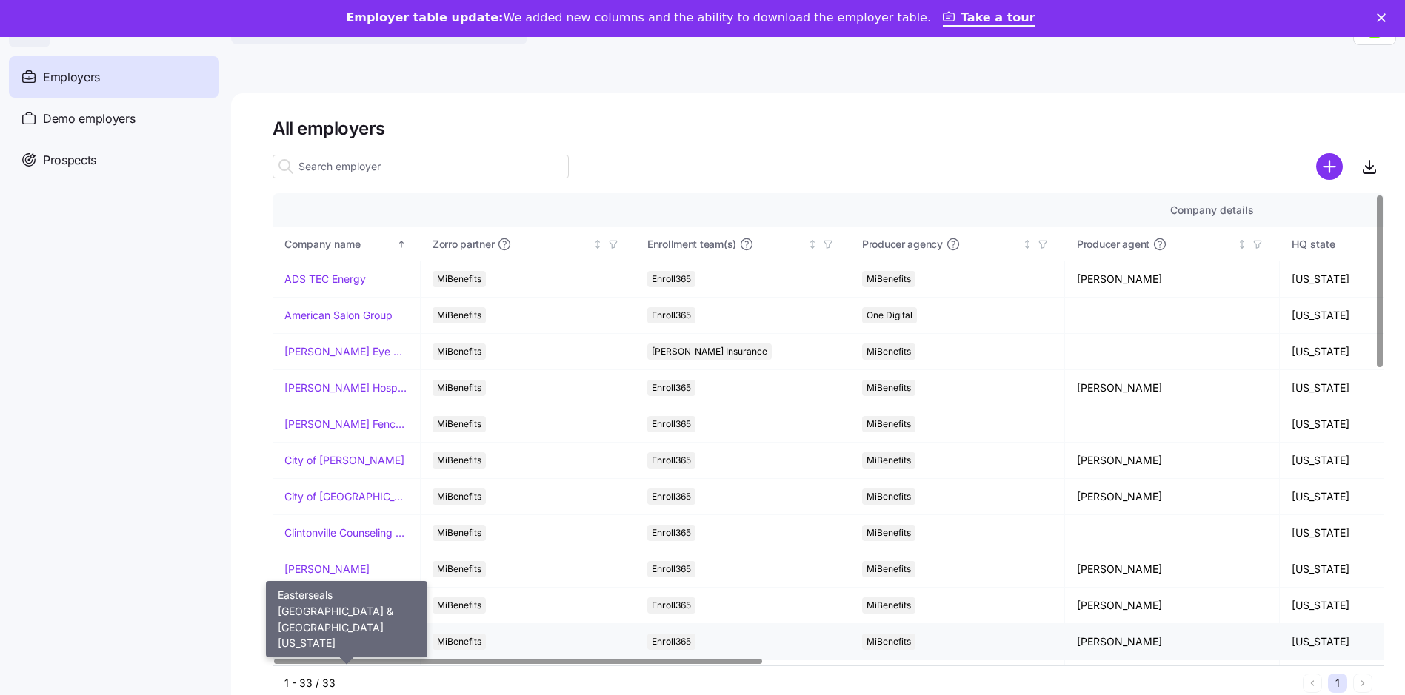
click at [344, 641] on link "Easterseals [GEOGRAPHIC_DATA] & [GEOGRAPHIC_DATA][US_STATE]" at bounding box center [346, 642] width 124 height 15
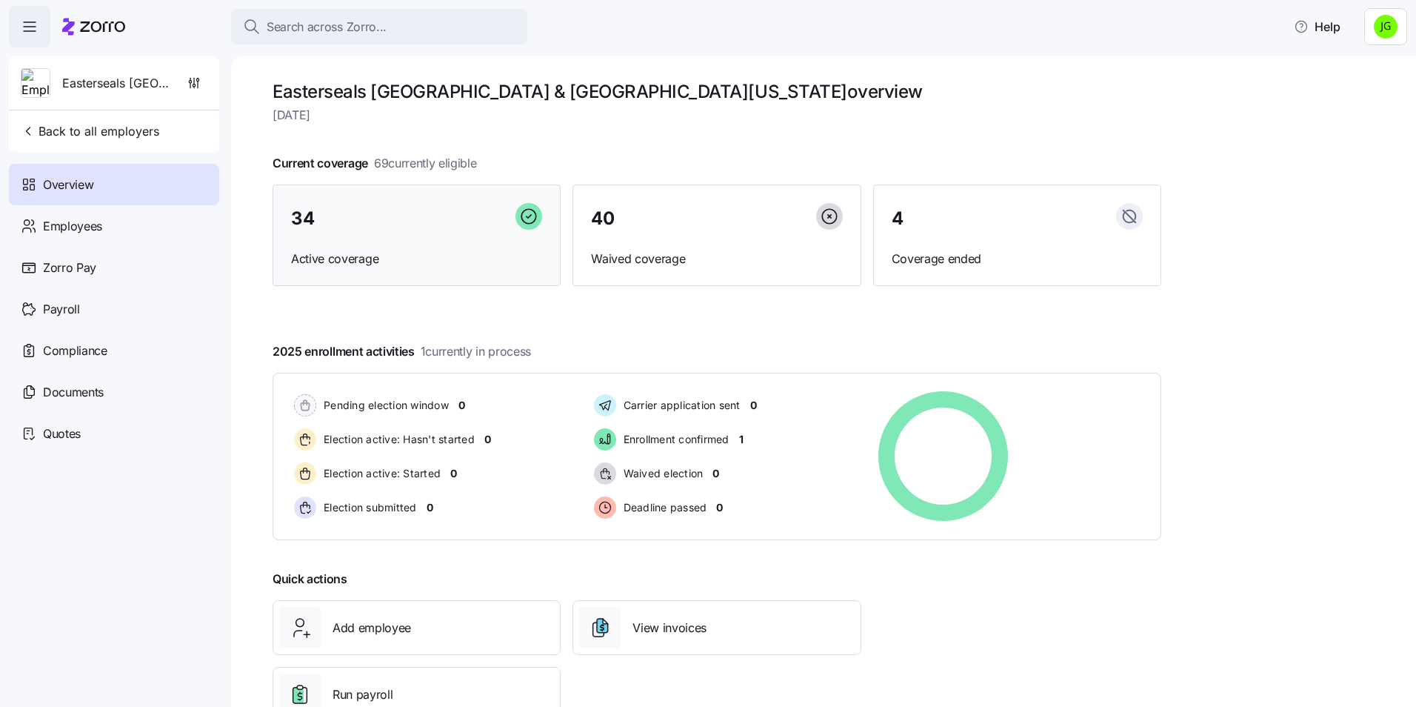
scroll to position [50, 0]
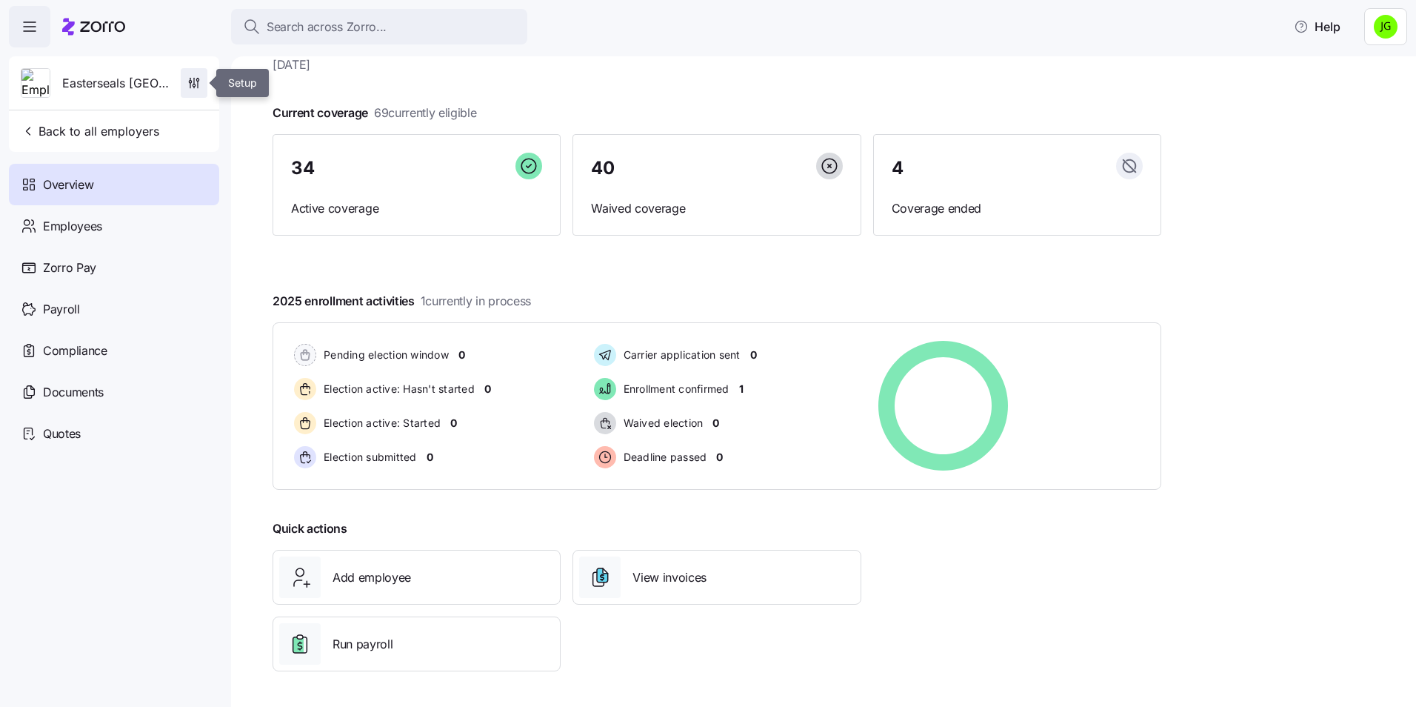
click at [197, 83] on icon "button" at bounding box center [194, 83] width 15 height 15
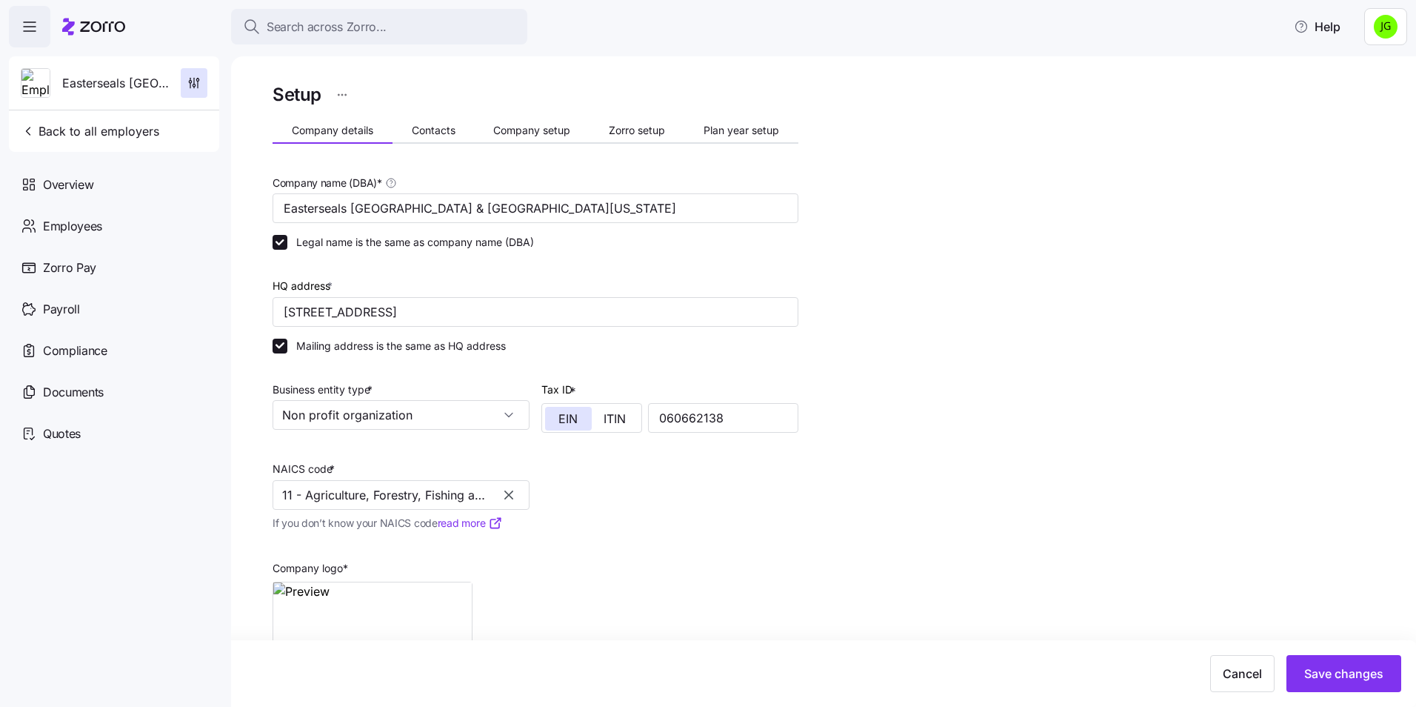
click at [509, 491] on icon "button" at bounding box center [508, 494] width 15 height 15
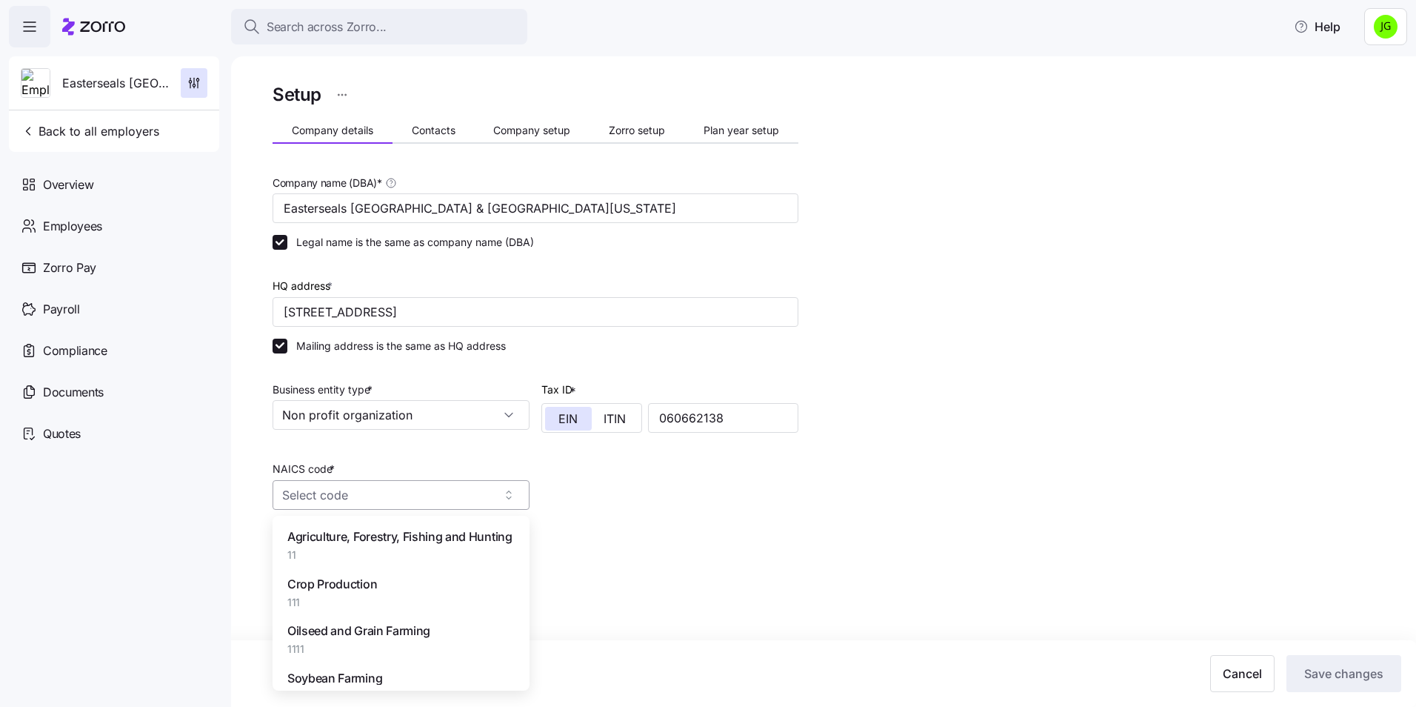
paste input "621498"
click at [390, 535] on span "All Other Outpatient Care Centers" at bounding box center [376, 536] width 178 height 19
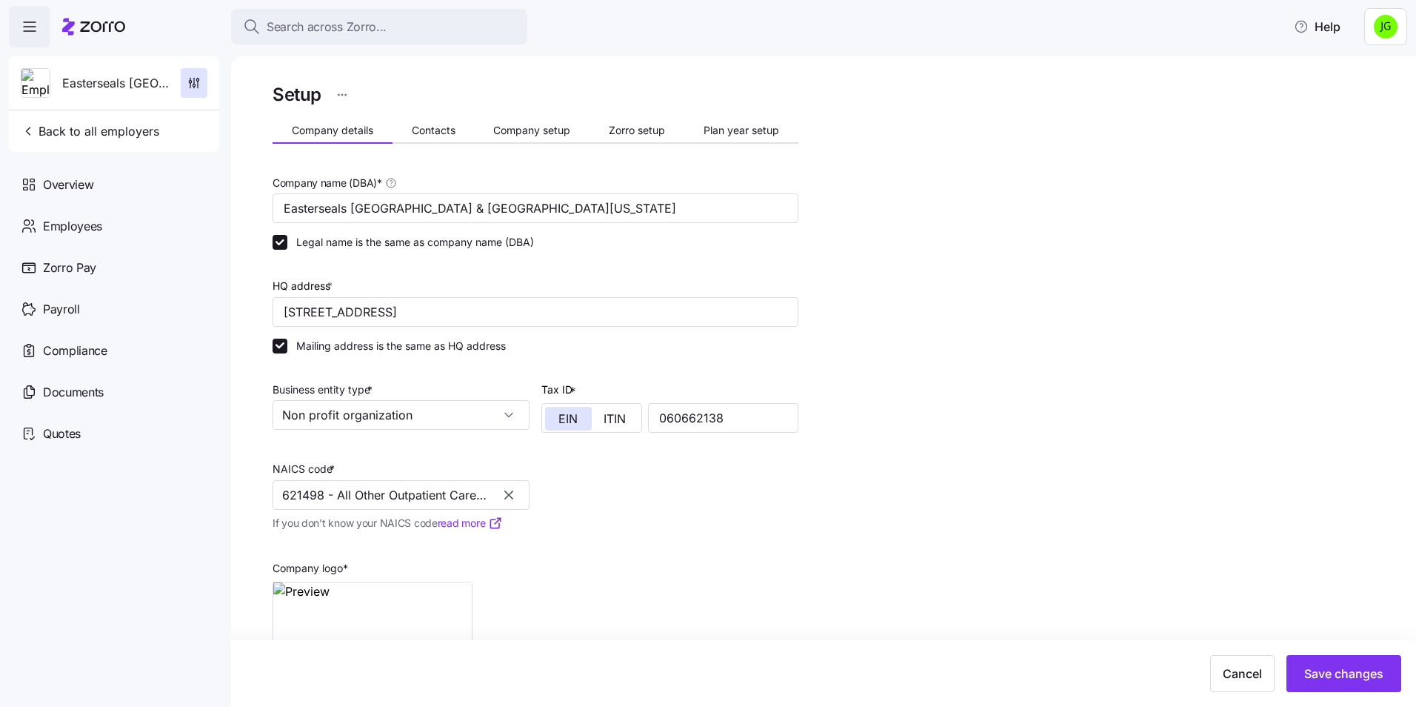
type input "621498 - All Other Outpatient Care Centers"
drag, startPoint x: 752, startPoint y: 535, endPoint x: 963, endPoint y: 524, distance: 211.4
click at [753, 535] on div "Company name (DBA) * Easterseals Capital Region & [GEOGRAPHIC_DATA][US_STATE] L…" at bounding box center [536, 433] width 538 height 533
click at [1324, 673] on span "Save changes" at bounding box center [1343, 673] width 79 height 18
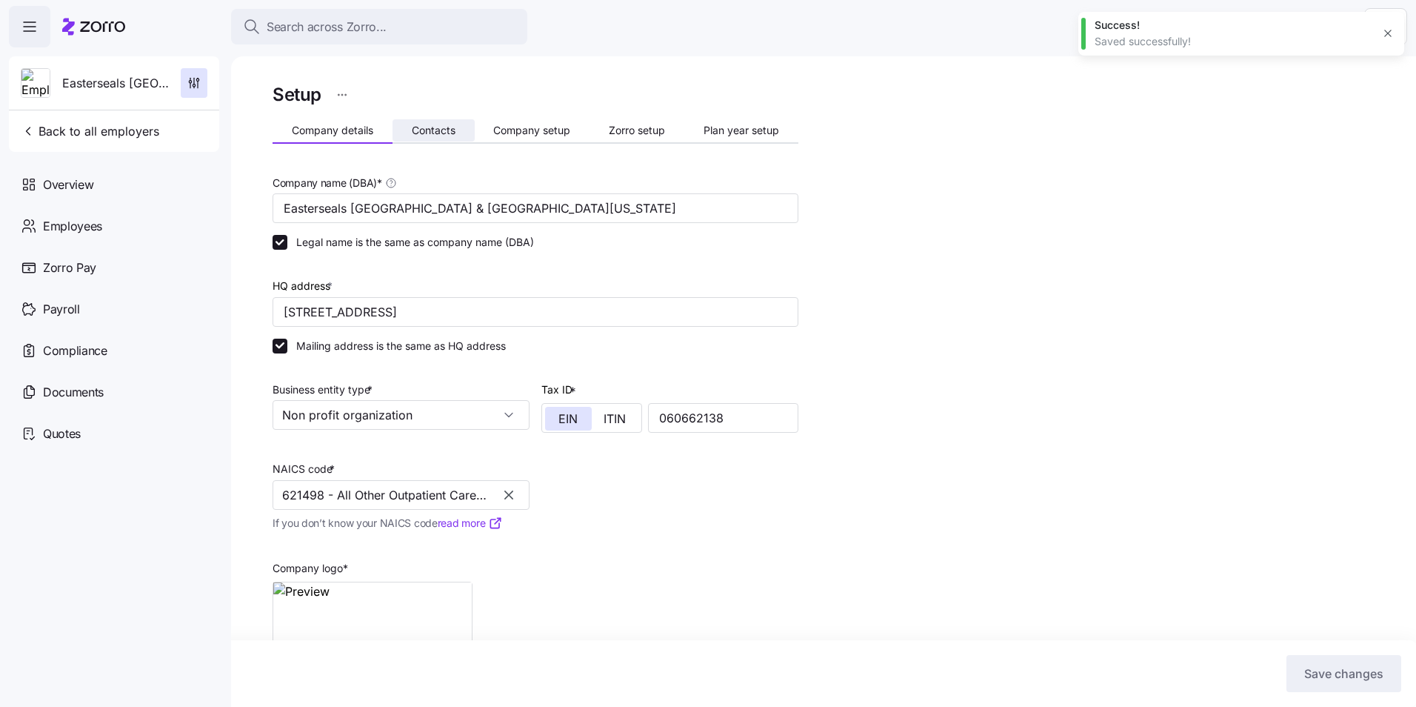
click at [443, 133] on span "Contacts" at bounding box center [434, 130] width 44 height 10
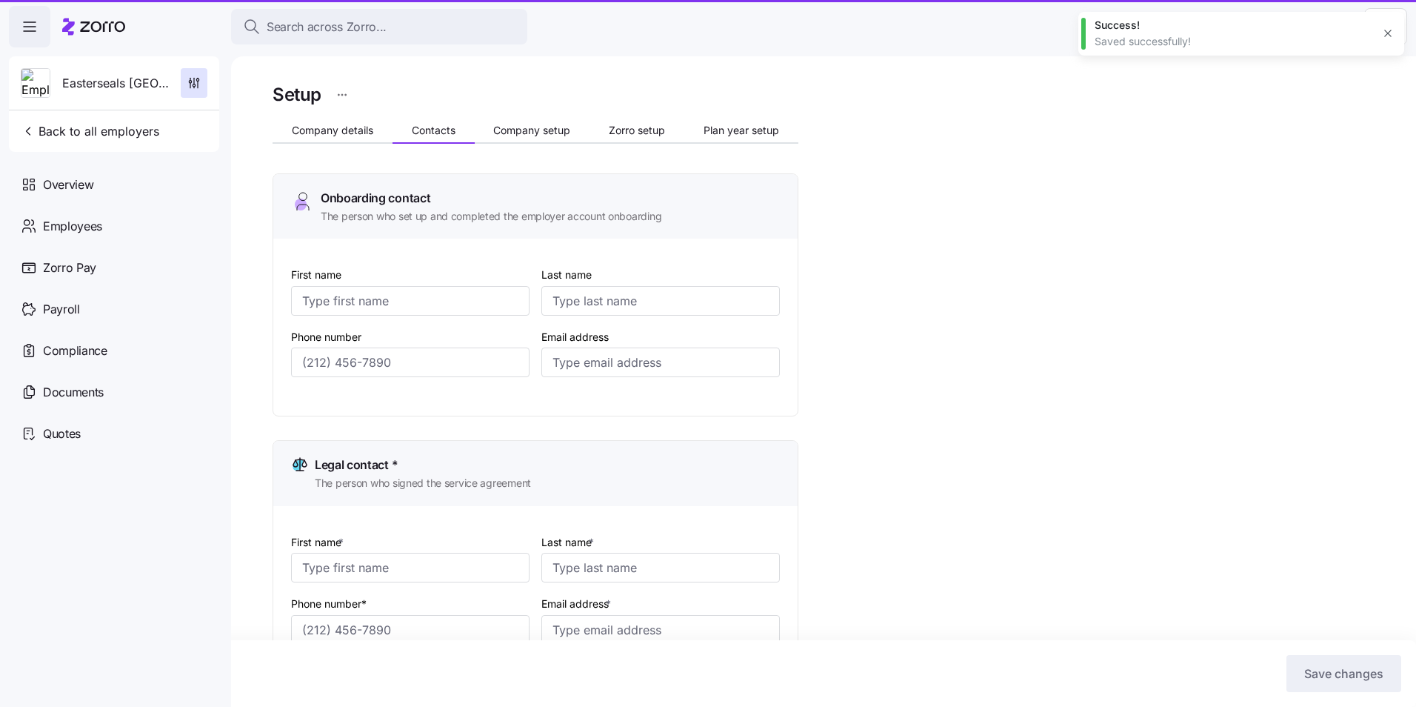
type input "[PERSON_NAME]"
type input "Stosonis"
type input "[EMAIL_ADDRESS][DOMAIN_NAME]"
type input "[PERSON_NAME]"
type input "Sharp"
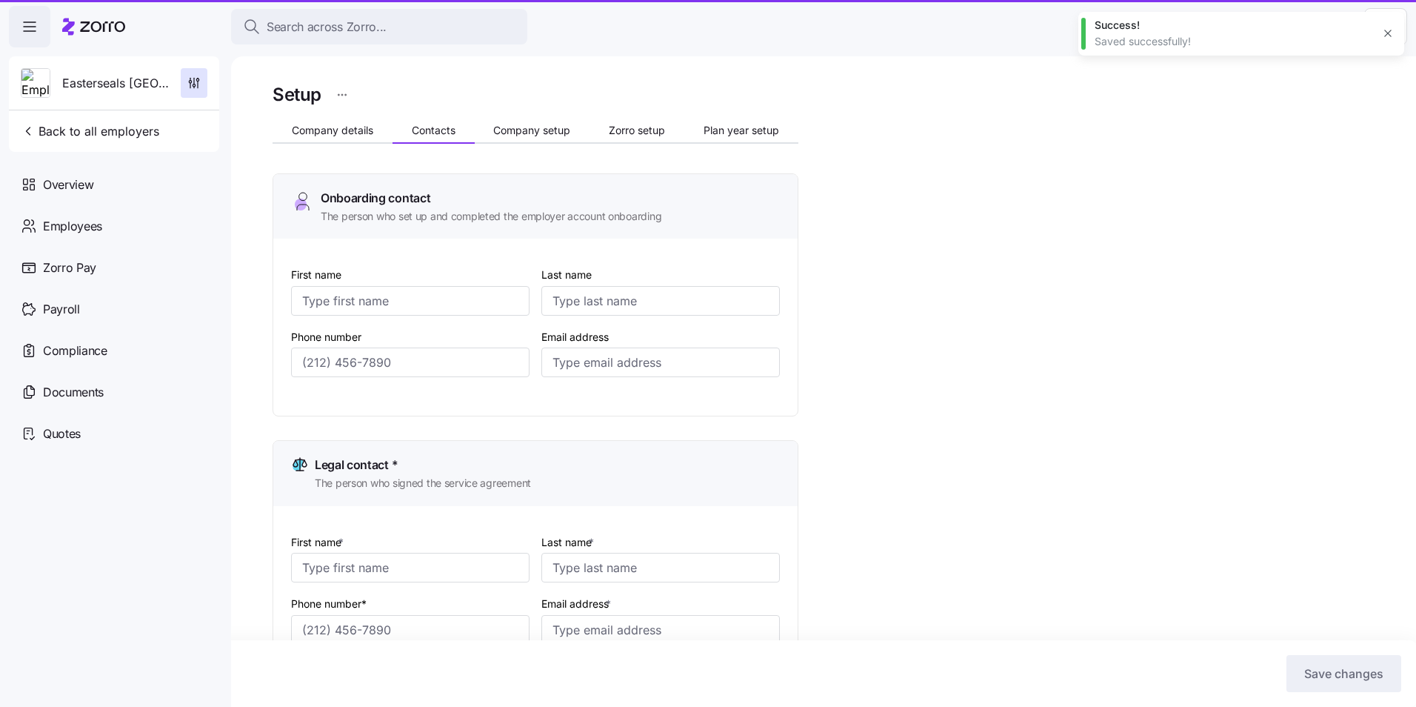
type input "[EMAIL_ADDRESS][DOMAIN_NAME]"
type input "[PERSON_NAME]"
type input "Stosonis"
type input "[EMAIL_ADDRESS][DOMAIN_NAME]"
type input "[PERSON_NAME]"
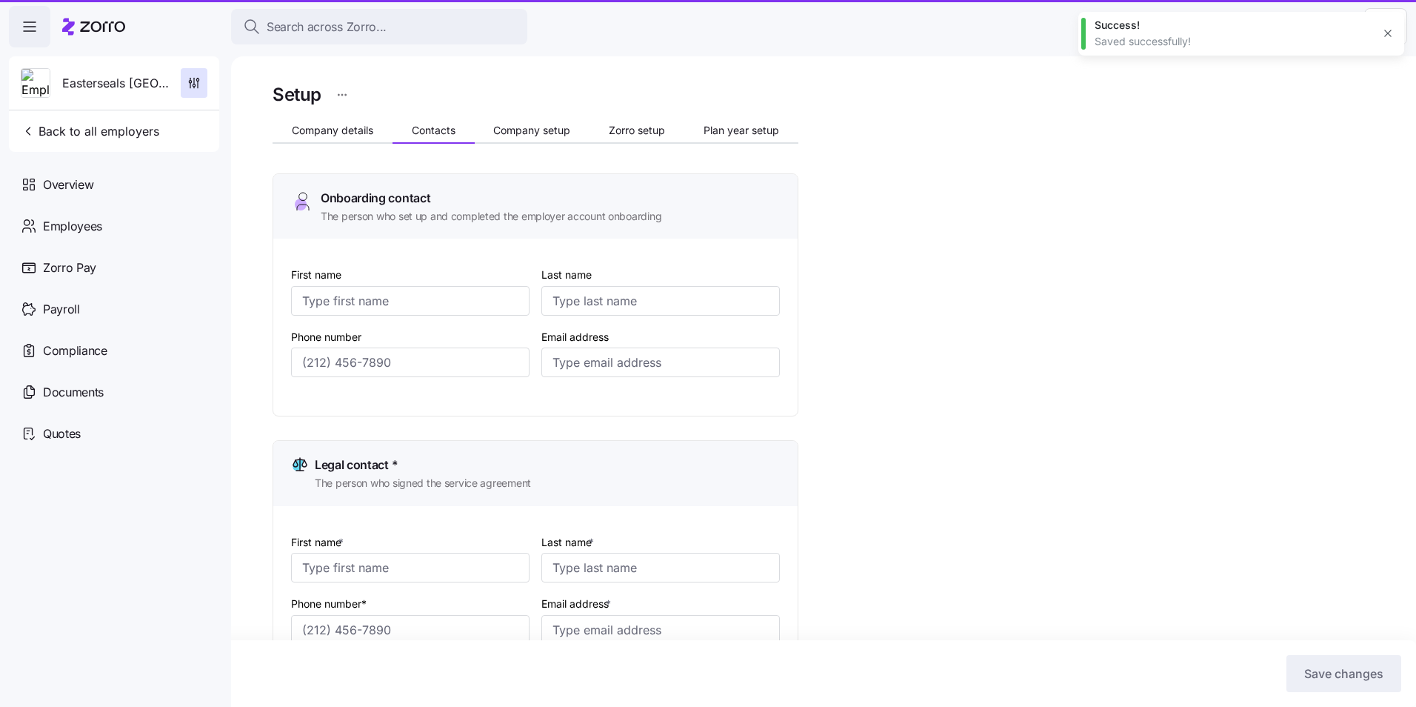
type input "Humen"
type input "[EMAIL_ADDRESS][DOMAIN_NAME]"
type input "[PHONE_NUMBER]"
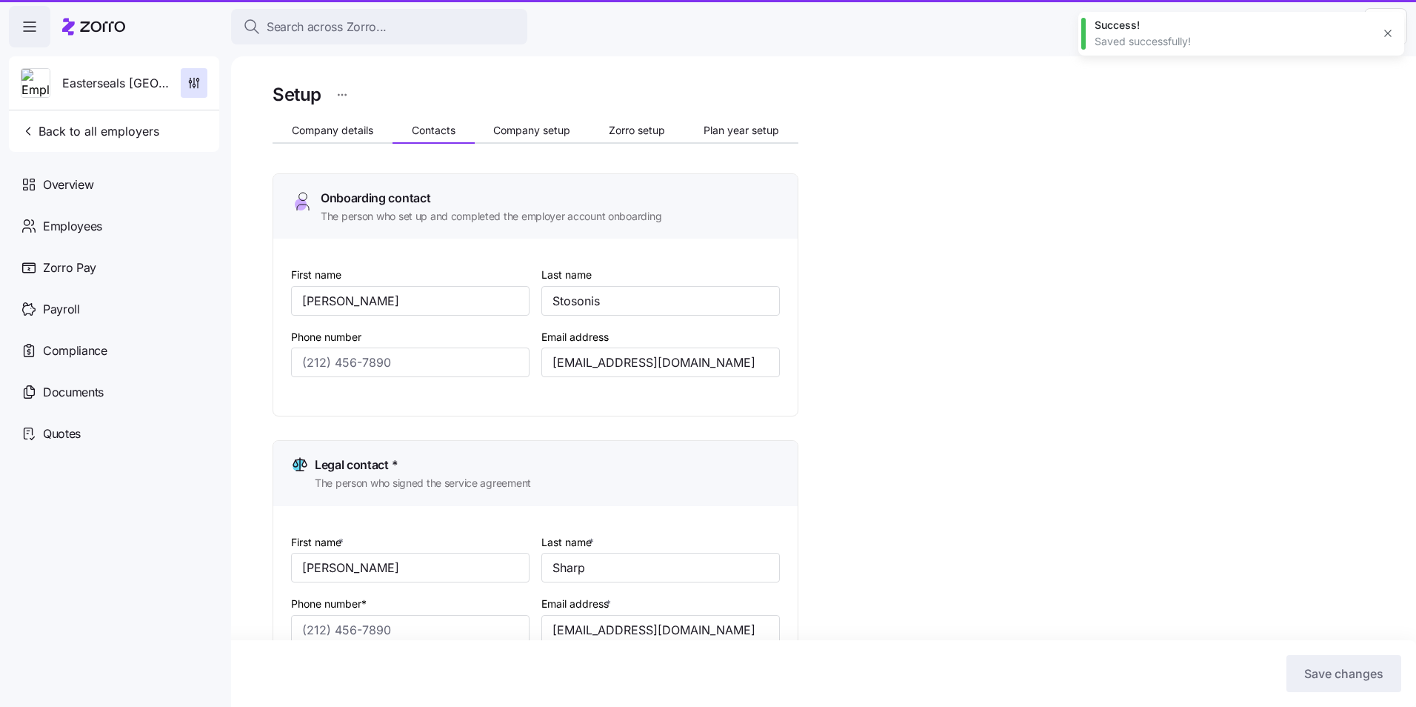
type input "[PHONE_NUMBER]"
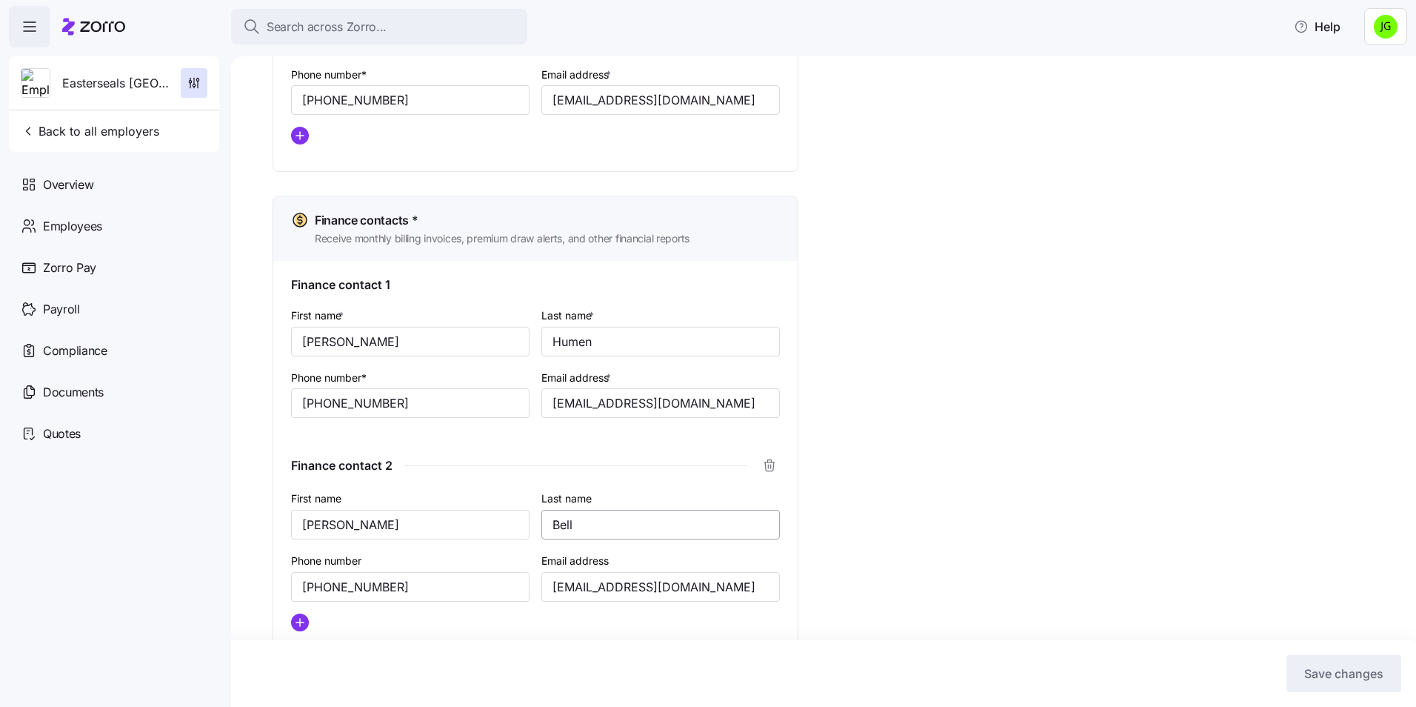
scroll to position [855, 0]
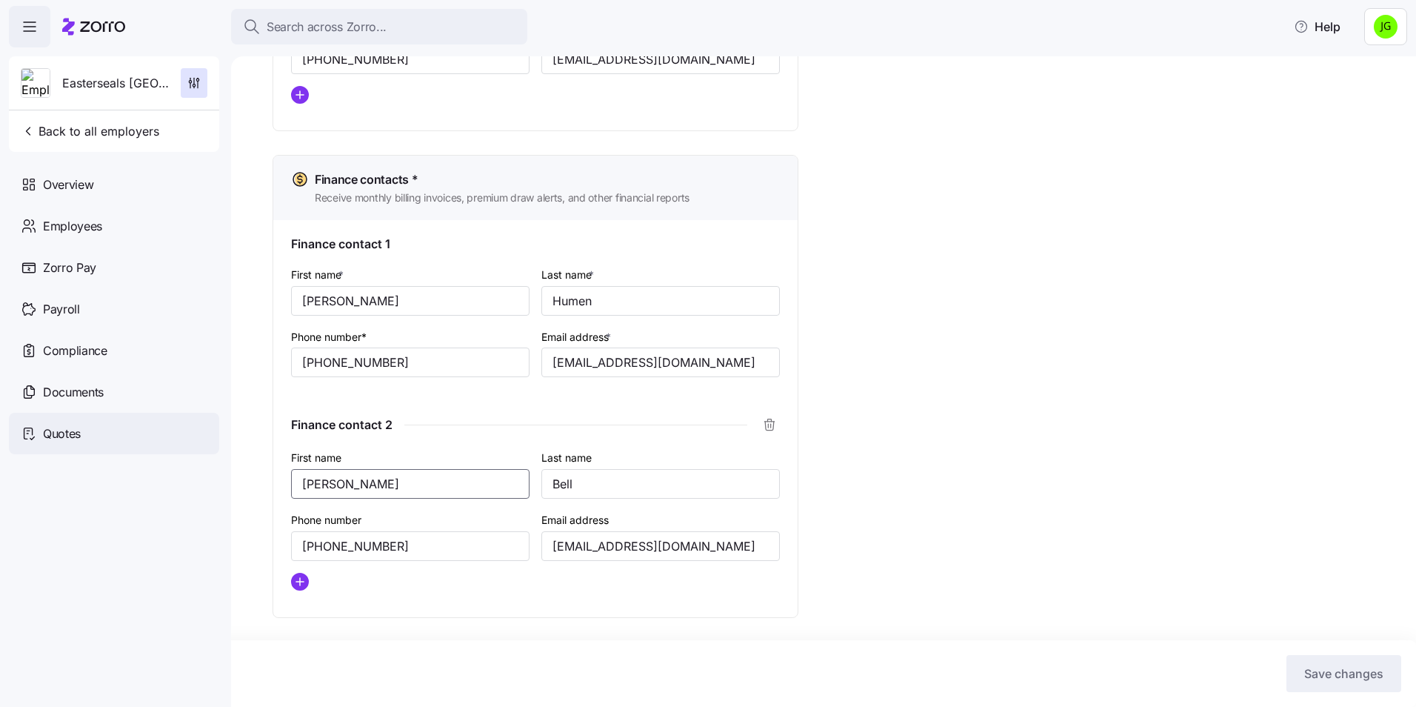
drag, startPoint x: 57, startPoint y: 454, endPoint x: 33, endPoint y: 449, distance: 25.0
click at [36, 450] on div "Search across Zorro... Help Easterseals Capital Region & [GEOGRAPHIC_DATA][US_S…" at bounding box center [708, 349] width 1416 height 698
type input "[PERSON_NAME]"
type input "Sharp"
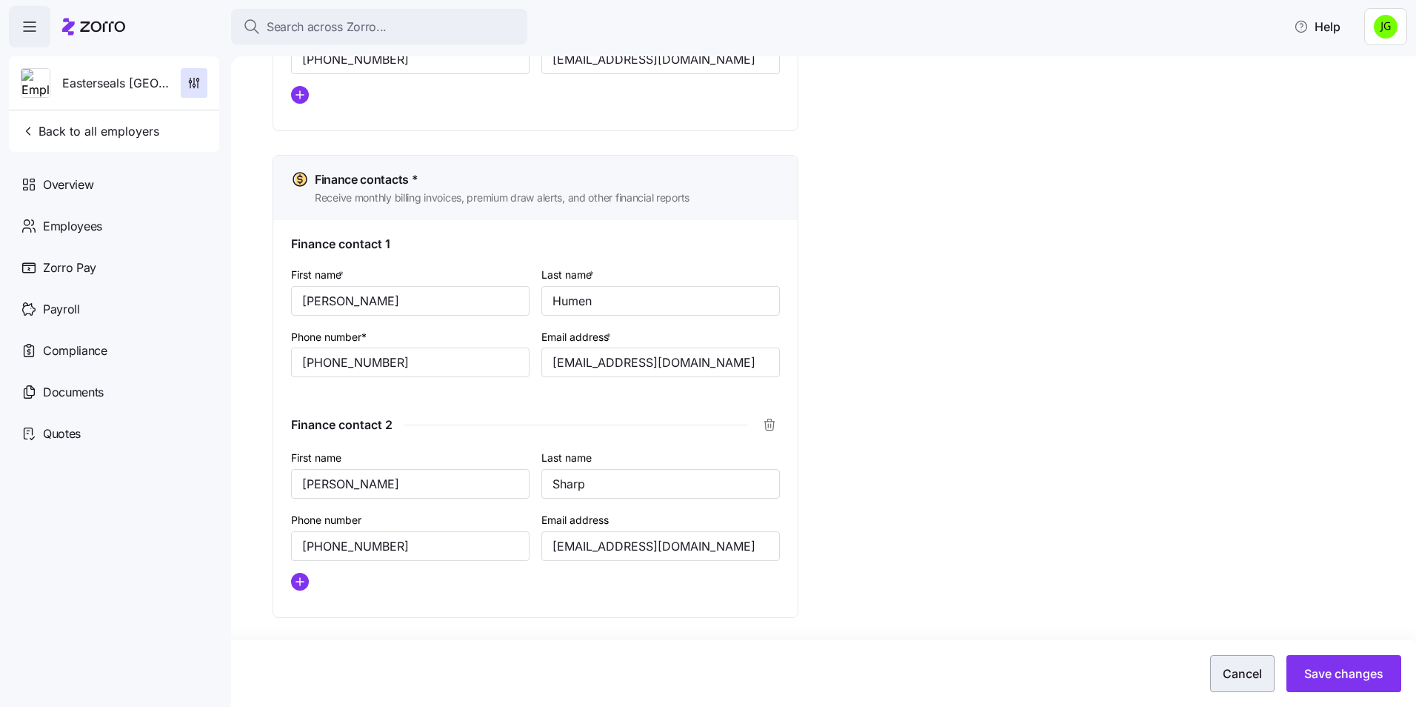
click at [1251, 670] on span "Cancel" at bounding box center [1242, 673] width 39 height 18
type input "[PERSON_NAME]"
type input "Bell"
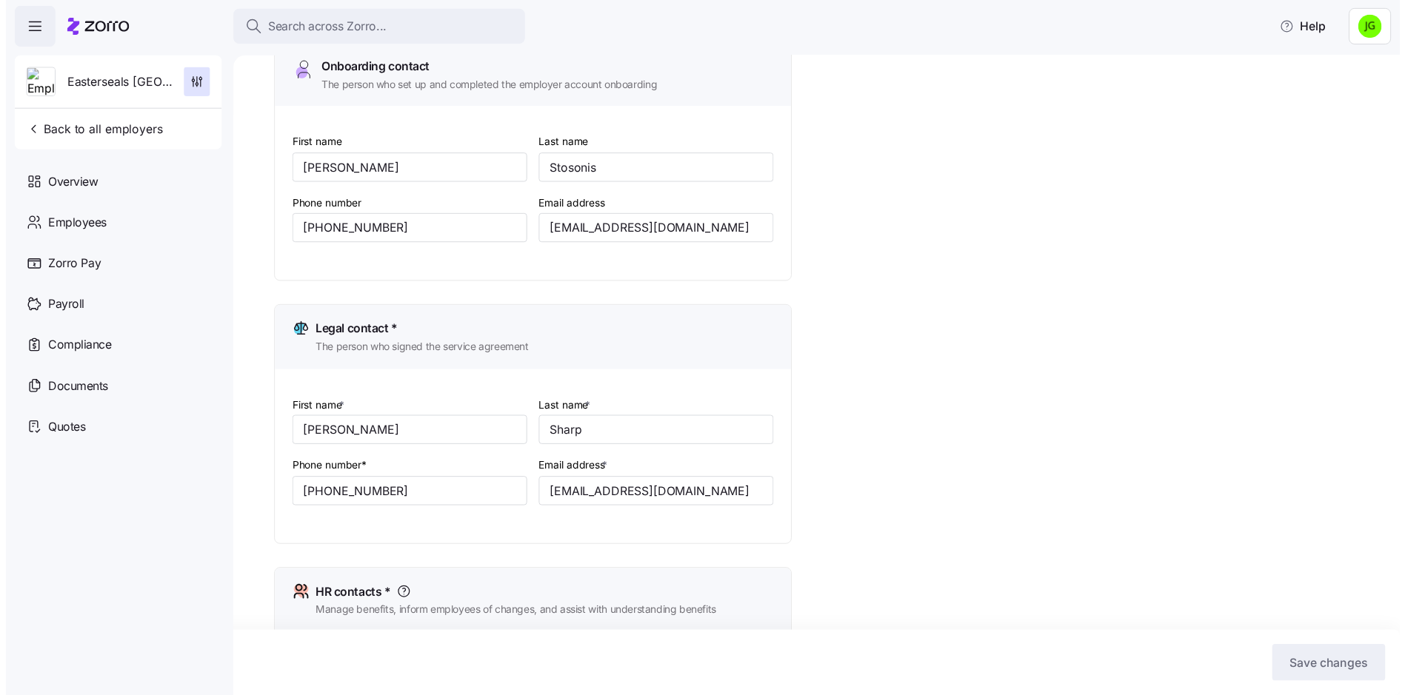
scroll to position [0, 0]
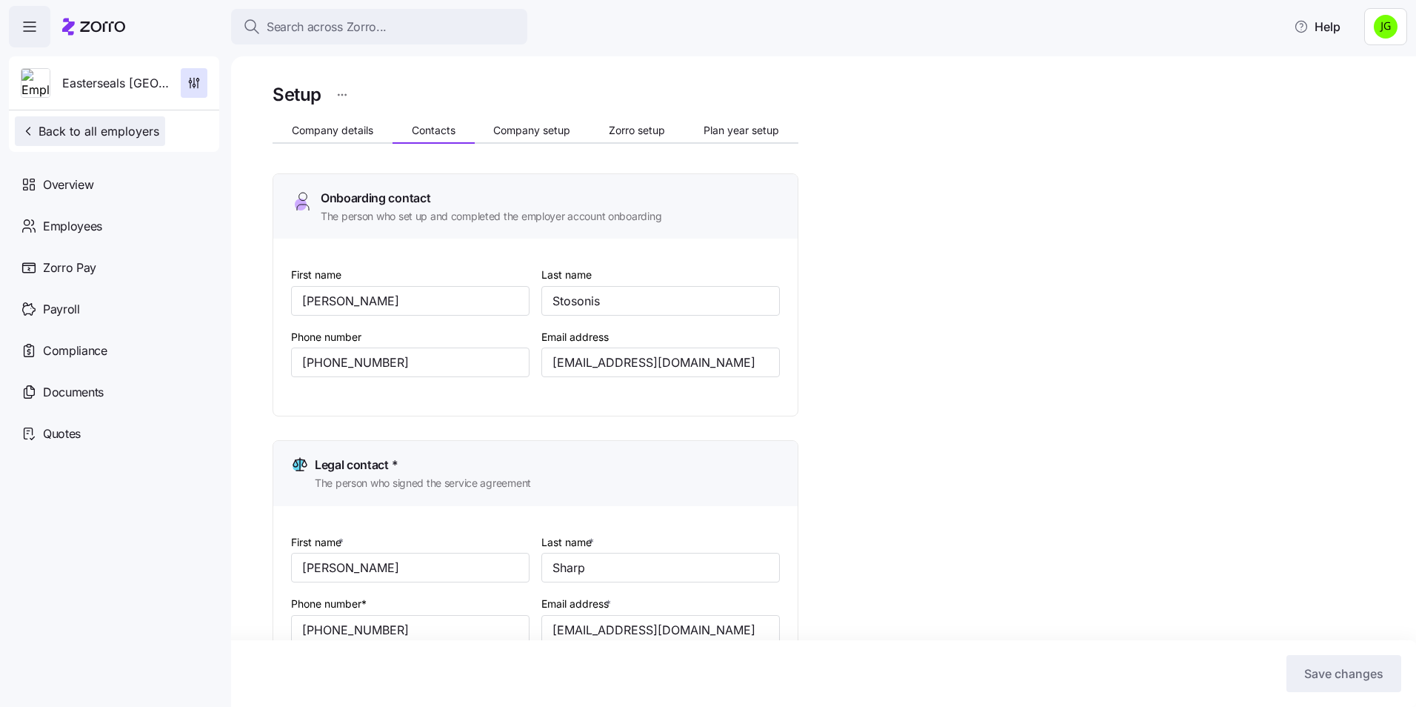
click at [75, 130] on span "Back to all employers" at bounding box center [90, 131] width 139 height 18
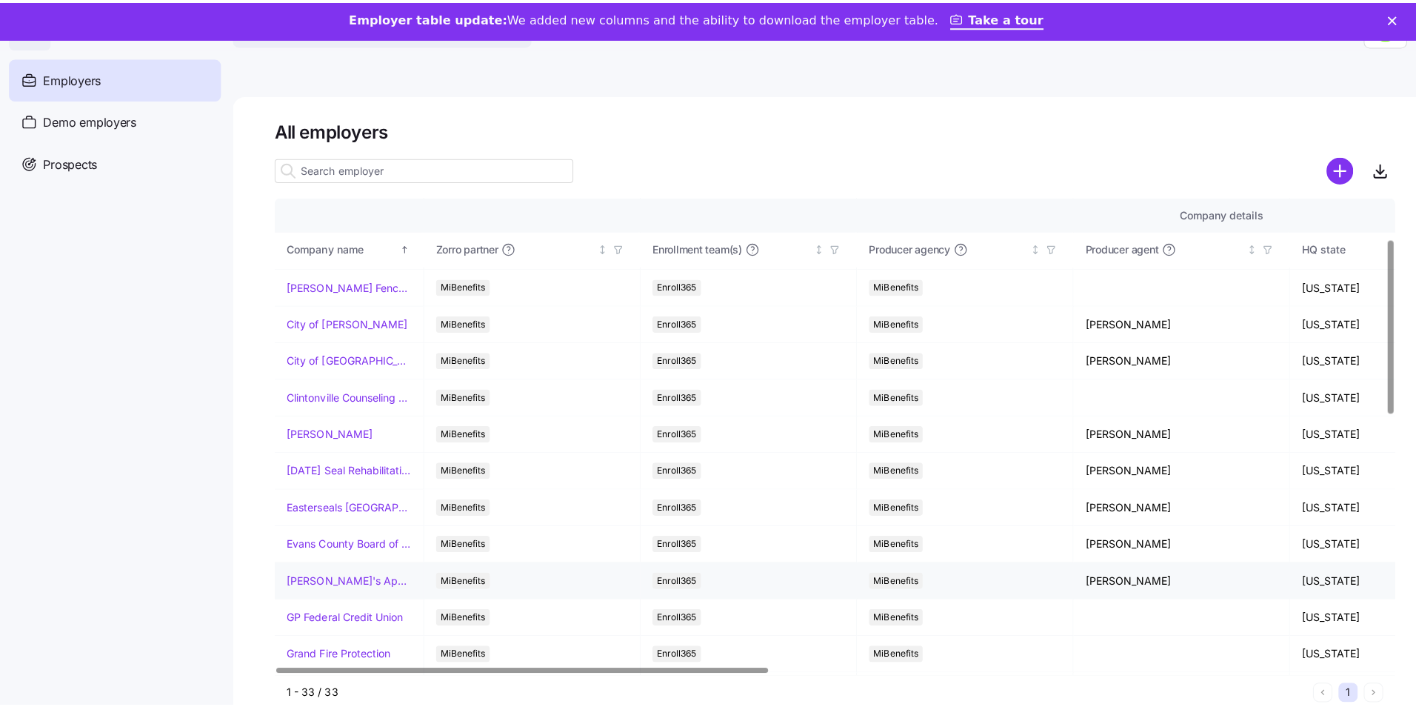
scroll to position [148, 0]
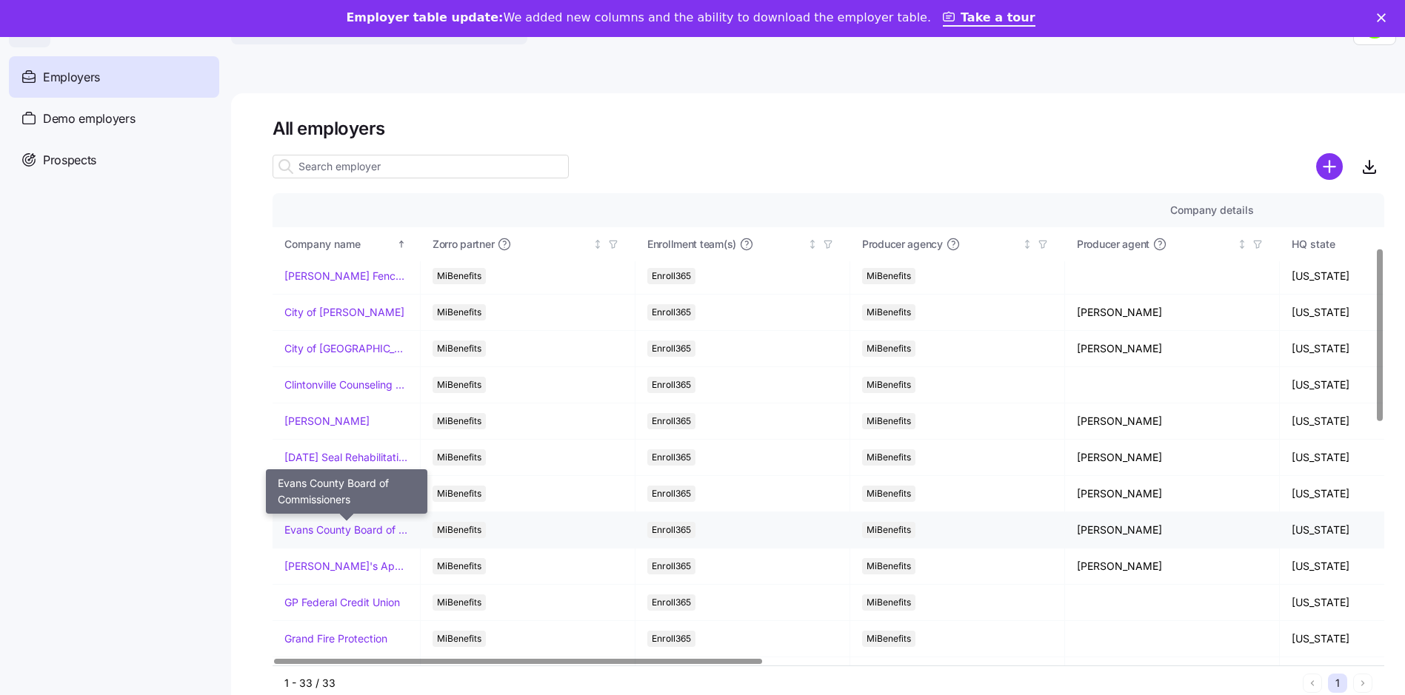
click at [339, 525] on link "Evans County Board of Commissioners" at bounding box center [346, 530] width 124 height 15
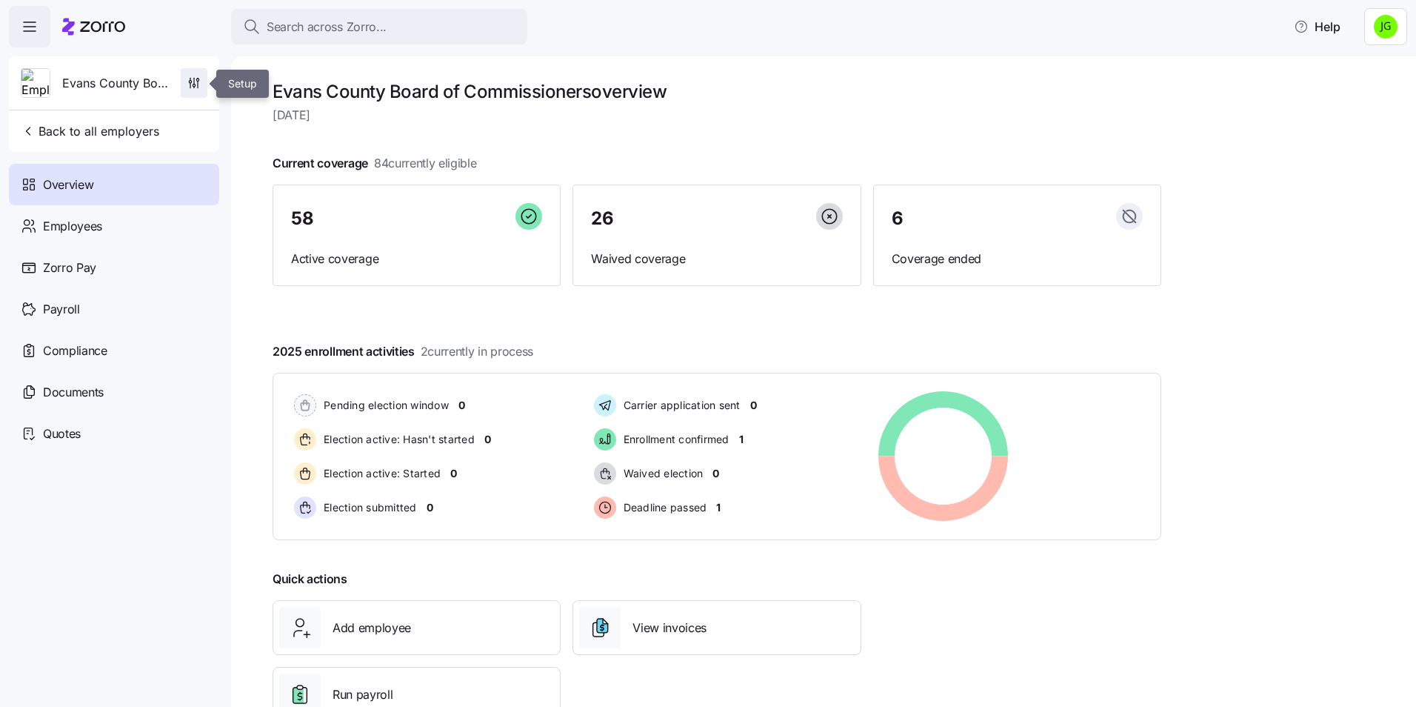
click at [187, 83] on icon "button" at bounding box center [194, 83] width 15 height 15
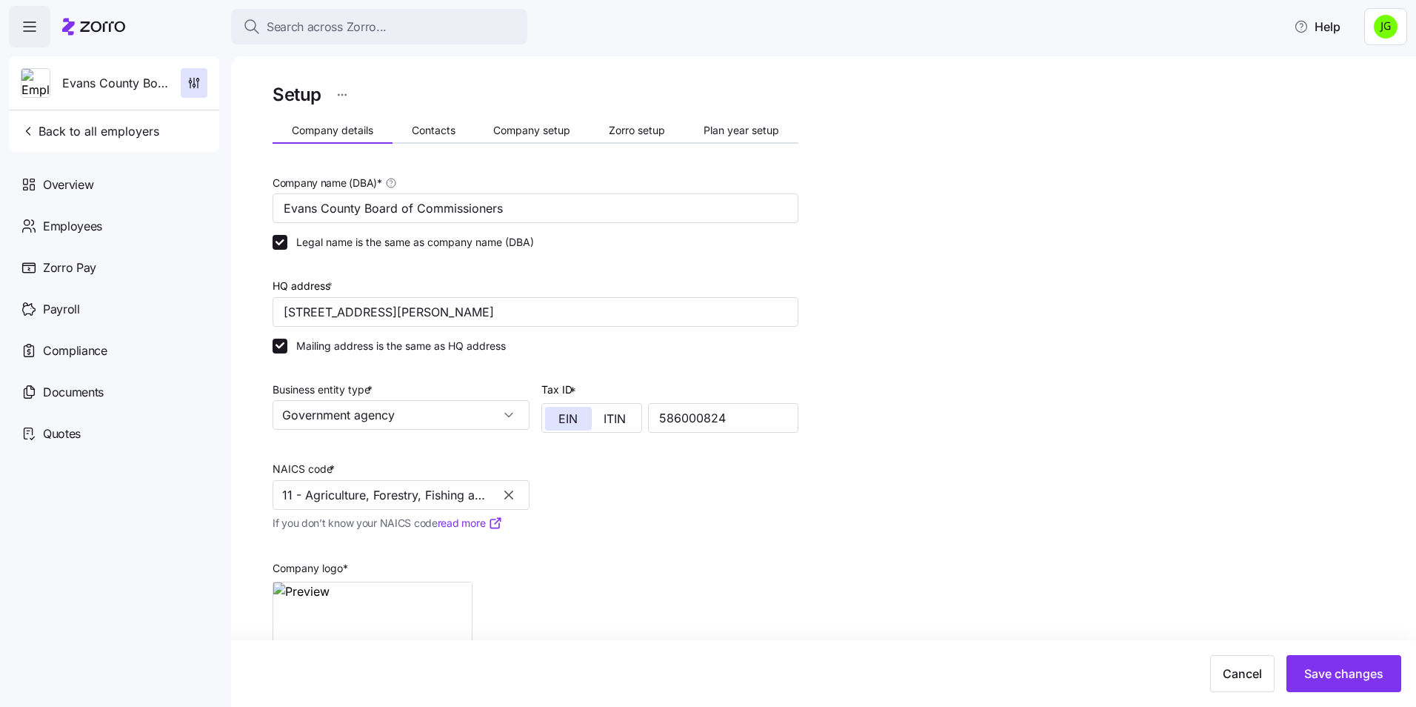
click at [509, 496] on icon "button" at bounding box center [508, 494] width 9 height 9
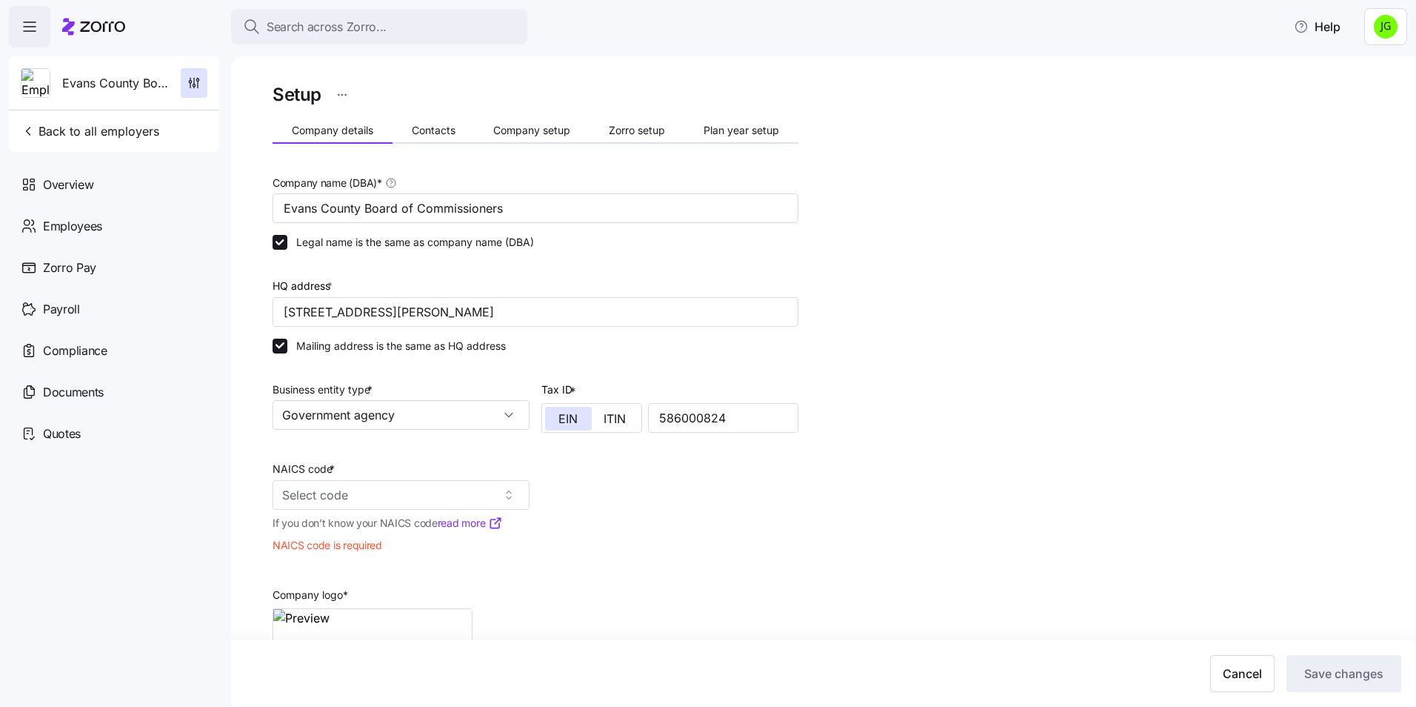
click at [899, 567] on div "Setup Company details Contacts Company setup Zorro setup Plan year setup Compan…" at bounding box center [834, 436] width 1123 height 712
click at [425, 133] on span "Contacts" at bounding box center [434, 130] width 44 height 10
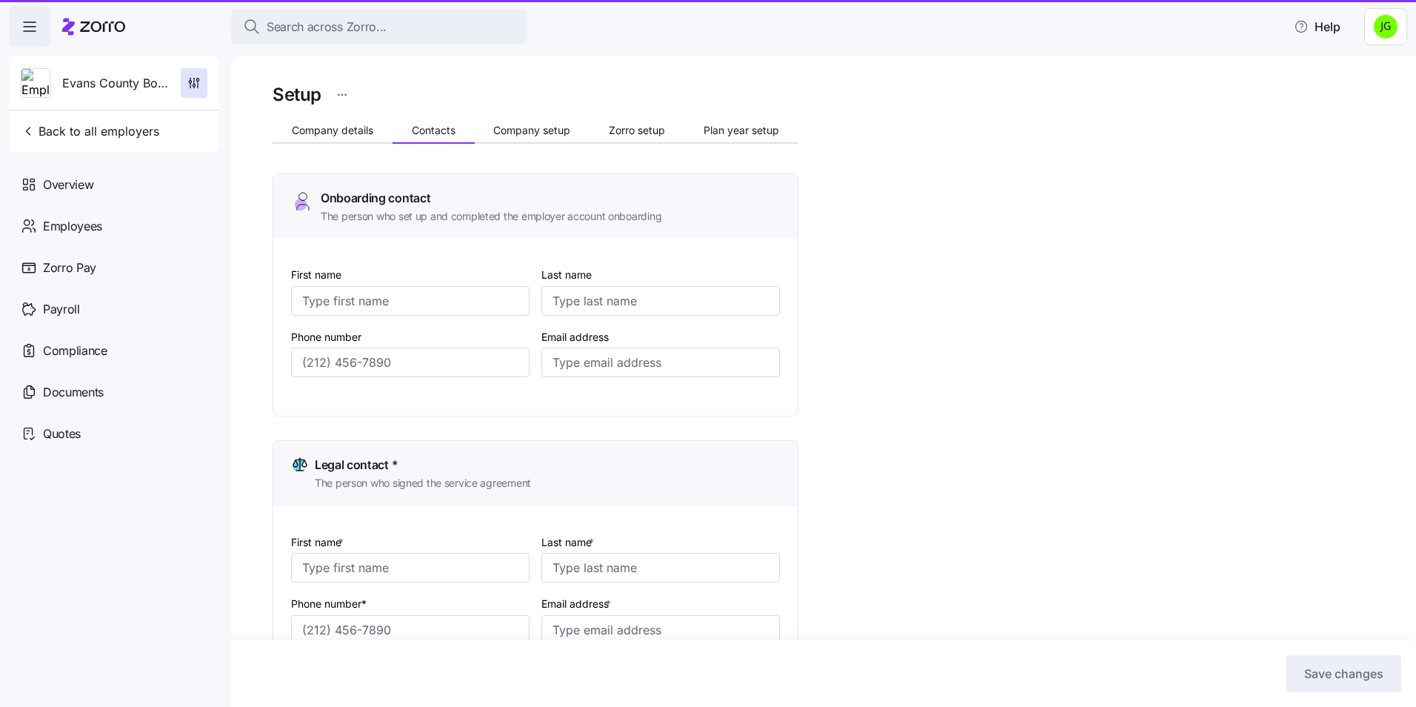
type input "[PERSON_NAME]"
type input "[EMAIL_ADDRESS][DOMAIN_NAME]"
type input "[PERSON_NAME]"
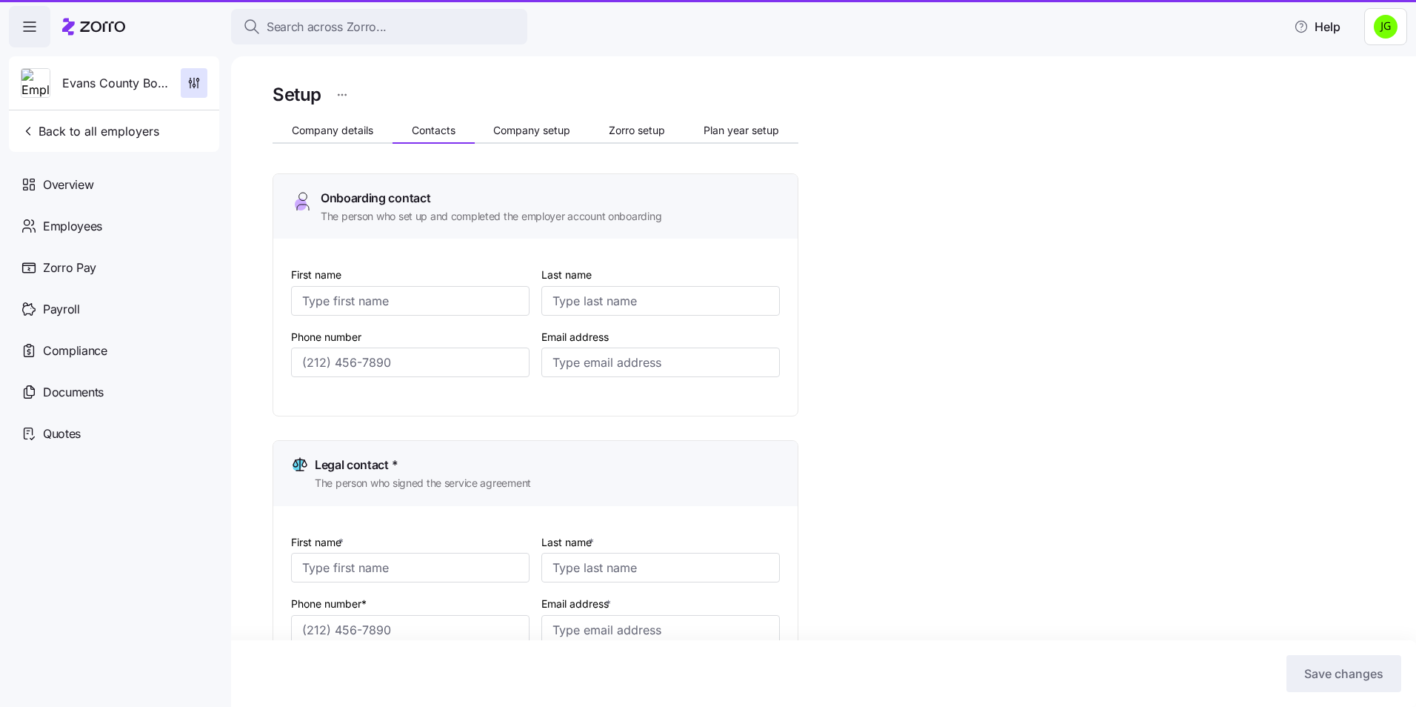
type input "[EMAIL_ADDRESS][DOMAIN_NAME]"
type input "[PERSON_NAME]"
type input "[EMAIL_ADDRESS][DOMAIN_NAME]"
type input "[PHONE_NUMBER]"
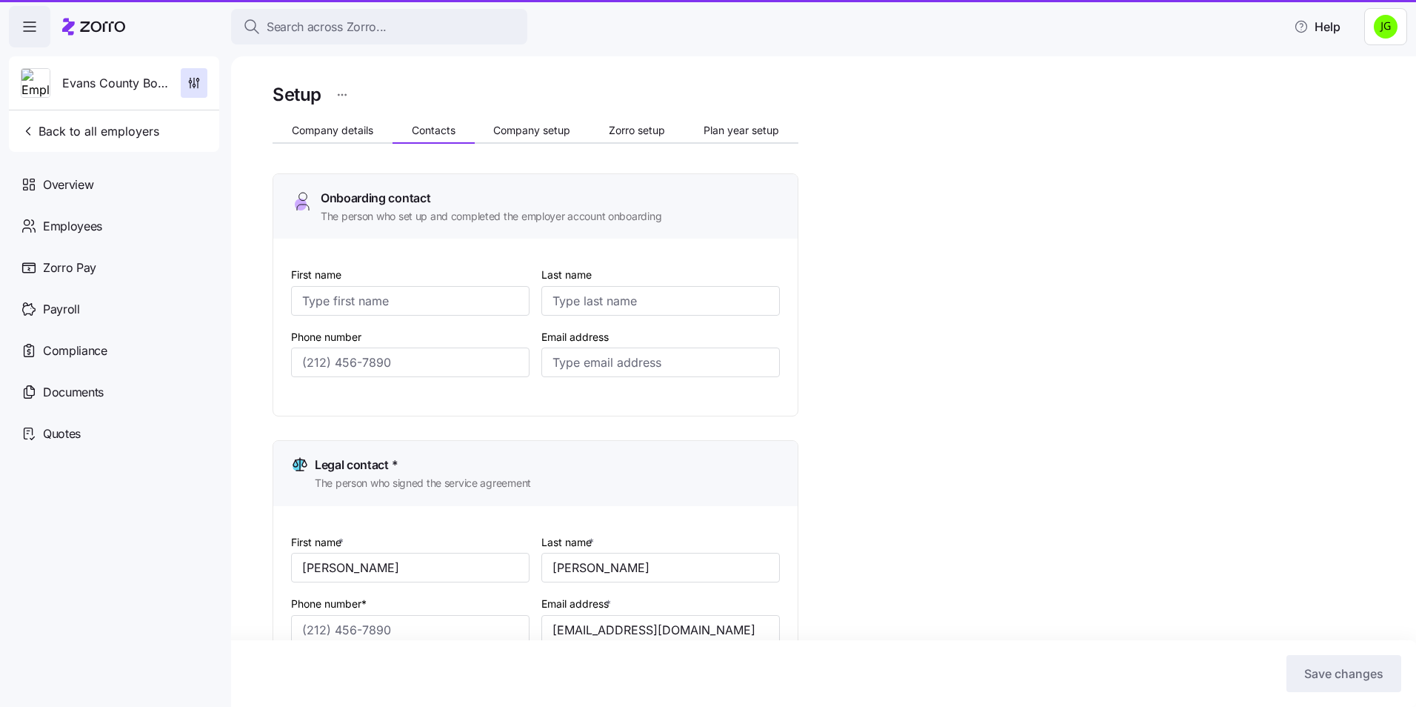
type input "[PHONE_NUMBER]"
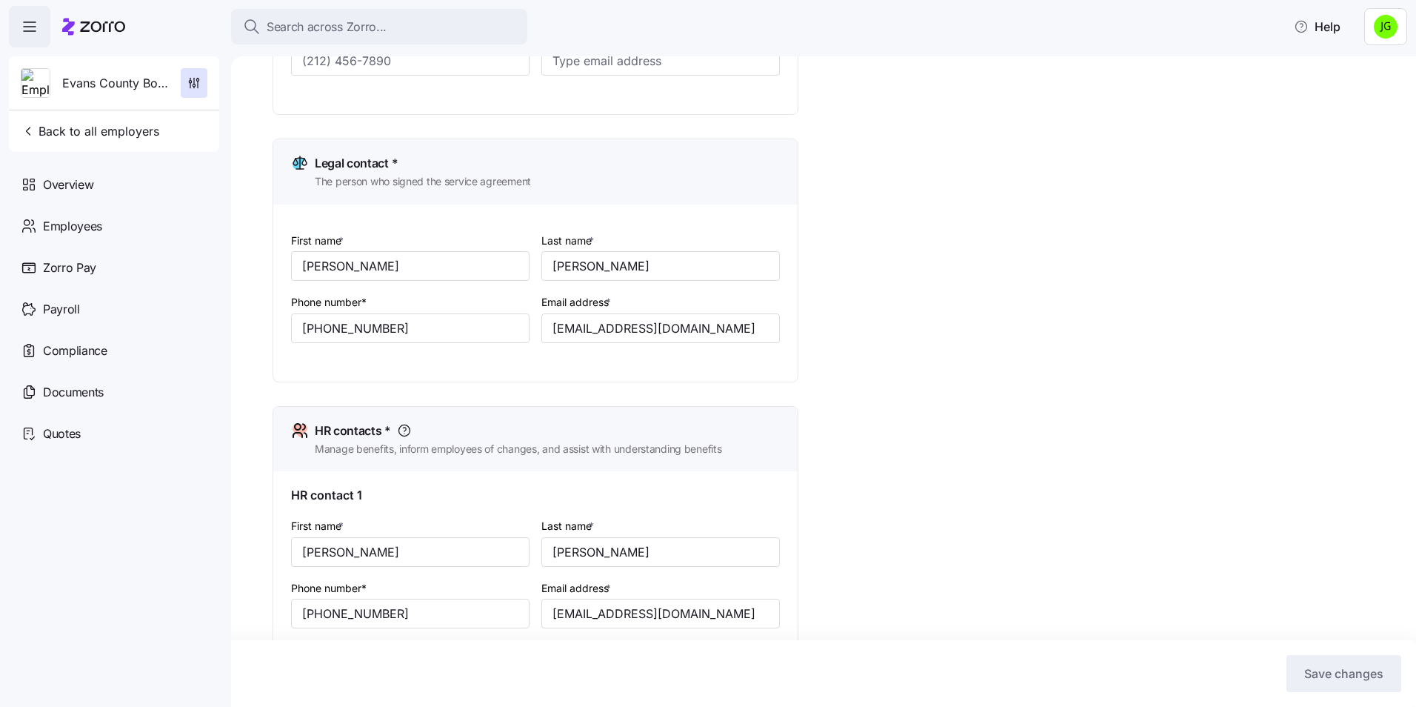
scroll to position [227, 0]
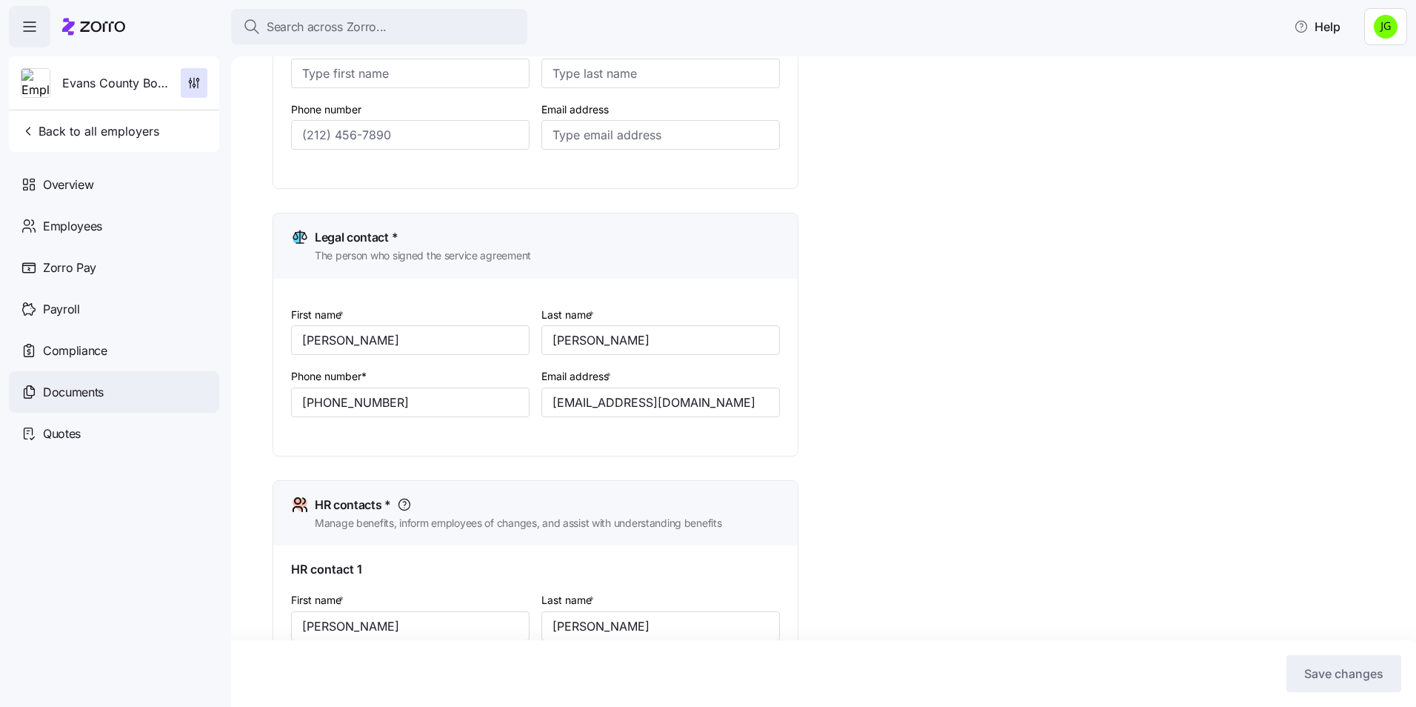
click at [81, 390] on span "Documents" at bounding box center [73, 392] width 61 height 19
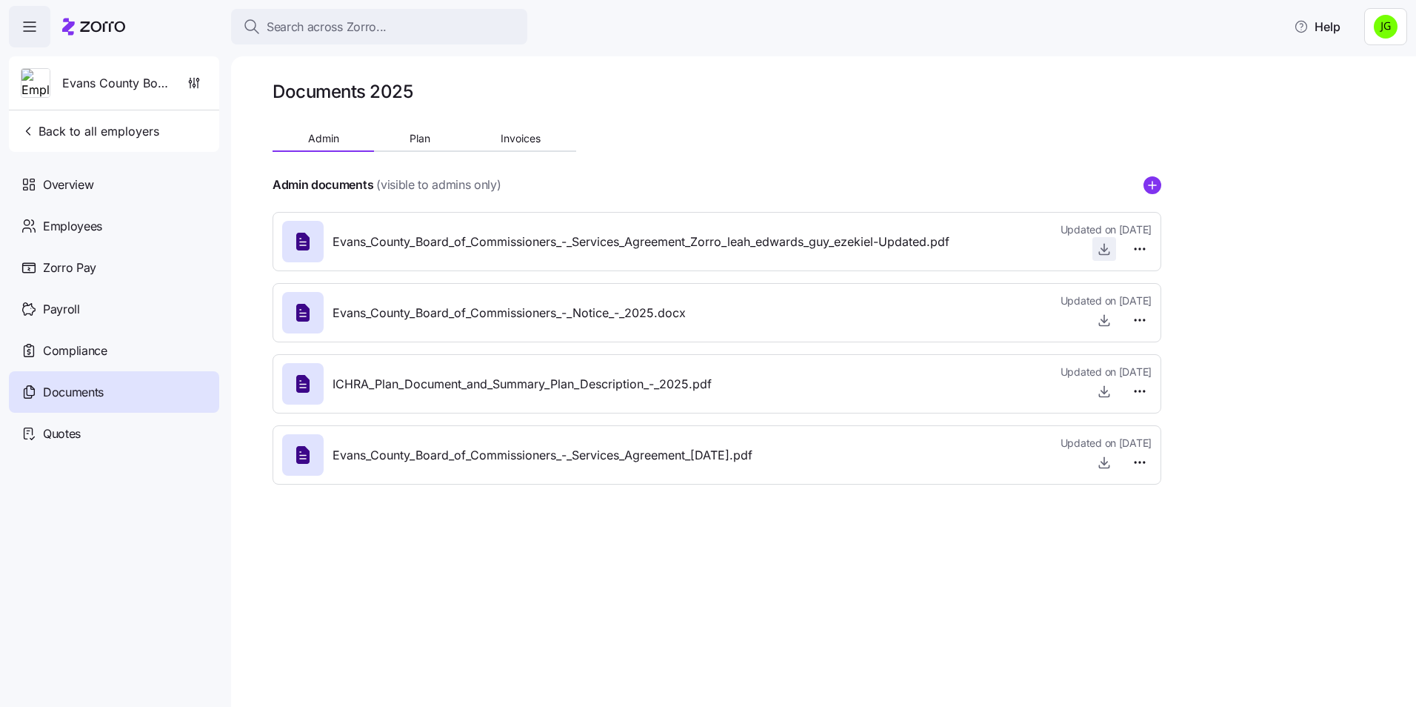
click at [1101, 249] on icon "button" at bounding box center [1104, 249] width 6 height 3
click at [78, 141] on button "Back to all employers" at bounding box center [90, 131] width 150 height 30
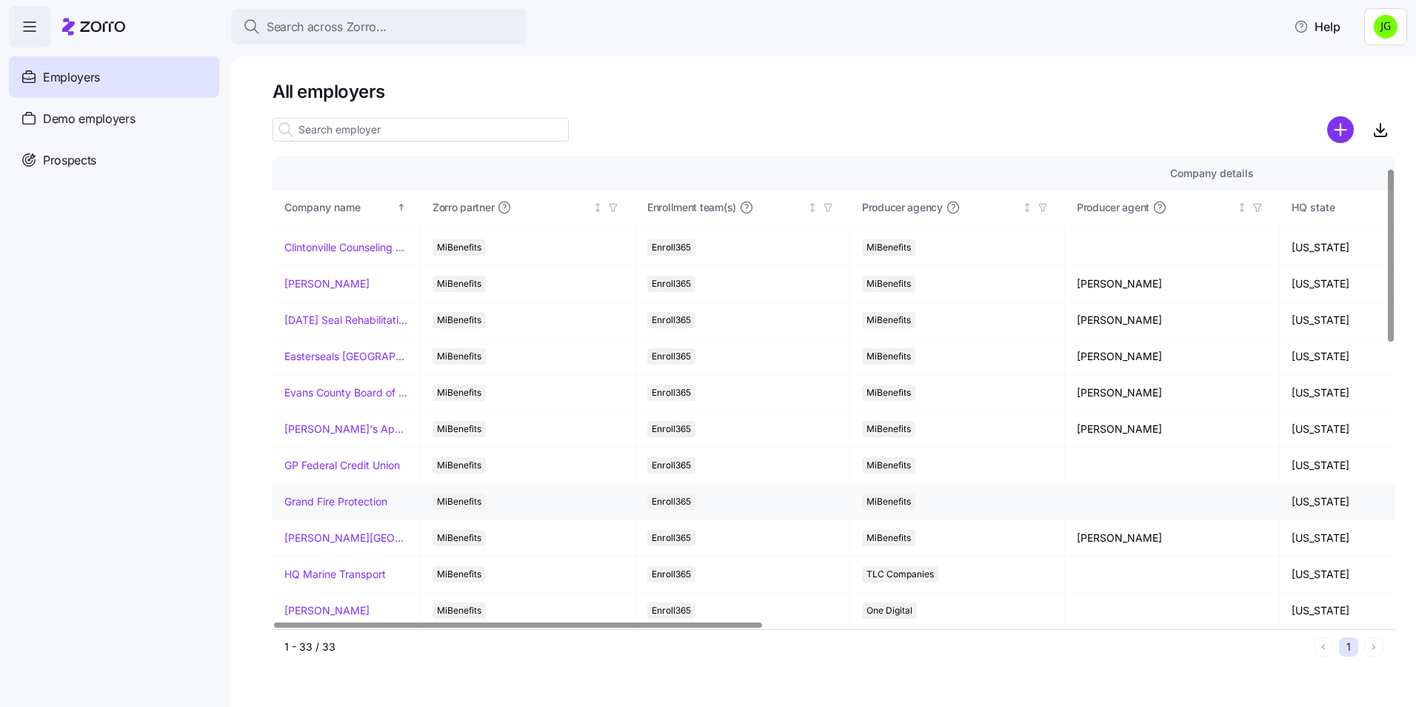
scroll to position [296, 0]
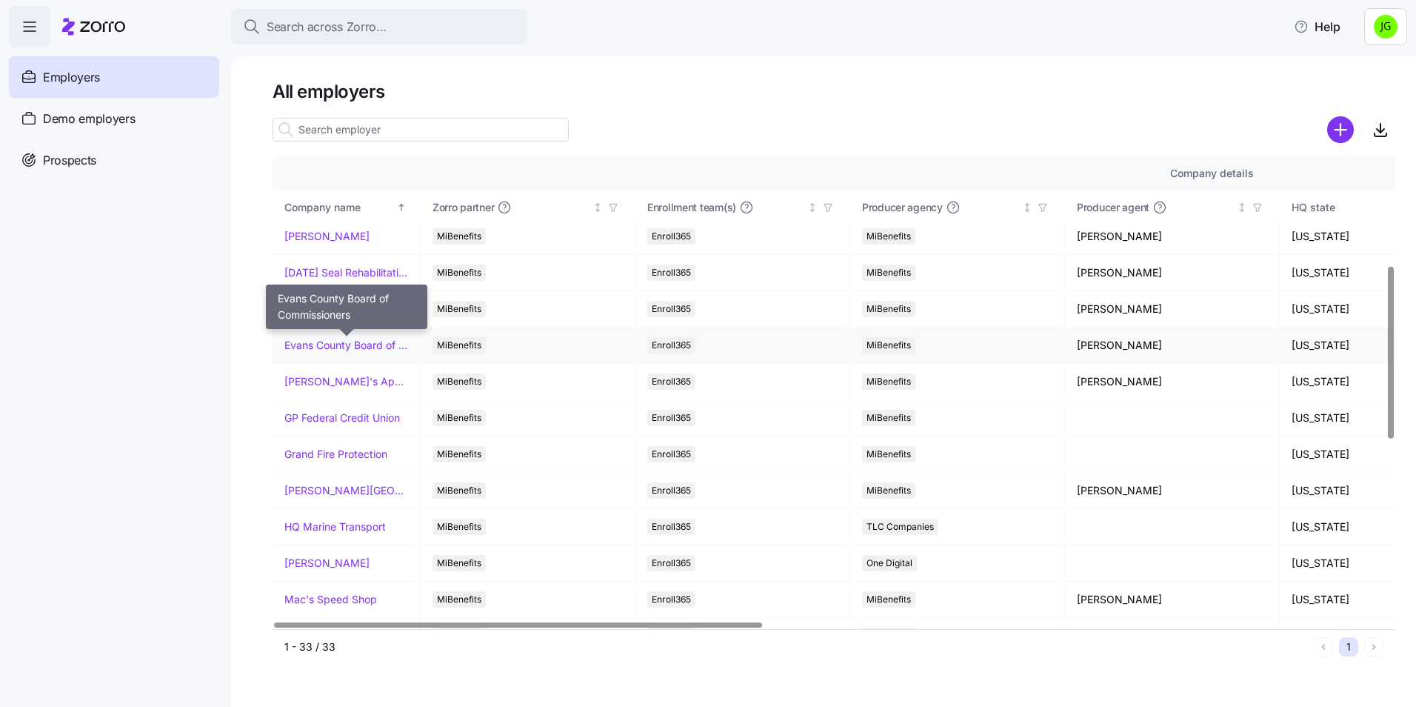
click at [328, 347] on link "Evans County Board of Commissioners" at bounding box center [346, 345] width 124 height 15
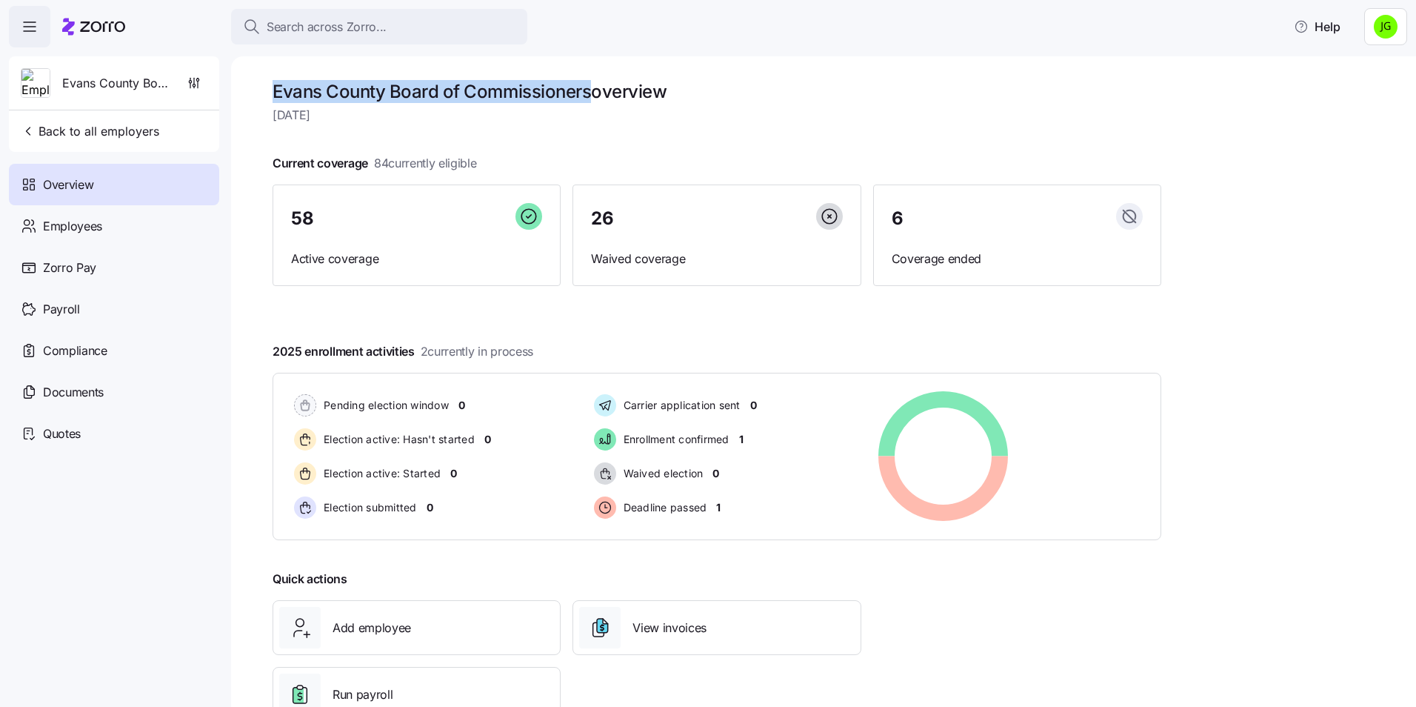
drag, startPoint x: 593, startPoint y: 91, endPoint x: 273, endPoint y: 93, distance: 319.2
click at [273, 93] on h1 "Evans County Board of Commissioners overview" at bounding box center [717, 91] width 889 height 23
copy h1 "Evans County Board of Commissioners"
click at [601, 132] on div at bounding box center [717, 139] width 889 height 24
click at [196, 84] on icon "button" at bounding box center [194, 83] width 15 height 15
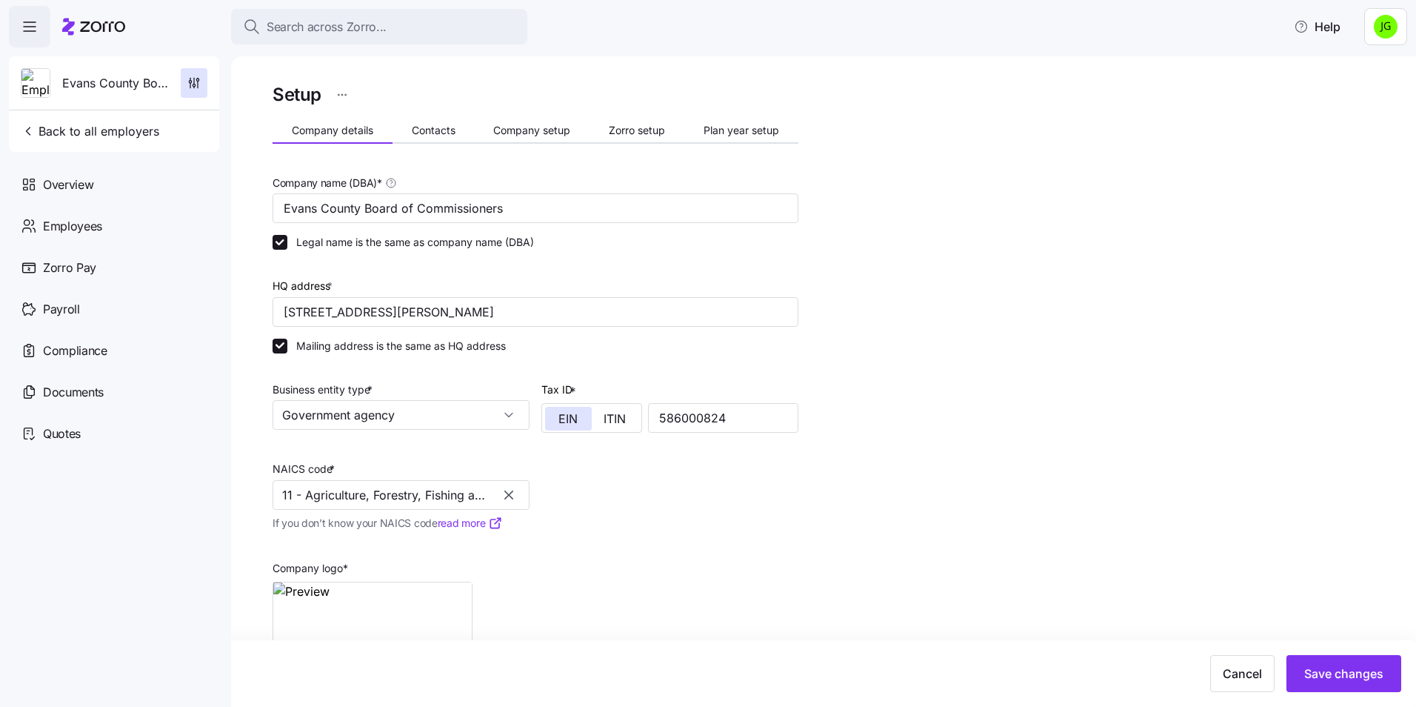
click at [509, 500] on icon "button" at bounding box center [508, 494] width 15 height 15
click at [370, 503] on input "NAICS code *" at bounding box center [401, 495] width 257 height 30
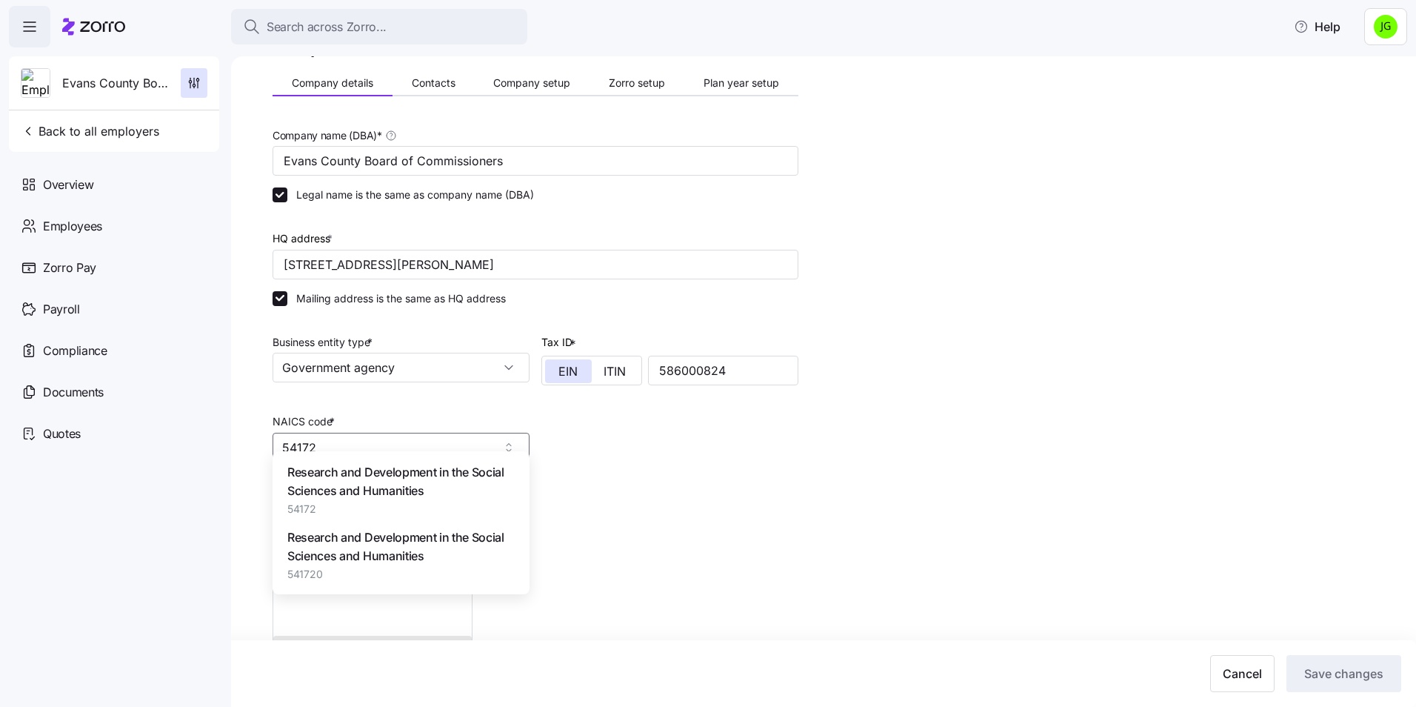
scroll to position [74, 0]
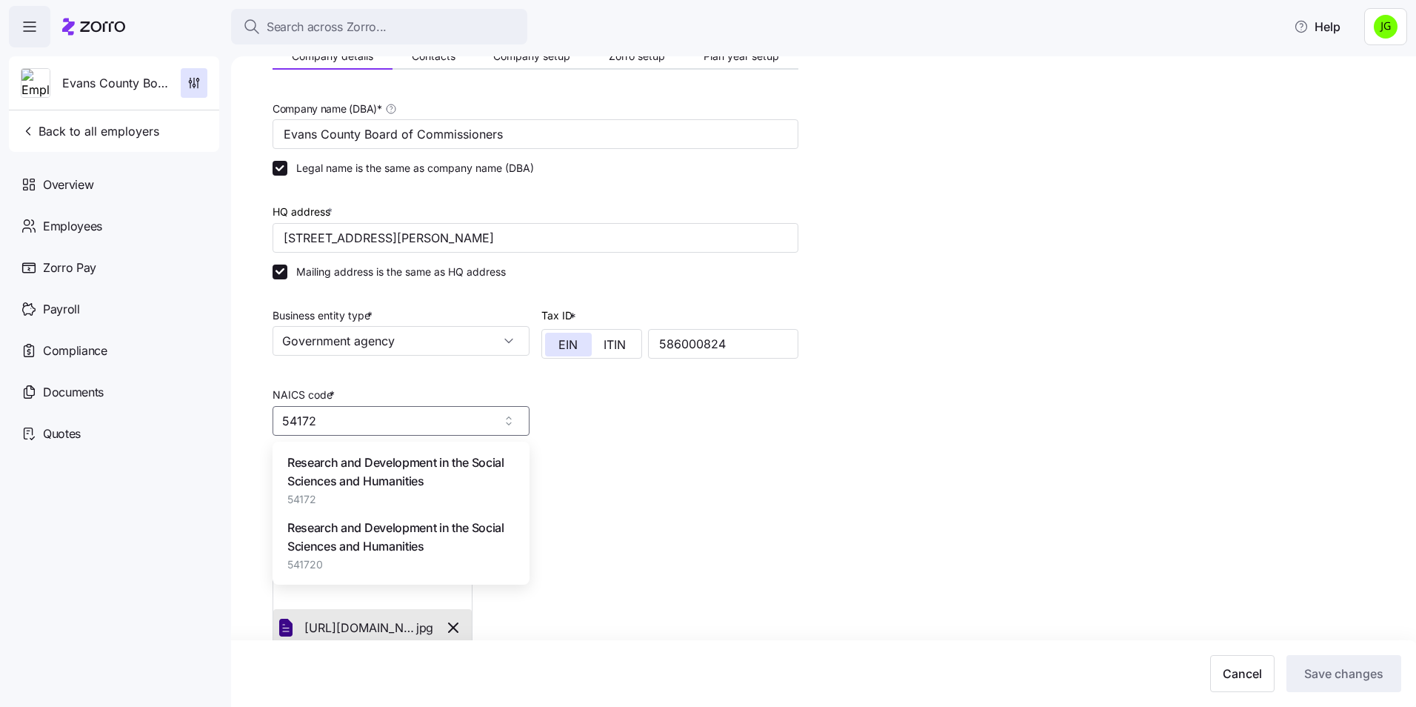
click at [367, 482] on span "Research and Development in the Social Sciences and Humanities" at bounding box center [400, 471] width 227 height 37
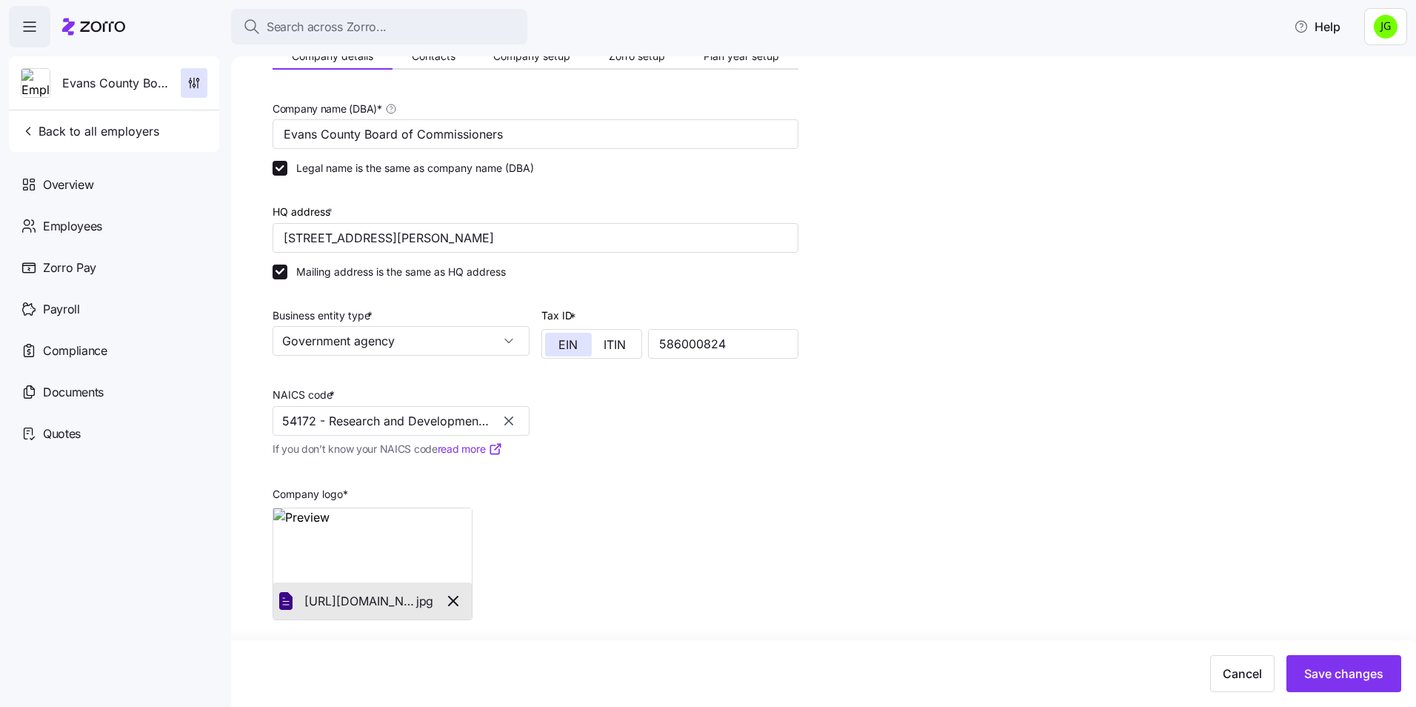
type input "54172 - Research and Development in the Social Sciences and Humanities"
click at [661, 446] on div "Company name (DBA) * Evans County Board of Commissioners Legal name is the same…" at bounding box center [536, 359] width 538 height 533
click at [424, 428] on input "54172 - Research and Development in the Social Sciences and Humanities" at bounding box center [401, 421] width 257 height 30
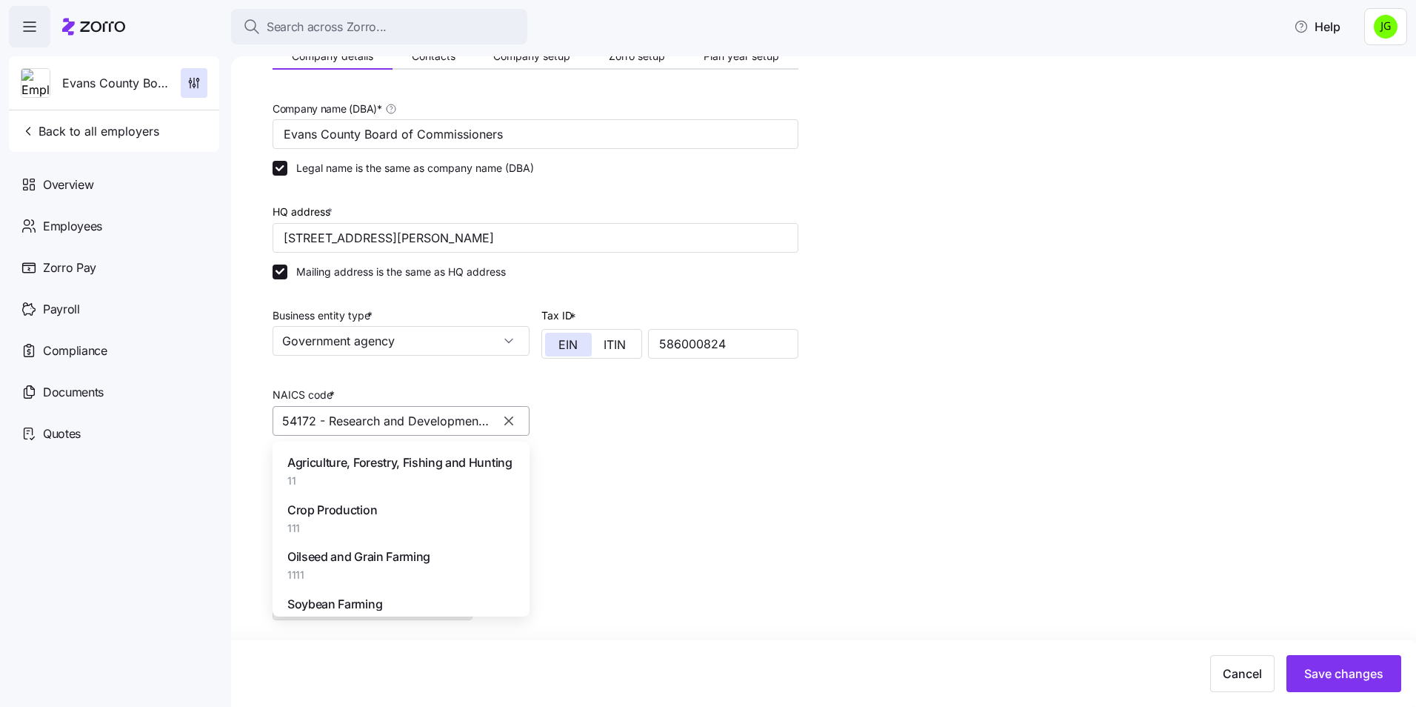
scroll to position [88722, 0]
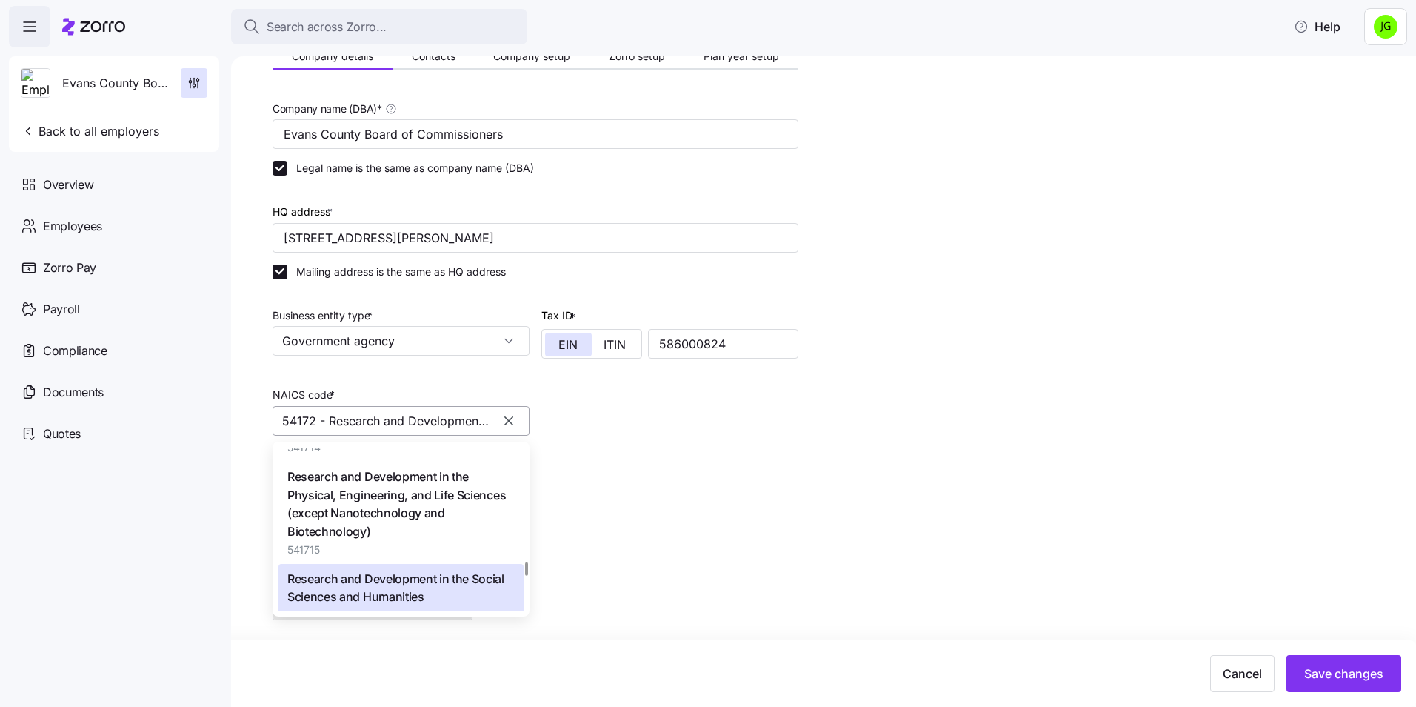
click at [507, 416] on icon "button" at bounding box center [508, 420] width 15 height 15
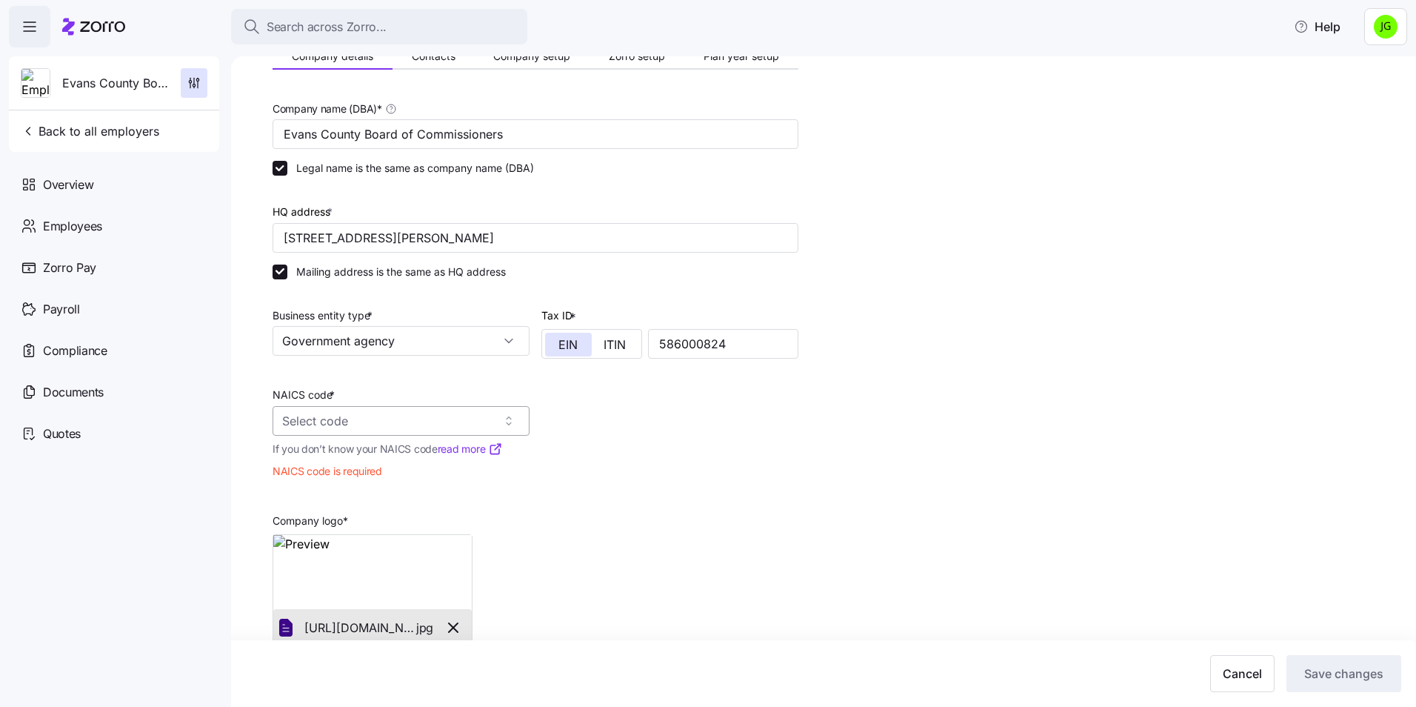
paste input "921140"
type input "921140"
click at [273, 463] on body "Search across Zorro... Help Evans County Board of Commissioners Back to all emp…" at bounding box center [708, 349] width 1416 height 698
click at [311, 418] on input "NAICS code *" at bounding box center [401, 421] width 257 height 30
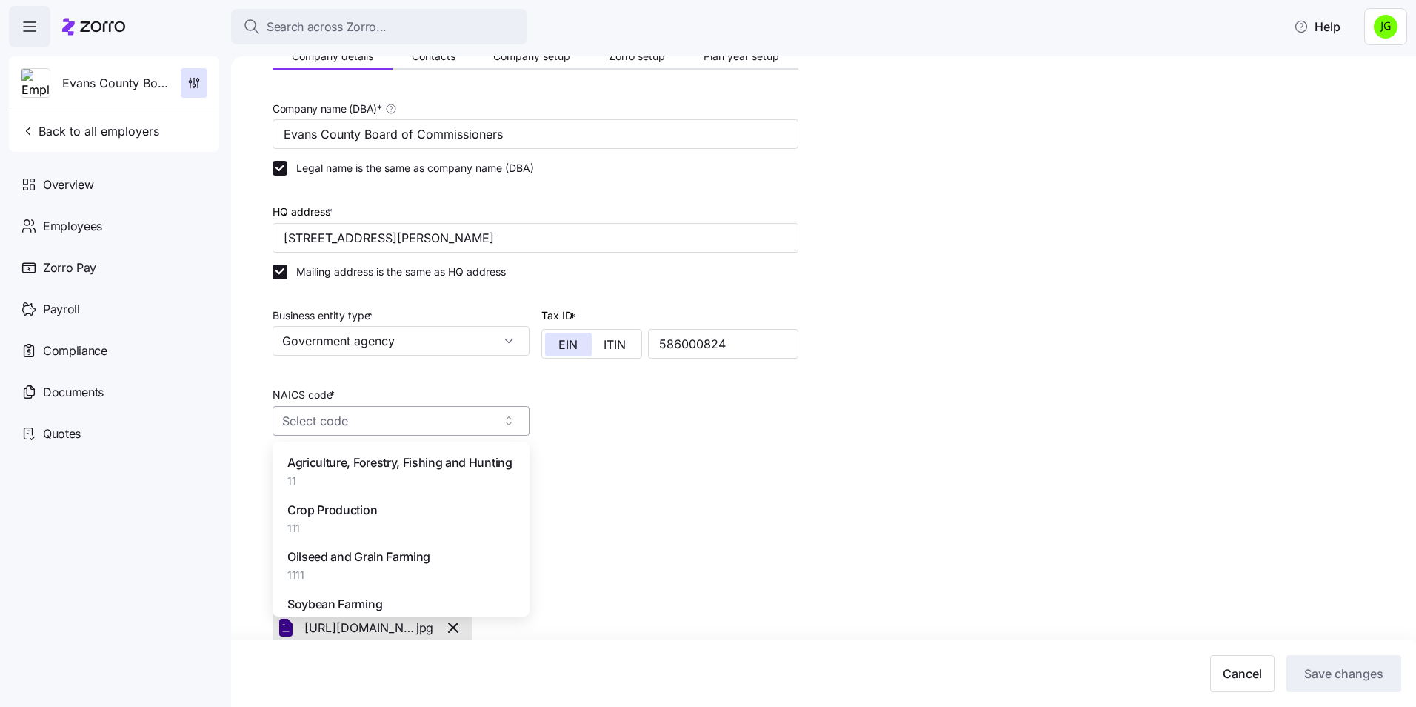
paste input "921140"
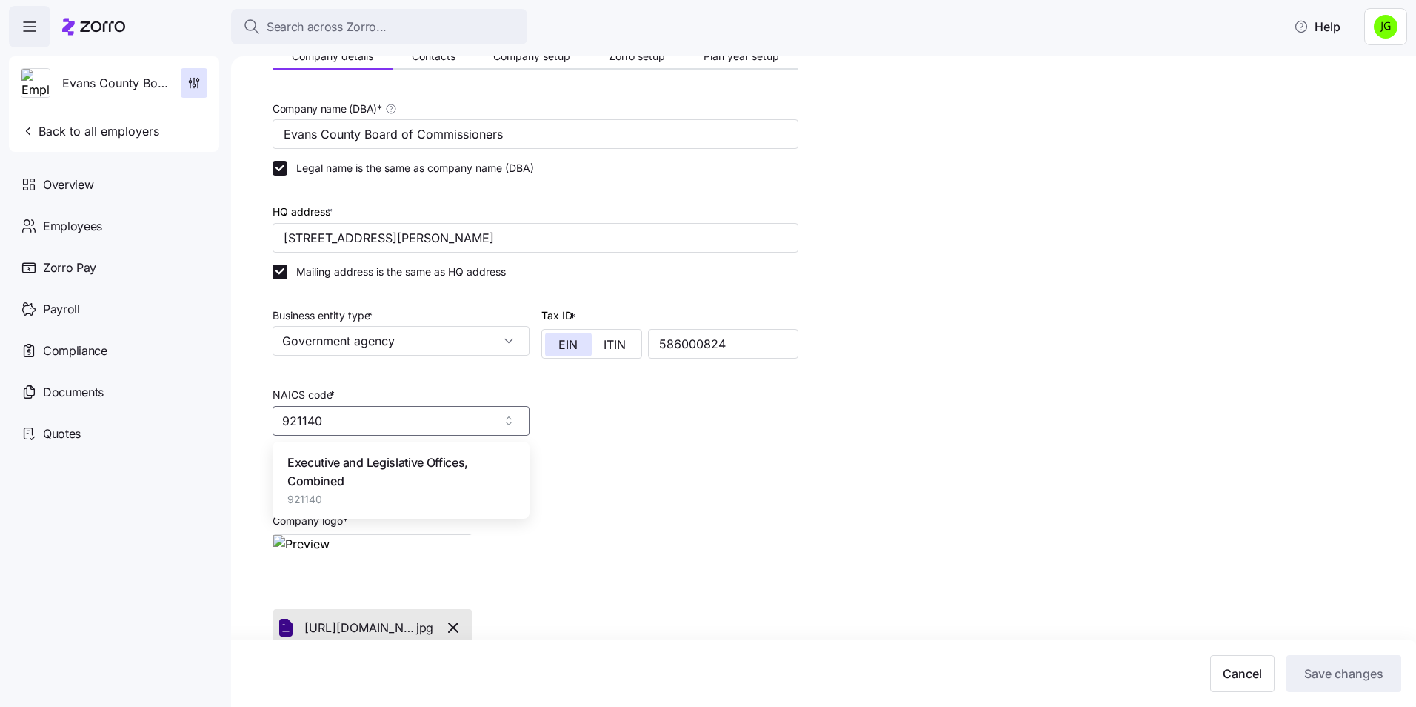
click at [364, 464] on span "Executive and Legislative Offices, Combined" at bounding box center [400, 471] width 227 height 37
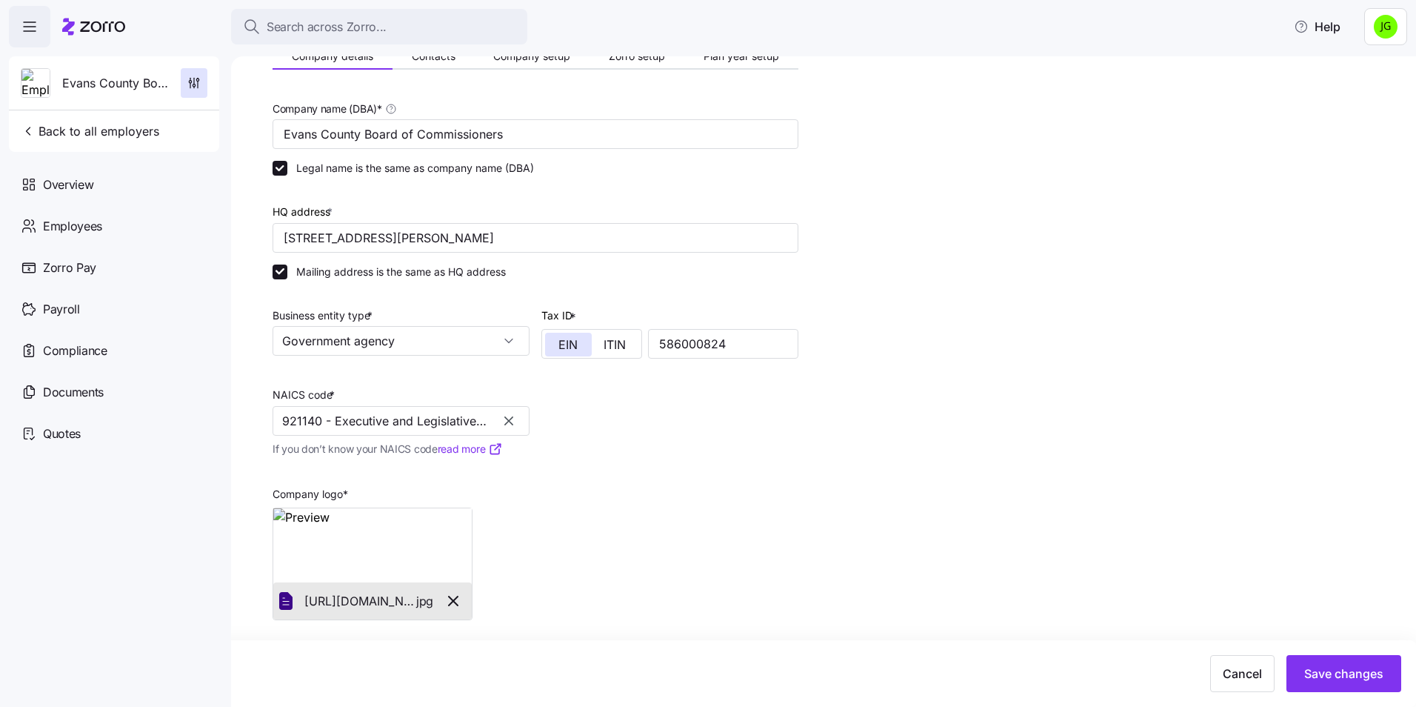
type input "921140 - Executive and Legislative Offices, Combined"
click at [702, 461] on div "Company name (DBA) * Evans County Board of Commissioners Legal name is the same…" at bounding box center [536, 359] width 538 height 533
click at [1329, 673] on span "Save changes" at bounding box center [1343, 673] width 79 height 18
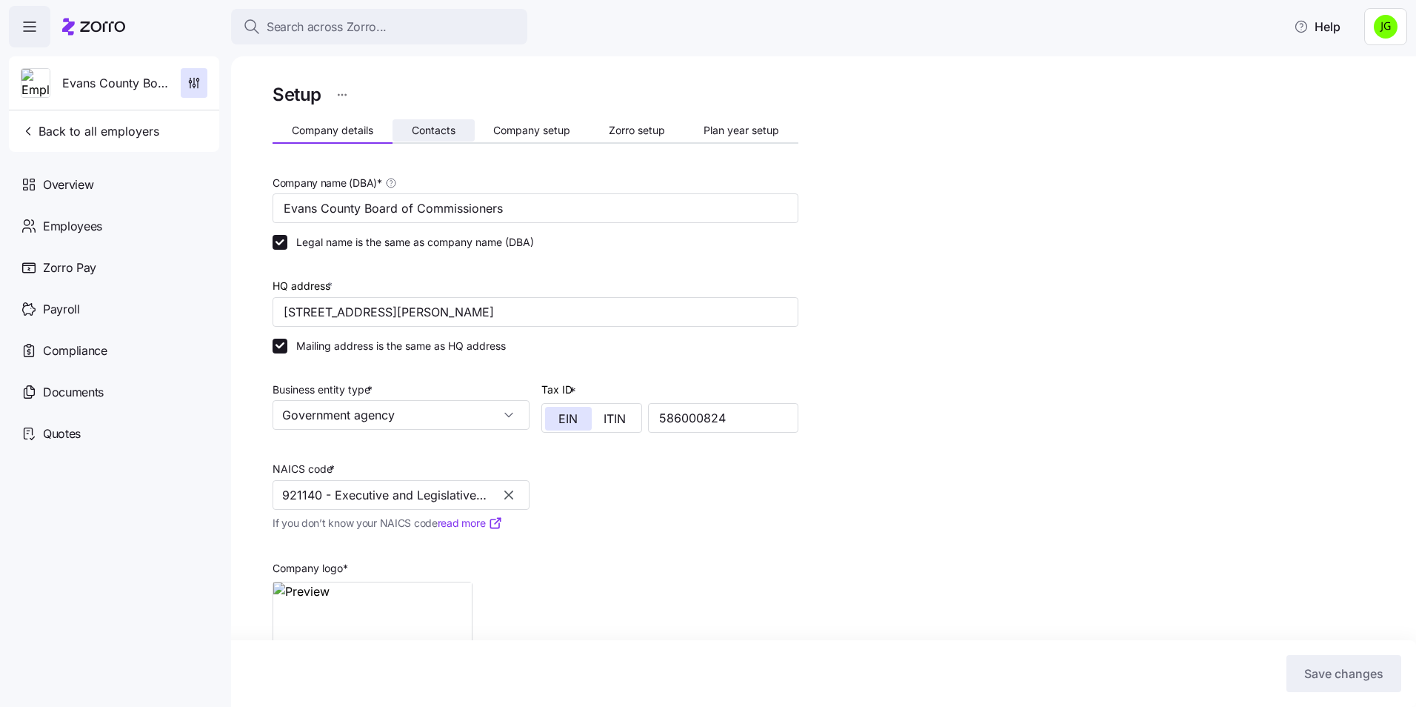
click at [434, 127] on span "Contacts" at bounding box center [434, 130] width 44 height 10
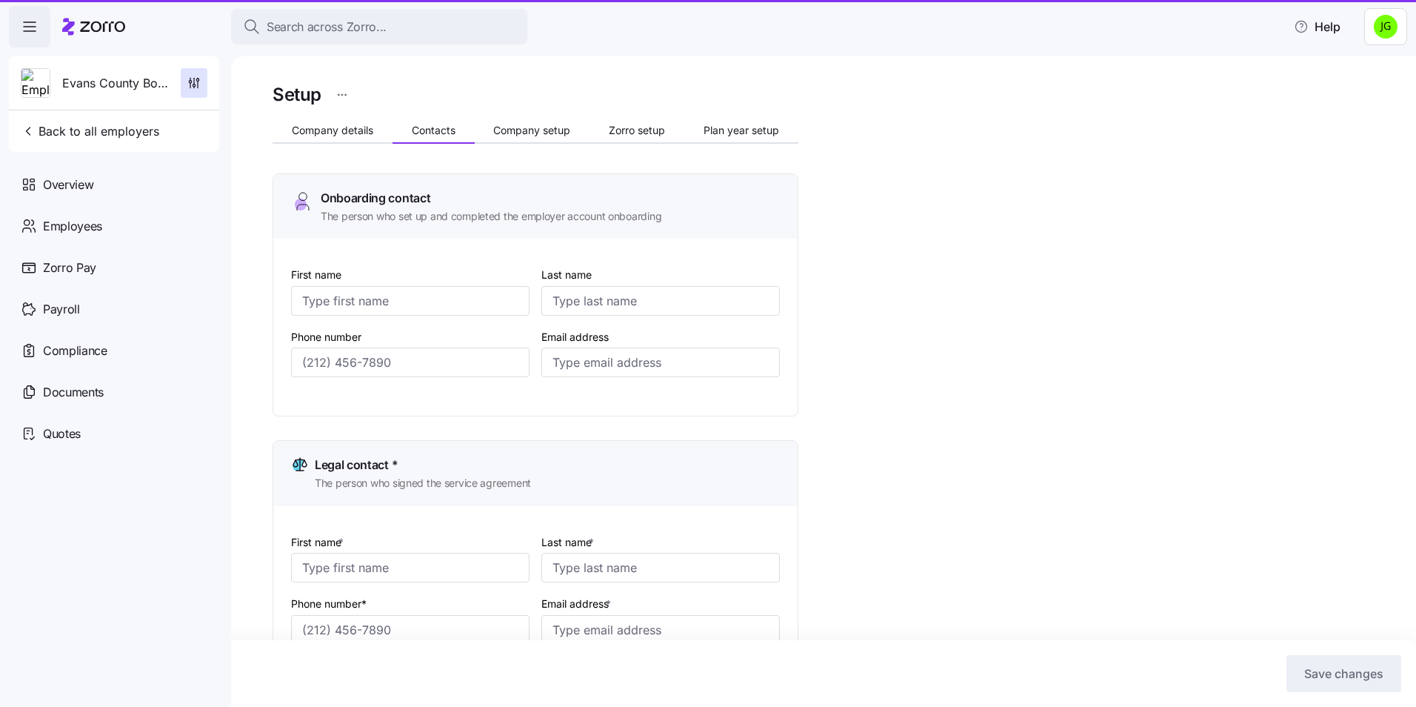
type input "[PERSON_NAME]"
type input "[EMAIL_ADDRESS][DOMAIN_NAME]"
type input "[PERSON_NAME]"
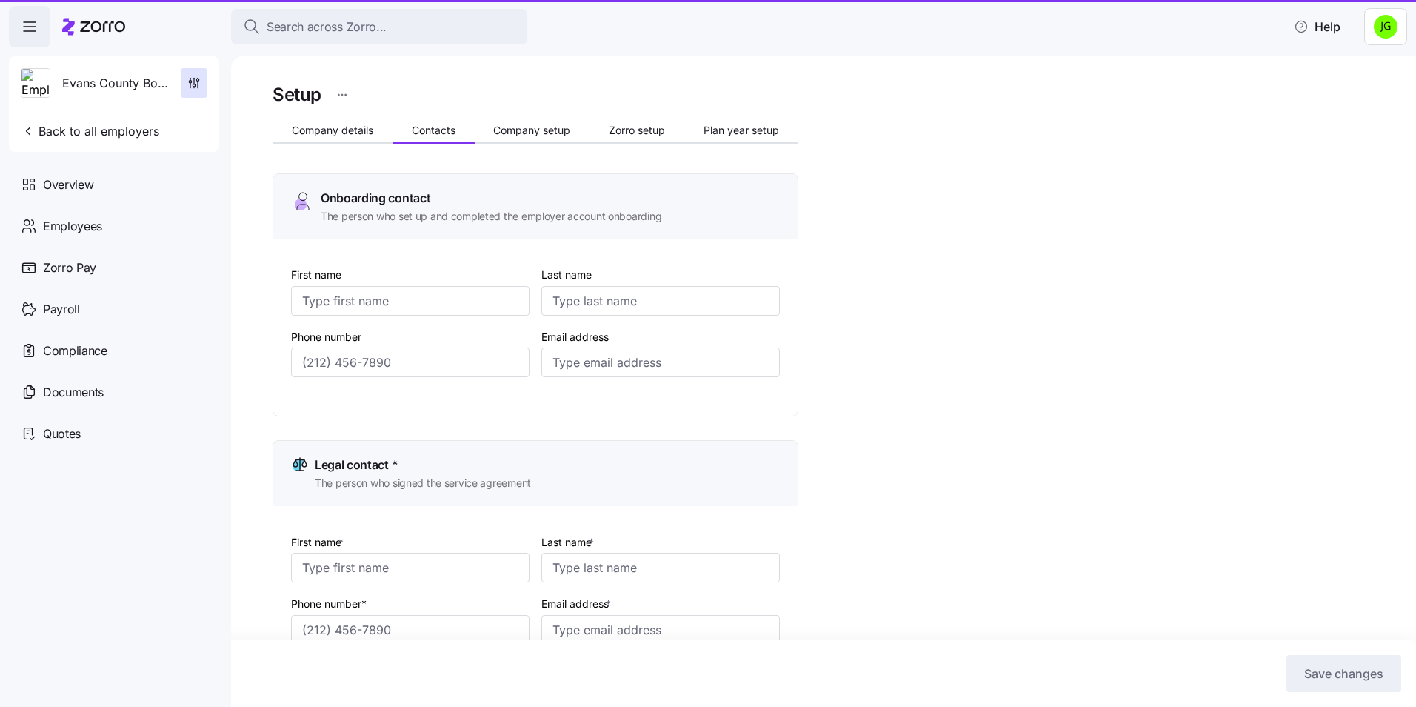
type input "[EMAIL_ADDRESS][DOMAIN_NAME]"
type input "[PERSON_NAME]"
type input "[EMAIL_ADDRESS][DOMAIN_NAME]"
type input "[PHONE_NUMBER]"
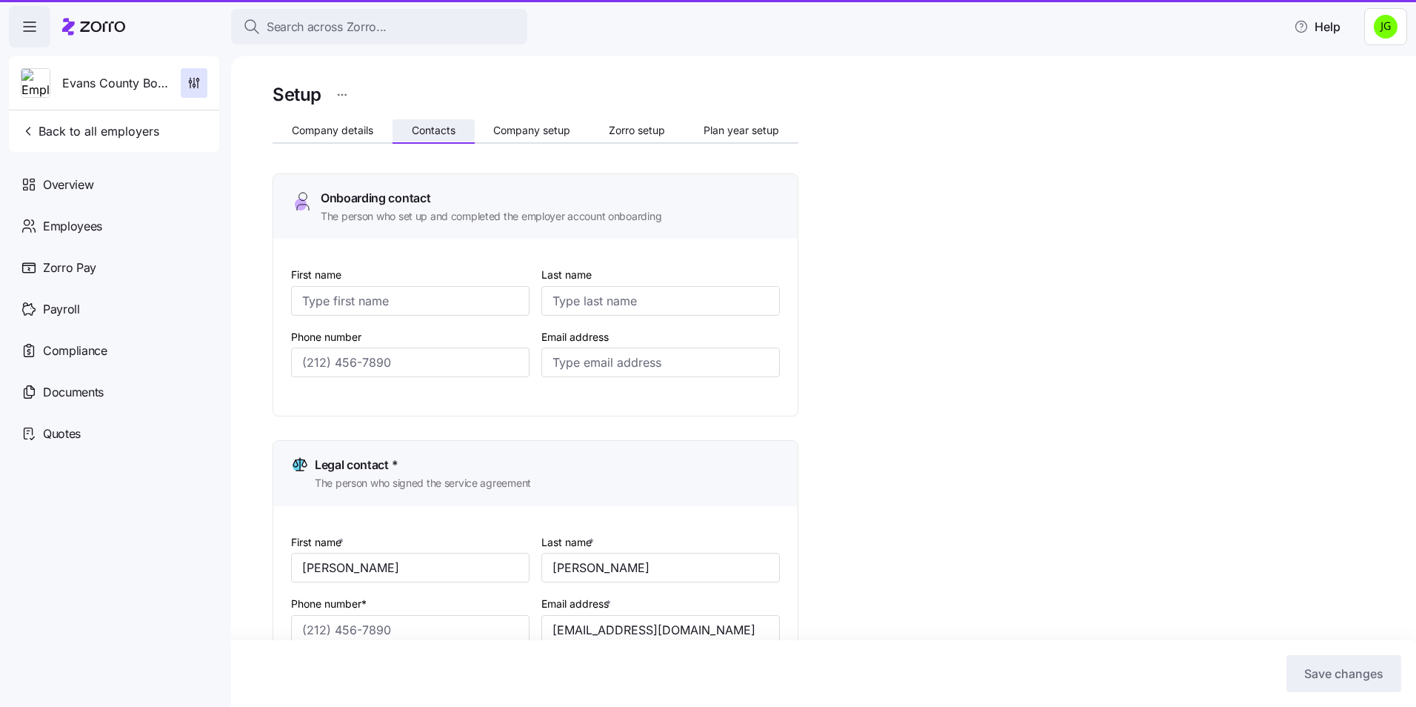
type input "[PHONE_NUMBER]"
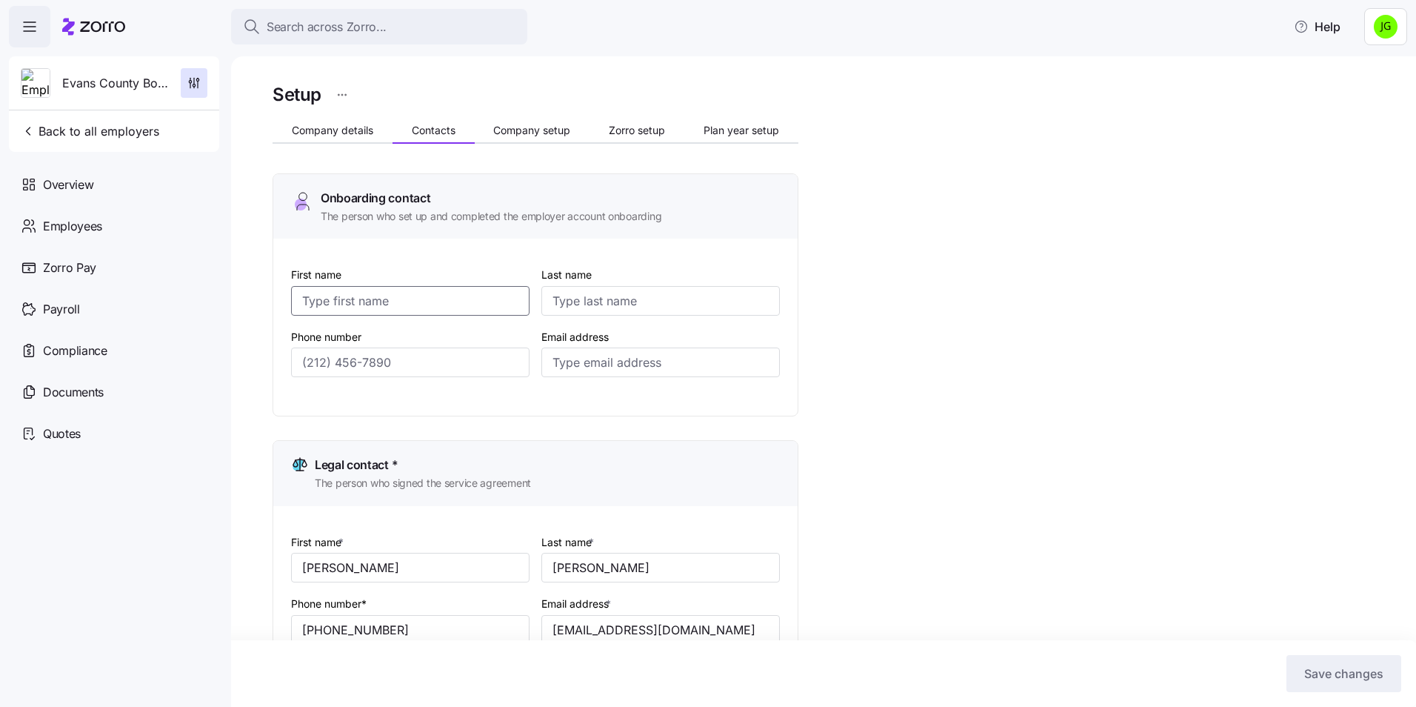
click at [369, 299] on input "First name" at bounding box center [410, 301] width 238 height 30
type input "[PERSON_NAME]"
click at [630, 364] on input "Email address" at bounding box center [660, 362] width 238 height 30
paste input "[EMAIL_ADDRESS][DOMAIN_NAME]"
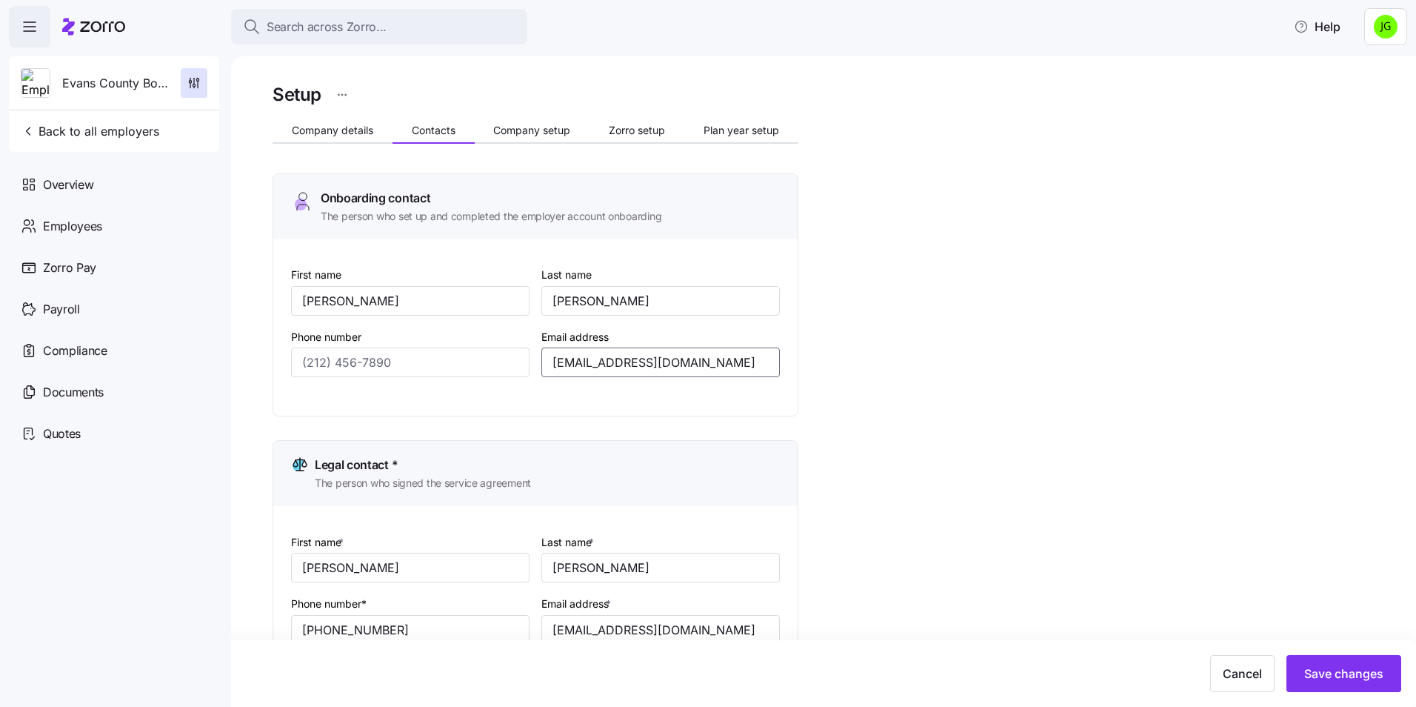
type input "[EMAIL_ADDRESS][DOMAIN_NAME]"
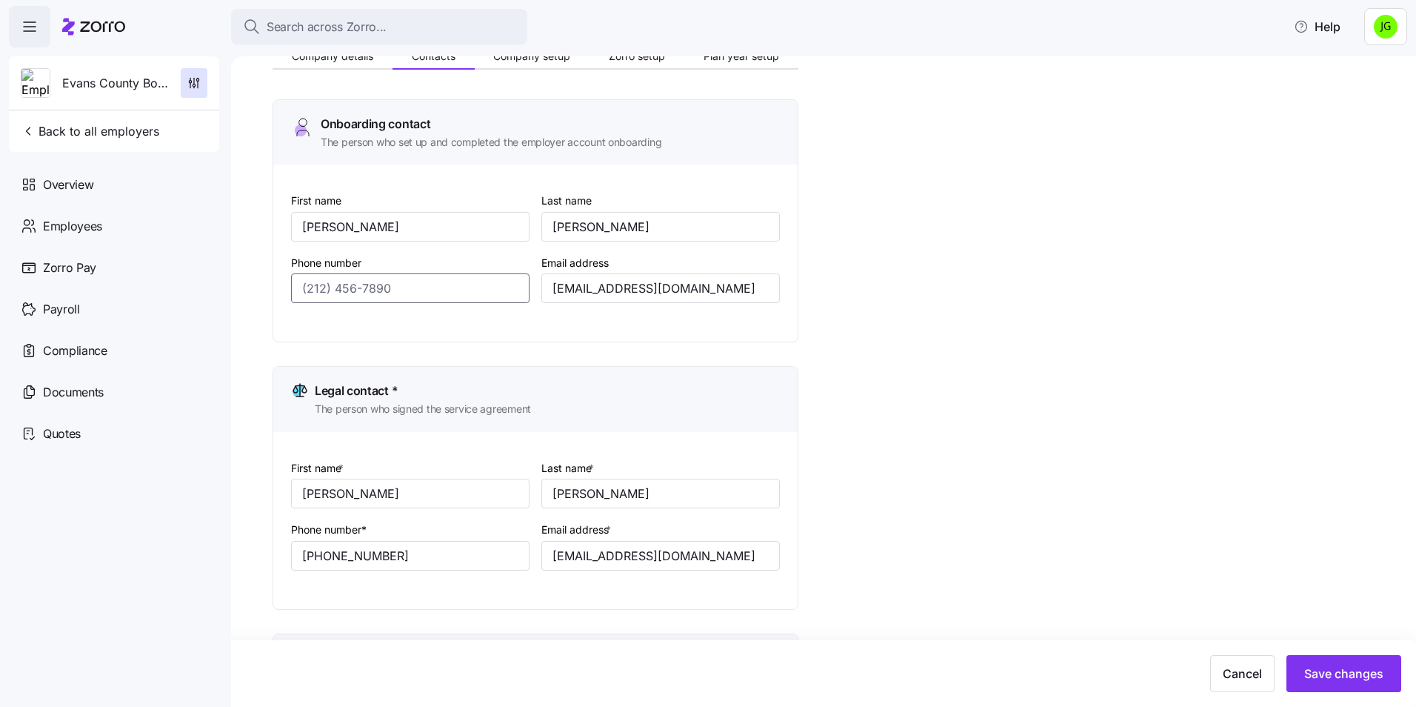
click at [349, 293] on input "Phone number" at bounding box center [410, 288] width 238 height 30
paste input "[PHONE_NUMBER]"
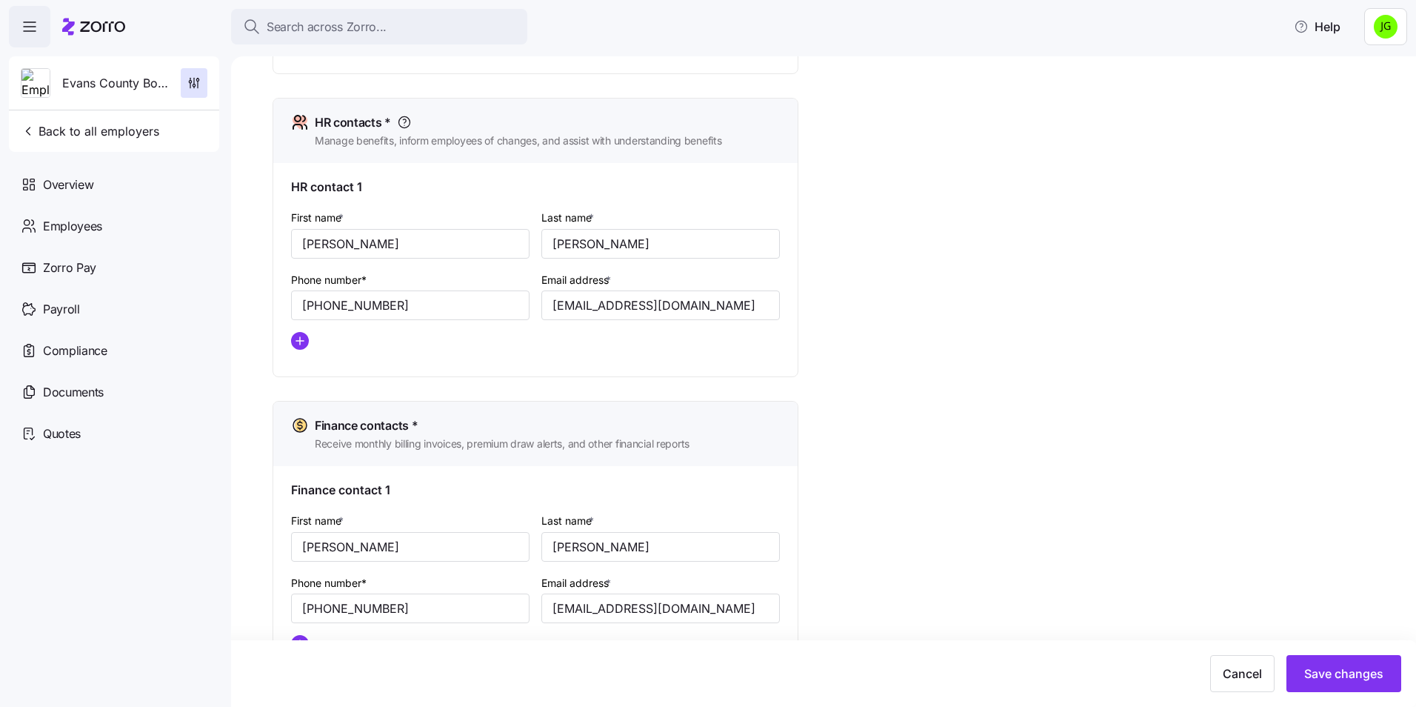
scroll to position [672, 0]
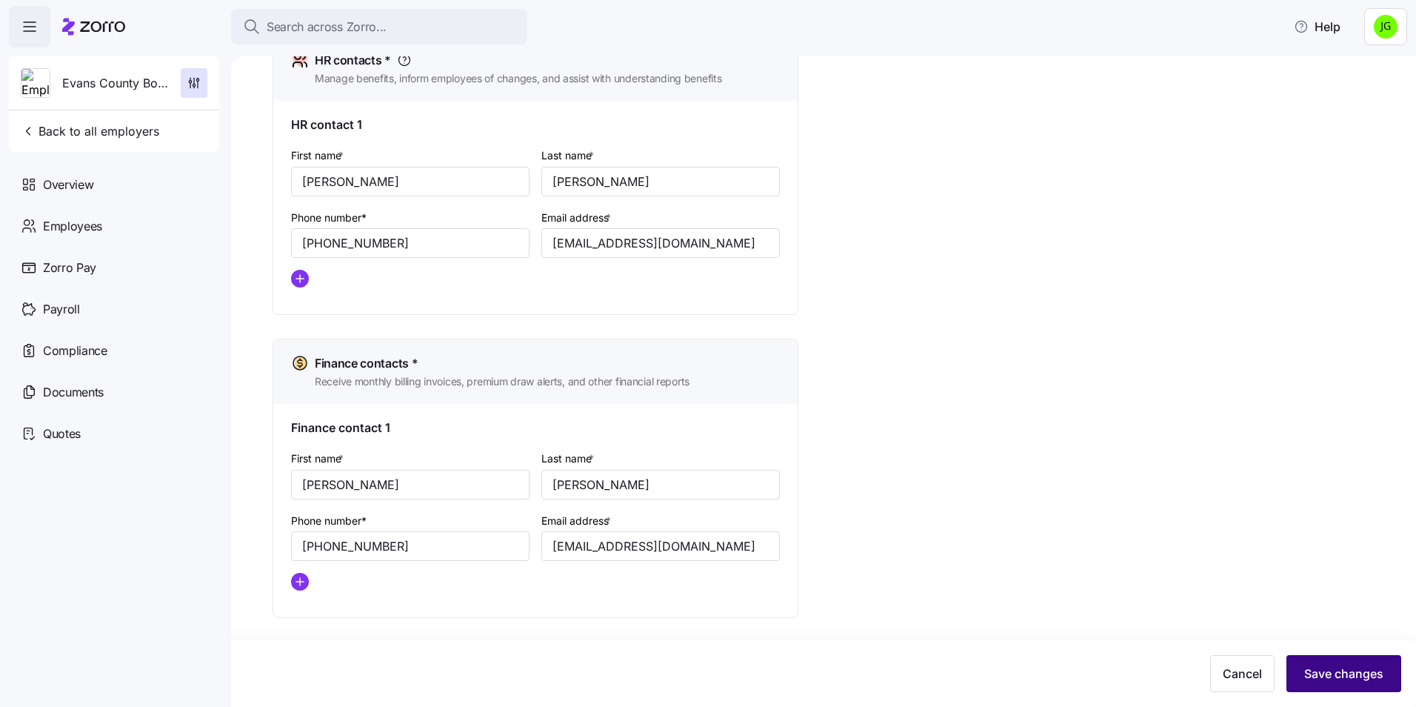
type input "[PHONE_NUMBER]"
click at [1322, 666] on span "Save changes" at bounding box center [1343, 673] width 79 height 18
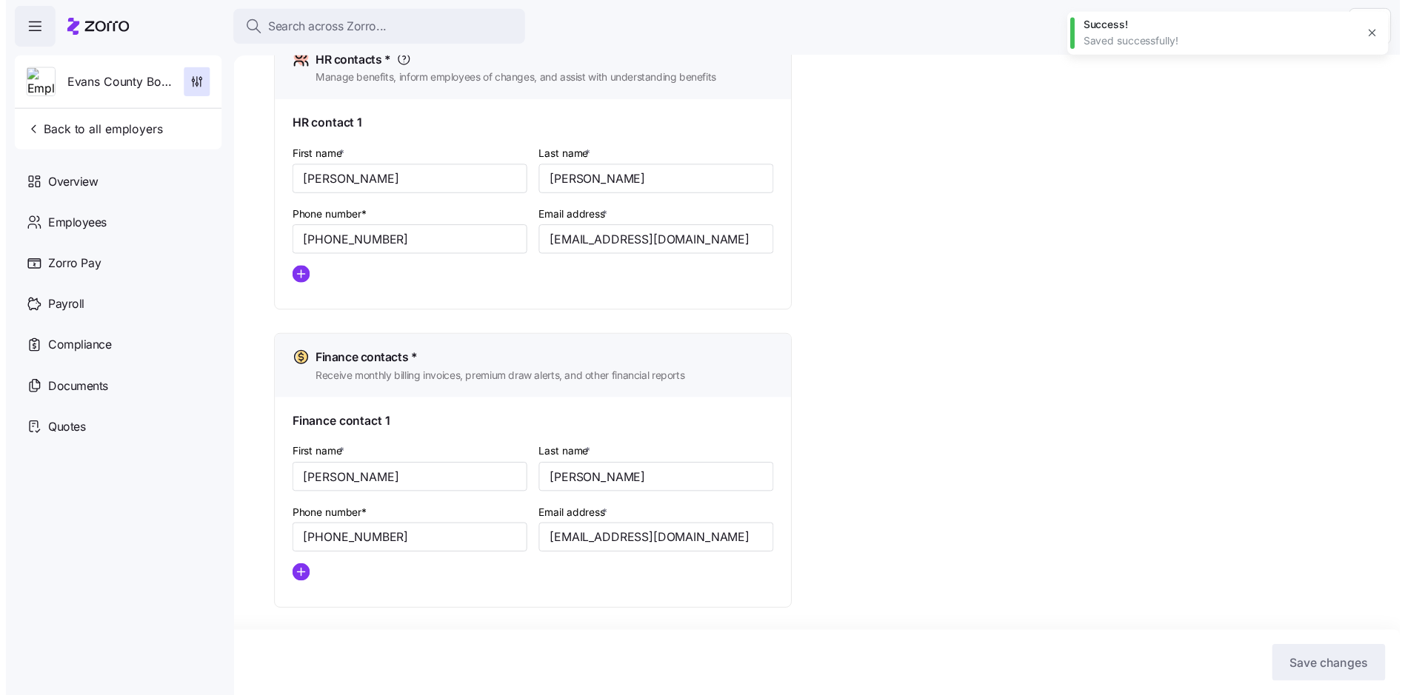
scroll to position [227, 0]
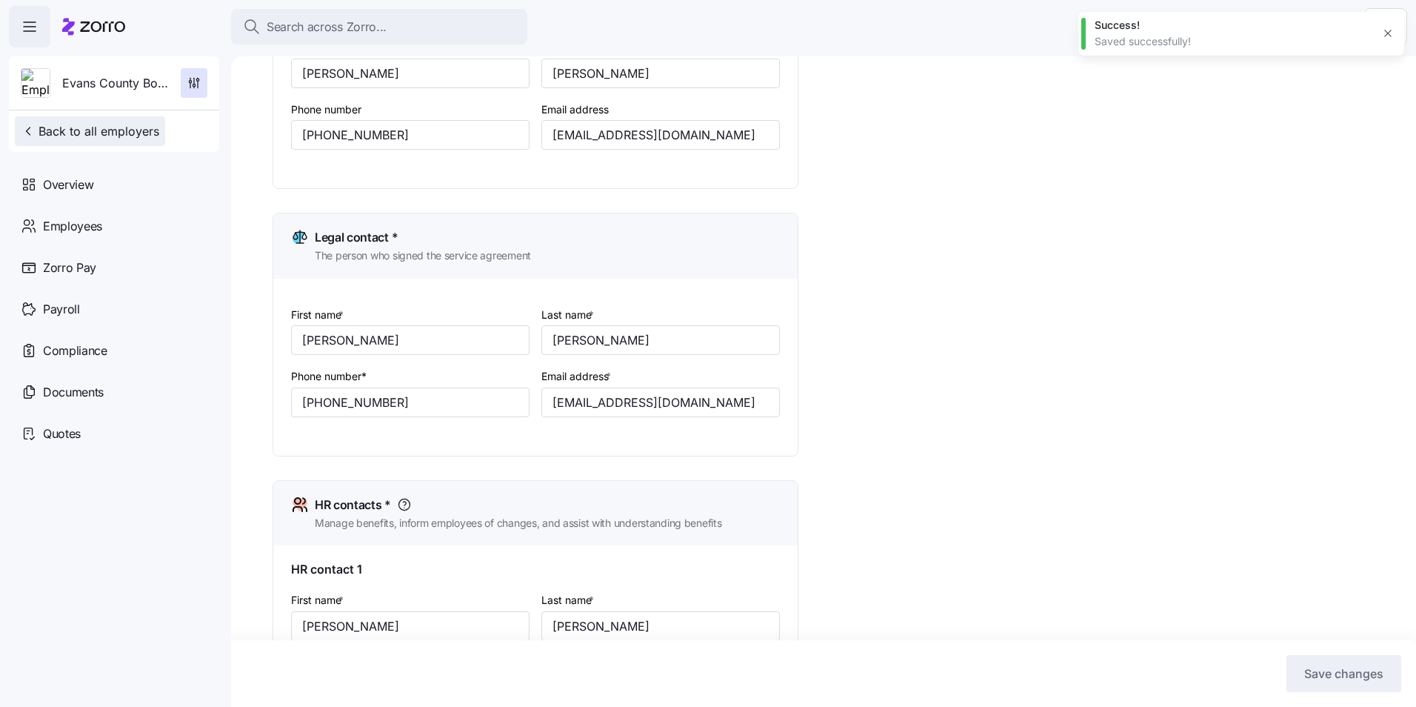
click at [94, 130] on span "Back to all employers" at bounding box center [90, 131] width 139 height 18
